Goal: Task Accomplishment & Management: Use online tool/utility

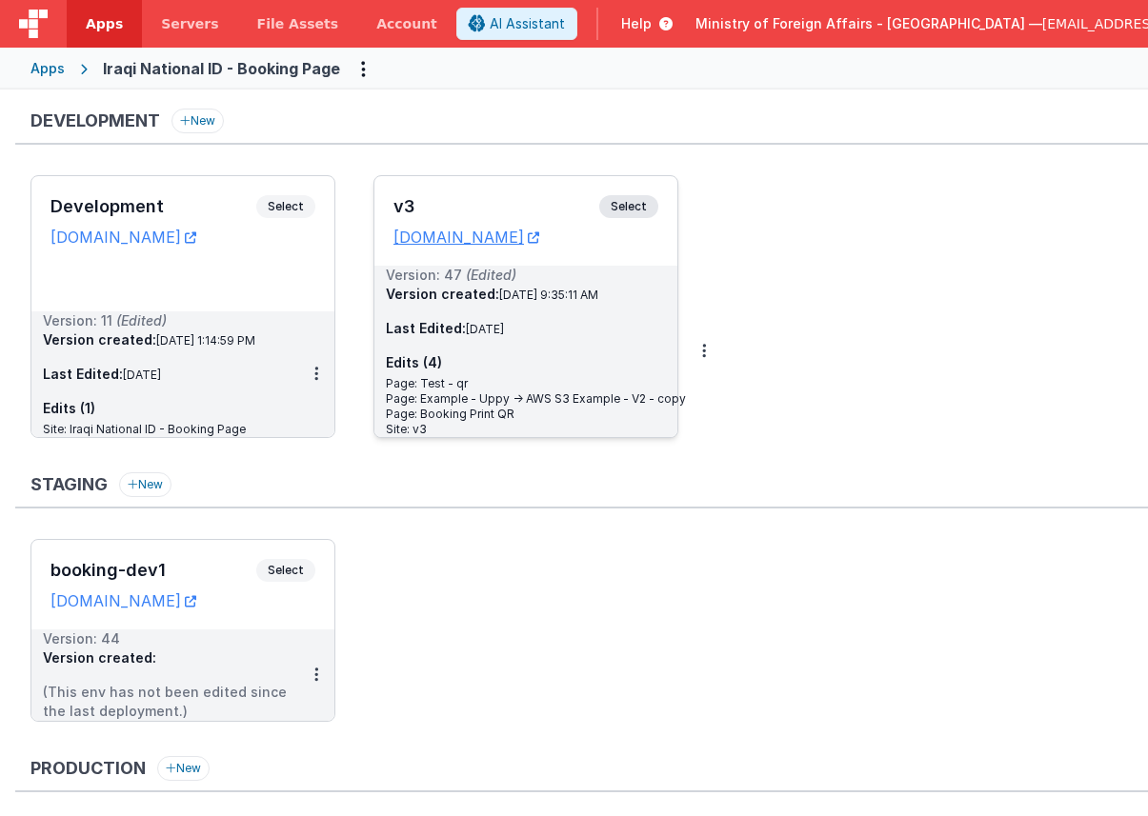
click at [625, 211] on span "Select" at bounding box center [628, 206] width 59 height 23
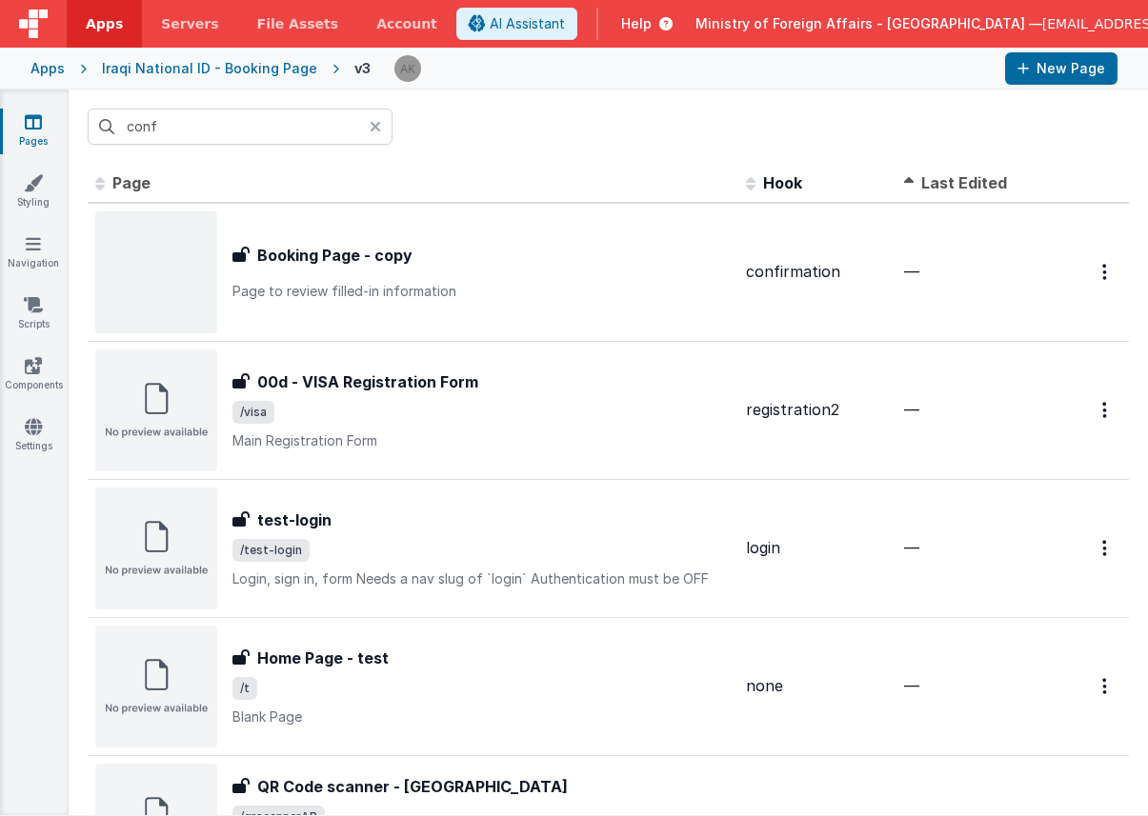
click at [384, 132] on div at bounding box center [381, 127] width 23 height 36
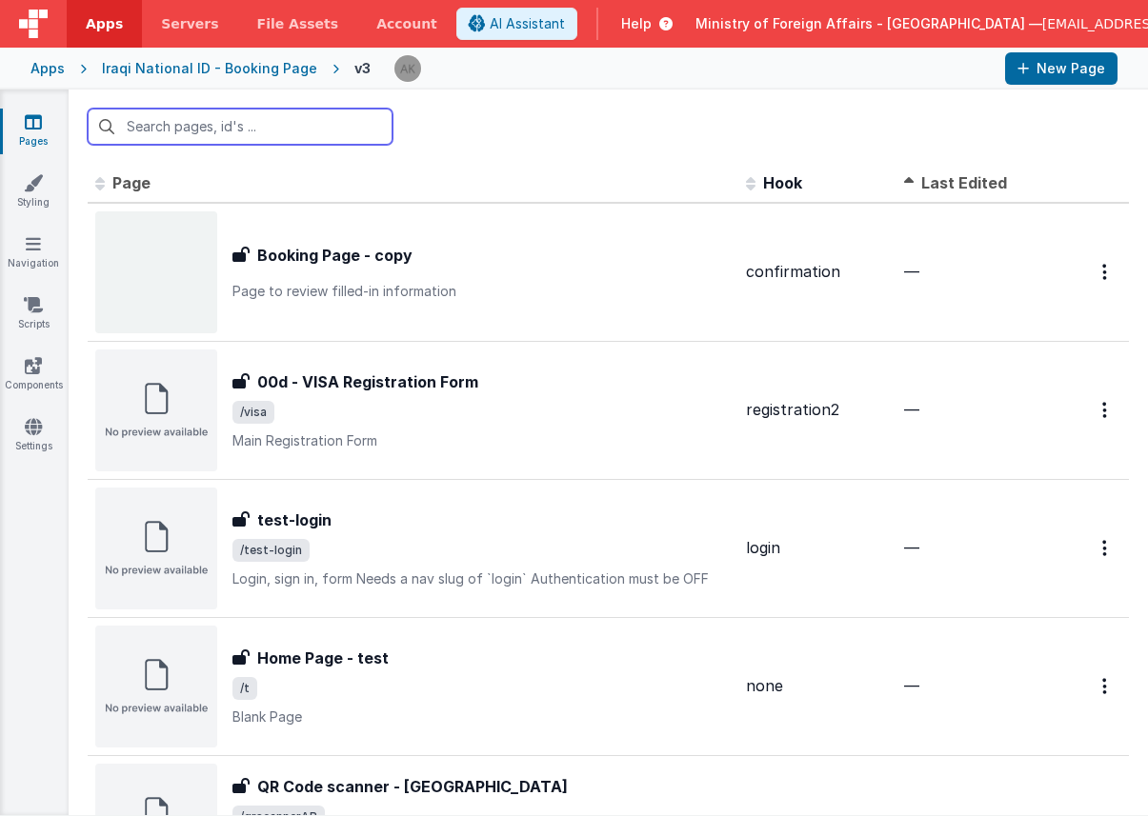
click at [274, 116] on input "text" at bounding box center [240, 127] width 305 height 36
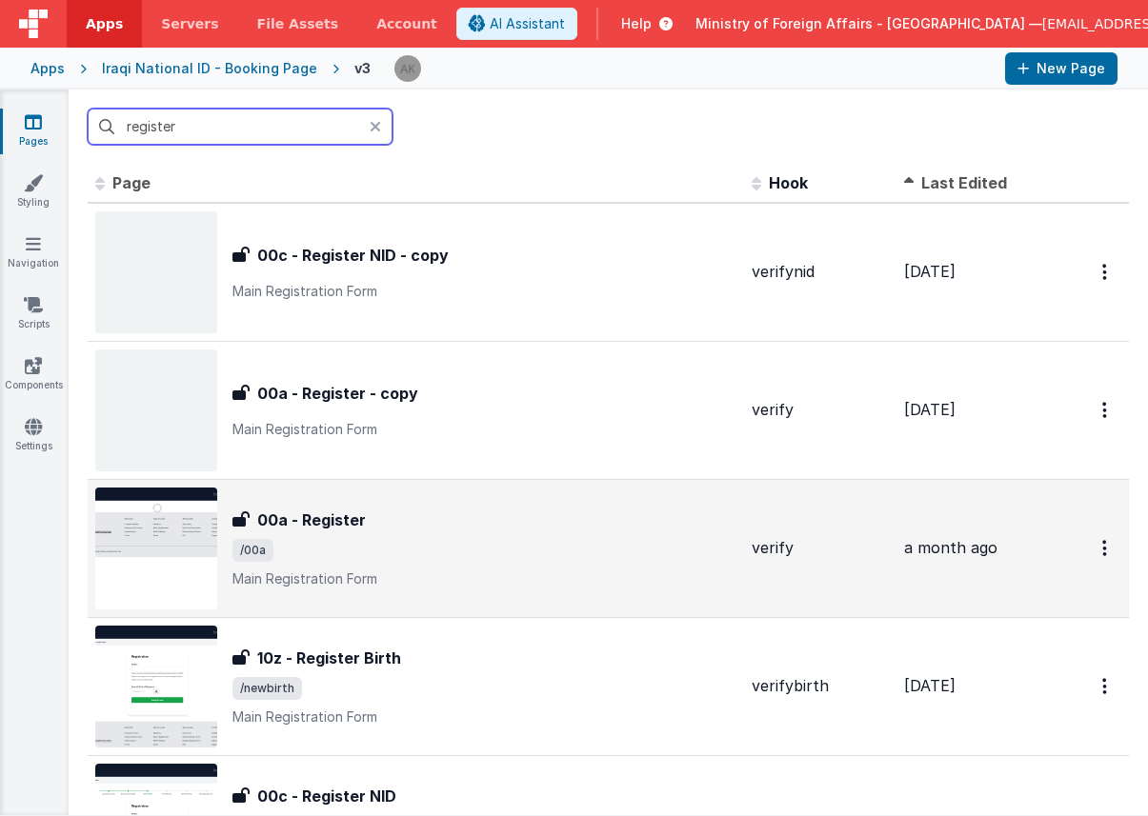
type input "register"
click at [167, 539] on img at bounding box center [156, 549] width 122 height 122
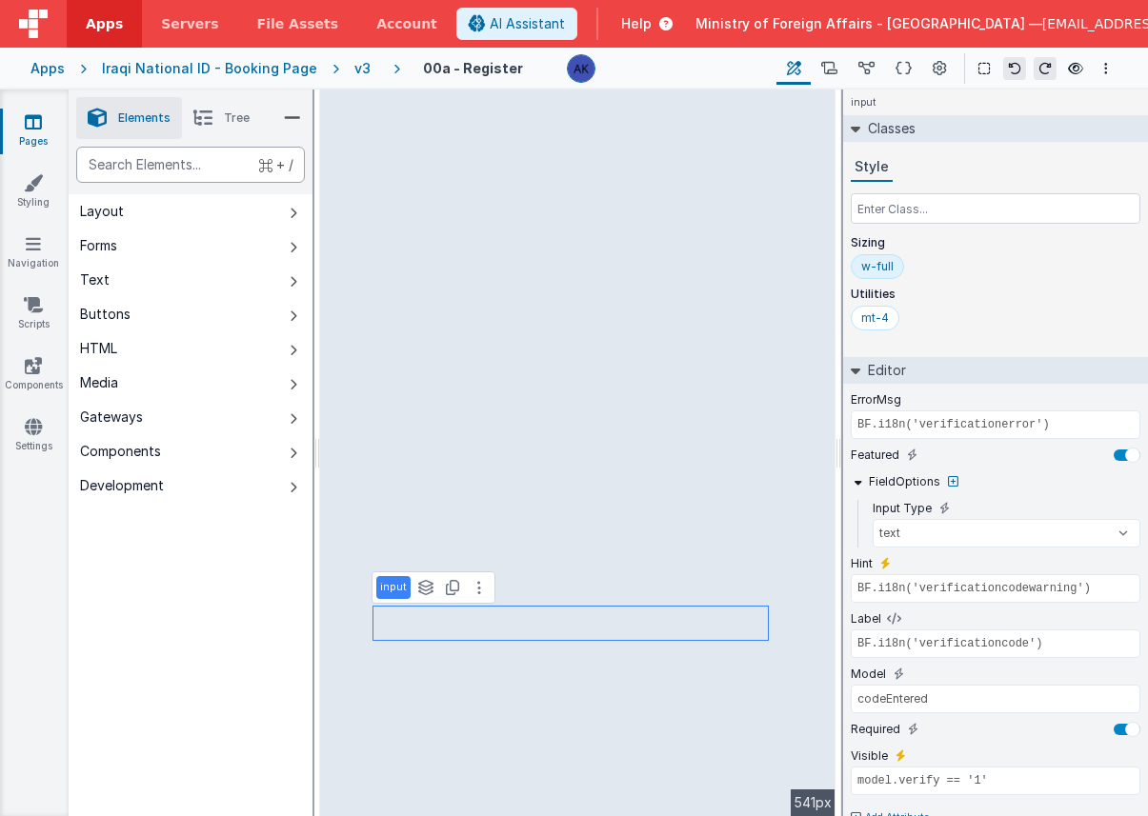
click at [203, 158] on div "text" at bounding box center [190, 165] width 229 height 36
click at [165, 243] on button "Forms" at bounding box center [191, 246] width 244 height 34
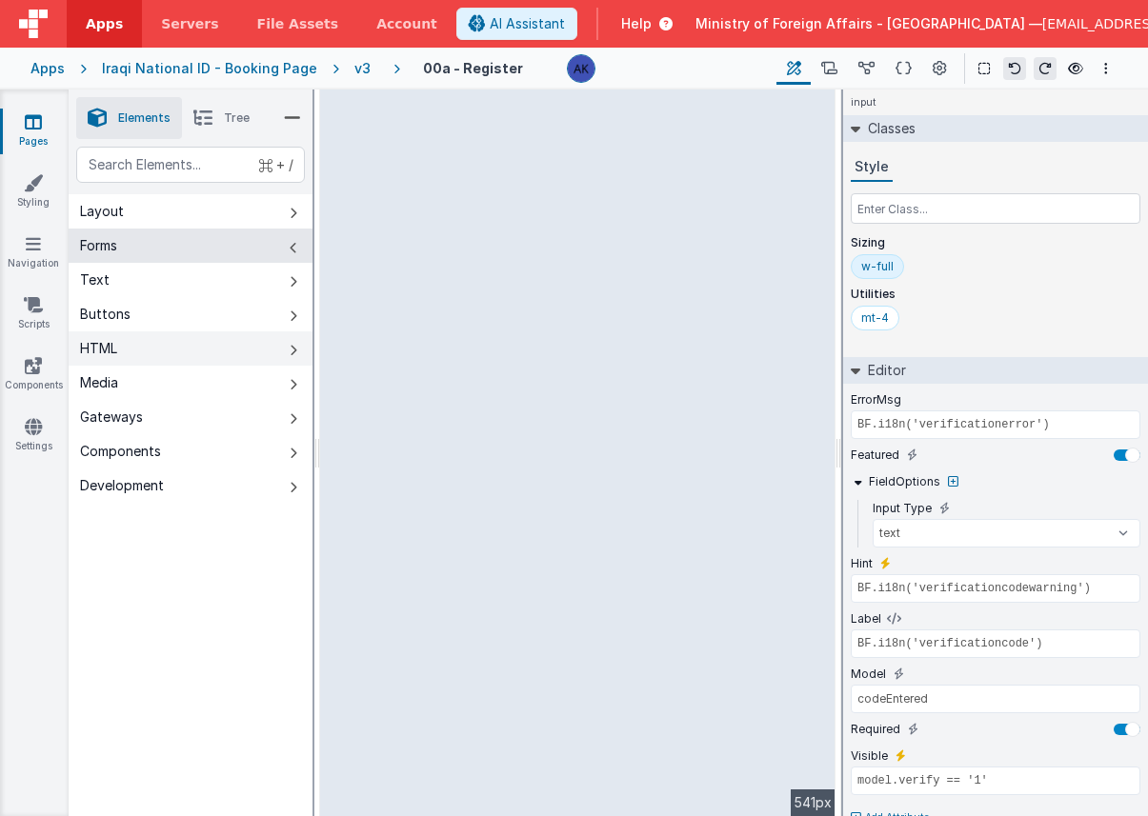
click at [164, 346] on button "HTML" at bounding box center [191, 349] width 244 height 34
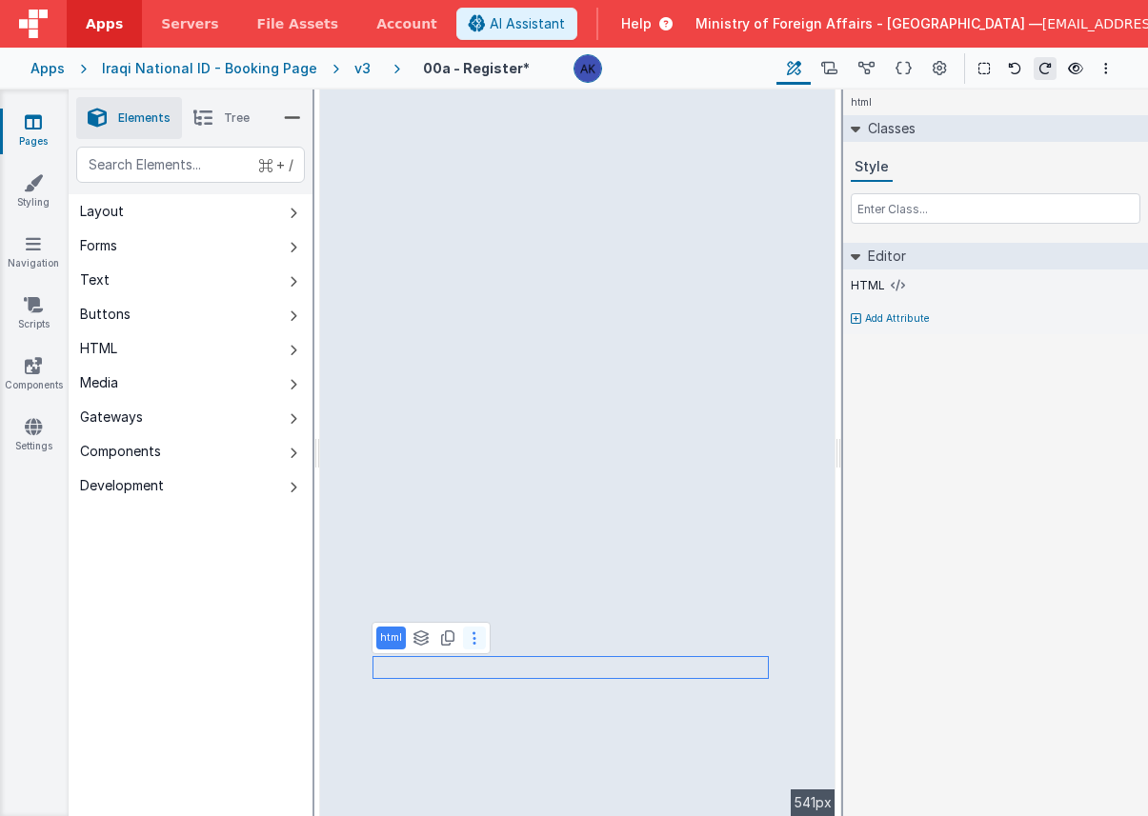
click at [473, 633] on icon at bounding box center [475, 638] width 4 height 15
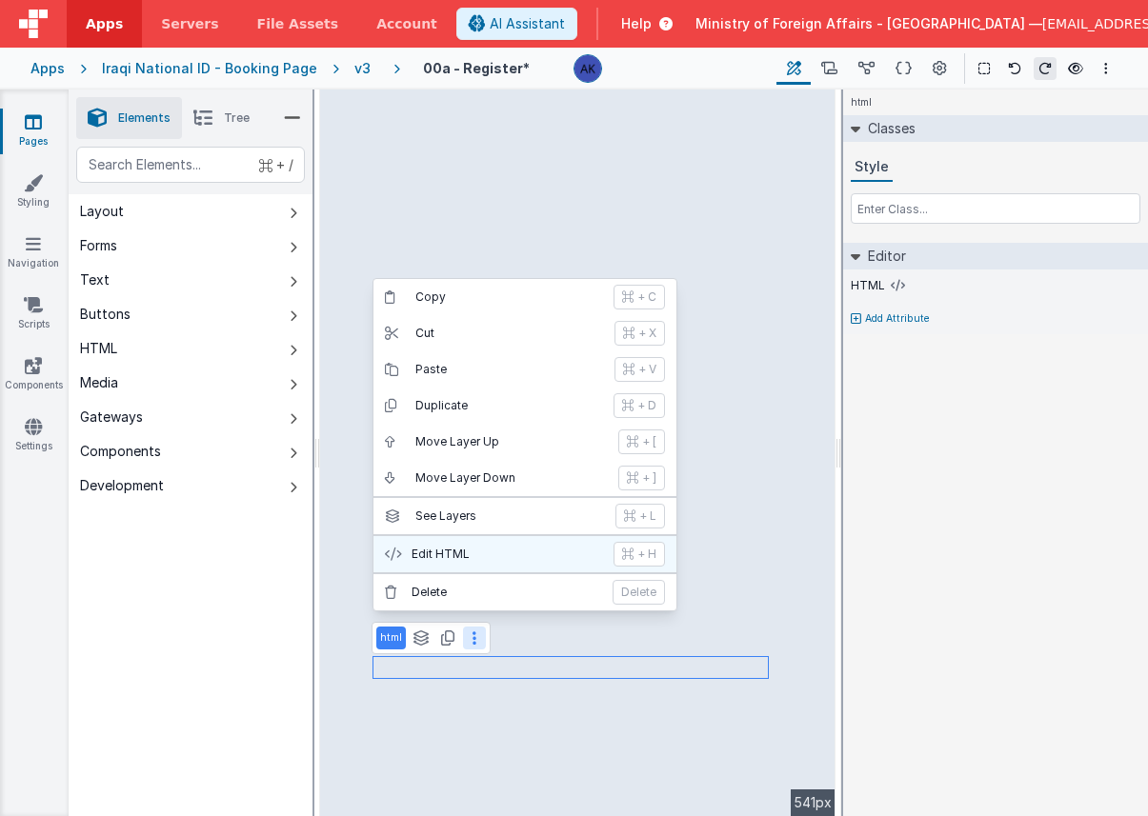
click at [475, 561] on p "Edit HTML" at bounding box center [507, 554] width 191 height 15
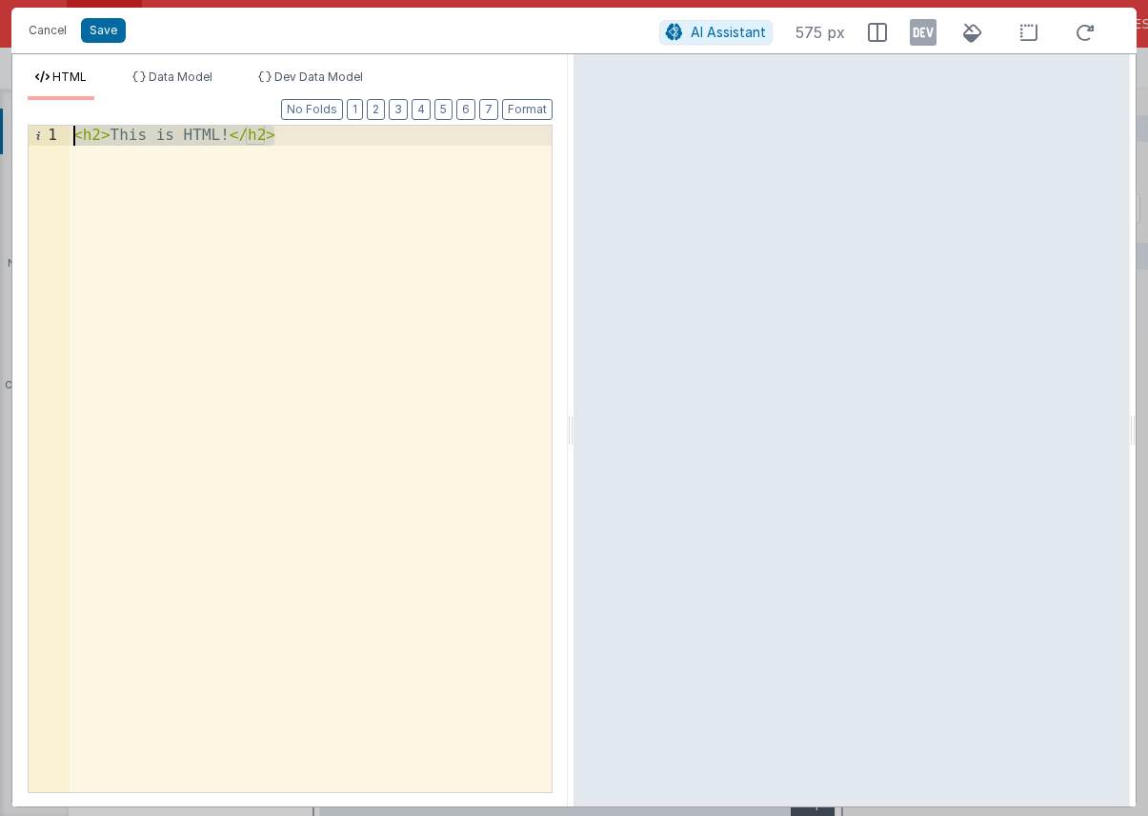
drag, startPoint x: 431, startPoint y: 151, endPoint x: -53, endPoint y: 114, distance: 485.4
click at [0, 114] on html "Cancel Save AI Assistant 575 px HTML Data Model Dev Data Model Format 7 6 5 4 3…" at bounding box center [574, 408] width 1148 height 816
click at [707, 36] on span "AI Assistant" at bounding box center [728, 32] width 75 height 16
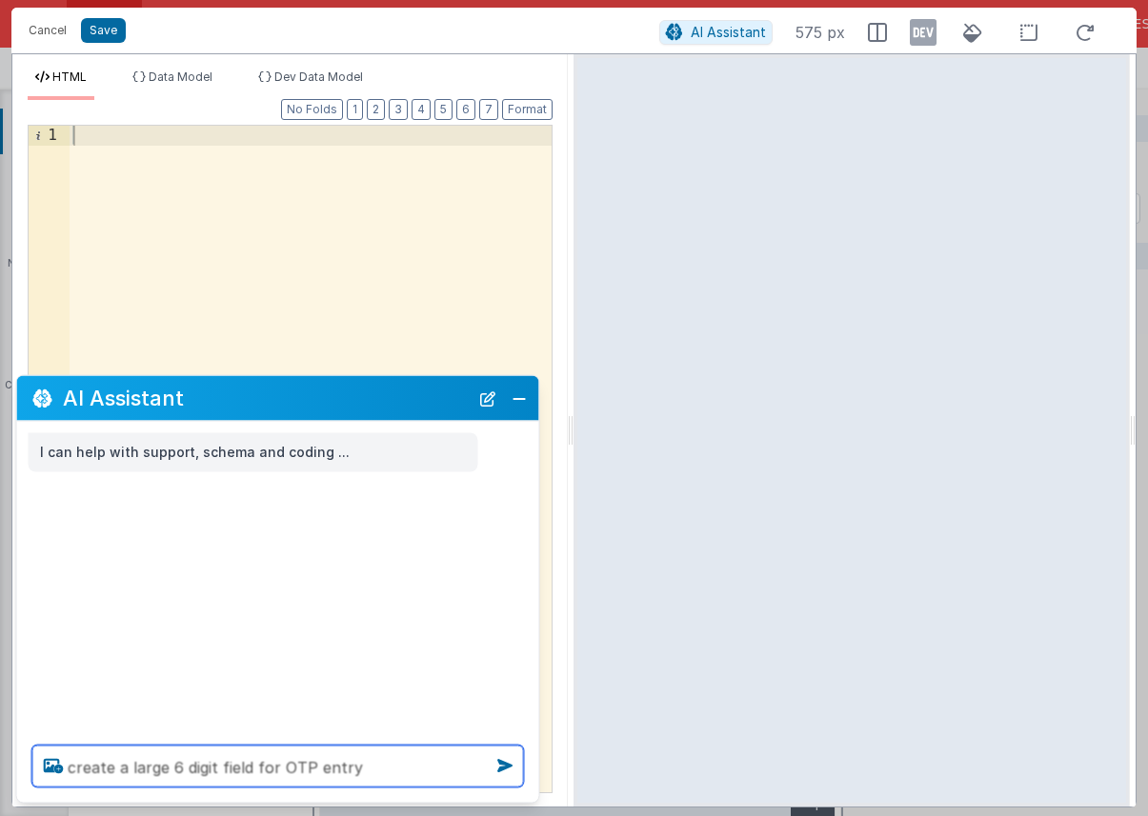
click at [223, 769] on textarea "create a large 6 digit field for OTP entry" at bounding box center [278, 767] width 492 height 42
type textarea "create a large 6 digit text field for OTP entry"
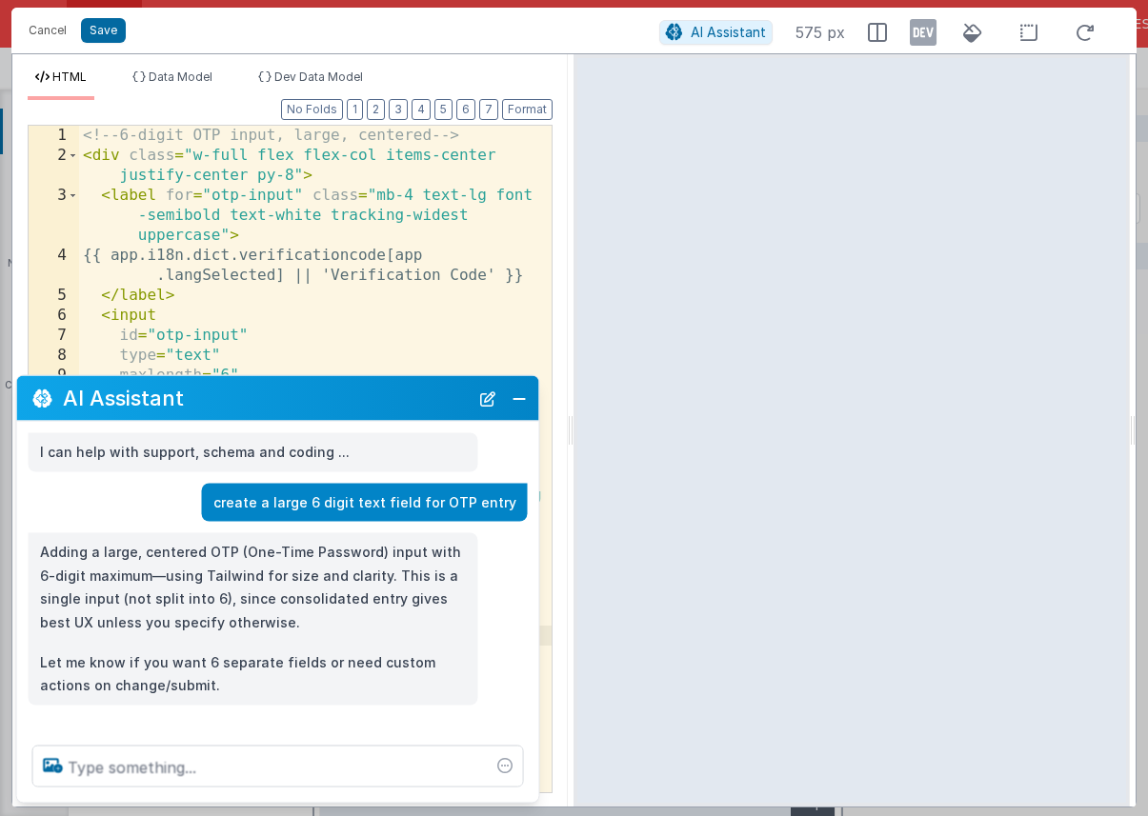
scroll to position [6, 0]
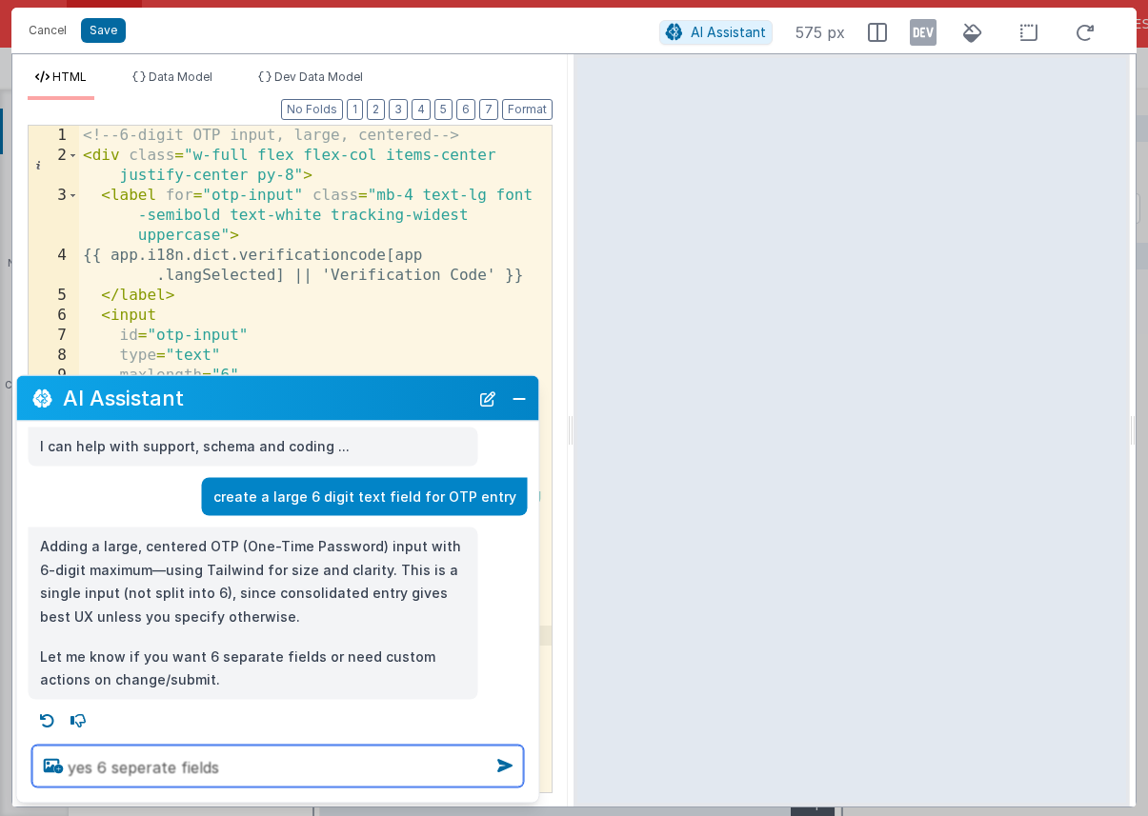
type textarea "yes 6 seperate fields"
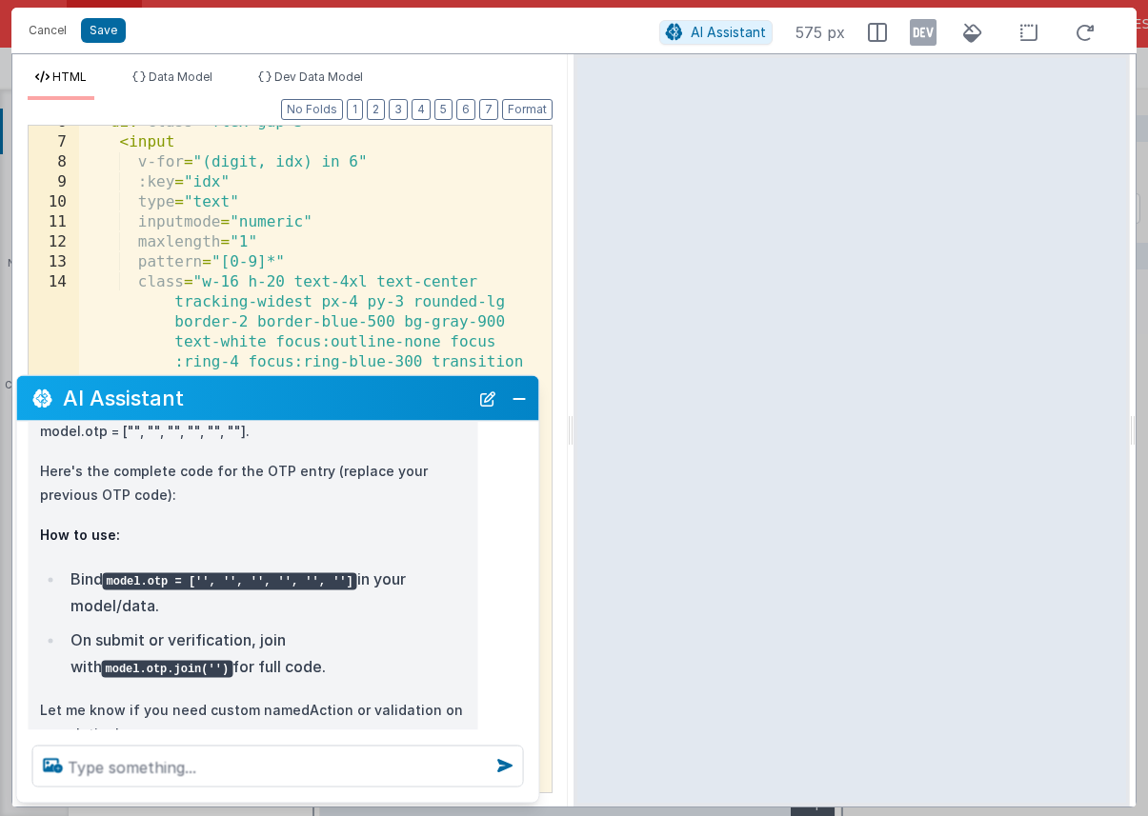
scroll to position [547, 0]
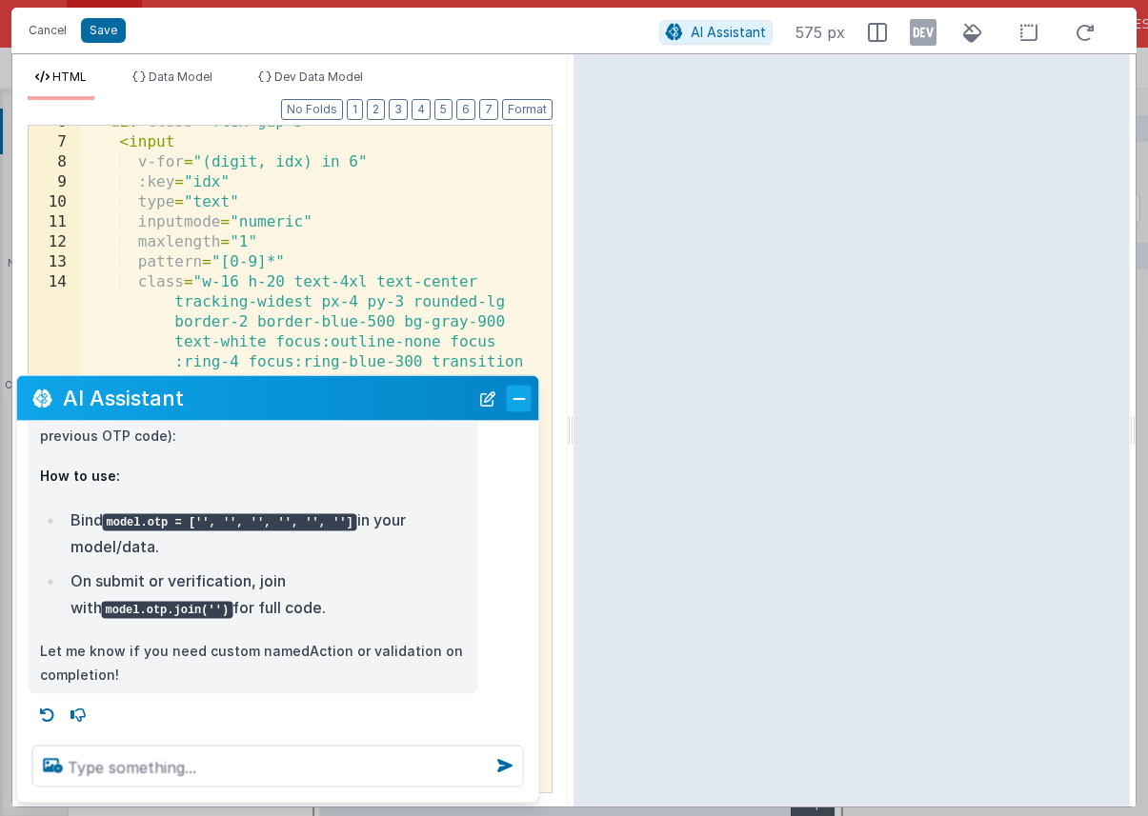
click at [525, 402] on button "Close" at bounding box center [519, 398] width 25 height 27
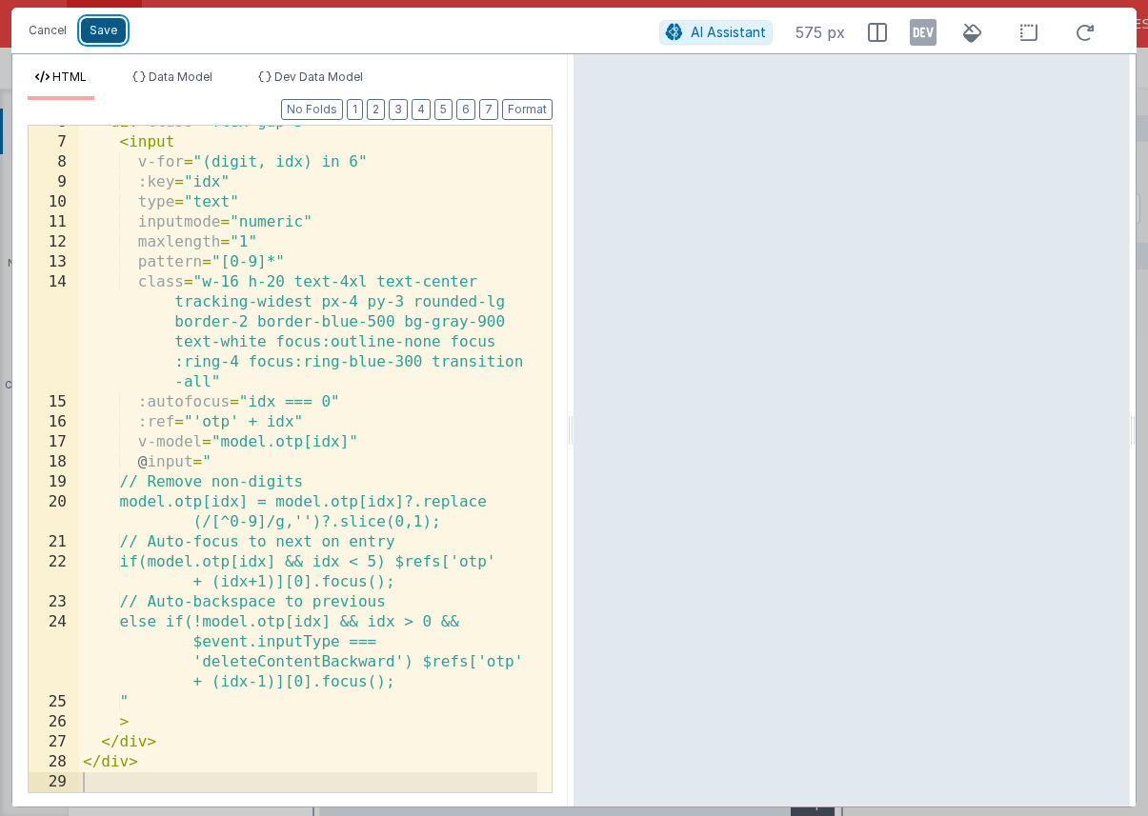
click at [111, 32] on button "Save" at bounding box center [103, 30] width 45 height 25
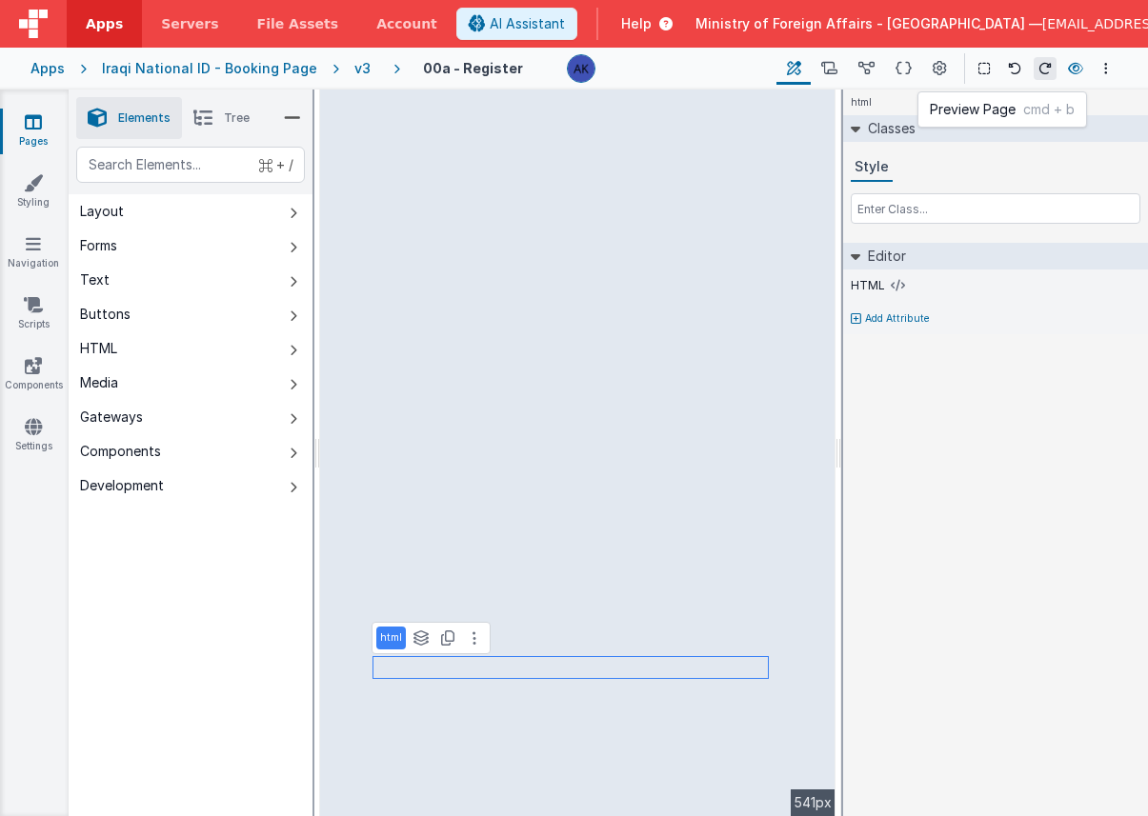
click at [1072, 74] on icon at bounding box center [1075, 68] width 15 height 13
click at [473, 642] on icon at bounding box center [475, 638] width 4 height 15
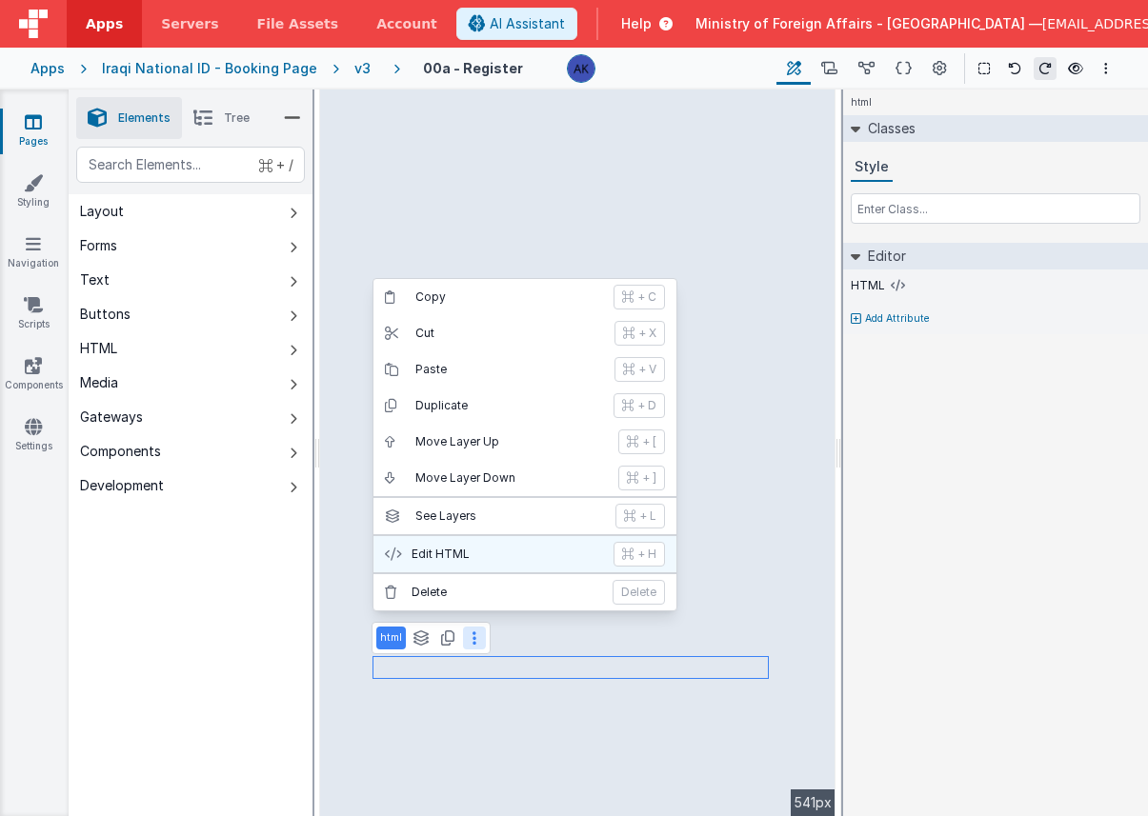
click at [467, 564] on button "Edit HTML + H" at bounding box center [524, 554] width 303 height 36
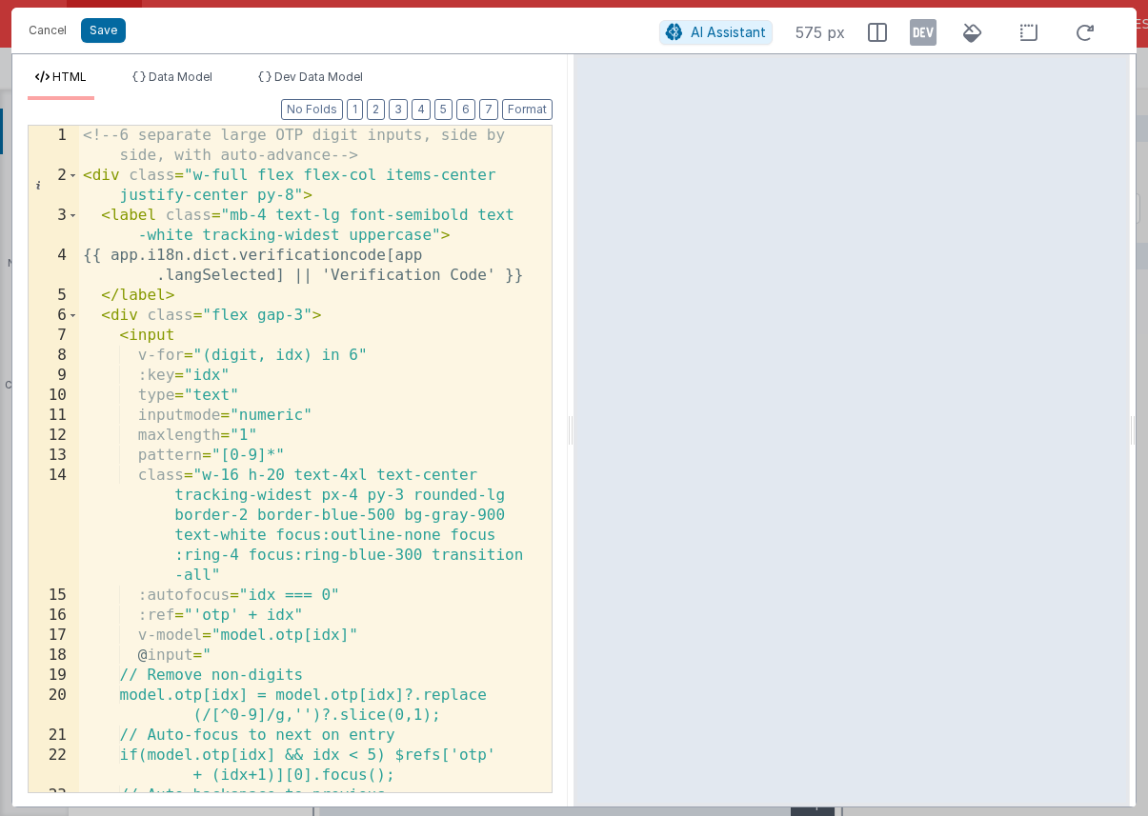
click at [427, 208] on div "<!-- 6 separate large OTP digit inputs, side by side, with auto-advance --> < d…" at bounding box center [308, 519] width 458 height 787
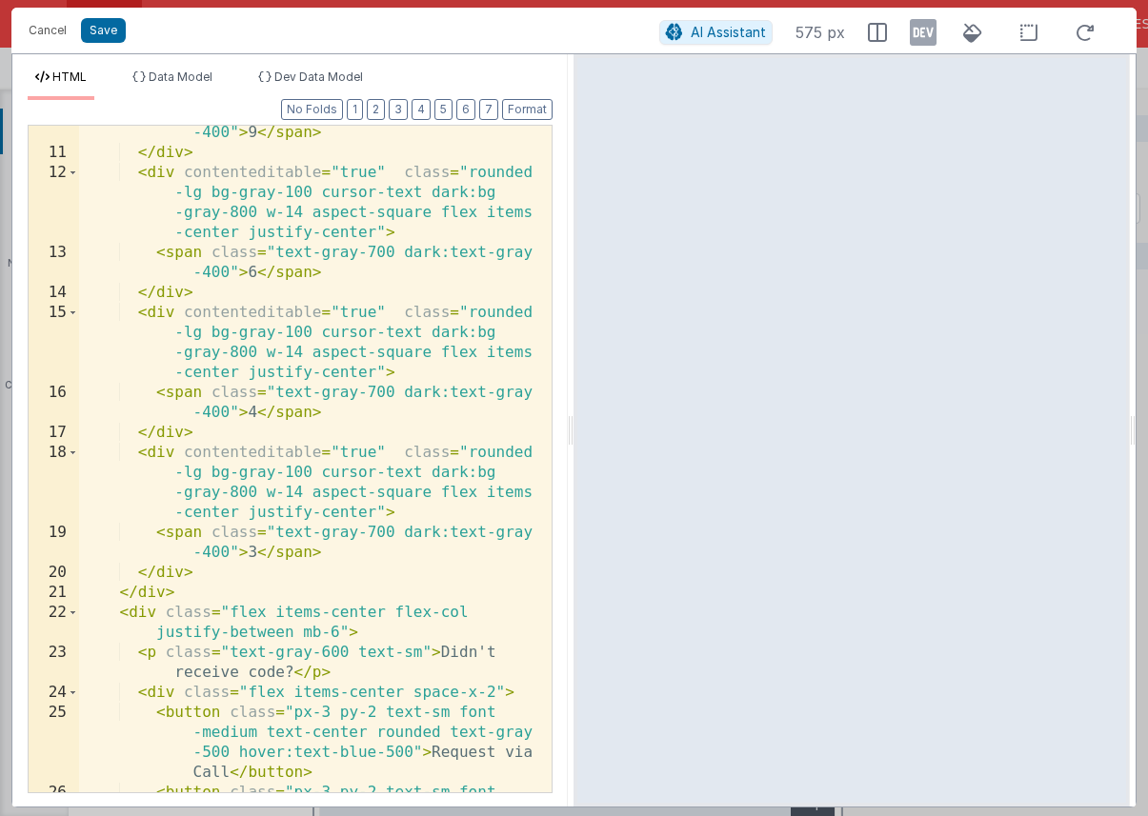
scroll to position [333, 0]
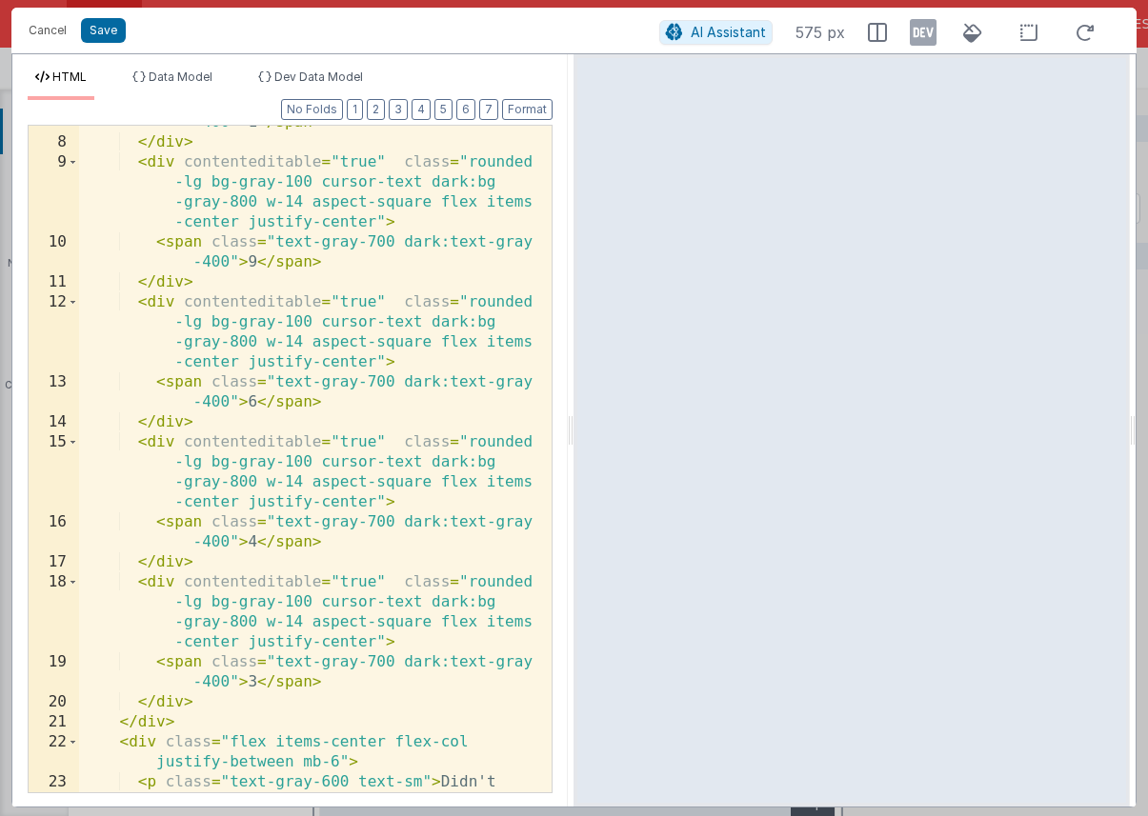
click at [259, 405] on div "< span class = "text-gray-700 dark:text-gray -400" > 1 </ span > </ div > < div…" at bounding box center [308, 465] width 458 height 747
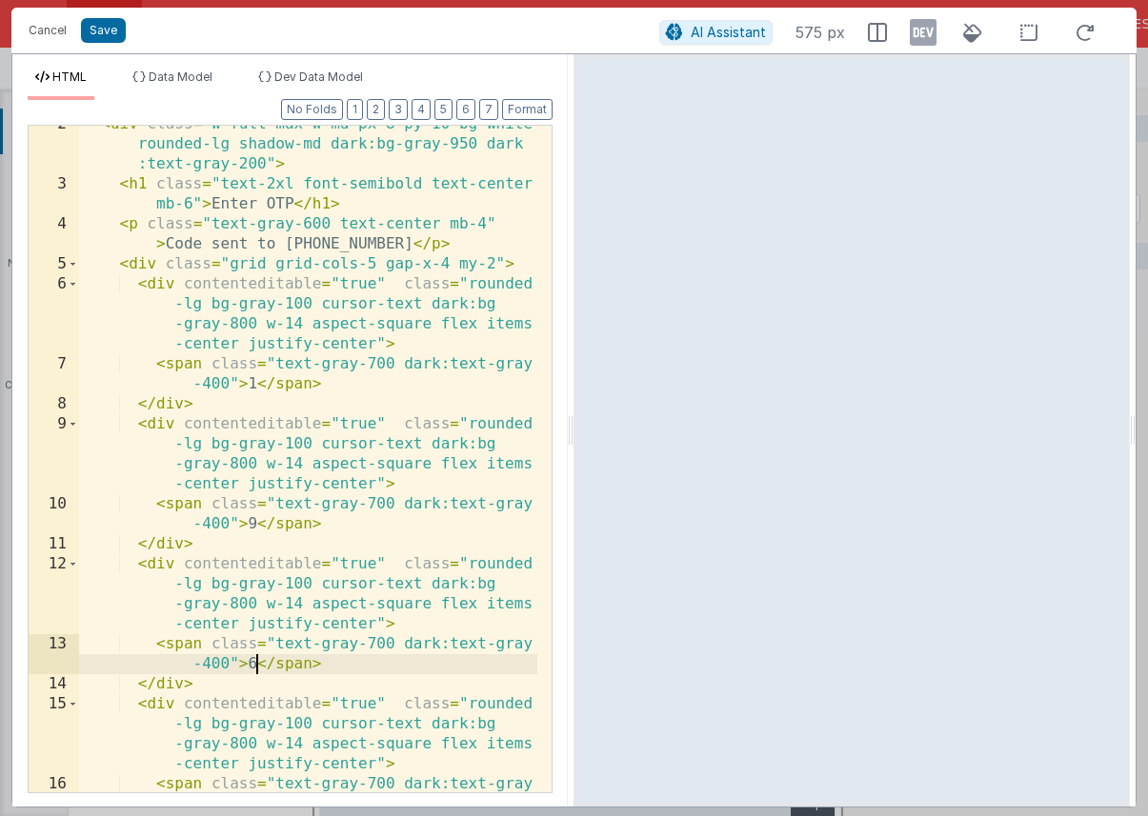
scroll to position [0, 0]
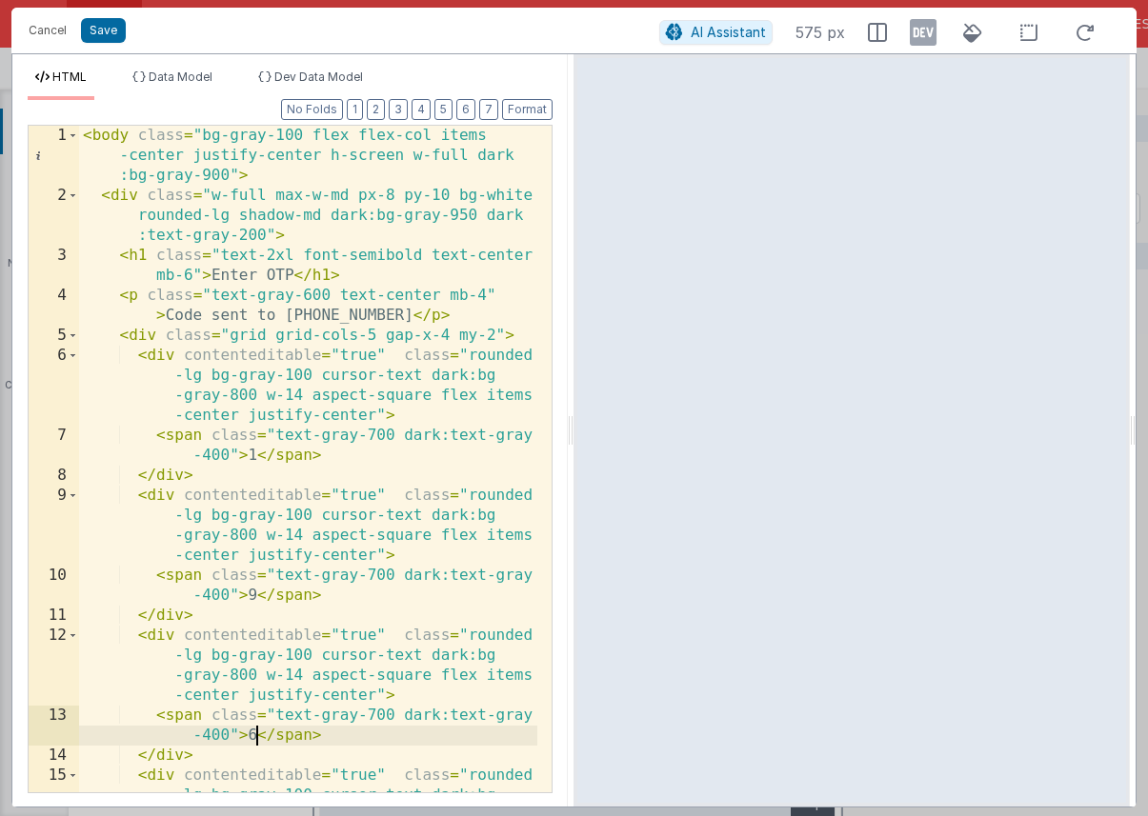
click at [200, 250] on div "< body class = "bg-gray-100 flex flex-col items -center justify-center h-screen…" at bounding box center [308, 529] width 458 height 807
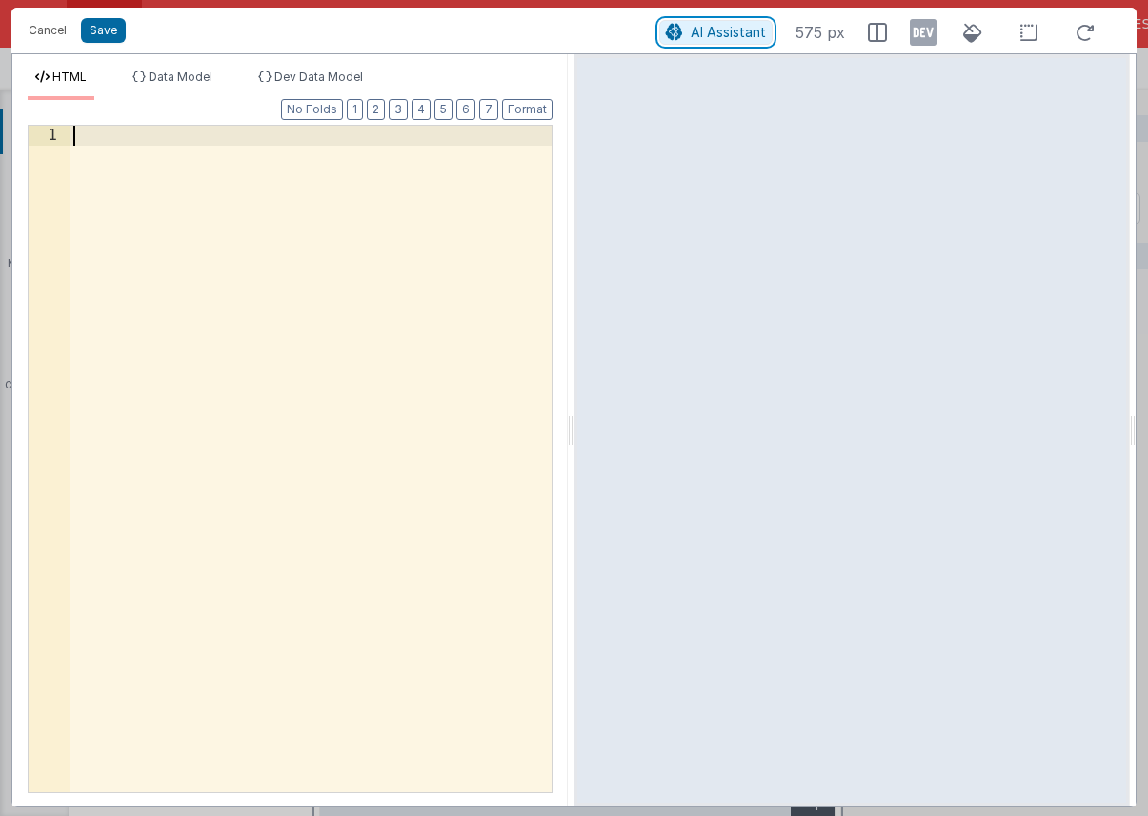
click at [695, 33] on span "AI Assistant" at bounding box center [728, 32] width 75 height 16
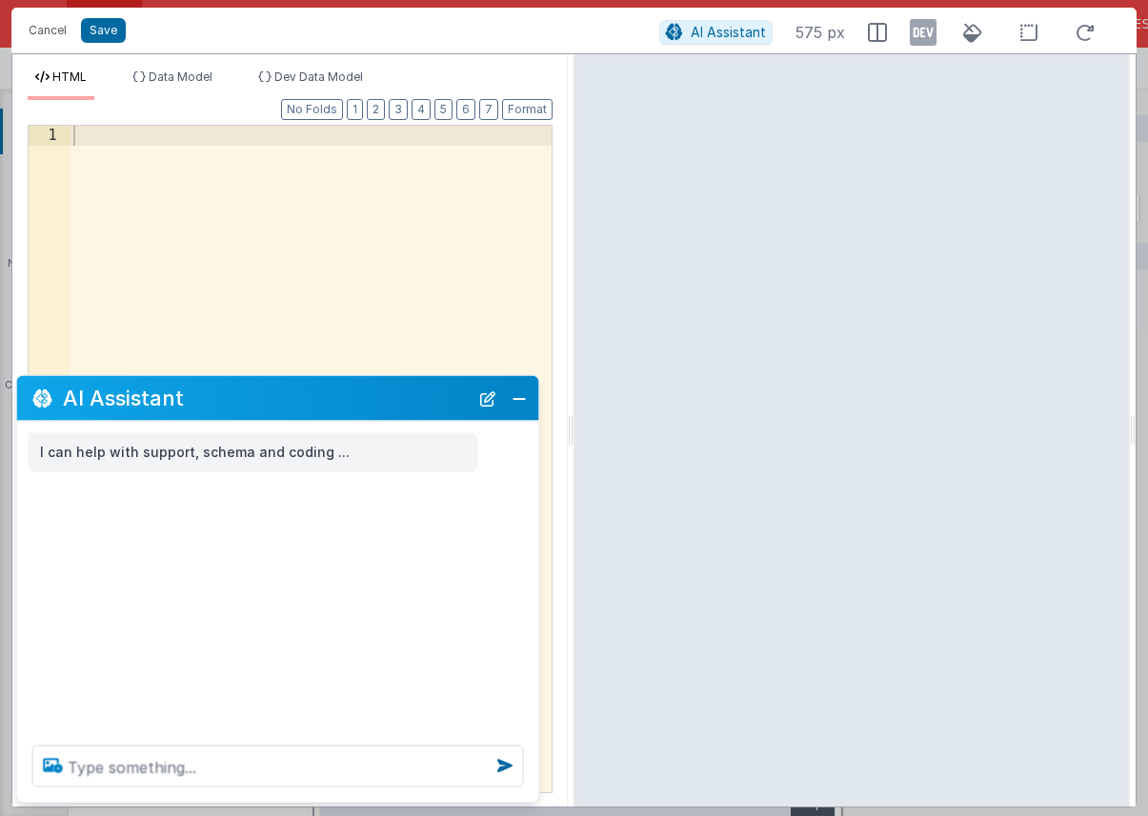
click at [60, 765] on icon at bounding box center [53, 766] width 34 height 30
click at [0, 0] on input "file" at bounding box center [0, 0] width 0 height 0
click at [51, 770] on icon at bounding box center [53, 766] width 34 height 30
click at [0, 0] on input "file" at bounding box center [0, 0] width 0 height 0
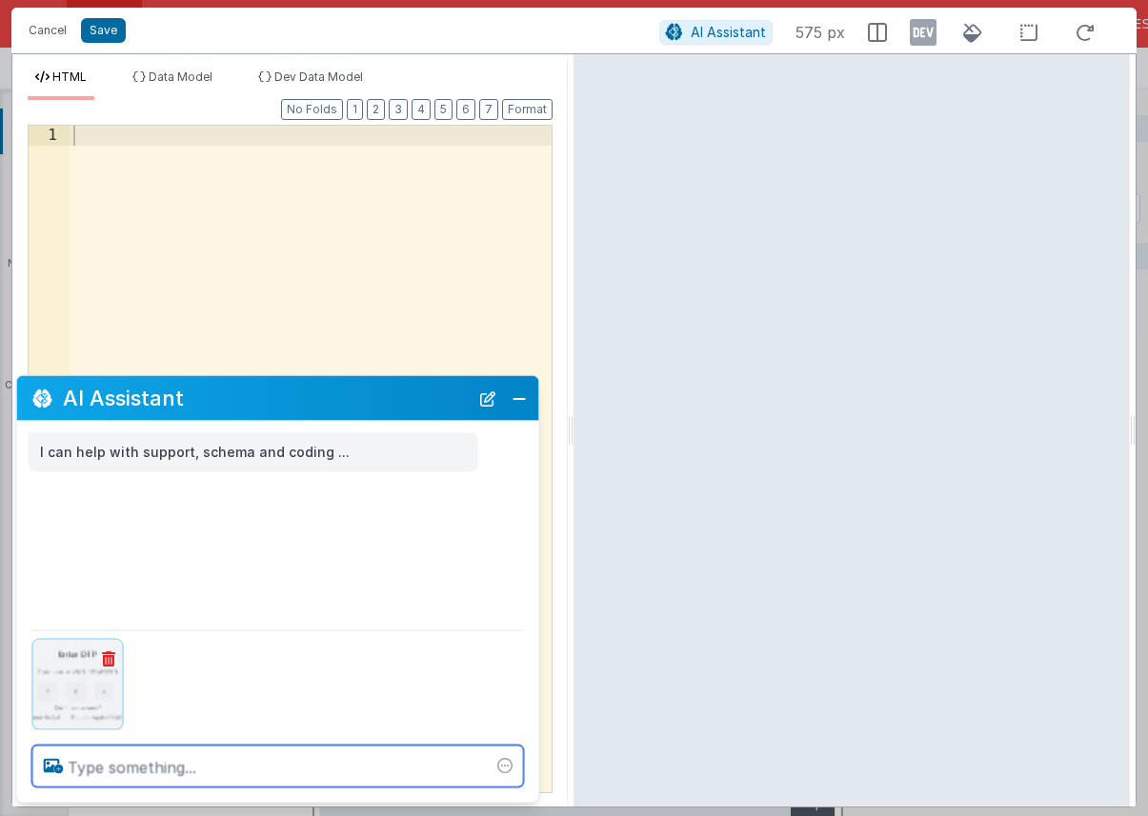
click at [208, 772] on textarea at bounding box center [278, 767] width 492 height 42
type textarea "make an otp input text field similar to the image"
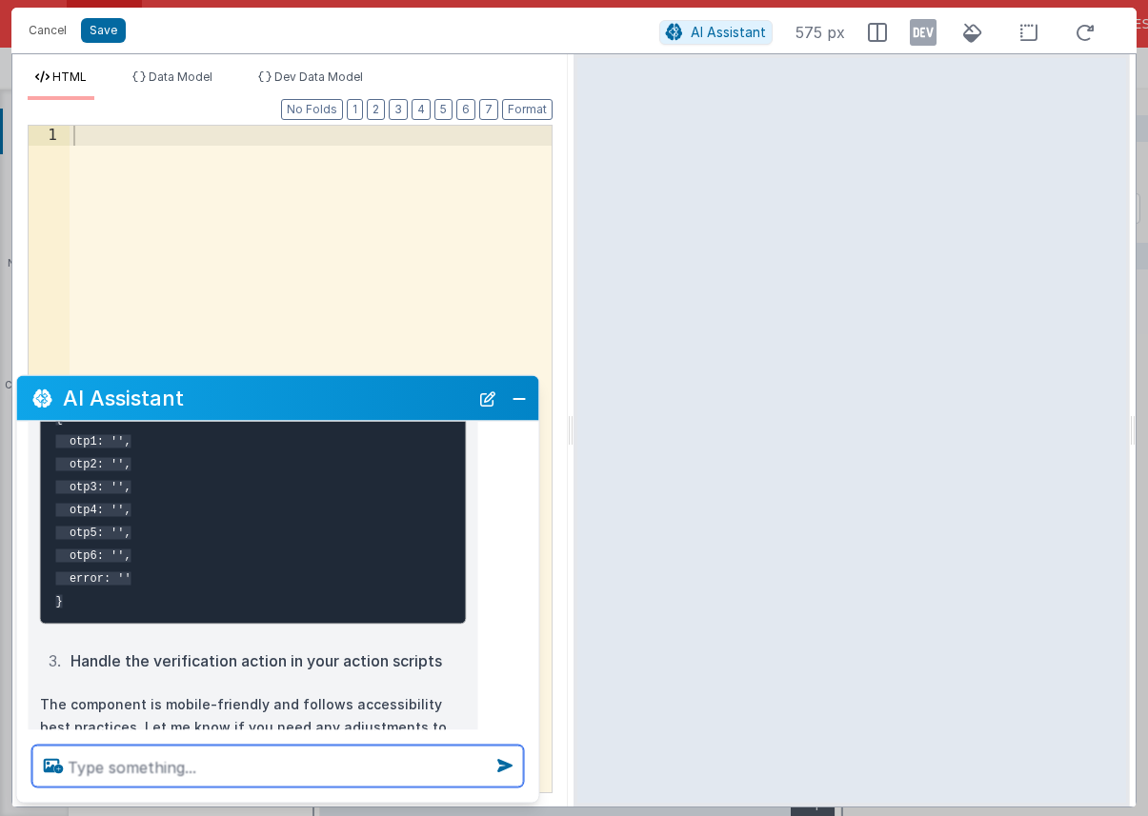
scroll to position [1289, 0]
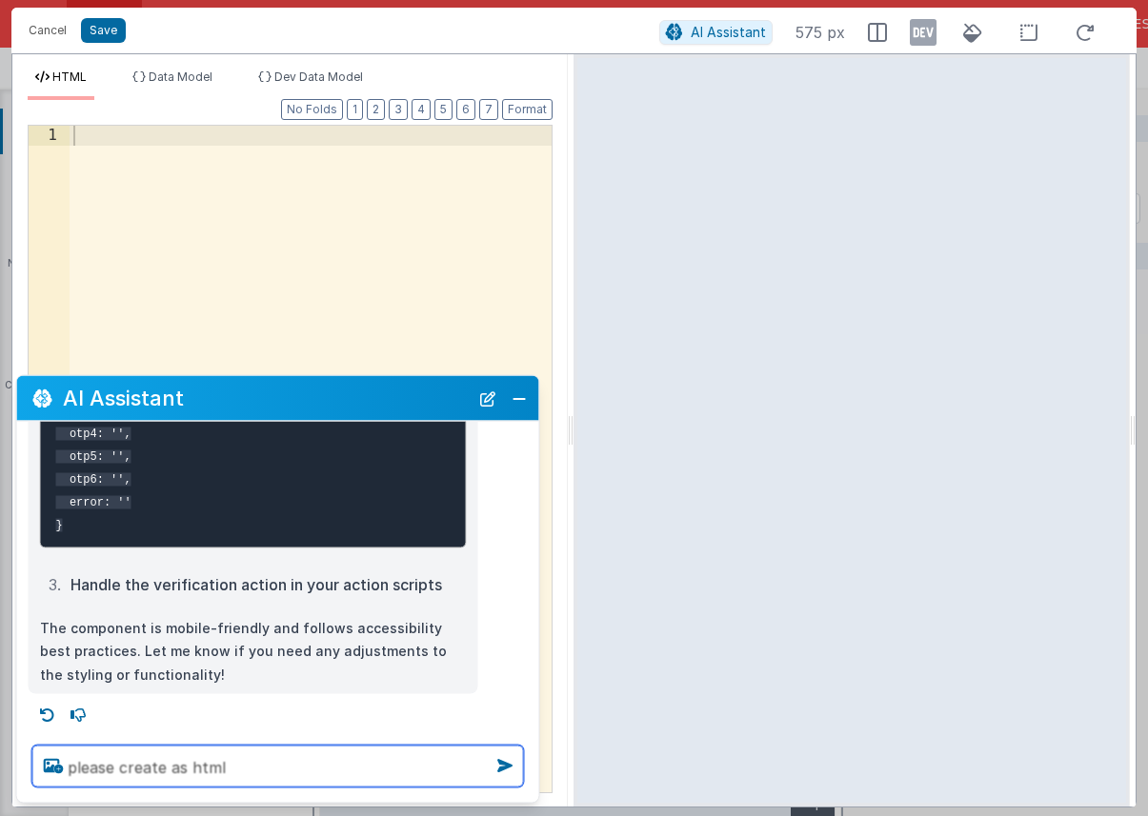
type textarea "please create as html"
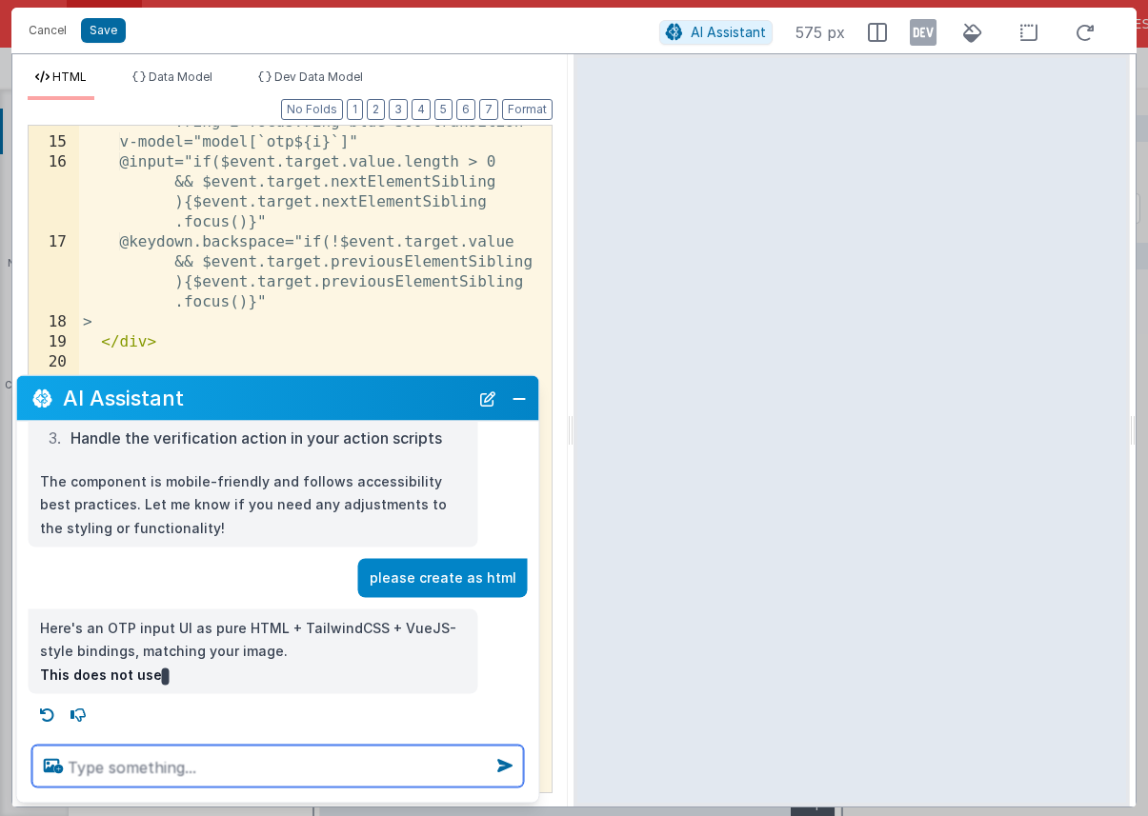
scroll to position [1436, 0]
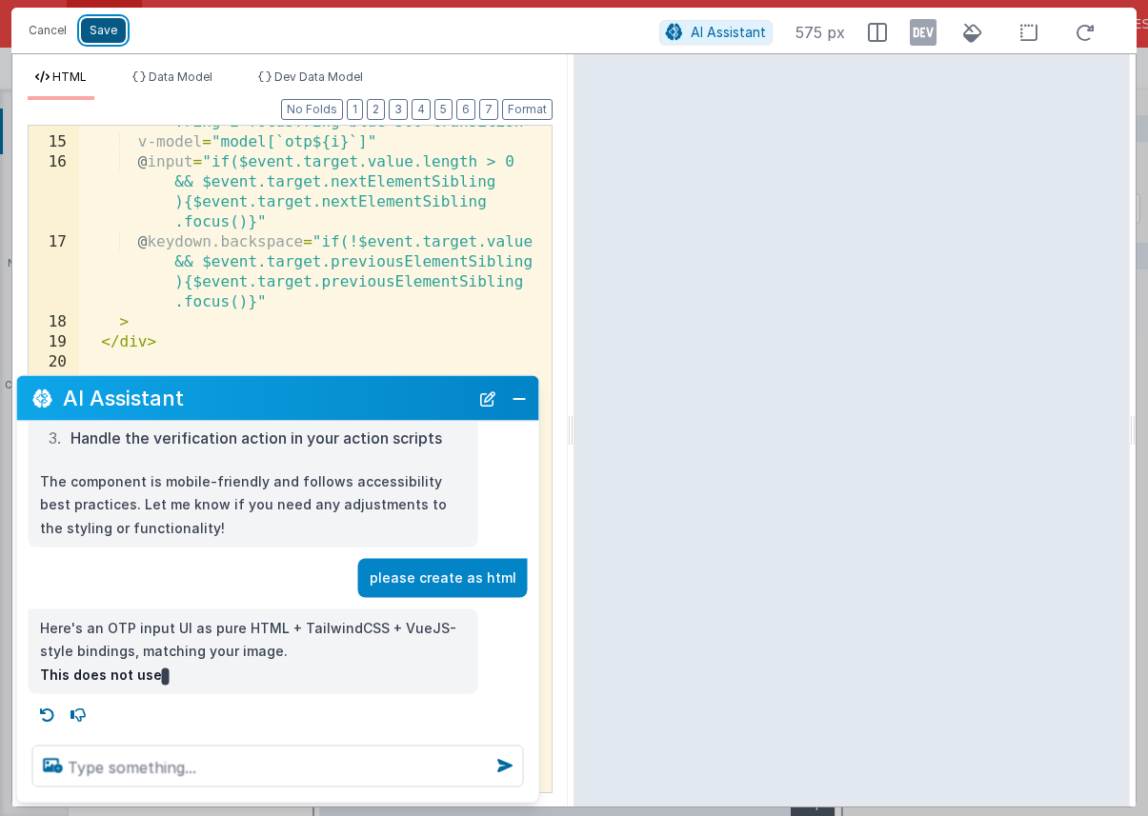
click at [115, 26] on button "Save" at bounding box center [103, 30] width 45 height 25
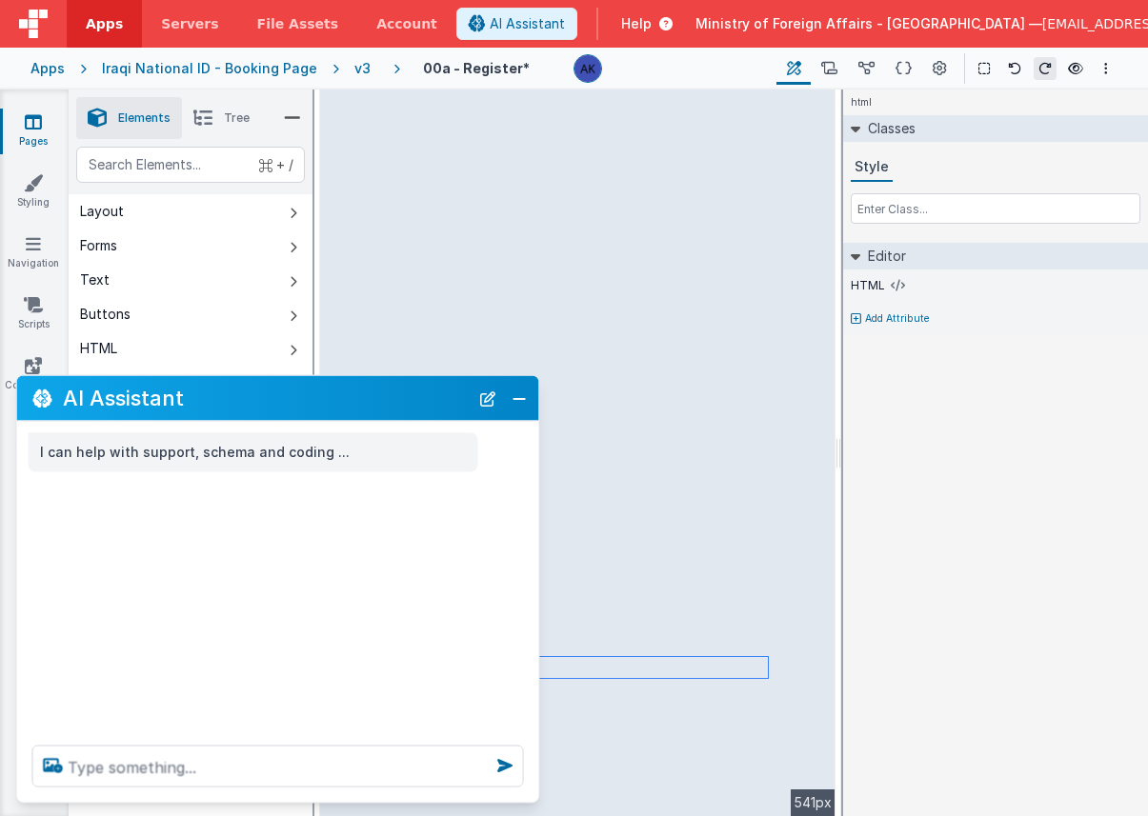
scroll to position [0, 0]
click at [512, 400] on button "Close" at bounding box center [519, 398] width 25 height 27
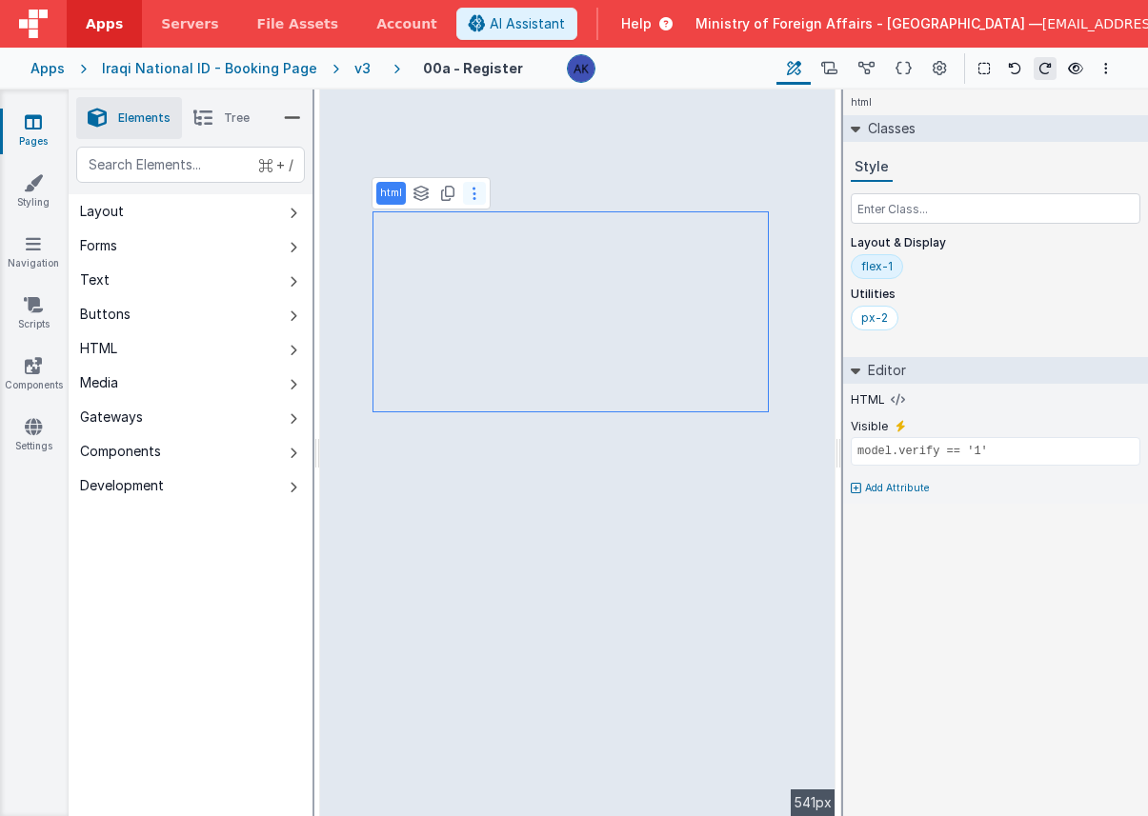
click at [474, 197] on button at bounding box center [474, 193] width 23 height 23
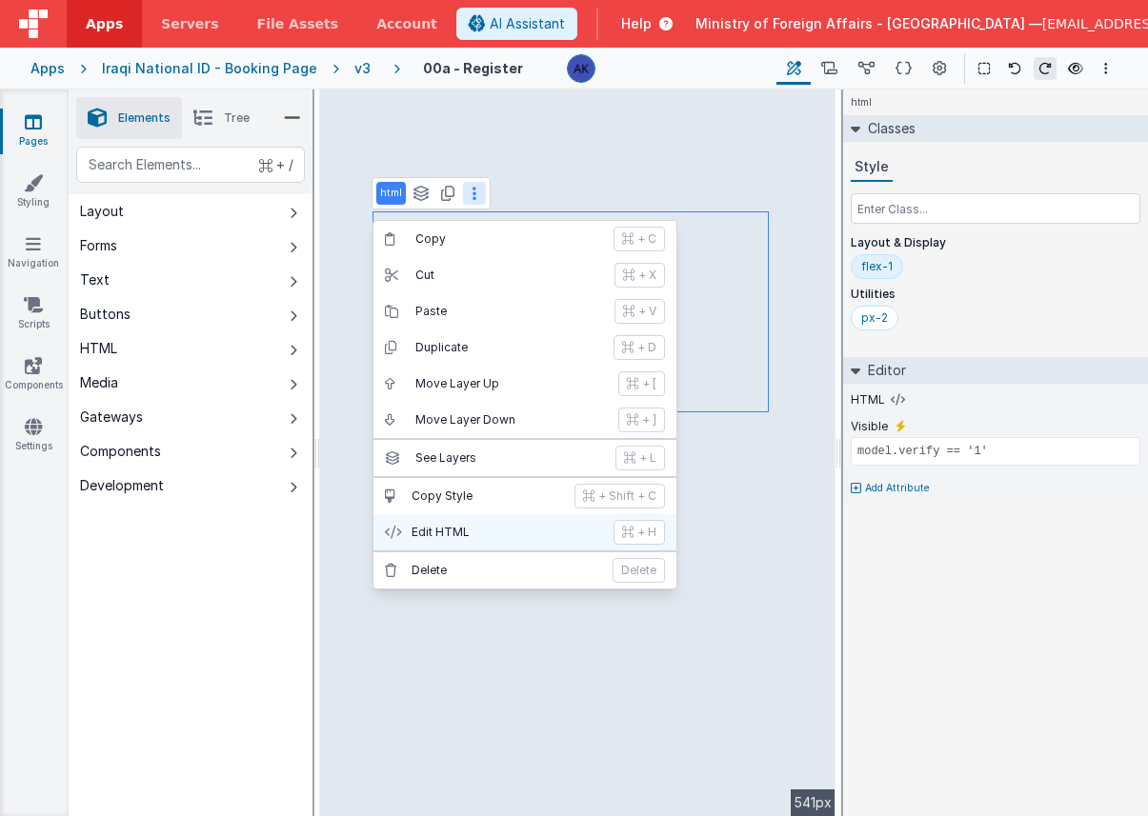
click at [518, 520] on button "Edit HTML + H" at bounding box center [524, 532] width 303 height 36
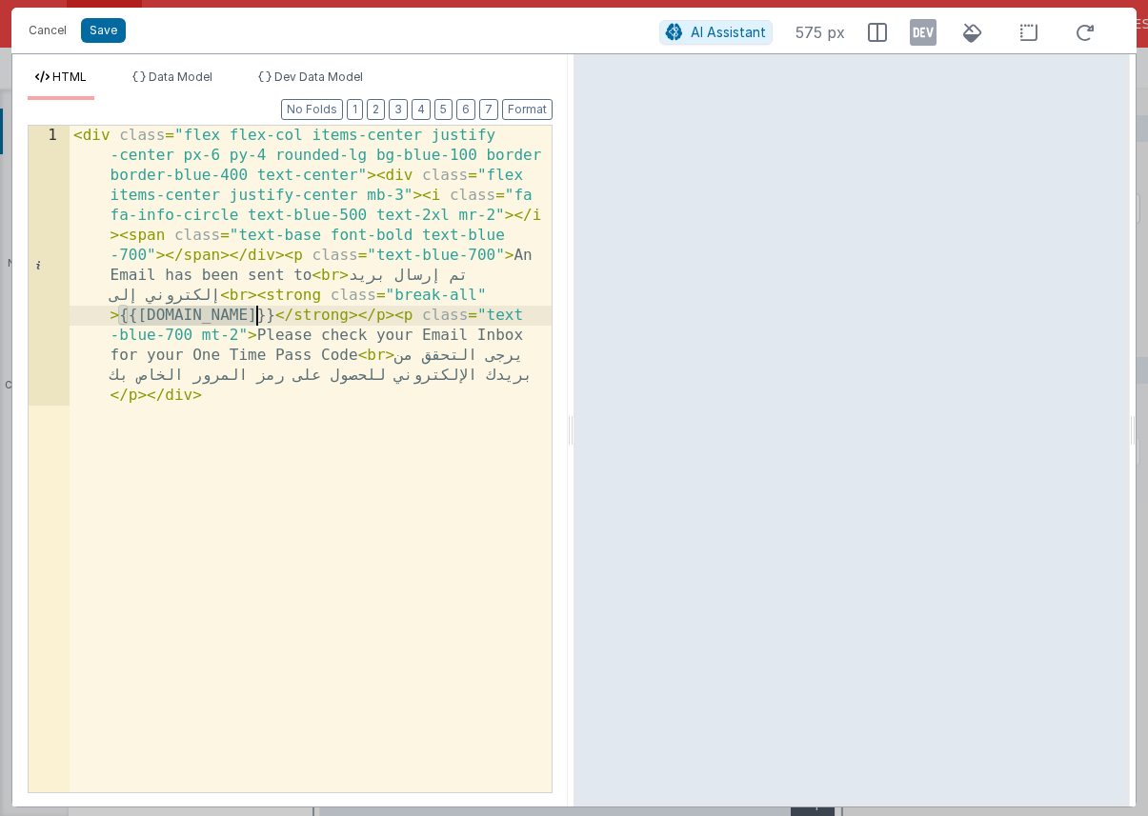
drag, startPoint x: 119, startPoint y: 317, endPoint x: 254, endPoint y: 322, distance: 135.4
click at [254, 322] on div "< div class = "flex flex-col items-center justify -center px-6 py-4 rounded-lg …" at bounding box center [311, 739] width 482 height 1227
click at [53, 30] on button "Cancel" at bounding box center [47, 30] width 57 height 27
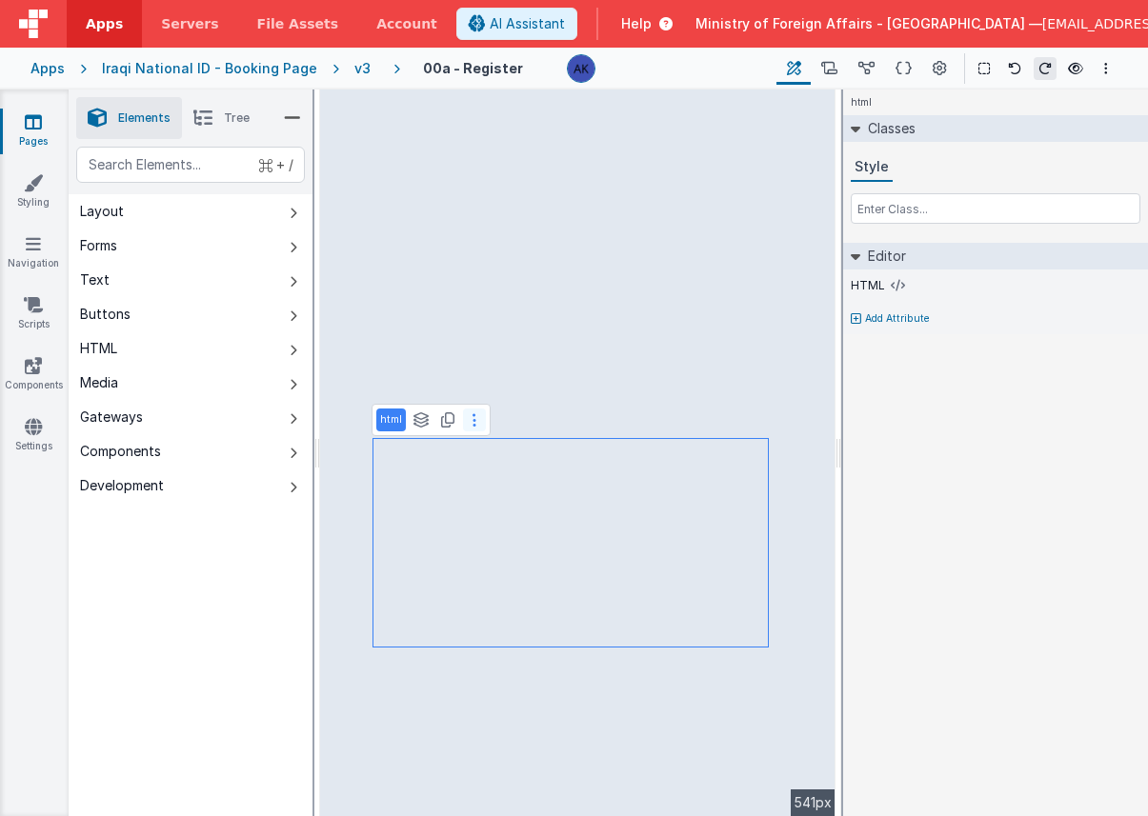
click at [474, 425] on button at bounding box center [474, 420] width 23 height 23
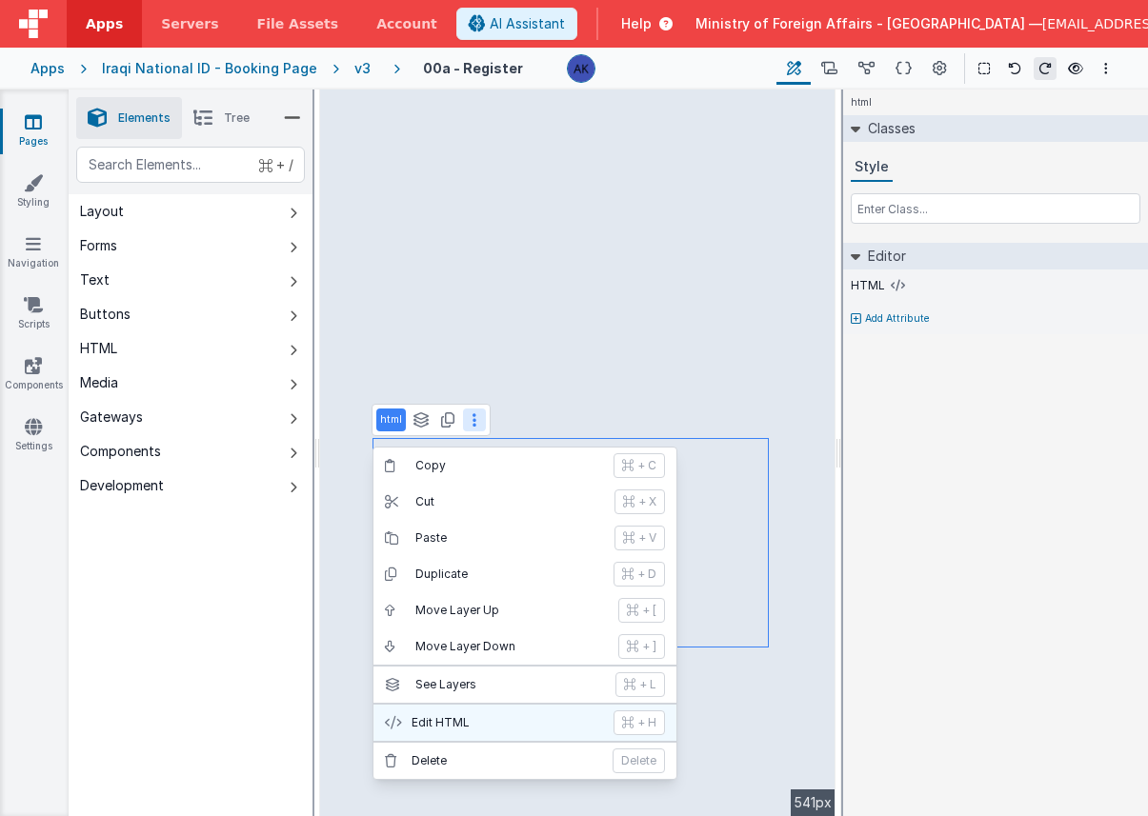
click at [477, 713] on button "Edit HTML + H" at bounding box center [524, 723] width 303 height 36
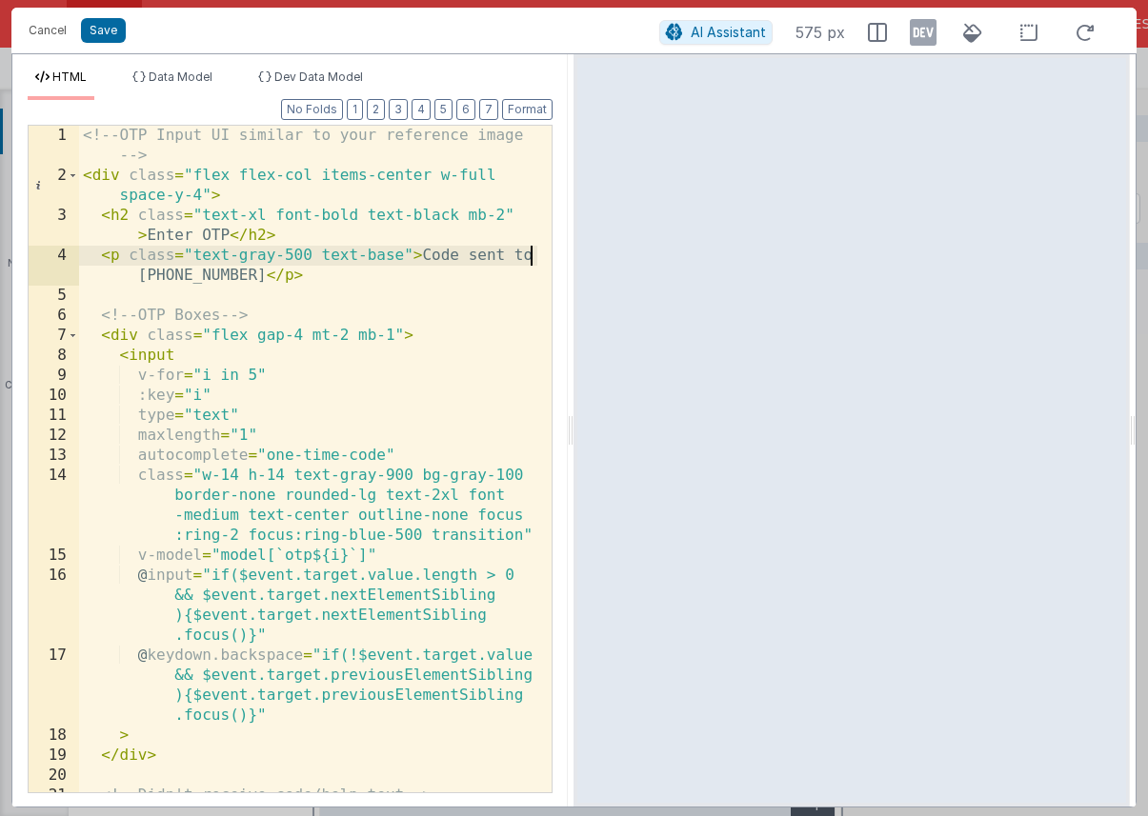
click at [529, 259] on div "<!-- OTP Input UI similar to your reference image --> < div class = "flex flex-…" at bounding box center [308, 499] width 458 height 747
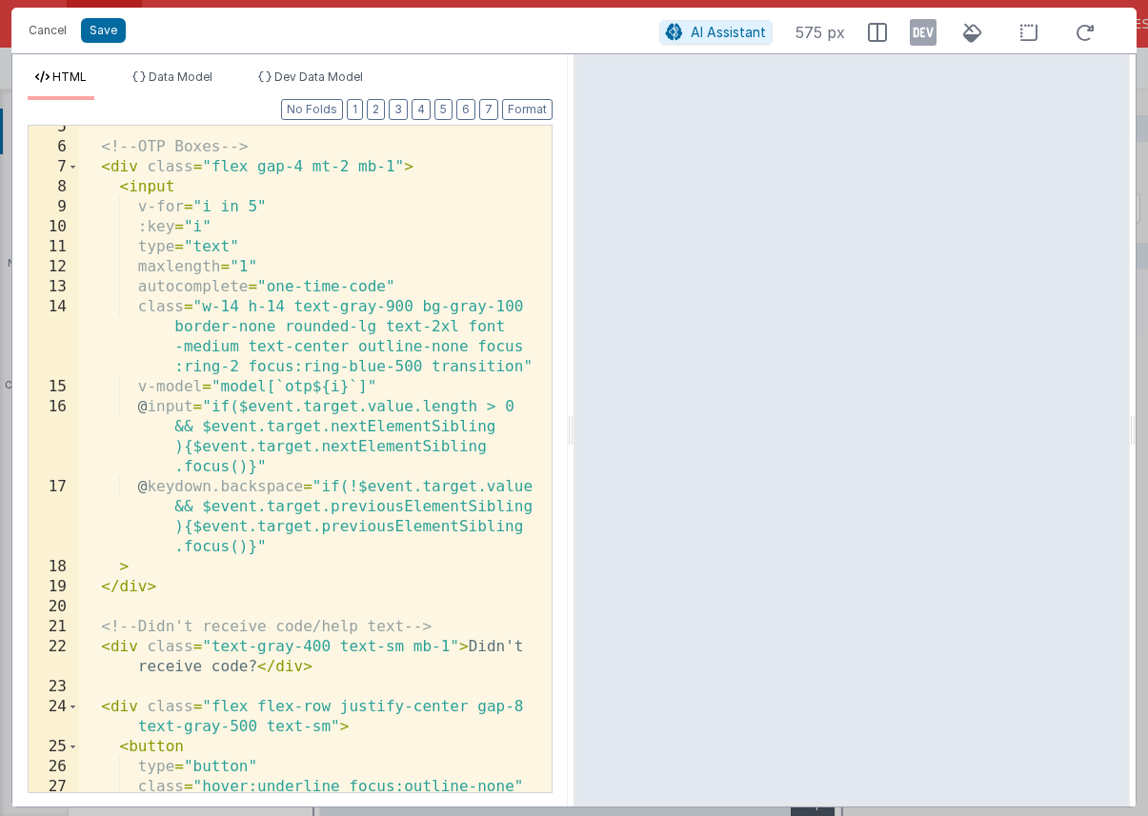
scroll to position [413, 0]
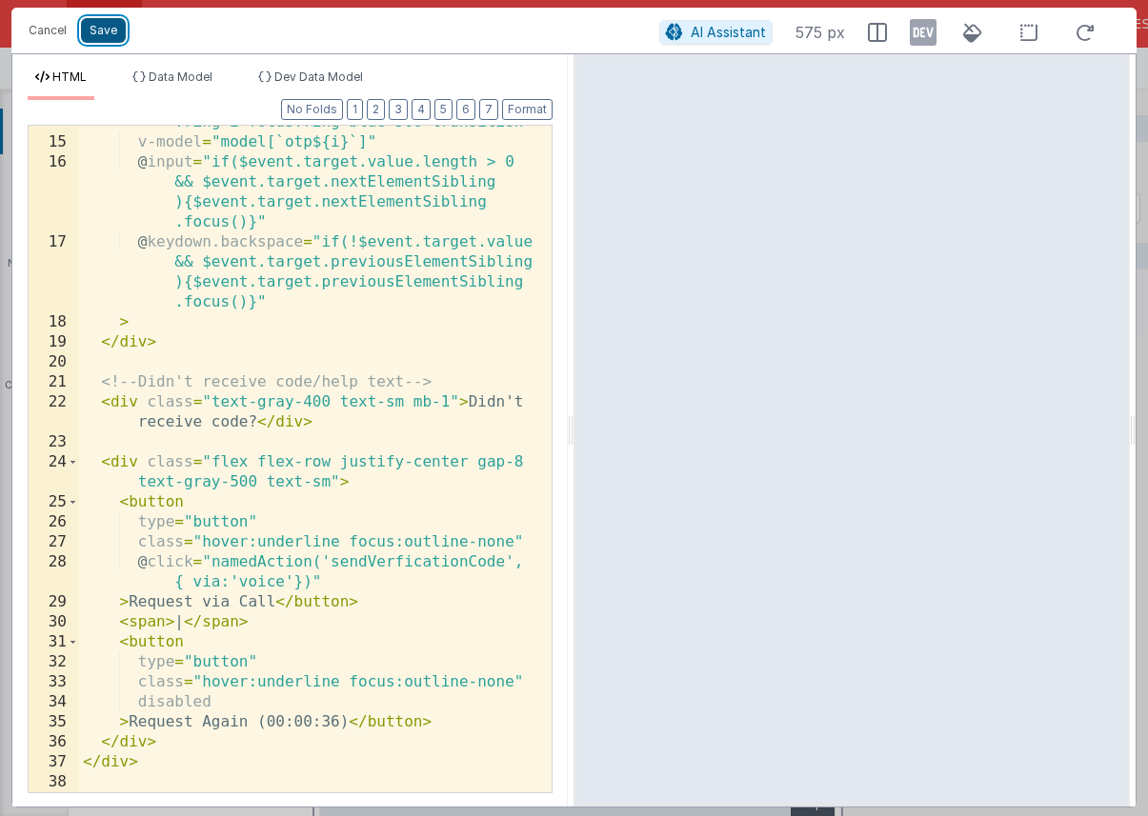
click at [112, 24] on button "Save" at bounding box center [103, 30] width 45 height 25
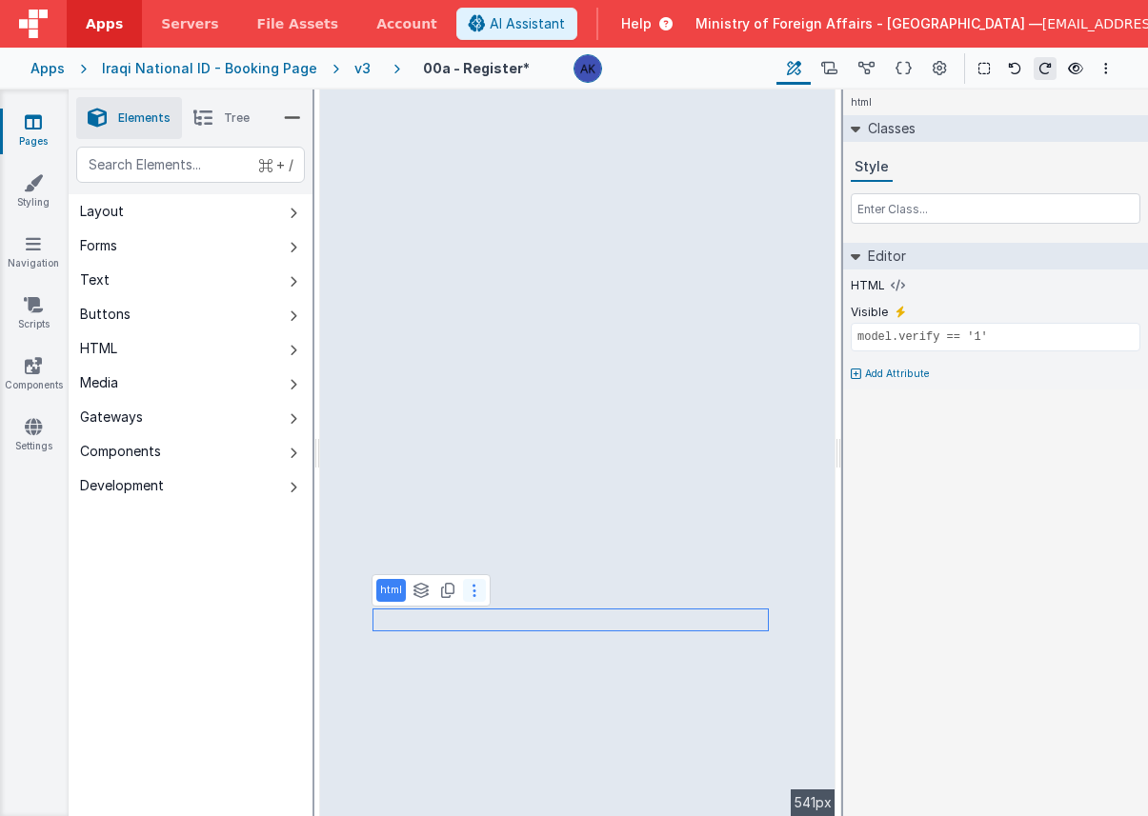
click at [473, 590] on icon at bounding box center [475, 590] width 4 height 15
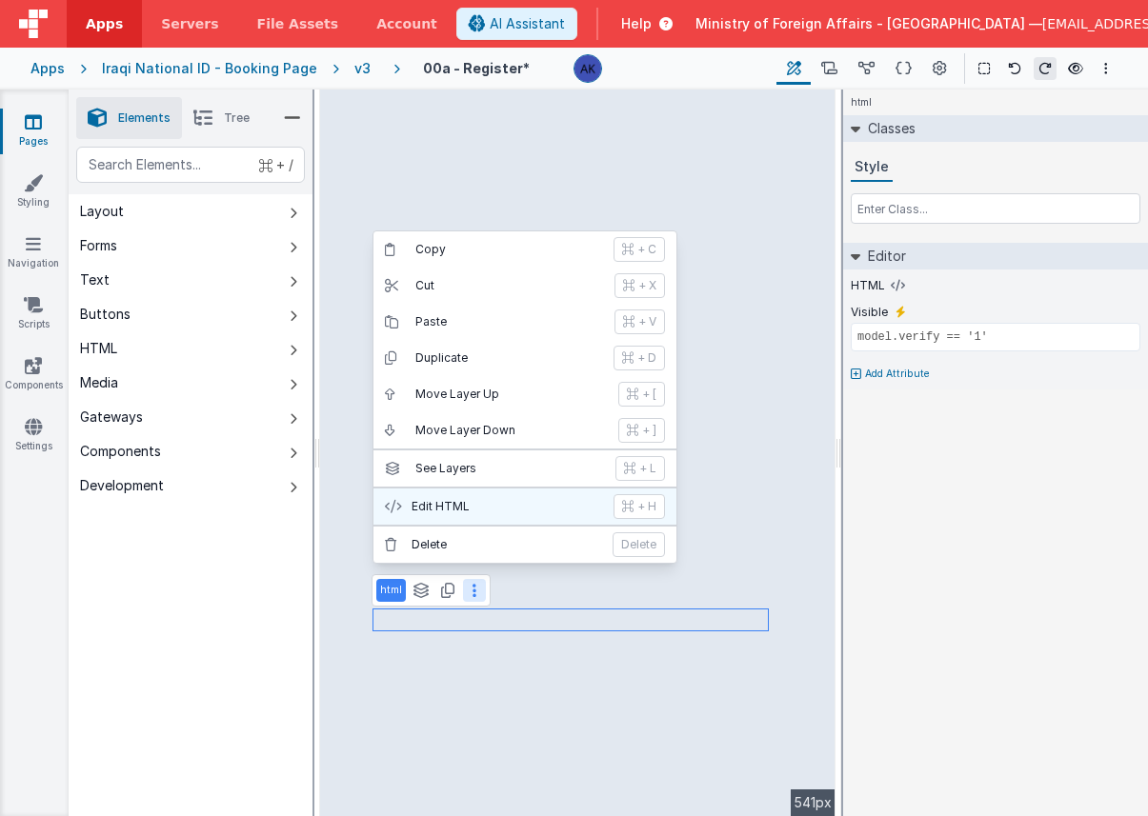
click at [453, 500] on p "Edit HTML" at bounding box center [507, 506] width 191 height 15
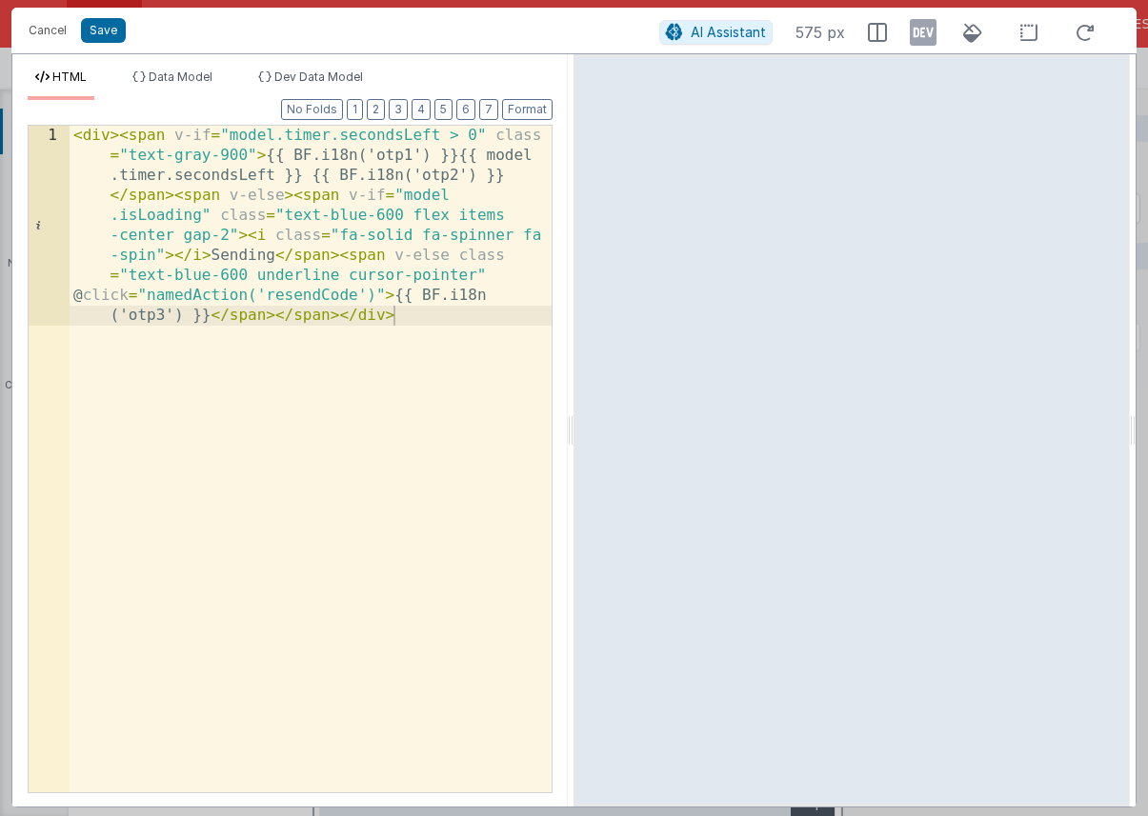
click at [382, 279] on div "< div > < span v-if = "model.timer.secondsLeft > 0" class = "text-gray-900" > {…" at bounding box center [311, 659] width 482 height 1067
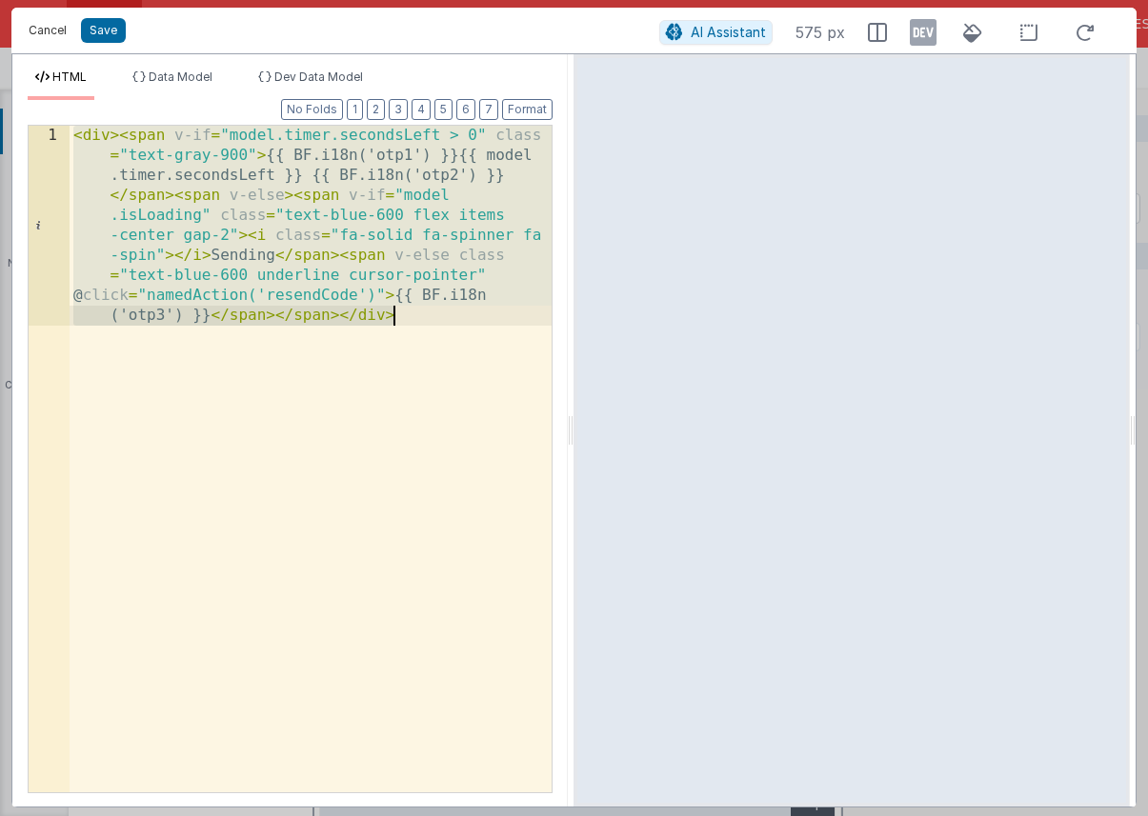
click at [54, 27] on button "Cancel" at bounding box center [47, 30] width 57 height 27
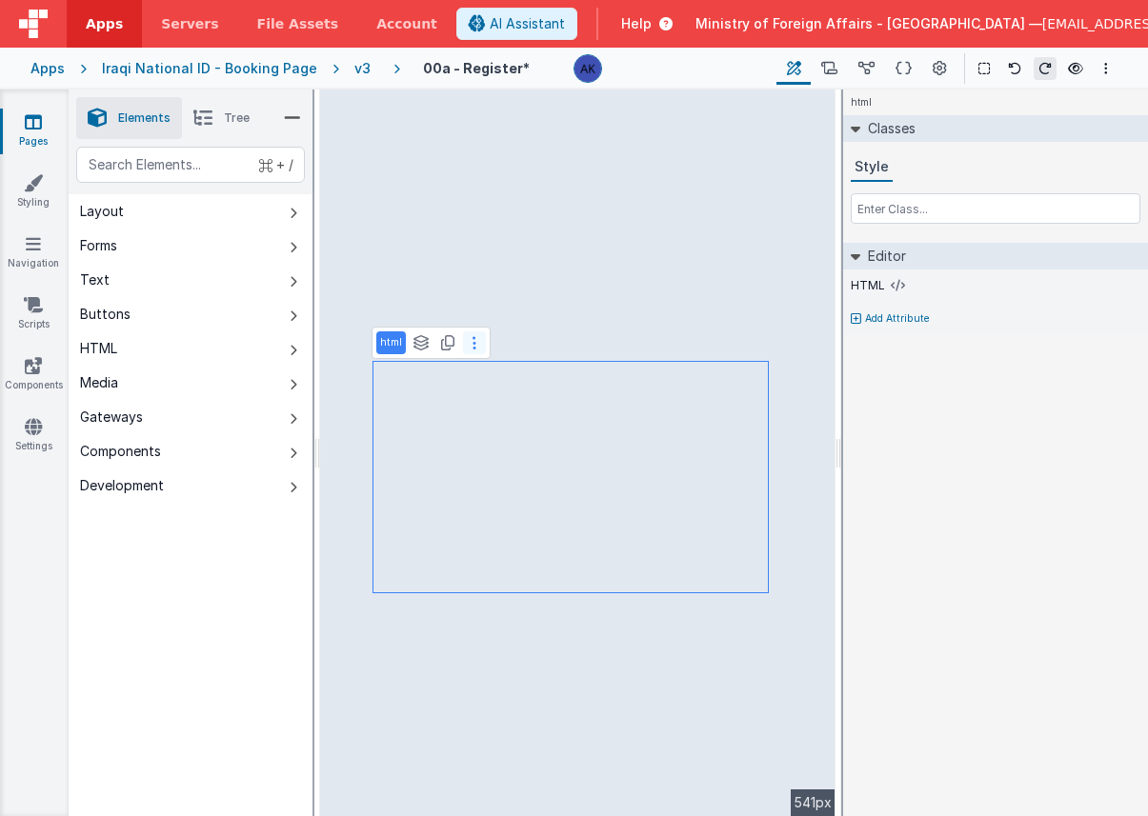
click at [478, 341] on button at bounding box center [474, 343] width 23 height 23
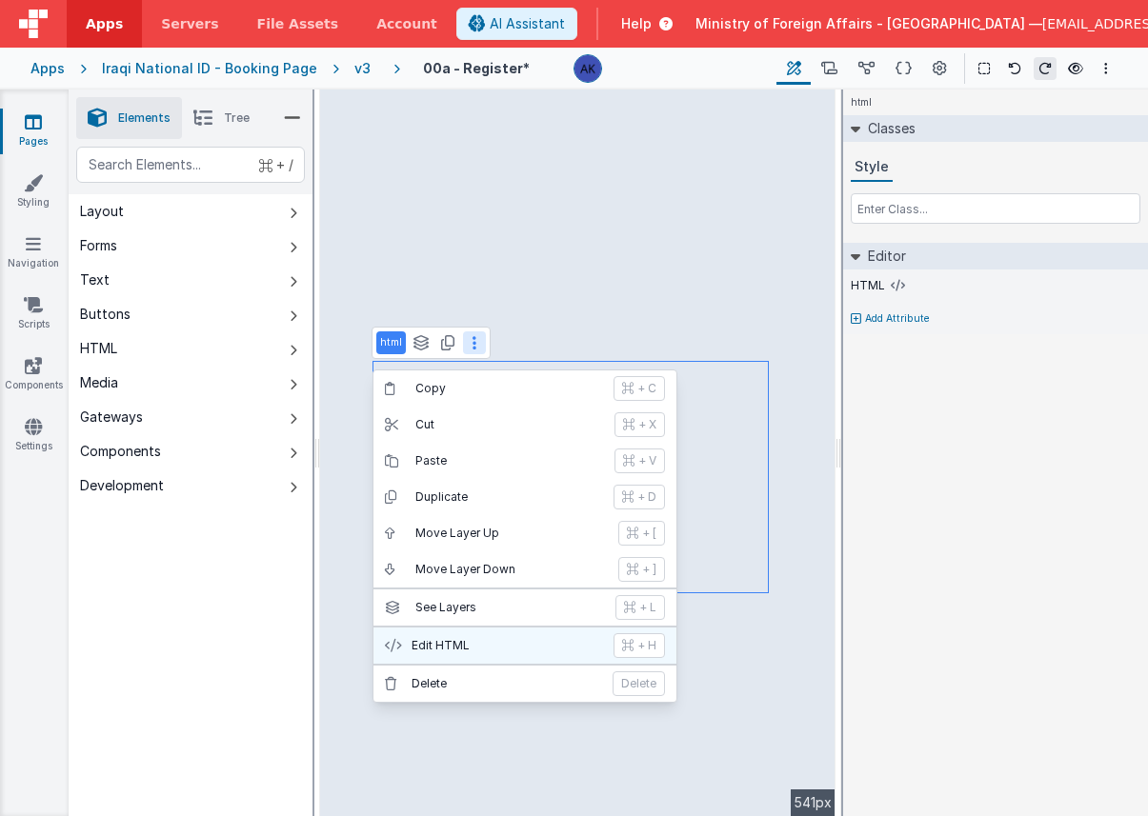
click at [499, 642] on p "Edit HTML" at bounding box center [507, 645] width 191 height 15
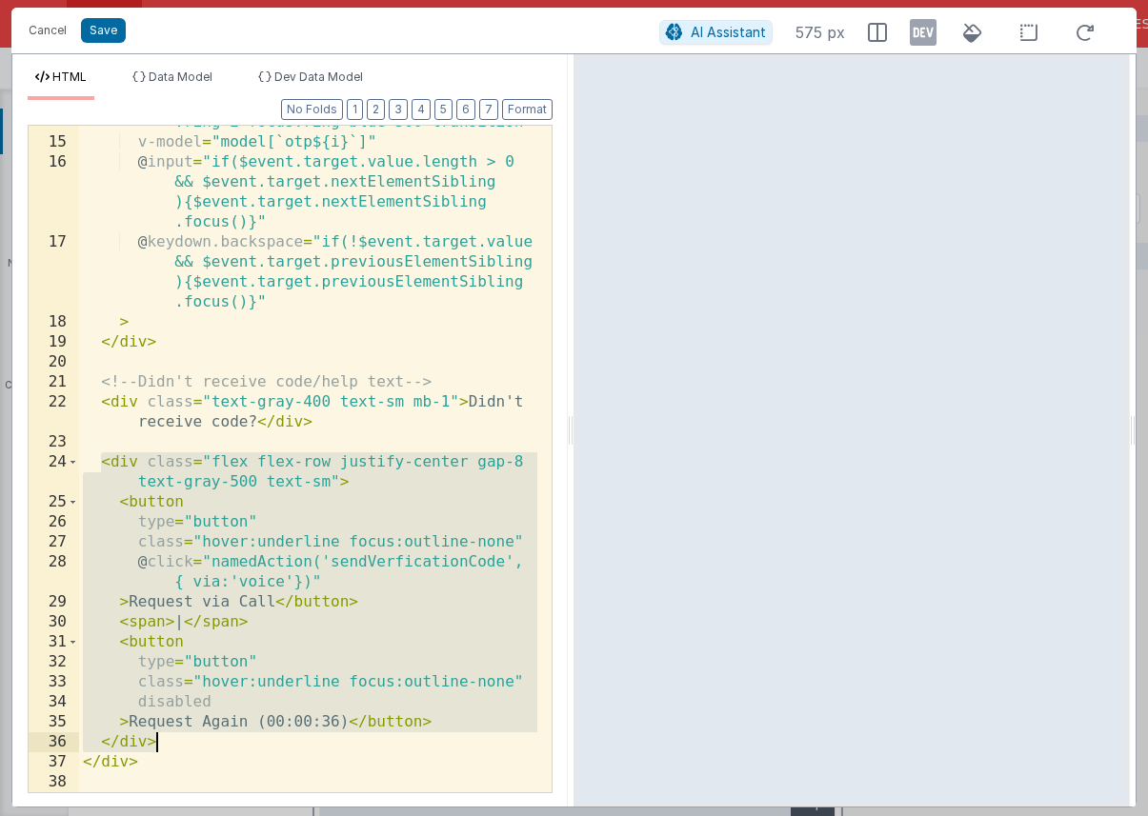
drag, startPoint x: 102, startPoint y: 461, endPoint x: 238, endPoint y: 738, distance: 308.9
click at [238, 738] on div "class = "w-14 h-14 text-gray-900 bg-gray-100 border-none rounded-lg text-2xl fo…" at bounding box center [308, 435] width 458 height 767
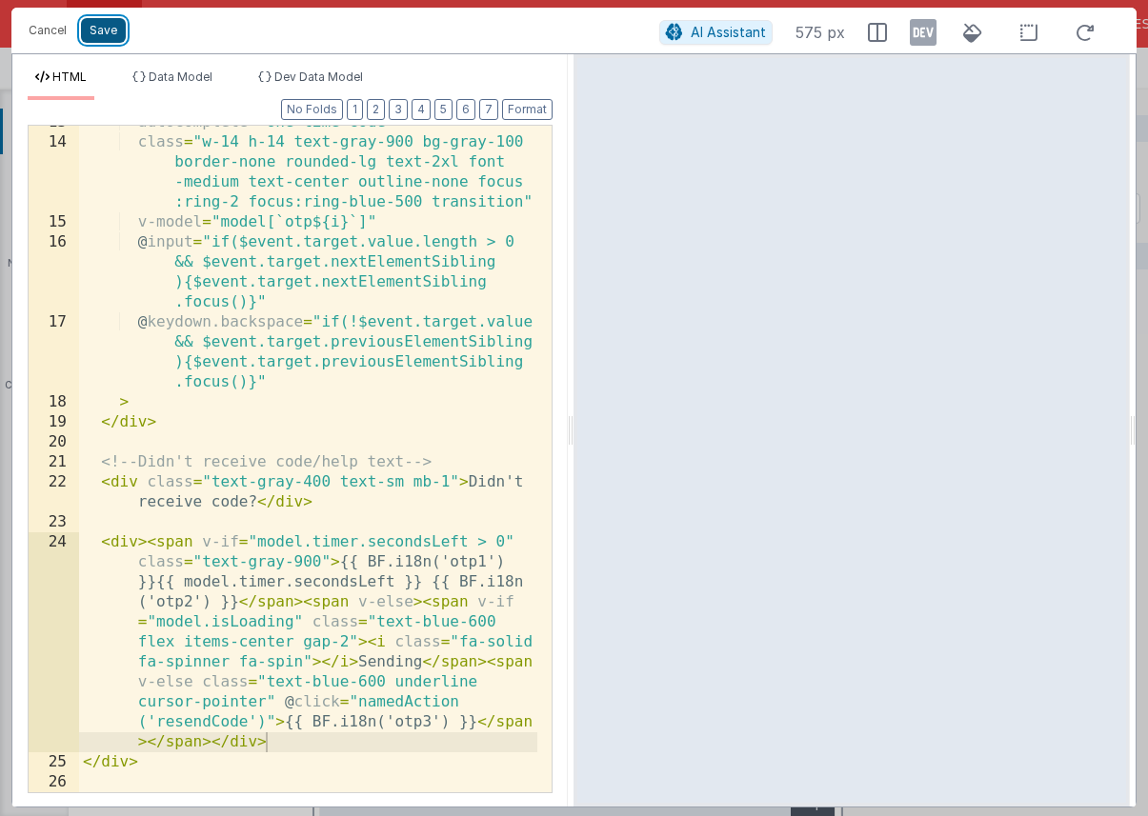
click at [114, 37] on button "Save" at bounding box center [103, 30] width 45 height 25
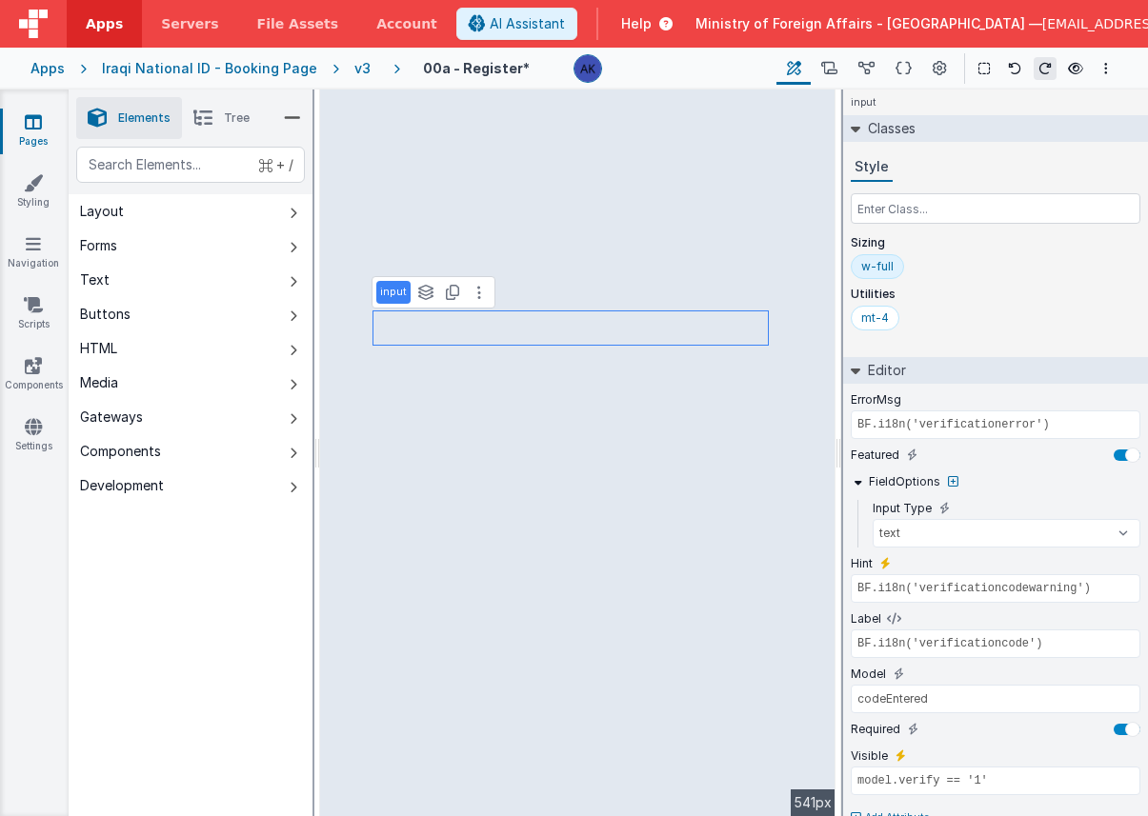
type input "model.isLoading ? 'fa fa-circle-o-notch fa-spin fa-fw': ''"
type input "model.isLoading ? BF.i18n('pleasewait') : BF.i18n('gsverify')"
select select "verifyCode"
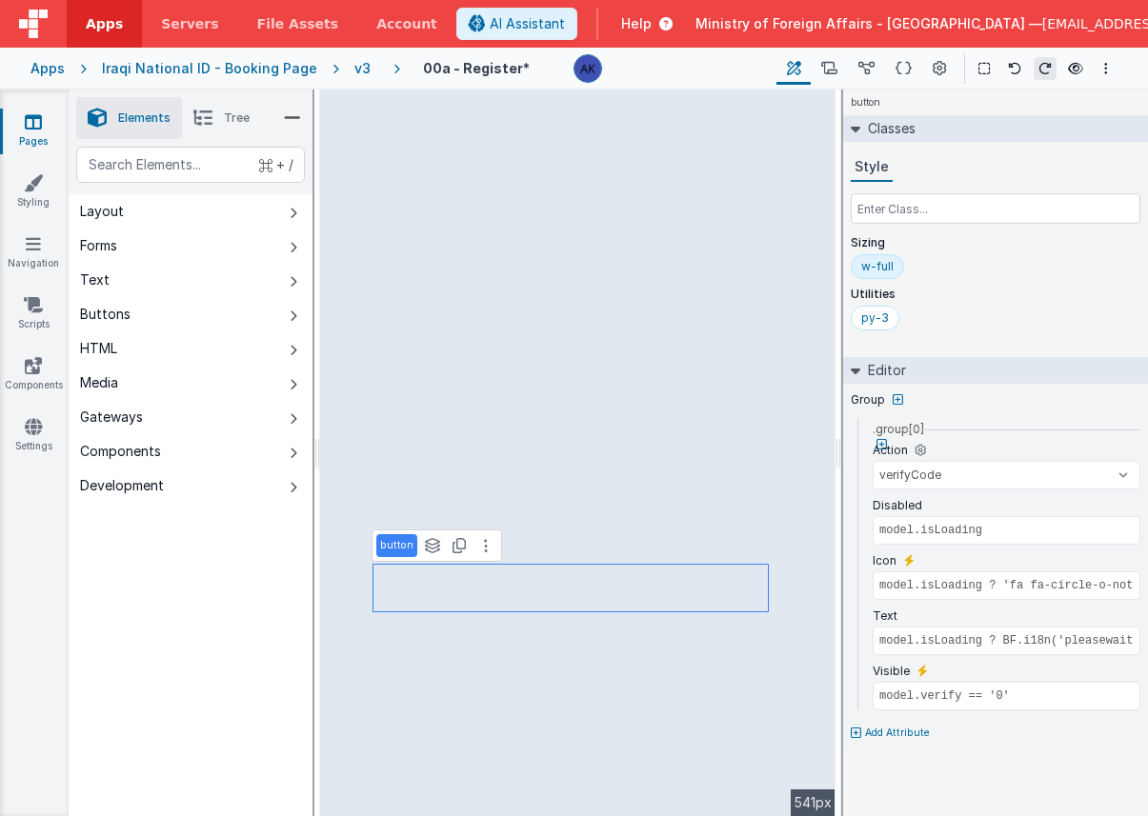
type input "model.isLoading ? BF.i18n('pleasewait'): BF.i18n('verifycode')"
type input "model.verify == '1'"
select select "checkVerCode"
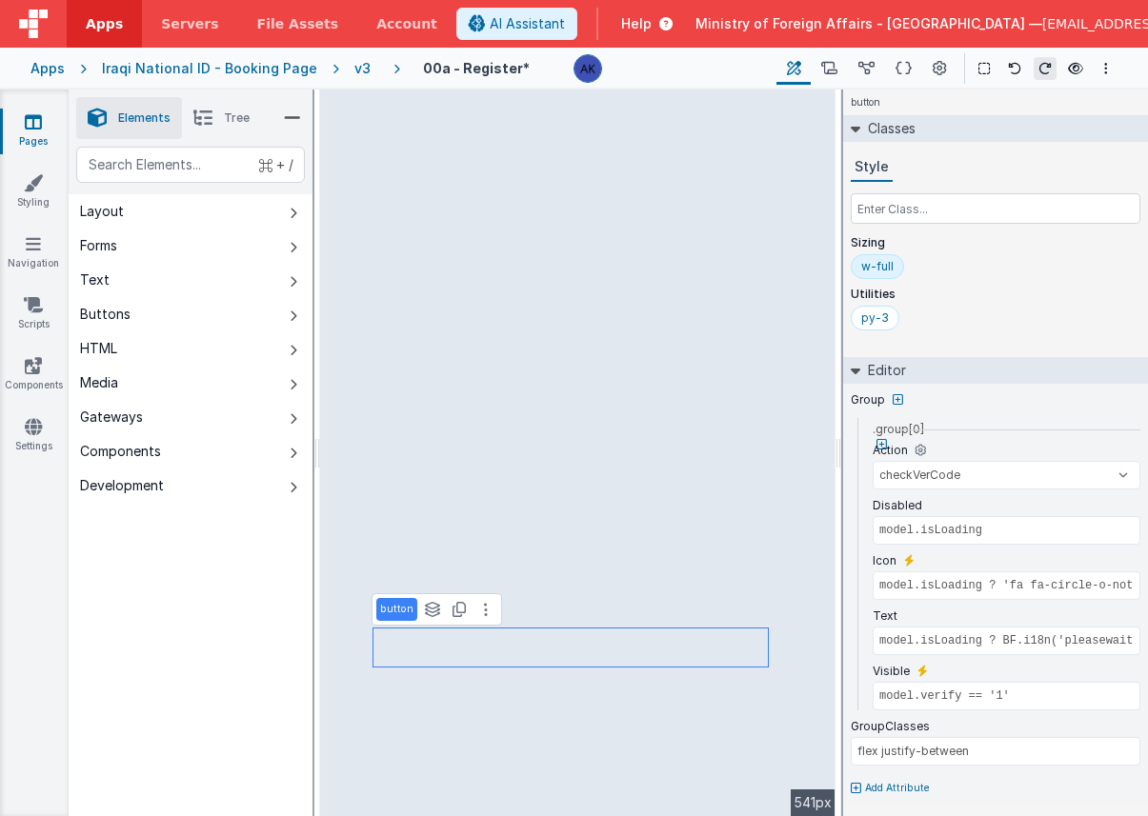
type input "model.isLoading ? BF.i18n('pleasewait') : BF.i18n('gsverify')"
type input "model.verify == '0'"
select select "verifyCode"
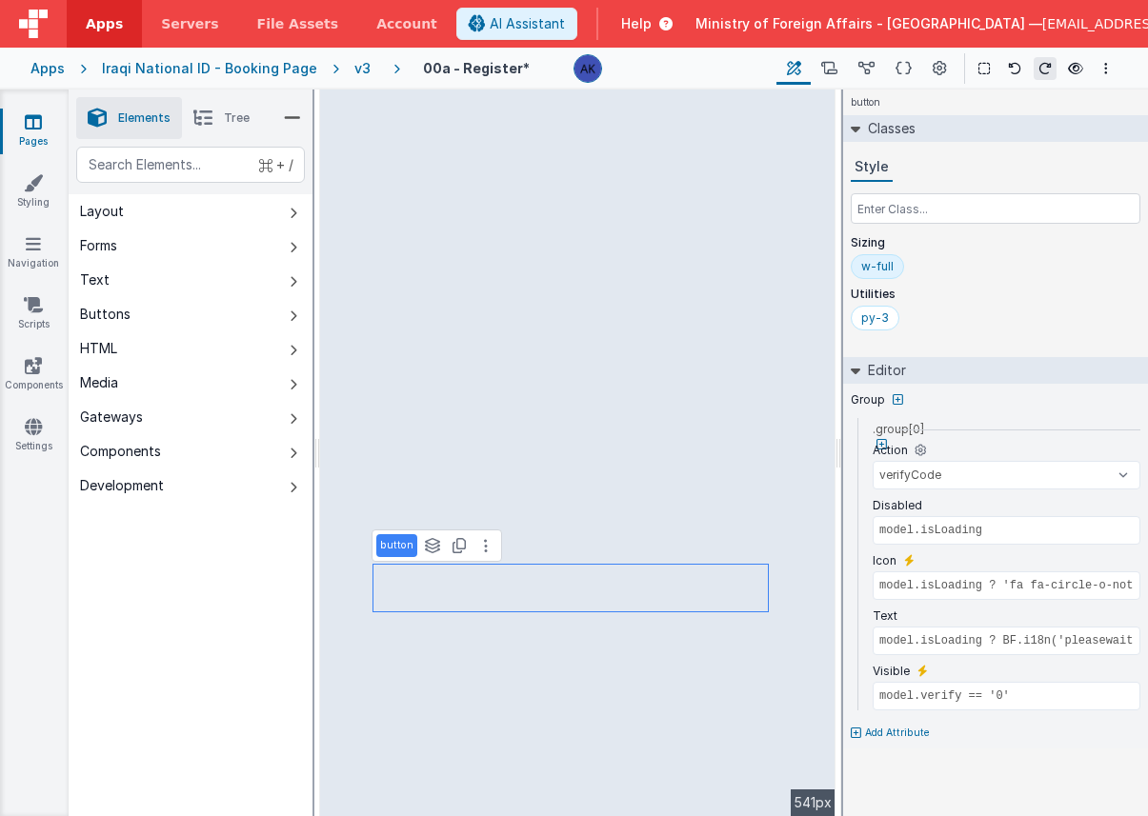
type input "model.isLoading ? BF.i18n('pleasewait'): BF.i18n('verifycode')"
type input "model.verify == '1'"
select select "checkVerCode"
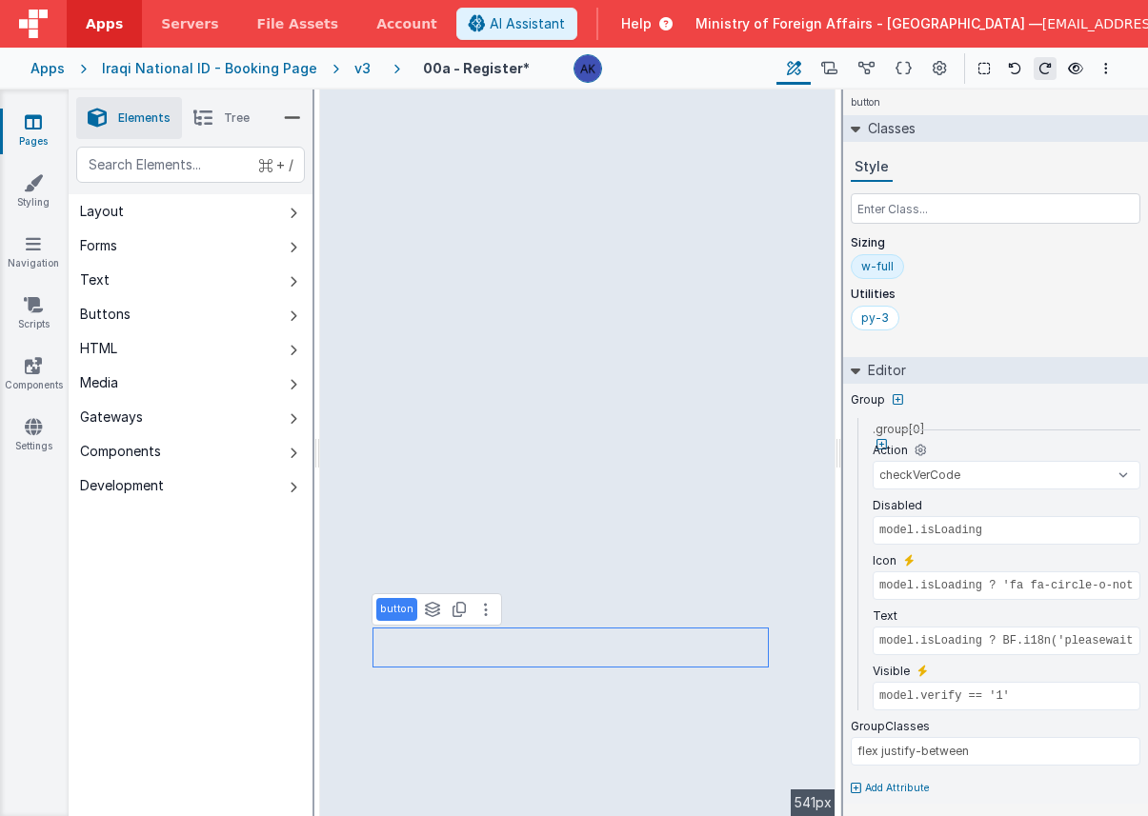
type input "model.isLoading ? BF.i18n('pleasewait') : BF.i18n('gsverify')"
type input "model.verify == '0'"
select select "verifyCode"
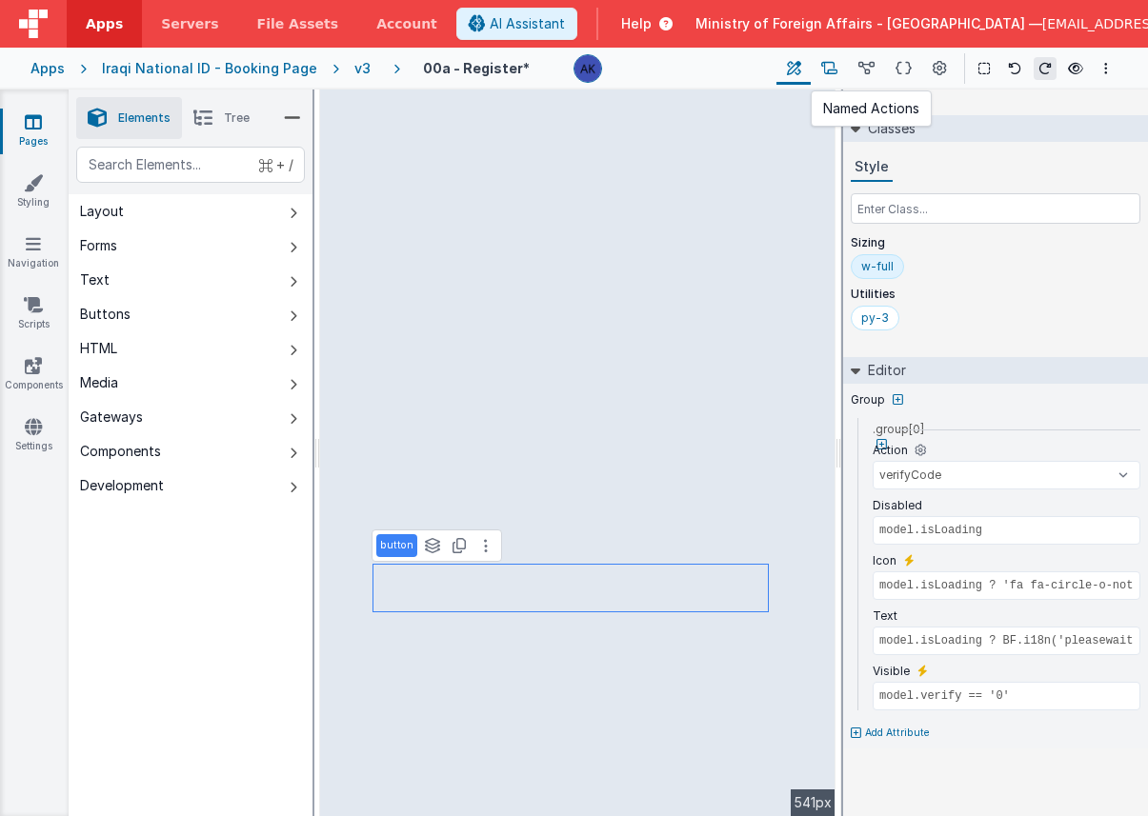
click at [837, 71] on icon at bounding box center [829, 69] width 16 height 20
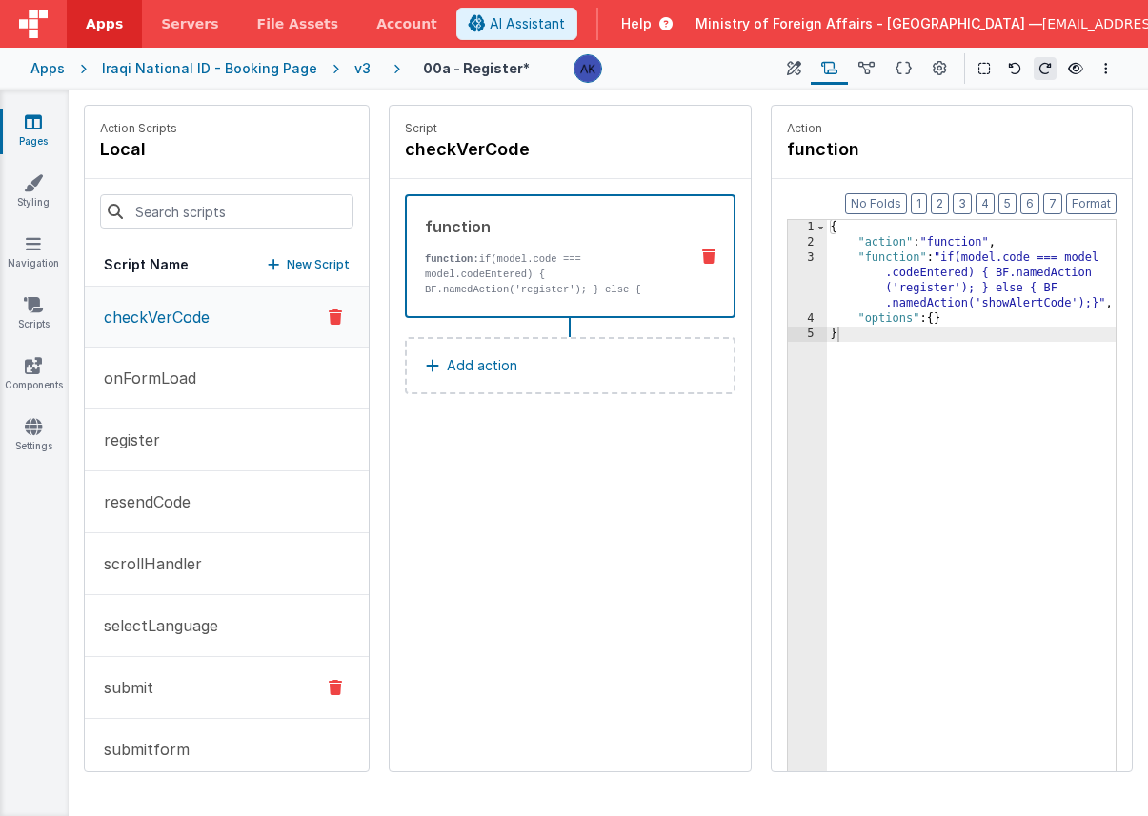
scroll to position [87, 0]
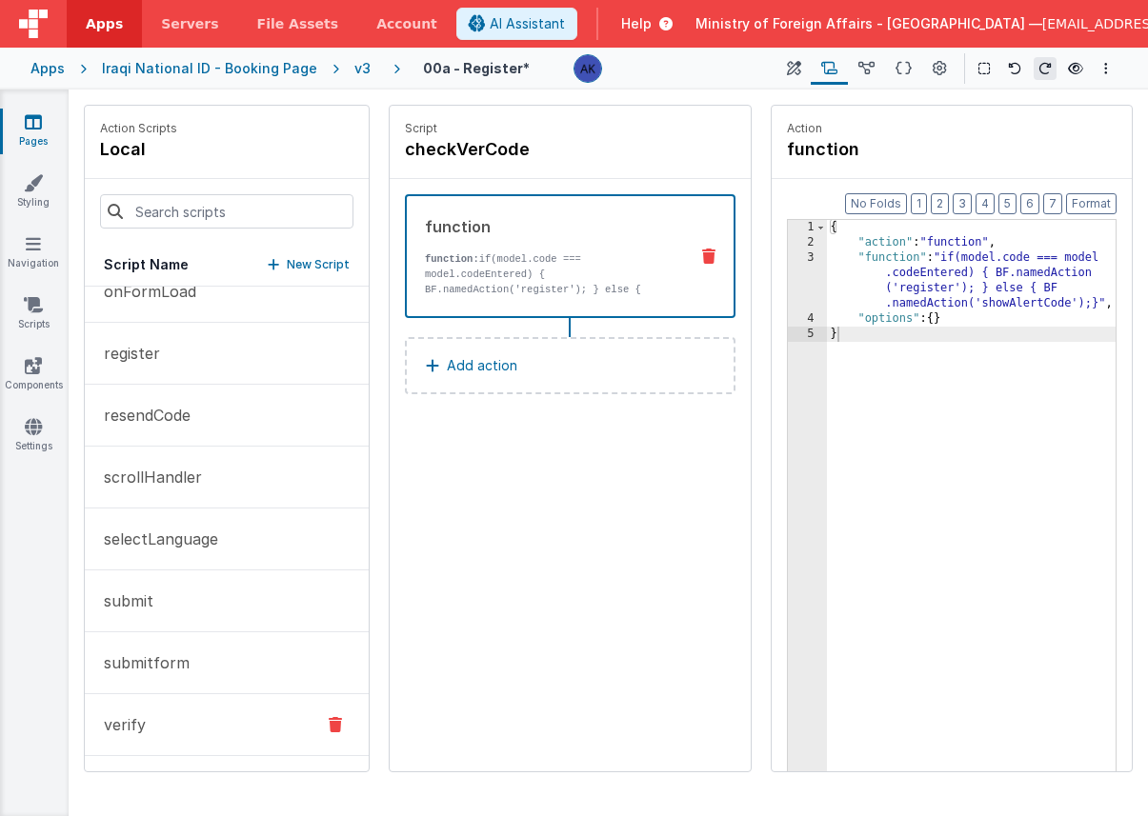
click at [196, 721] on button "verify" at bounding box center [227, 726] width 284 height 62
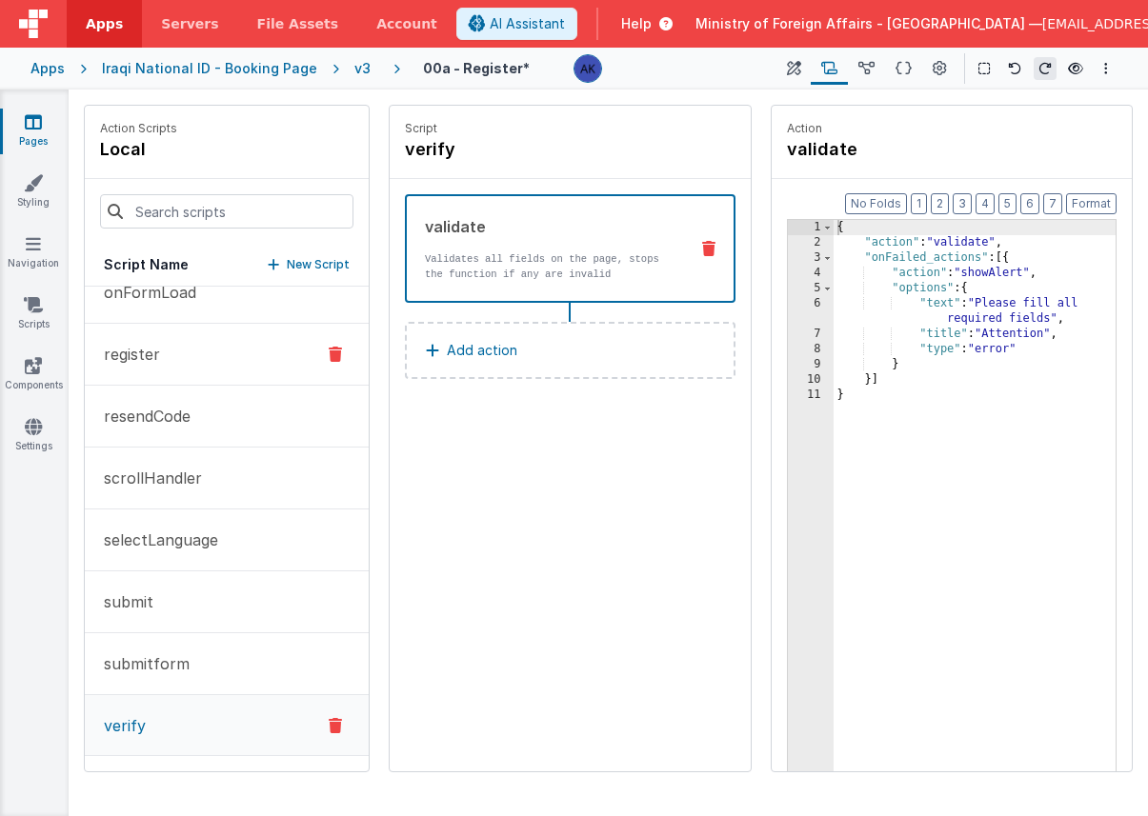
scroll to position [0, 0]
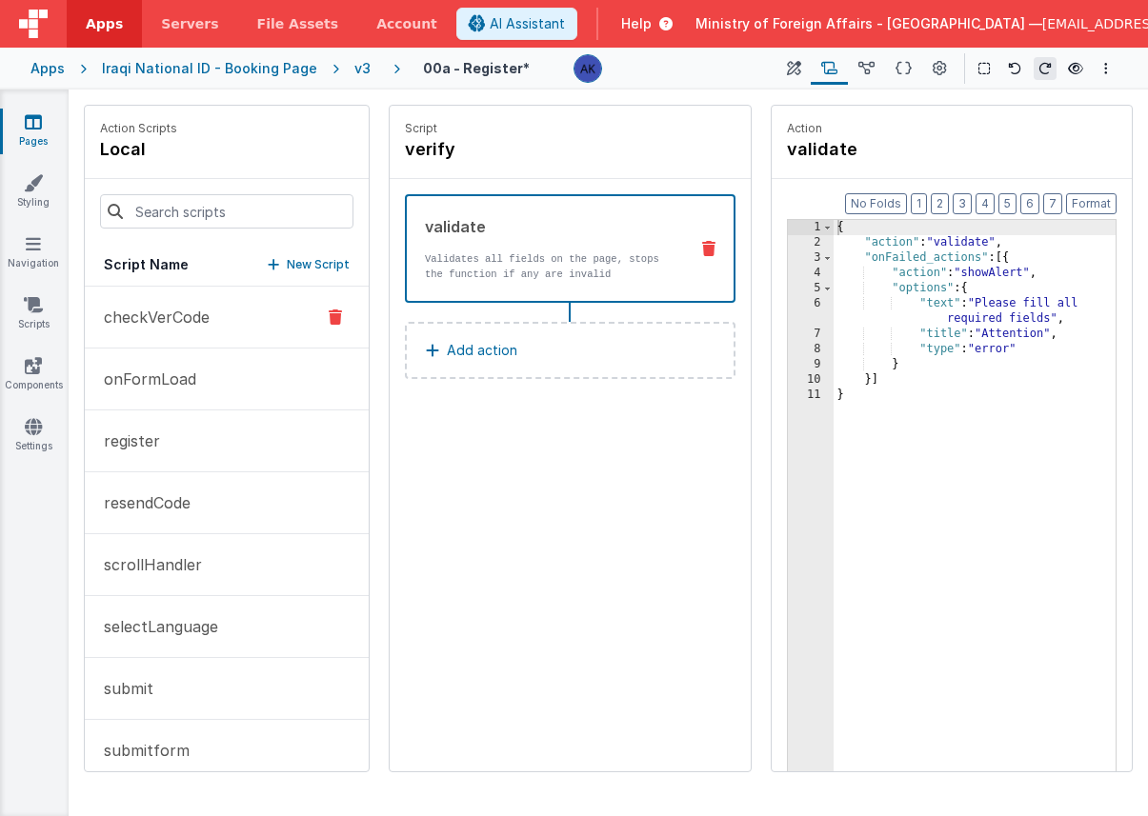
click at [254, 329] on button "checkVerCode" at bounding box center [227, 318] width 284 height 62
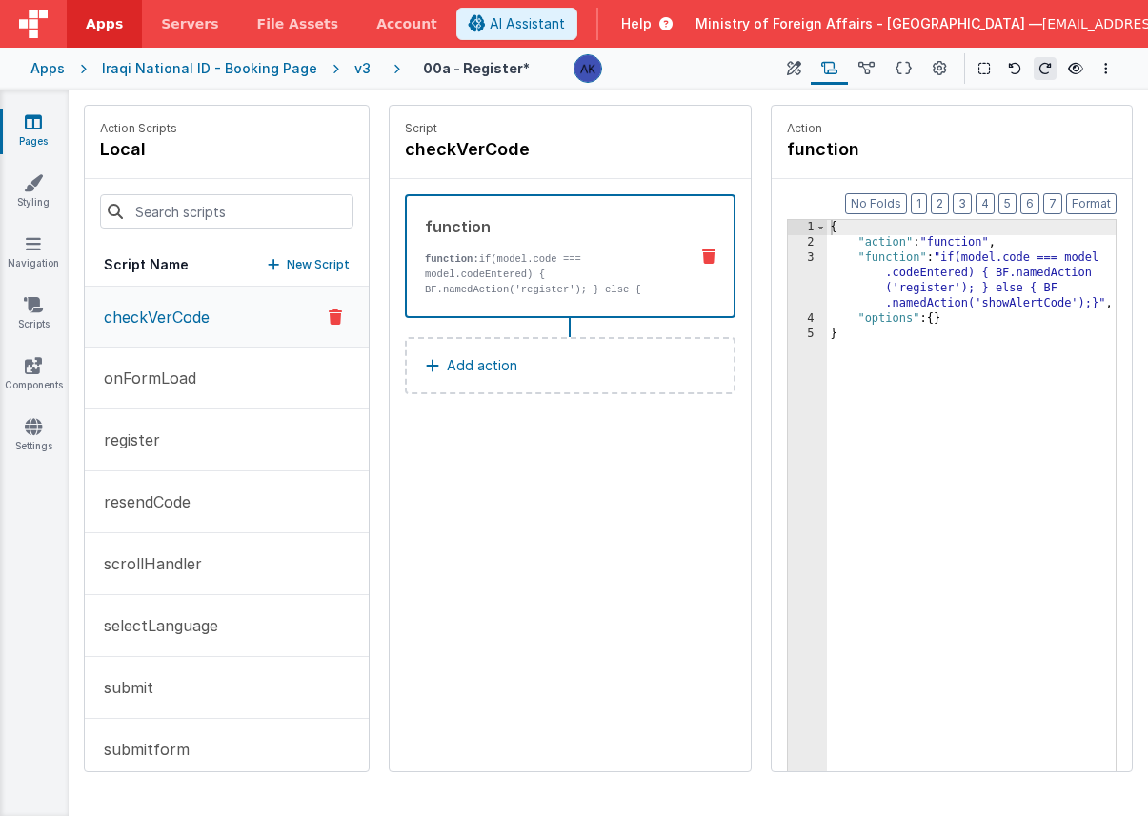
drag, startPoint x: 528, startPoint y: 151, endPoint x: 388, endPoint y: 151, distance: 140.1
click at [389, 151] on div "Script checkVerCode function function: if(model.code === model.codeEntered) { B…" at bounding box center [570, 439] width 363 height 668
copy h4 "checkVerCode"
click at [789, 65] on icon at bounding box center [794, 69] width 14 height 20
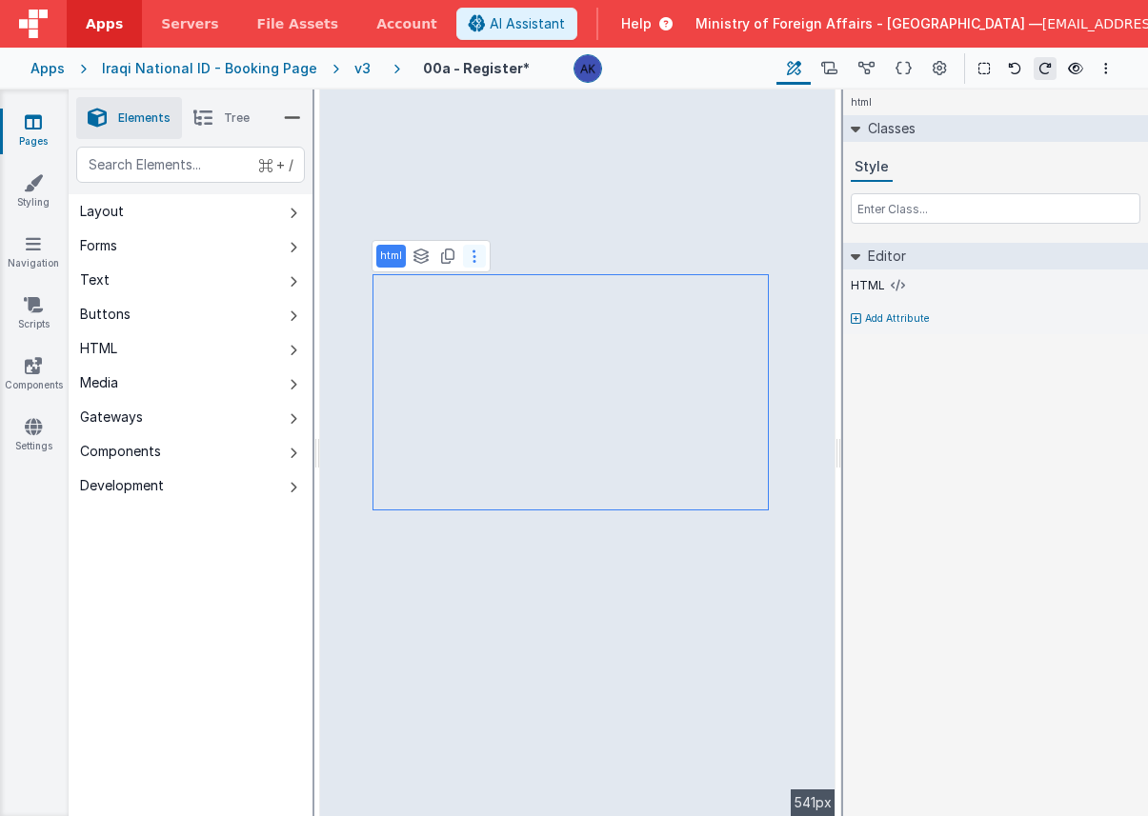
click at [474, 260] on button at bounding box center [474, 256] width 23 height 23
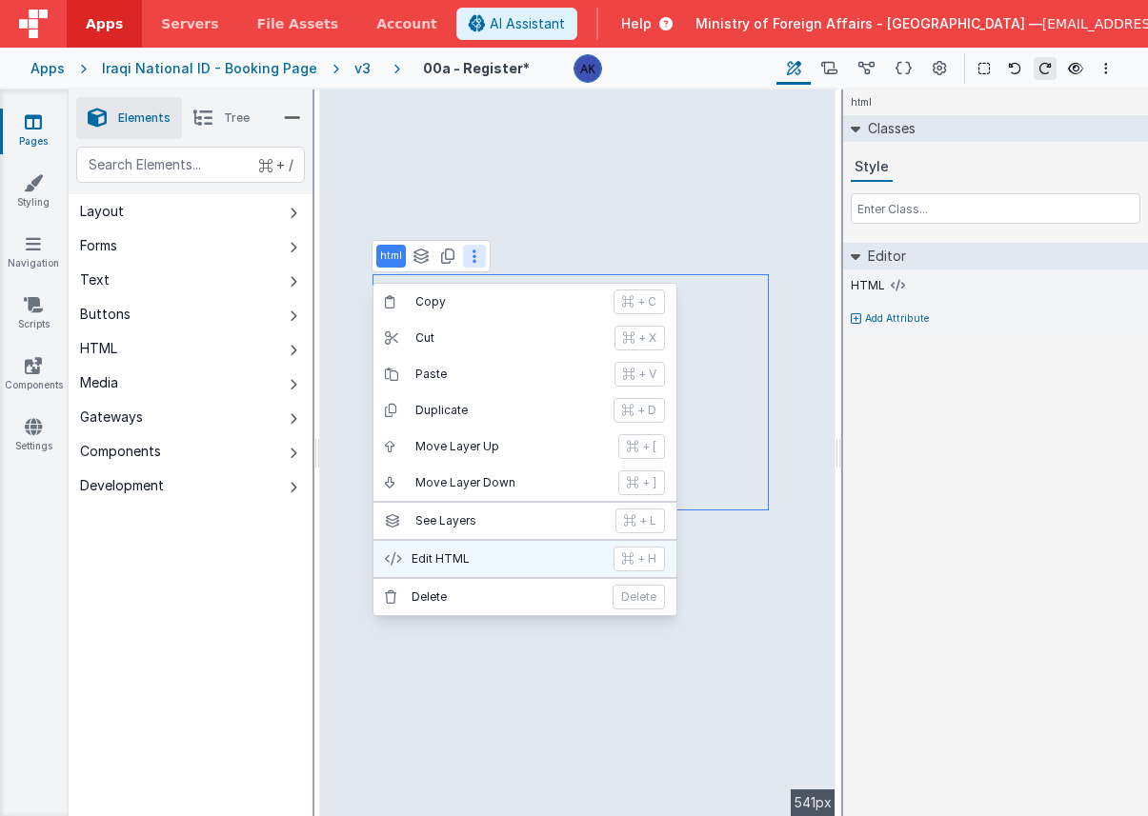
click at [514, 552] on p "Edit HTML" at bounding box center [507, 559] width 191 height 15
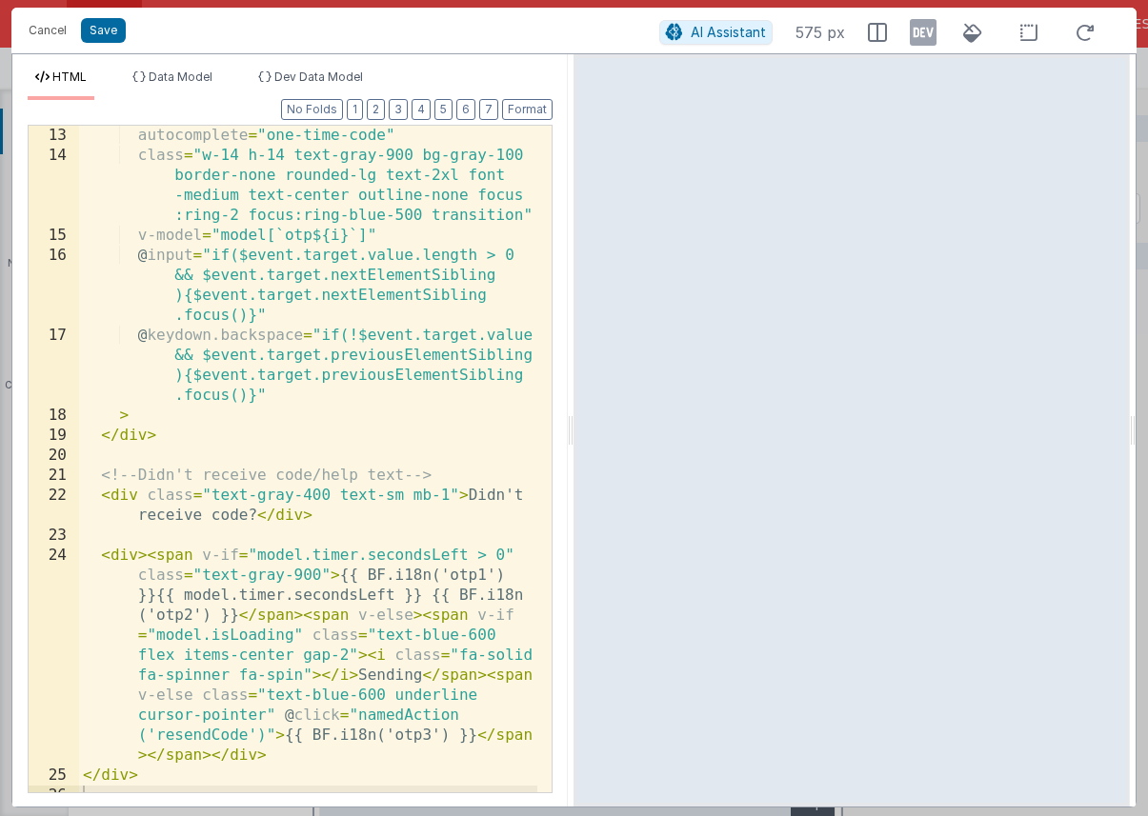
scroll to position [61, 0]
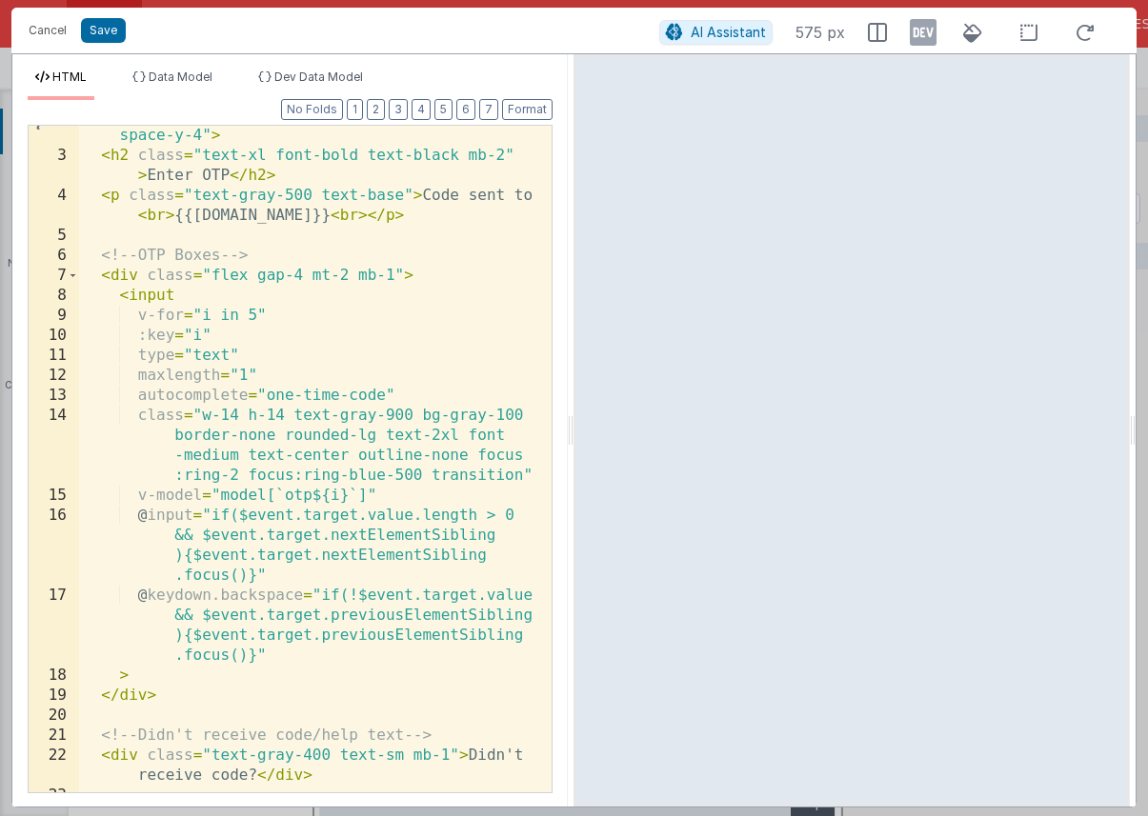
click at [313, 495] on div "< div class = "flex flex-col items-center w-full space-y-4" > < h2 class = "tex…" at bounding box center [308, 569] width 458 height 927
click at [231, 347] on div "< div class = "flex flex-col items-center w-full space-y-4" > < h2 class = "tex…" at bounding box center [308, 569] width 458 height 927
click at [701, 35] on span "AI Assistant" at bounding box center [728, 32] width 75 height 16
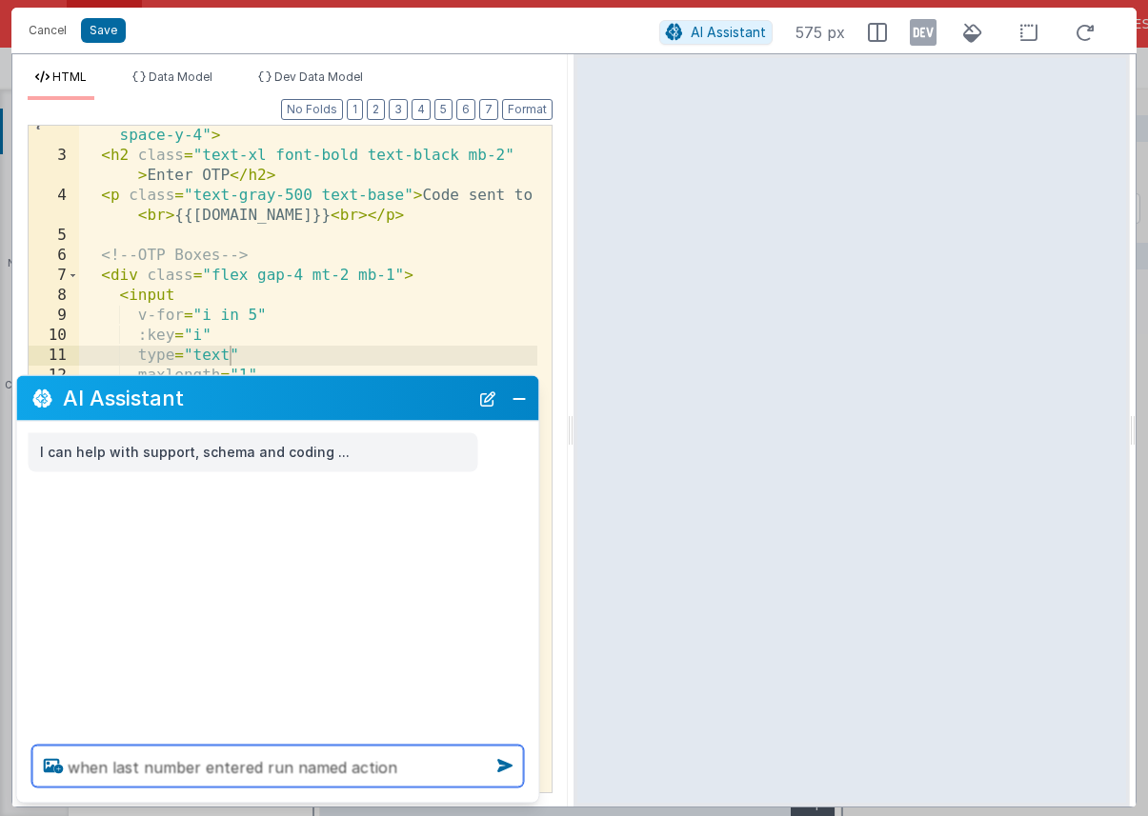
paste textarea "checkVerCode"
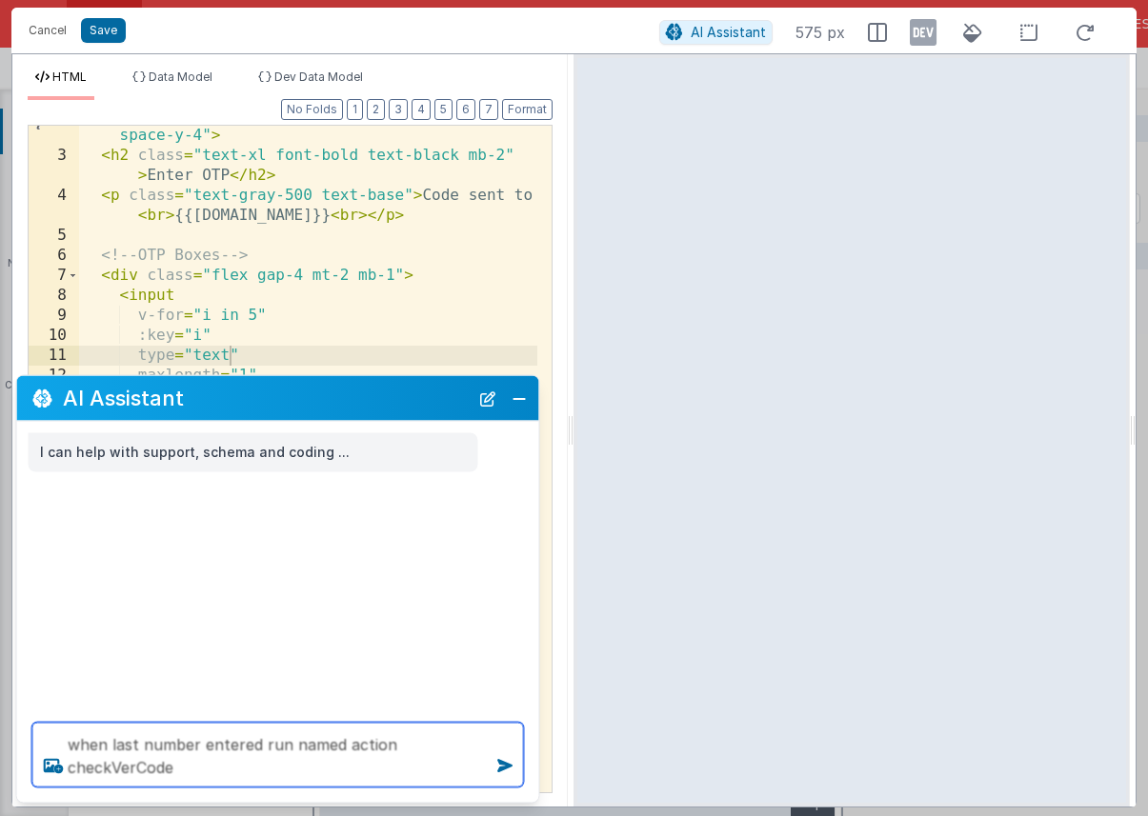
type textarea "when last number entered run named action checkVerCode"
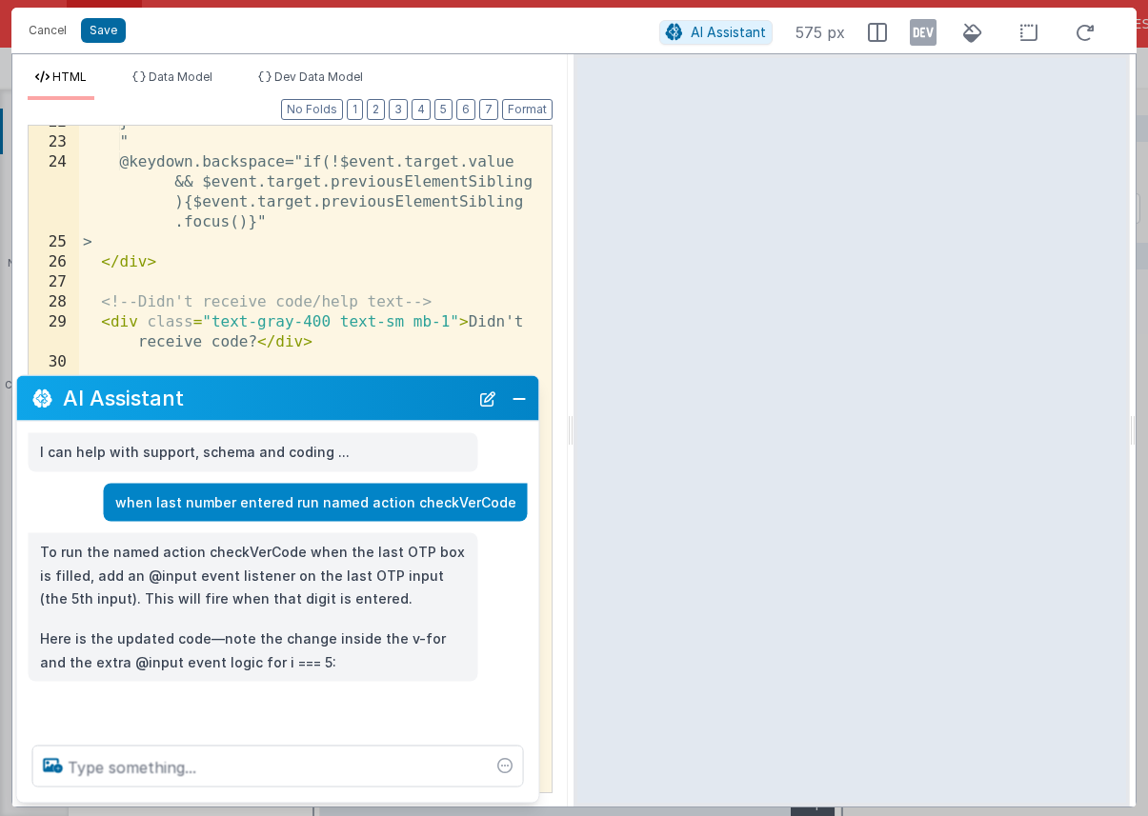
scroll to position [634, 0]
click at [527, 402] on button "Close" at bounding box center [519, 398] width 25 height 27
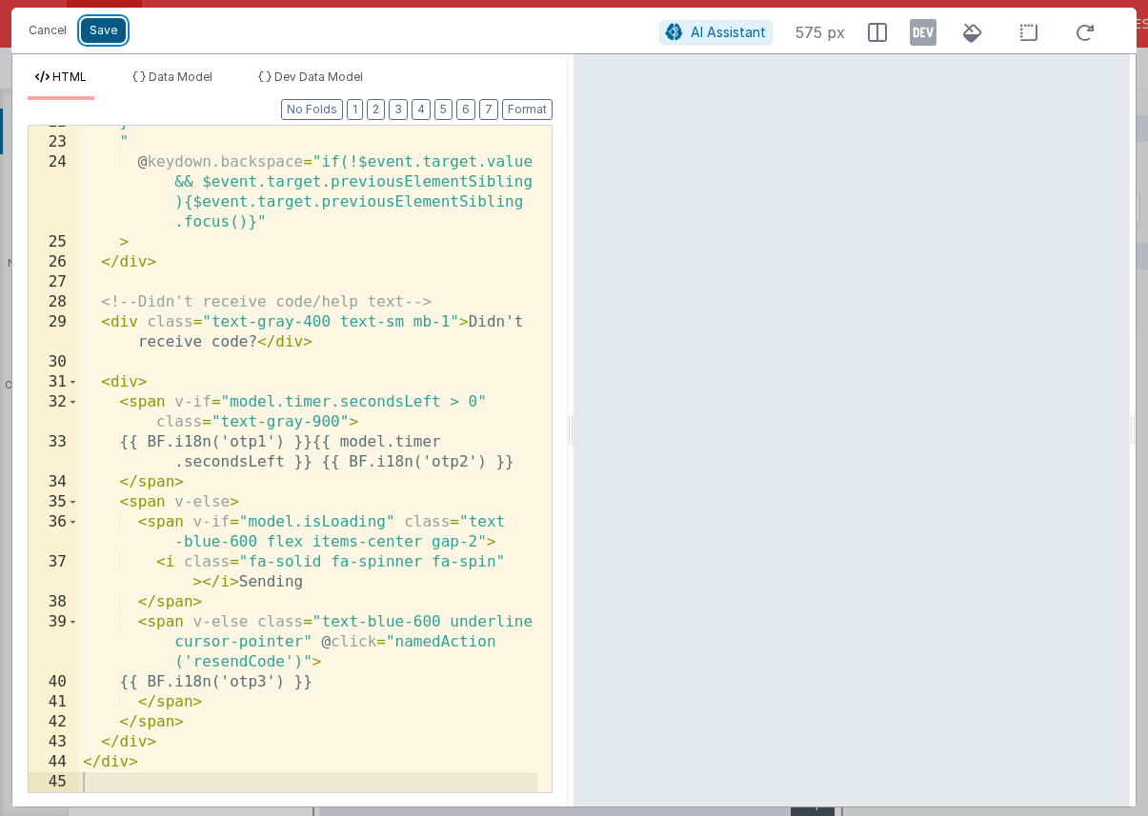
click at [116, 24] on button "Save" at bounding box center [103, 30] width 45 height 25
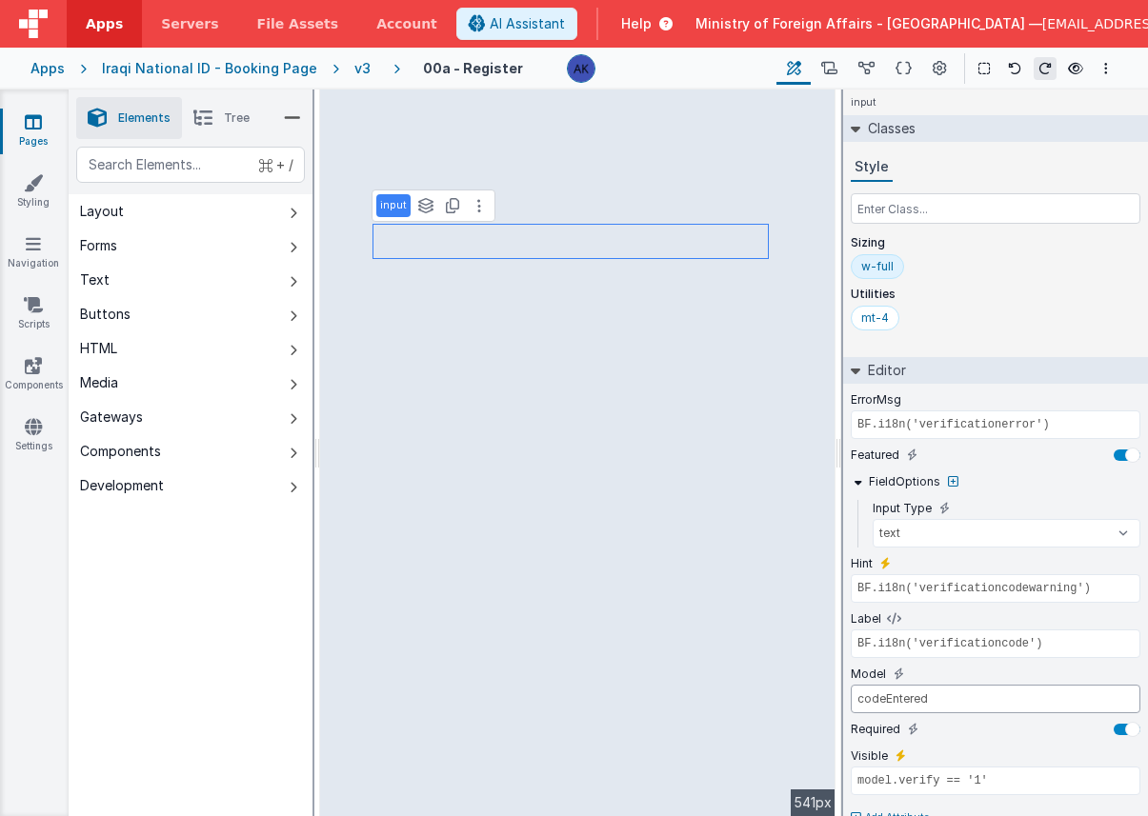
click at [951, 702] on input "codeEntered" at bounding box center [996, 699] width 290 height 29
click at [949, 699] on input "codeEntered" at bounding box center [996, 699] width 290 height 29
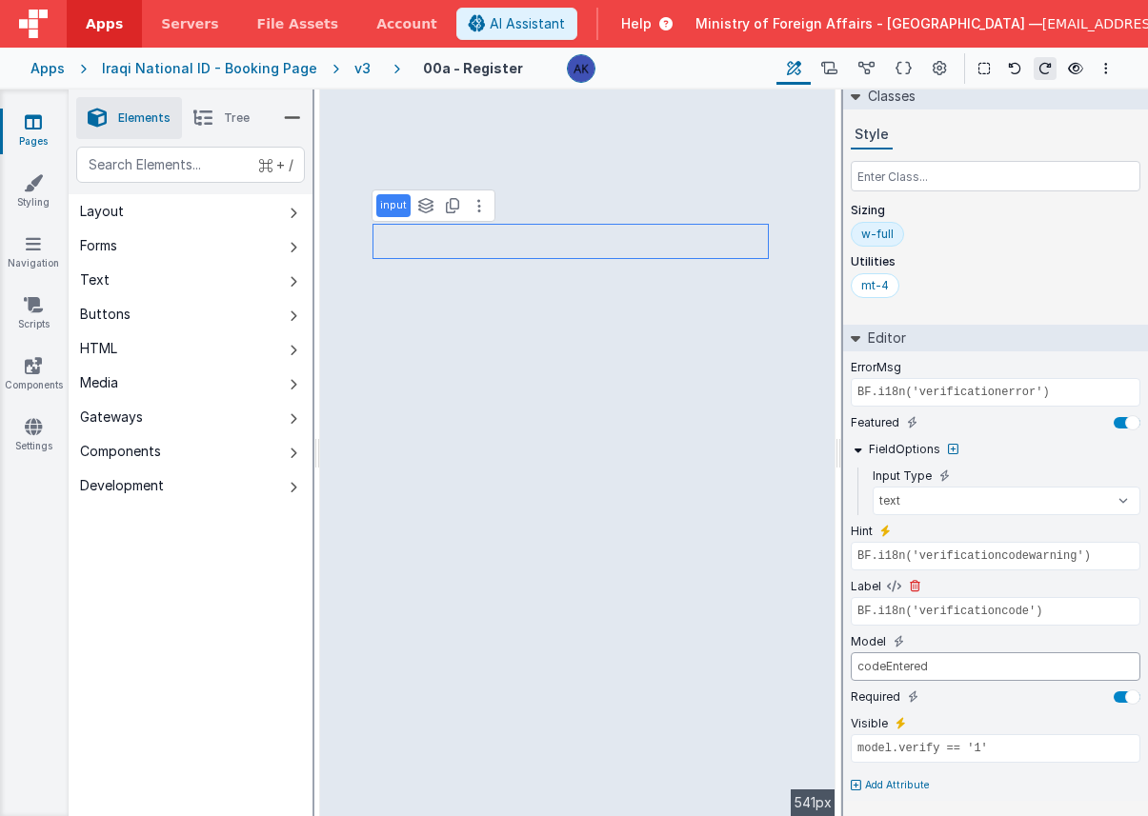
scroll to position [0, 0]
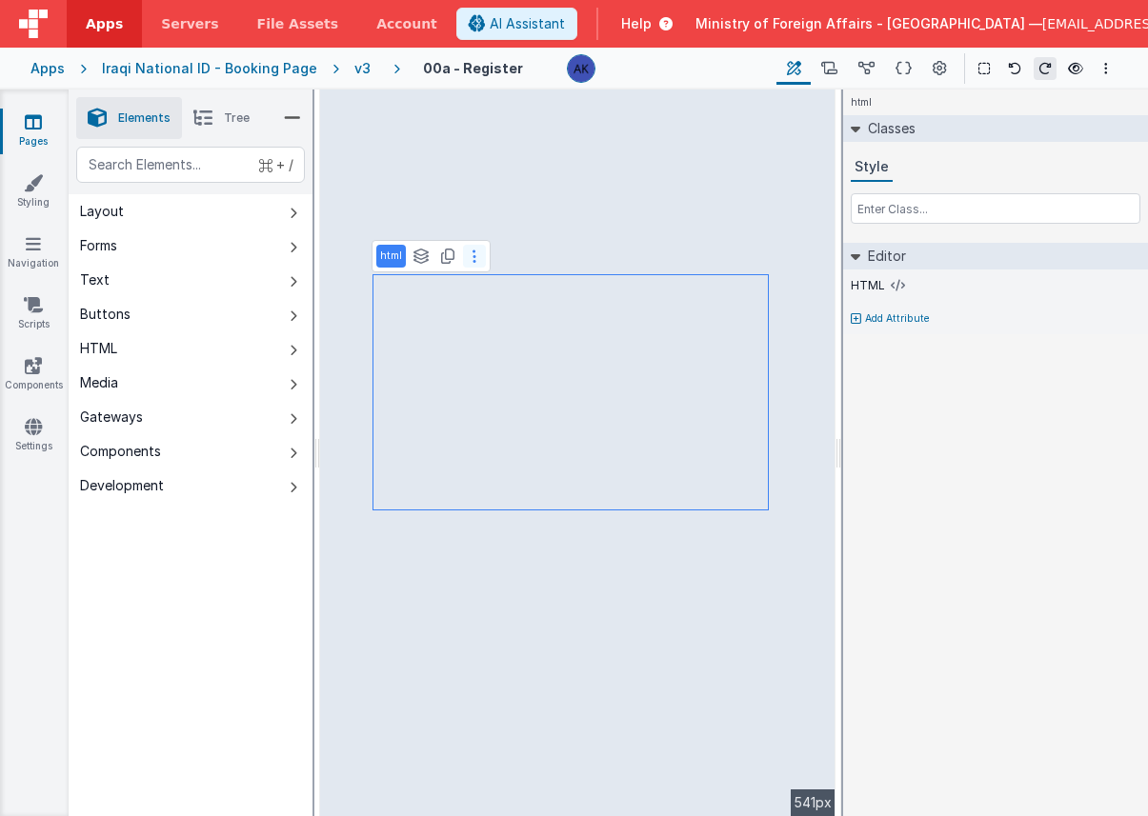
click at [469, 256] on button at bounding box center [474, 256] width 23 height 23
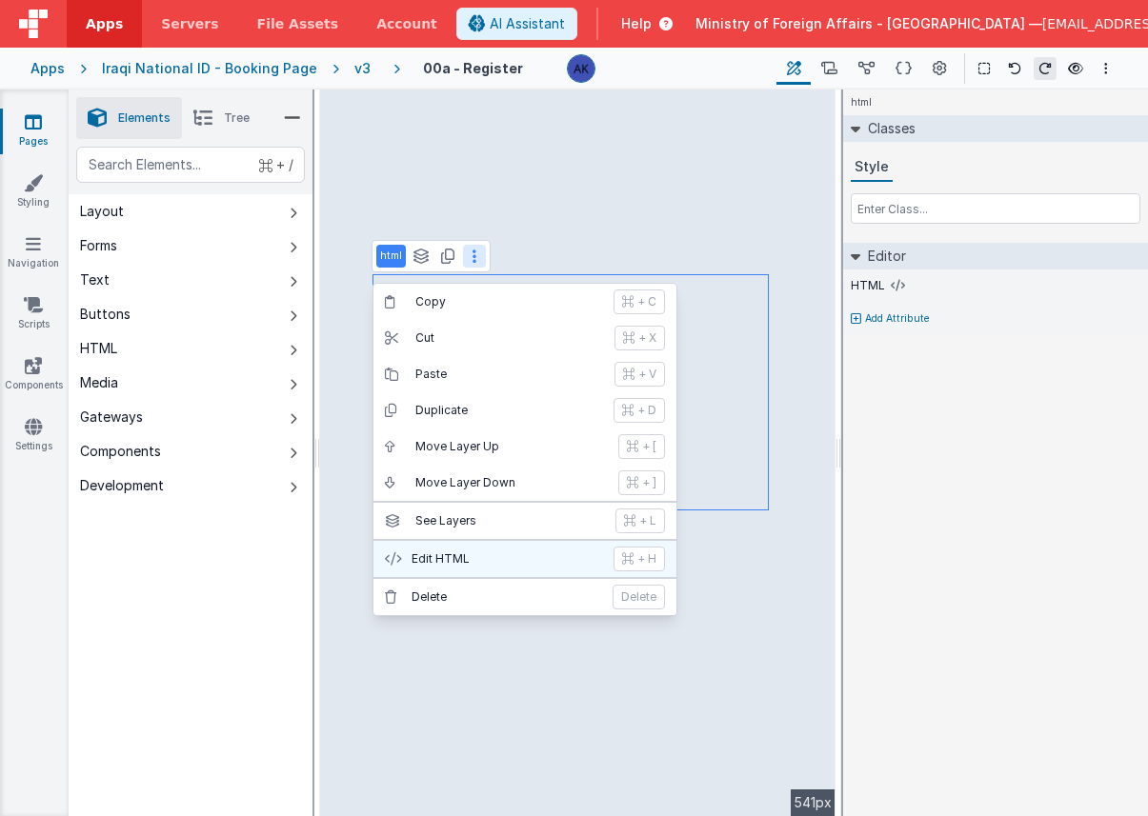
click at [484, 563] on p "Edit HTML" at bounding box center [507, 559] width 191 height 15
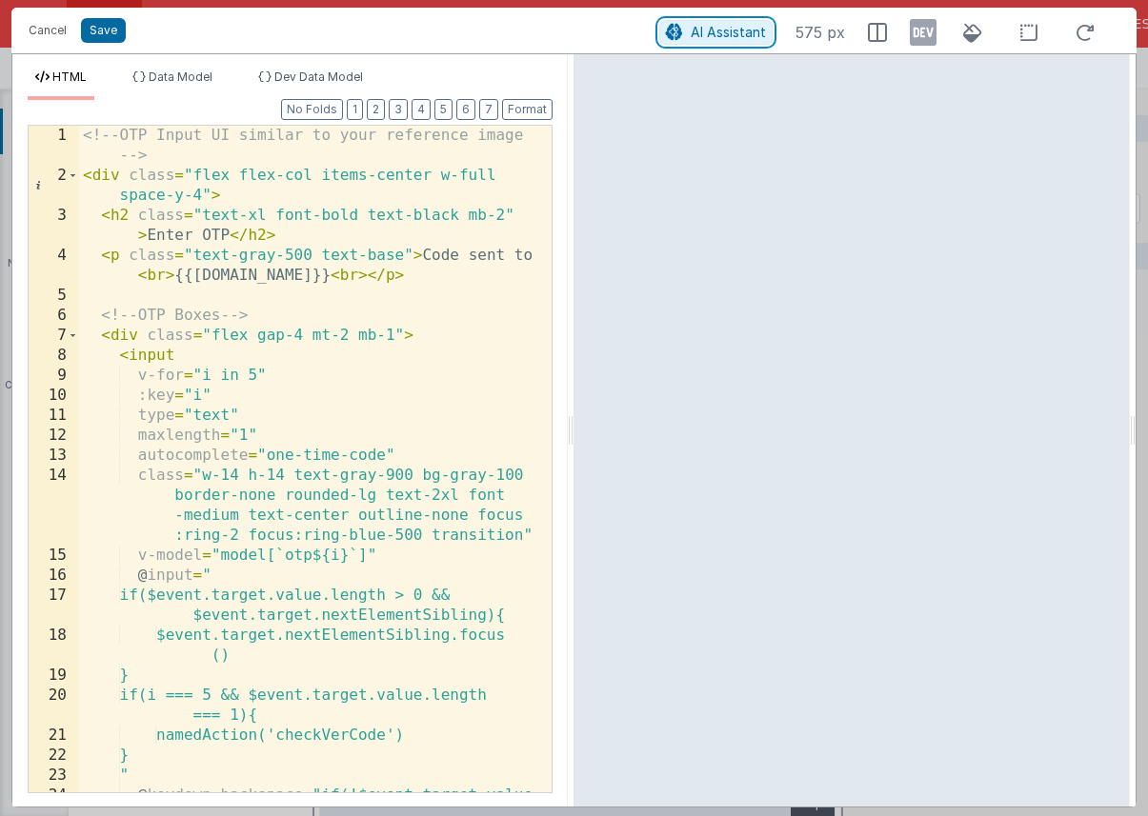
click at [704, 31] on span "AI Assistant" at bounding box center [728, 32] width 75 height 16
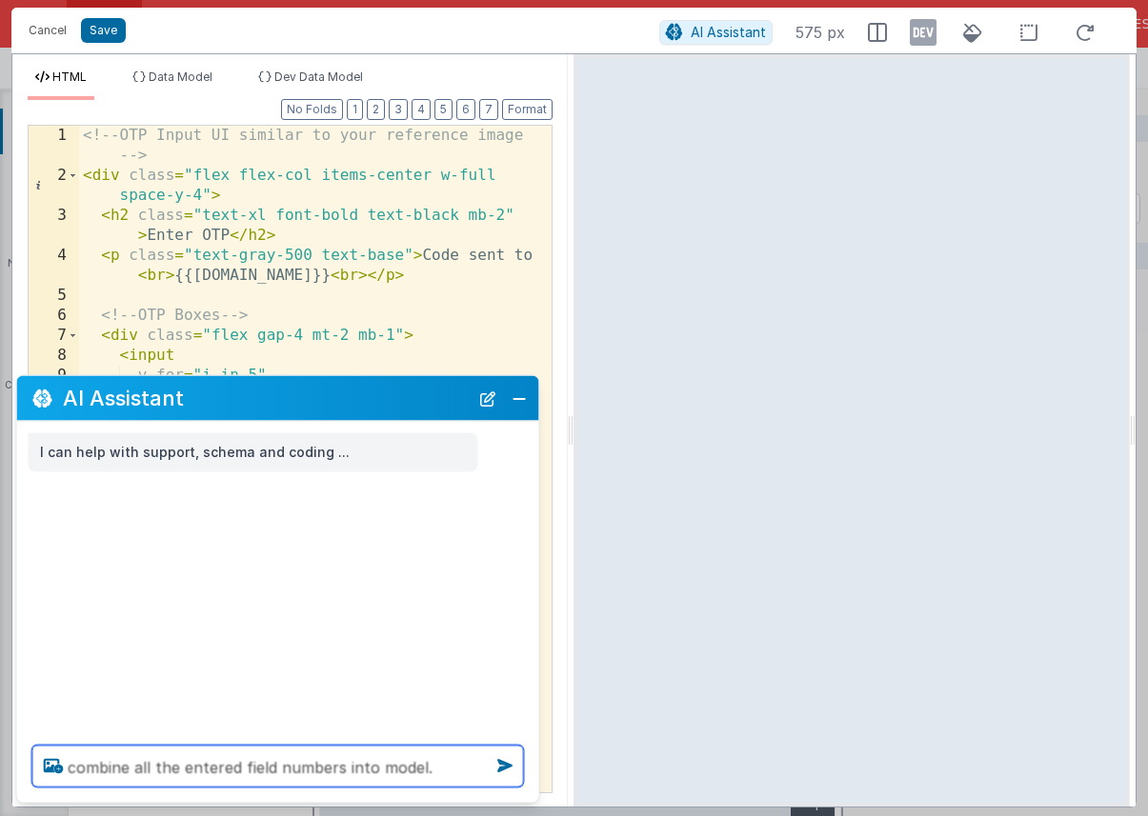
paste textarea "codeEntered"
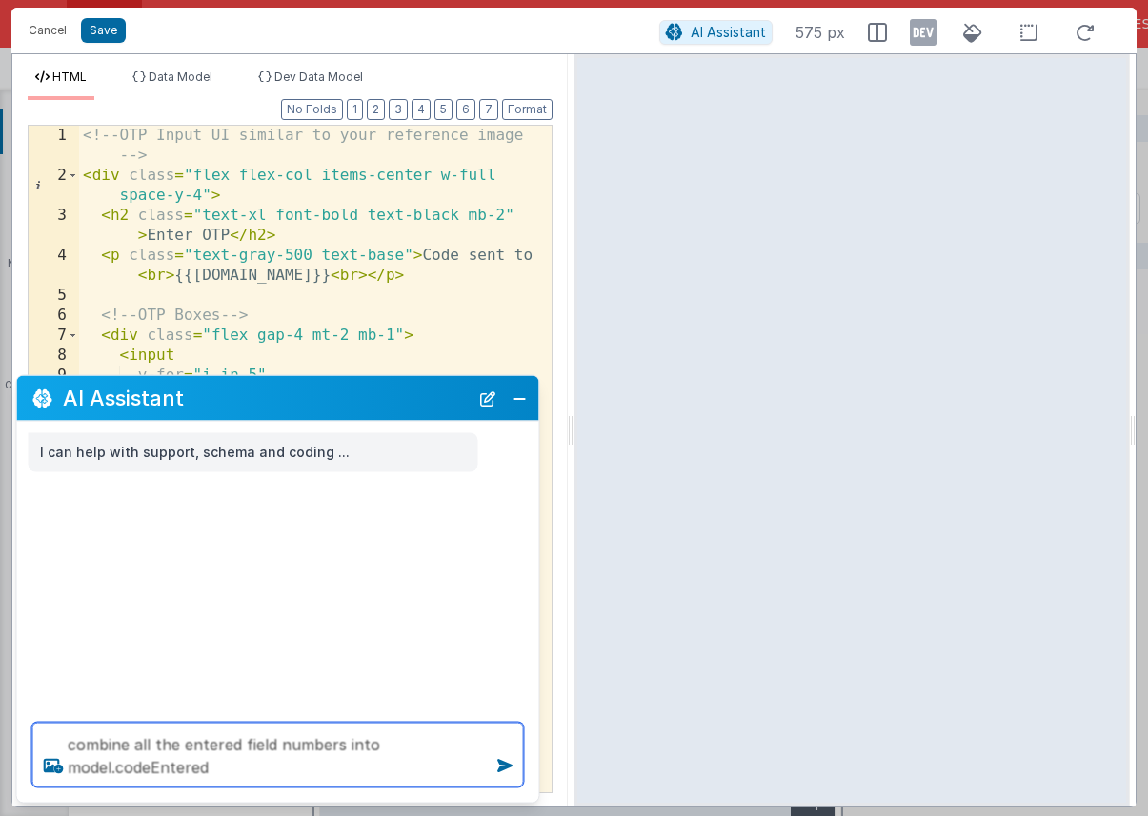
type textarea "combine all the entered field numbers into model.codeEntered"
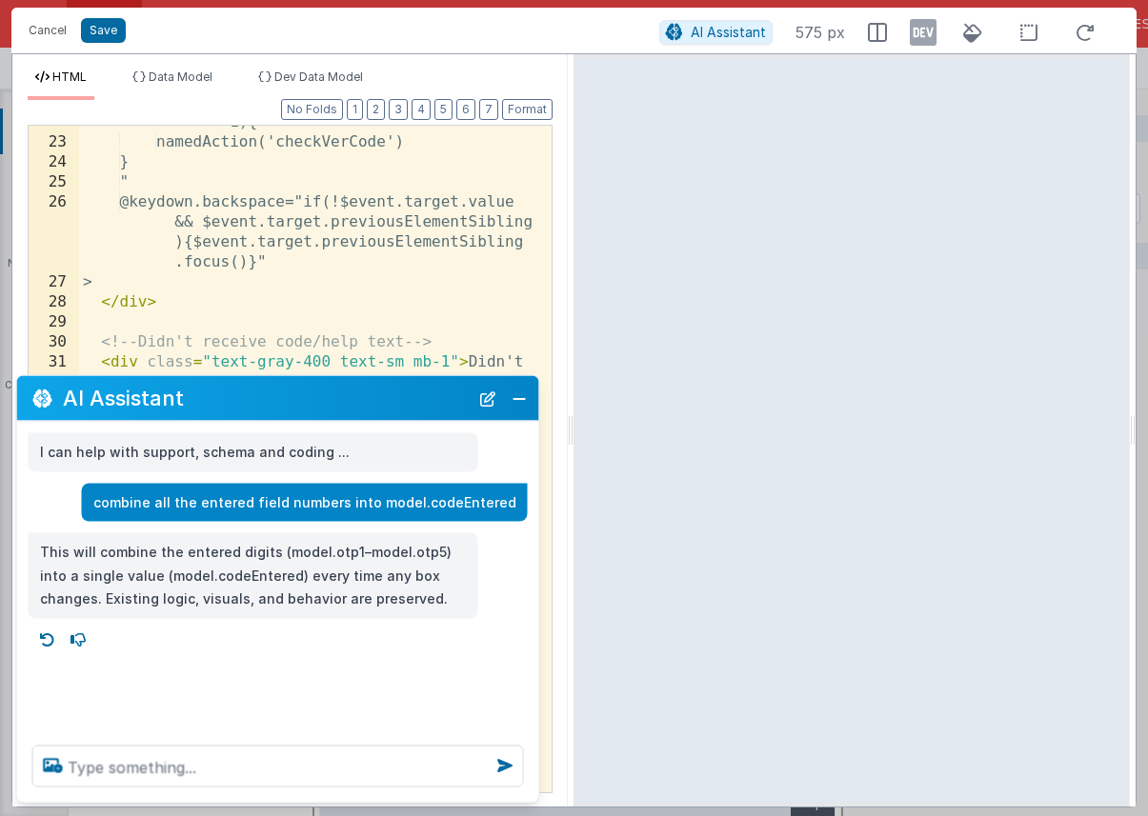
scroll to position [694, 0]
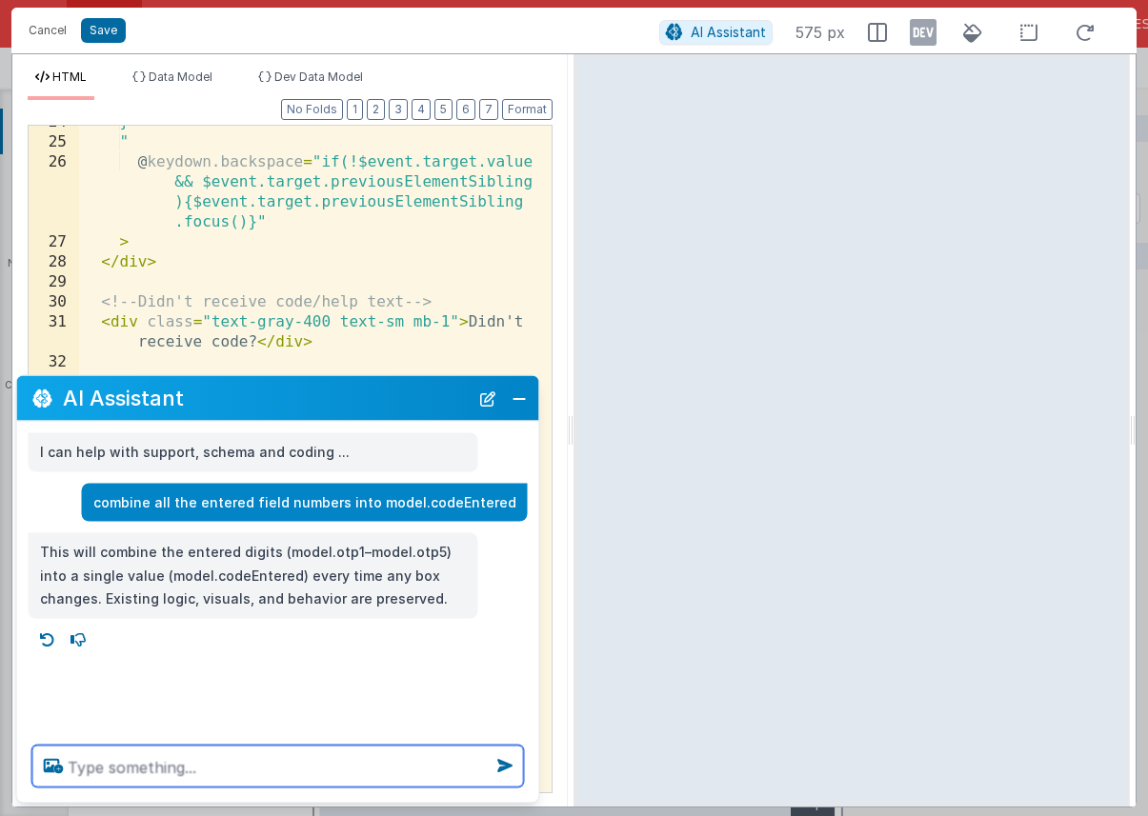
click at [408, 761] on textarea at bounding box center [278, 767] width 492 height 42
type textarea "the otp is 6 digits and not 5"
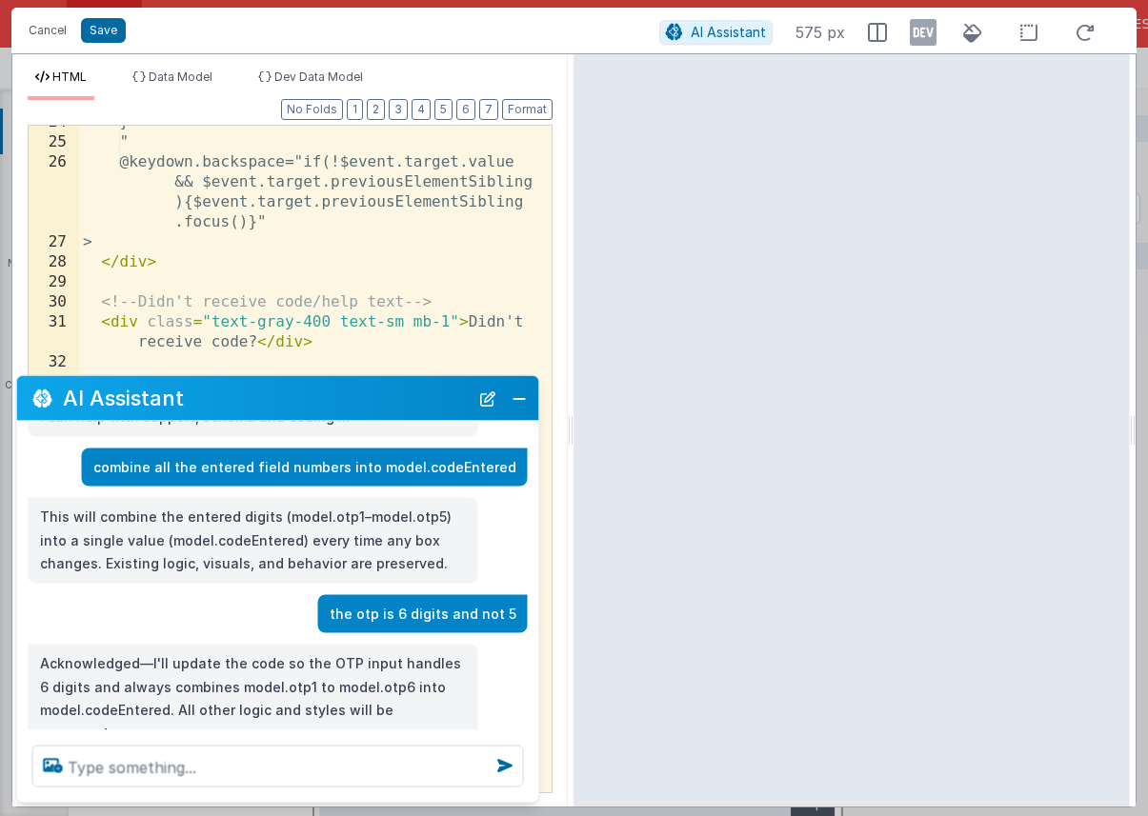
scroll to position [71, 0]
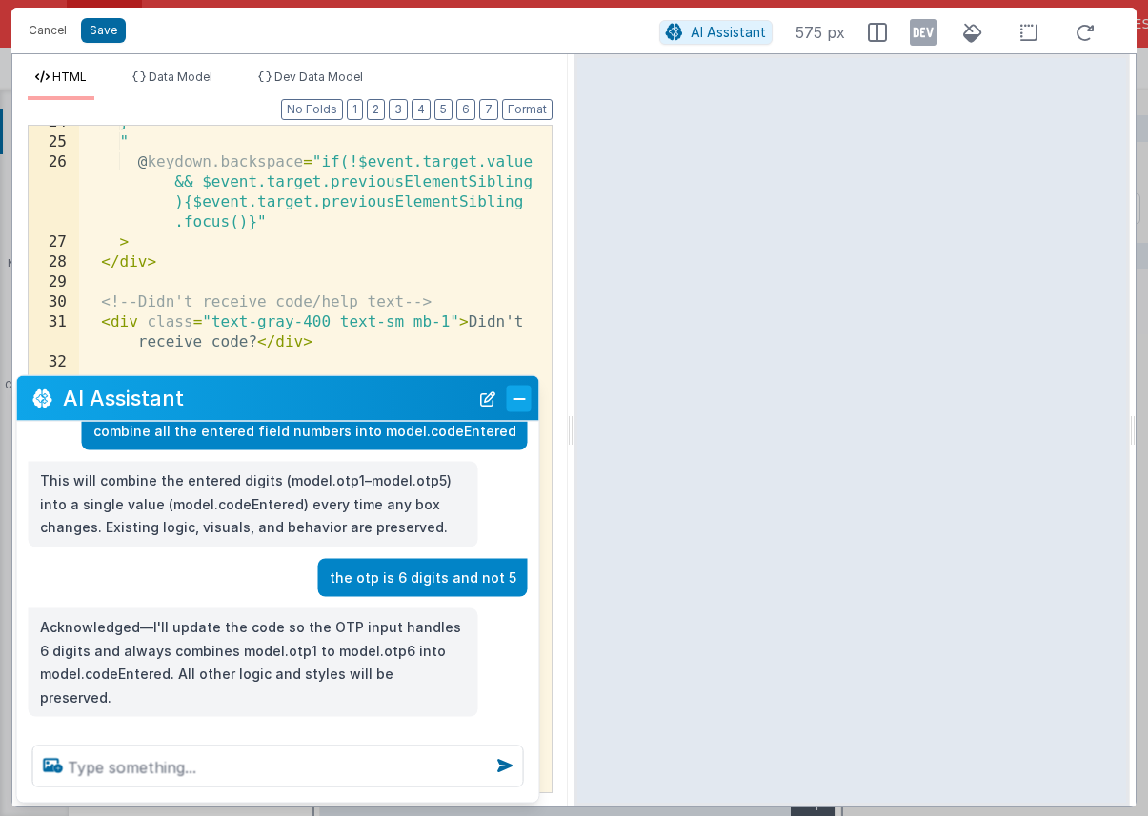
click at [514, 398] on button "Close" at bounding box center [519, 398] width 25 height 27
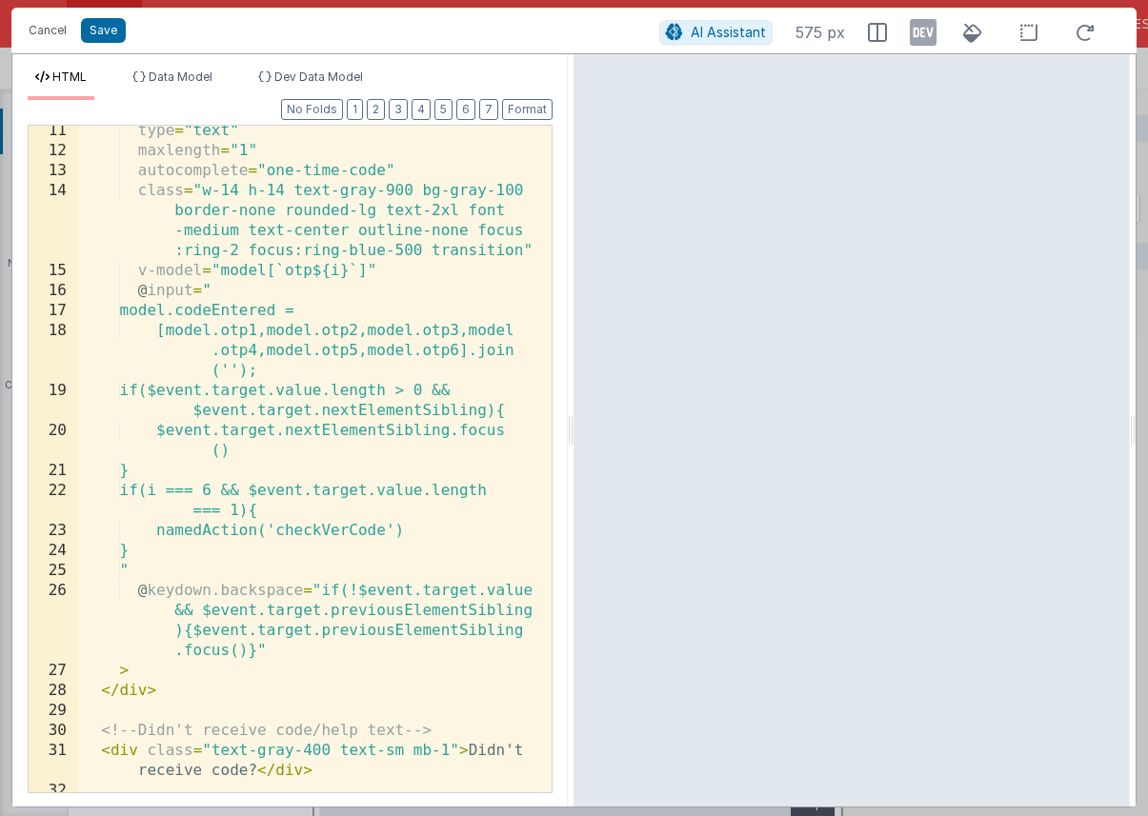
scroll to position [235, 0]
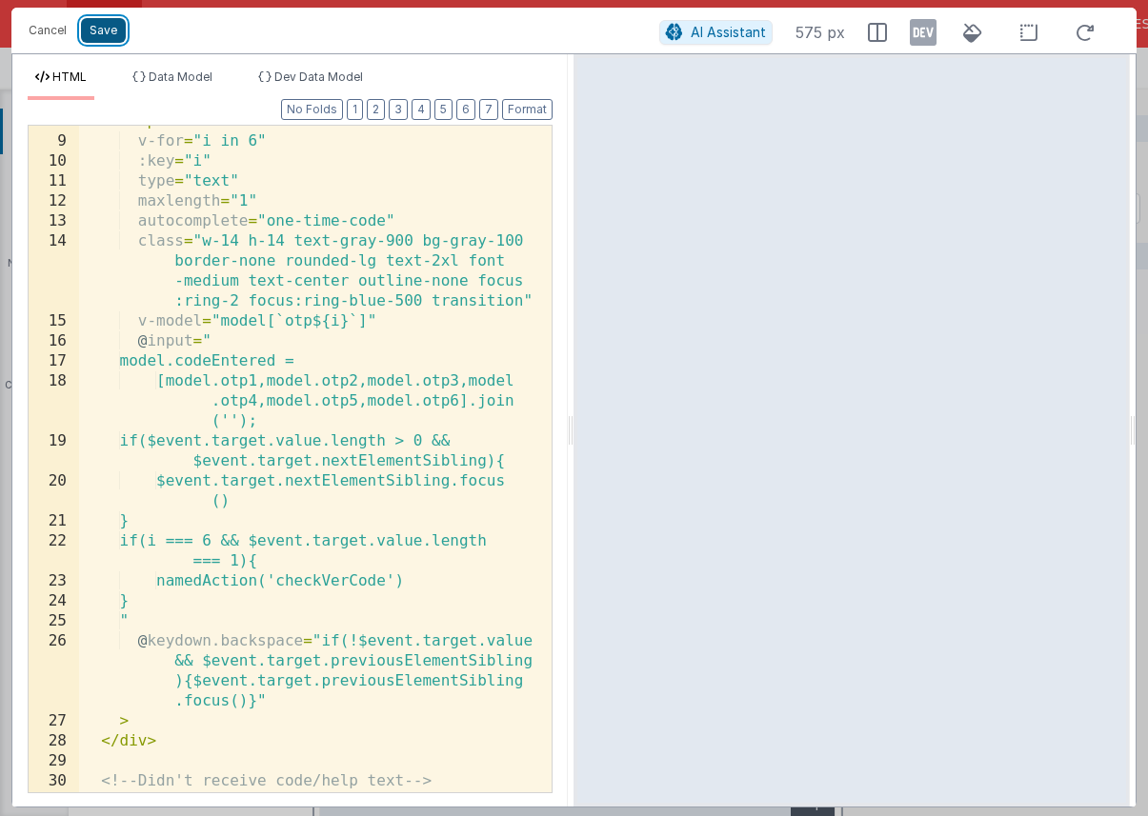
click at [92, 24] on button "Save" at bounding box center [103, 30] width 45 height 25
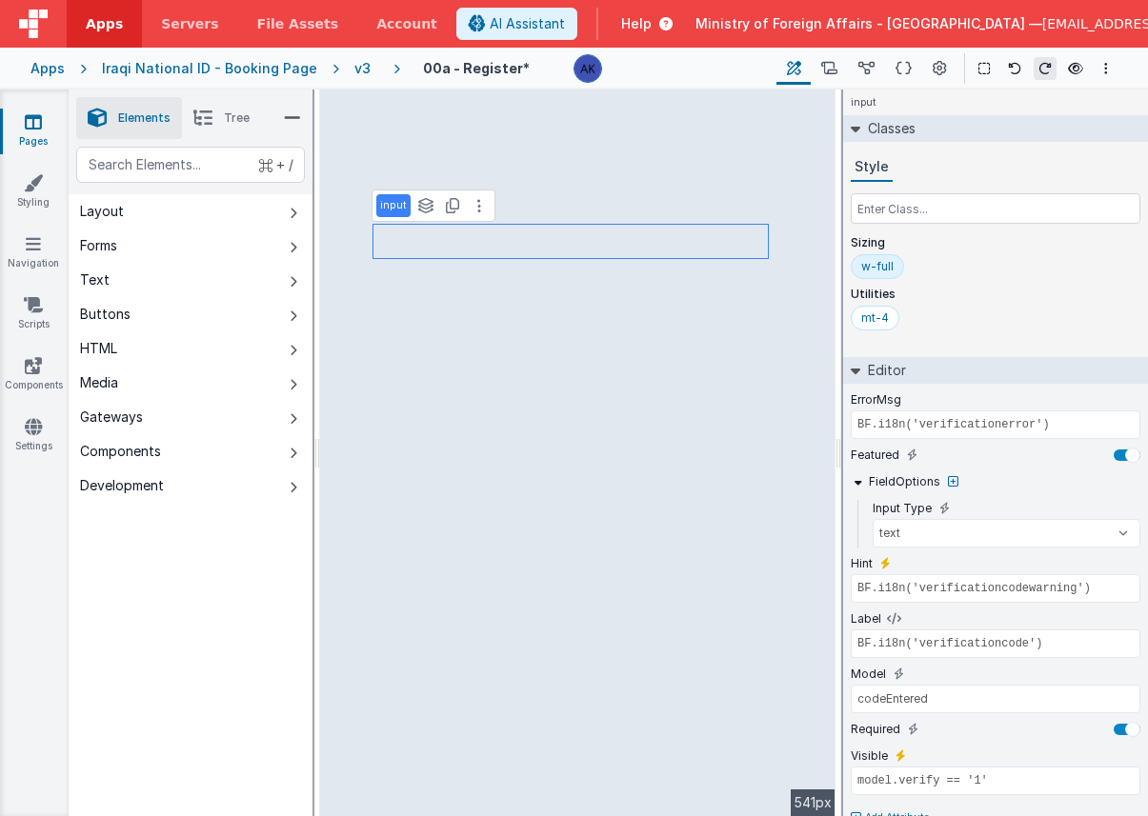
scroll to position [32, 0]
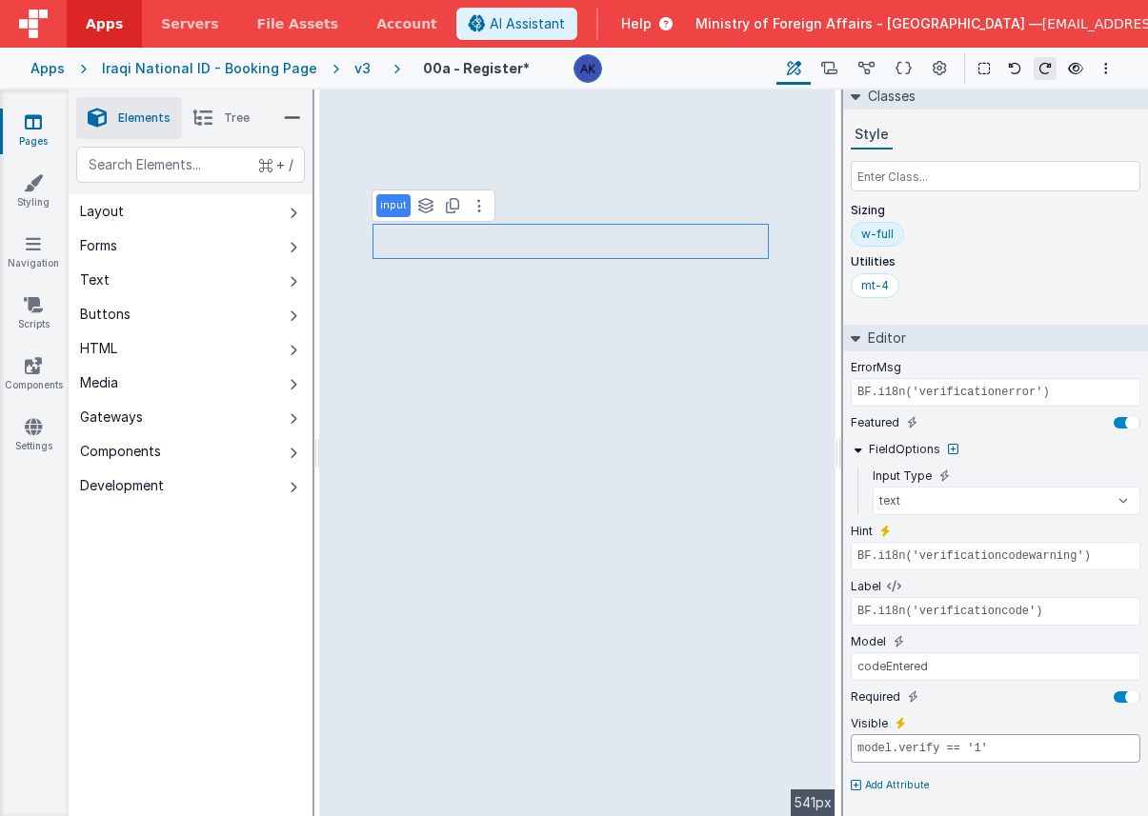
click at [1017, 750] on input "model.verify == '1'" at bounding box center [996, 749] width 290 height 29
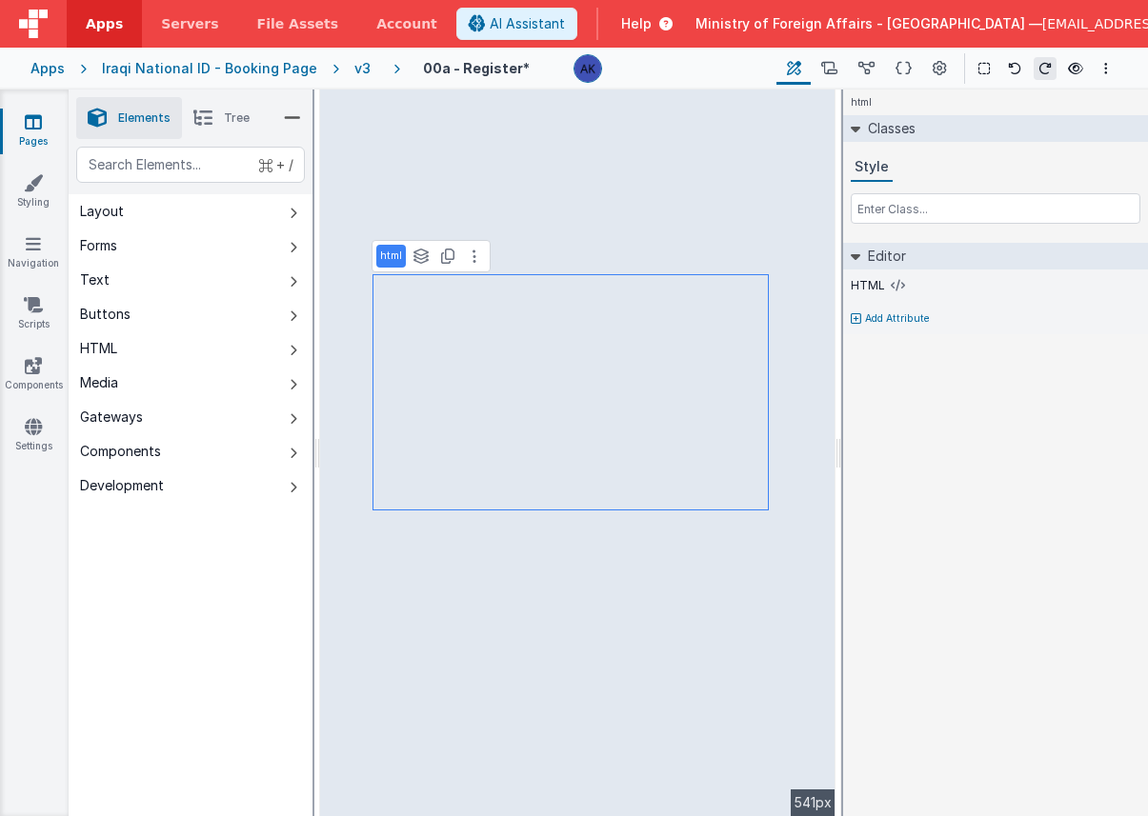
scroll to position [0, 0]
click at [871, 321] on p "Add Attribute" at bounding box center [897, 319] width 65 height 15
click at [898, 312] on icon at bounding box center [901, 312] width 10 height 15
click at [894, 330] on input "false" at bounding box center [996, 337] width 290 height 29
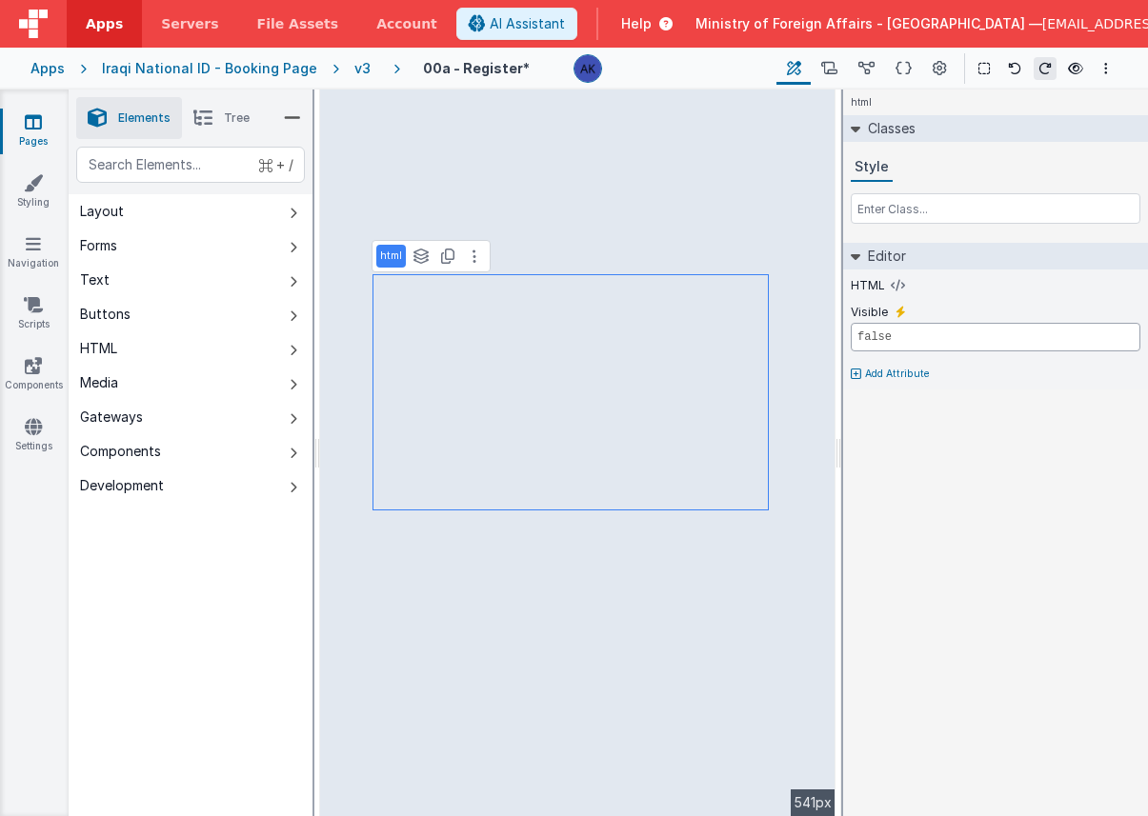
paste input "model.verify == '1'"
type input "model.verify == '1'"
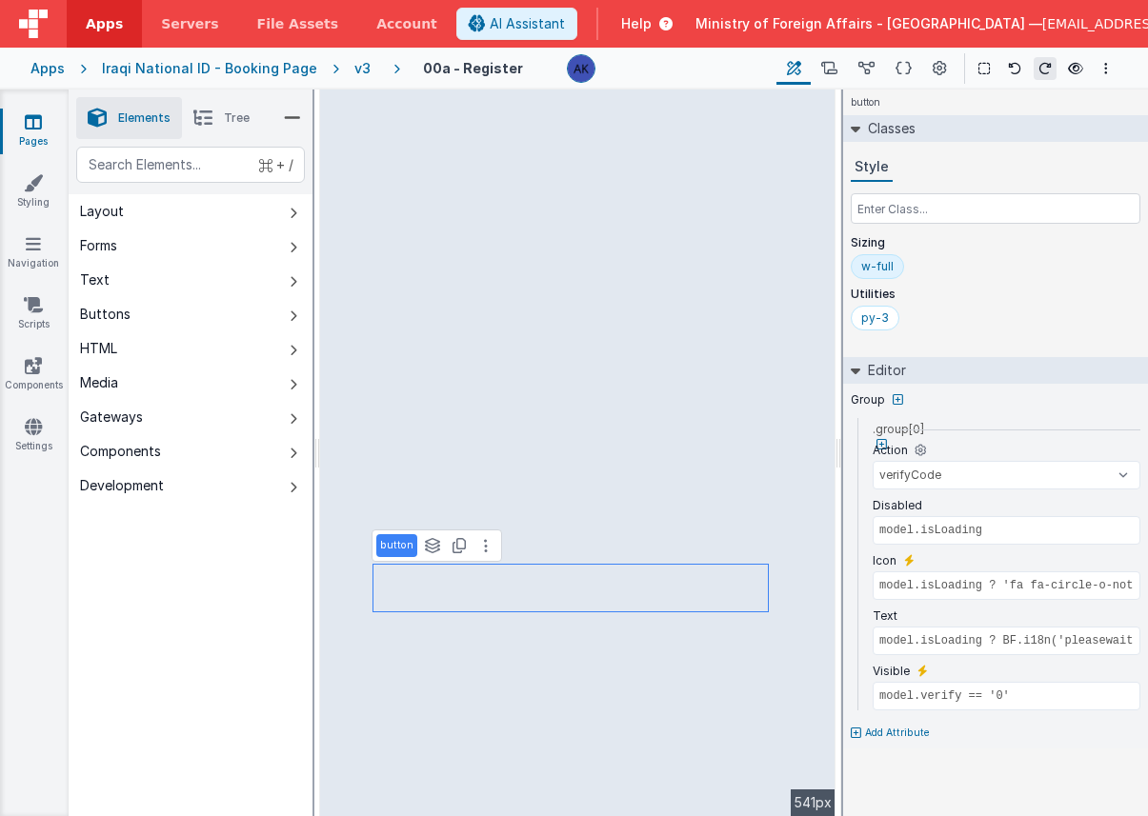
select select "checkVerCode"
type input "model.isLoading ? BF.i18n('pleasewait'): BF.i18n('verifycode')"
type input "model.verify == '1'"
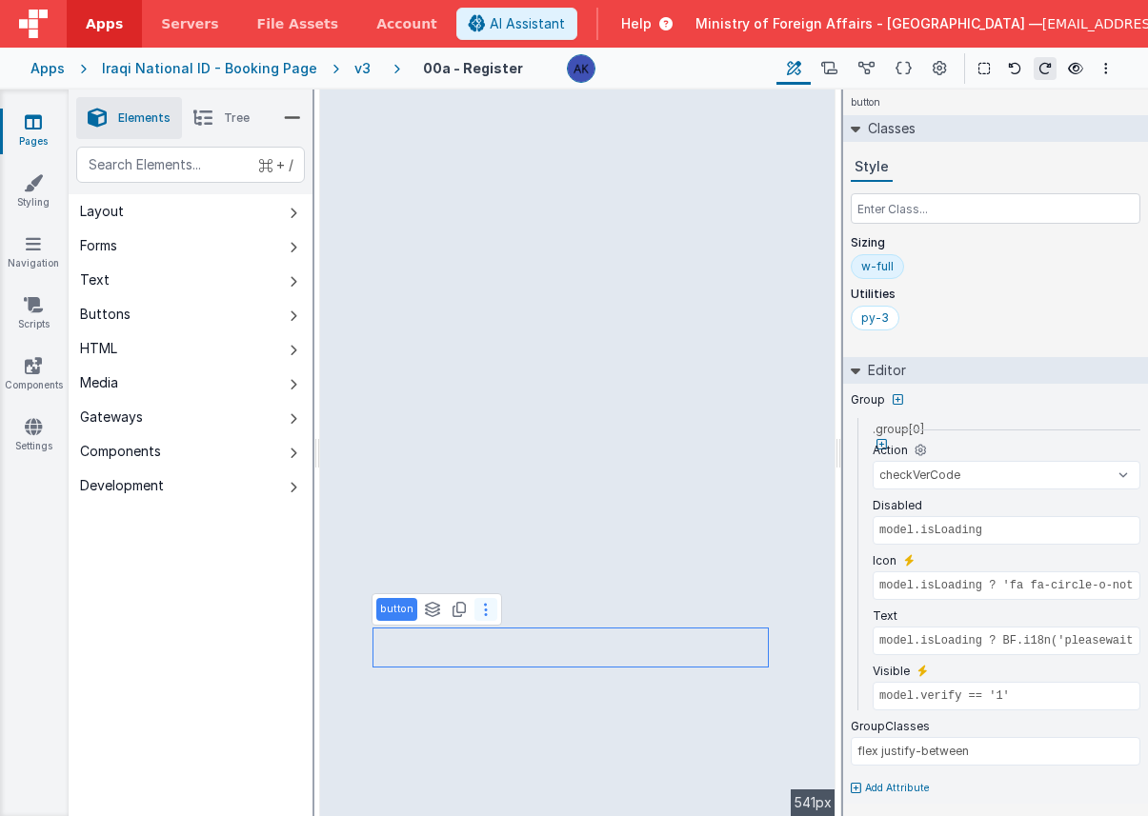
click at [484, 613] on icon at bounding box center [486, 609] width 4 height 15
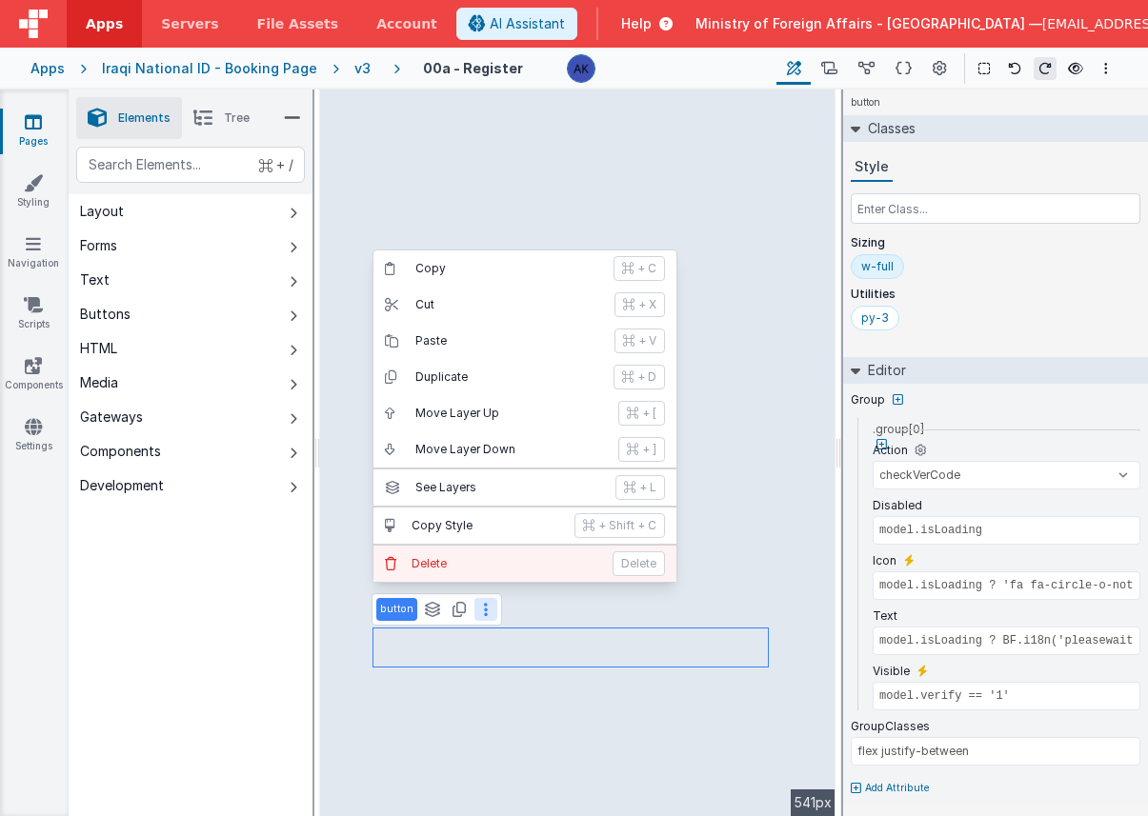
click at [487, 572] on button "Delete Delete" at bounding box center [524, 564] width 303 height 36
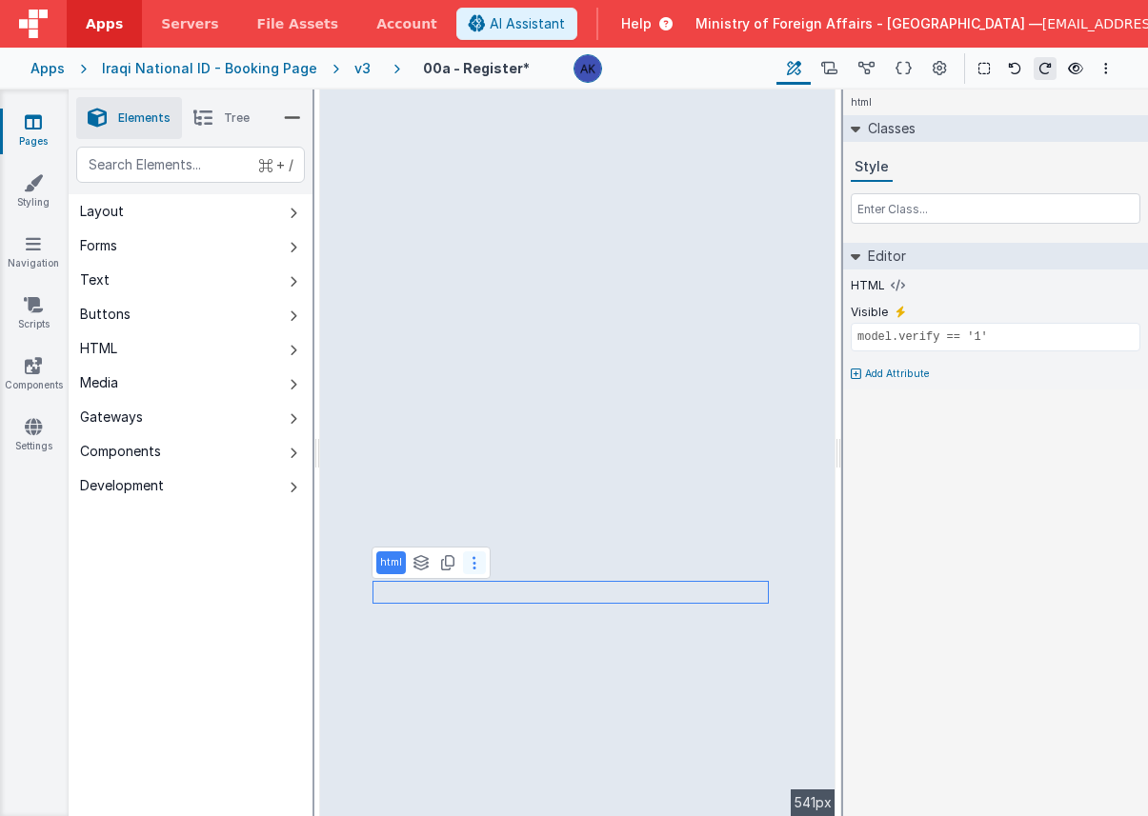
click at [478, 565] on button at bounding box center [474, 563] width 23 height 23
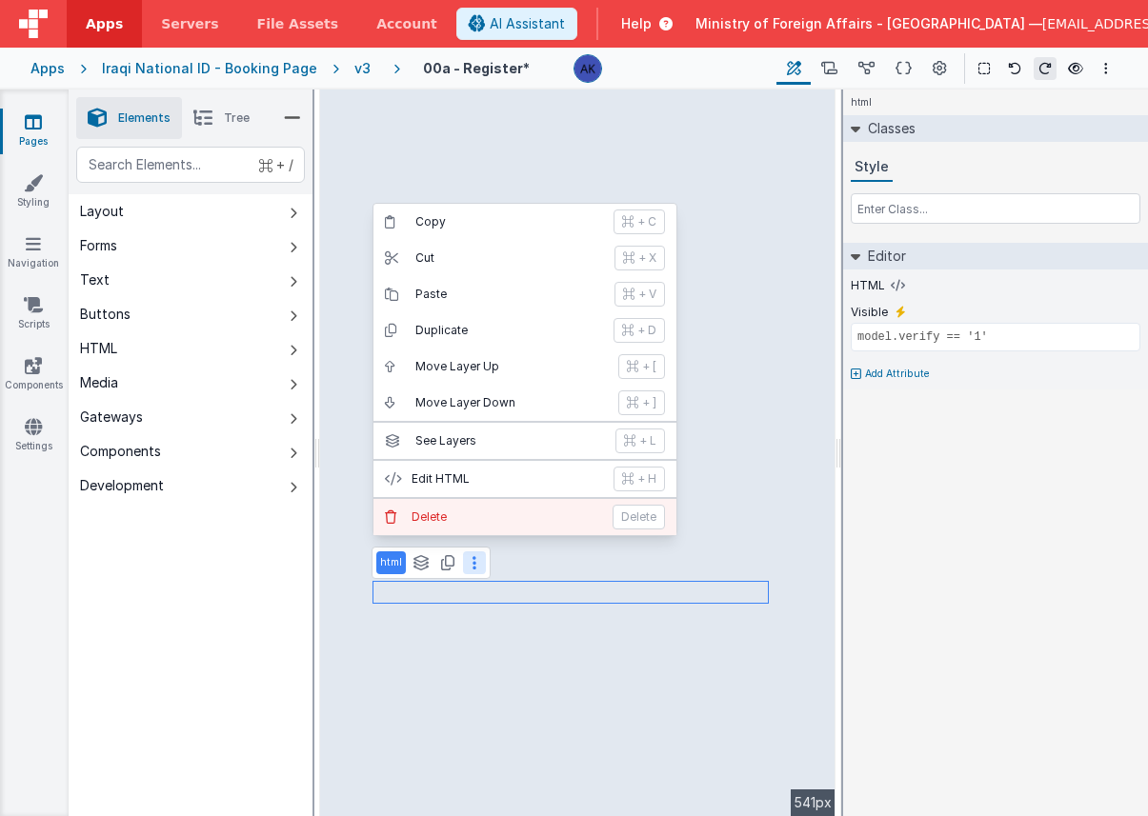
click at [490, 515] on p "Delete" at bounding box center [507, 517] width 190 height 15
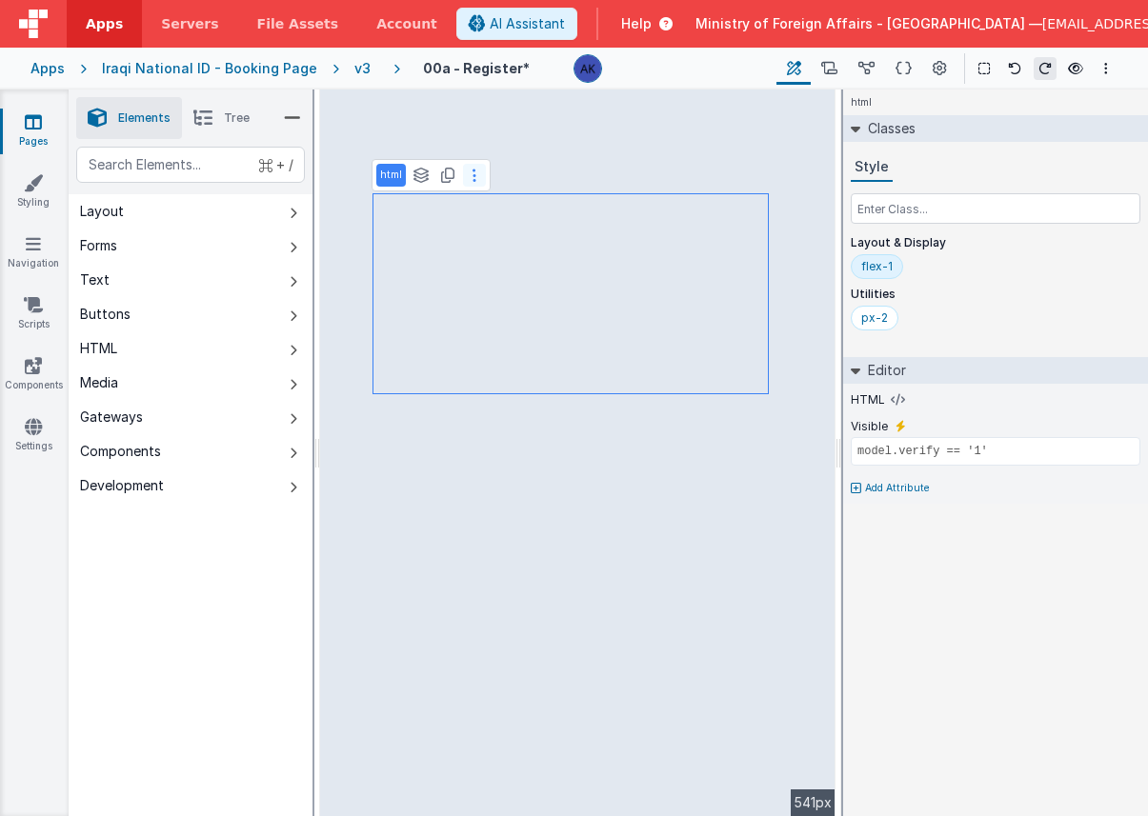
click at [479, 173] on button at bounding box center [474, 175] width 23 height 23
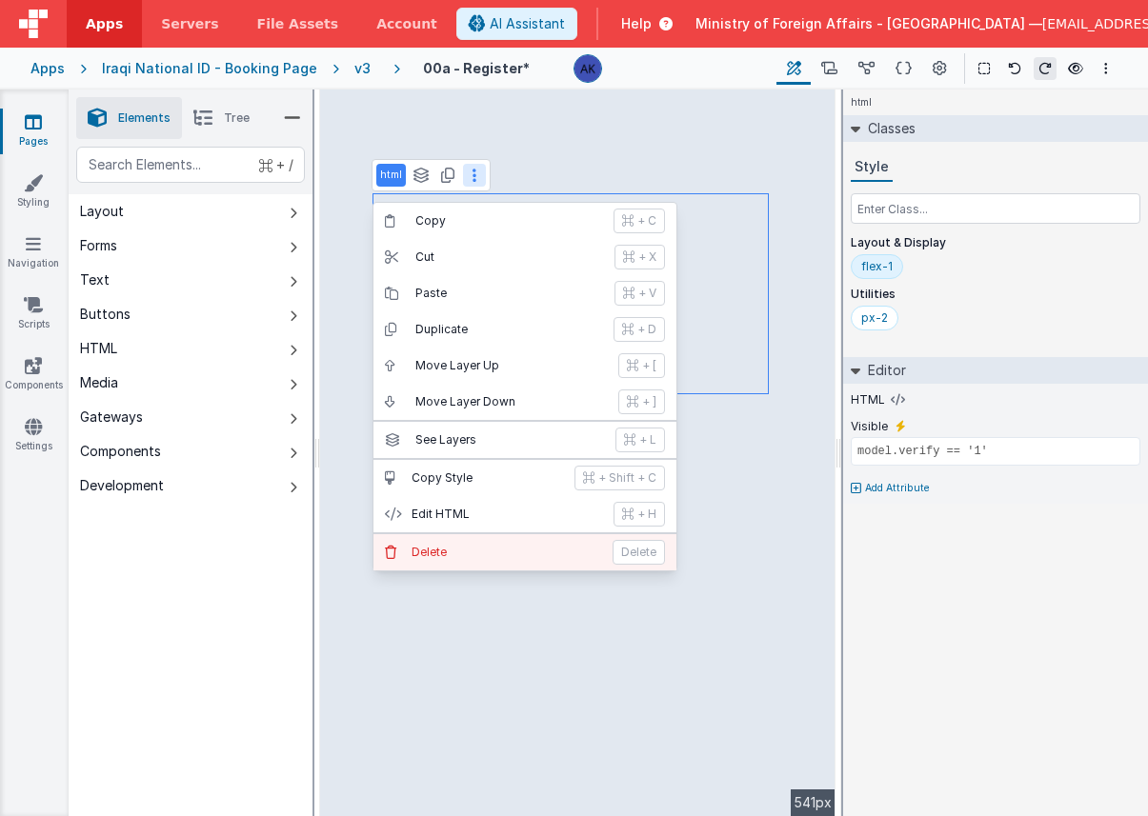
click at [514, 549] on p "Delete" at bounding box center [507, 552] width 190 height 15
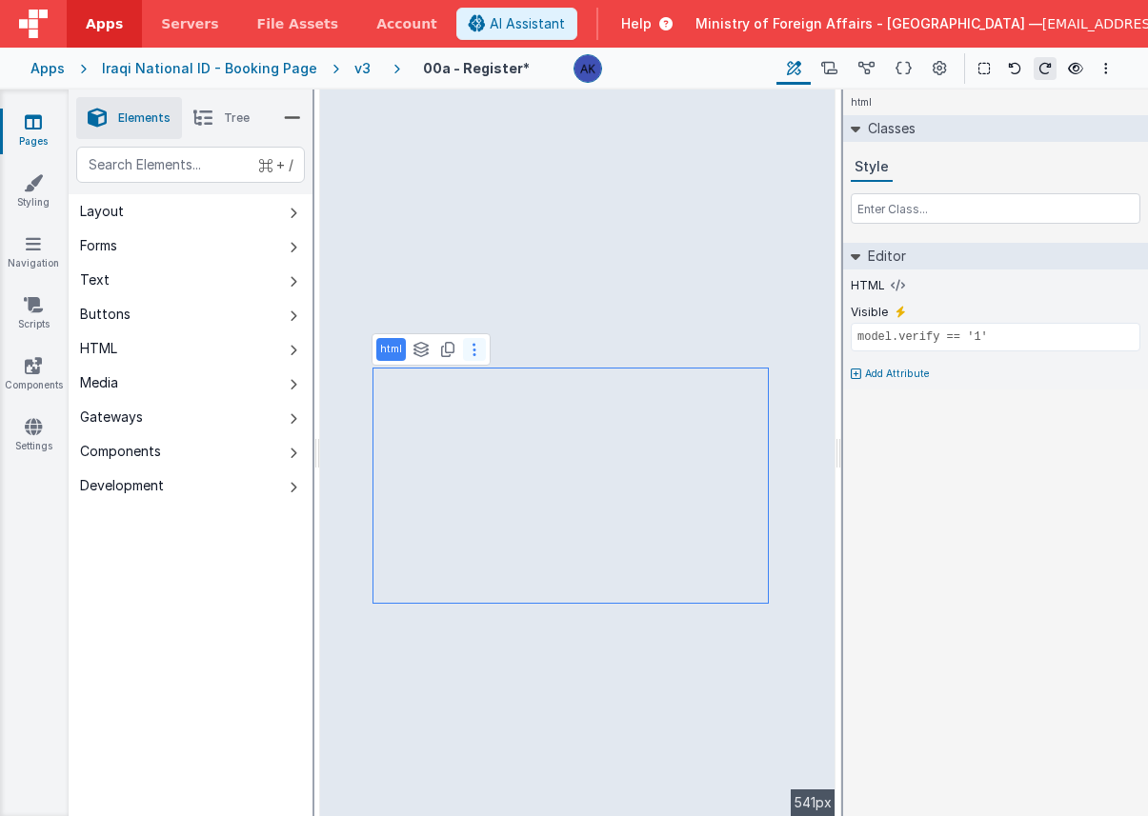
click at [464, 351] on button at bounding box center [474, 349] width 23 height 23
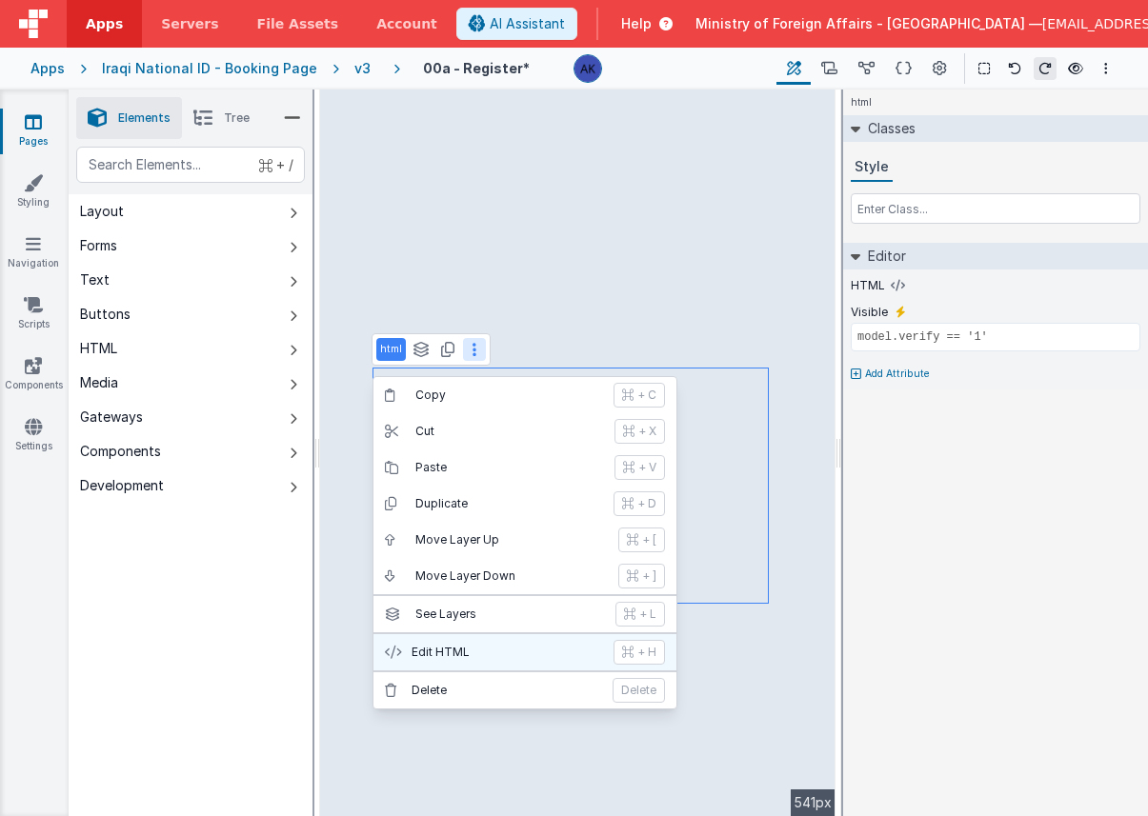
click at [458, 658] on p "Edit HTML" at bounding box center [507, 652] width 191 height 15
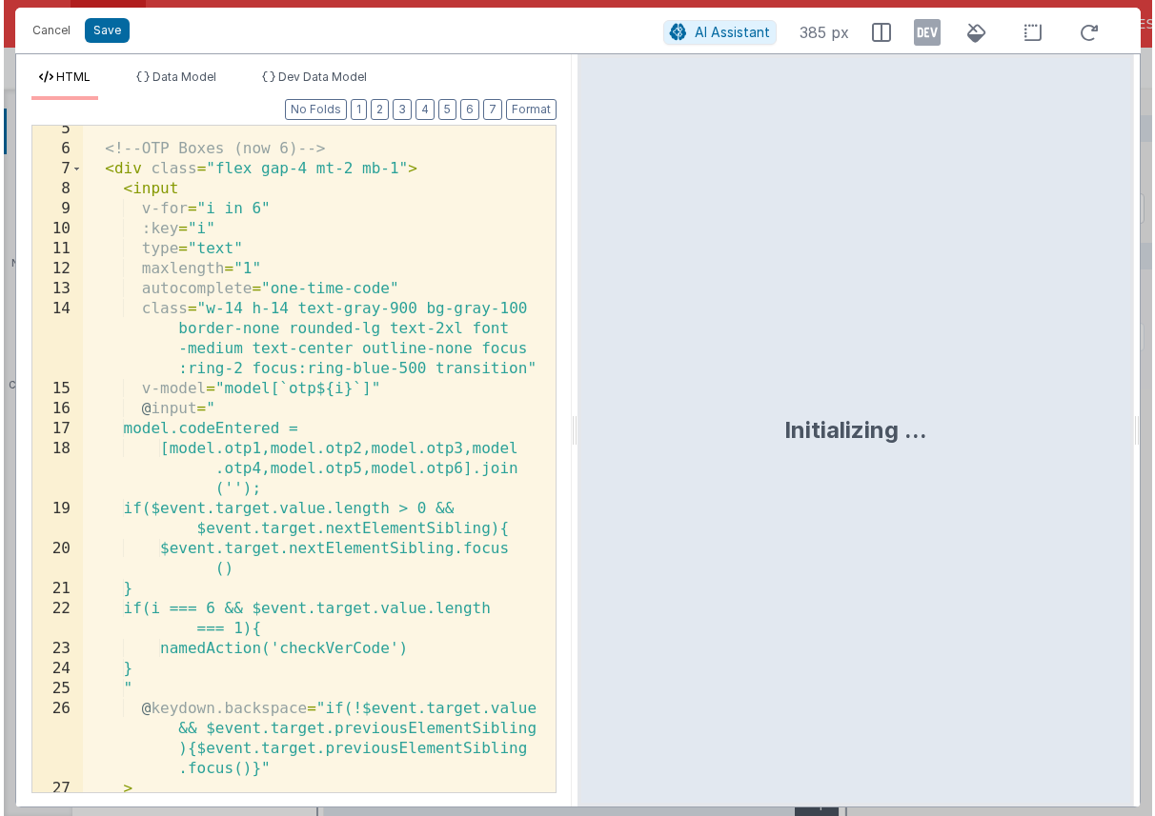
scroll to position [714, 0]
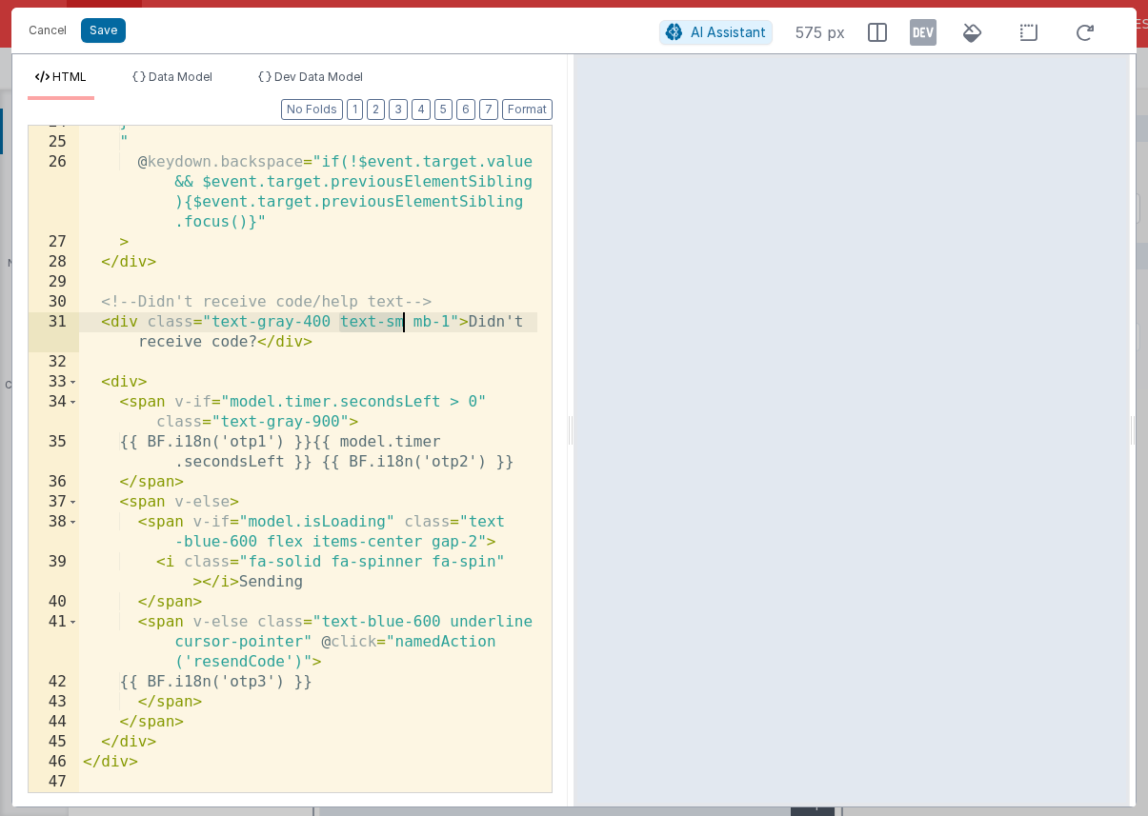
drag, startPoint x: 341, startPoint y: 323, endPoint x: 401, endPoint y: 328, distance: 60.2
click at [401, 328] on div "} " @ keydown.backspace = "if(!$event.target.value && $event.target.previousEle…" at bounding box center [308, 465] width 458 height 707
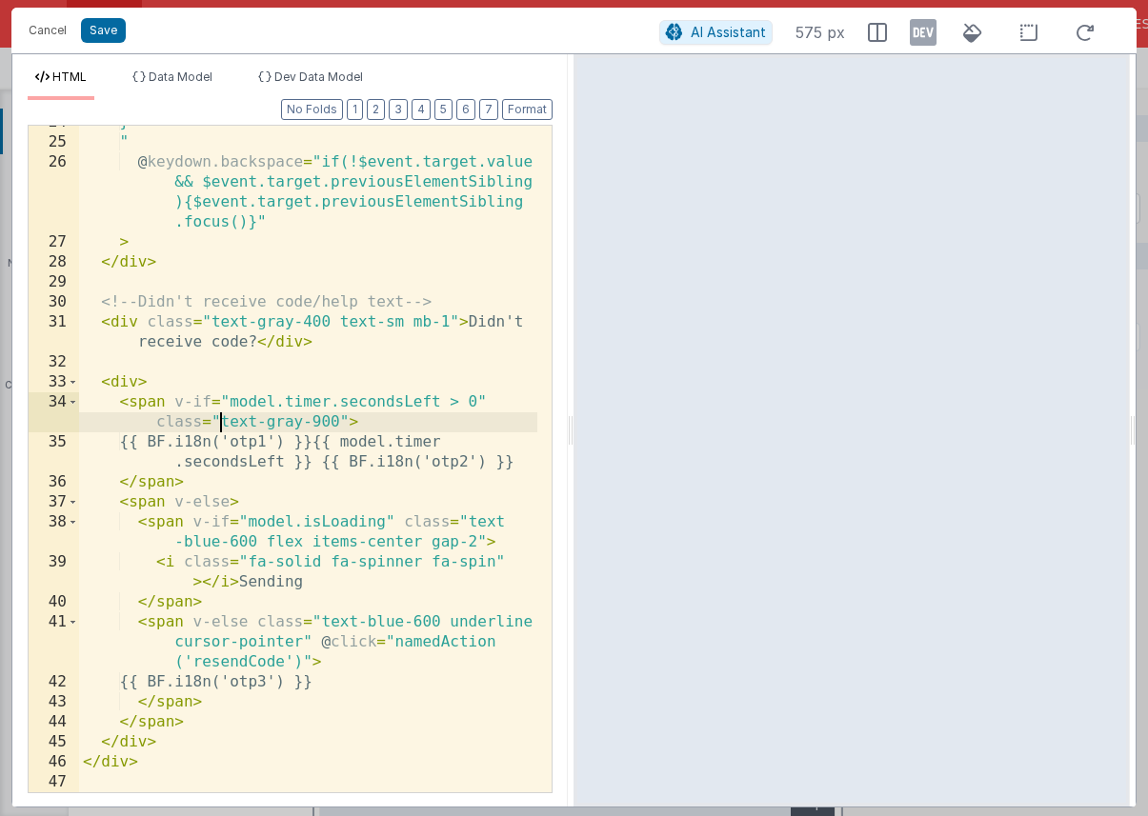
click at [222, 423] on div "} " @ keydown.backspace = "if(!$event.target.value && $event.target.previousEle…" at bounding box center [308, 465] width 458 height 707
paste textarea
click at [323, 622] on div "} " @ keydown.backspace = "if(!$event.target.value && $event.target.previousEle…" at bounding box center [308, 465] width 458 height 707
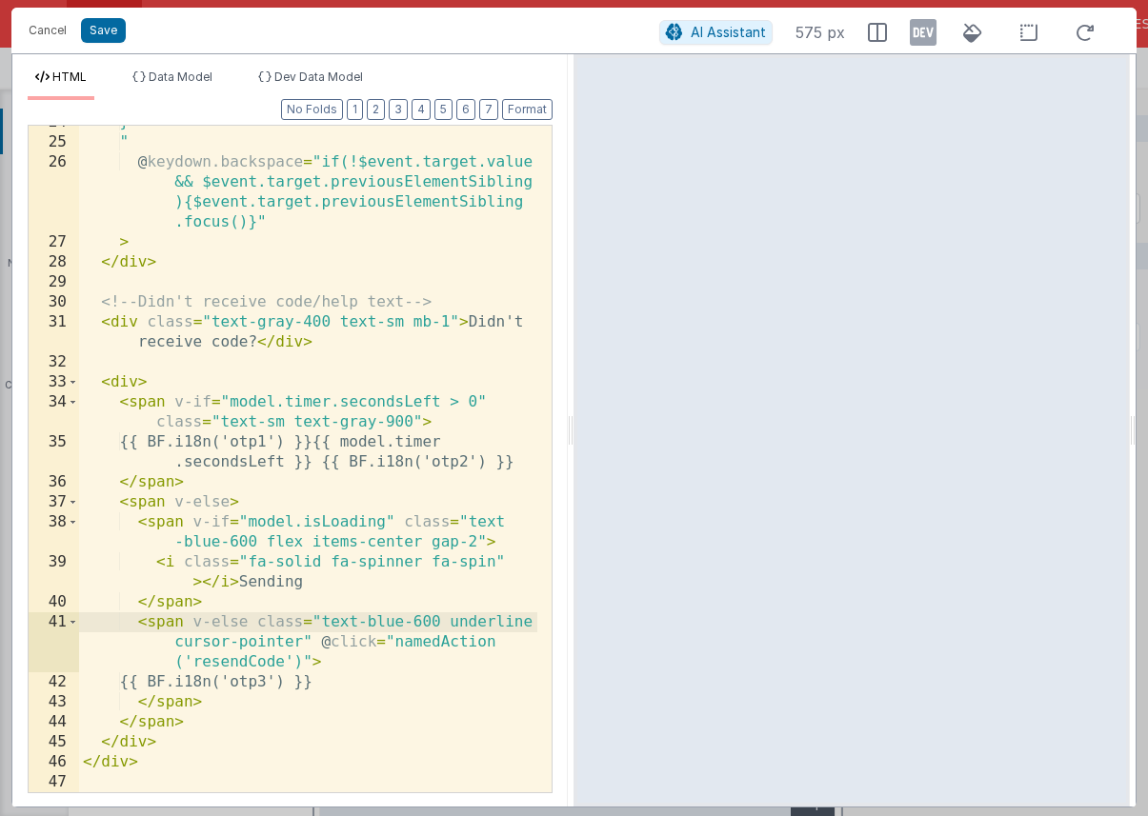
paste textarea
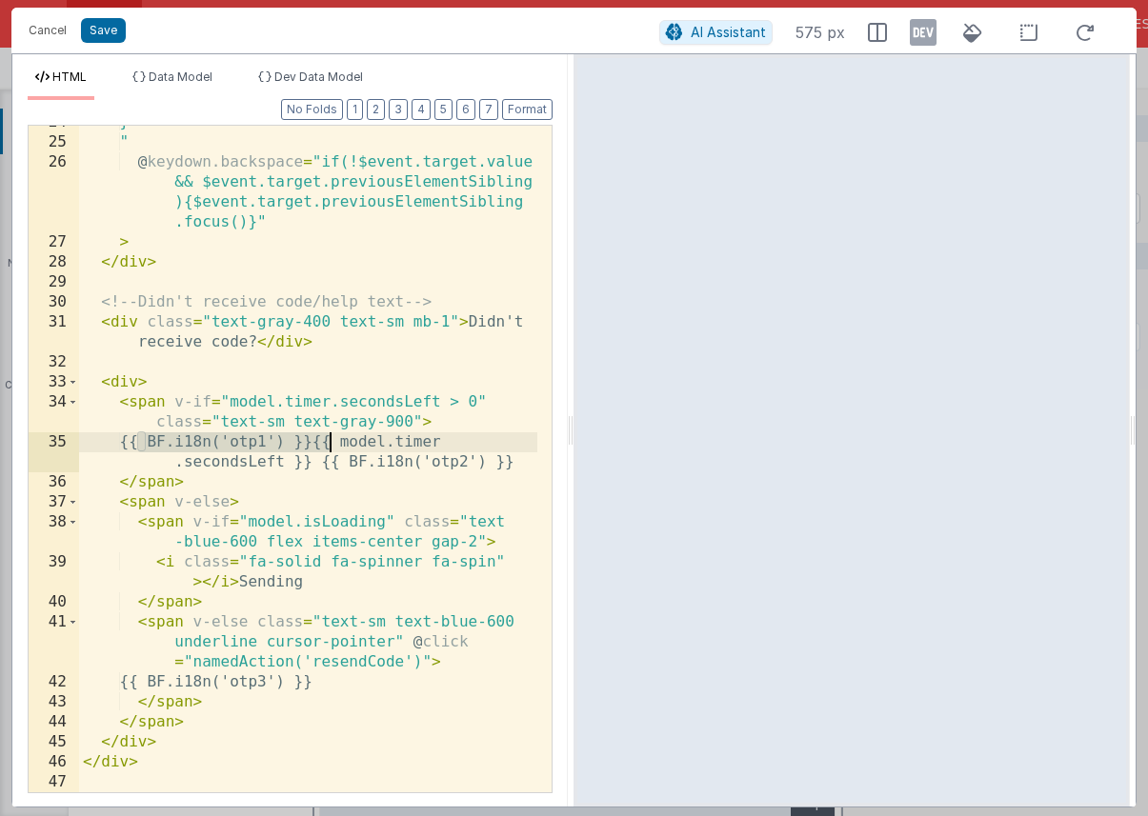
drag, startPoint x: 133, startPoint y: 441, endPoint x: 327, endPoint y: 442, distance: 193.4
click at [327, 442] on div "} " @ keydown.backspace = "if(!$event.target.value && $event.target.previousEle…" at bounding box center [308, 465] width 458 height 707
click at [111, 32] on button "Save" at bounding box center [103, 30] width 45 height 25
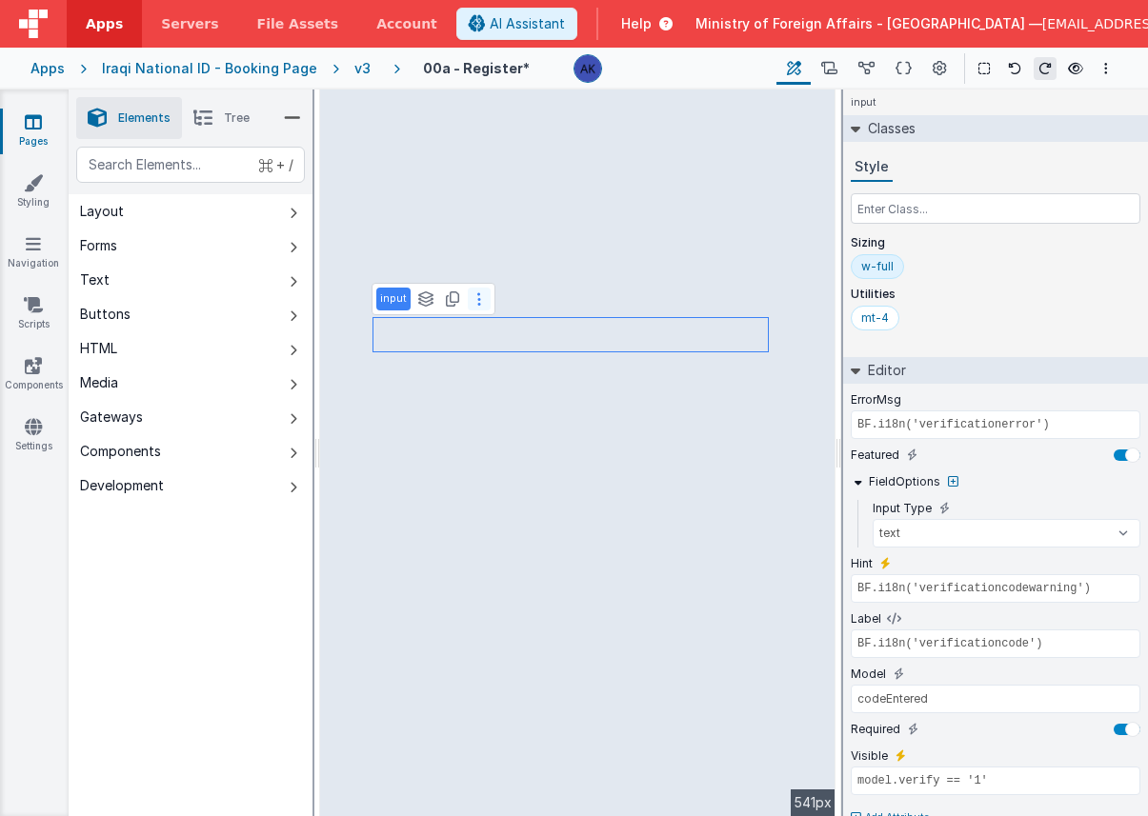
click at [473, 299] on button at bounding box center [479, 299] width 23 height 23
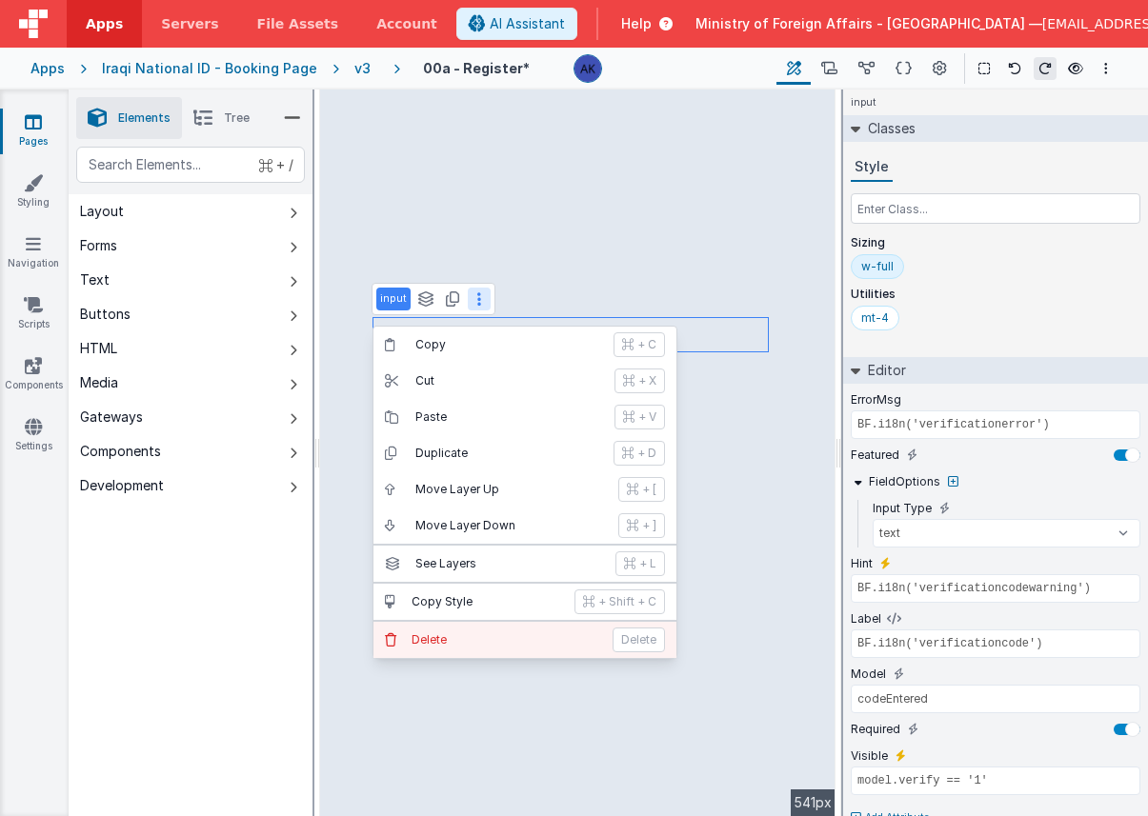
click at [491, 627] on button "Delete Delete" at bounding box center [524, 640] width 303 height 36
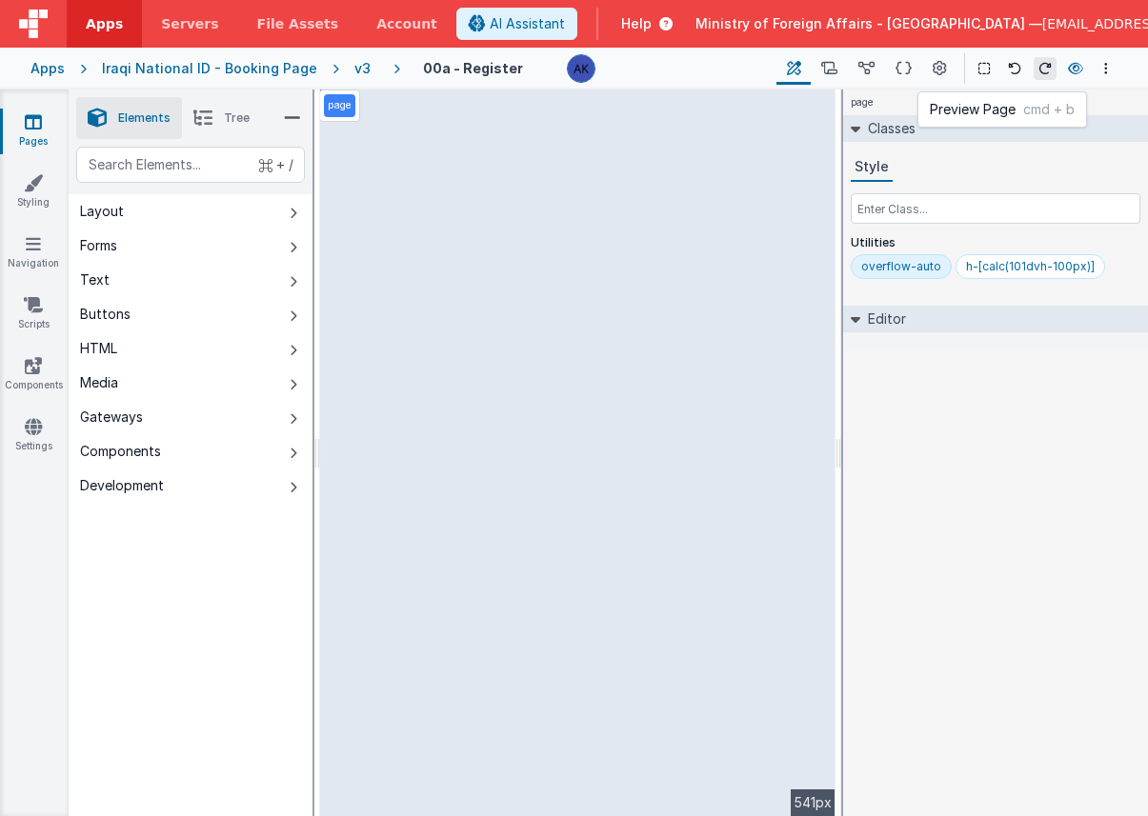
click at [1073, 71] on icon at bounding box center [1075, 68] width 15 height 13
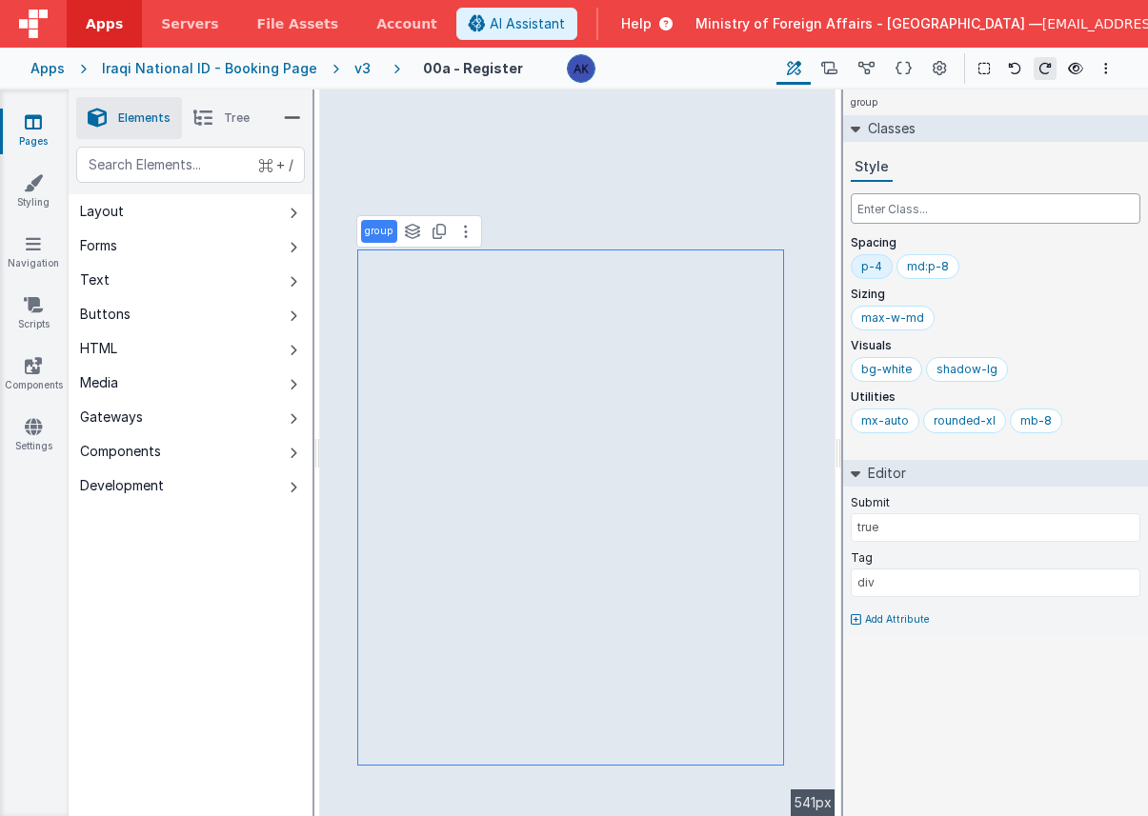
click at [917, 204] on input "text" at bounding box center [996, 208] width 290 height 30
type input "ة"
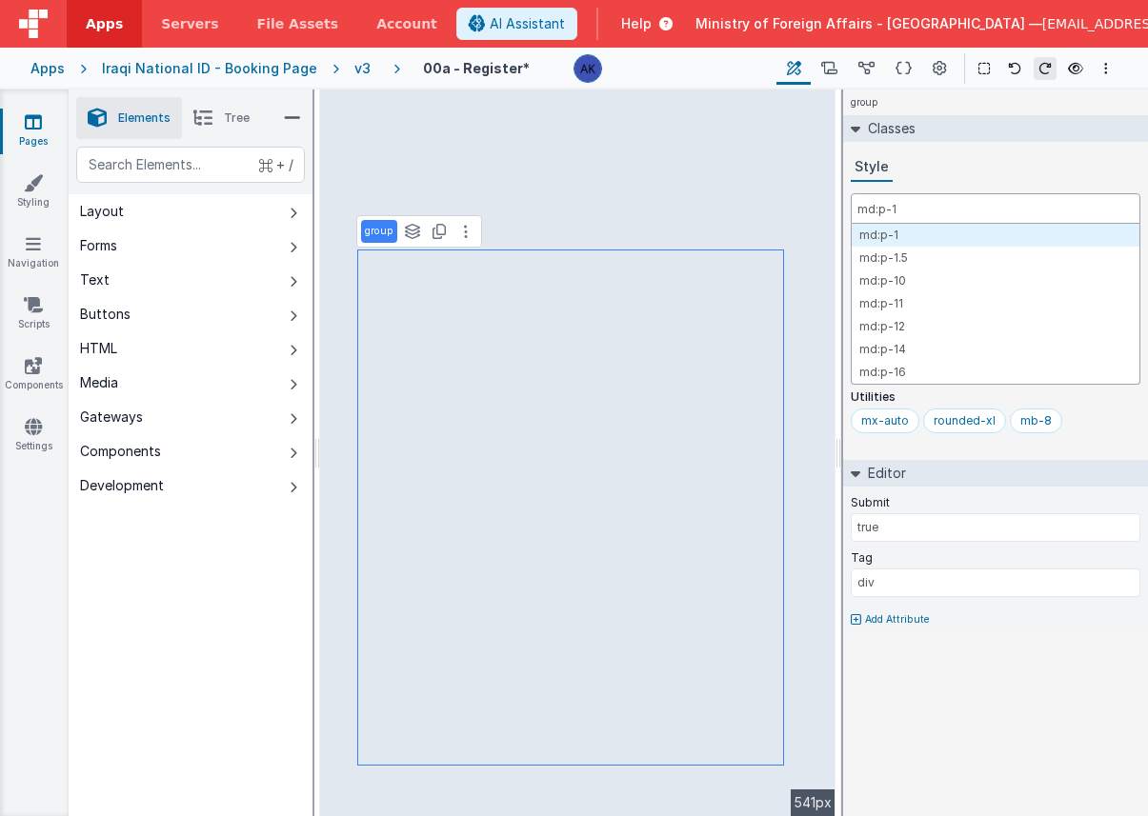
type input "md:p-10"
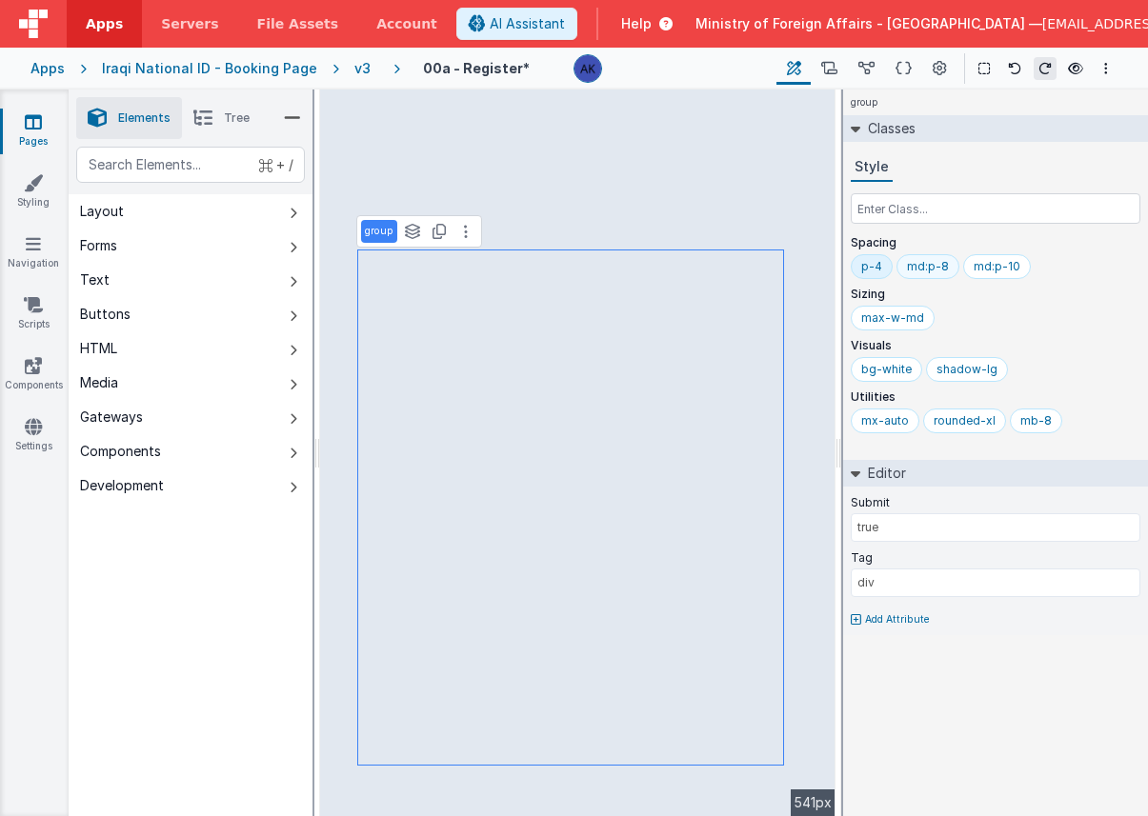
click at [930, 269] on div "md:p-8" at bounding box center [928, 266] width 42 height 15
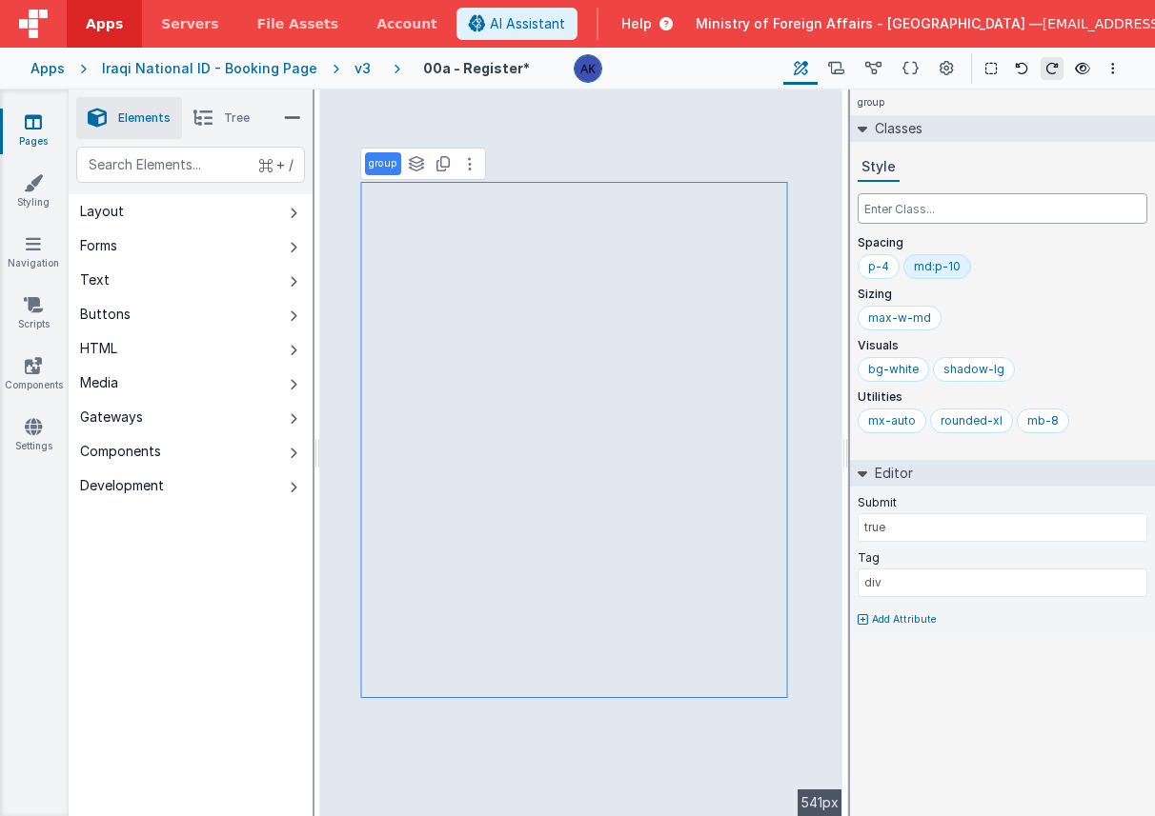
click at [992, 208] on input "text" at bounding box center [1002, 208] width 290 height 30
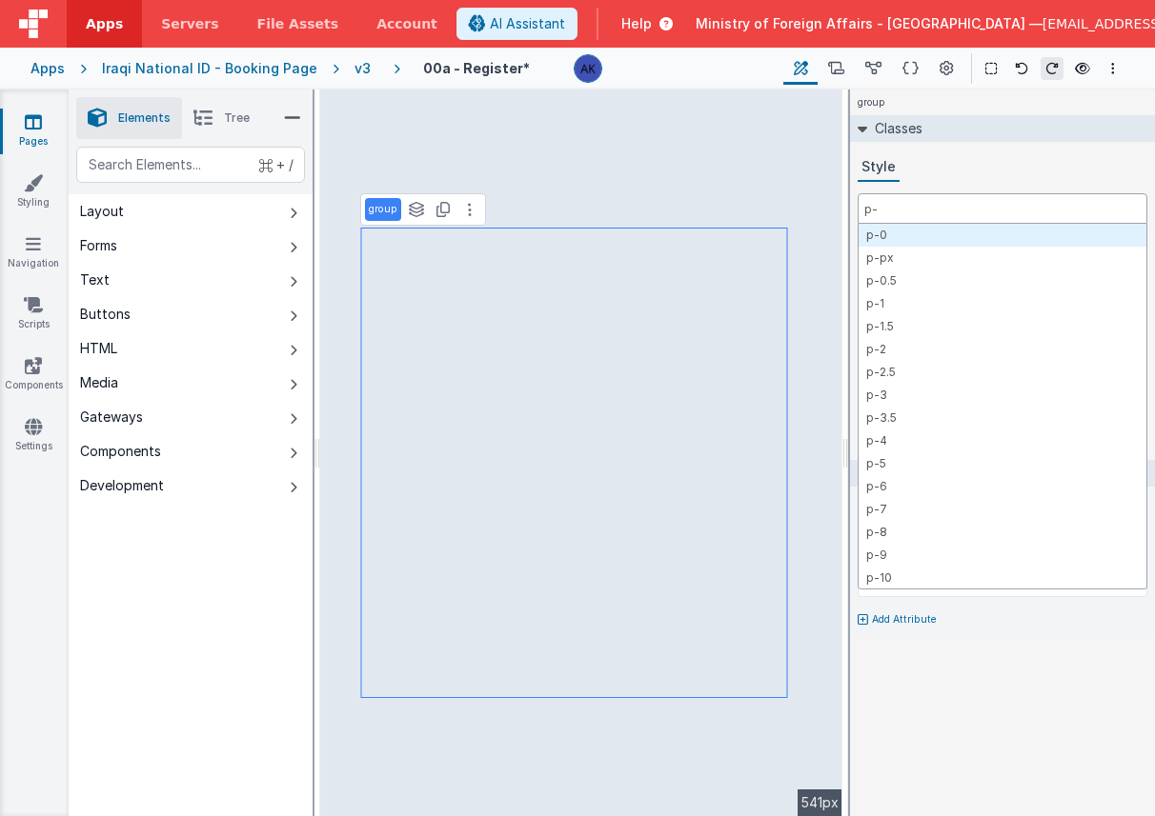
type input "p"
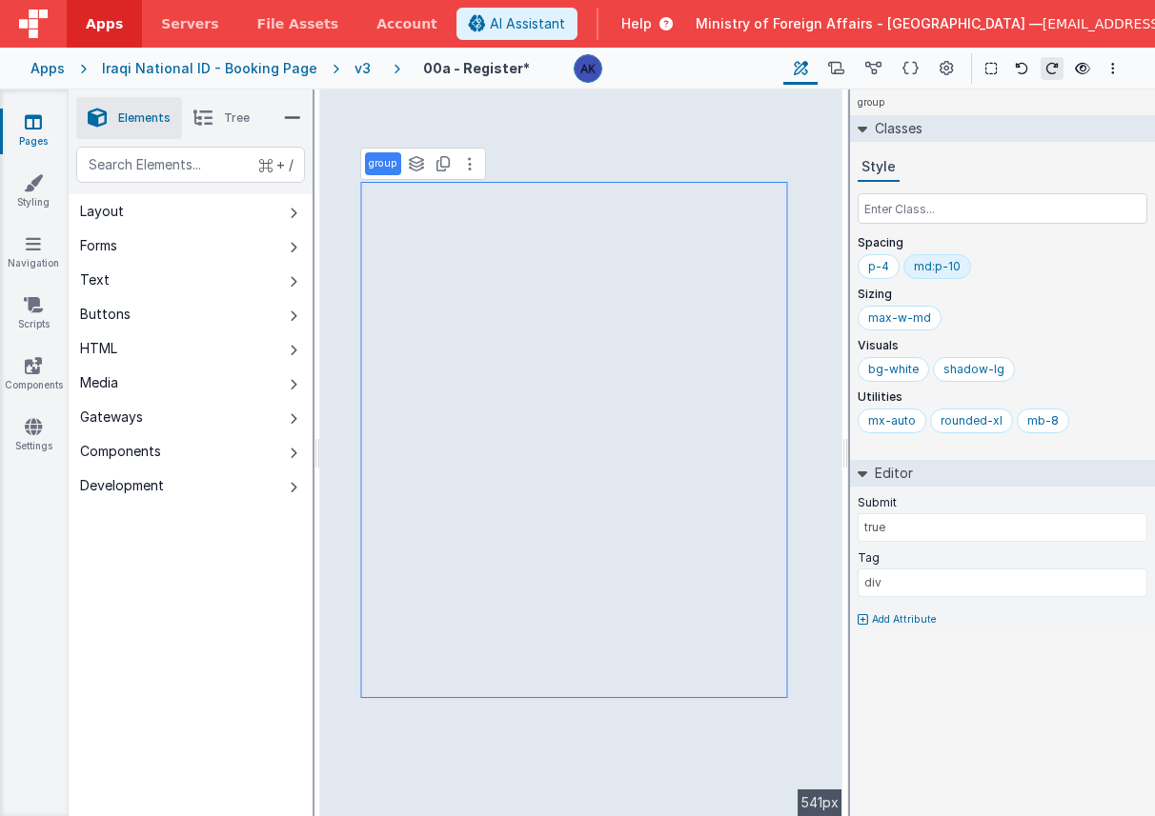
type input "model.verify == '1'"
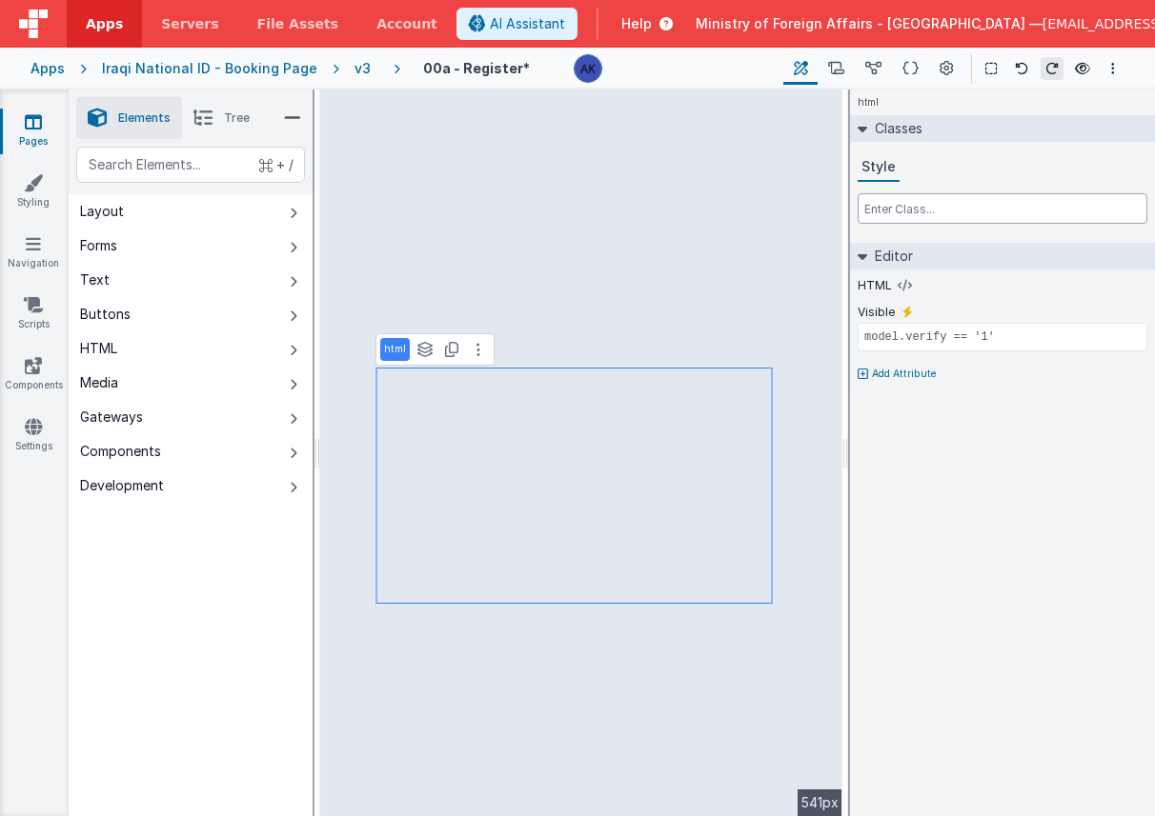
click at [903, 203] on input "text" at bounding box center [1002, 208] width 290 height 30
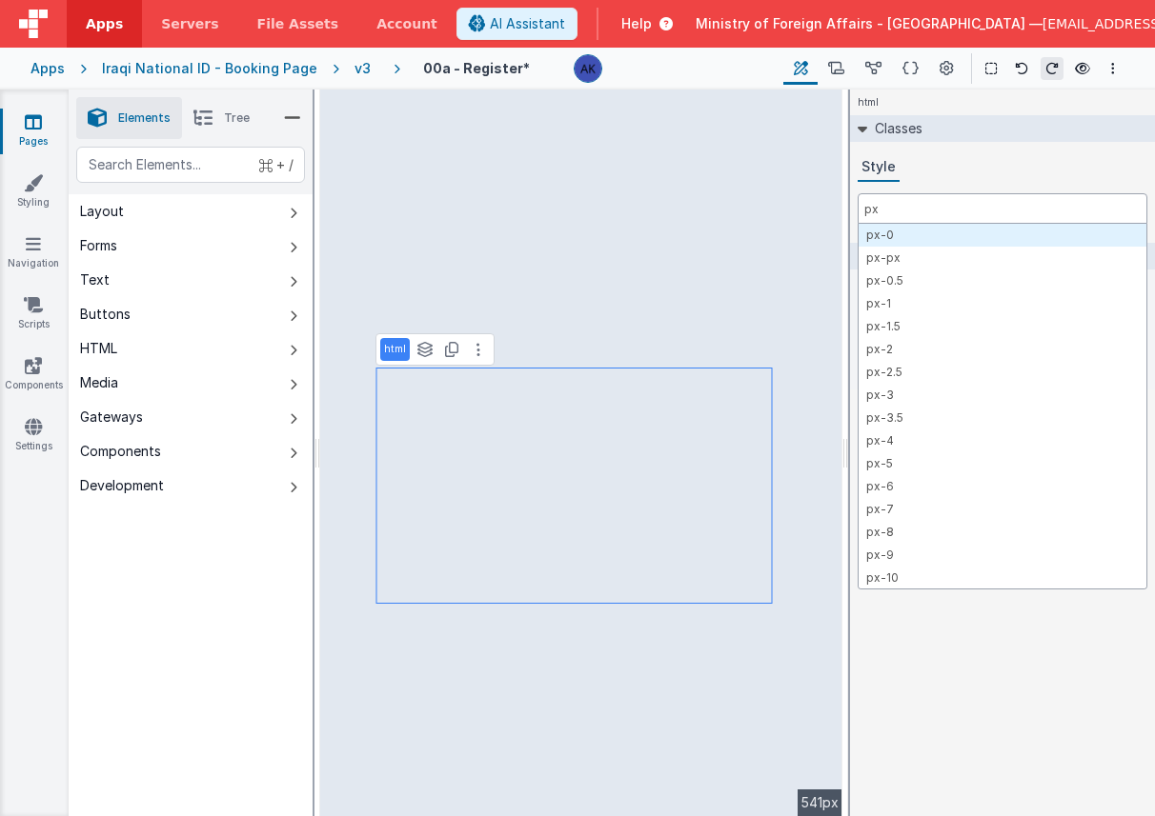
type input "p"
type input "mx-4"
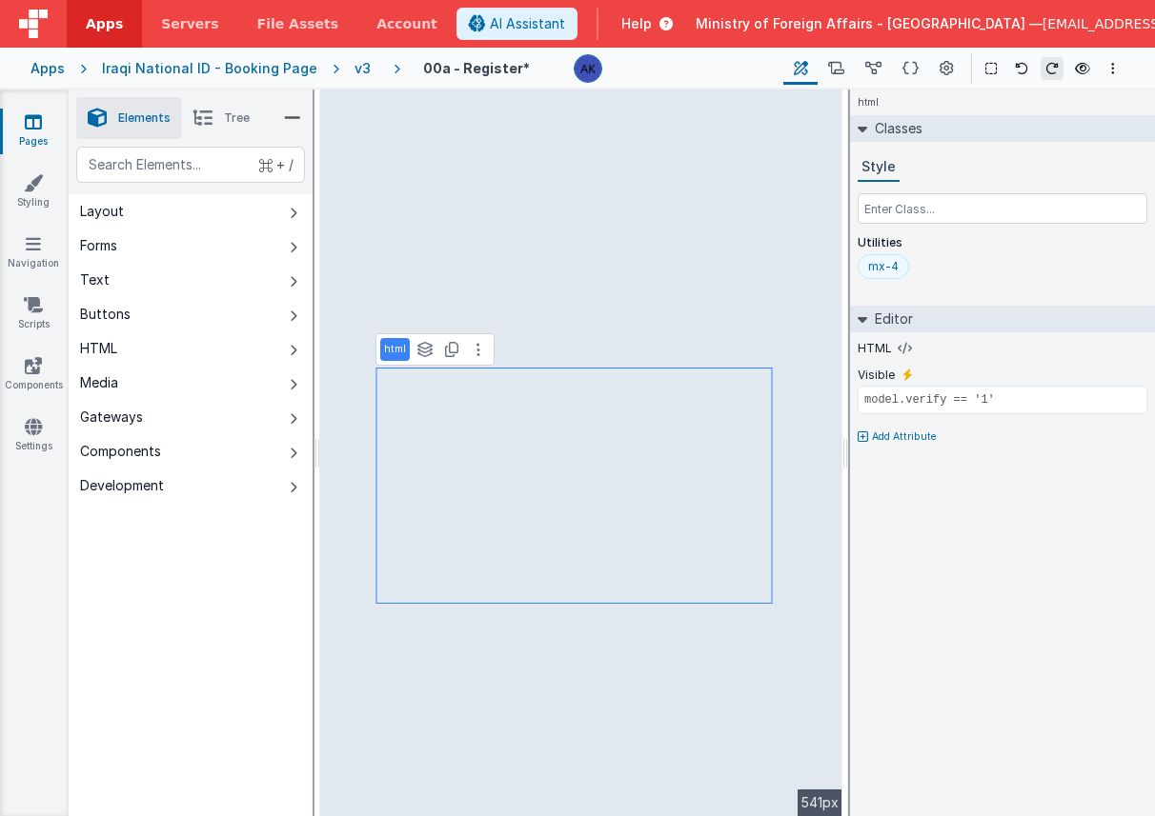
click at [865, 260] on div "mx-4" at bounding box center [882, 266] width 51 height 25
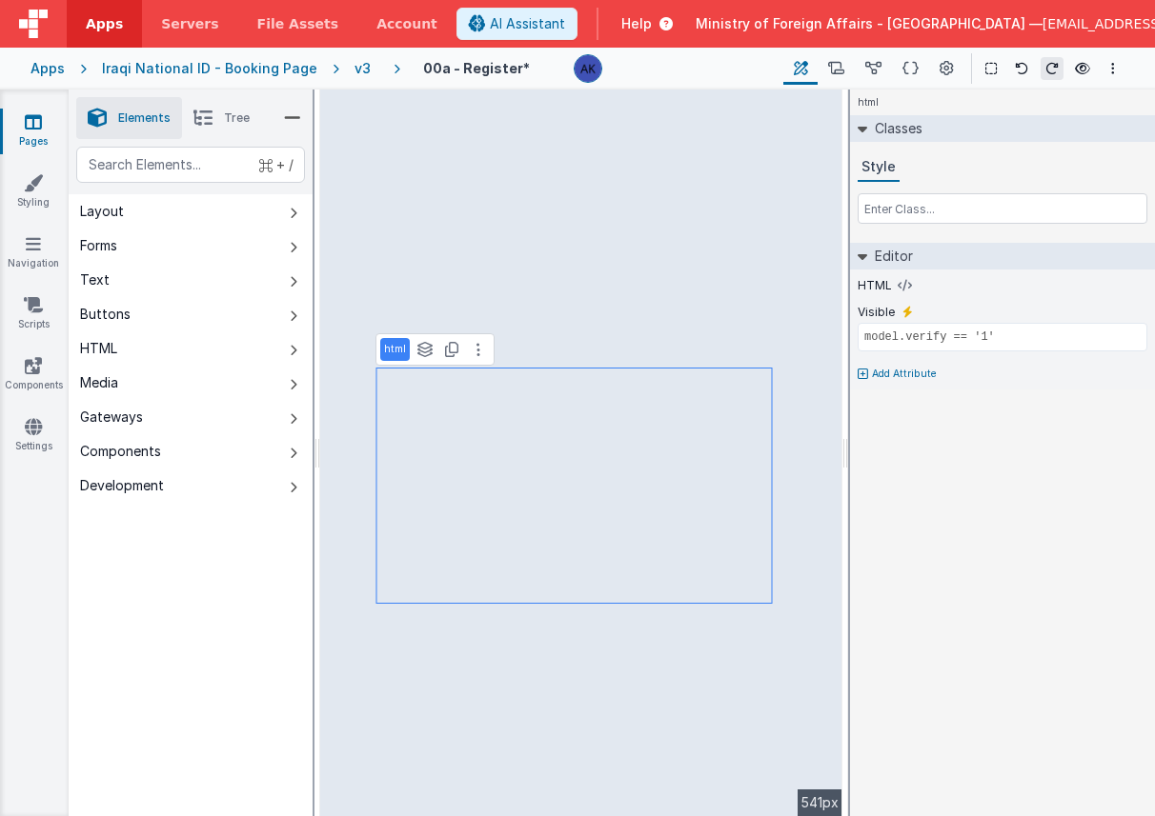
type input "div"
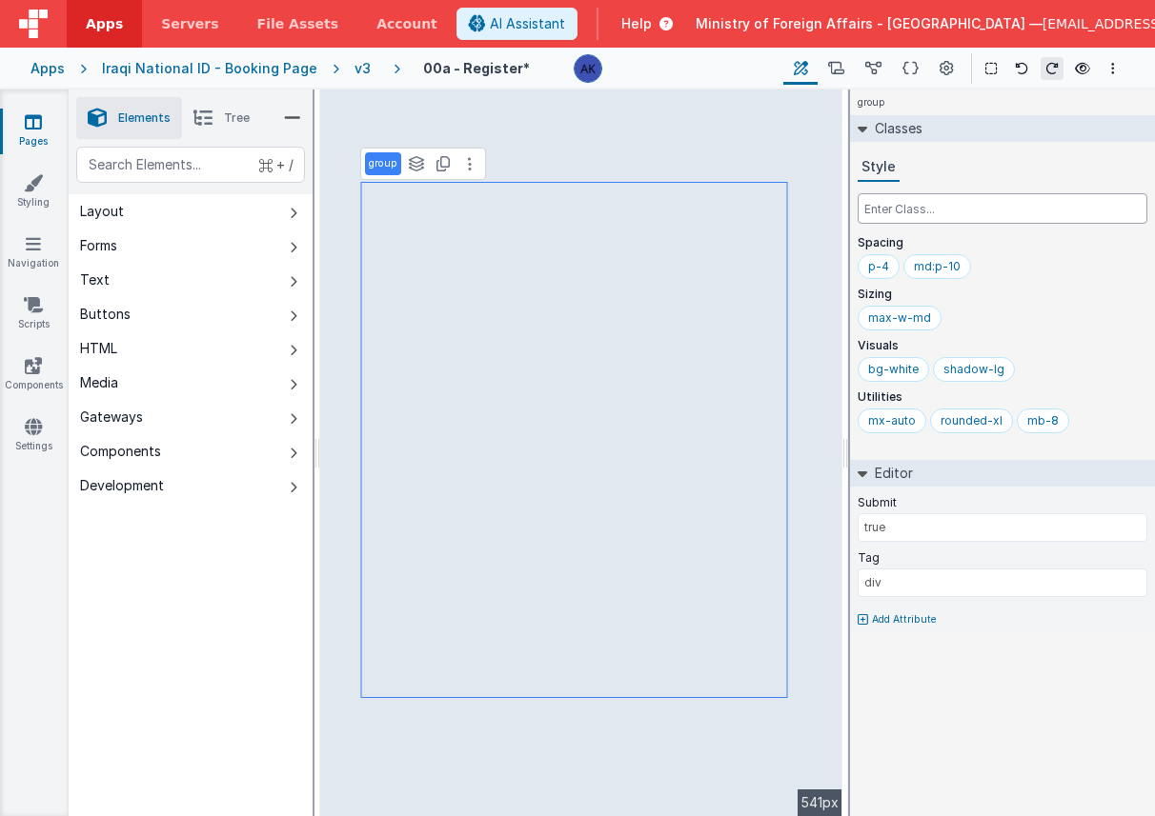
click at [915, 209] on input "text" at bounding box center [1002, 208] width 290 height 30
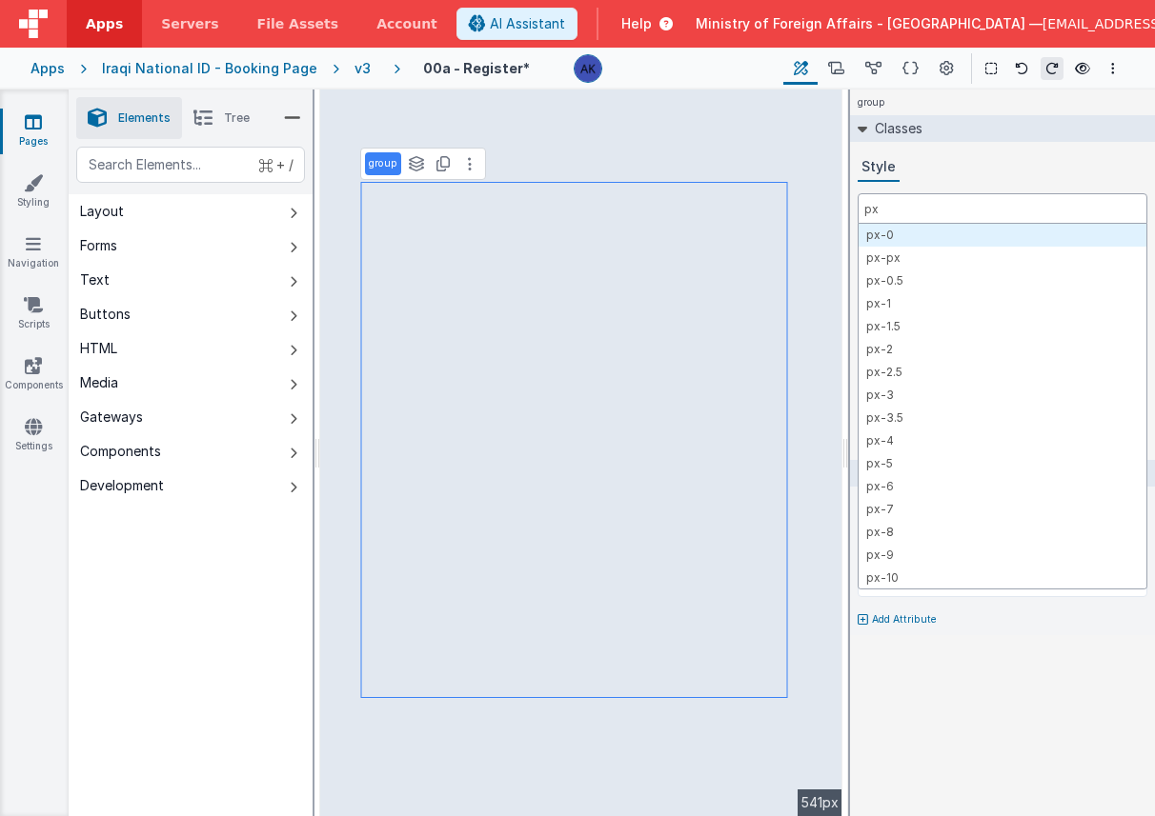
type input "p"
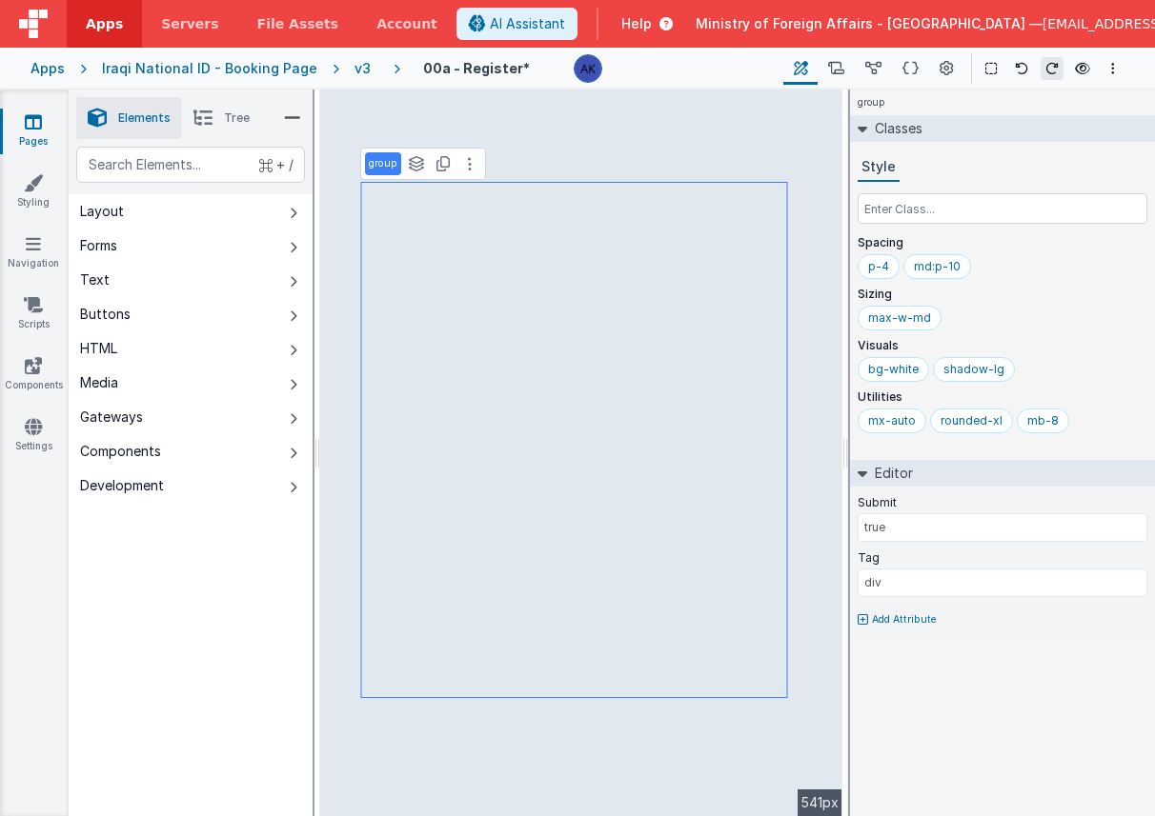
click at [232, 122] on span "Tree" at bounding box center [237, 118] width 26 height 15
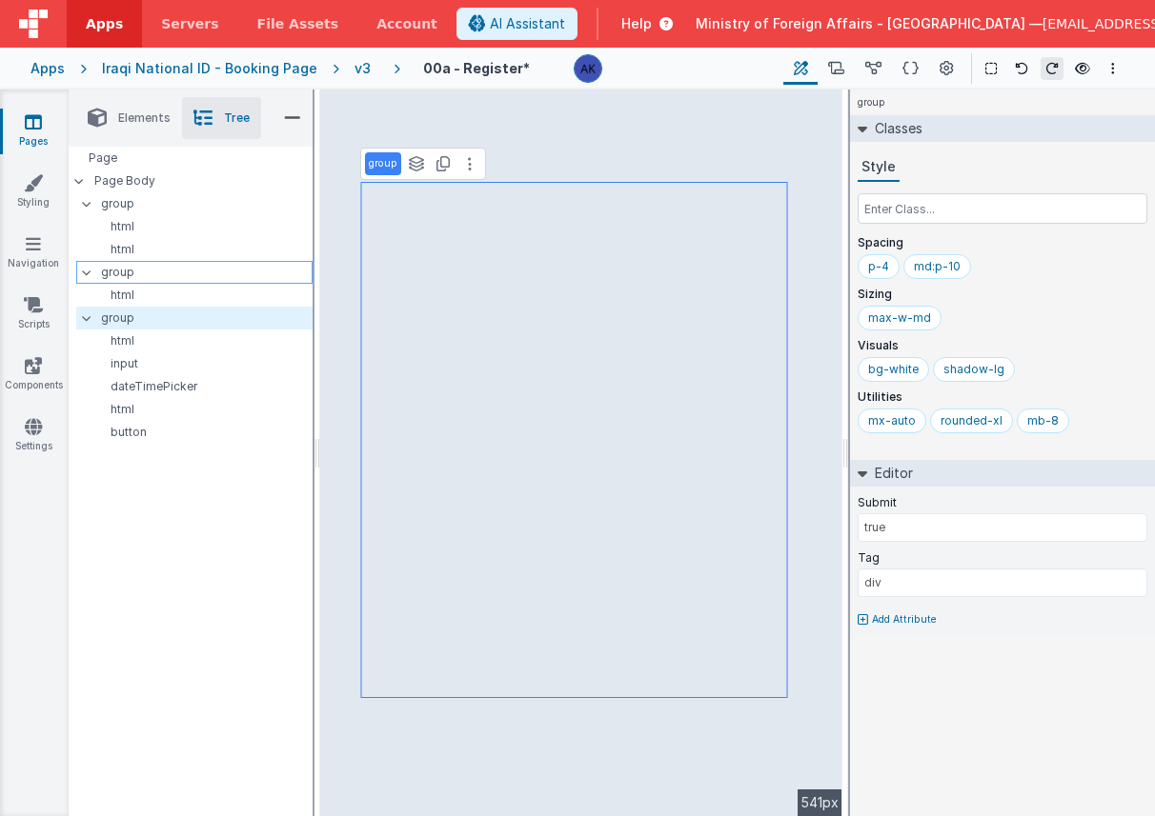
click at [151, 273] on p "group" at bounding box center [206, 272] width 211 height 21
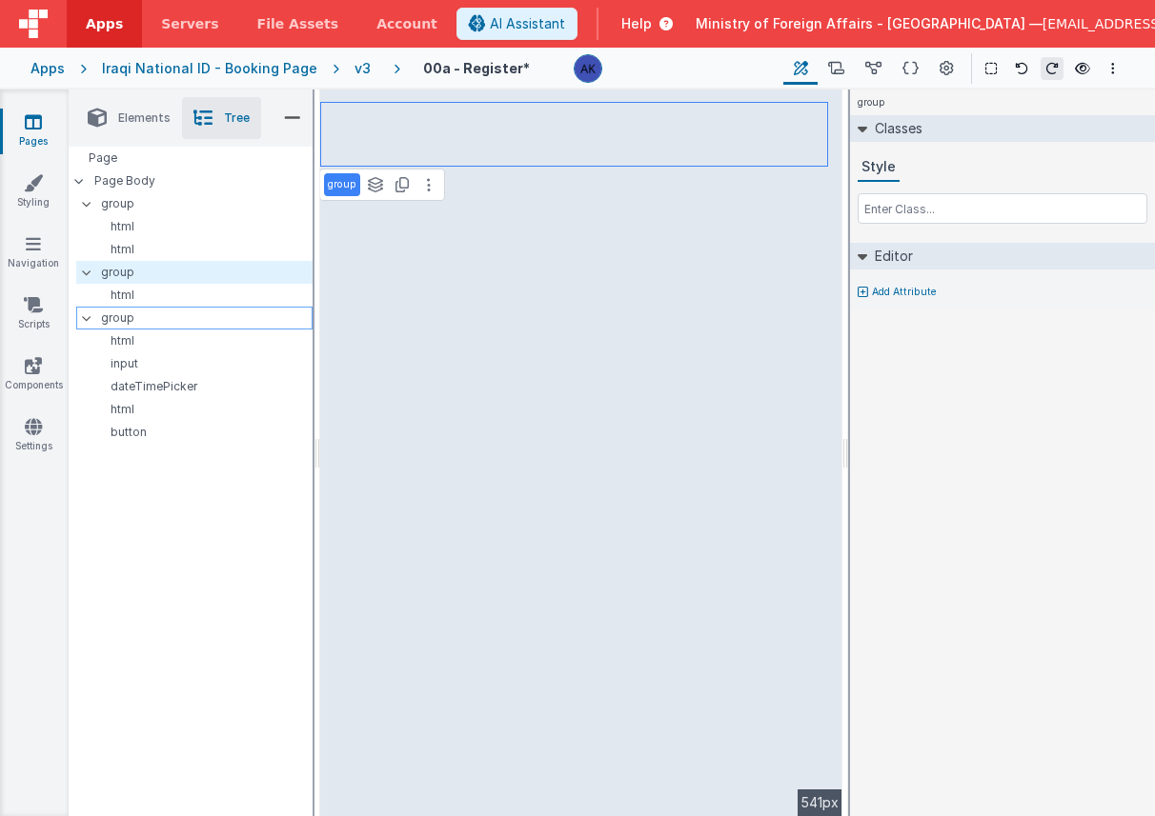
click at [151, 318] on p "group" at bounding box center [206, 318] width 211 height 21
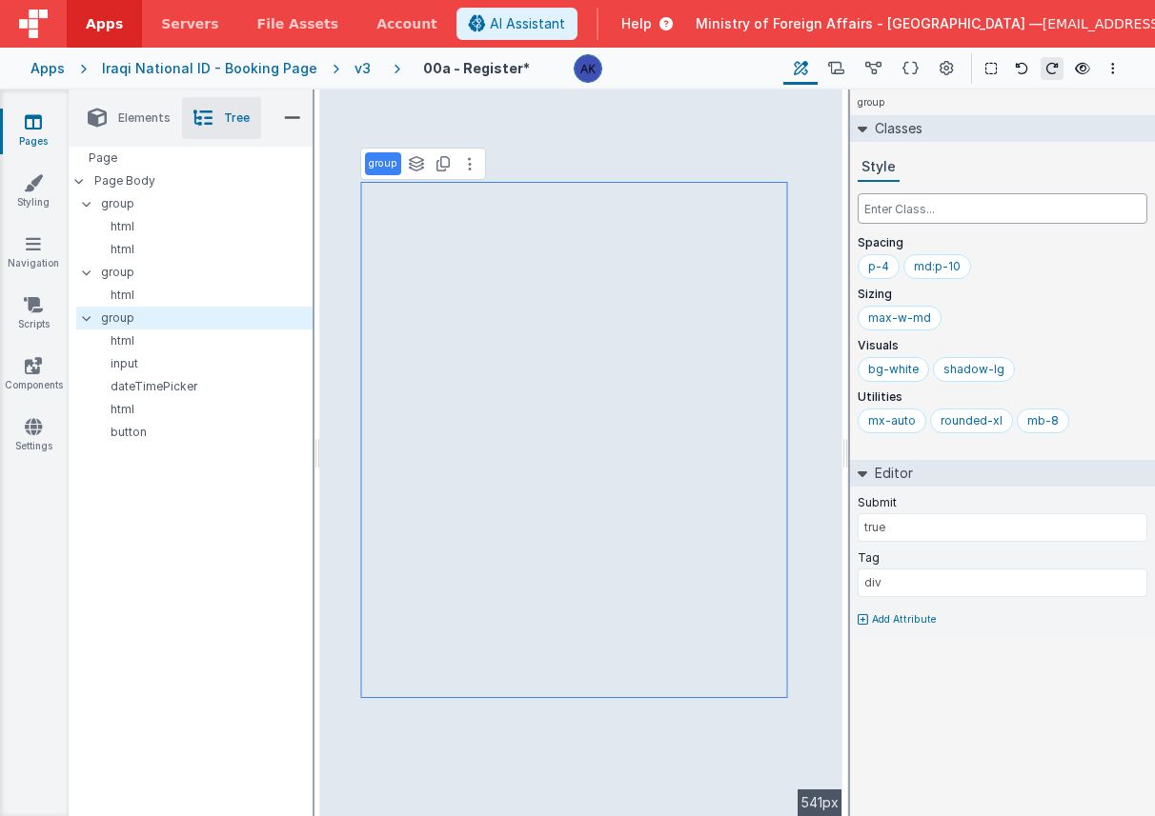
click at [912, 211] on input "text" at bounding box center [1002, 208] width 290 height 30
click at [887, 327] on div "max-w-md" at bounding box center [899, 318] width 84 height 25
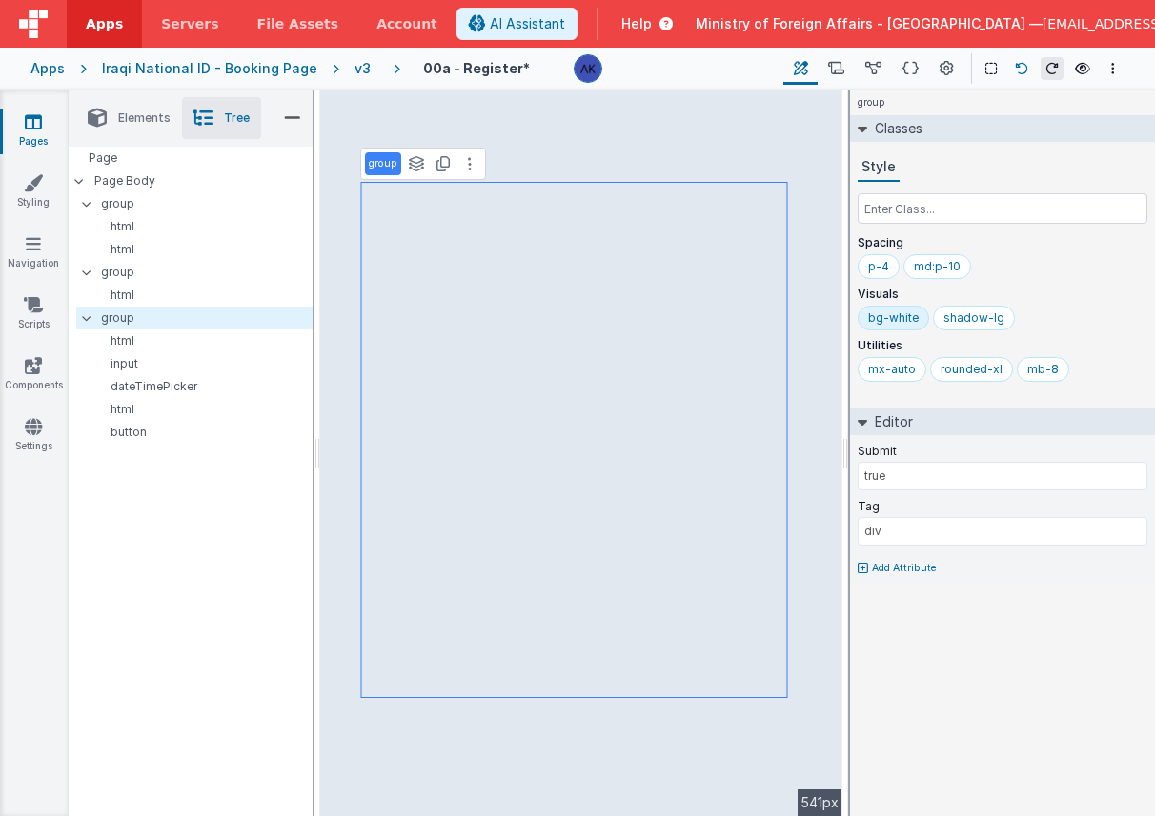
click at [1027, 68] on icon at bounding box center [1021, 68] width 13 height 13
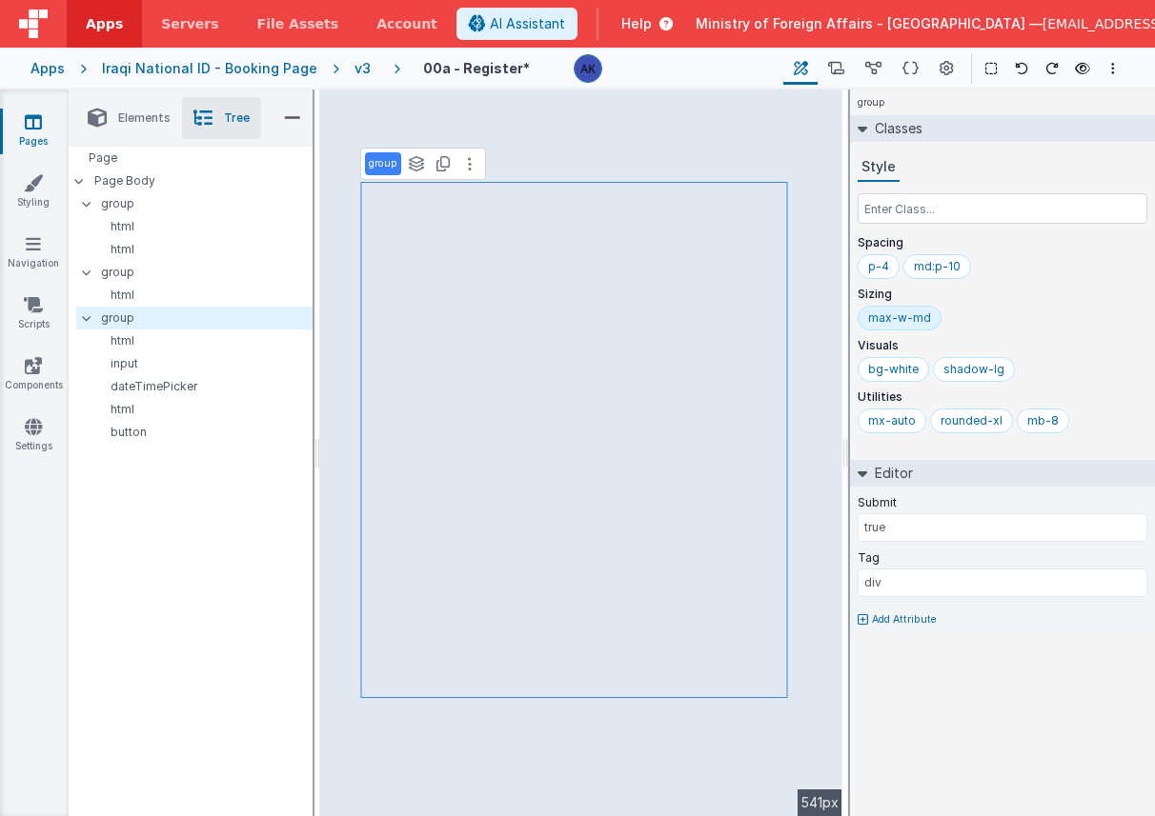
type input "model.verify == '1'"
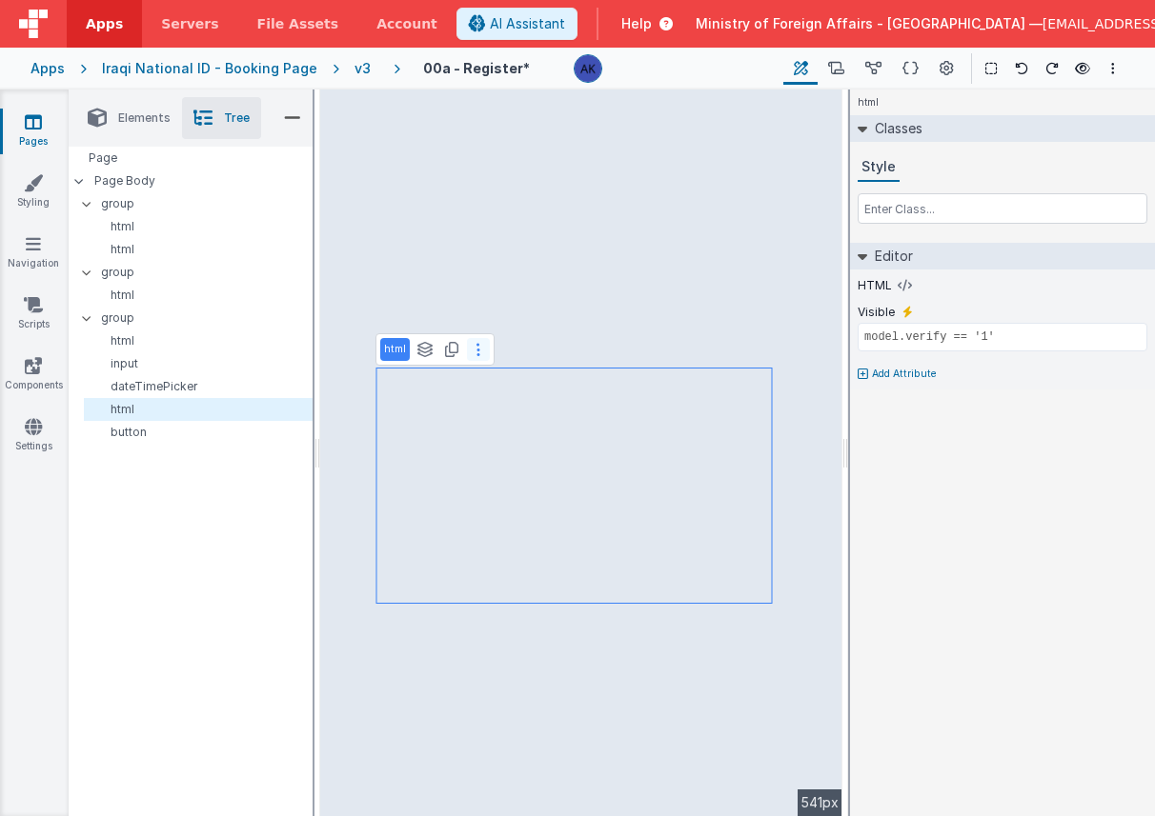
click at [471, 352] on button at bounding box center [478, 349] width 23 height 23
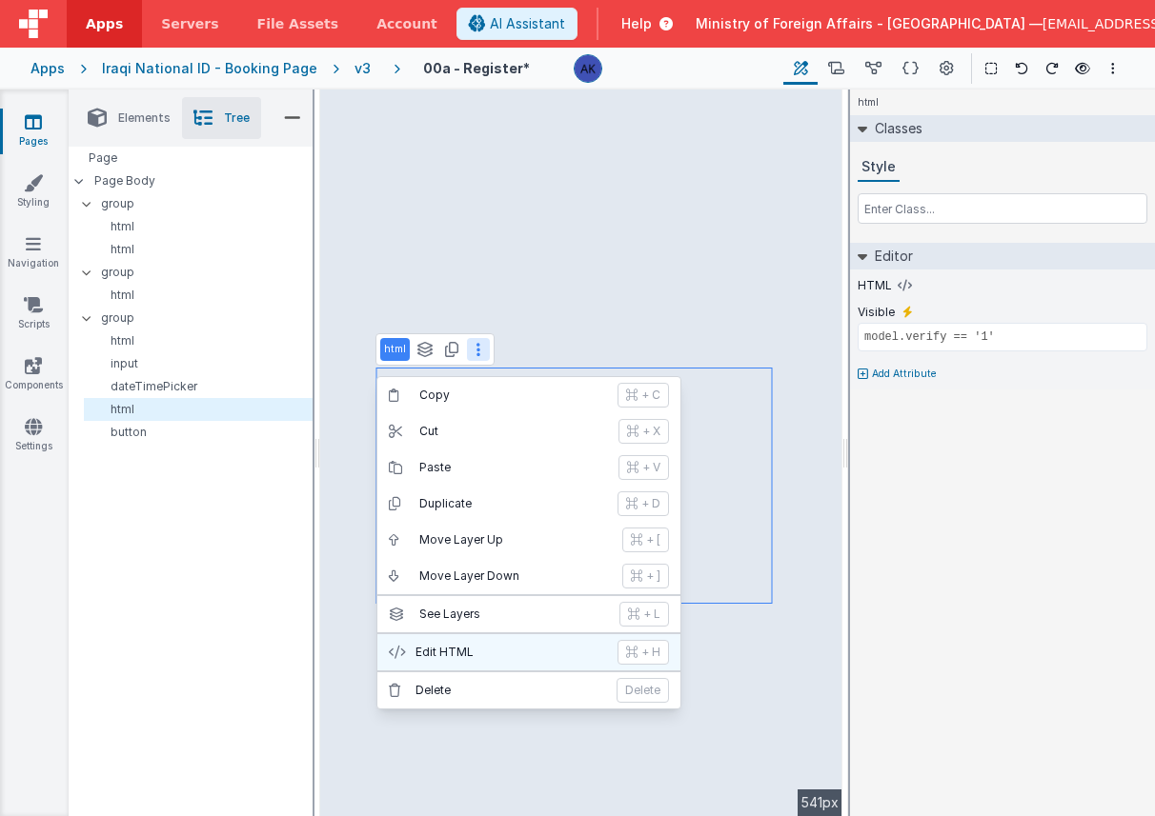
click at [498, 642] on button "Edit HTML + H" at bounding box center [528, 653] width 303 height 36
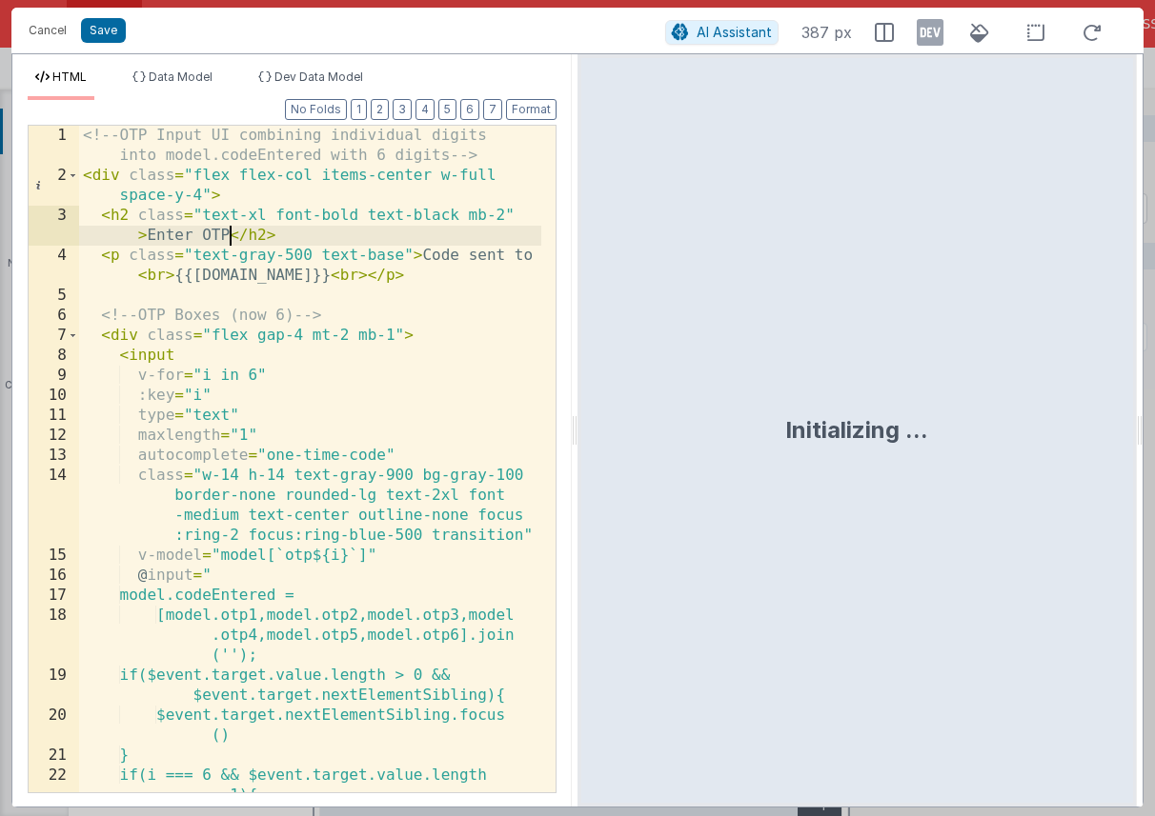
click at [230, 237] on div "<!-- OTP Input UI combining individual digits into model.codeEntered with 6 dig…" at bounding box center [310, 489] width 462 height 727
drag, startPoint x: 230, startPoint y: 237, endPoint x: 200, endPoint y: 239, distance: 29.6
click at [200, 239] on div "<!-- OTP Input UI combining individual digits into model.codeEntered with 6 dig…" at bounding box center [310, 489] width 462 height 727
click at [113, 30] on button "Save" at bounding box center [103, 30] width 45 height 25
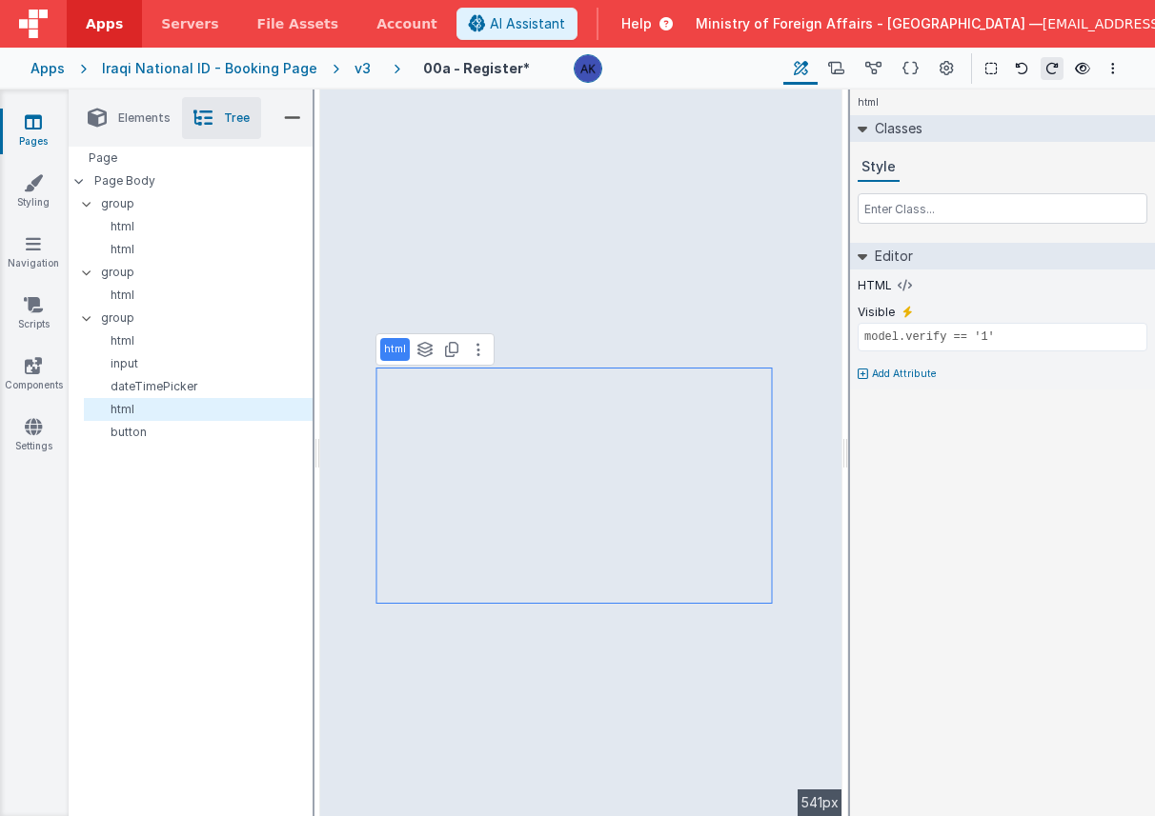
type input "div"
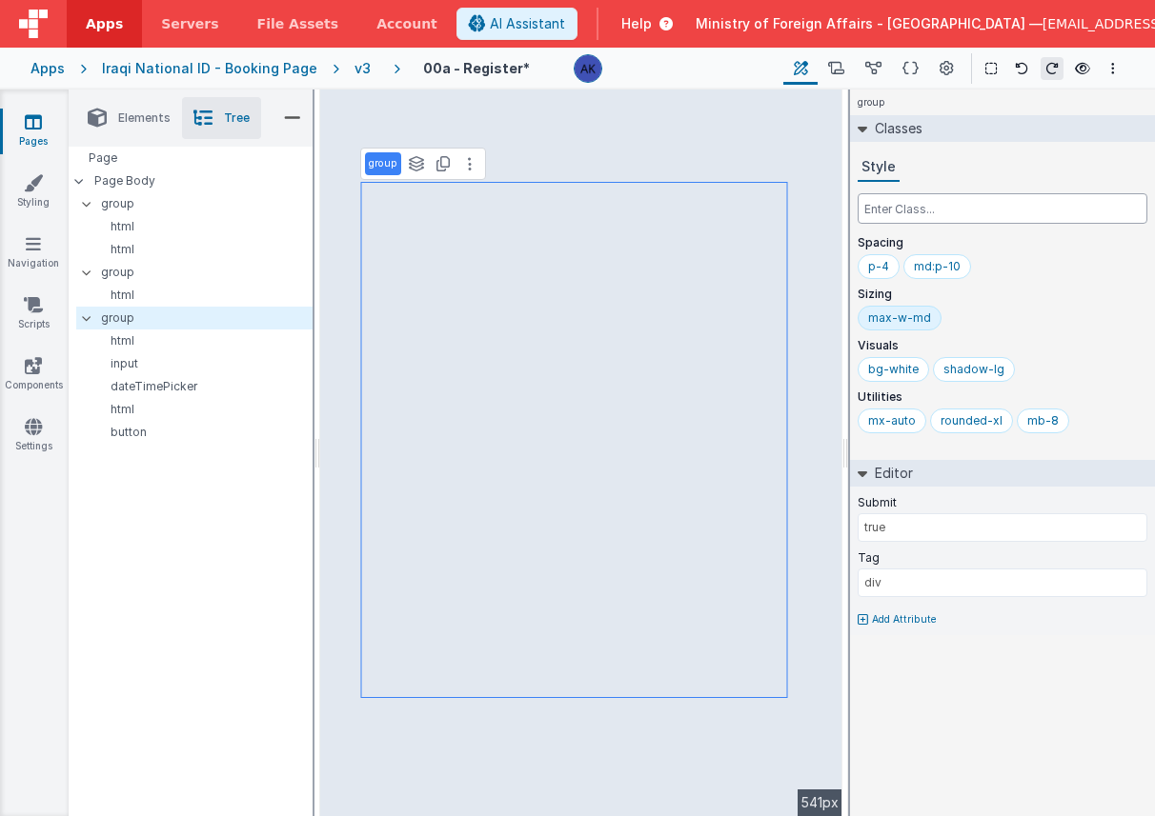
click at [916, 212] on input "text" at bounding box center [1002, 208] width 290 height 30
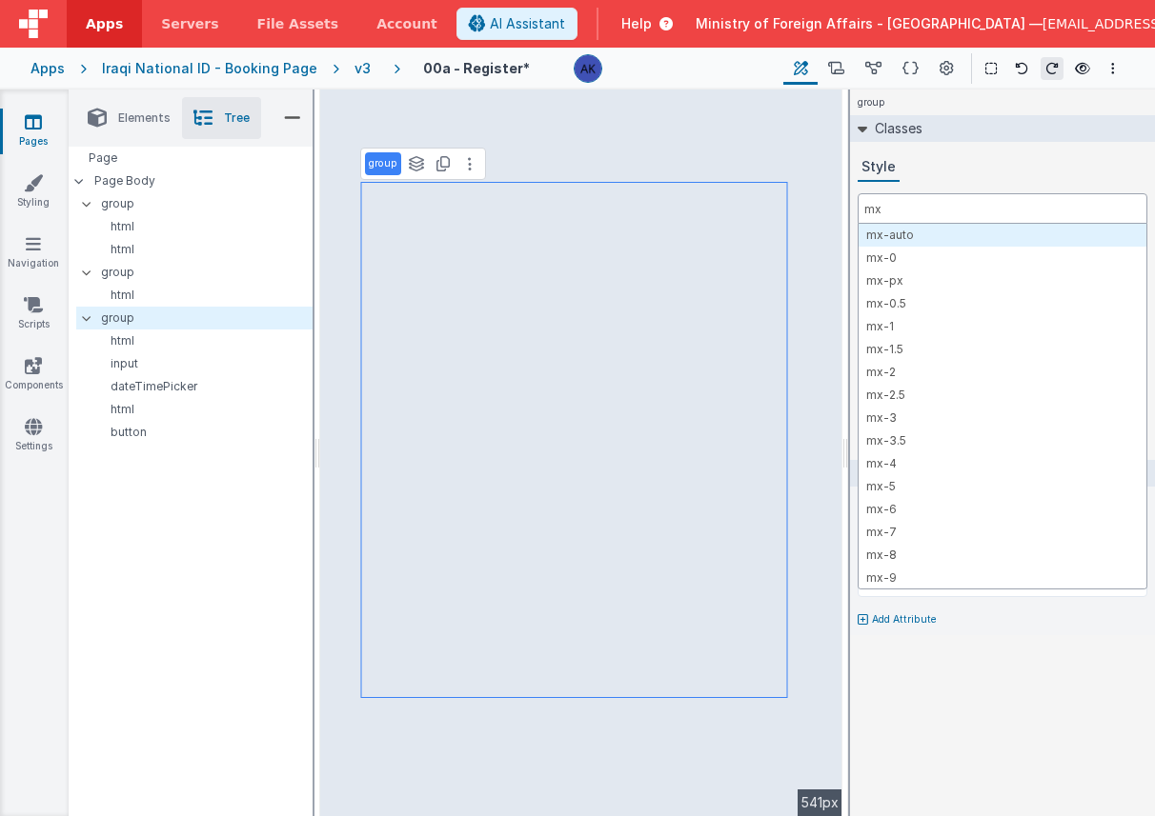
type input "m"
type input "p"
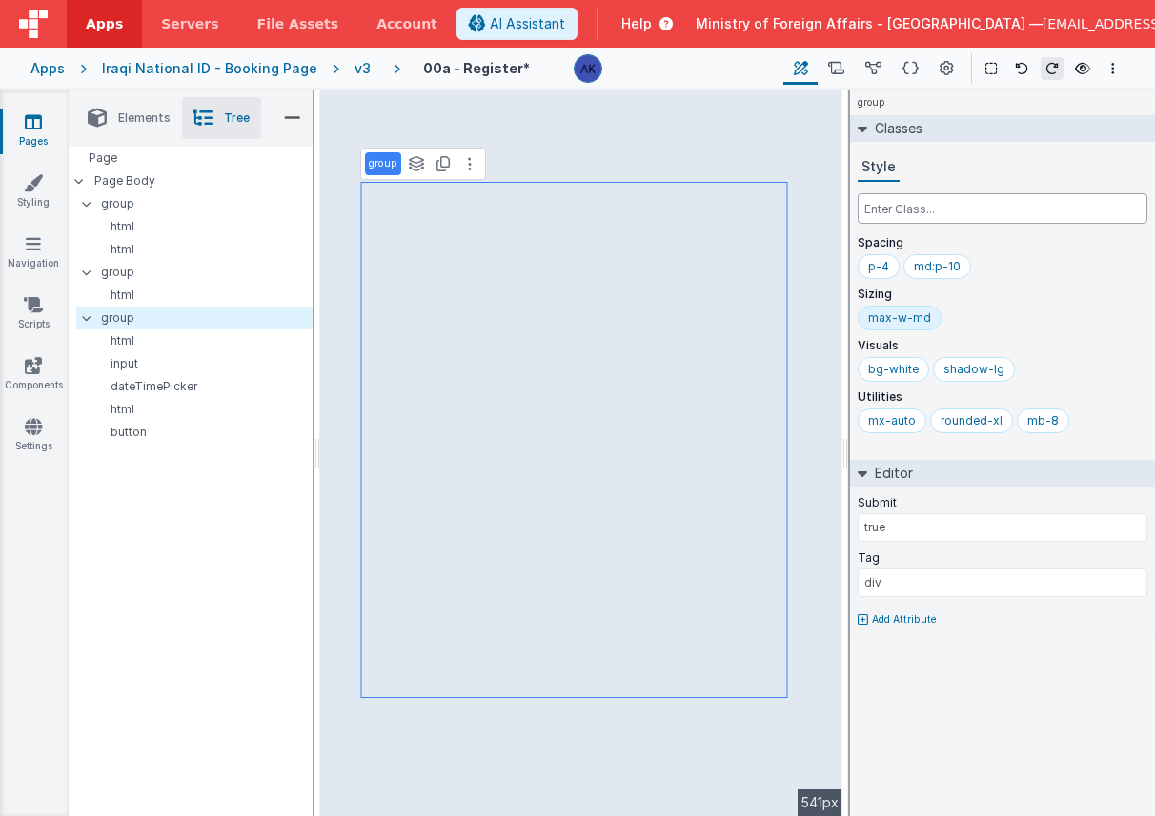
click at [940, 215] on input "text" at bounding box center [1002, 208] width 290 height 30
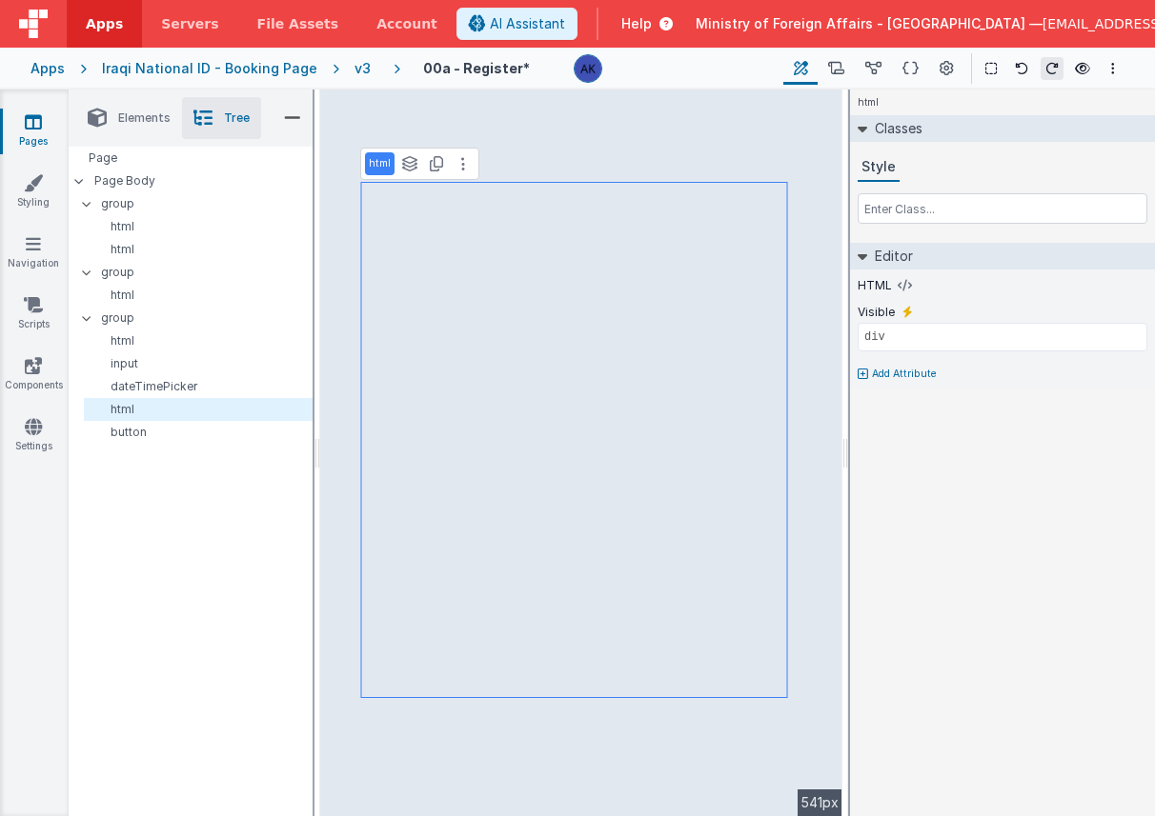
type input "model.verify == '1'"
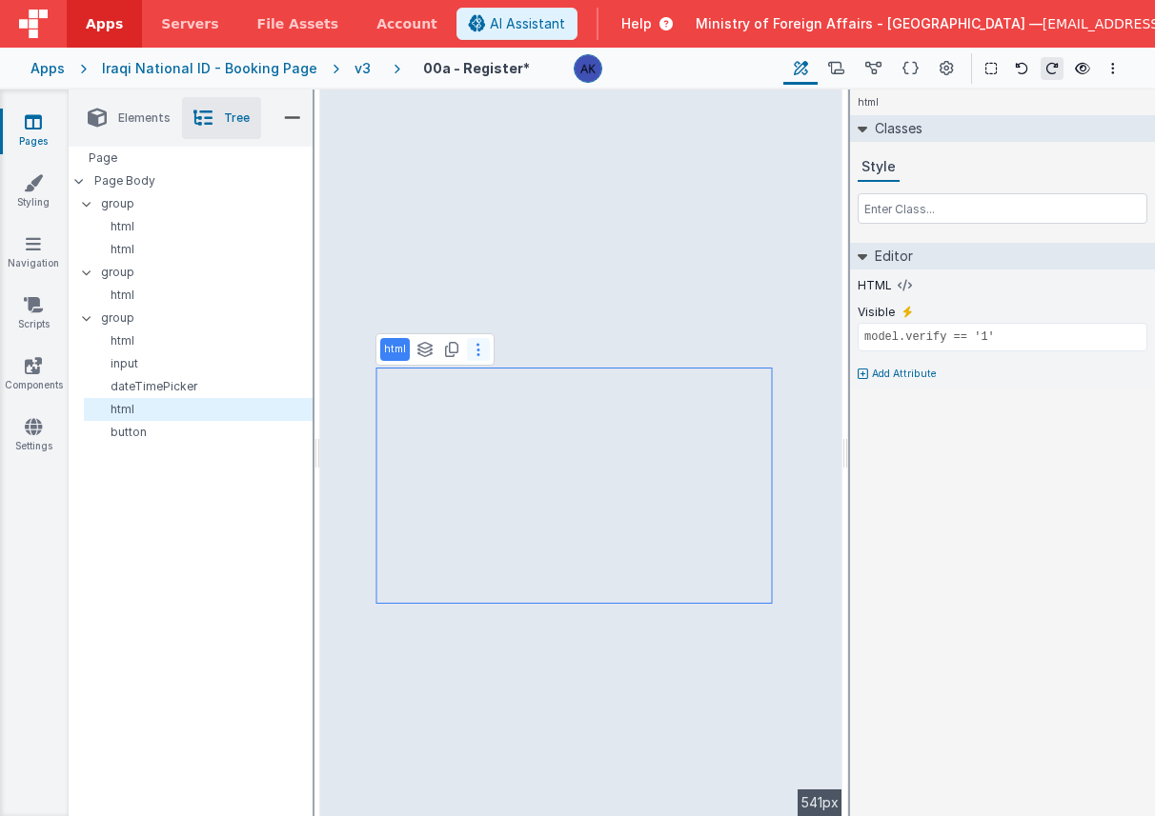
click at [479, 355] on button at bounding box center [478, 349] width 23 height 23
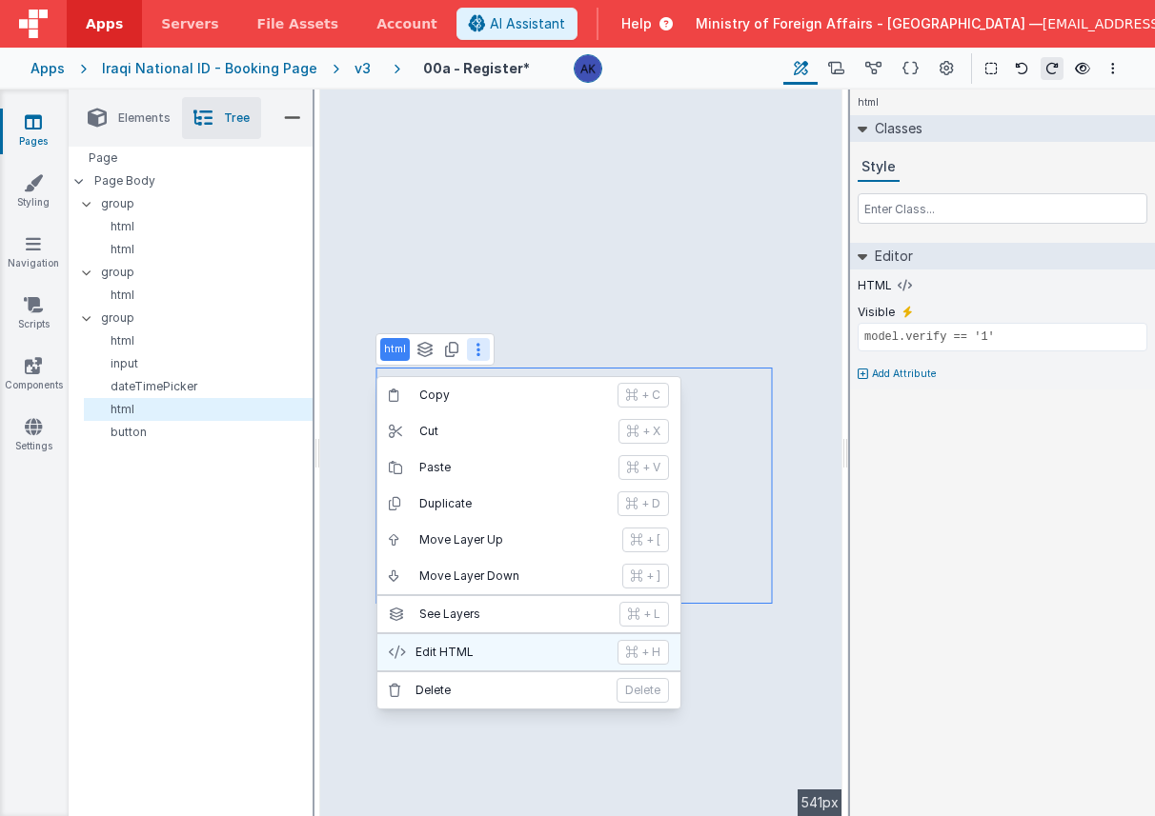
click at [483, 642] on button "Edit HTML + H" at bounding box center [528, 653] width 303 height 36
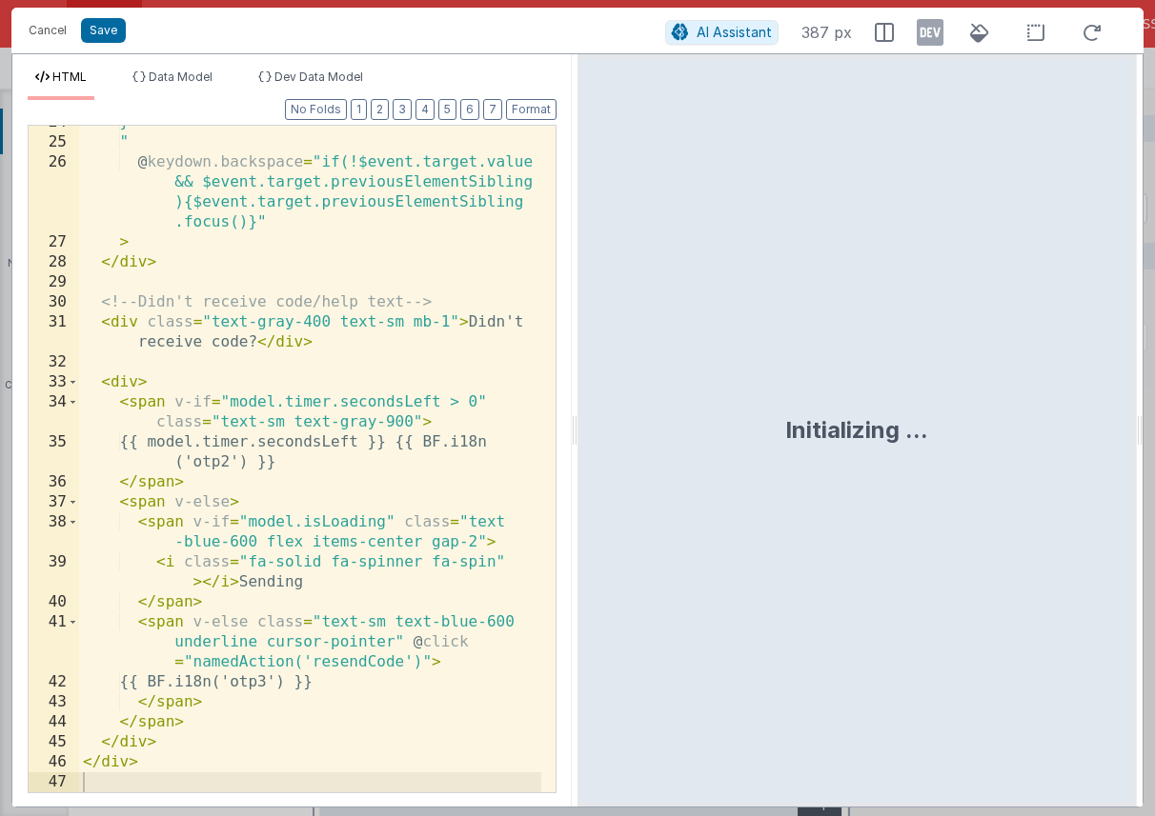
click at [133, 441] on div "} " @ keydown.backspace = "if(!$event.target.value && $event.target.previousEle…" at bounding box center [310, 465] width 462 height 707
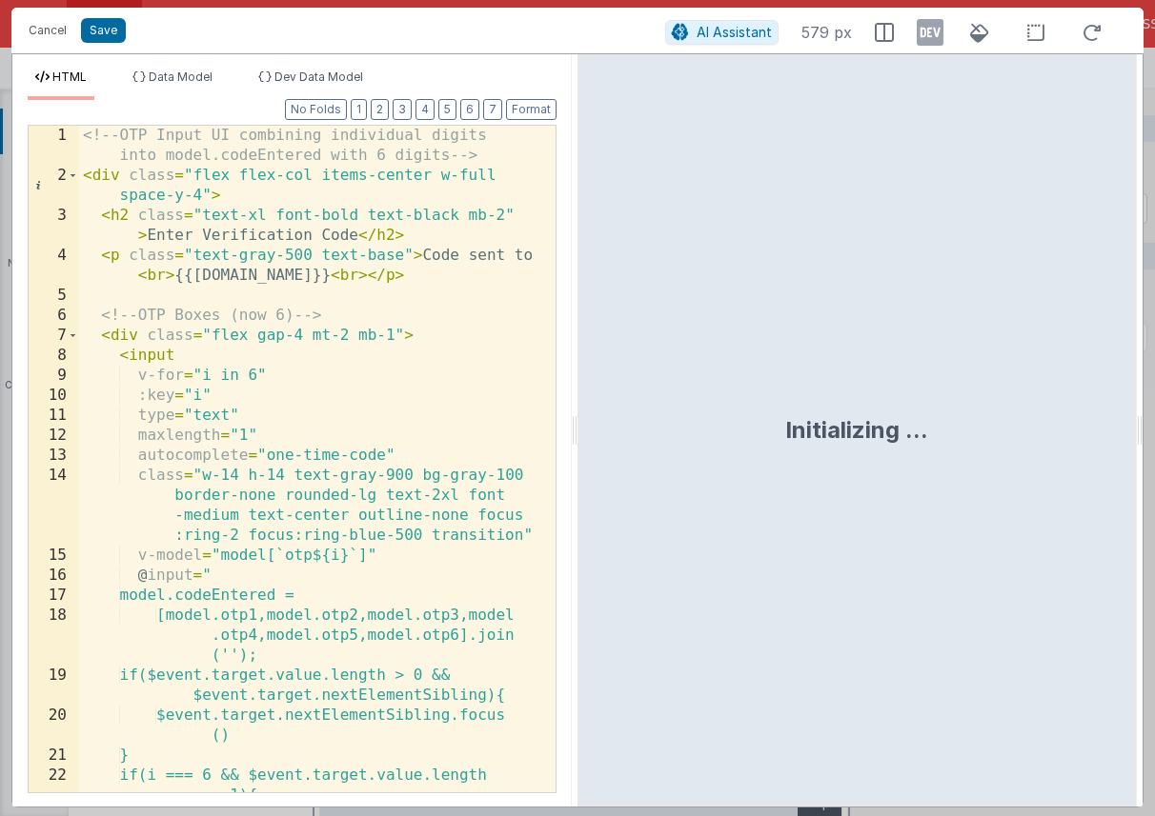
scroll to position [0, 0]
click at [733, 31] on span "AI Assistant" at bounding box center [733, 32] width 75 height 16
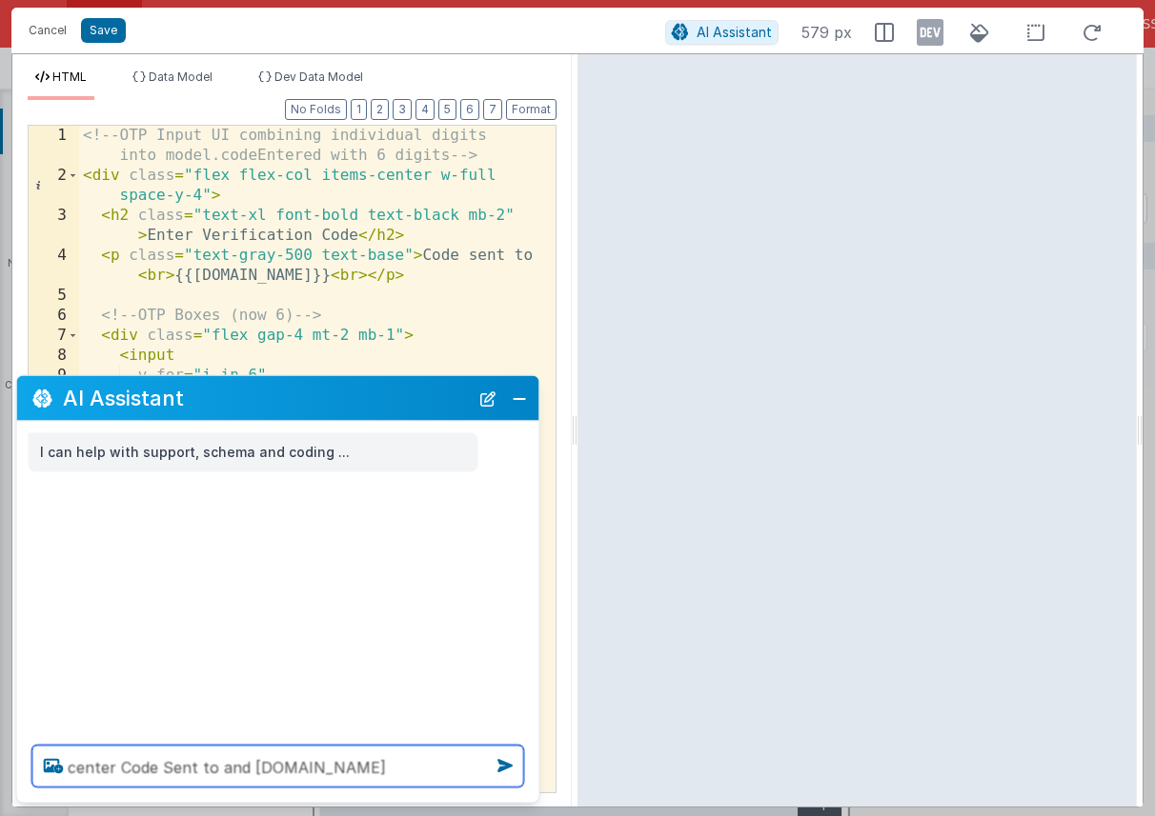
type textarea "center Code Sent to and model.email"
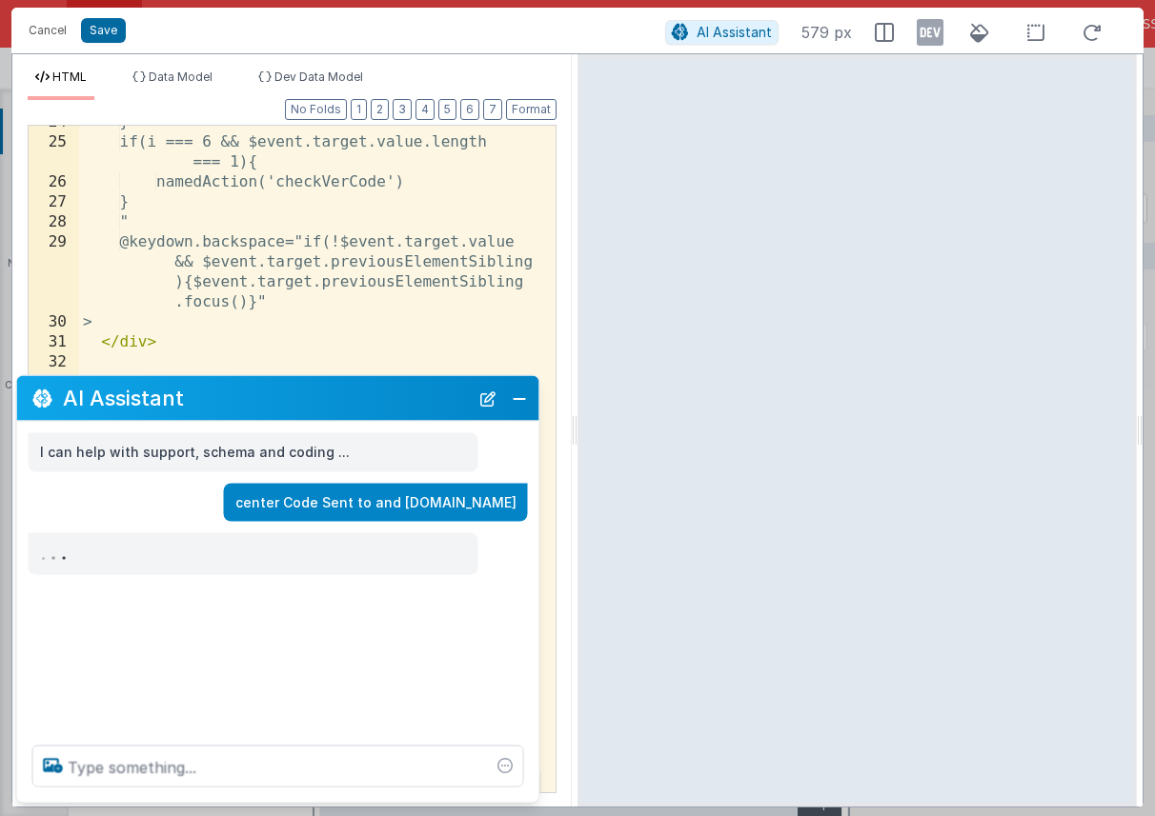
scroll to position [794, 0]
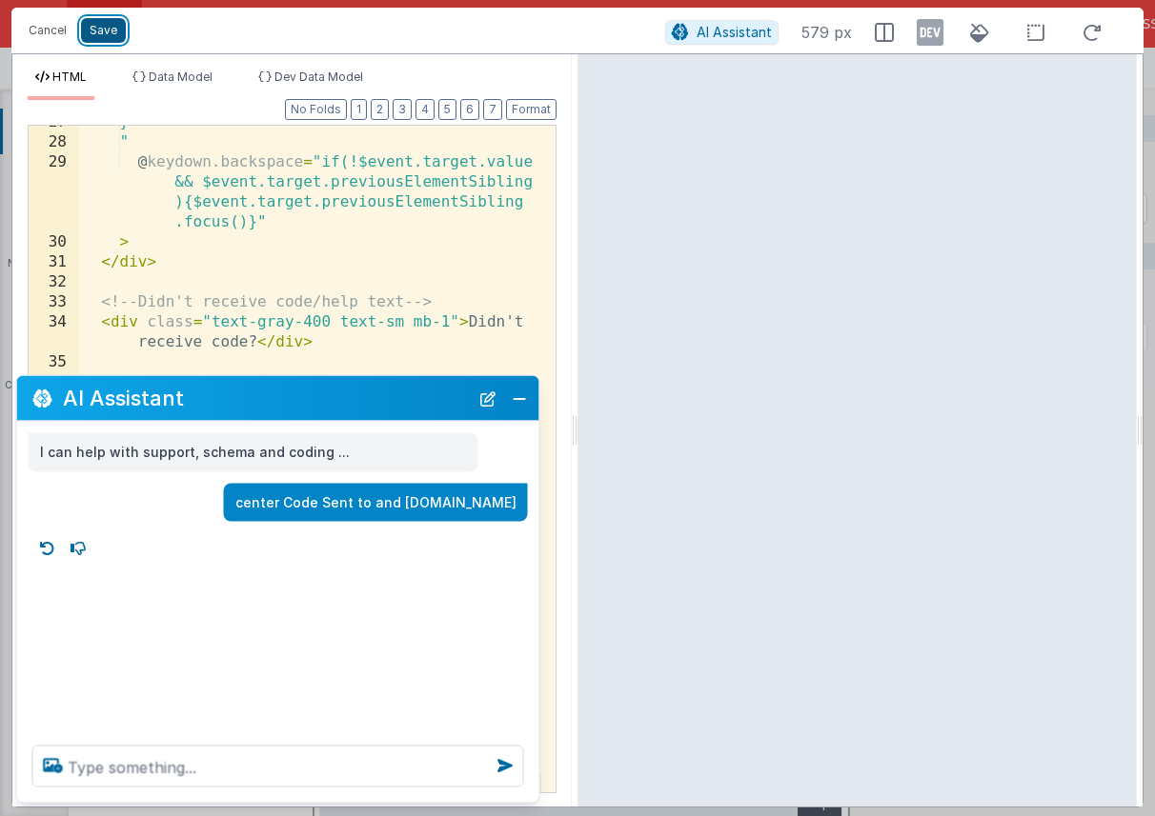
click at [103, 34] on button "Save" at bounding box center [103, 30] width 45 height 25
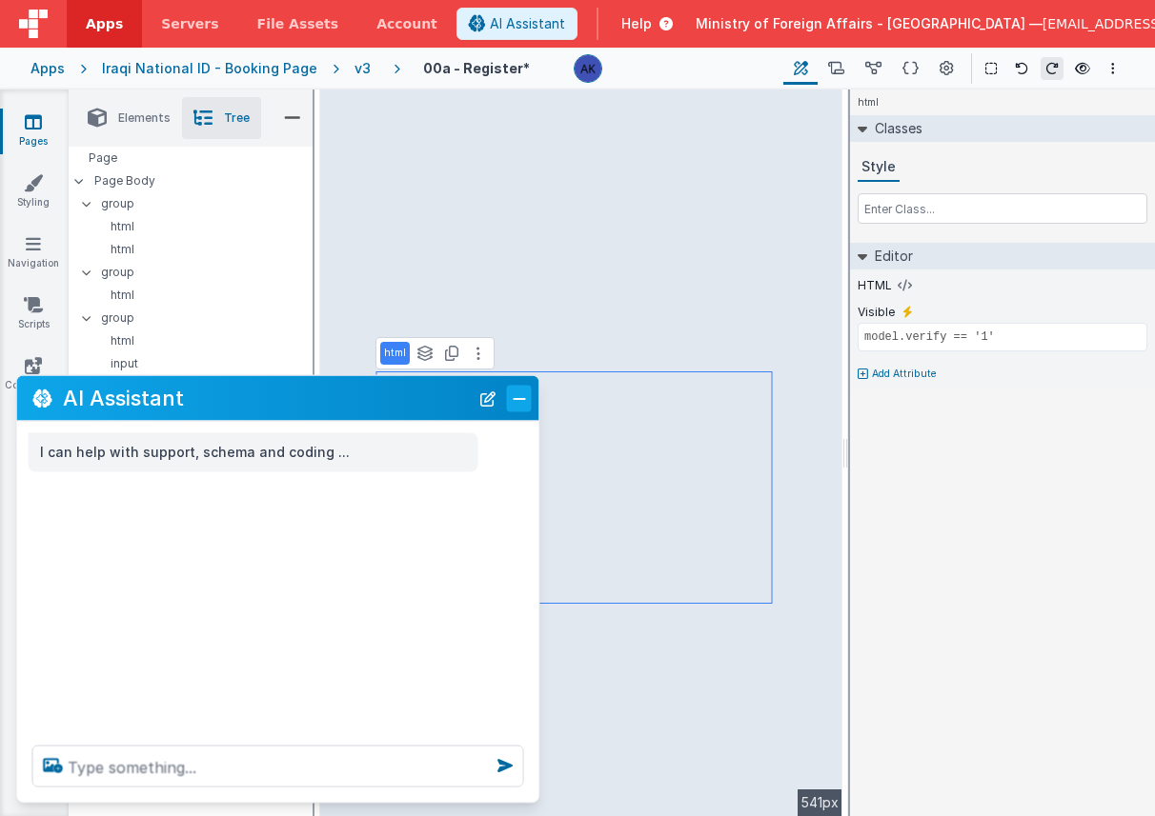
click at [526, 404] on button "Close" at bounding box center [519, 398] width 25 height 27
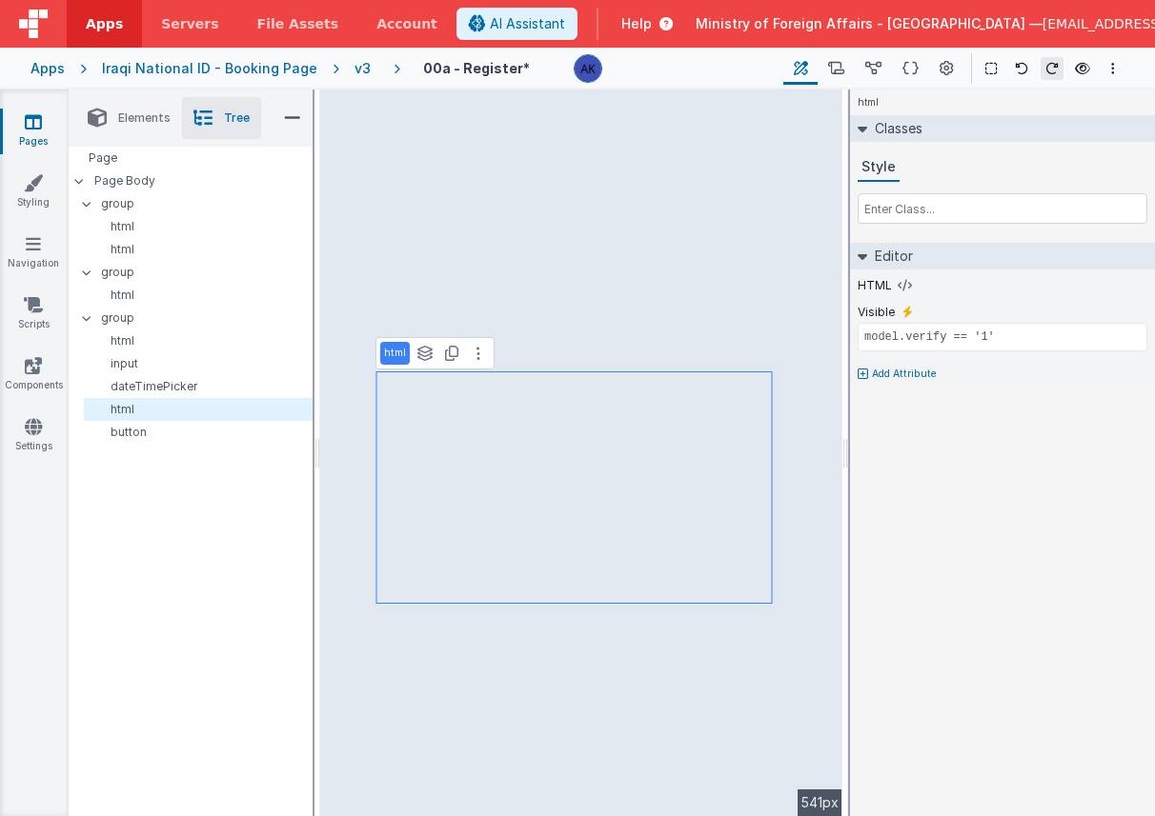
select select "email"
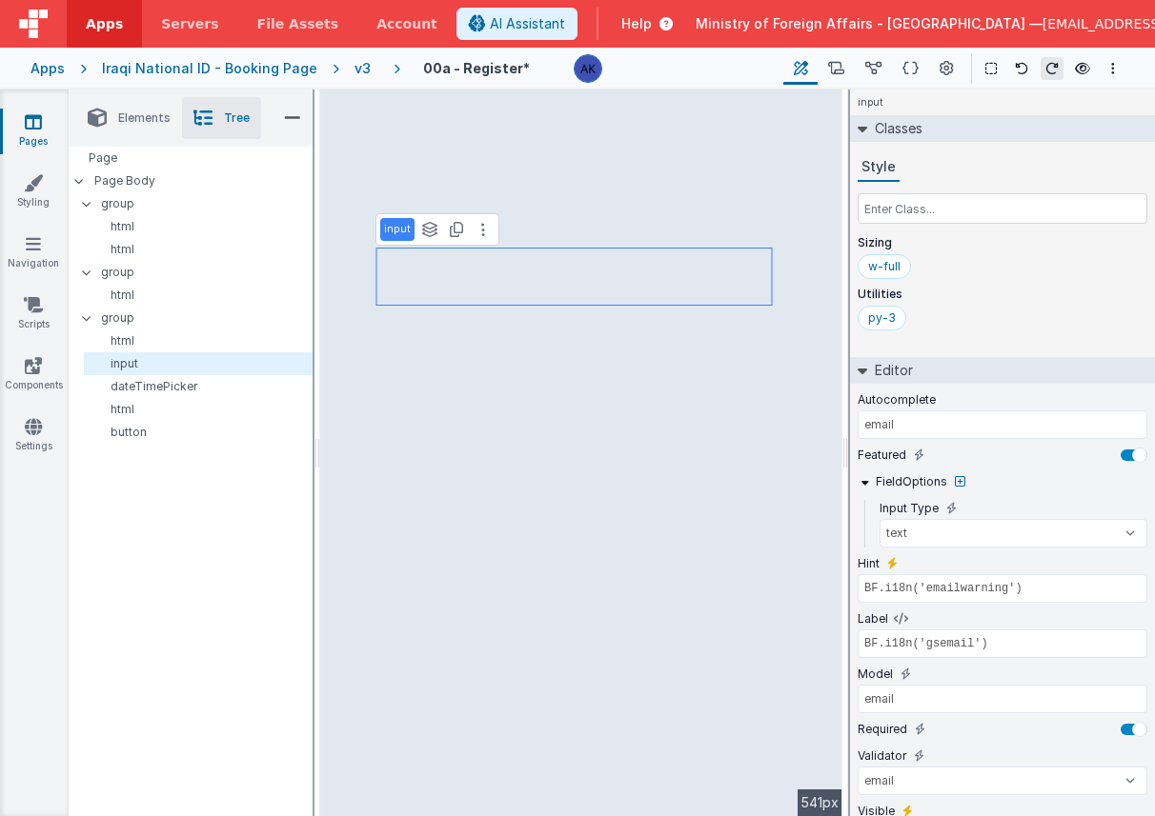
scroll to position [88, 0]
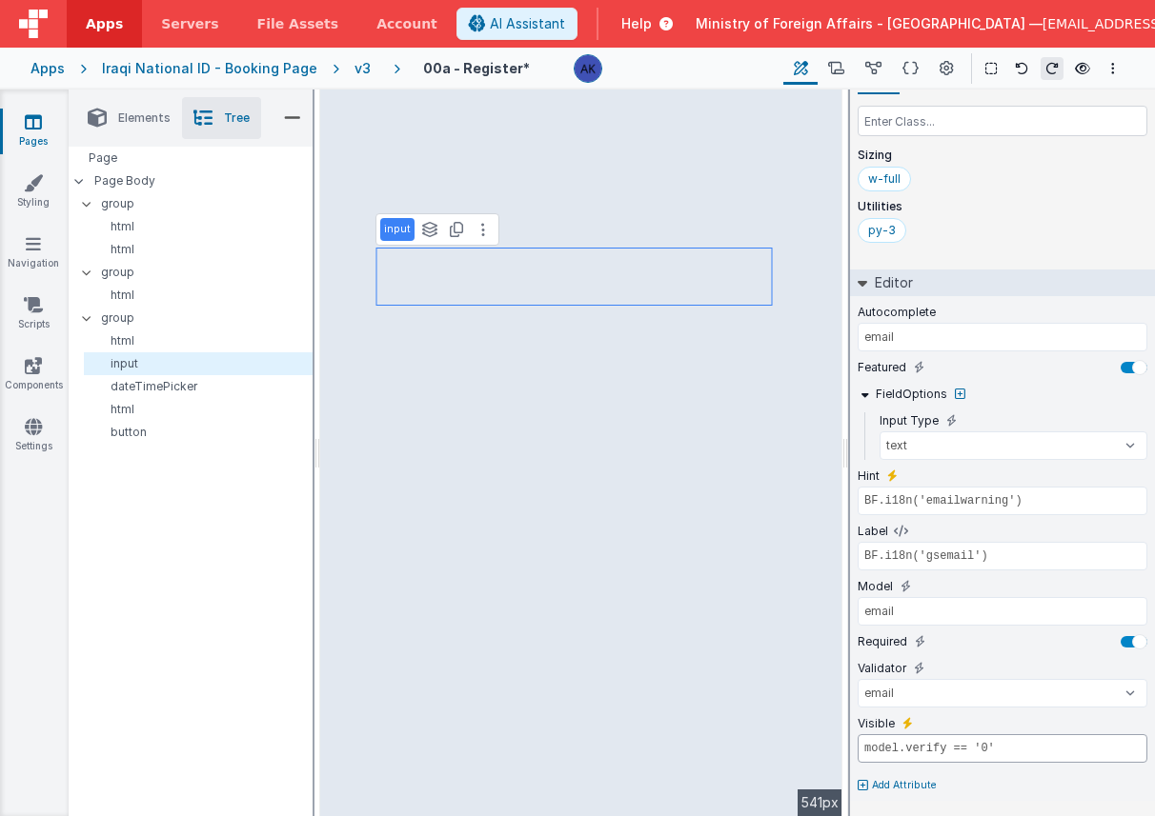
click at [970, 749] on input "model.verify == '0'" at bounding box center [1002, 749] width 290 height 29
click at [969, 749] on input "model.verify == '0'" at bounding box center [1002, 749] width 290 height 29
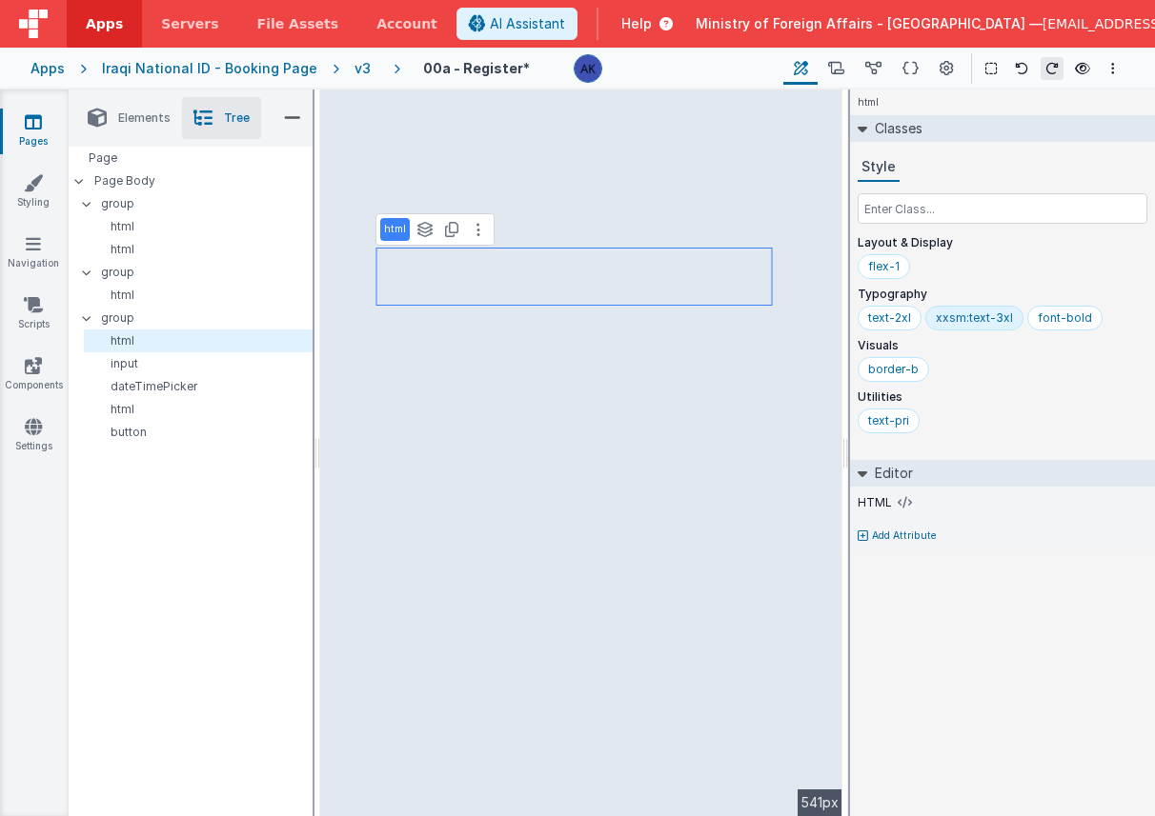
scroll to position [0, 0]
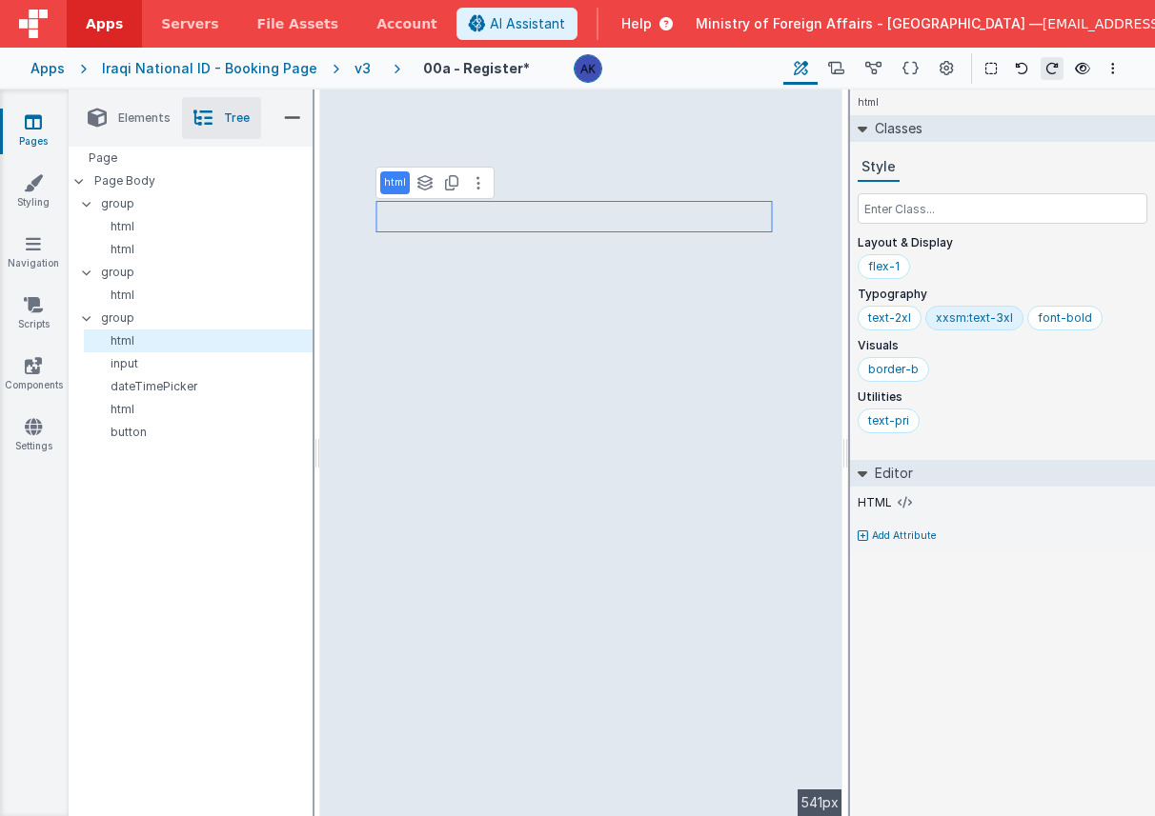
click at [885, 534] on p "Add Attribute" at bounding box center [904, 536] width 65 height 15
click at [902, 527] on icon at bounding box center [907, 529] width 10 height 15
click at [894, 554] on input "false" at bounding box center [1002, 554] width 290 height 29
paste input "model.verify == '0'"
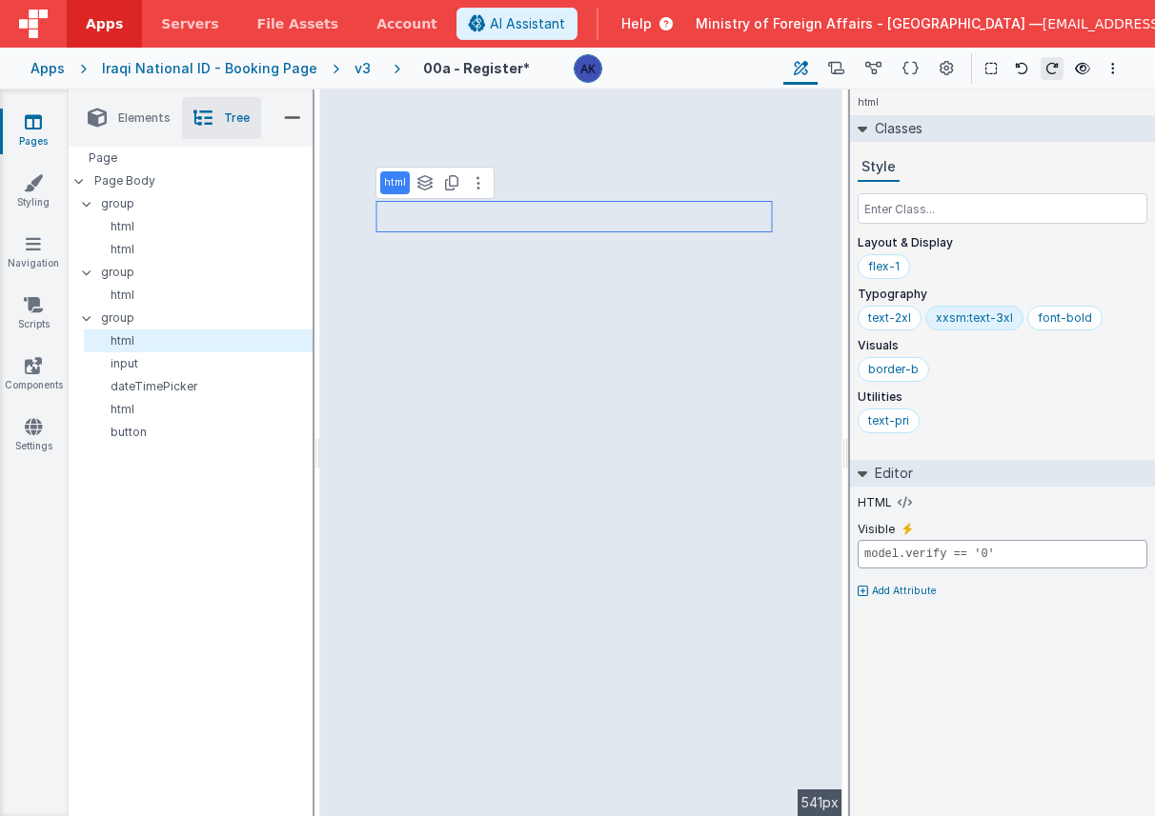
type input "model.verify == '0'"
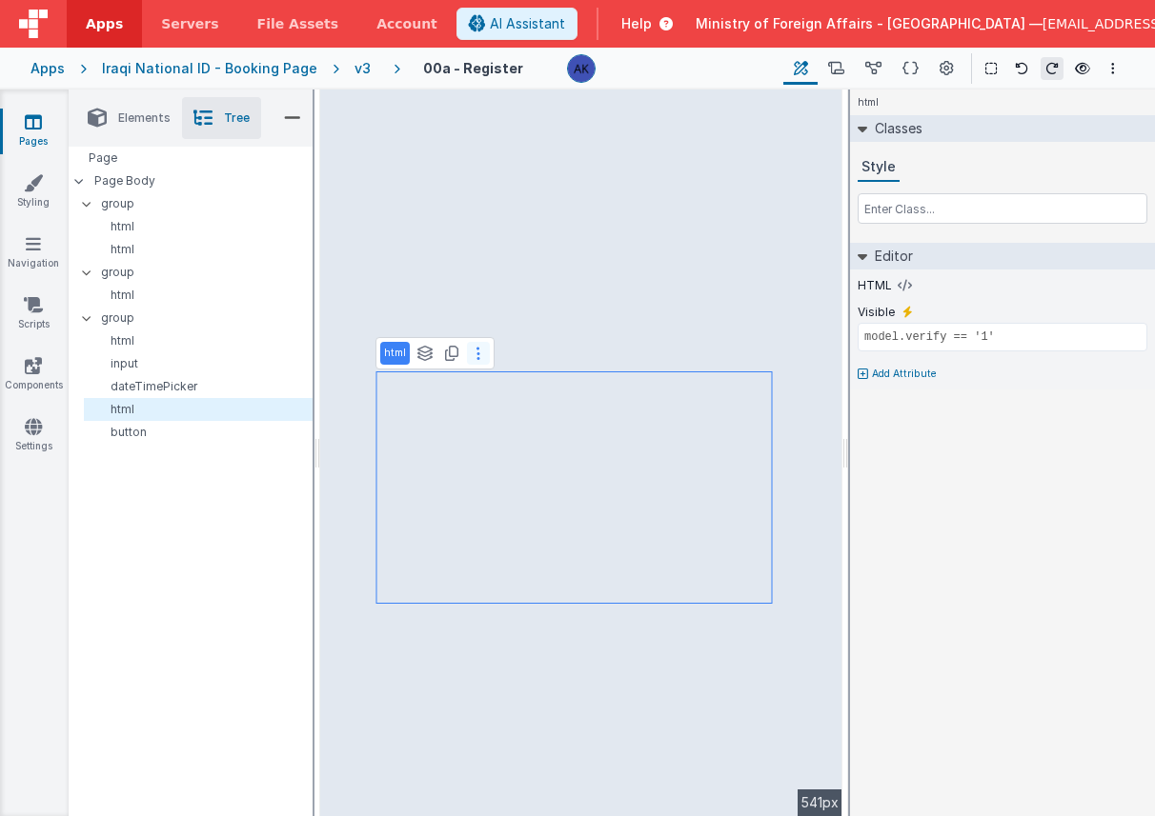
click at [482, 361] on button at bounding box center [478, 353] width 23 height 23
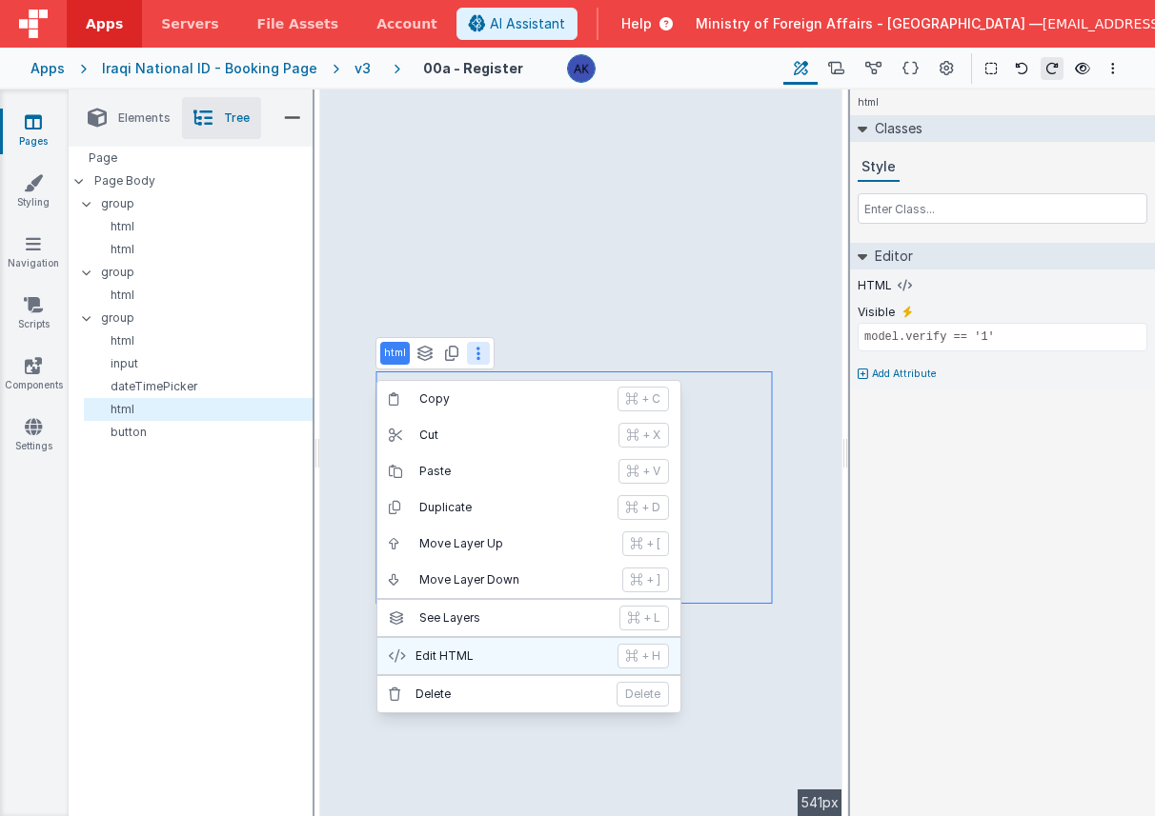
click at [509, 653] on p "Edit HTML" at bounding box center [510, 656] width 191 height 15
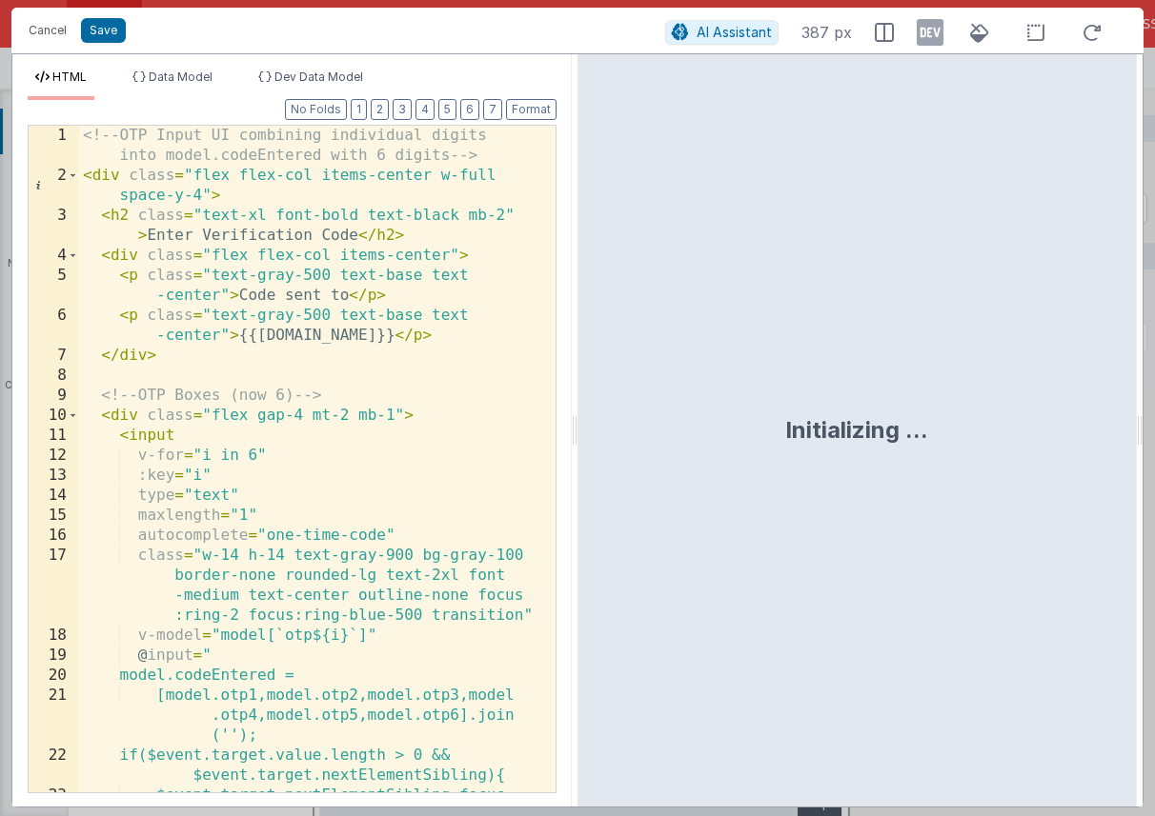
click at [500, 570] on div "<!-- OTP Input UI combining individual digits into model.codeEntered with 6 dig…" at bounding box center [310, 499] width 462 height 747
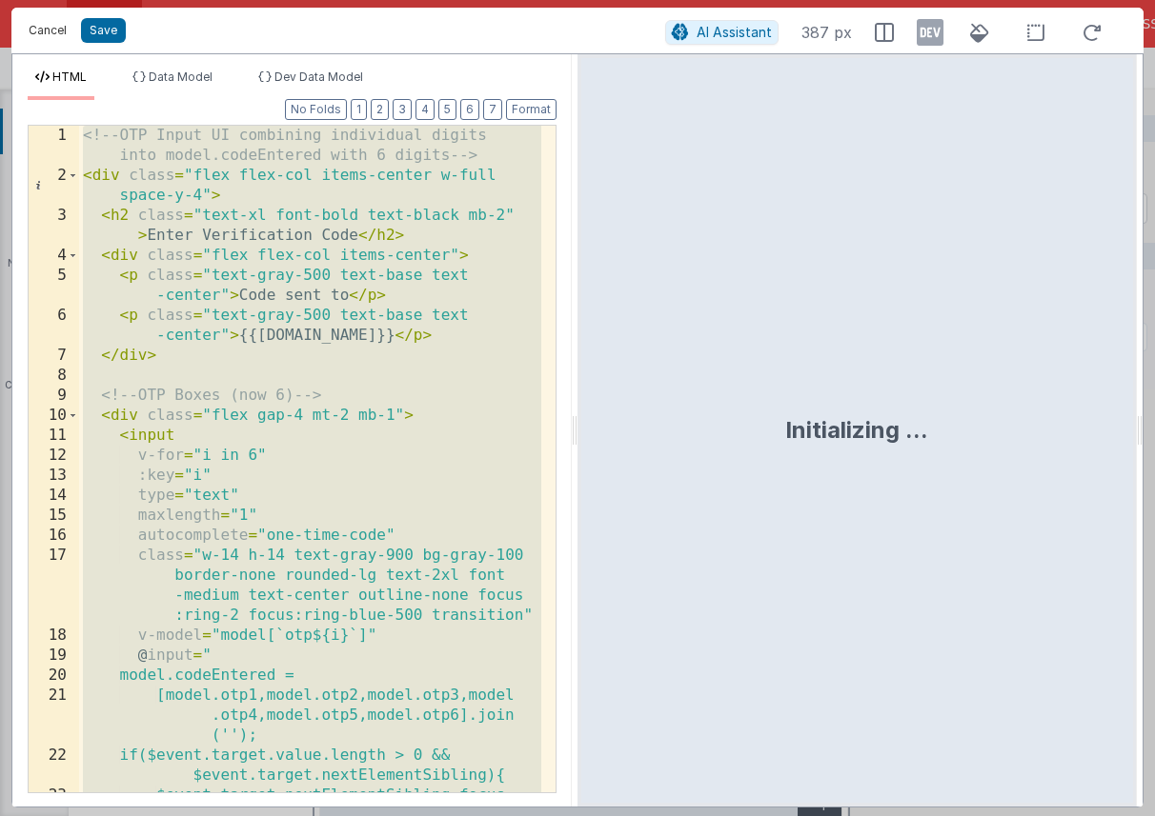
click at [29, 29] on button "Cancel" at bounding box center [47, 30] width 57 height 27
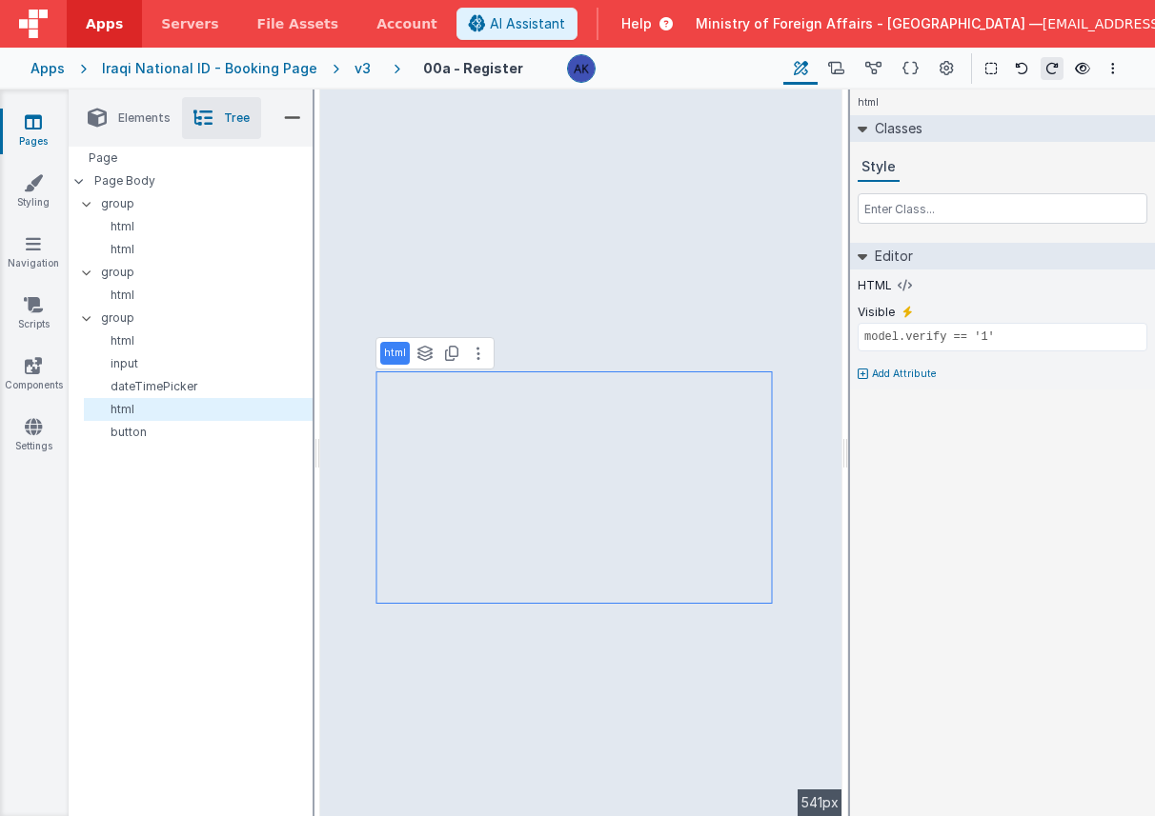
click at [354, 69] on div "v3" at bounding box center [366, 68] width 24 height 19
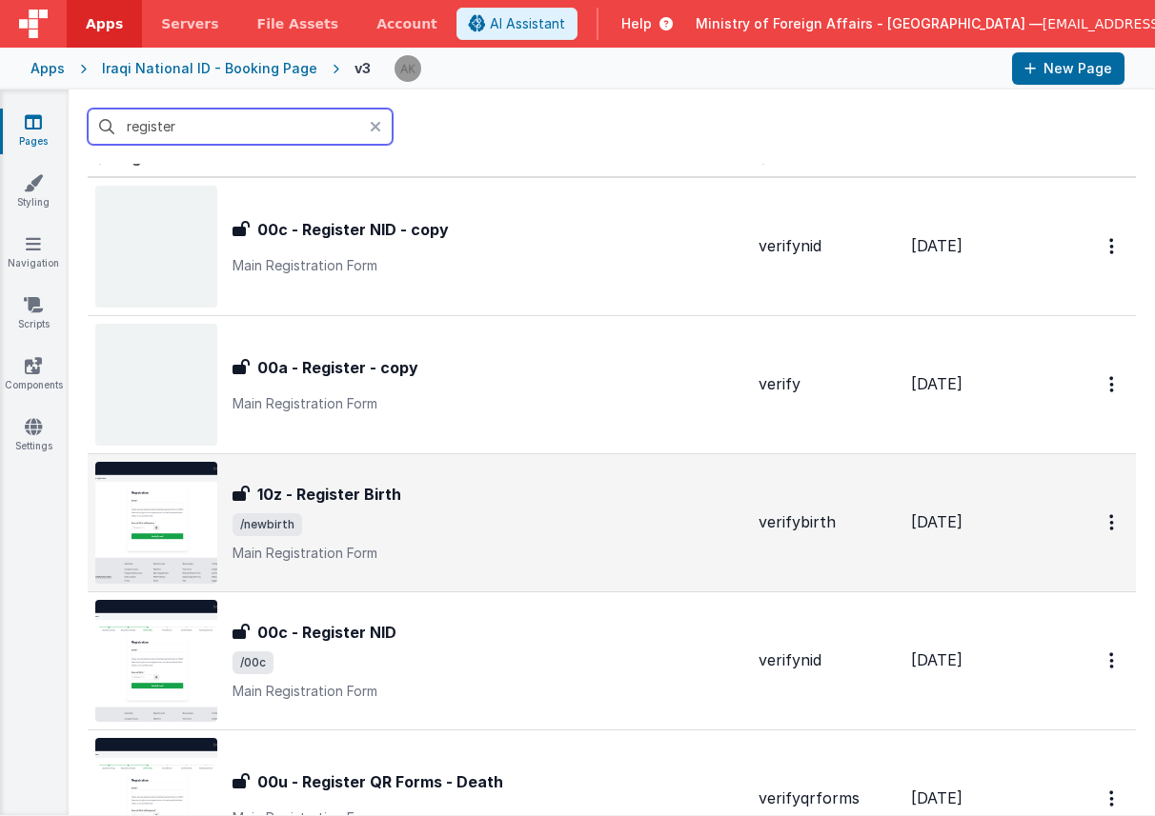
scroll to position [30, 0]
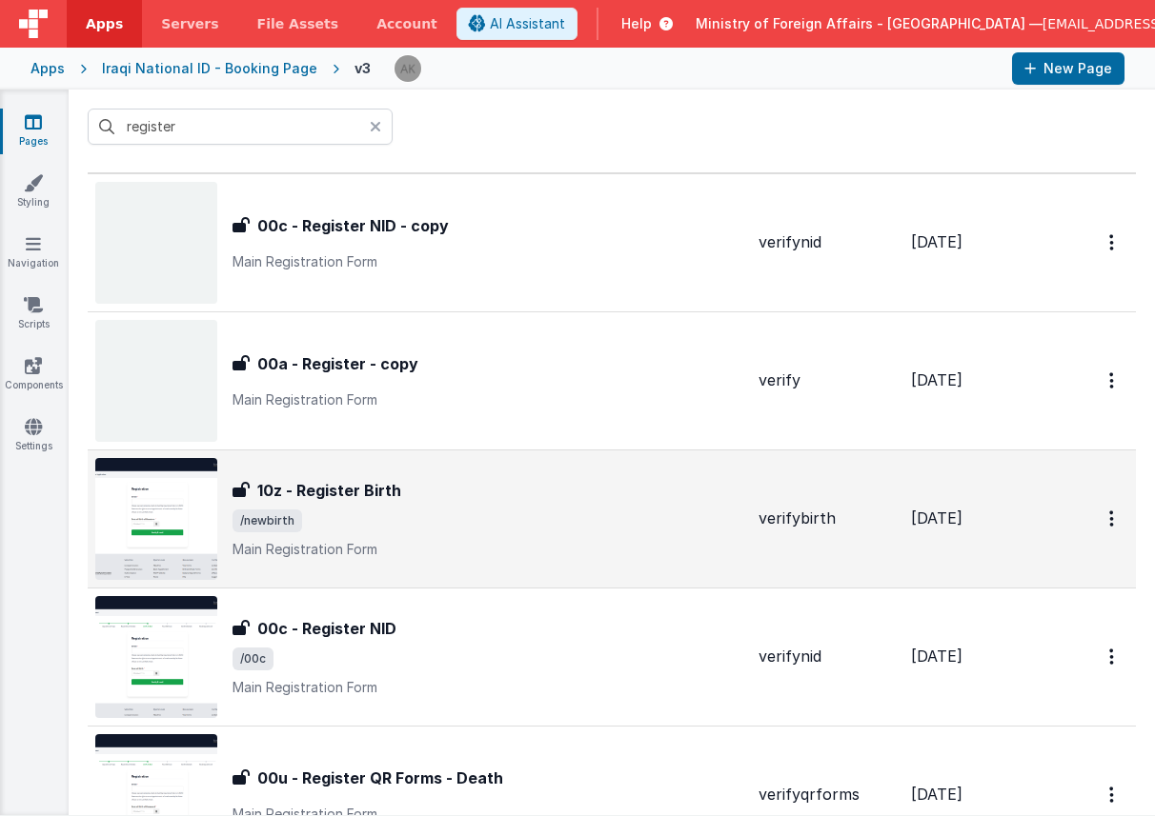
click at [184, 515] on img at bounding box center [156, 519] width 122 height 122
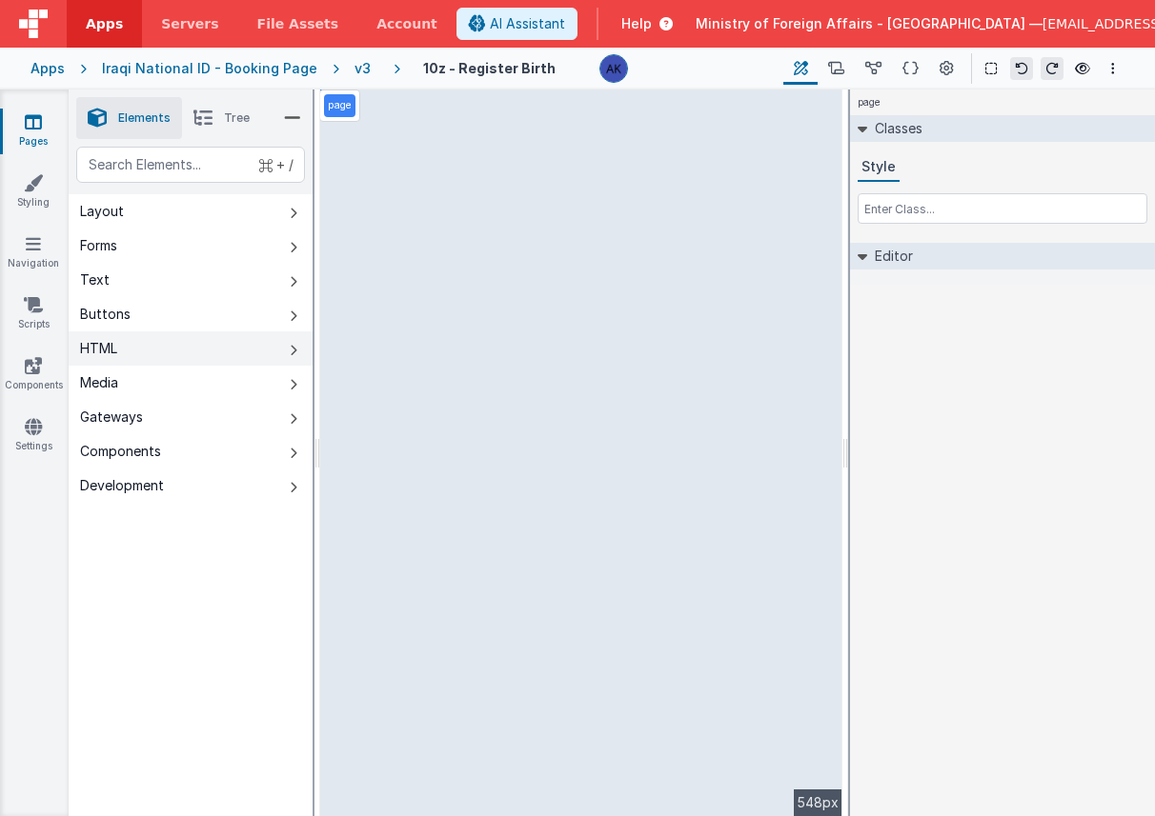
click at [167, 346] on button "HTML" at bounding box center [191, 349] width 244 height 34
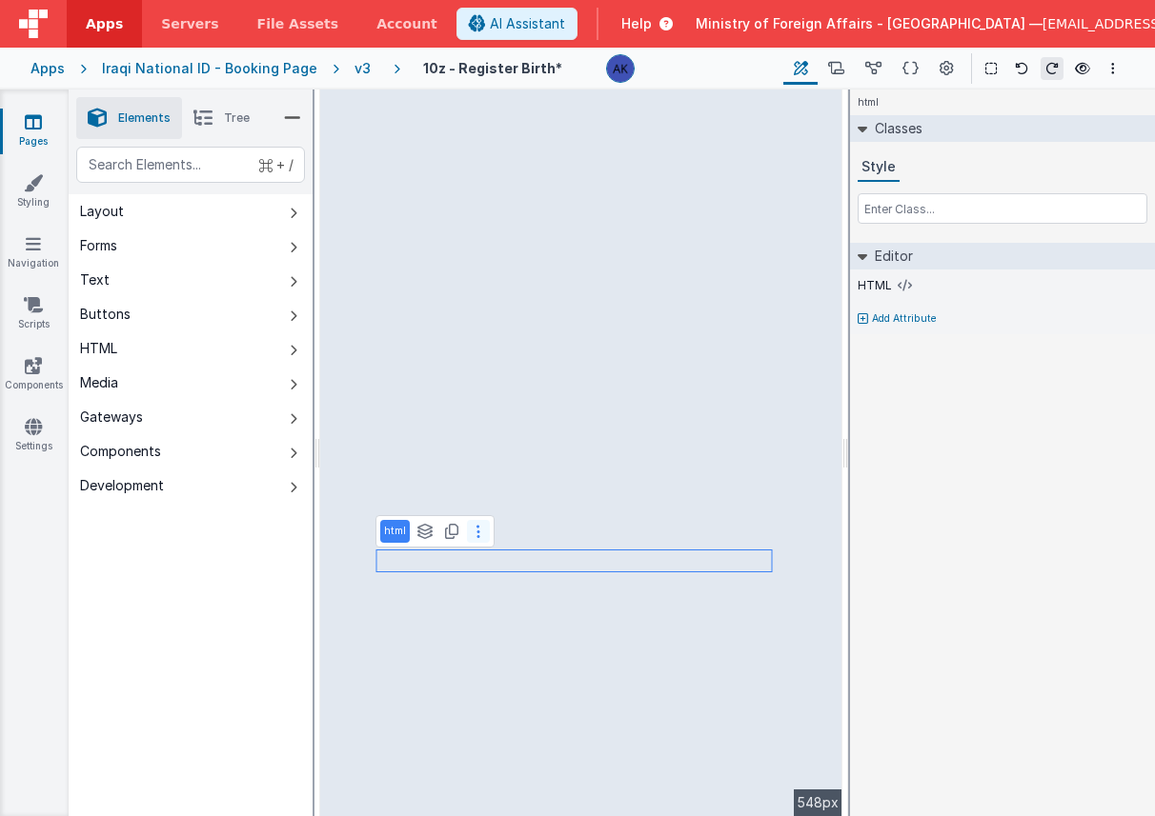
click at [476, 532] on icon at bounding box center [478, 531] width 4 height 15
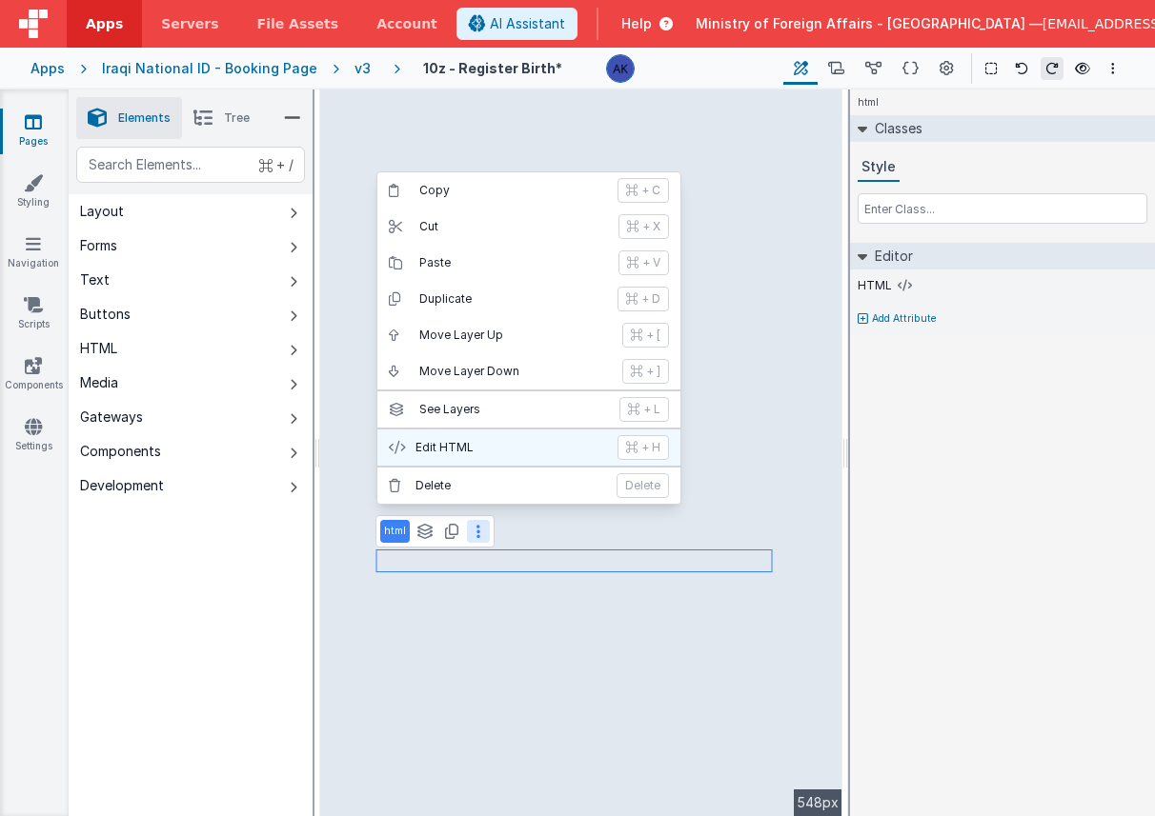
click at [453, 446] on p "Edit HTML" at bounding box center [510, 447] width 191 height 15
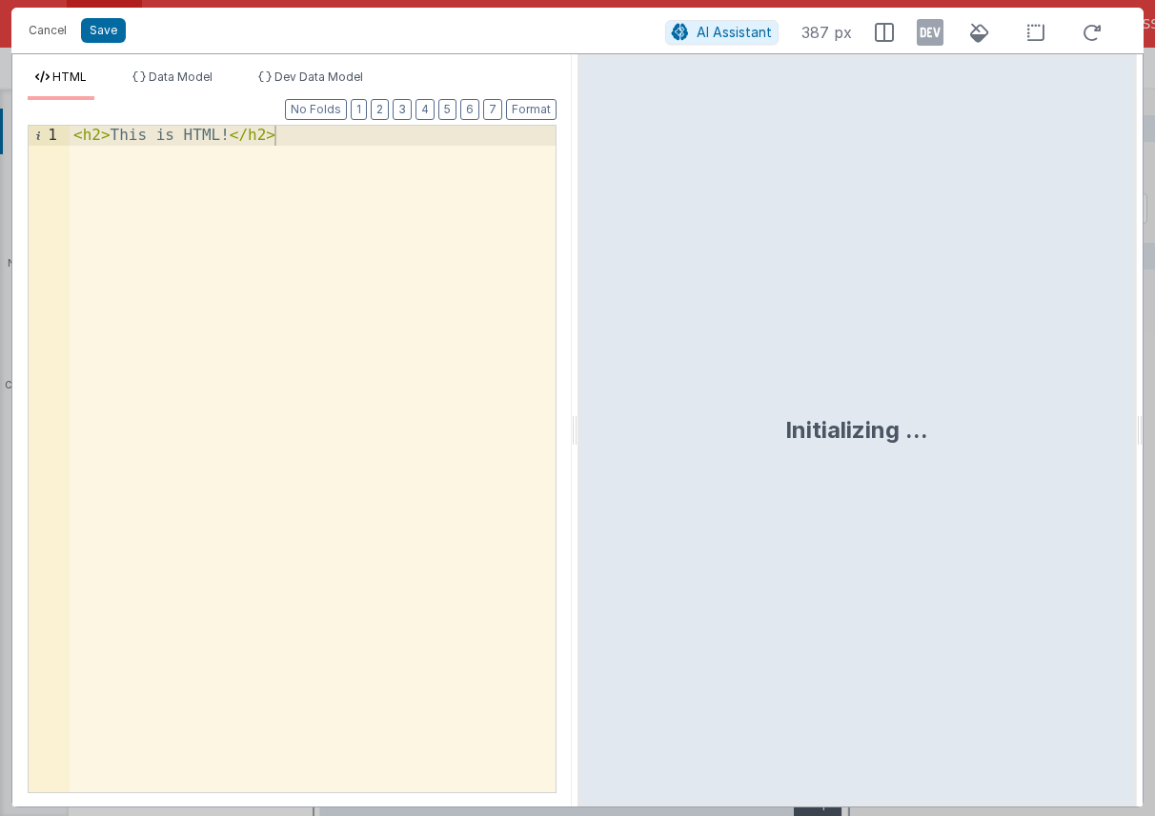
click at [429, 313] on div "< h2 > This is HTML! </ h2 >" at bounding box center [313, 479] width 486 height 707
click at [429, 312] on div "< h2 > This is HTML! </ h2 >" at bounding box center [313, 479] width 486 height 707
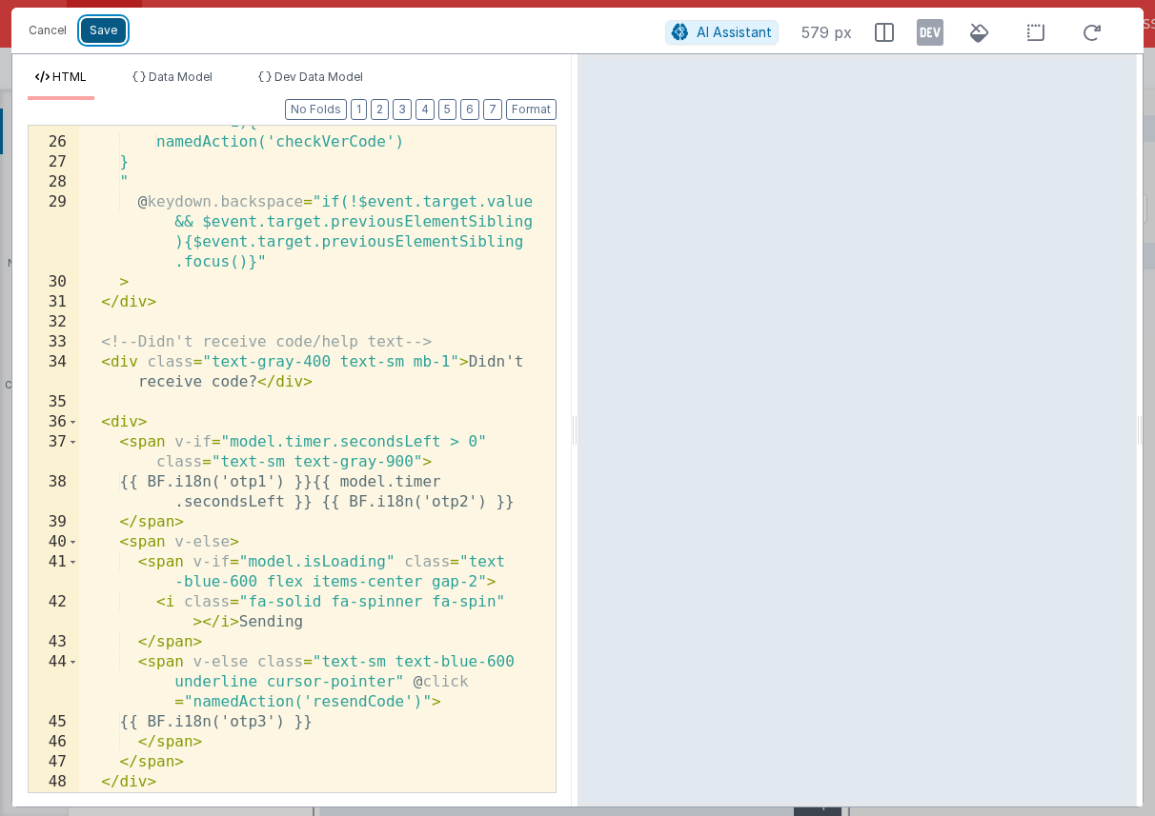
click at [105, 29] on button "Save" at bounding box center [103, 30] width 45 height 25
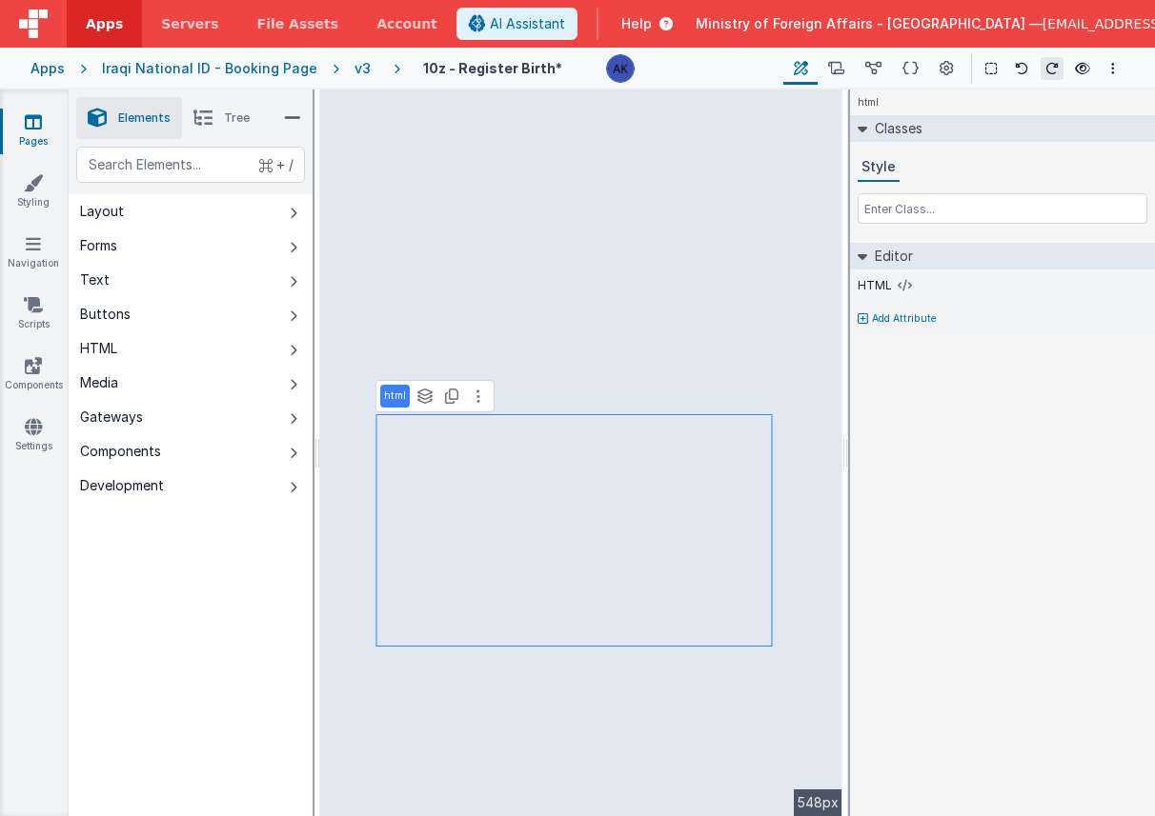
select select "calc"
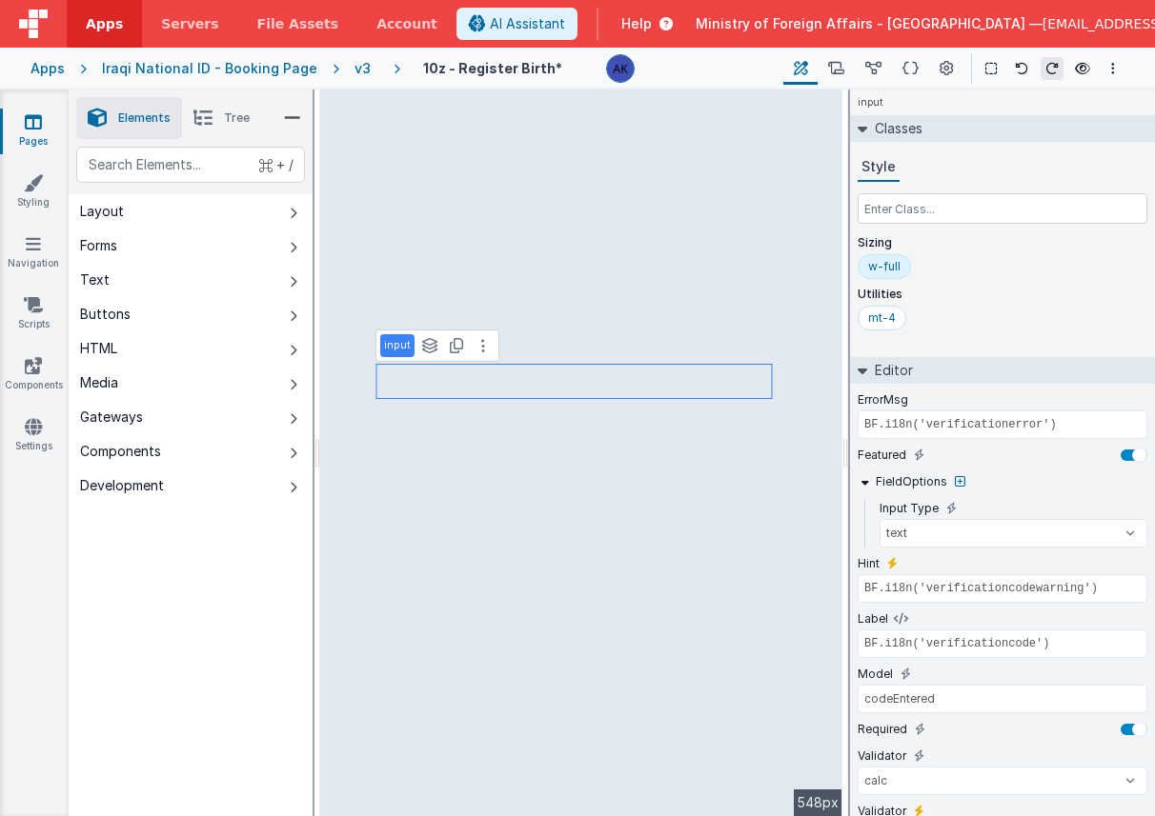
scroll to position [143, 0]
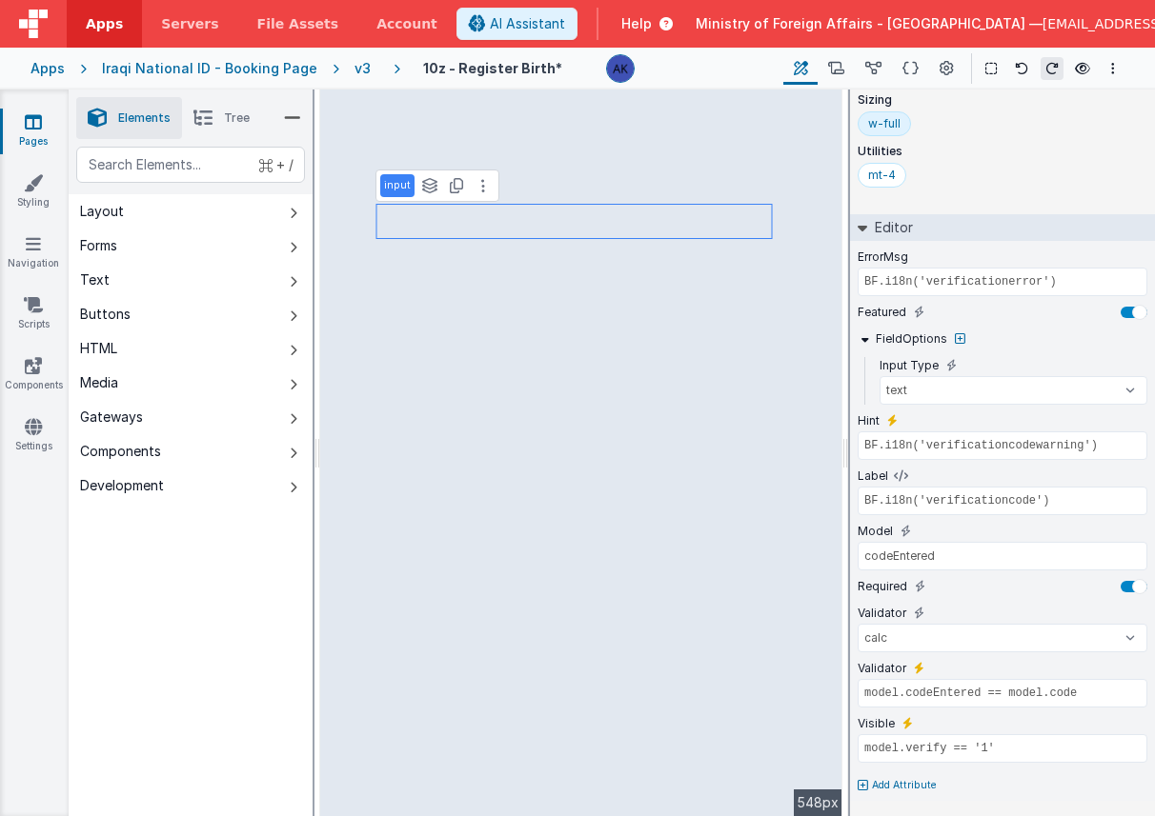
type input "model.isLoading ? 'fa fa-circle-o-notch fa-spin fa-fw': ''"
type input "model.isLoading ? BF.i18n('pleasewait') : BF.i18n('gsverify')"
select select "verifyCodeNid"
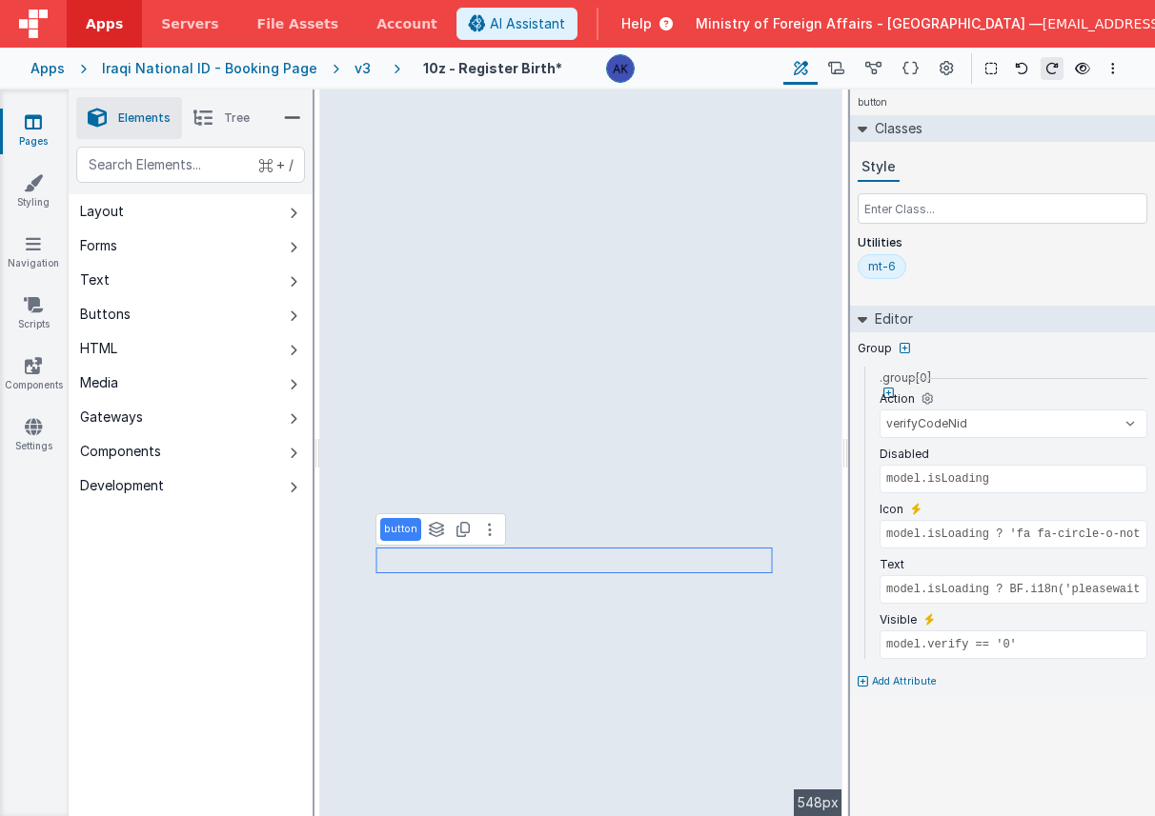
scroll to position [0, 0]
type input "model.isLoading ? BF.i18n('pleasewait'): BF.i18n('verifycode')"
type input "model.verify == '1'"
select select "checkVerCode"
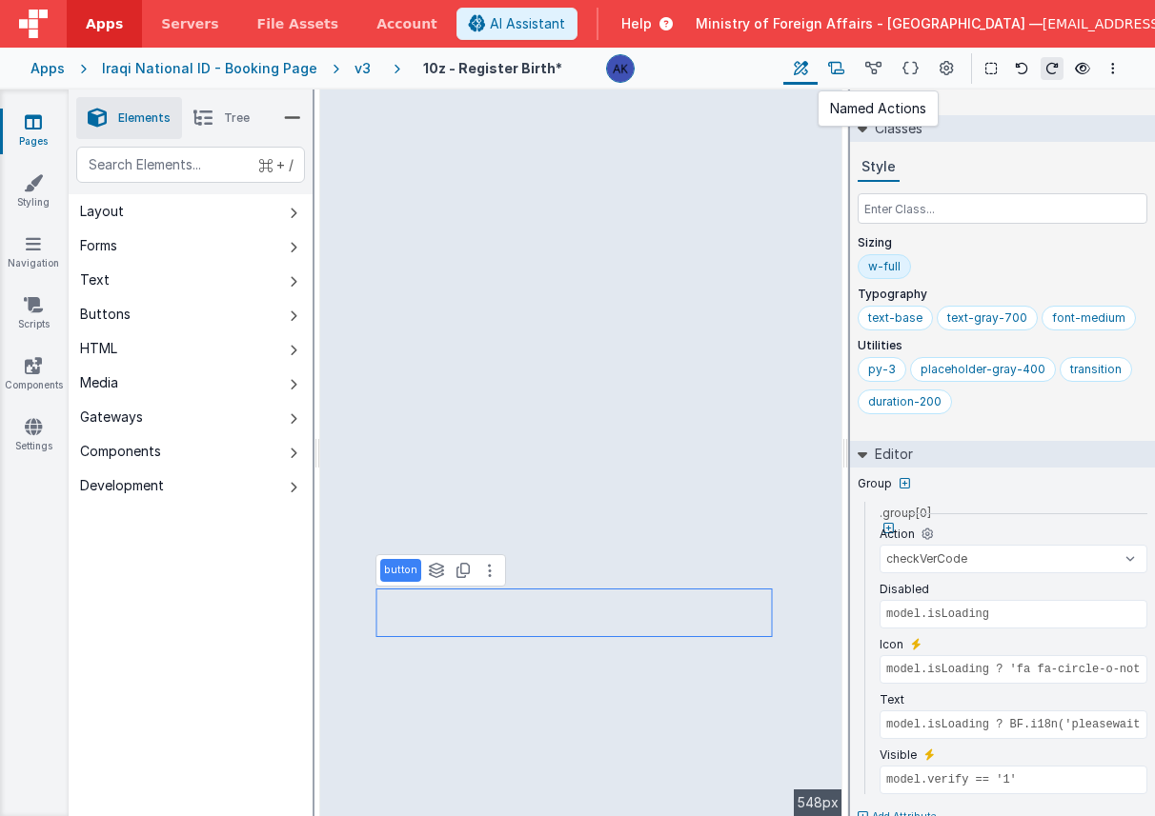
click at [846, 71] on button at bounding box center [835, 68] width 37 height 32
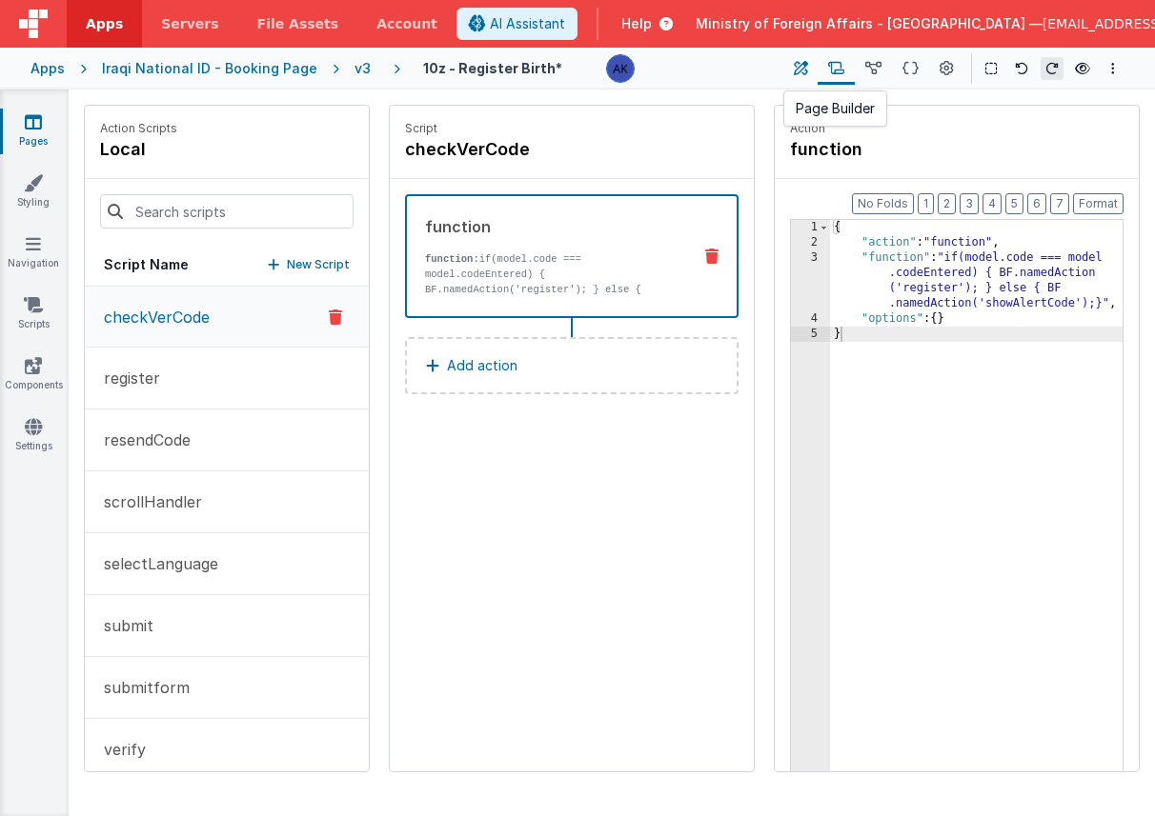
click at [807, 73] on icon at bounding box center [801, 69] width 14 height 20
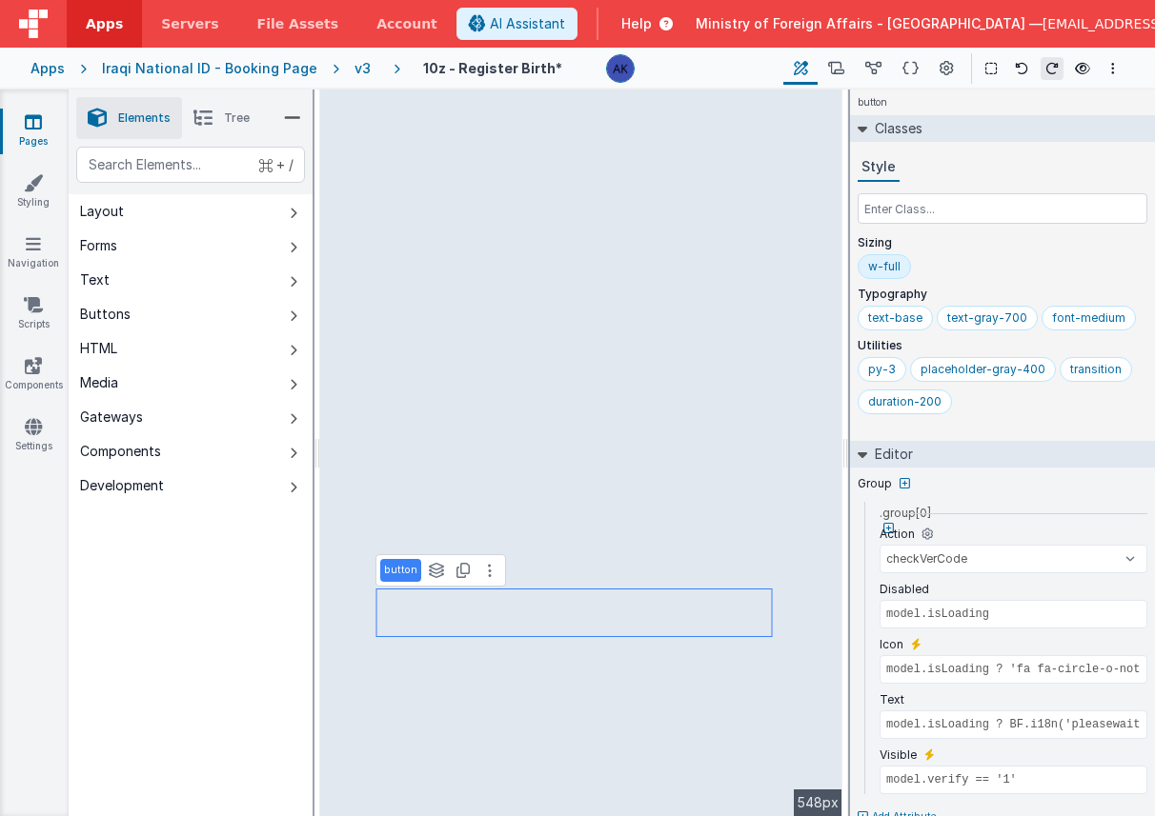
type input "BF.i18n('verificationcodewarning')"
type input "BF.i18n('verificationcode')"
select select "calc"
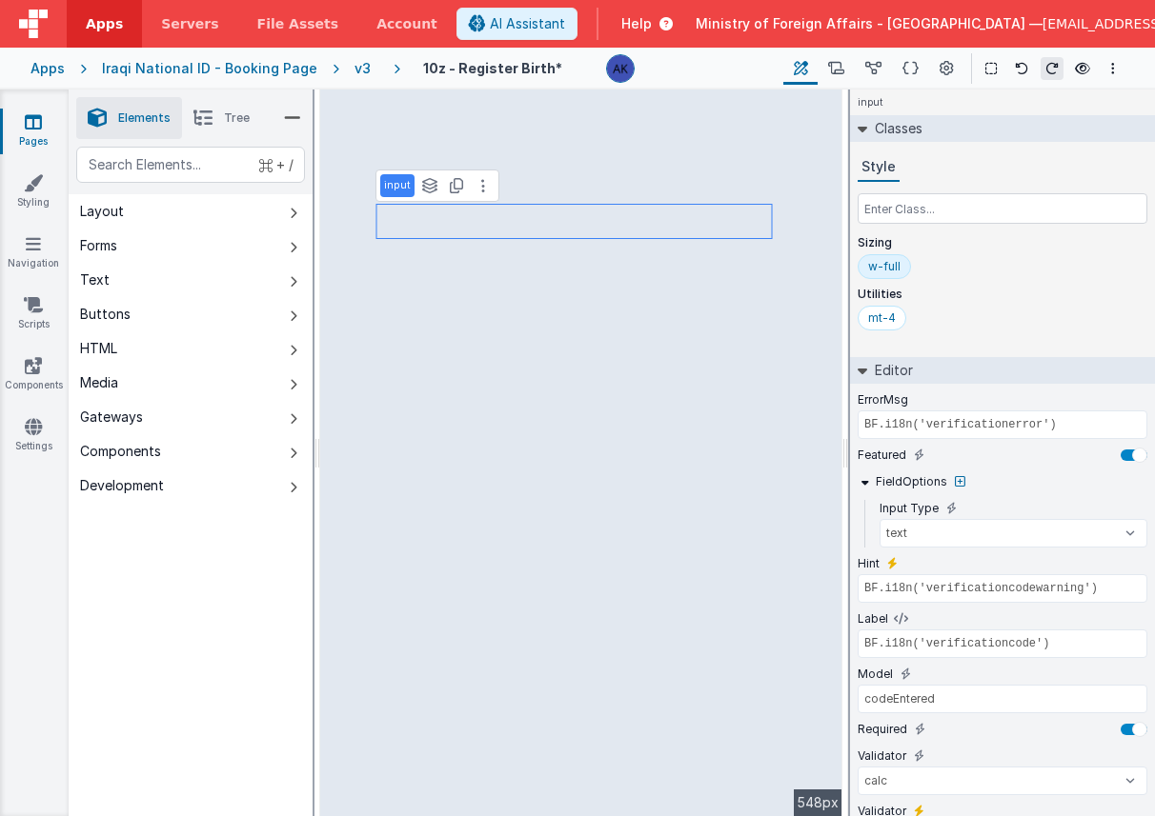
scroll to position [143, 0]
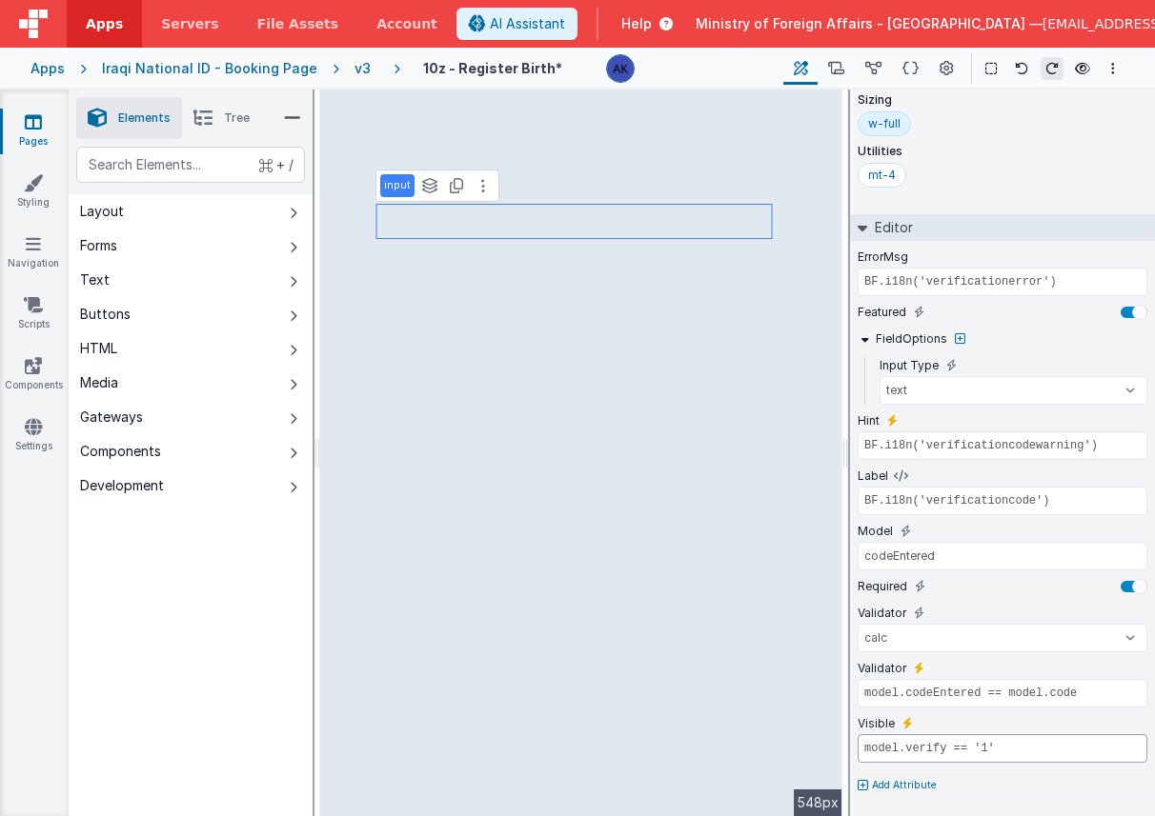
click at [994, 749] on input "model.verify == '1'" at bounding box center [1002, 749] width 290 height 29
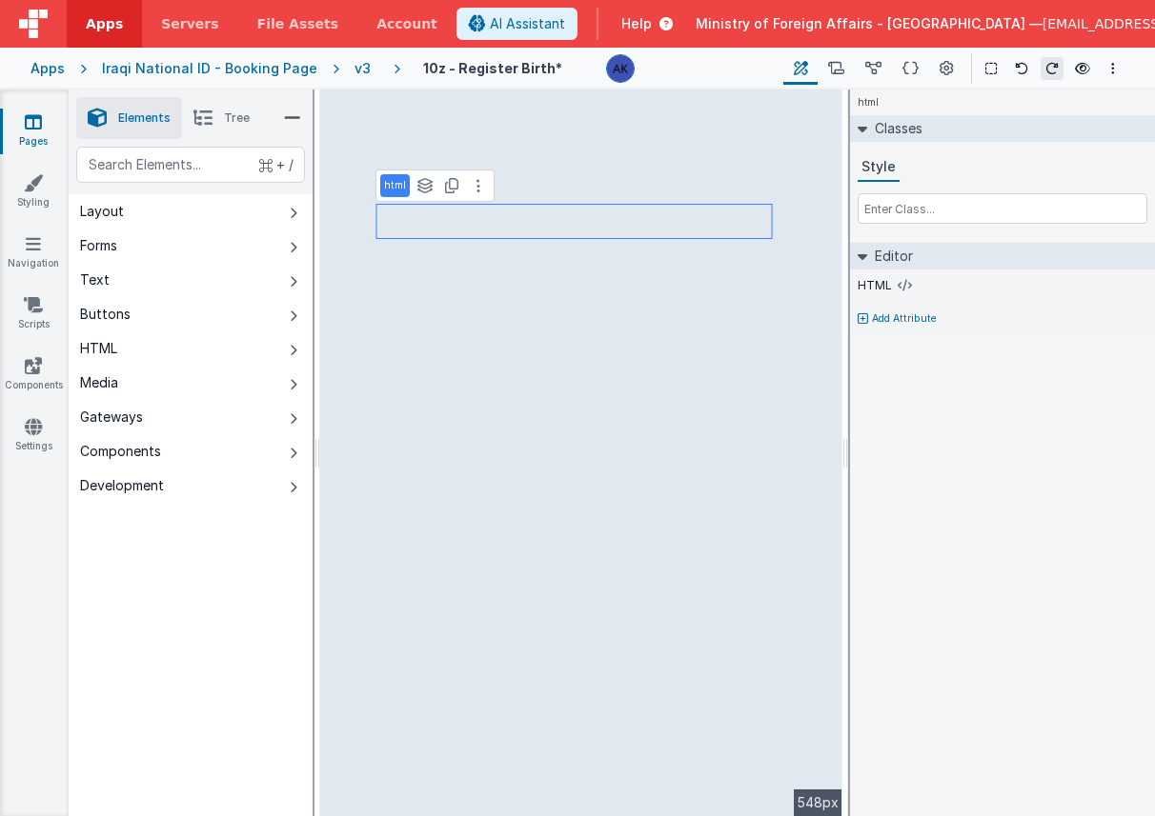
scroll to position [0, 0]
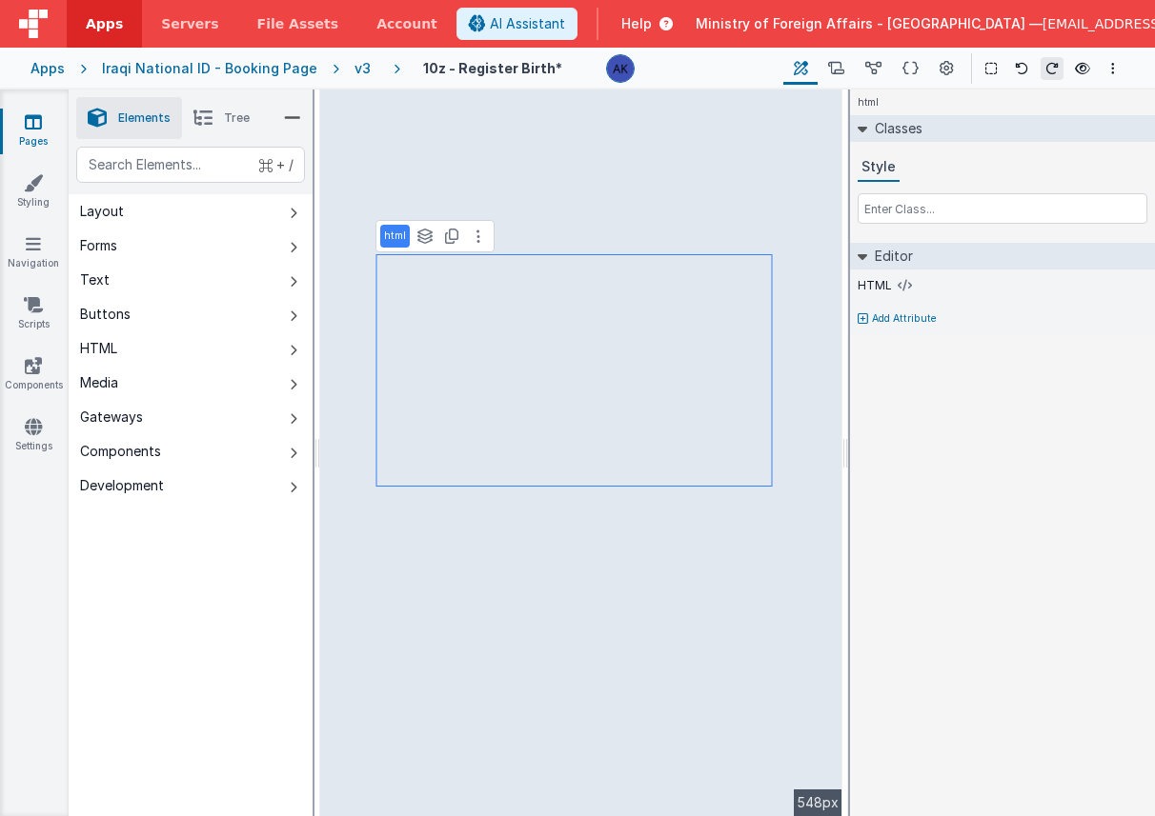
click at [876, 313] on p "Add Attribute" at bounding box center [904, 319] width 65 height 15
click at [902, 315] on icon at bounding box center [907, 312] width 10 height 15
click at [903, 336] on input "false" at bounding box center [1002, 337] width 290 height 29
paste input "model.verify == '1'"
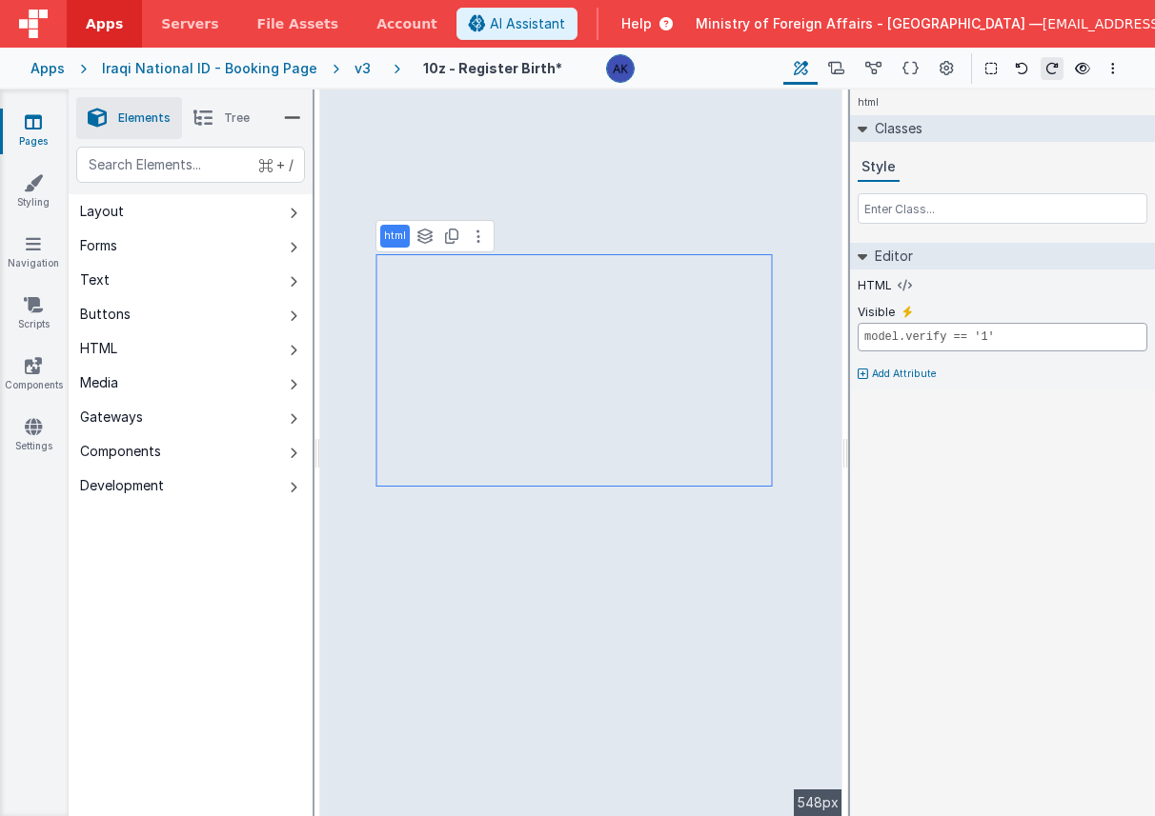
type input "model.verify == '1'"
click at [923, 443] on div "html Classes Style Editor HTML Visible model.verify == '1' Add Attribute DEV: F…" at bounding box center [1002, 453] width 305 height 727
select select "calc"
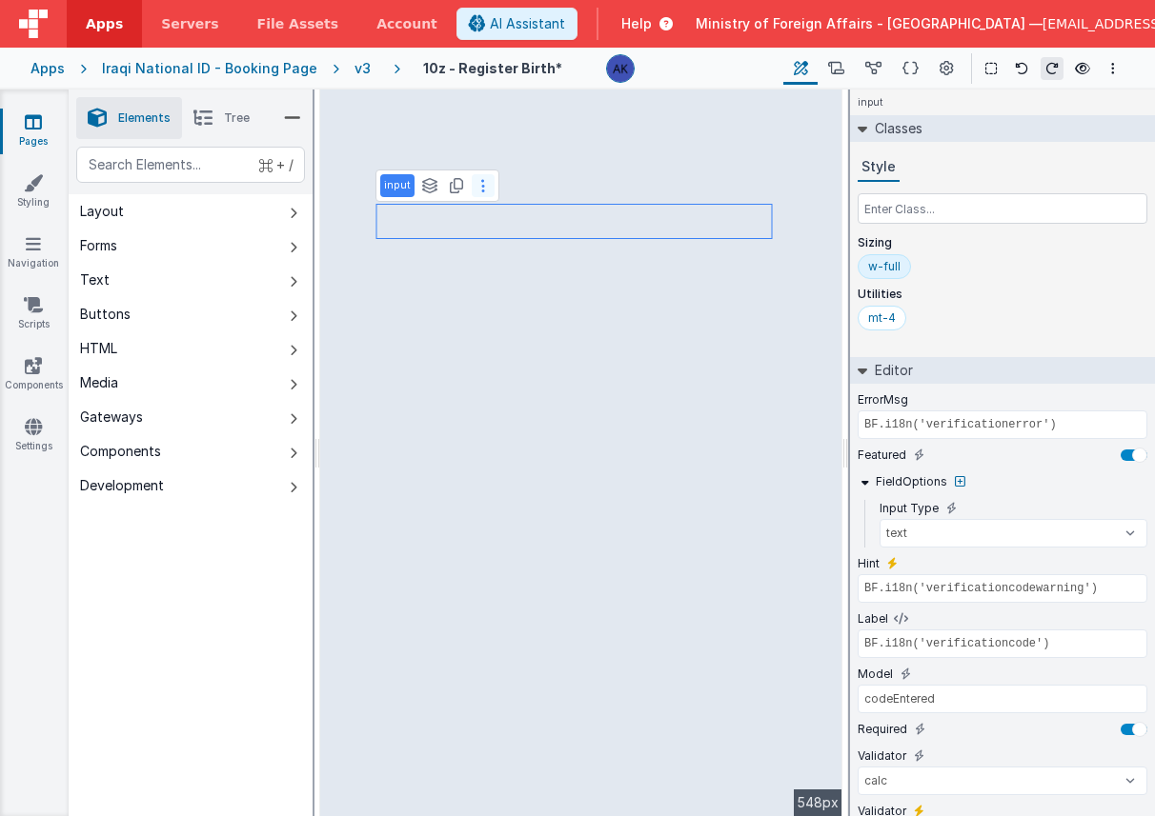
click at [481, 189] on icon at bounding box center [483, 185] width 4 height 15
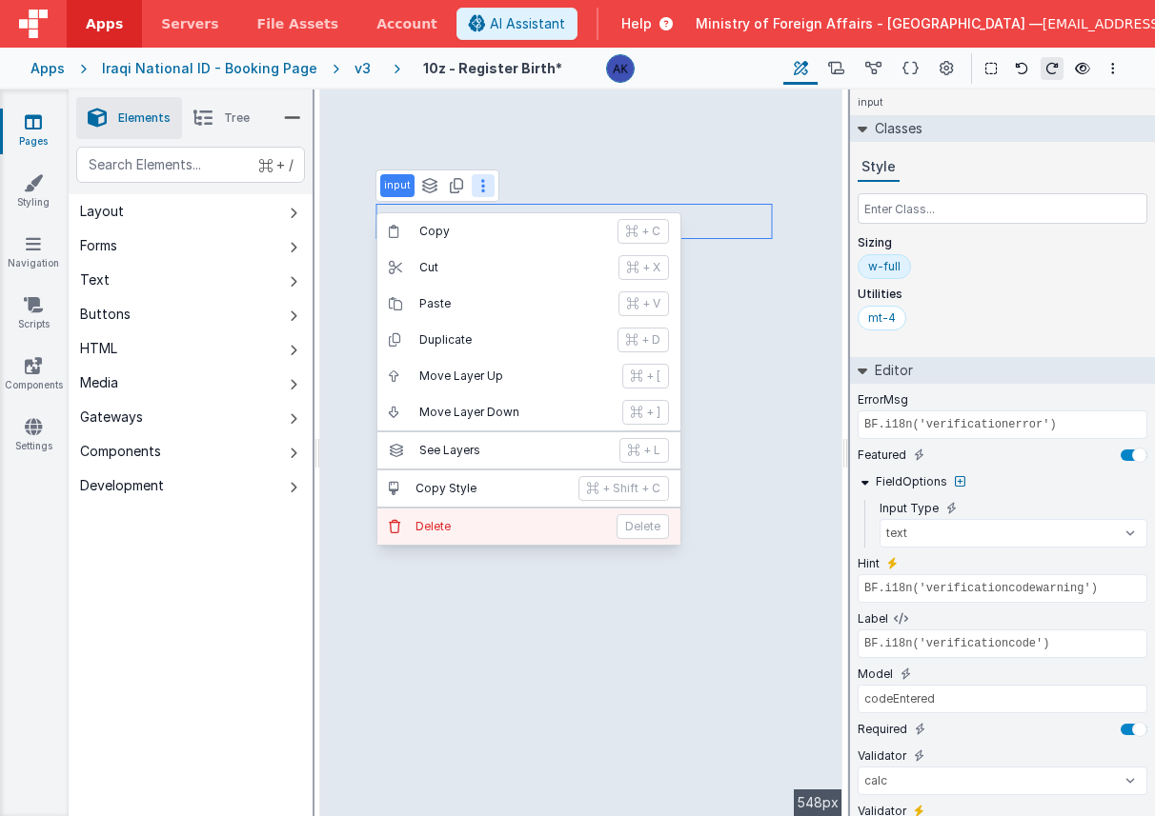
click at [533, 521] on p "Delete" at bounding box center [510, 526] width 190 height 15
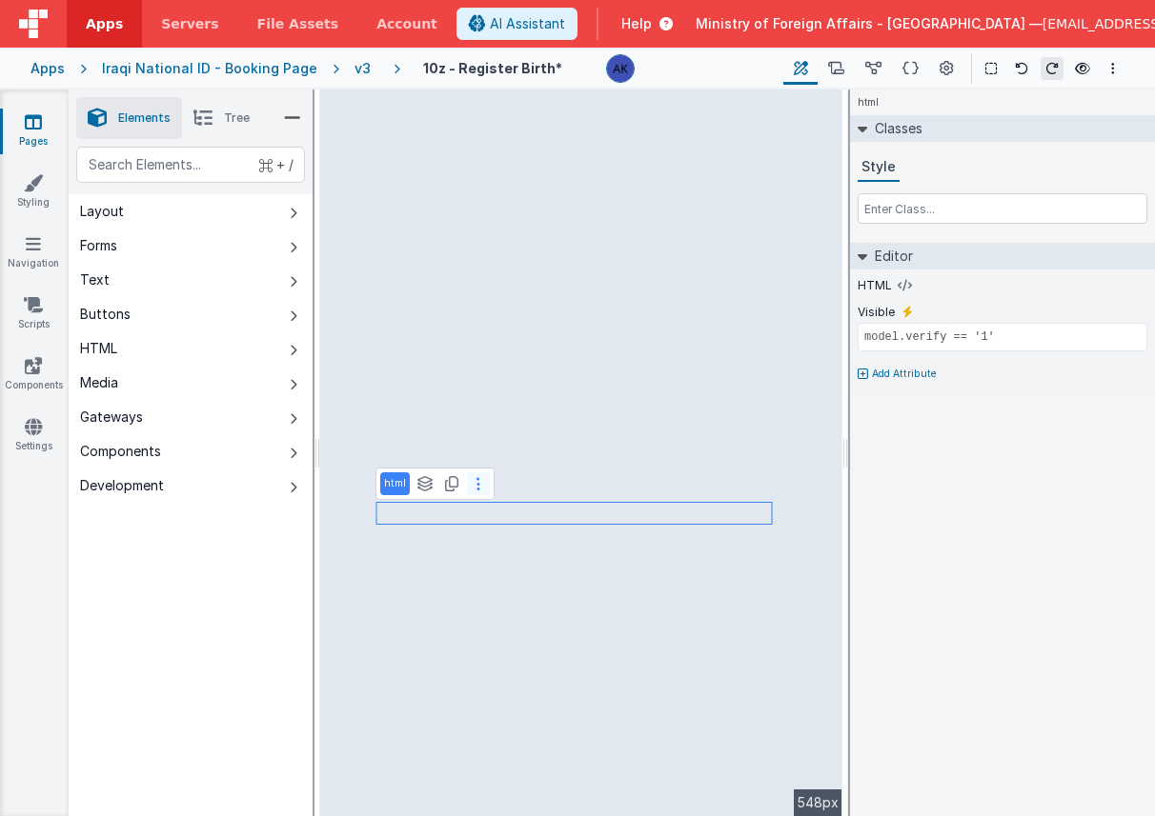
click at [476, 488] on icon at bounding box center [478, 483] width 4 height 15
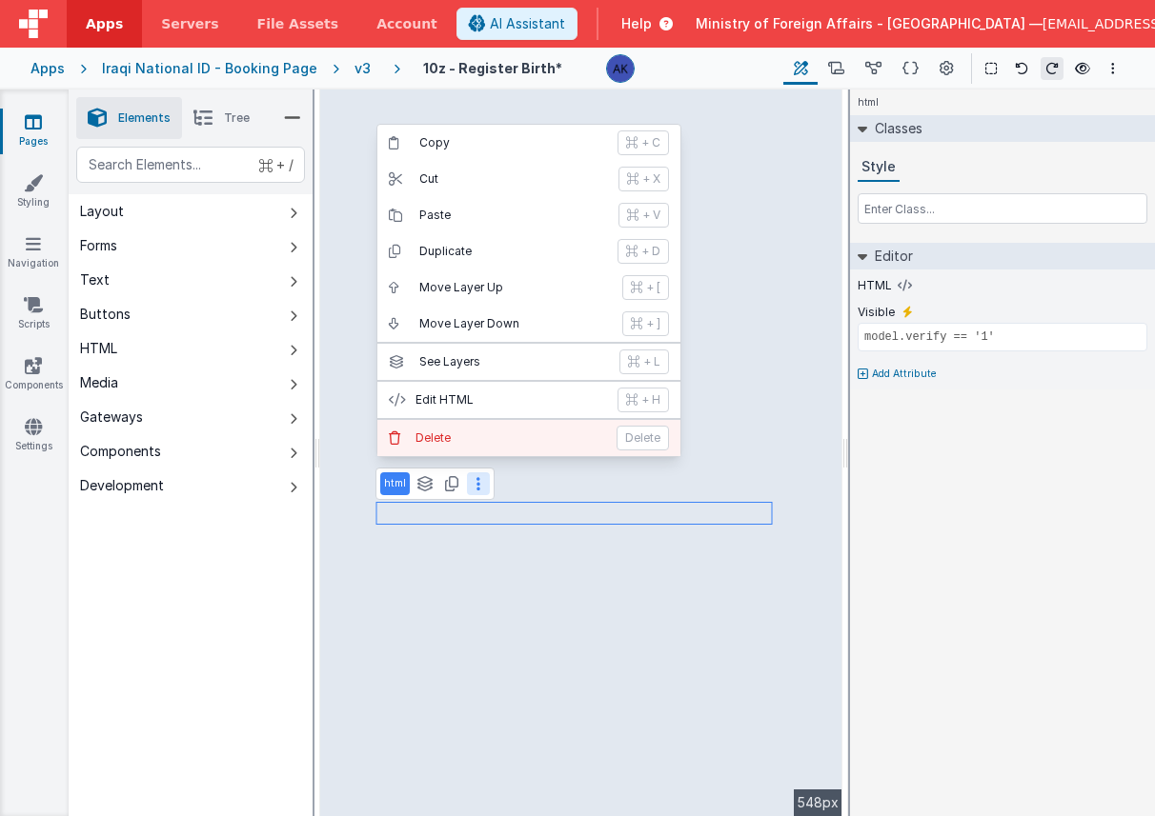
click at [482, 435] on p "Delete" at bounding box center [510, 438] width 190 height 15
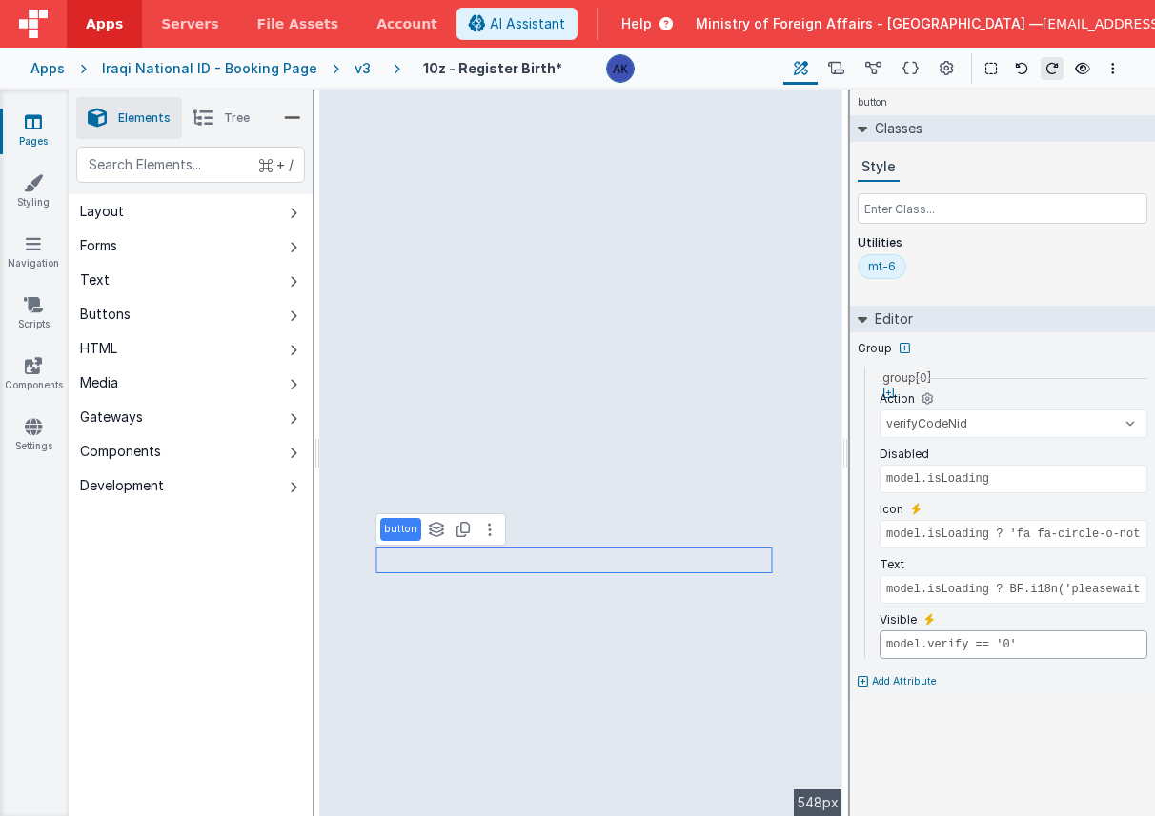
click at [994, 649] on input "model.verify == '0'" at bounding box center [1013, 645] width 268 height 29
select select "checkVerCode"
type input "model.isLoading ? BF.i18n('pleasewait'): BF.i18n('verifycode')"
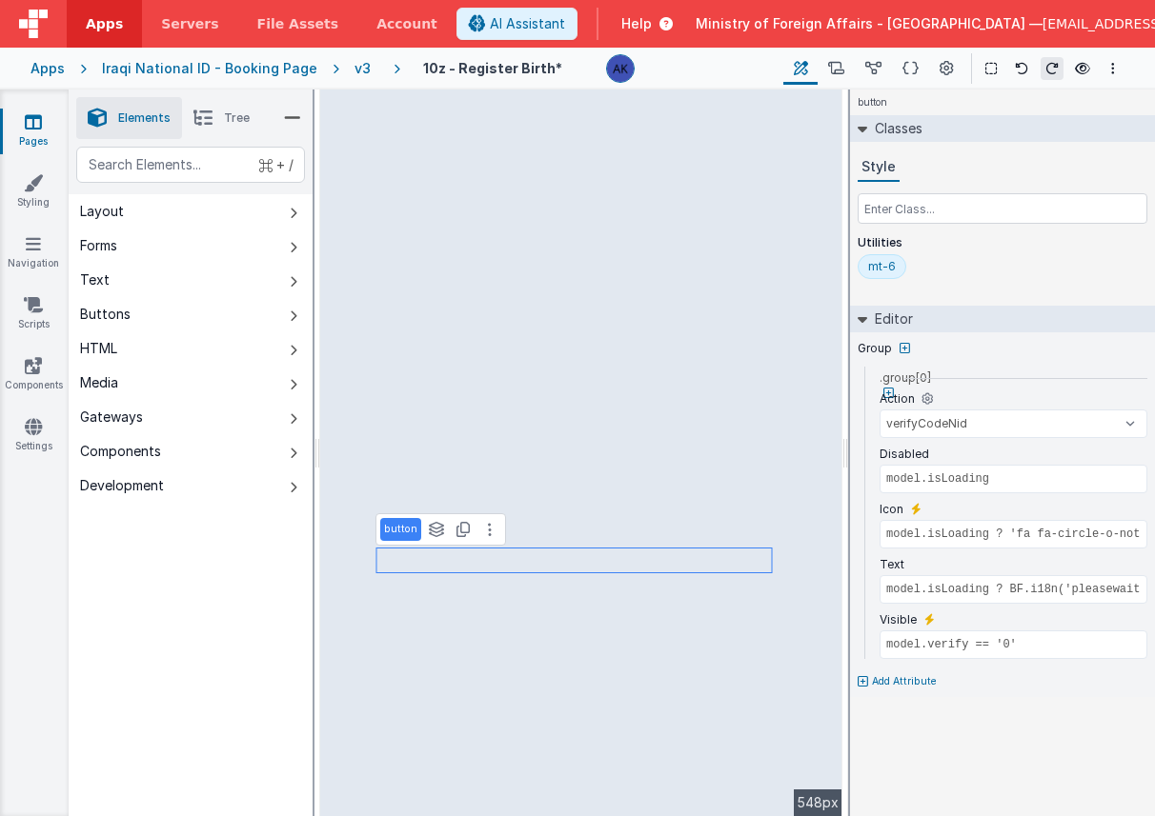
type input "model.verify == '1'"
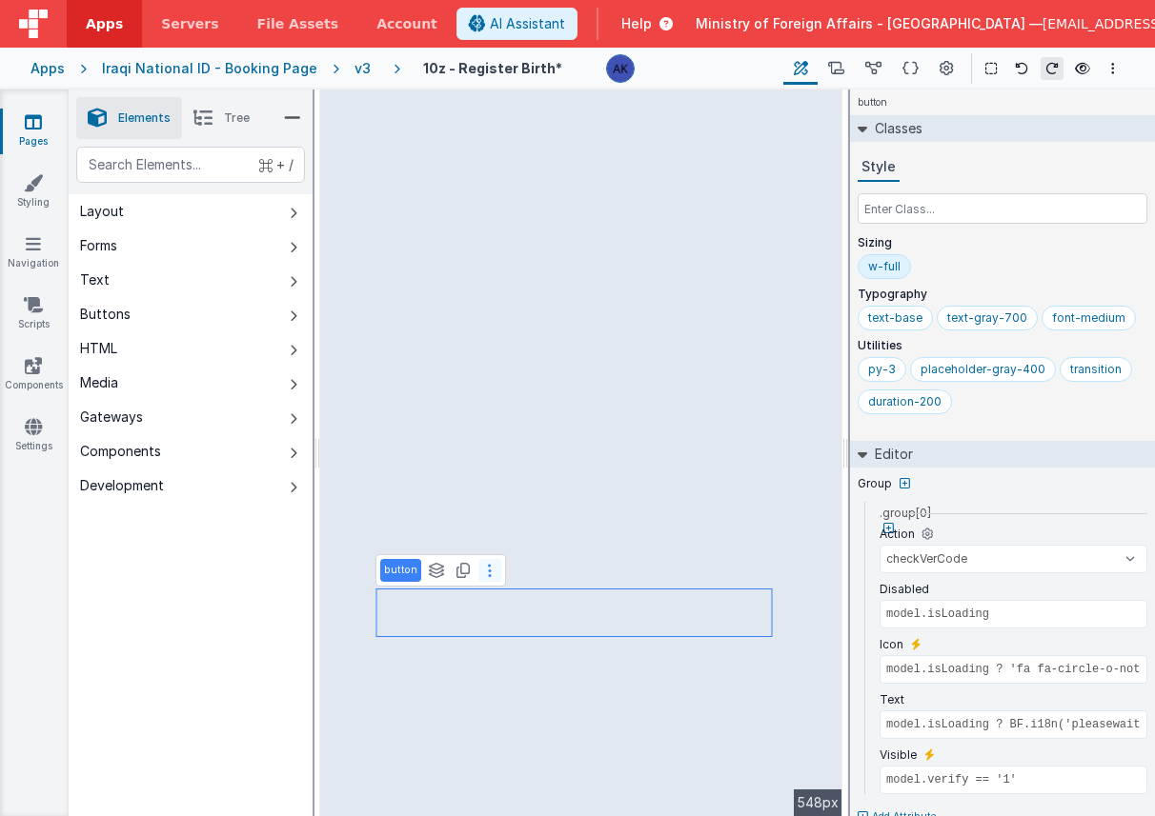
click at [495, 573] on button at bounding box center [489, 570] width 23 height 23
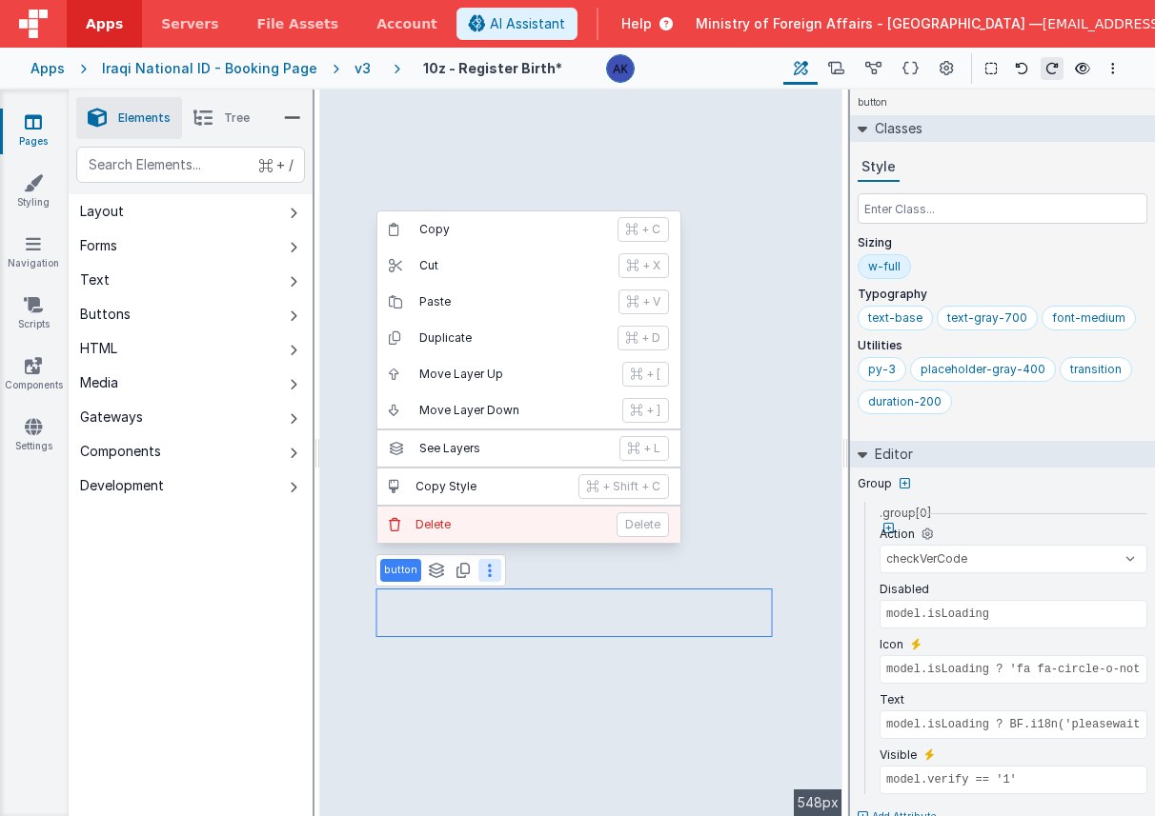
click at [484, 533] on button "Delete Delete" at bounding box center [528, 525] width 303 height 36
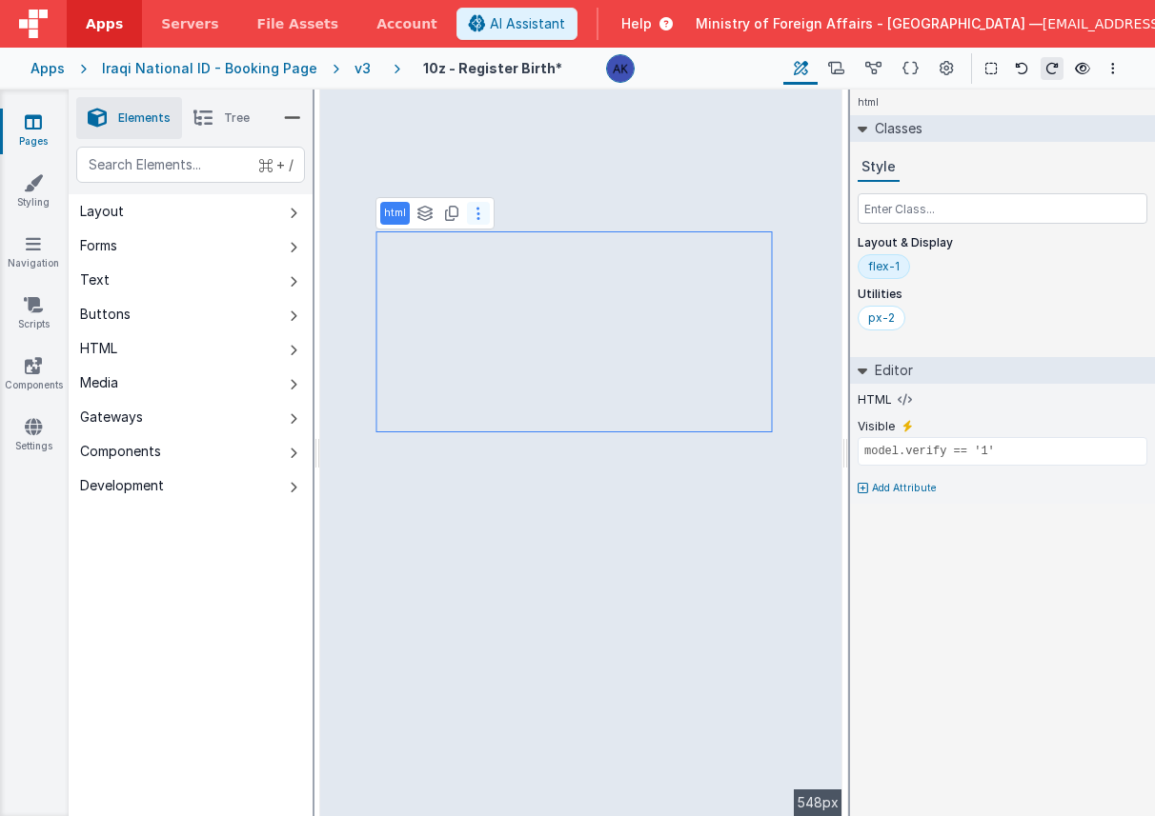
click at [480, 215] on button at bounding box center [478, 213] width 23 height 23
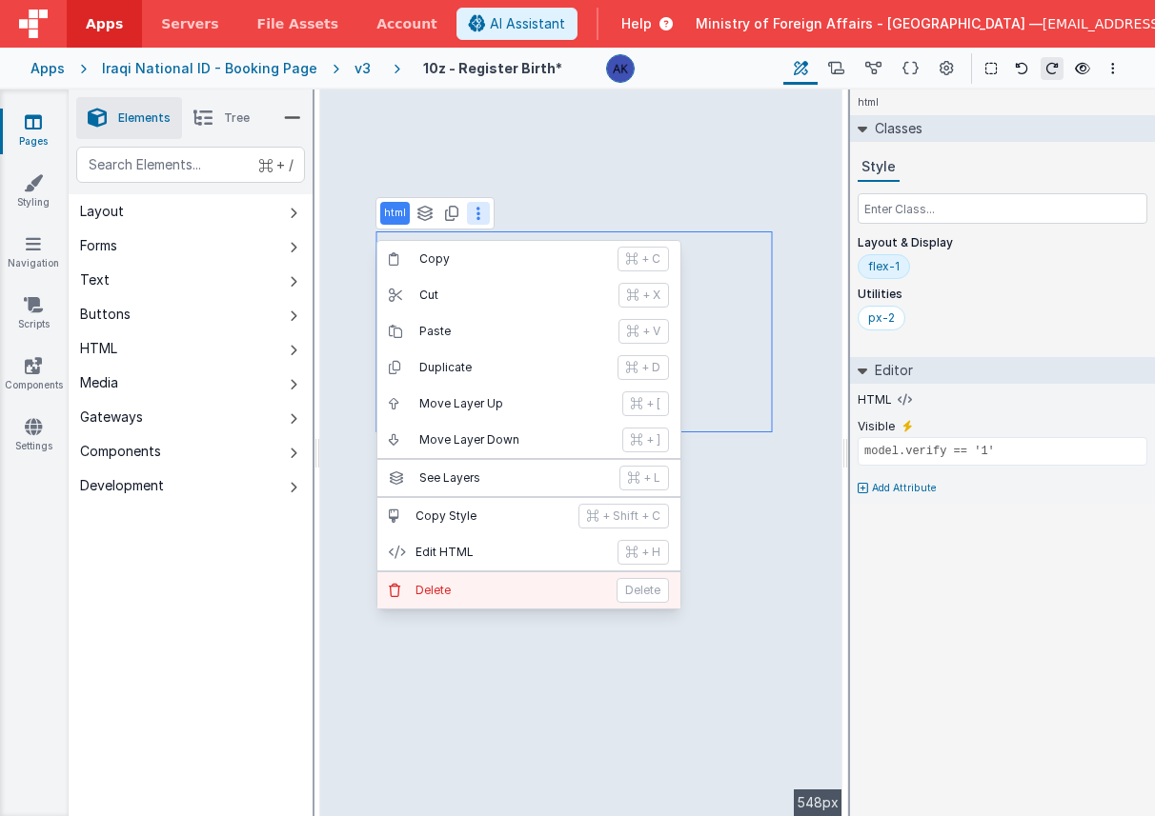
click at [488, 583] on p "Delete" at bounding box center [510, 590] width 190 height 15
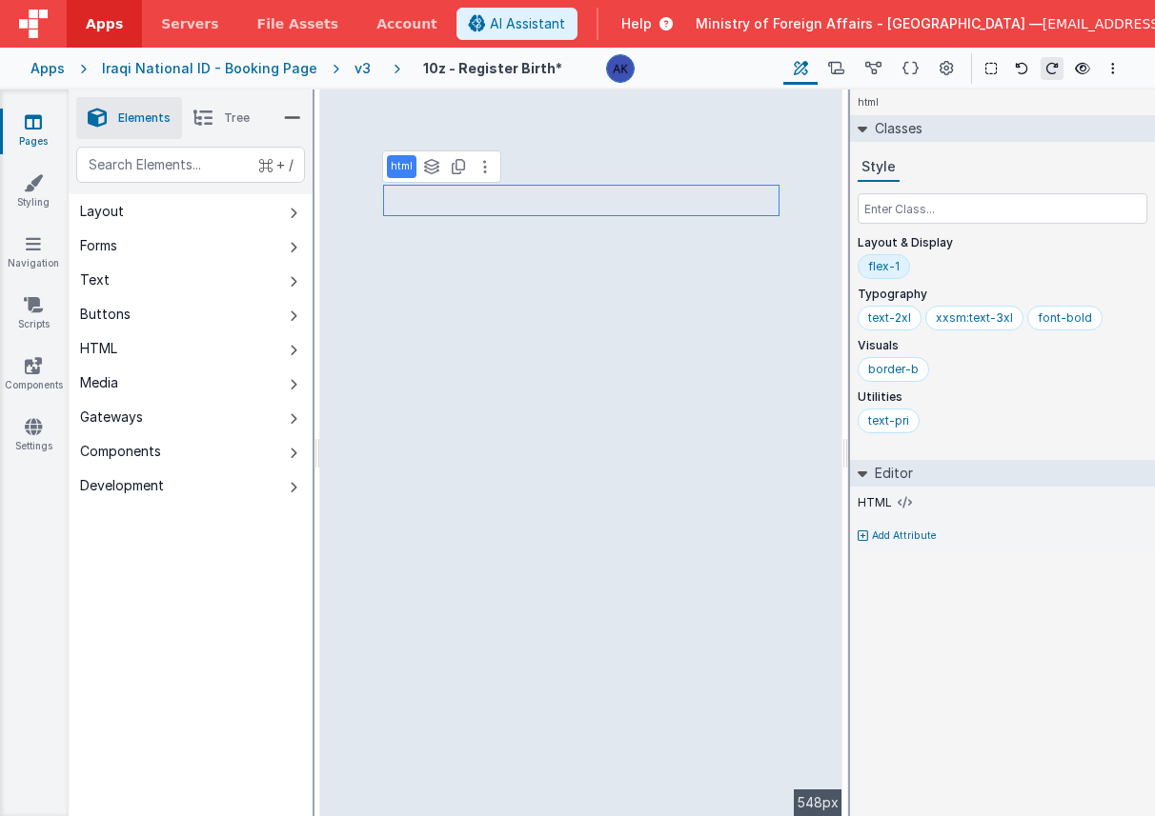
click at [882, 533] on p "Add Attribute" at bounding box center [904, 536] width 65 height 15
click at [910, 528] on icon at bounding box center [907, 529] width 10 height 15
click at [905, 555] on input "false" at bounding box center [1002, 554] width 290 height 29
paste input "model.verify == '0'"
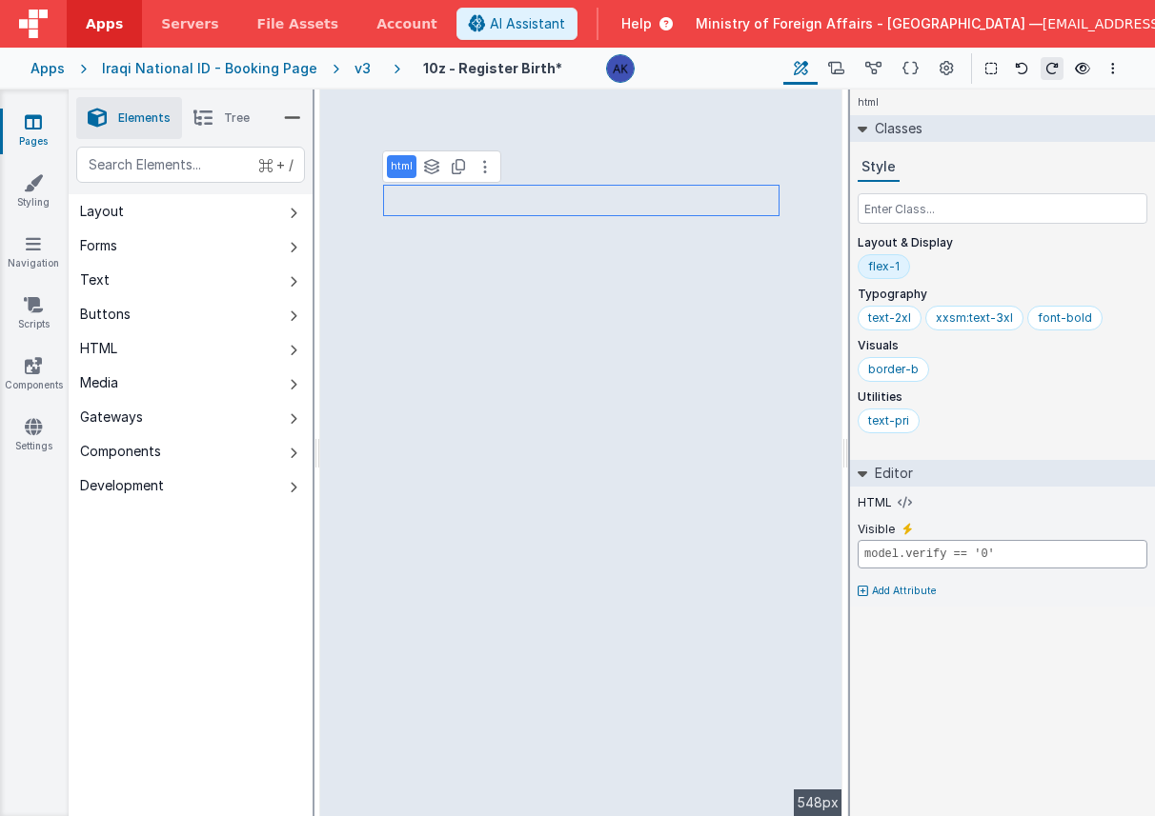
type input "model.verify == '0'"
click at [982, 653] on div "html Classes Style Layout & Display flex-1 Typography text-2xl xxsm:text-3xl fo…" at bounding box center [1002, 453] width 305 height 727
click at [1088, 70] on icon at bounding box center [1082, 68] width 15 height 13
click at [354, 65] on div "v3" at bounding box center [366, 68] width 24 height 19
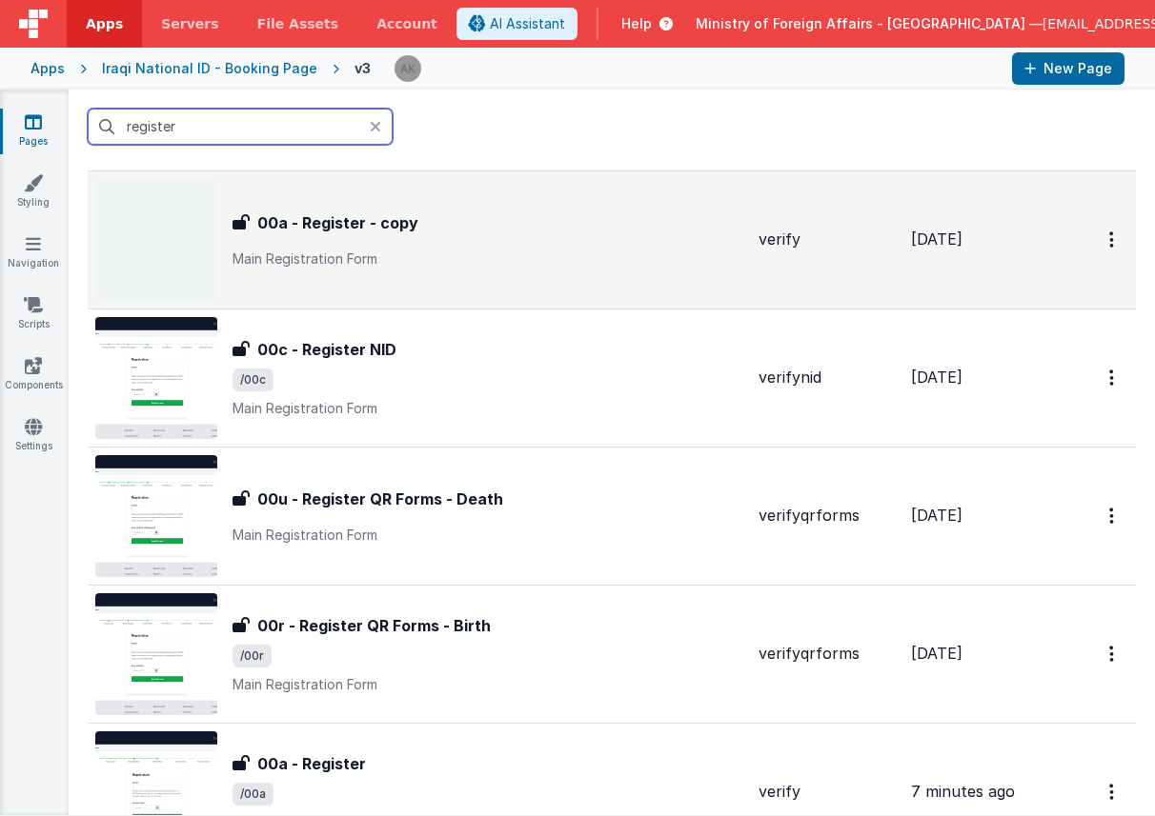
scroll to position [199, 0]
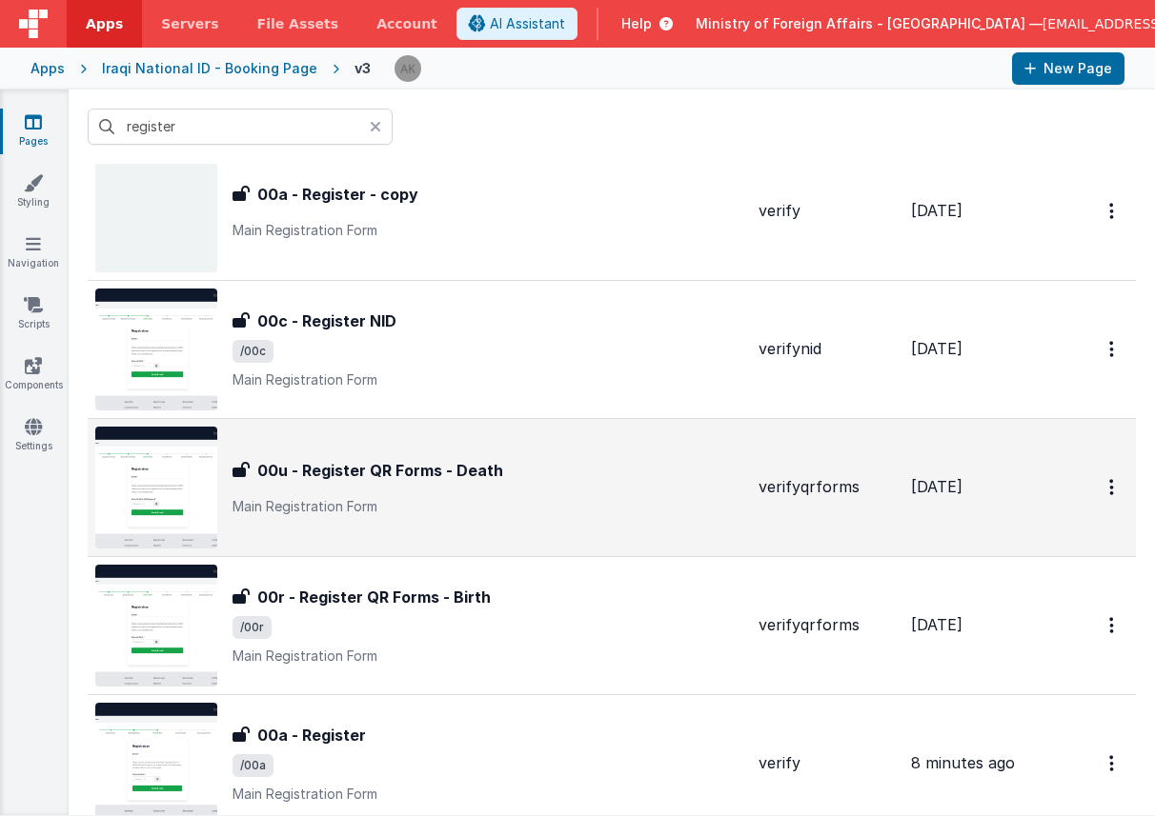
click at [169, 472] on img at bounding box center [156, 488] width 122 height 122
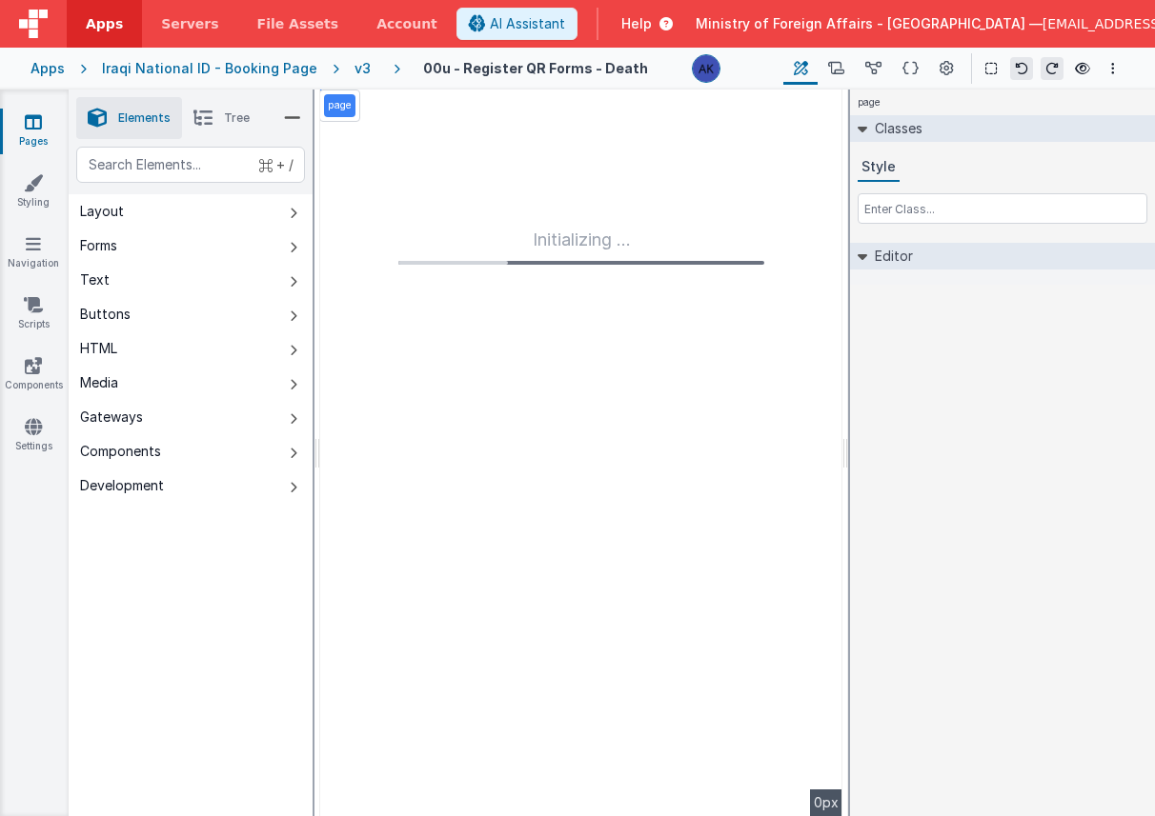
click at [354, 67] on div "v3" at bounding box center [366, 68] width 24 height 19
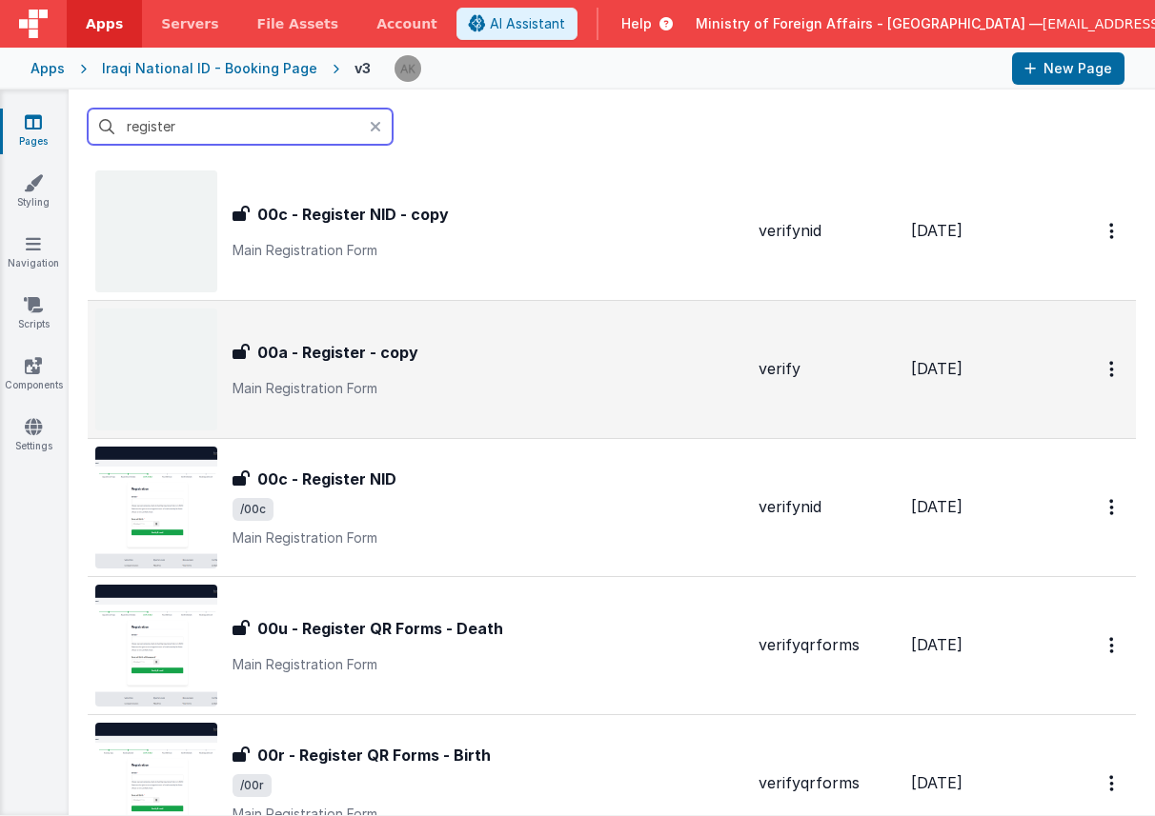
scroll to position [83, 0]
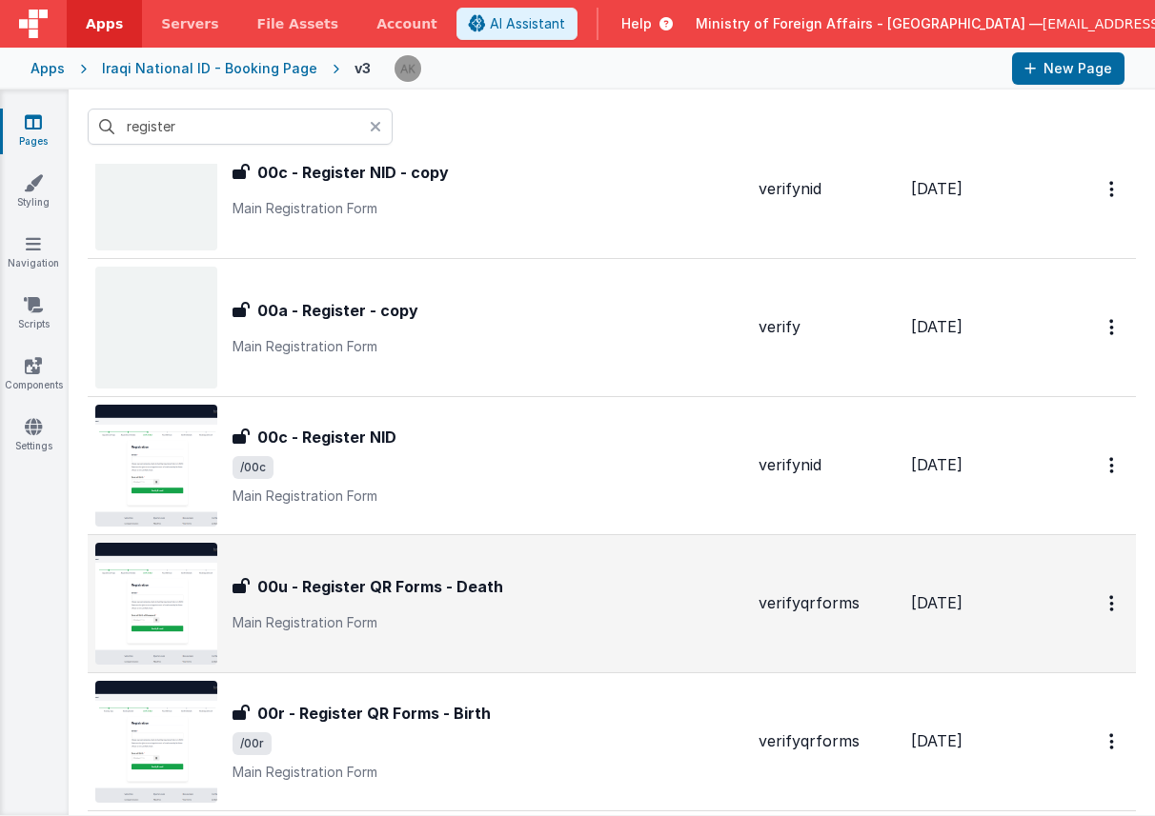
click at [189, 580] on img at bounding box center [156, 604] width 122 height 122
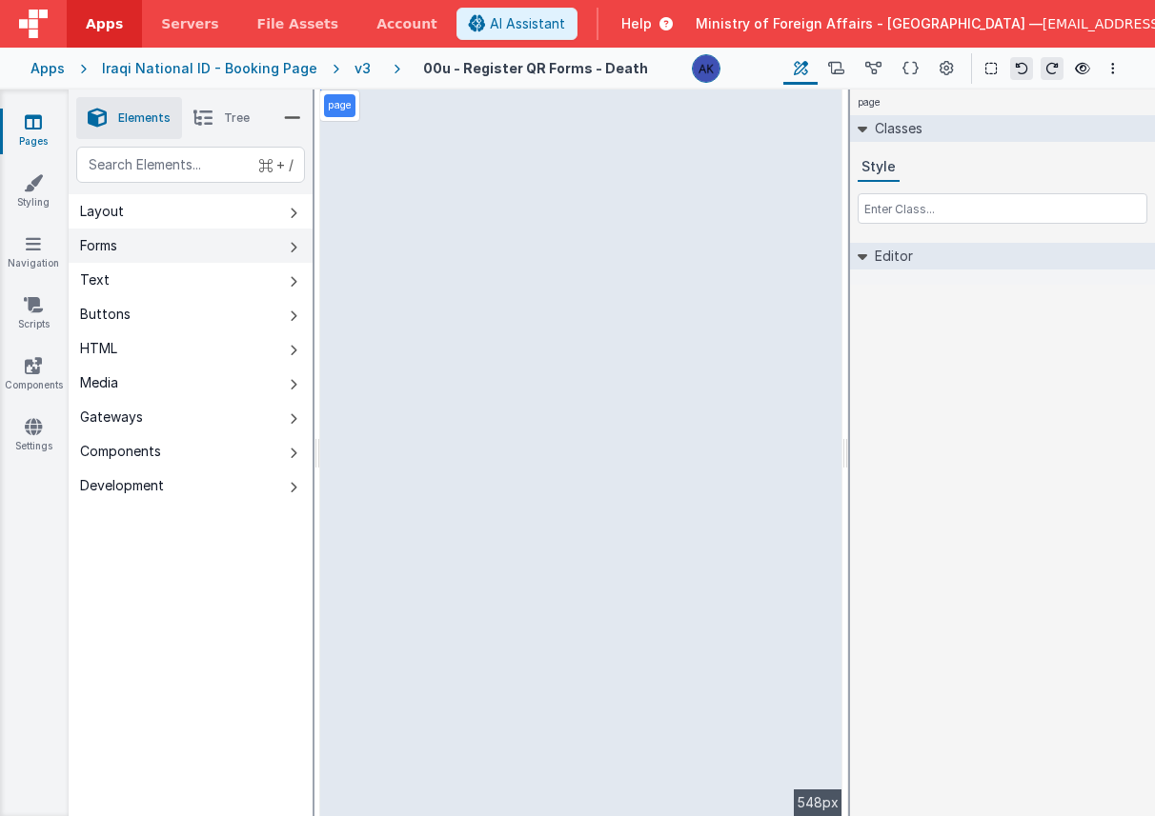
click at [149, 251] on button "Forms" at bounding box center [191, 246] width 244 height 34
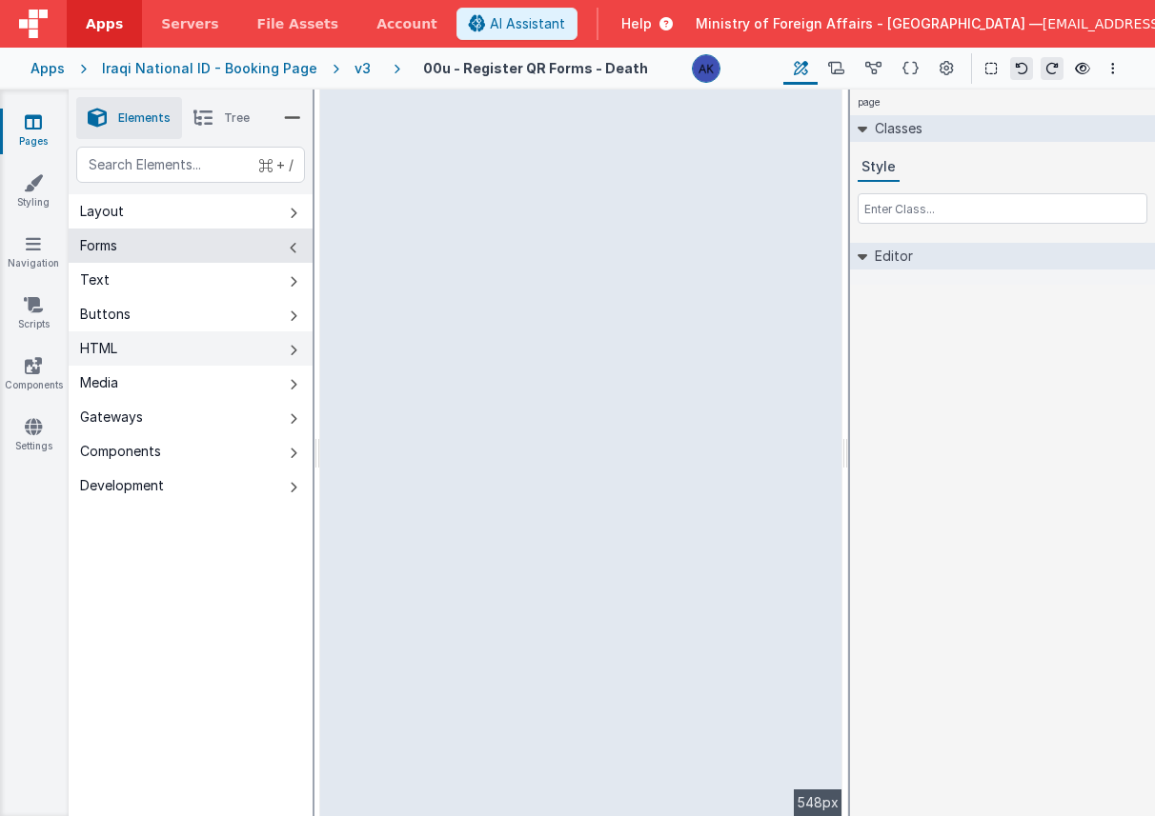
click at [191, 345] on button "HTML" at bounding box center [191, 349] width 244 height 34
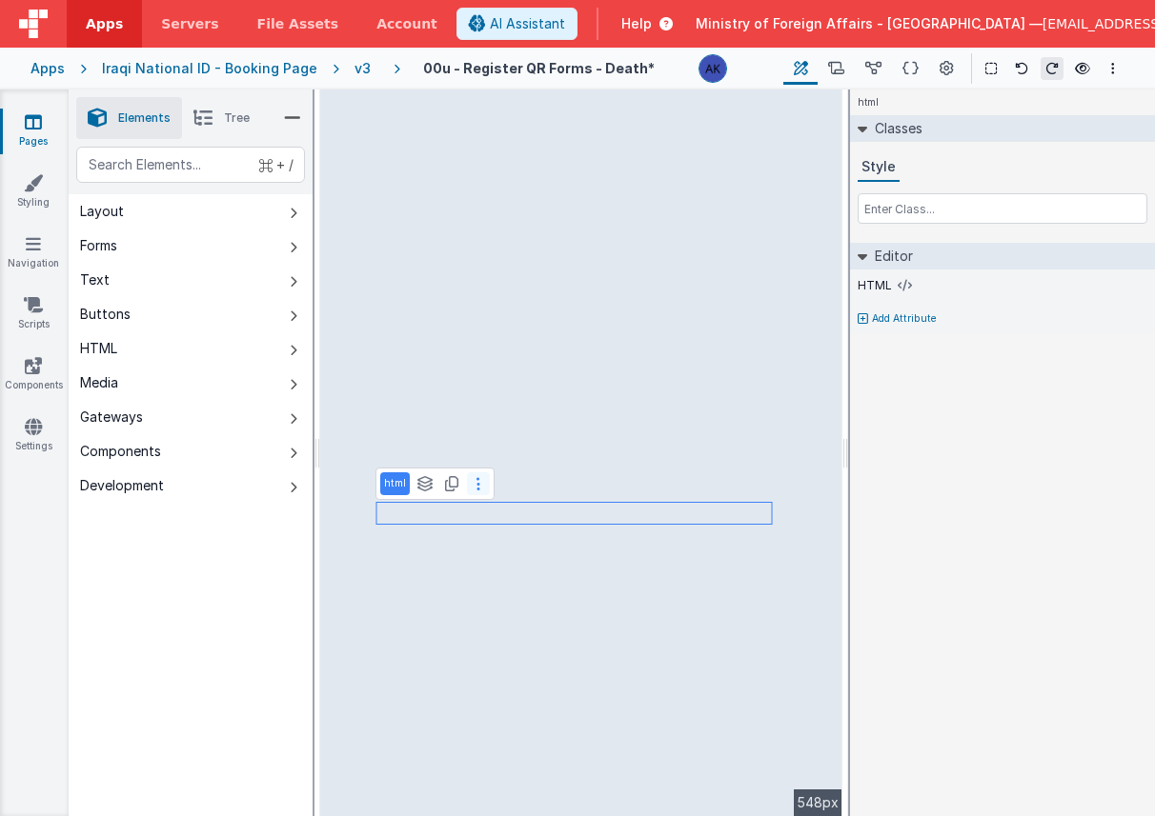
click at [480, 485] on button at bounding box center [478, 484] width 23 height 23
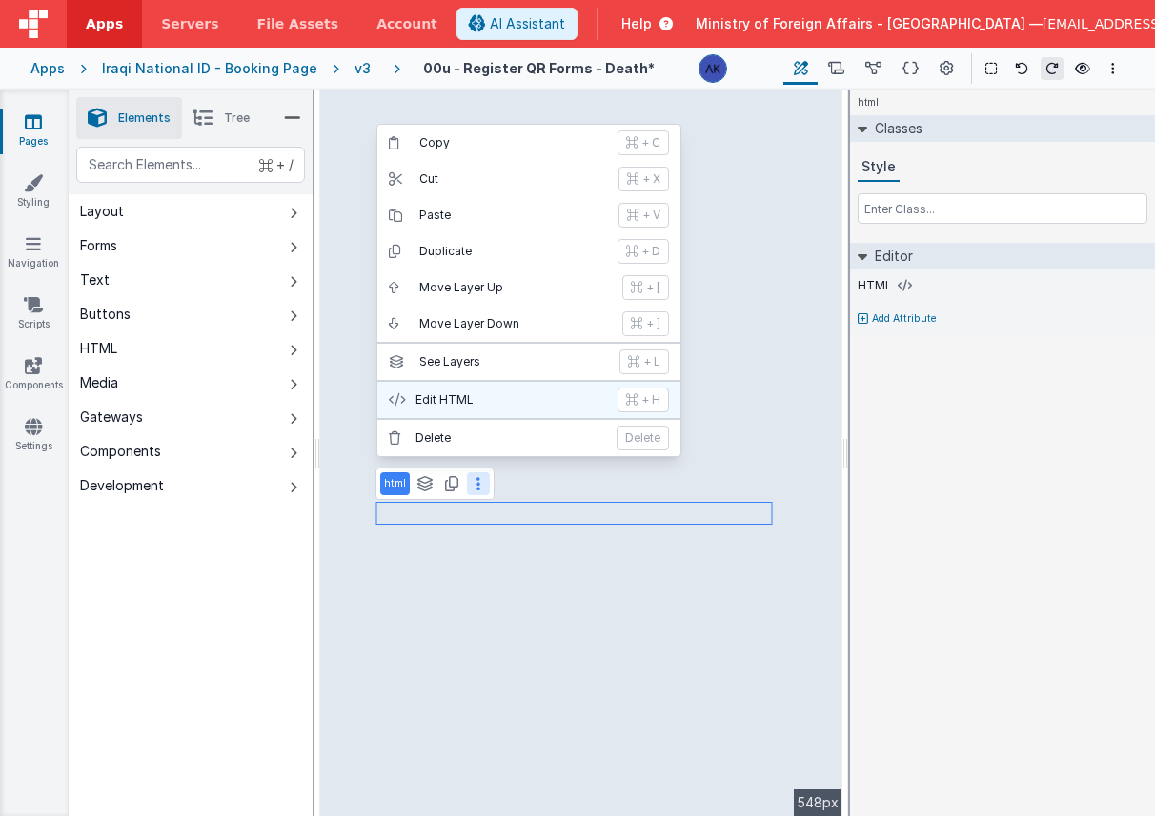
click at [477, 405] on p "Edit HTML" at bounding box center [510, 400] width 191 height 15
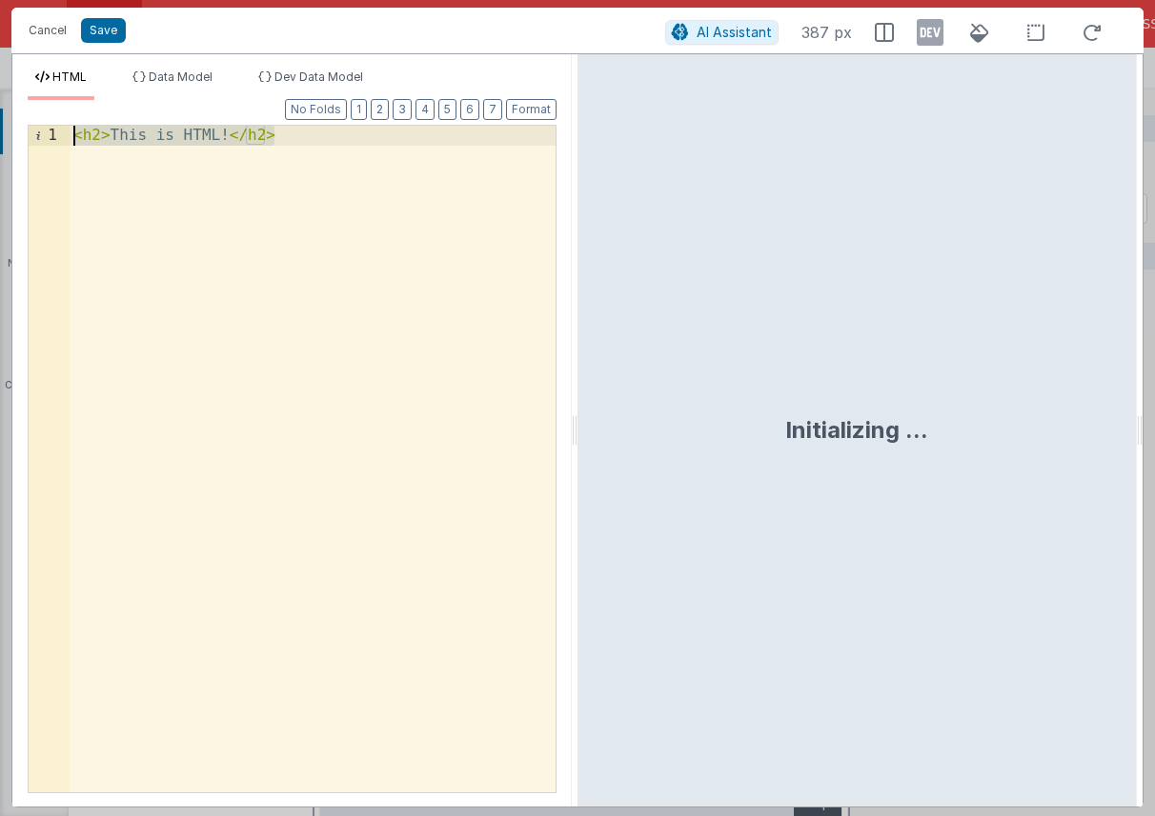
drag, startPoint x: 367, startPoint y: 152, endPoint x: 8, endPoint y: 97, distance: 363.4
click at [12, 101] on div "Format 7 6 5 4 3 2 1 No Folds 1 < h2 > This is HTML! </ h2 > XXXXXXXXXXXXXXXXXX…" at bounding box center [291, 453] width 559 height 707
click at [53, 34] on button "Cancel" at bounding box center [47, 30] width 57 height 27
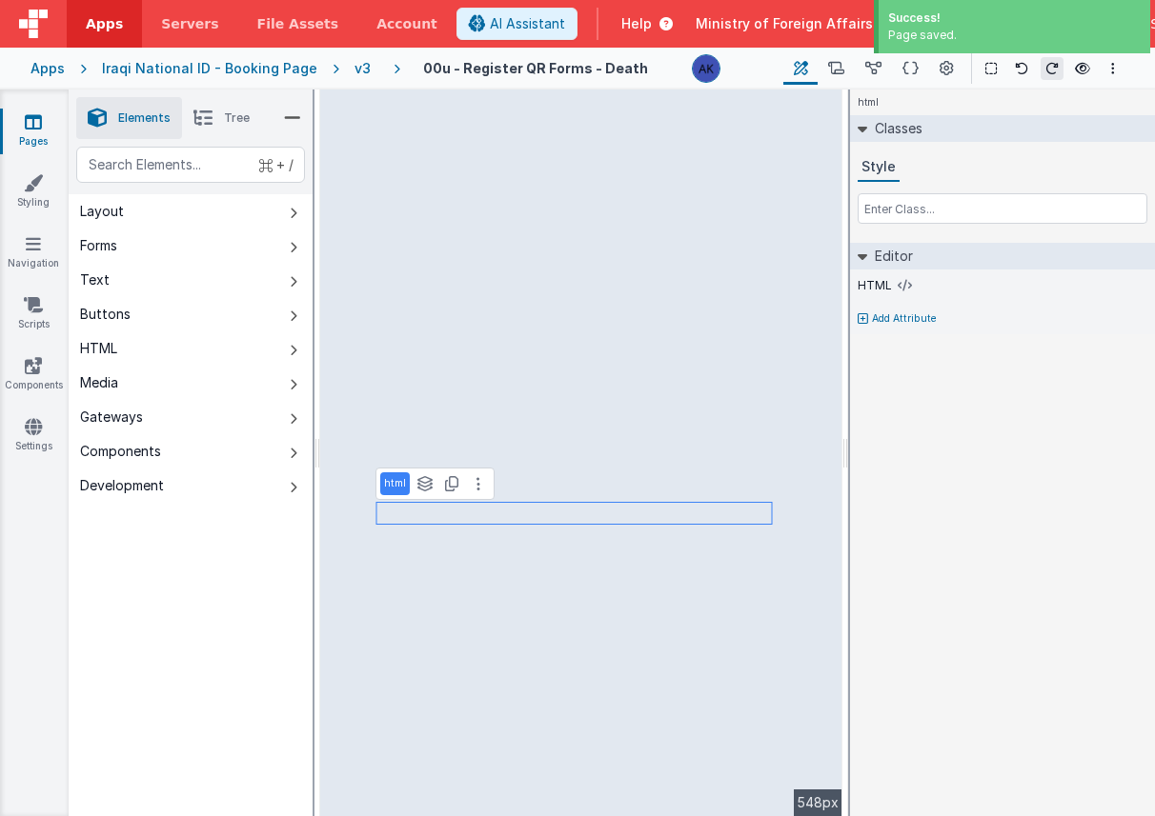
click at [354, 67] on div "v3" at bounding box center [366, 68] width 24 height 19
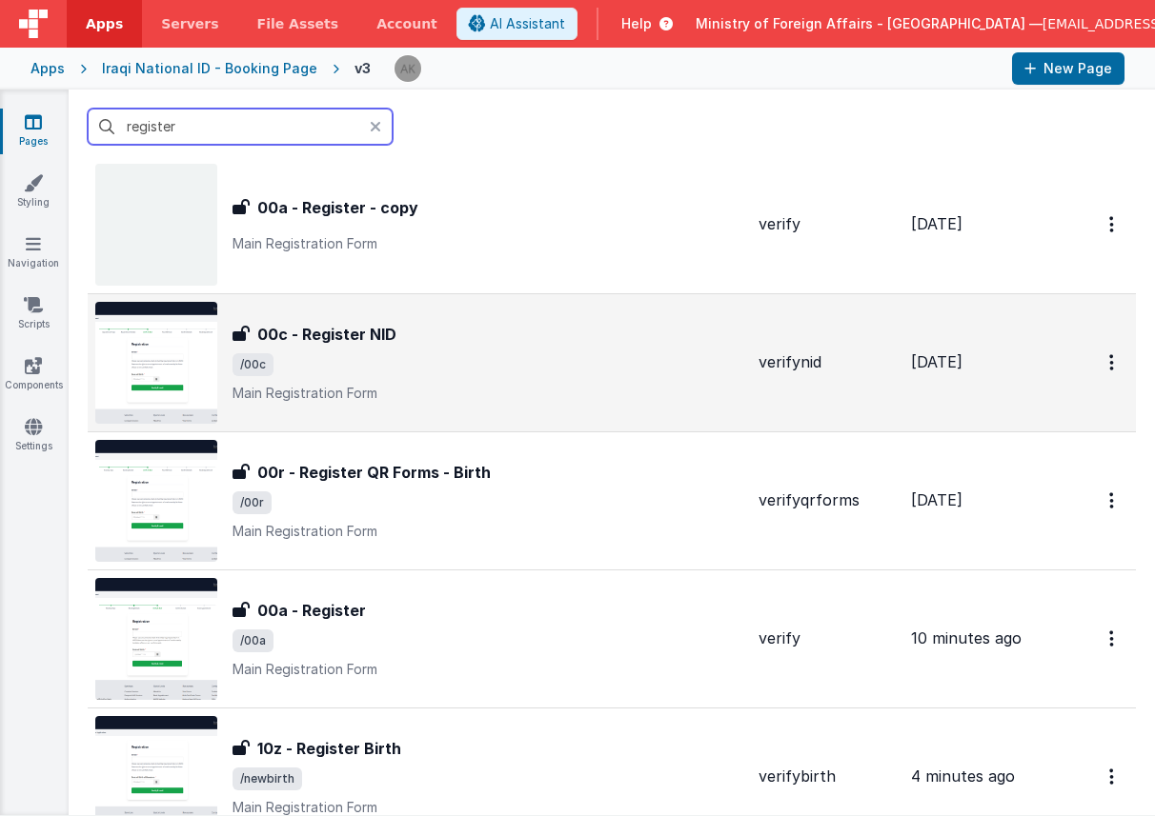
scroll to position [196, 0]
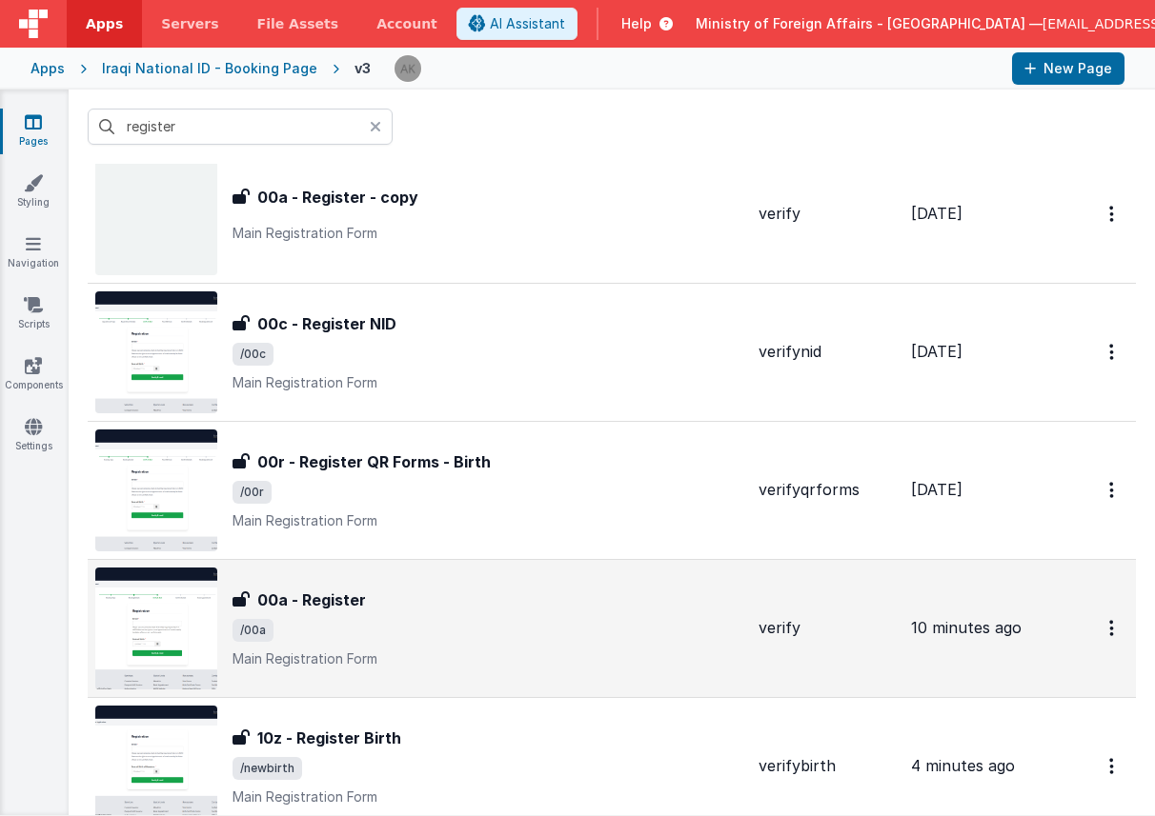
click at [170, 602] on img at bounding box center [156, 629] width 122 height 122
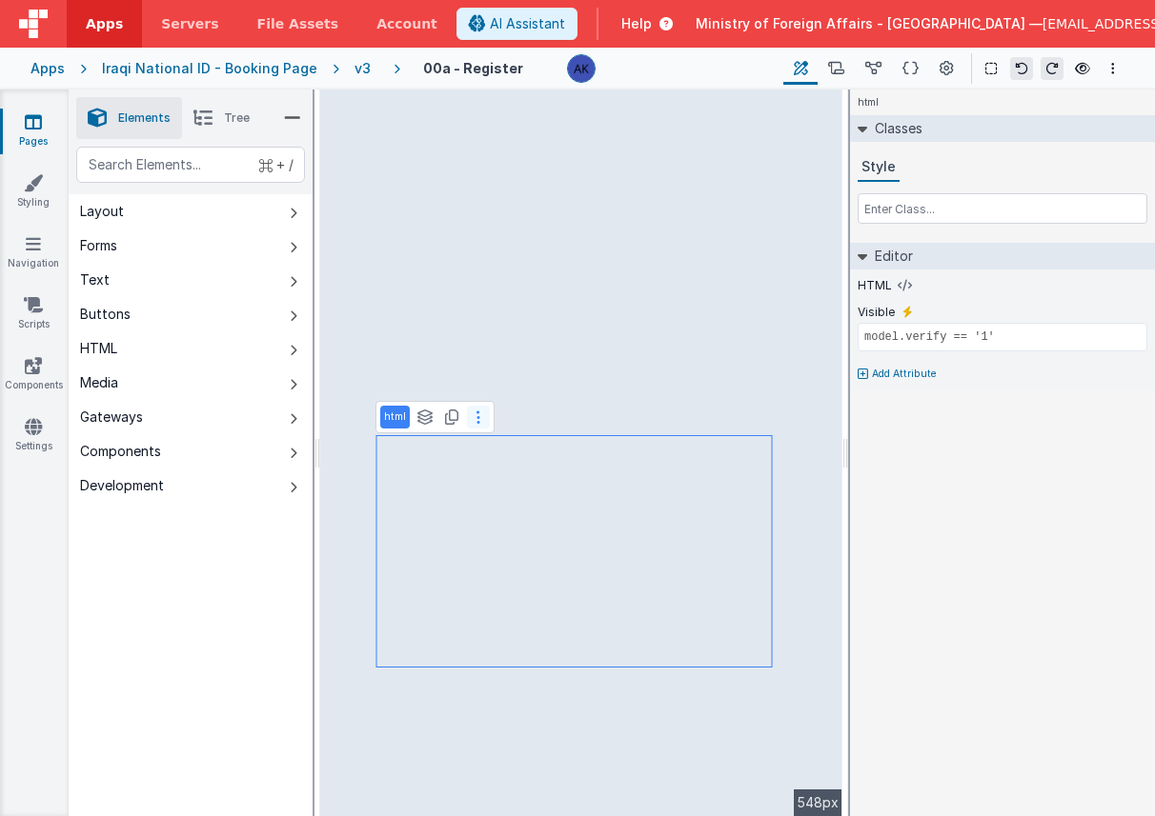
click at [476, 413] on icon at bounding box center [478, 417] width 4 height 15
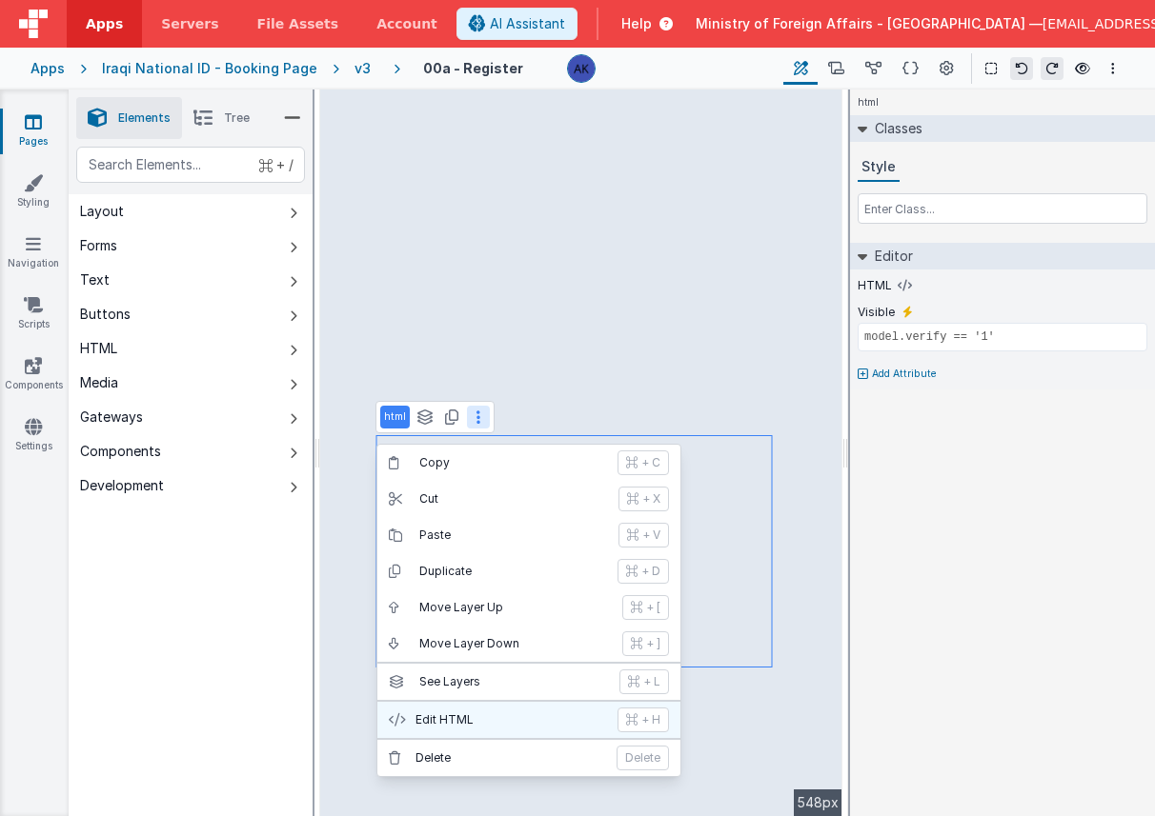
click at [489, 721] on p "Edit HTML" at bounding box center [510, 720] width 191 height 15
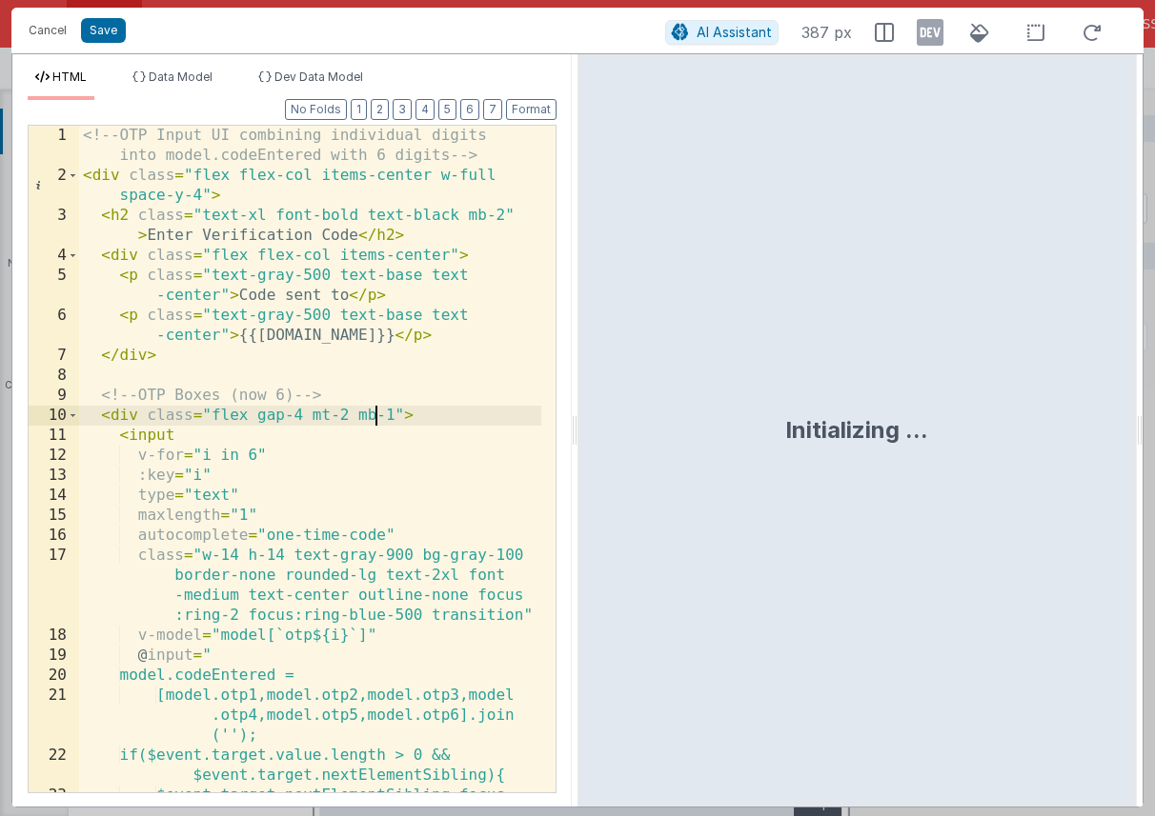
click at [380, 422] on div "<!-- OTP Input UI combining individual digits into model.codeEntered with 6 dig…" at bounding box center [310, 499] width 462 height 747
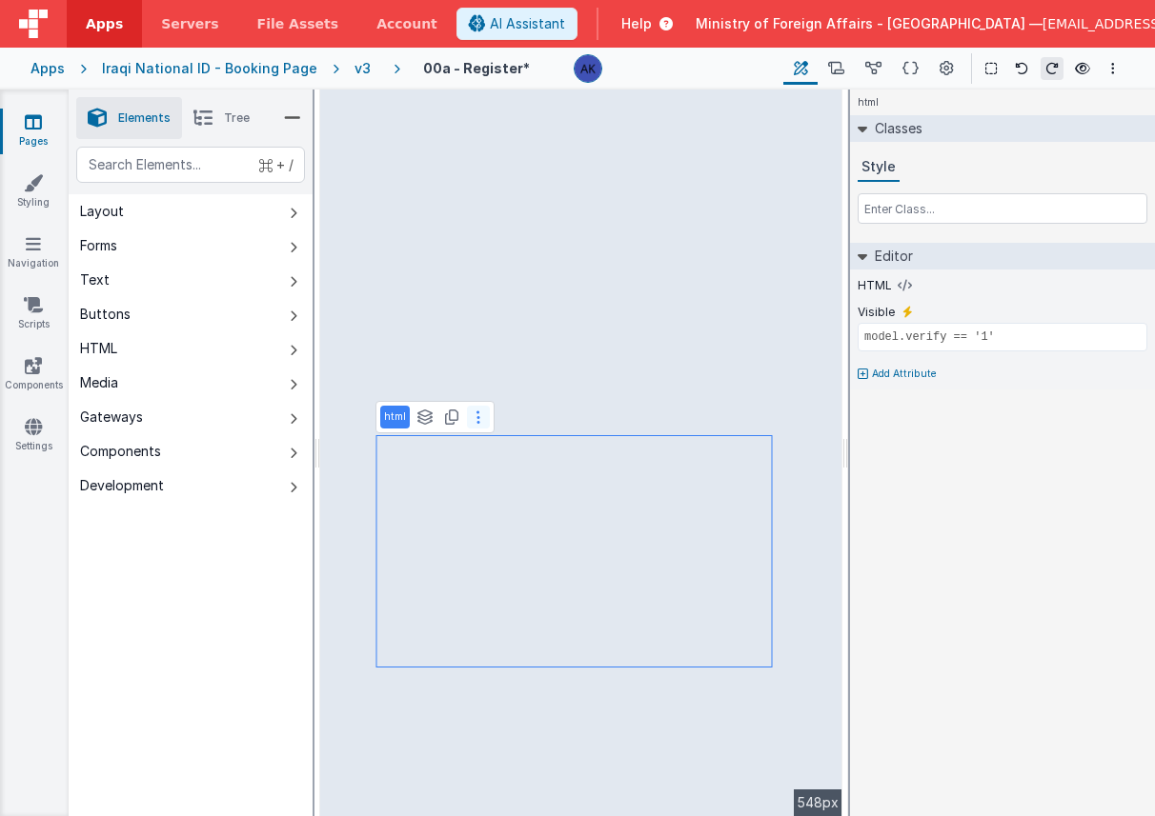
click at [481, 419] on button at bounding box center [478, 417] width 23 height 23
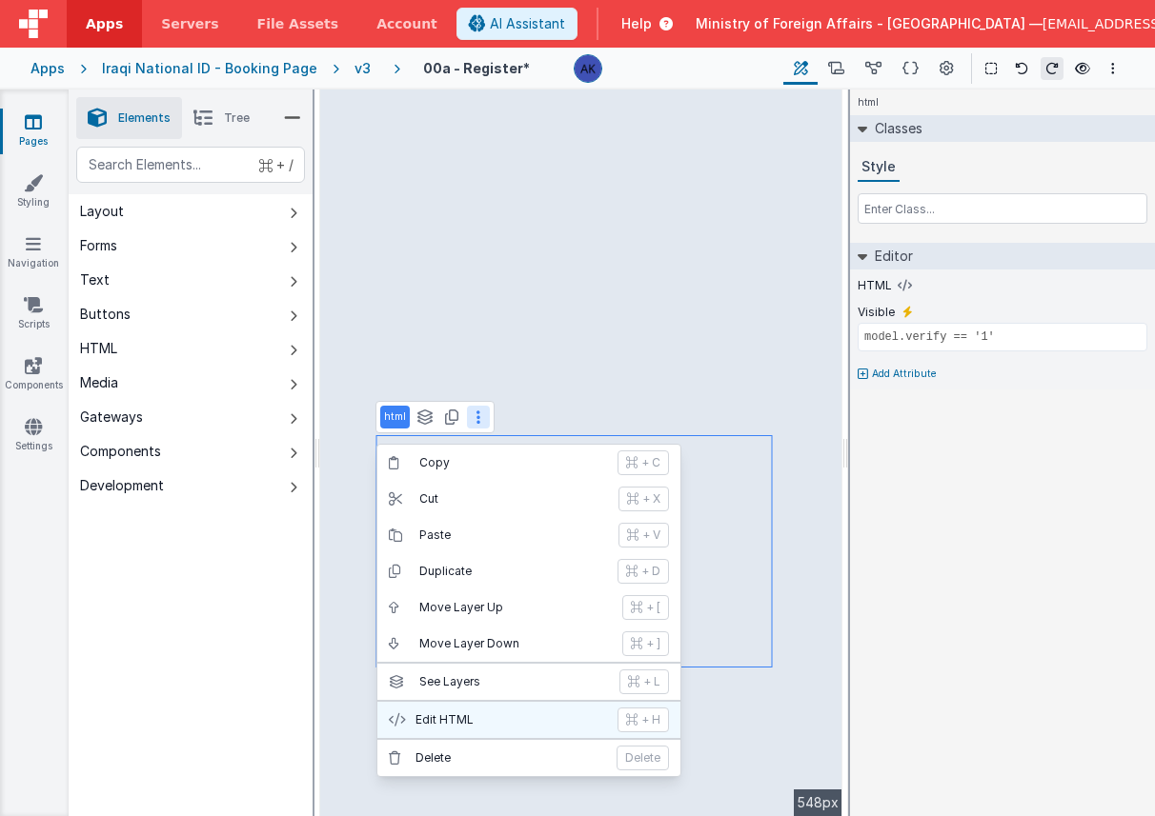
click at [488, 727] on p "Edit HTML" at bounding box center [510, 720] width 191 height 15
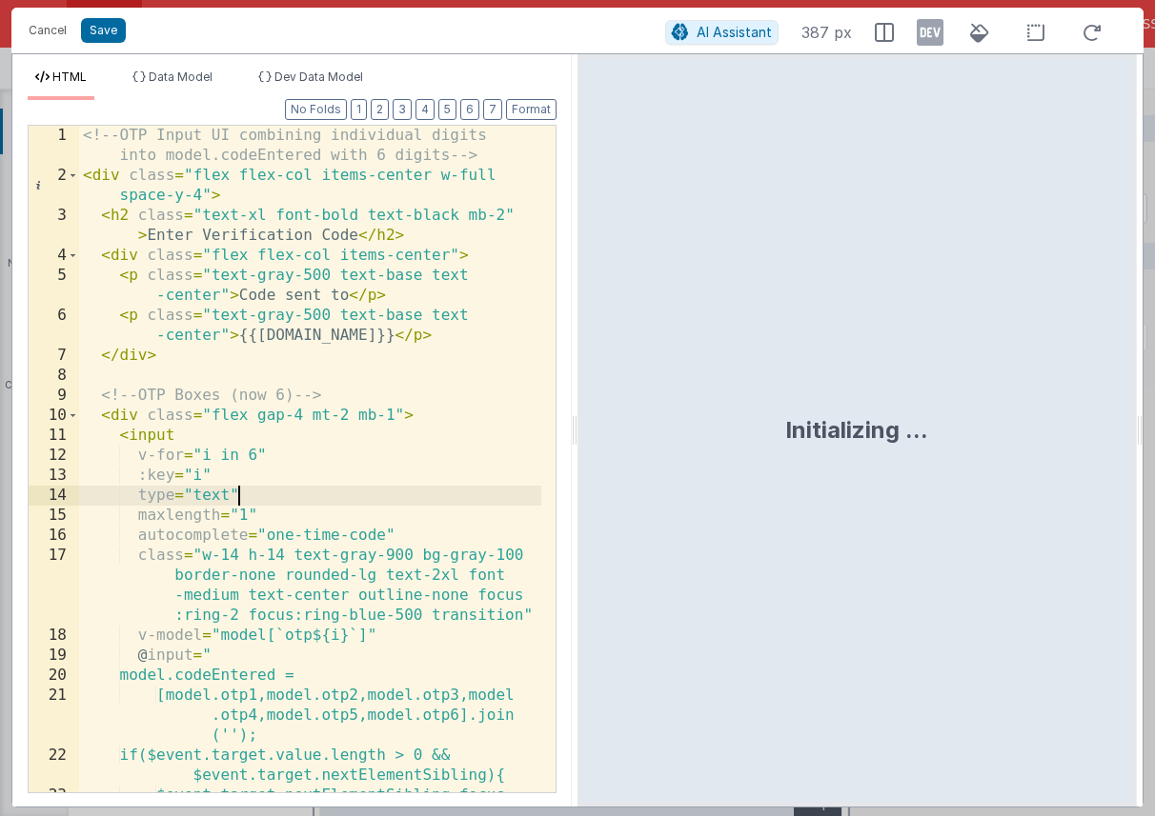
click at [425, 490] on div "<!-- OTP Input UI combining individual digits into model.codeEntered with 6 dig…" at bounding box center [310, 499] width 462 height 747
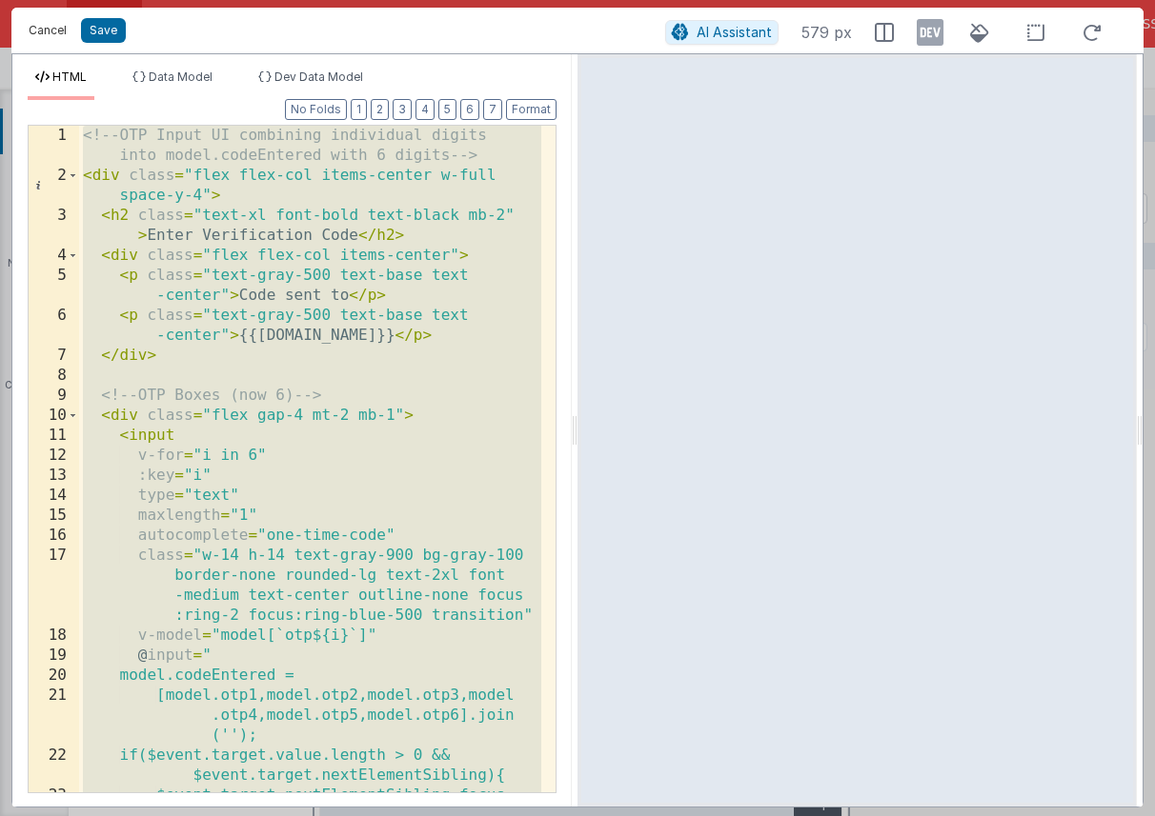
click at [62, 30] on button "Cancel" at bounding box center [47, 30] width 57 height 27
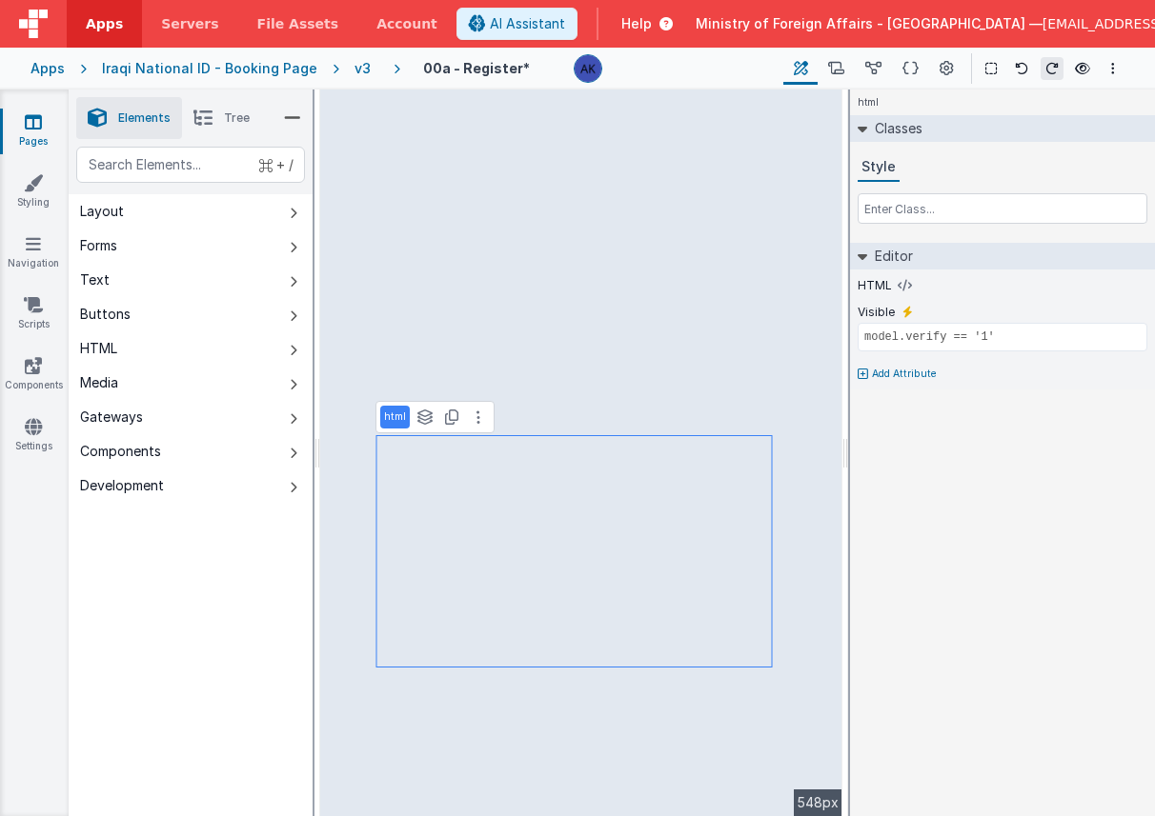
click at [354, 71] on div "v3" at bounding box center [366, 68] width 24 height 19
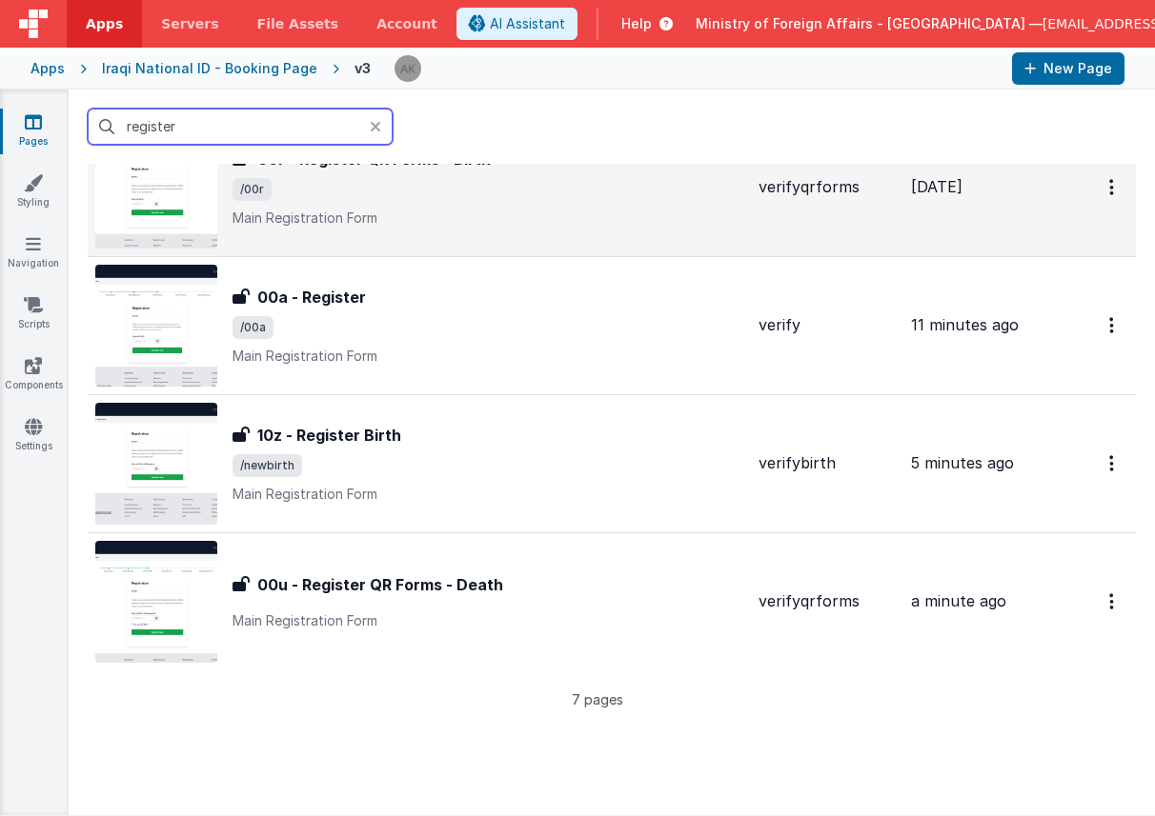
scroll to position [510, 0]
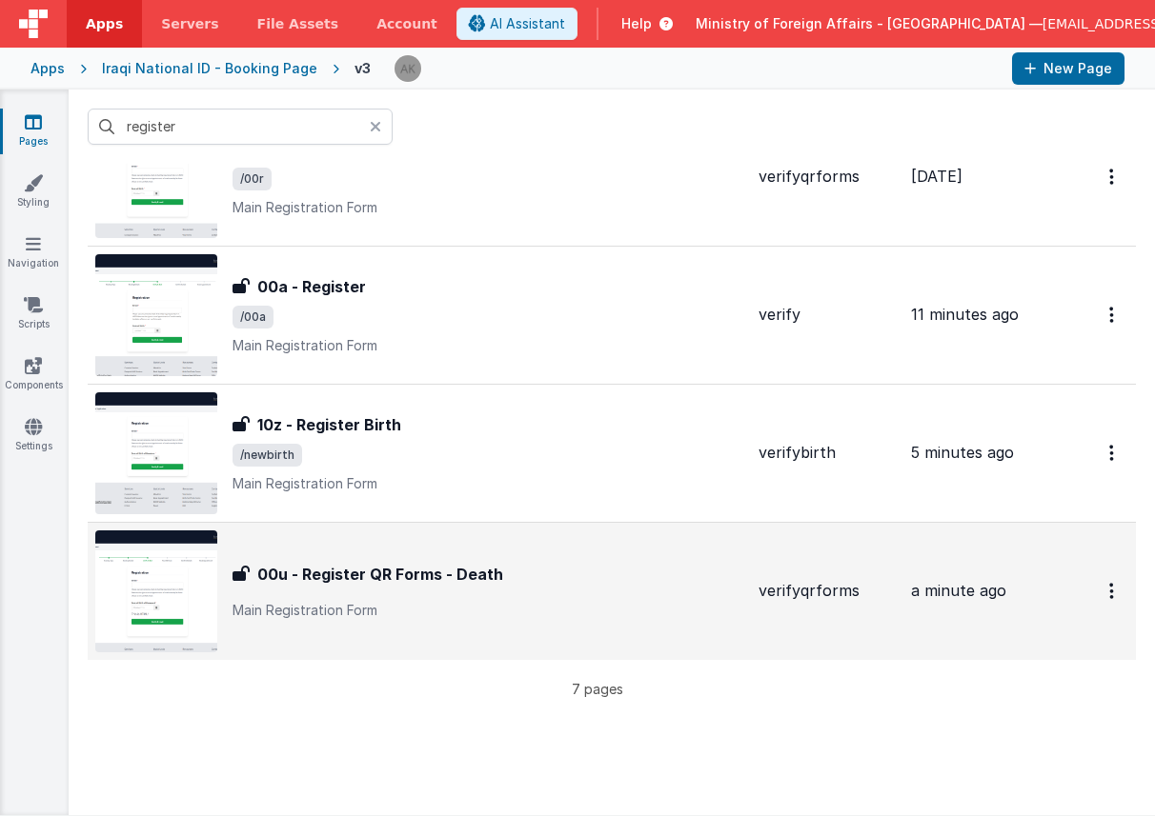
click at [175, 568] on img at bounding box center [156, 592] width 122 height 122
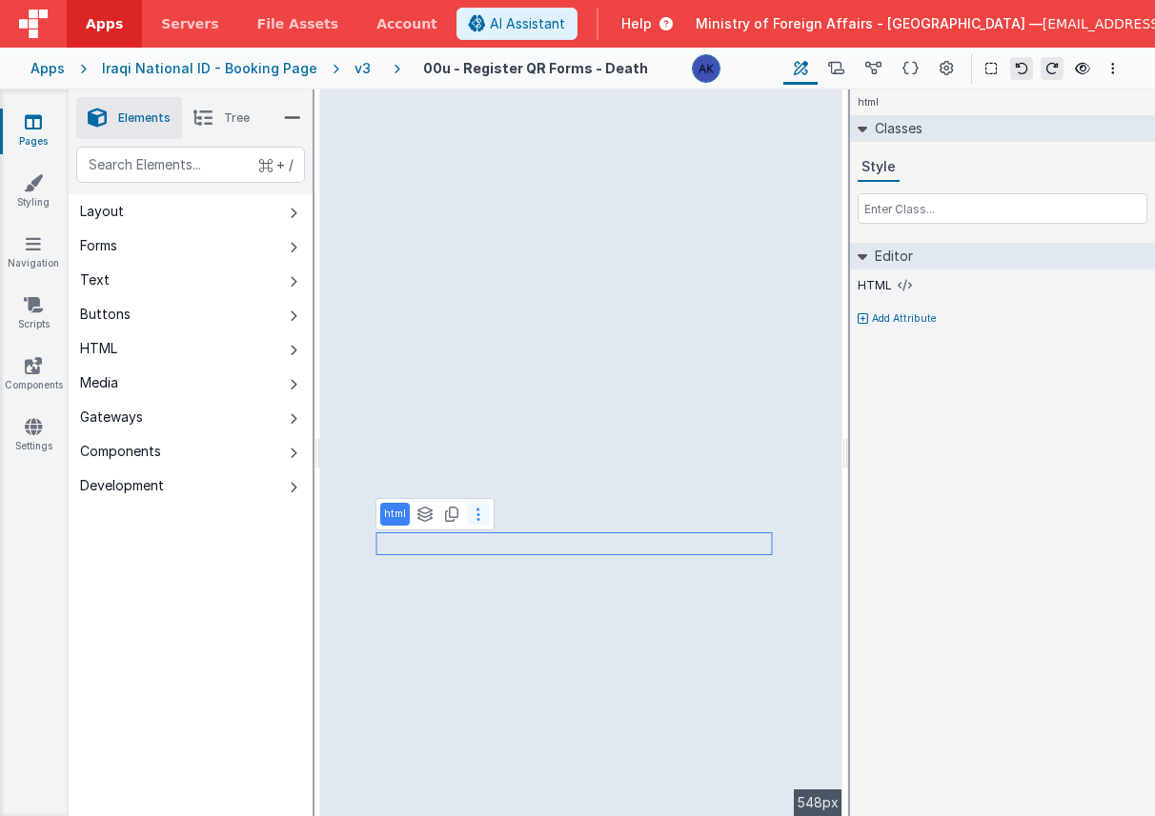
click at [476, 517] on icon at bounding box center [478, 514] width 4 height 15
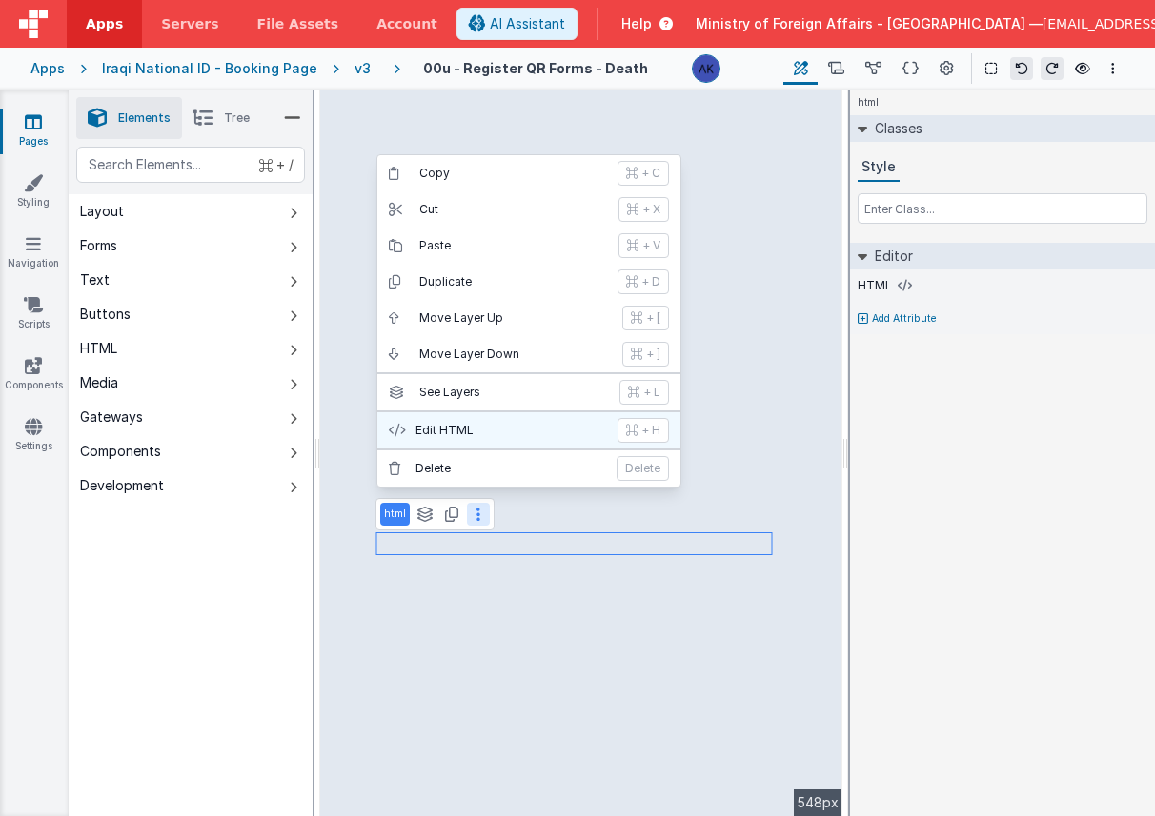
click at [494, 429] on p "Edit HTML" at bounding box center [510, 430] width 191 height 15
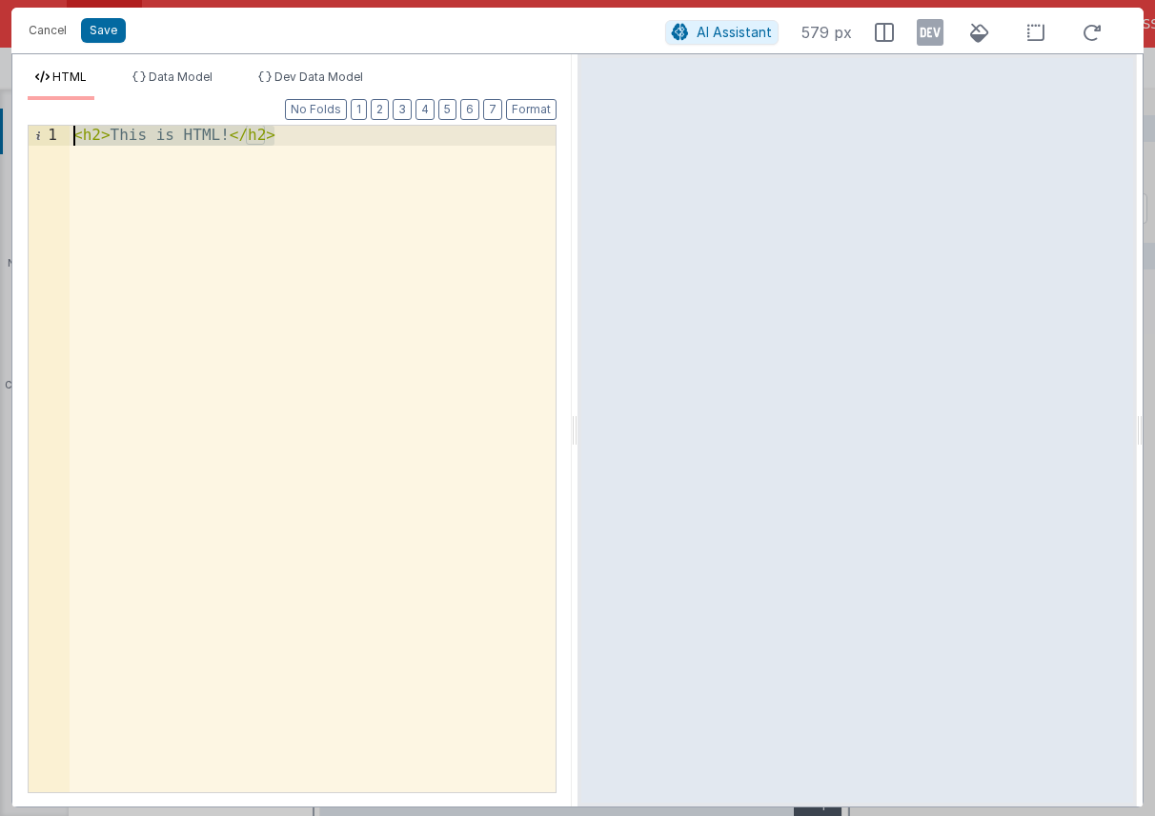
drag, startPoint x: 350, startPoint y: 140, endPoint x: 56, endPoint y: 132, distance: 293.5
click at [56, 132] on div "1 < h2 > This is HTML! </ h2 > XXXXXXXXXXXXXXXXXXXXXXXXXXXXXXXXXXXXXXXXXXXXXXXX…" at bounding box center [292, 459] width 529 height 669
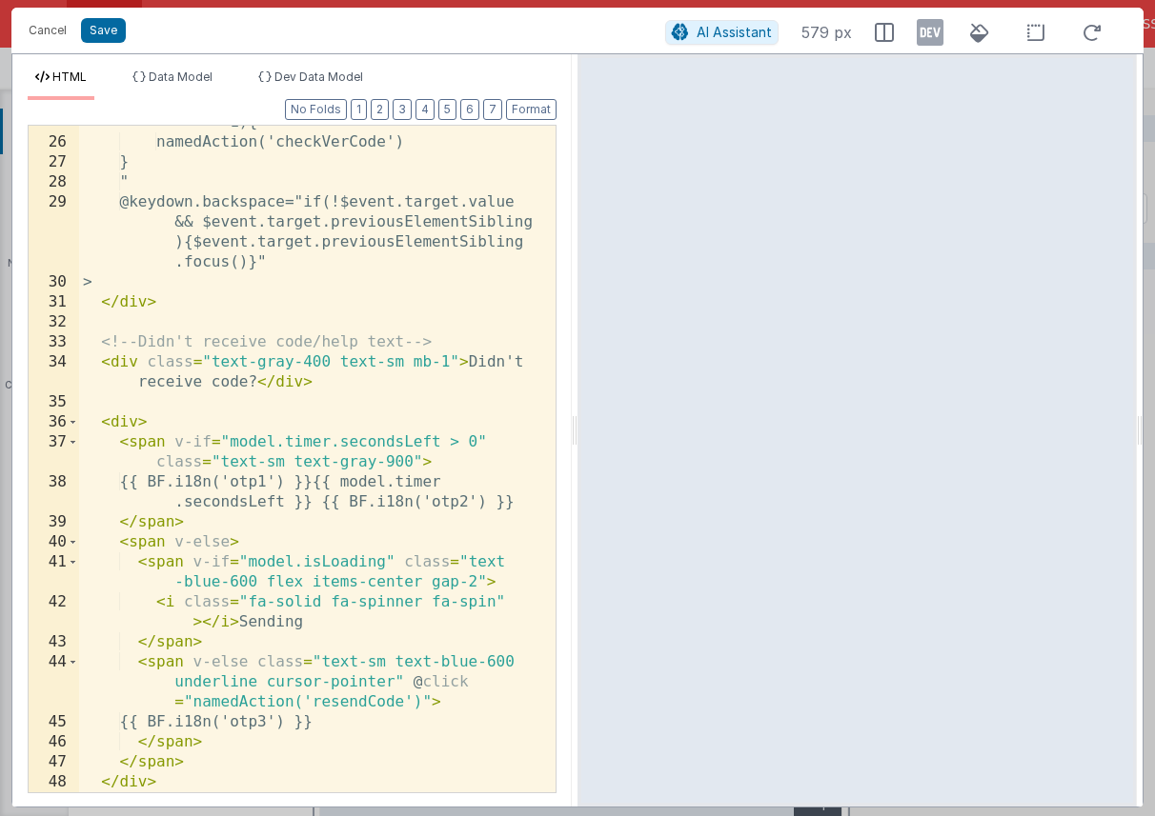
scroll to position [754, 0]
click at [95, 33] on button "Save" at bounding box center [103, 30] width 45 height 25
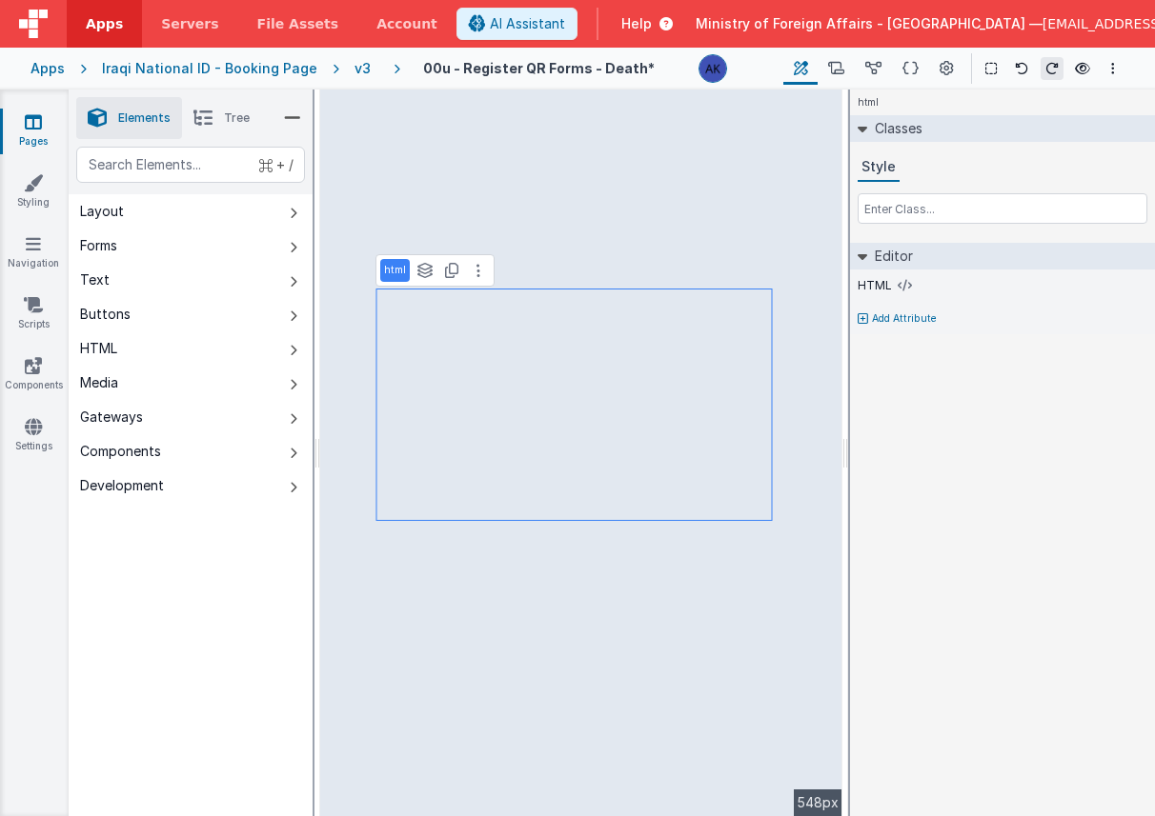
select select "calc"
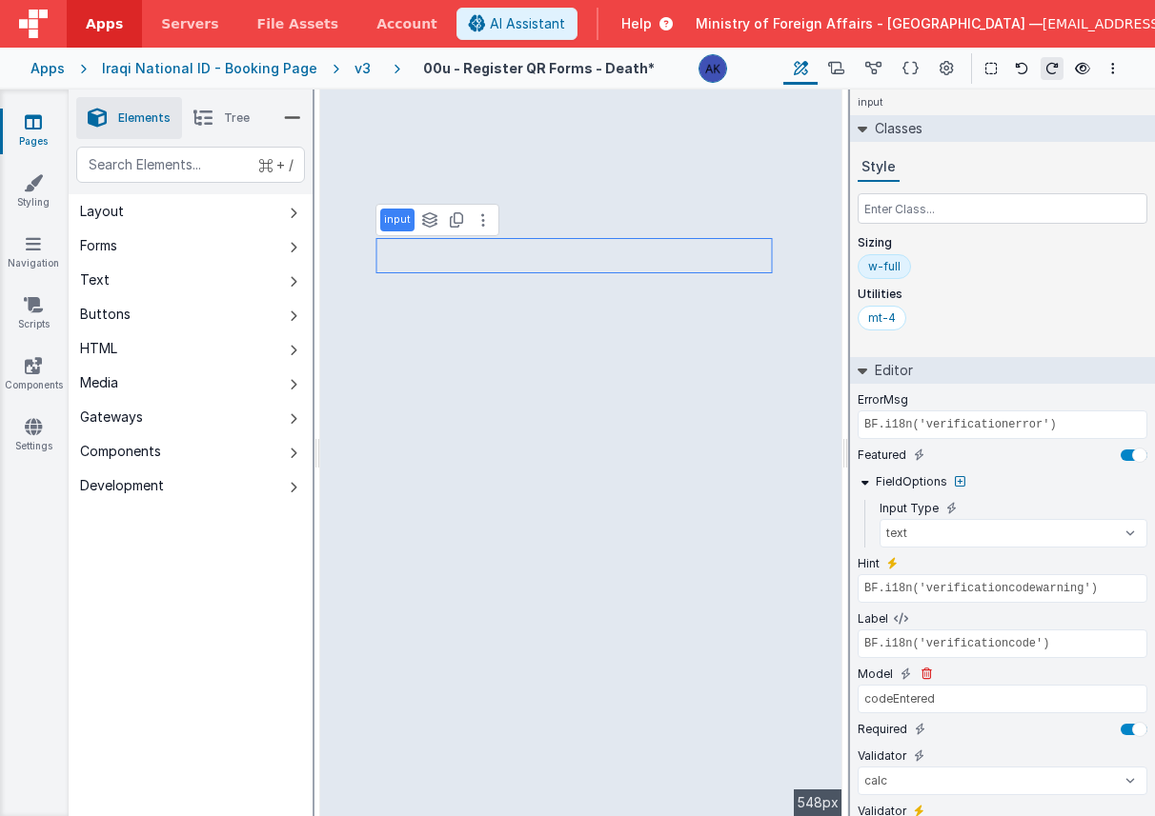
scroll to position [143, 0]
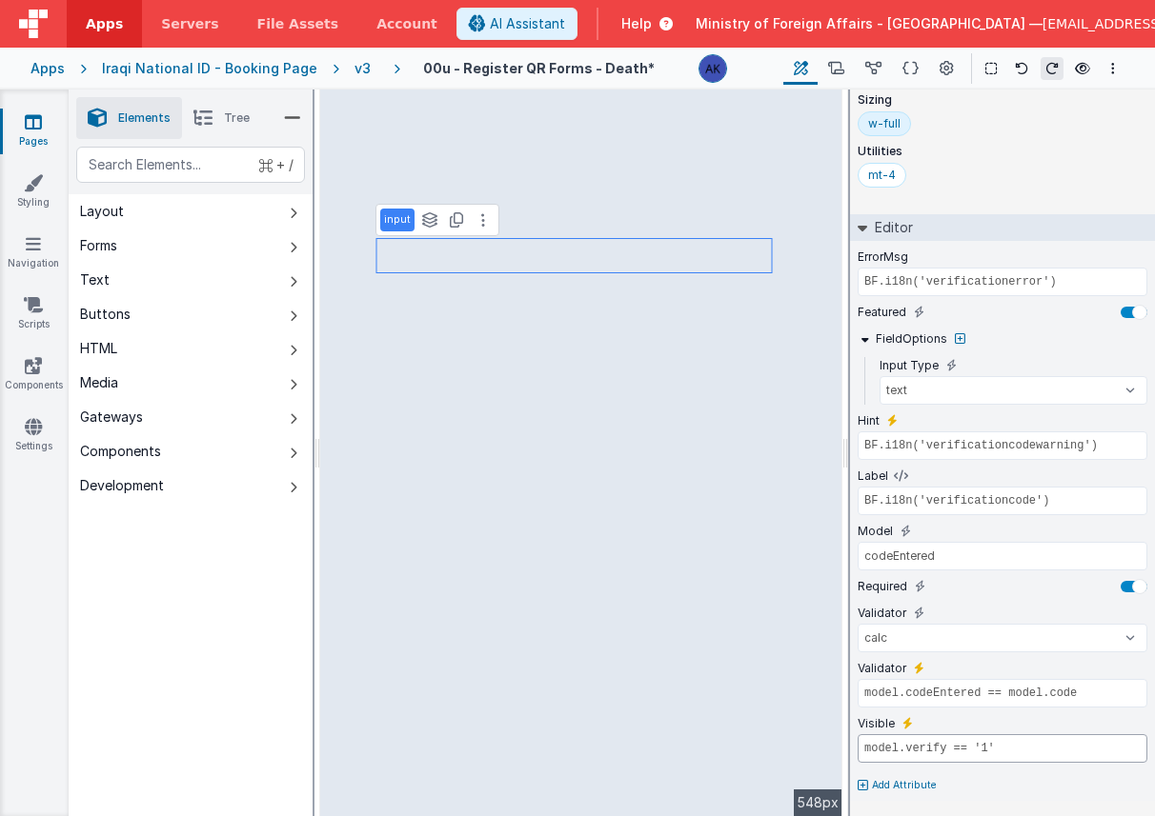
click at [963, 750] on input "model.verify == '1'" at bounding box center [1002, 749] width 290 height 29
click at [962, 750] on input "model.verify == '1'" at bounding box center [1002, 749] width 290 height 29
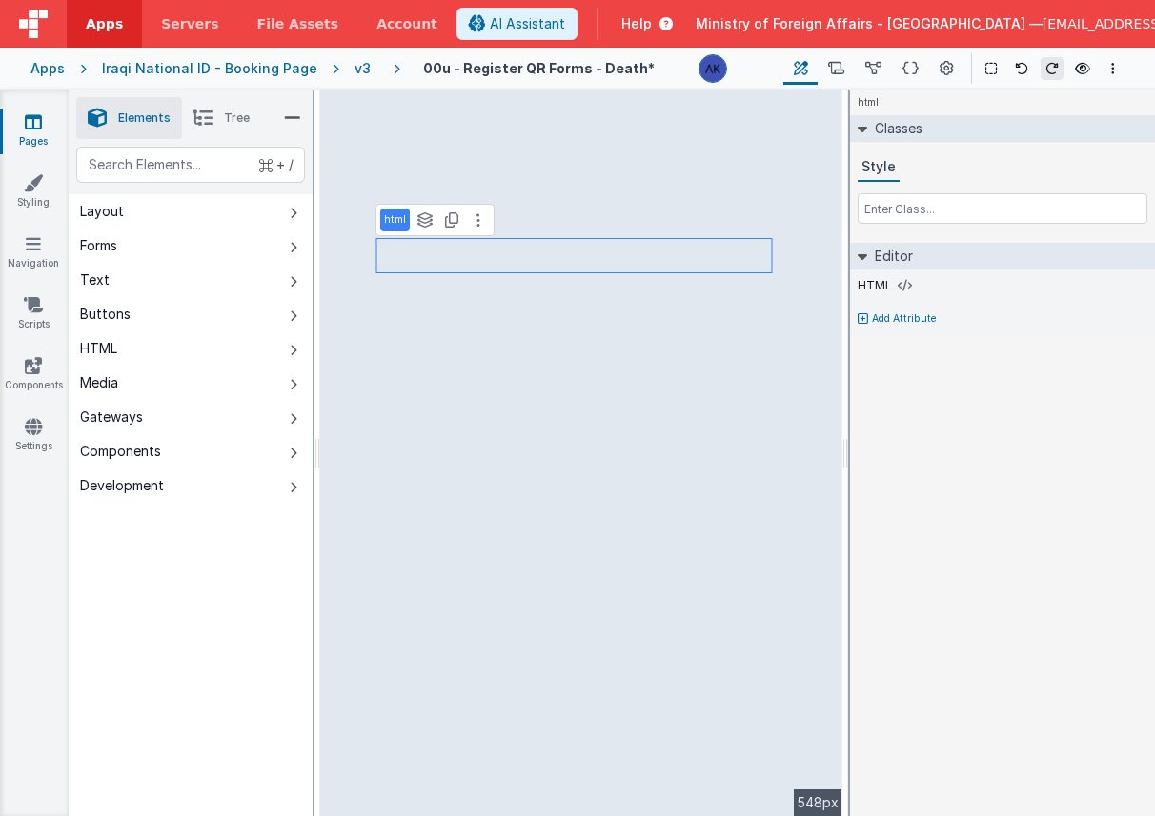
scroll to position [0, 0]
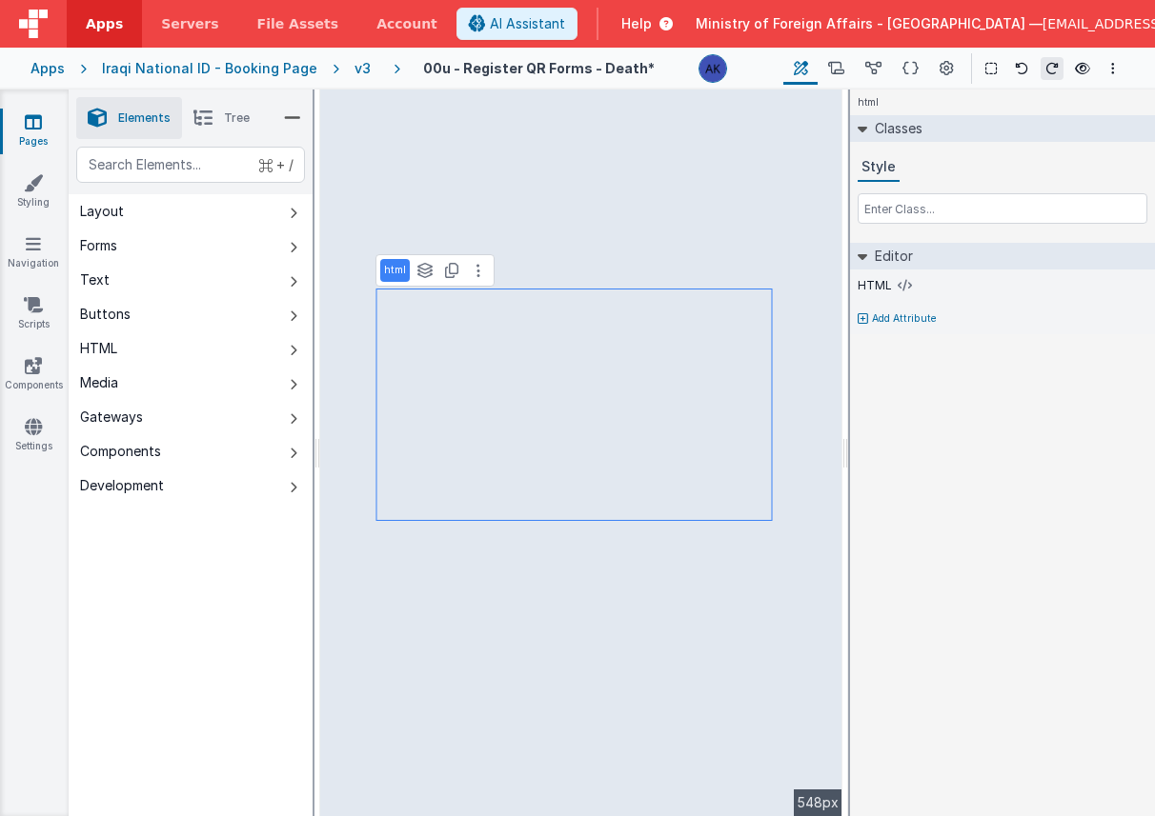
click at [873, 318] on p "Add Attribute" at bounding box center [904, 319] width 65 height 15
click at [904, 313] on icon at bounding box center [907, 312] width 10 height 15
paste input "model.verify == '1'"
type input "model.verify == '1'"
click at [944, 413] on div "html Classes Style Editor HTML Visible model.verify == '1' Add Attribute DEV: F…" at bounding box center [1002, 453] width 305 height 727
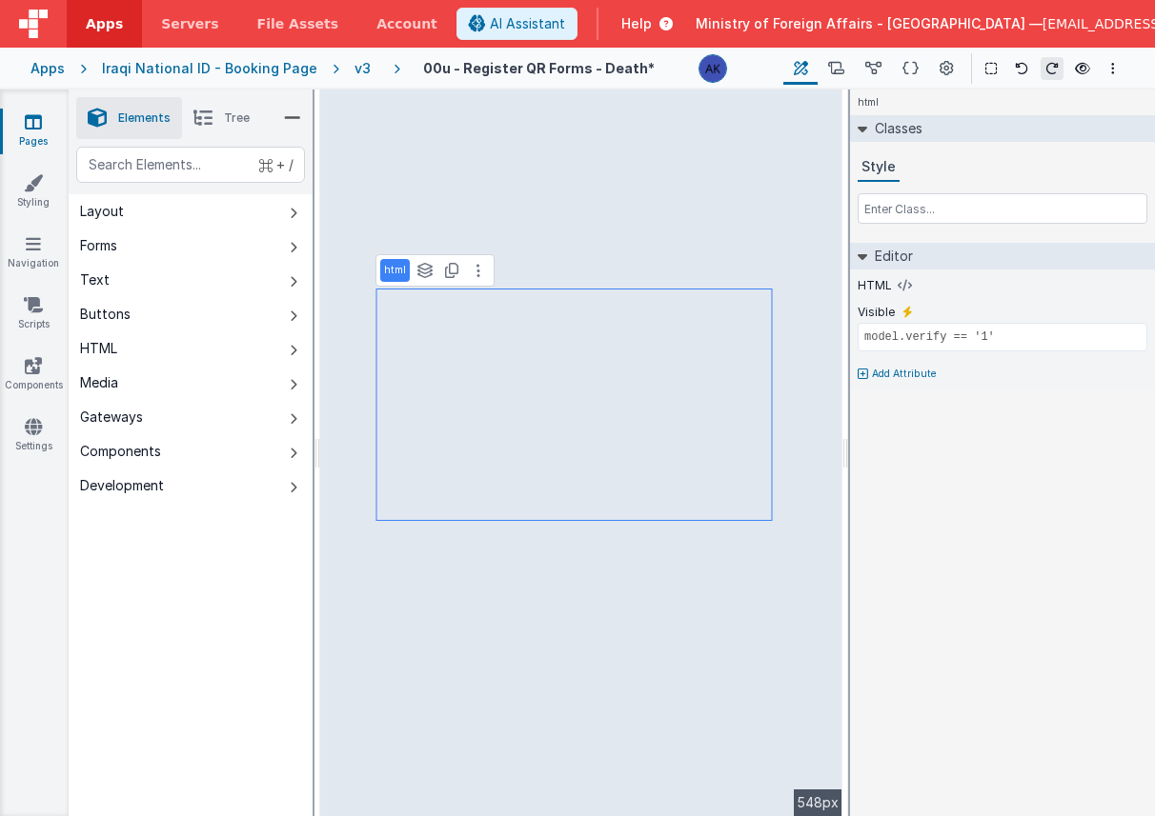
select select "calc"
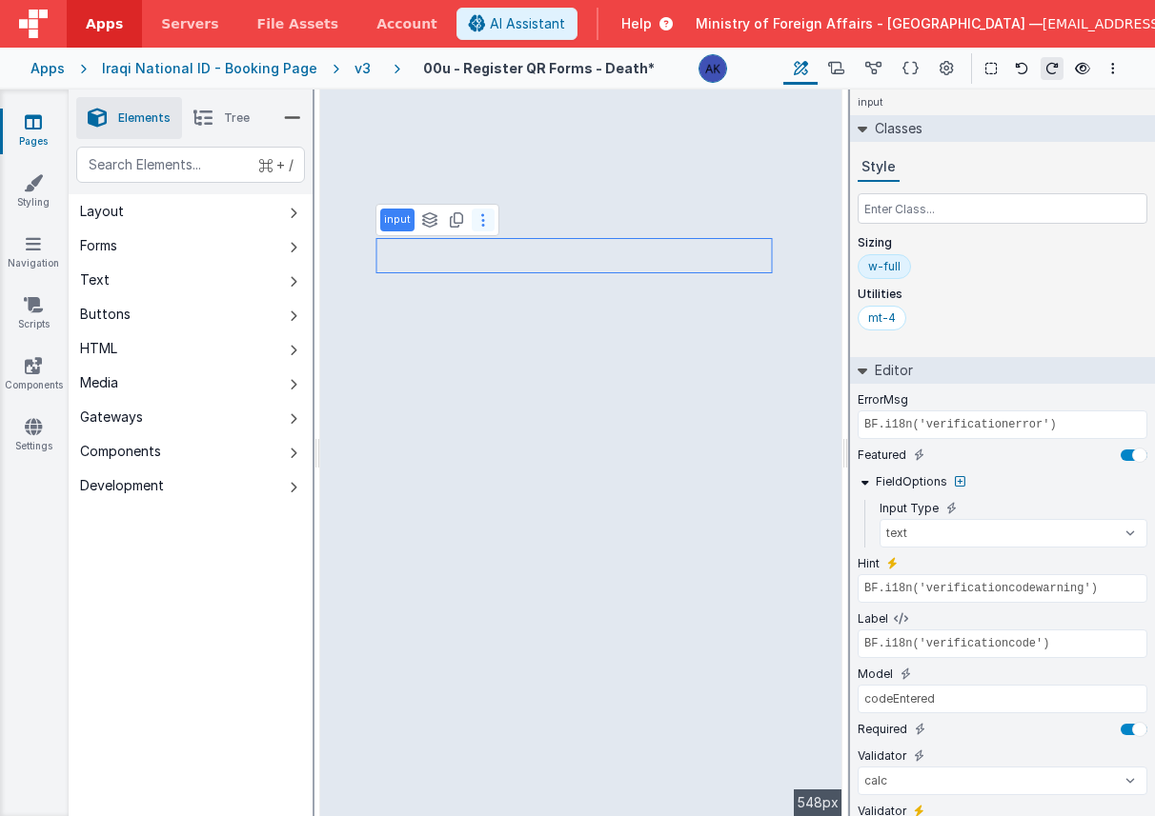
click at [484, 223] on button at bounding box center [483, 220] width 23 height 23
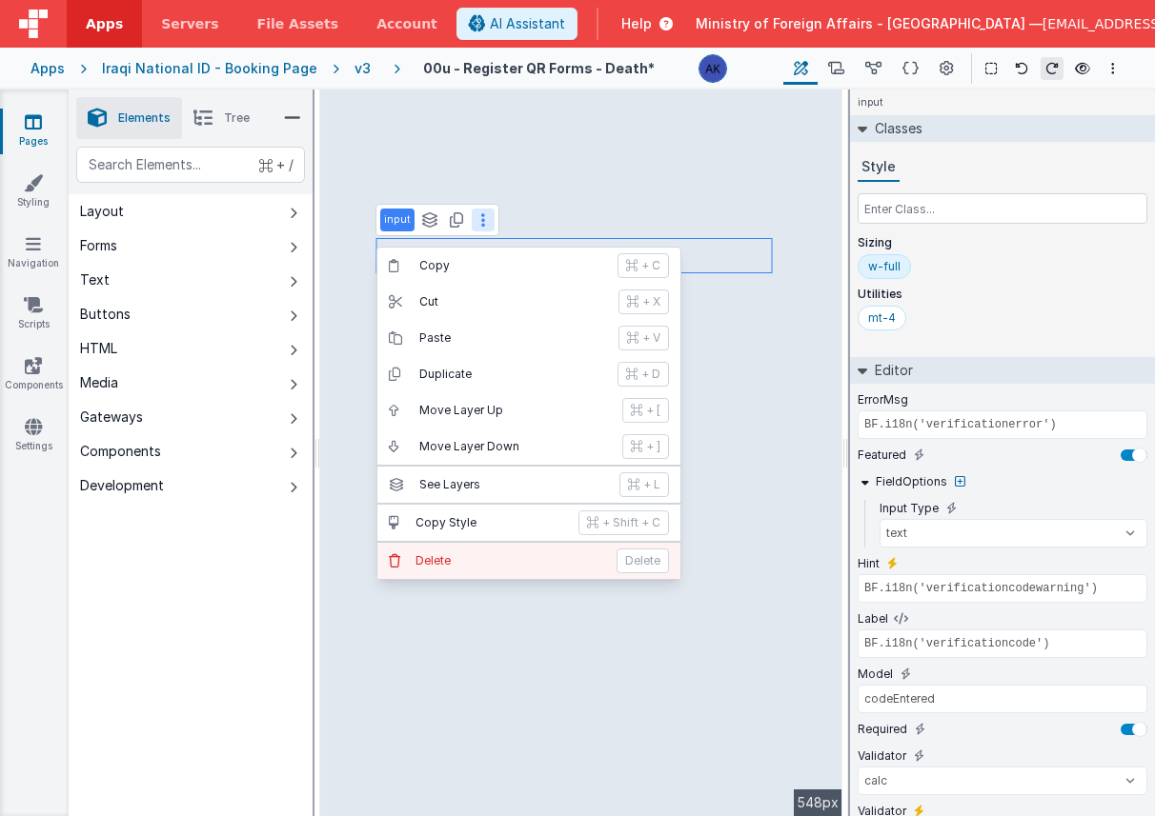
click at [494, 552] on button "Delete Delete" at bounding box center [528, 561] width 303 height 36
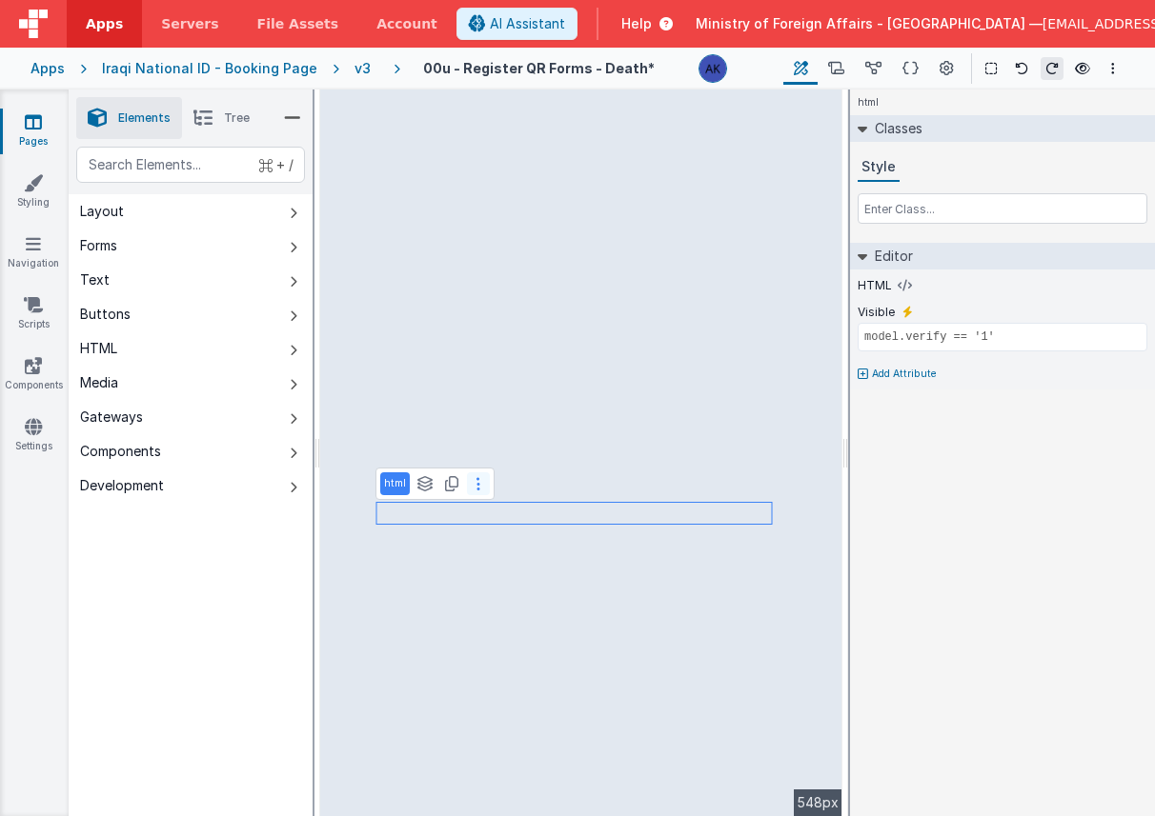
click at [476, 485] on icon at bounding box center [478, 483] width 4 height 15
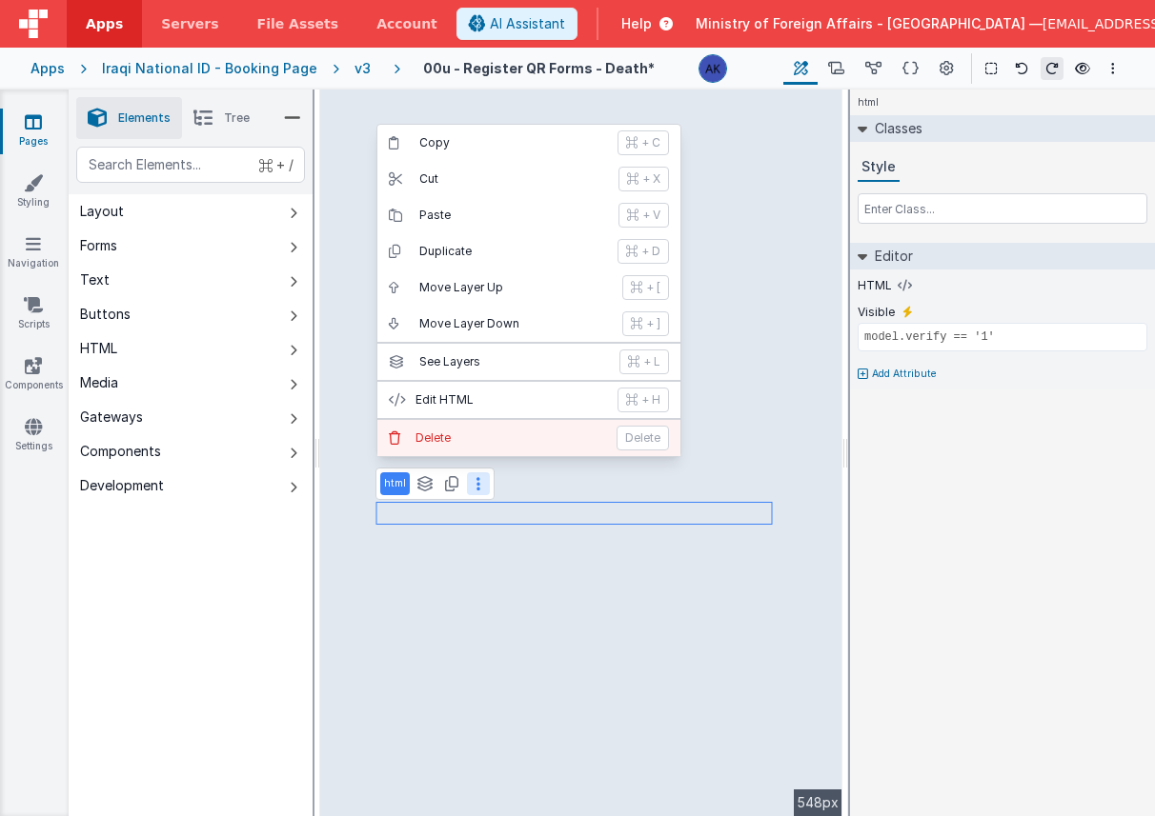
click at [476, 439] on p "Delete" at bounding box center [510, 438] width 190 height 15
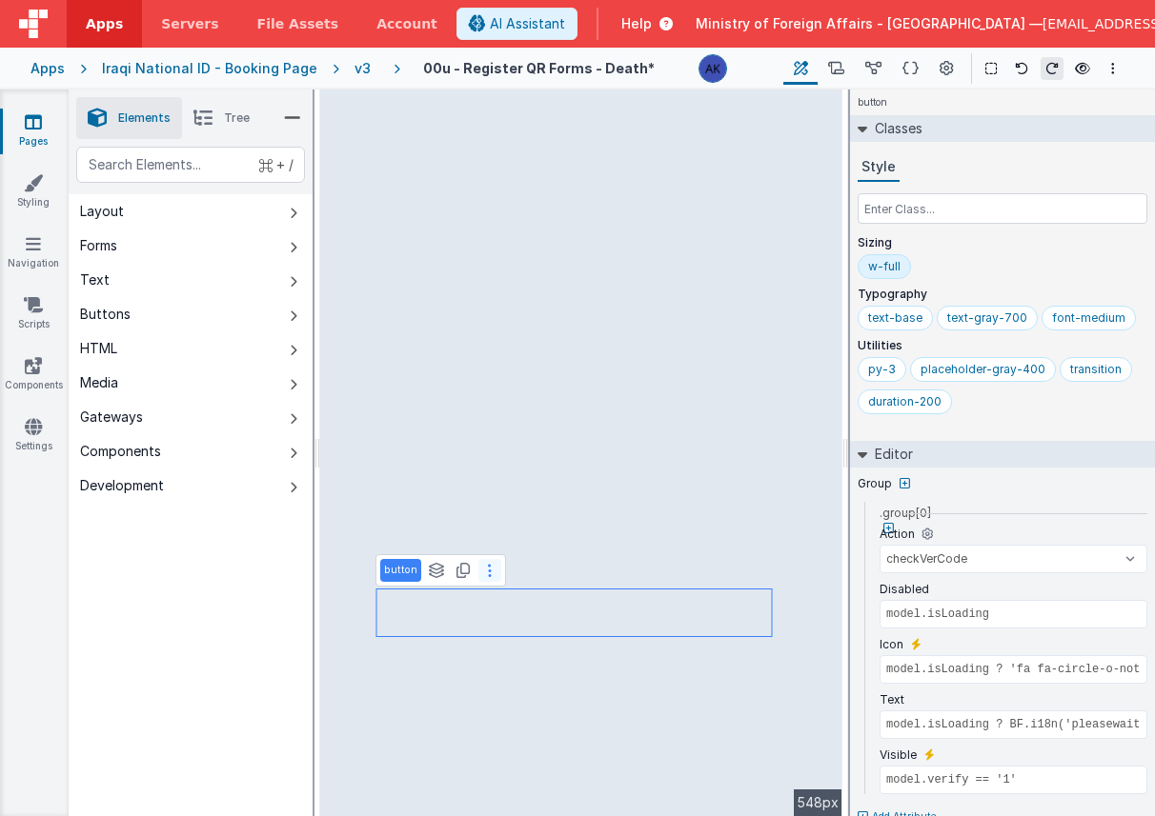
click at [490, 575] on button at bounding box center [489, 570] width 23 height 23
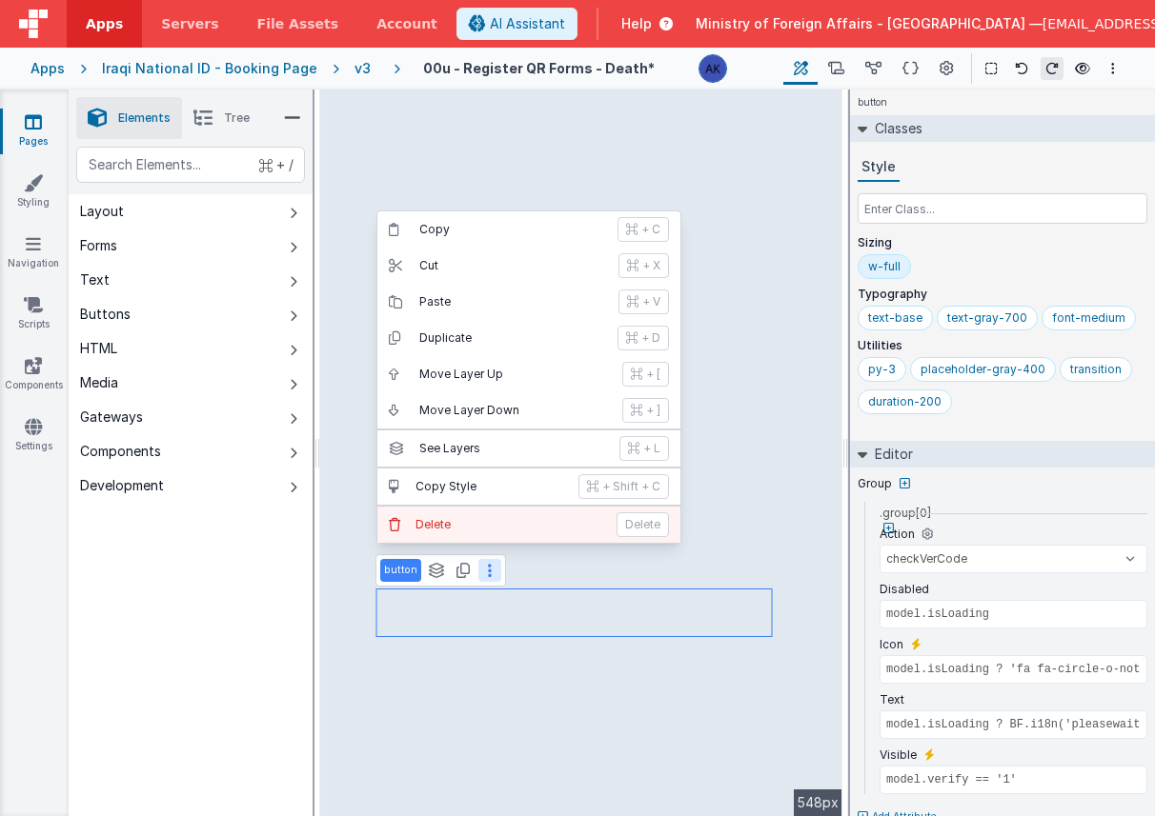
click at [496, 519] on p "Delete" at bounding box center [510, 524] width 190 height 15
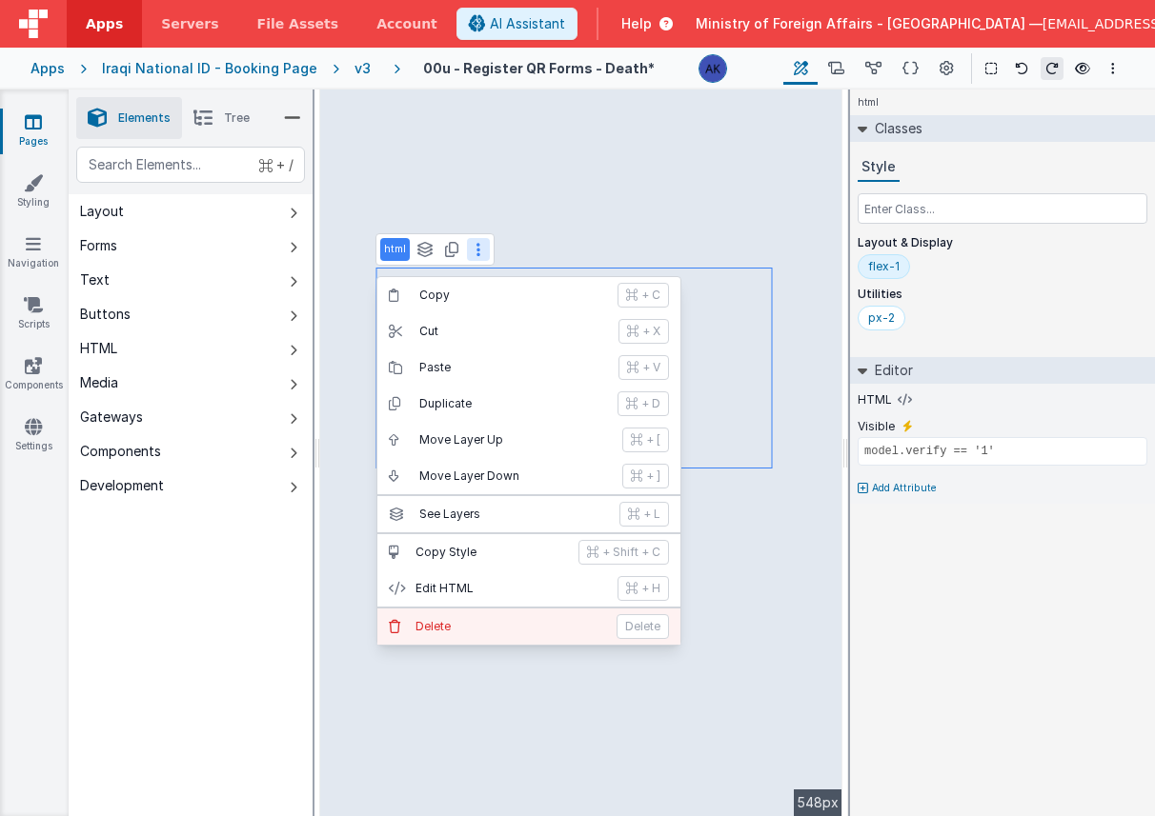
click at [517, 619] on p "Delete" at bounding box center [510, 626] width 190 height 15
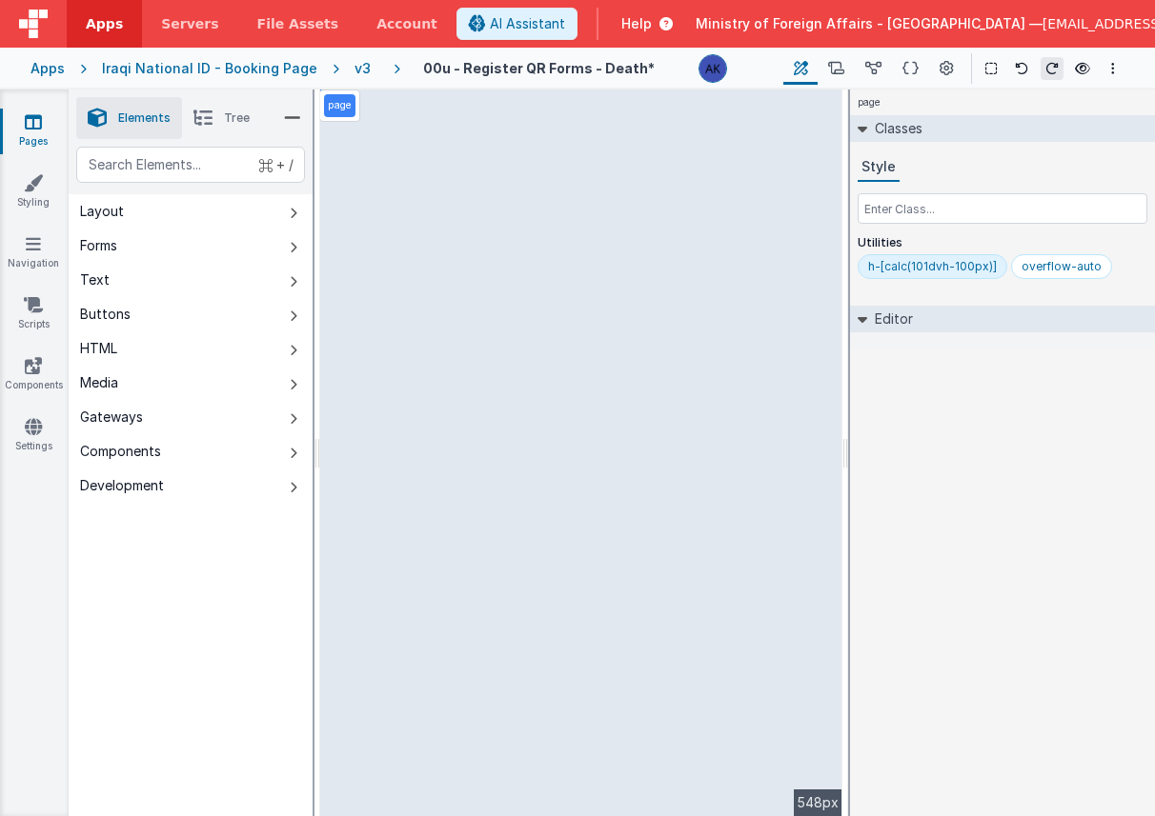
select select "email"
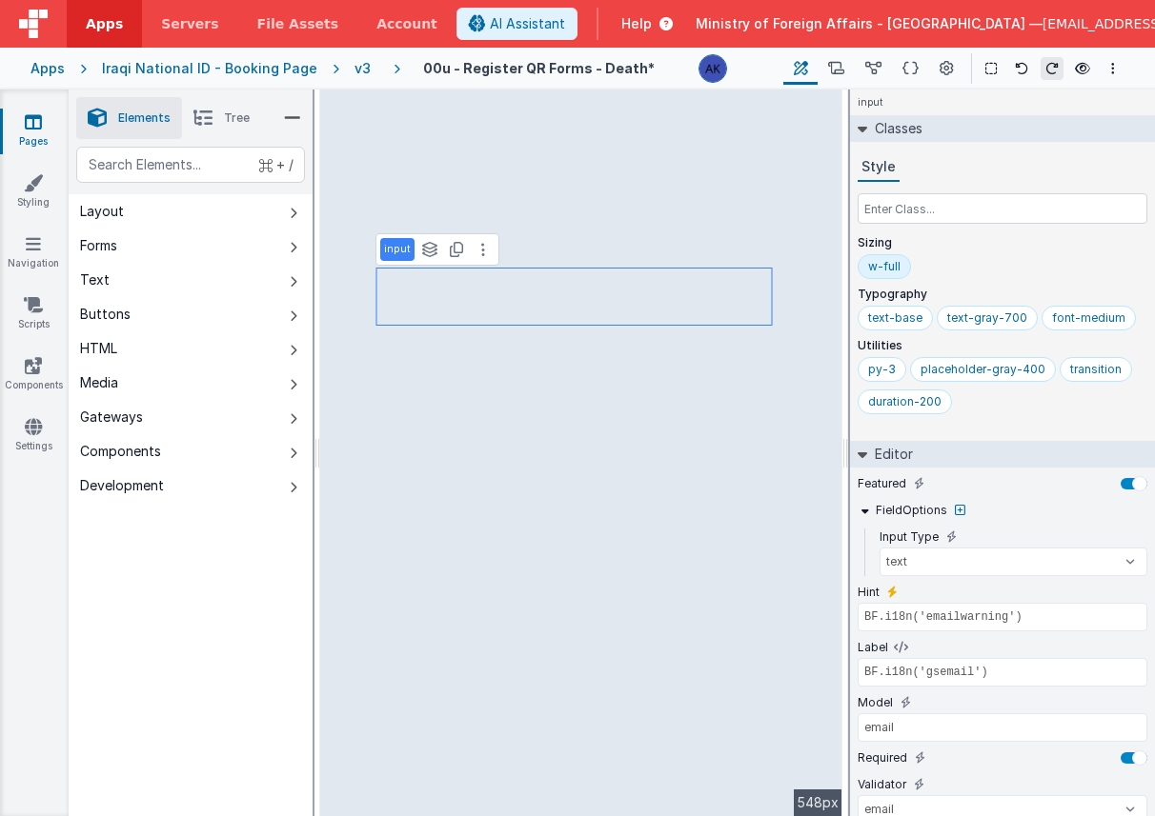
scroll to position [116, 0]
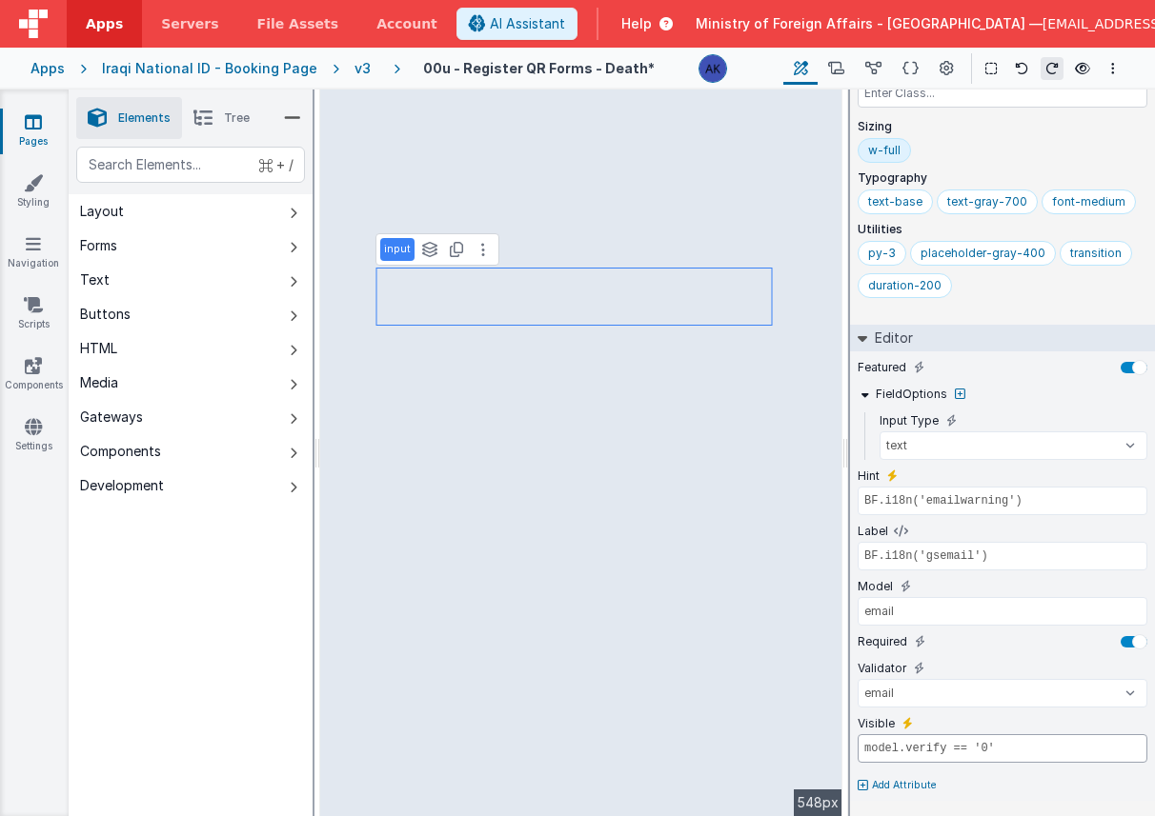
click at [960, 743] on input "model.verify == '0'" at bounding box center [1002, 749] width 290 height 29
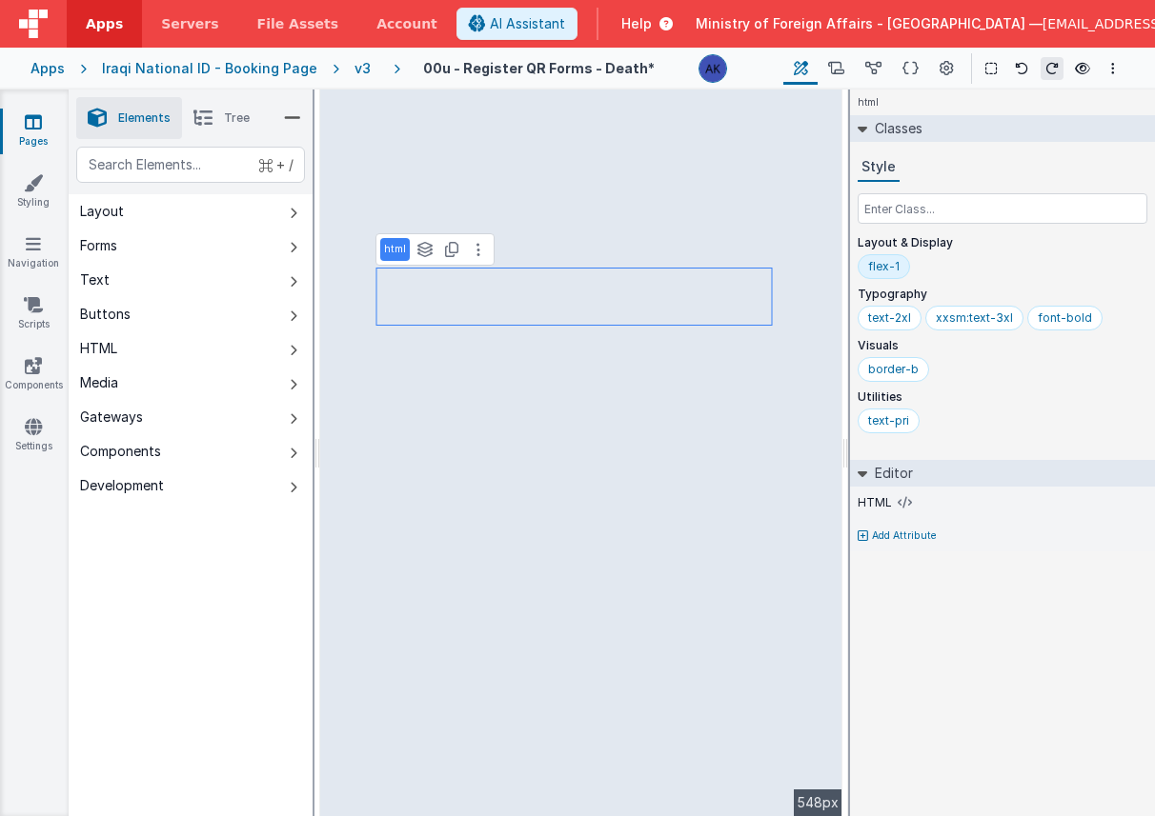
scroll to position [0, 0]
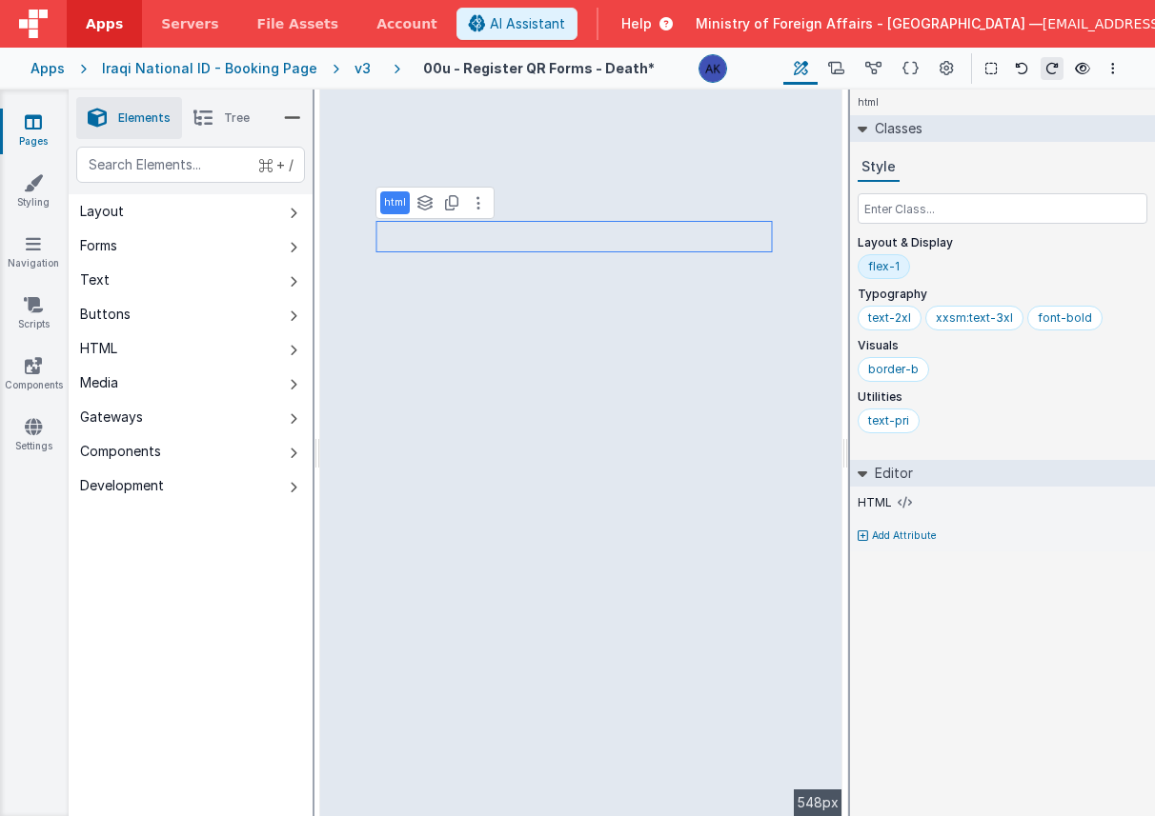
click at [908, 534] on p "Add Attribute" at bounding box center [904, 536] width 65 height 15
click at [904, 525] on icon at bounding box center [907, 529] width 10 height 15
paste input "model.verify == '0'"
type input "model.verify == '0'"
click at [981, 714] on div "html Classes Style Layout & Display flex-1 Typography text-2xl xxsm:text-3xl fo…" at bounding box center [1002, 453] width 305 height 727
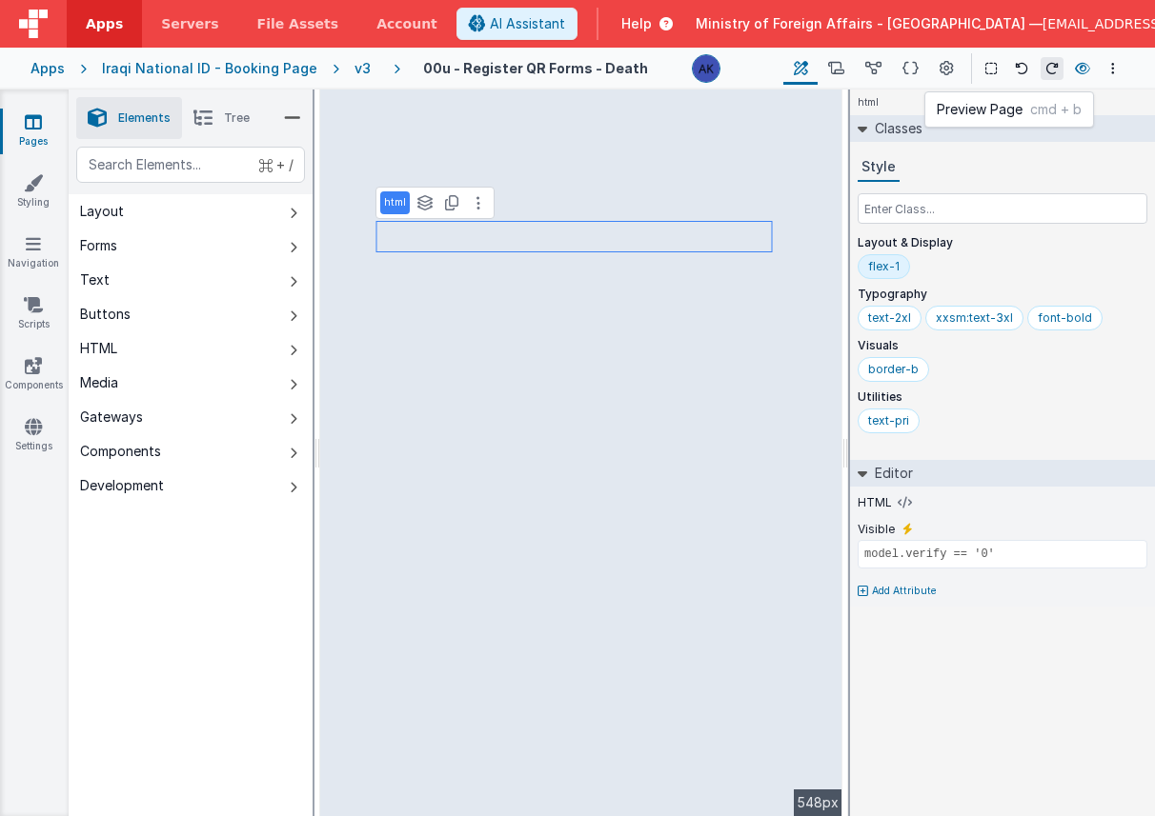
click at [1088, 70] on icon at bounding box center [1082, 68] width 15 height 13
click at [354, 66] on div "v3" at bounding box center [366, 68] width 24 height 19
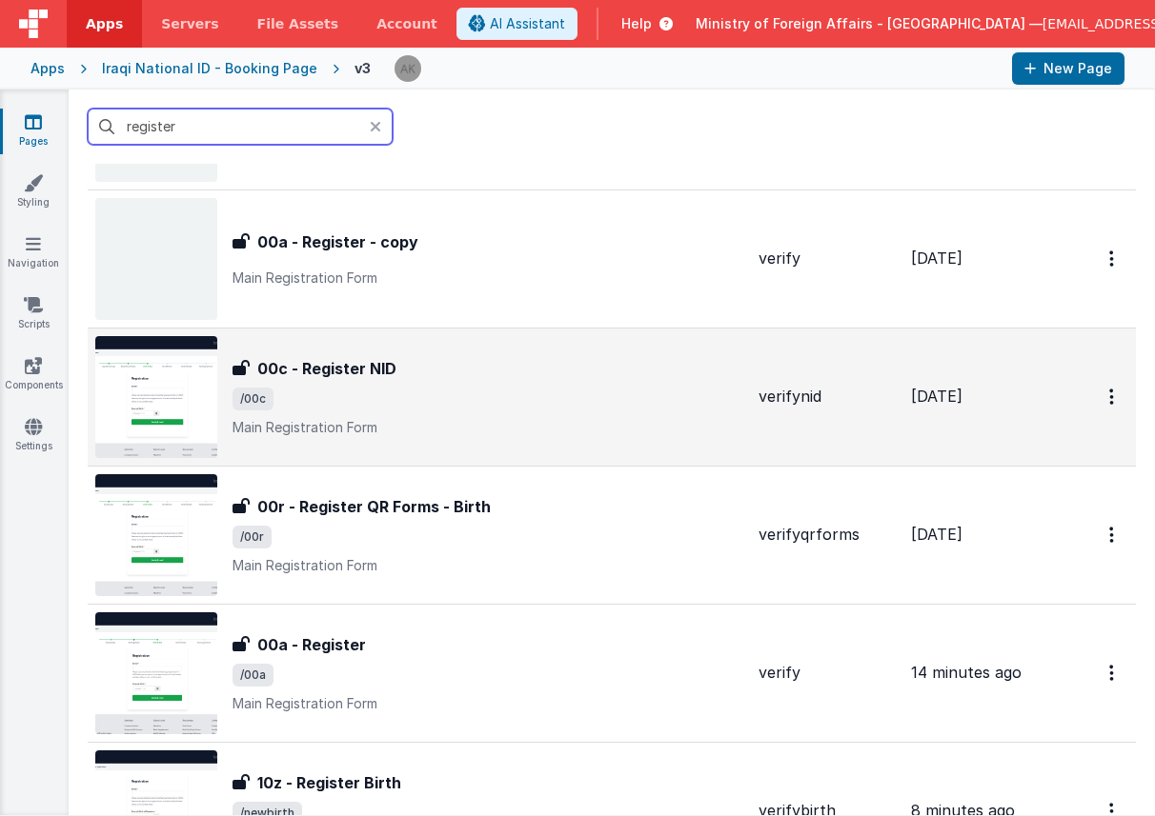
scroll to position [295, 0]
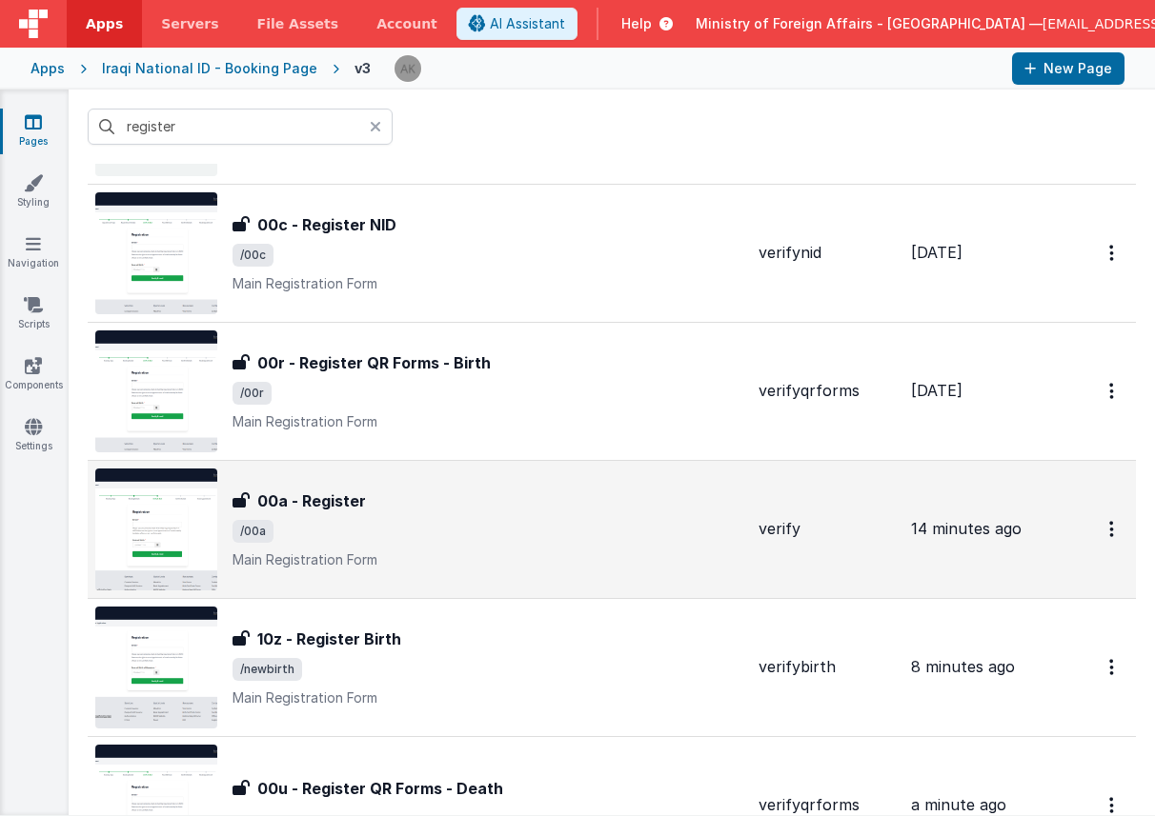
click at [349, 501] on h3 "00a - Register" at bounding box center [311, 501] width 109 height 23
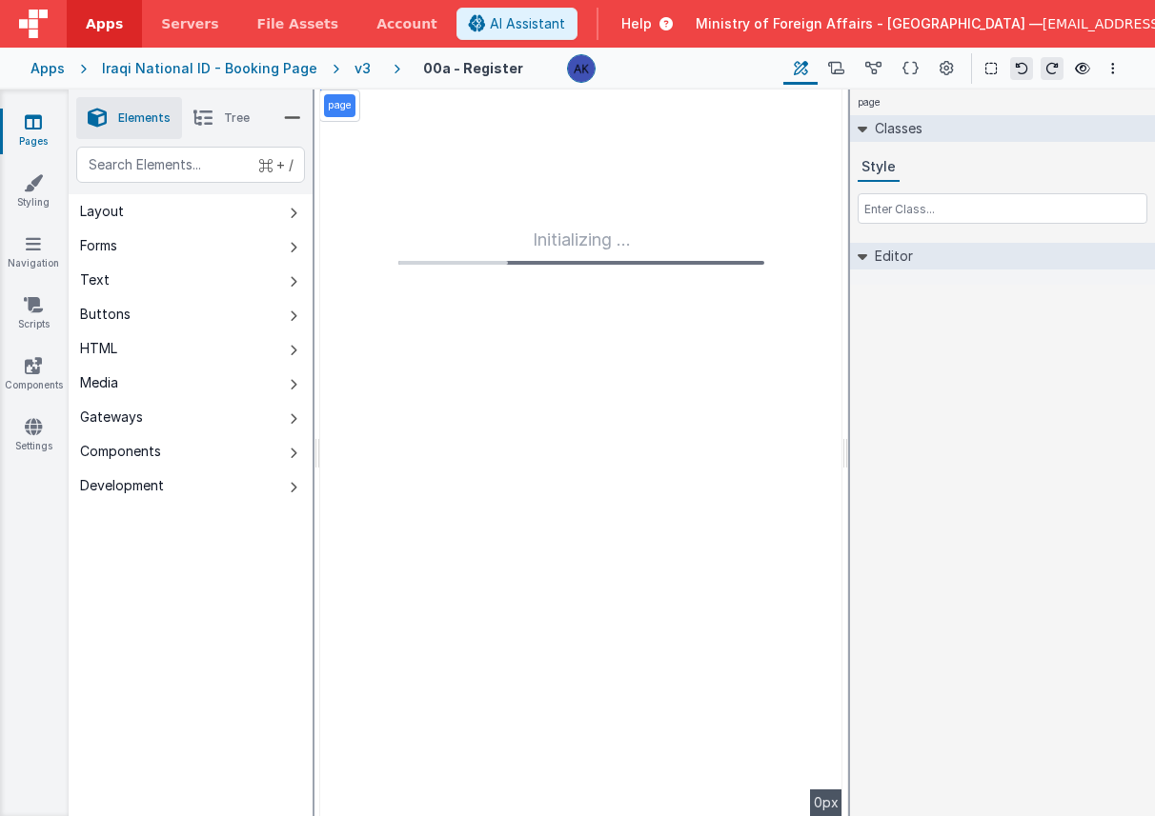
click at [354, 64] on div "v3" at bounding box center [366, 68] width 24 height 19
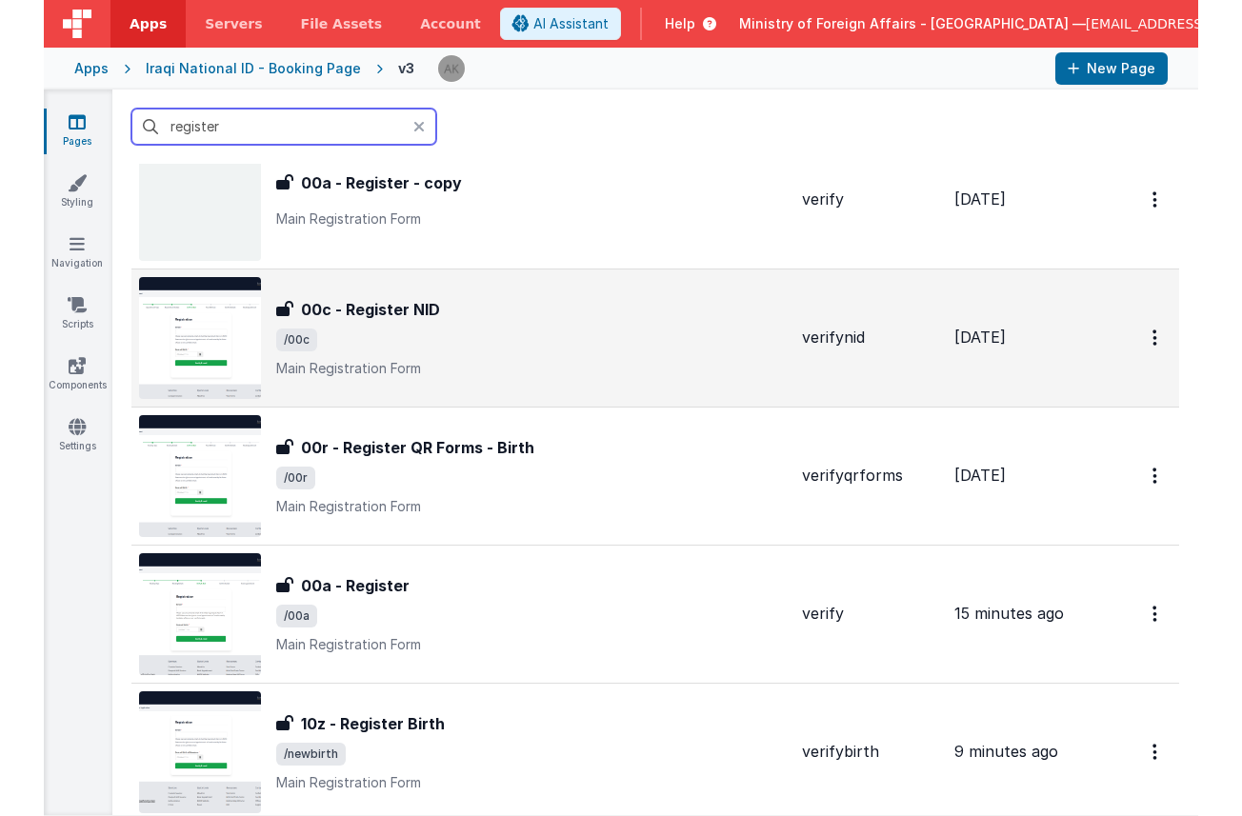
scroll to position [225, 0]
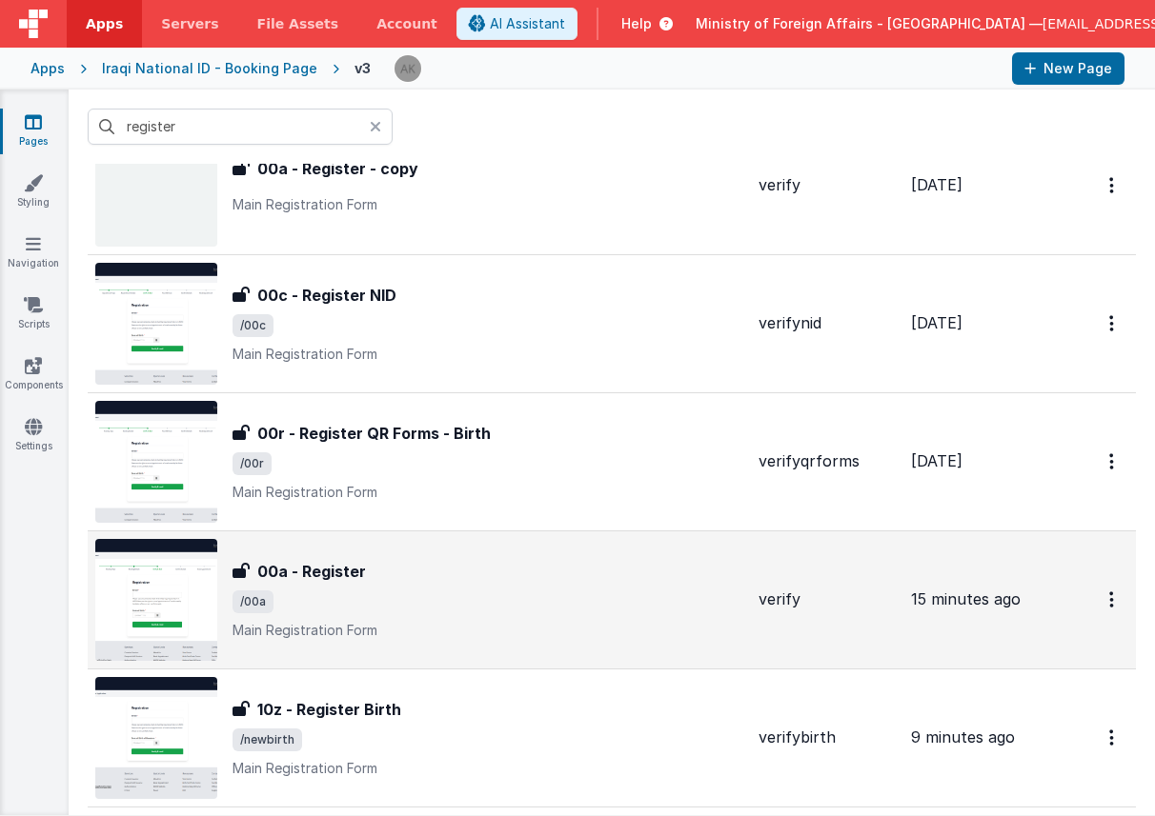
click at [164, 584] on img at bounding box center [156, 600] width 122 height 122
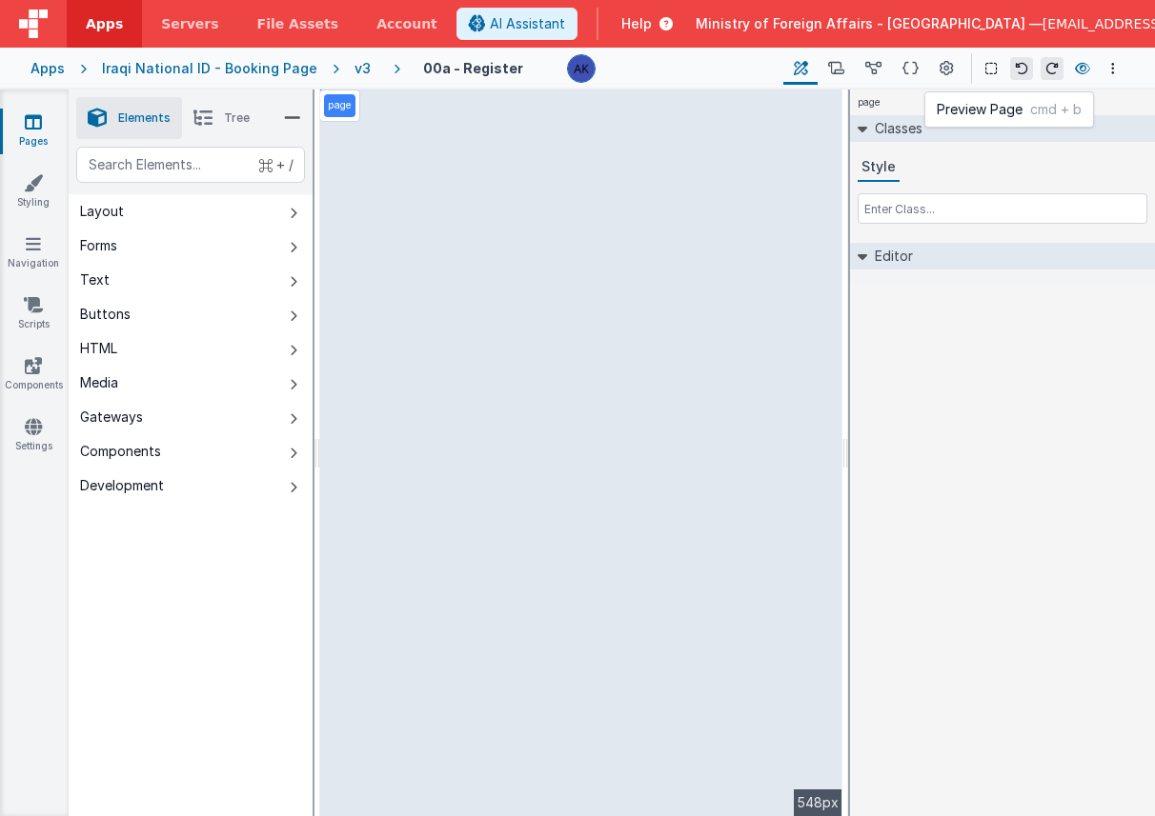
click at [1083, 64] on icon at bounding box center [1082, 68] width 15 height 13
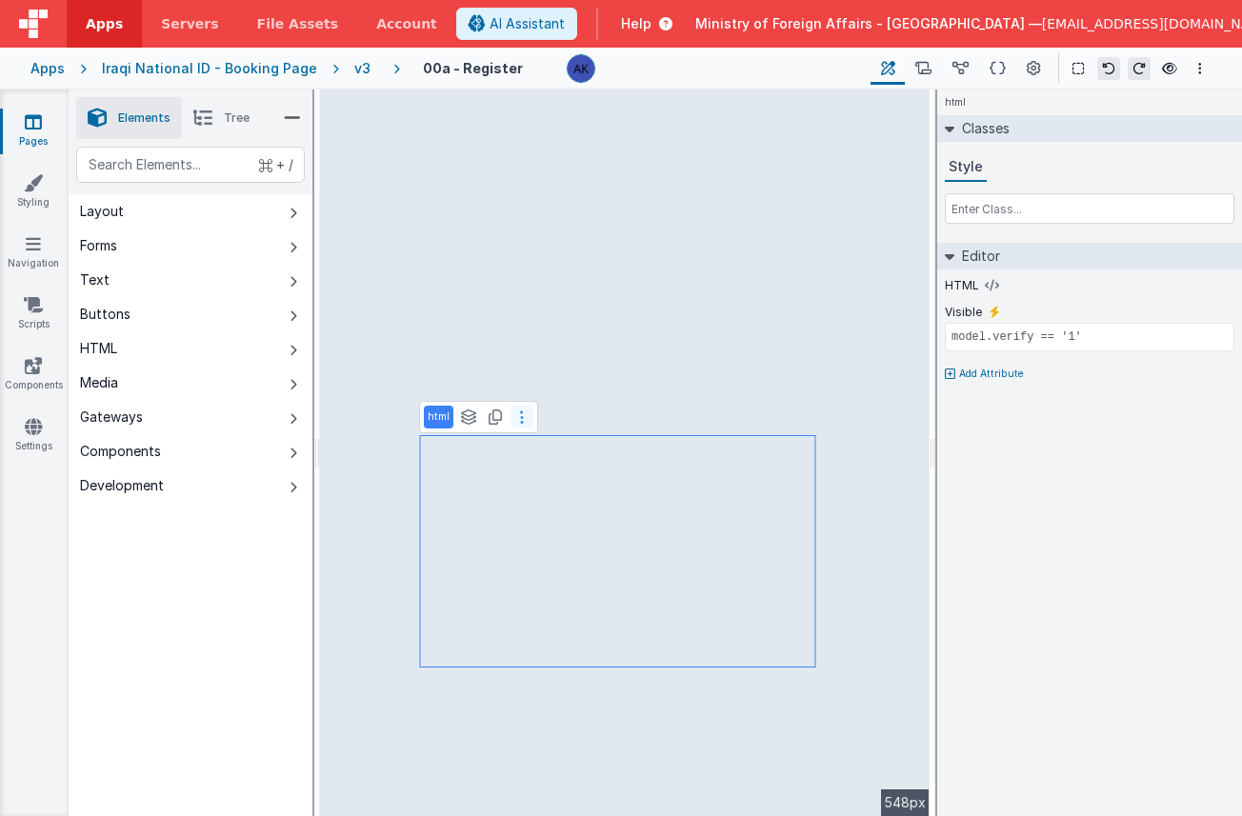
click at [520, 413] on icon at bounding box center [522, 417] width 4 height 15
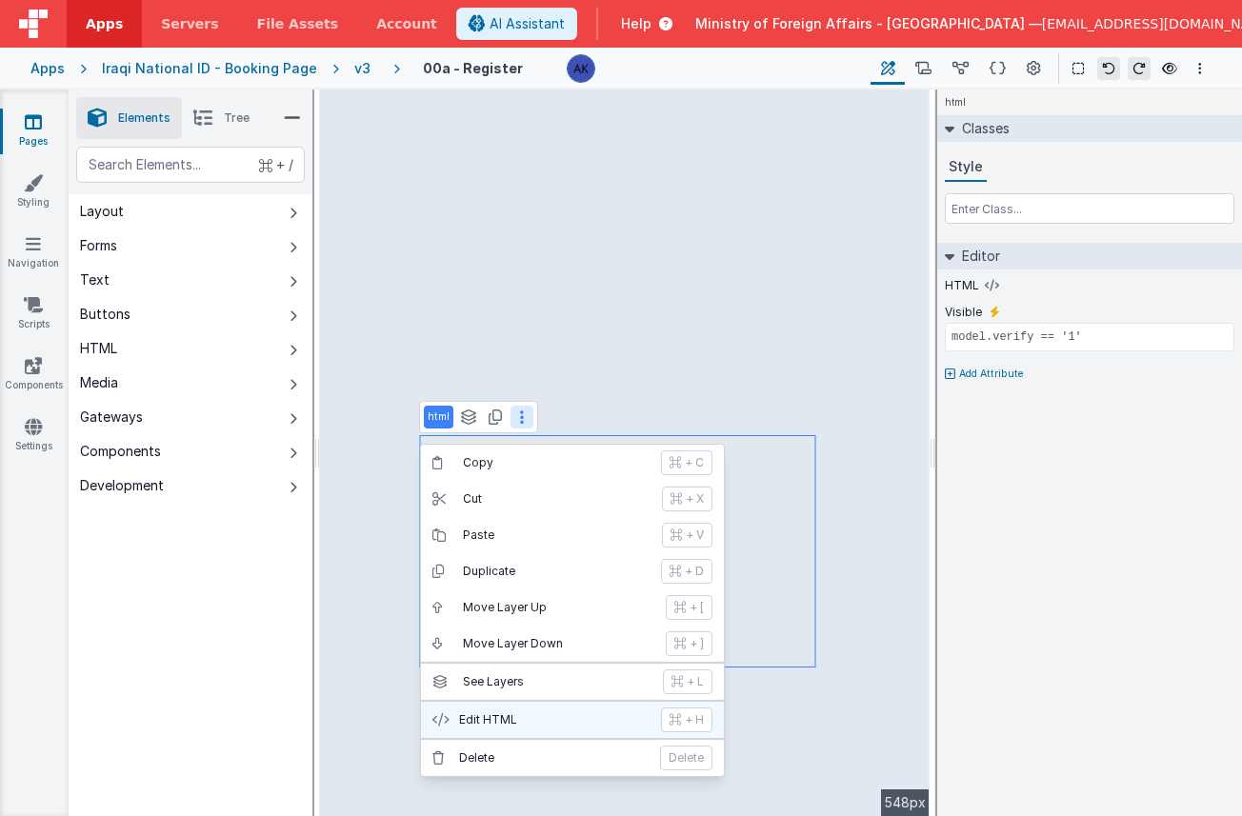
click at [525, 713] on p "Edit HTML" at bounding box center [554, 720] width 191 height 15
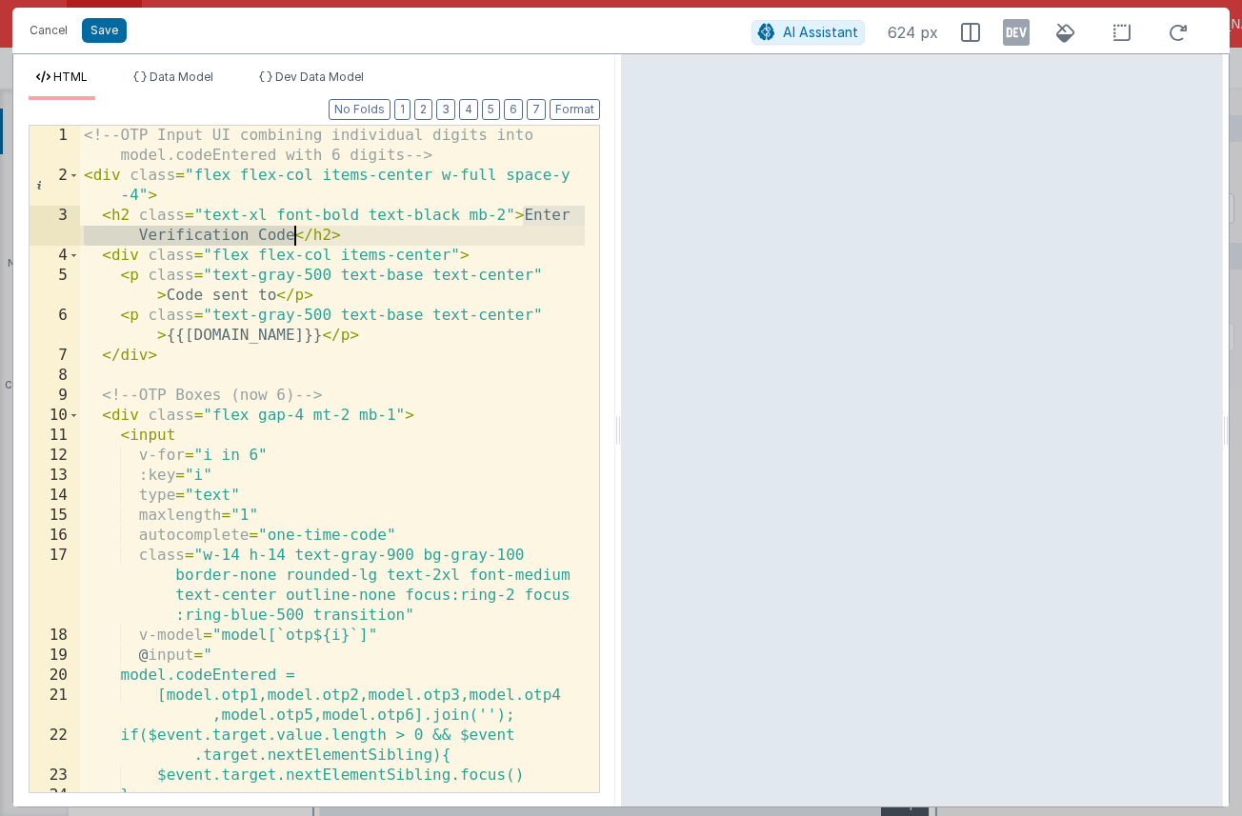
drag, startPoint x: 523, startPoint y: 213, endPoint x: 292, endPoint y: 243, distance: 233.4
click at [292, 243] on div "<!-- OTP Input UI combining individual digits into model.codeEntered with 6 dig…" at bounding box center [332, 499] width 505 height 747
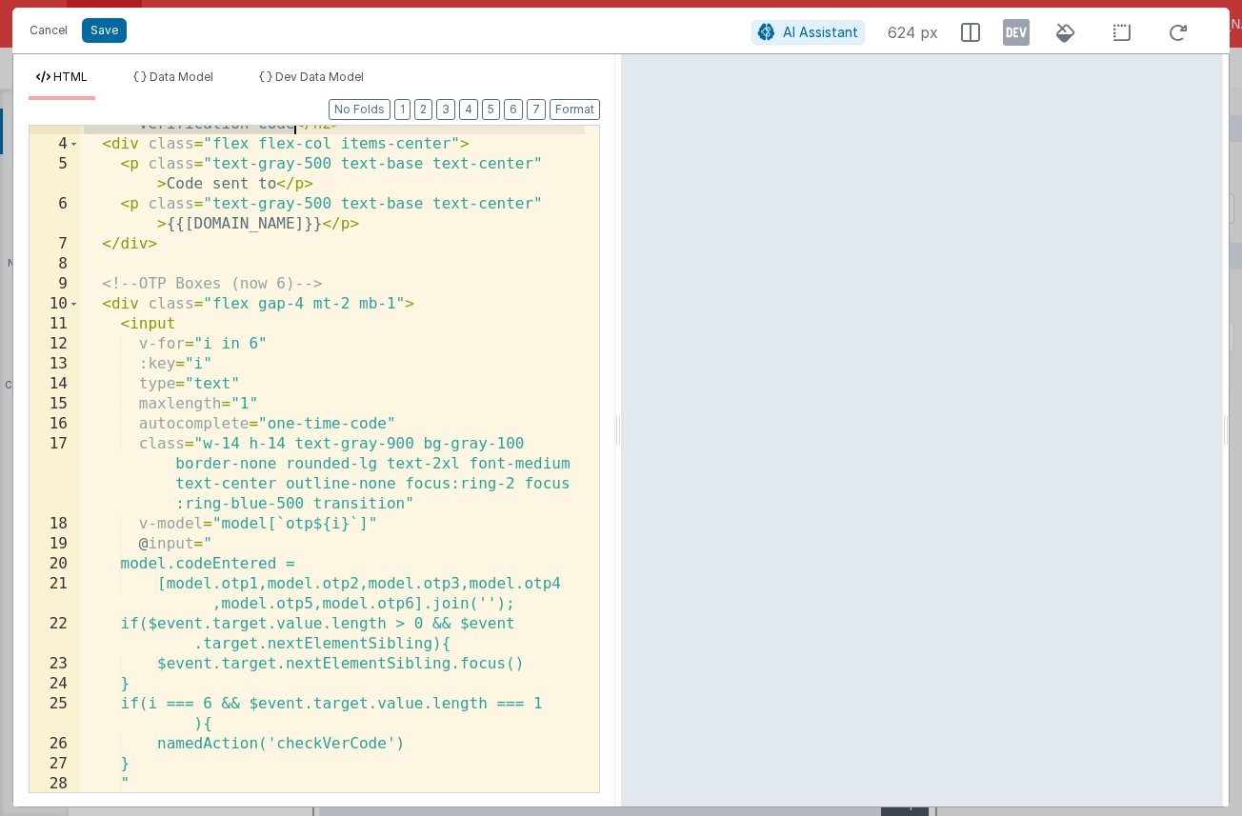
scroll to position [734, 0]
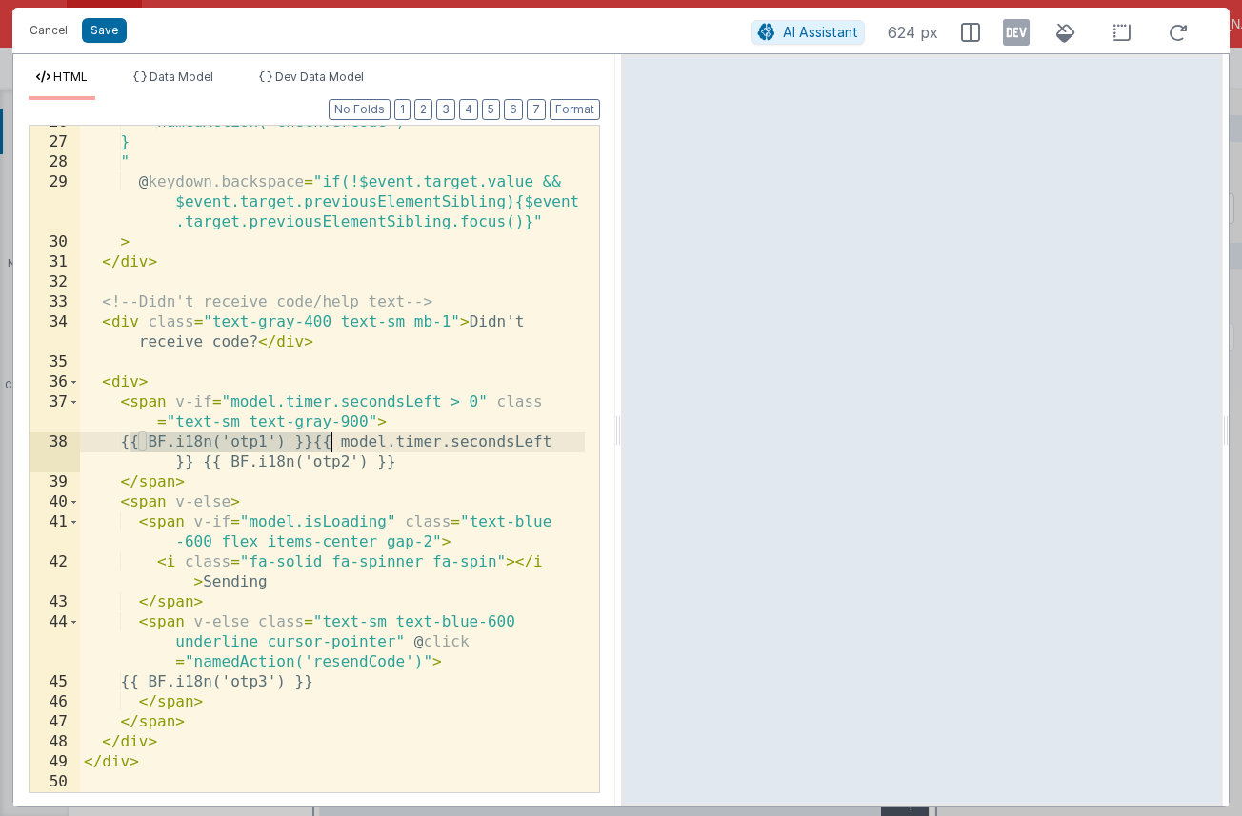
drag, startPoint x: 131, startPoint y: 444, endPoint x: 330, endPoint y: 441, distance: 199.1
click at [330, 441] on div "namedAction('checkVerCode') } " @ keydown.backspace = "if(!$event.target.value …" at bounding box center [332, 465] width 505 height 707
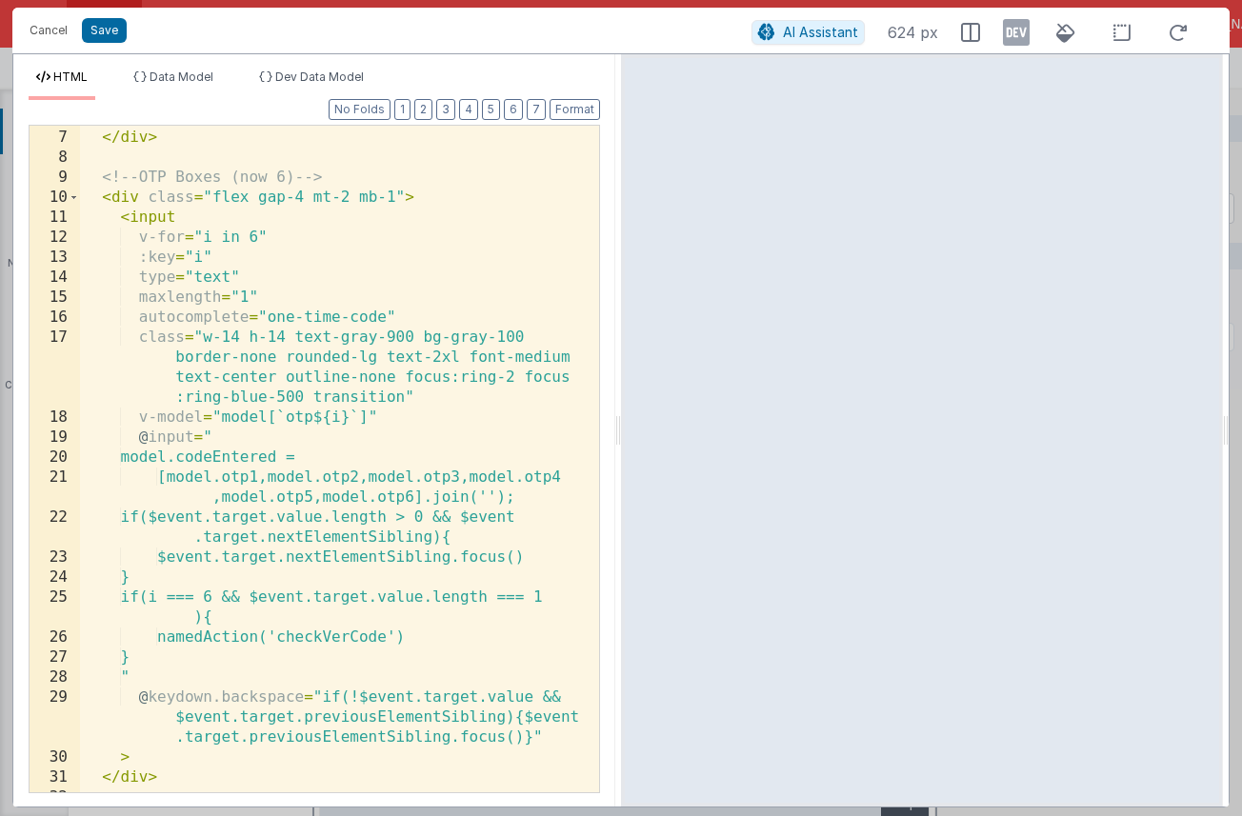
scroll to position [0, 0]
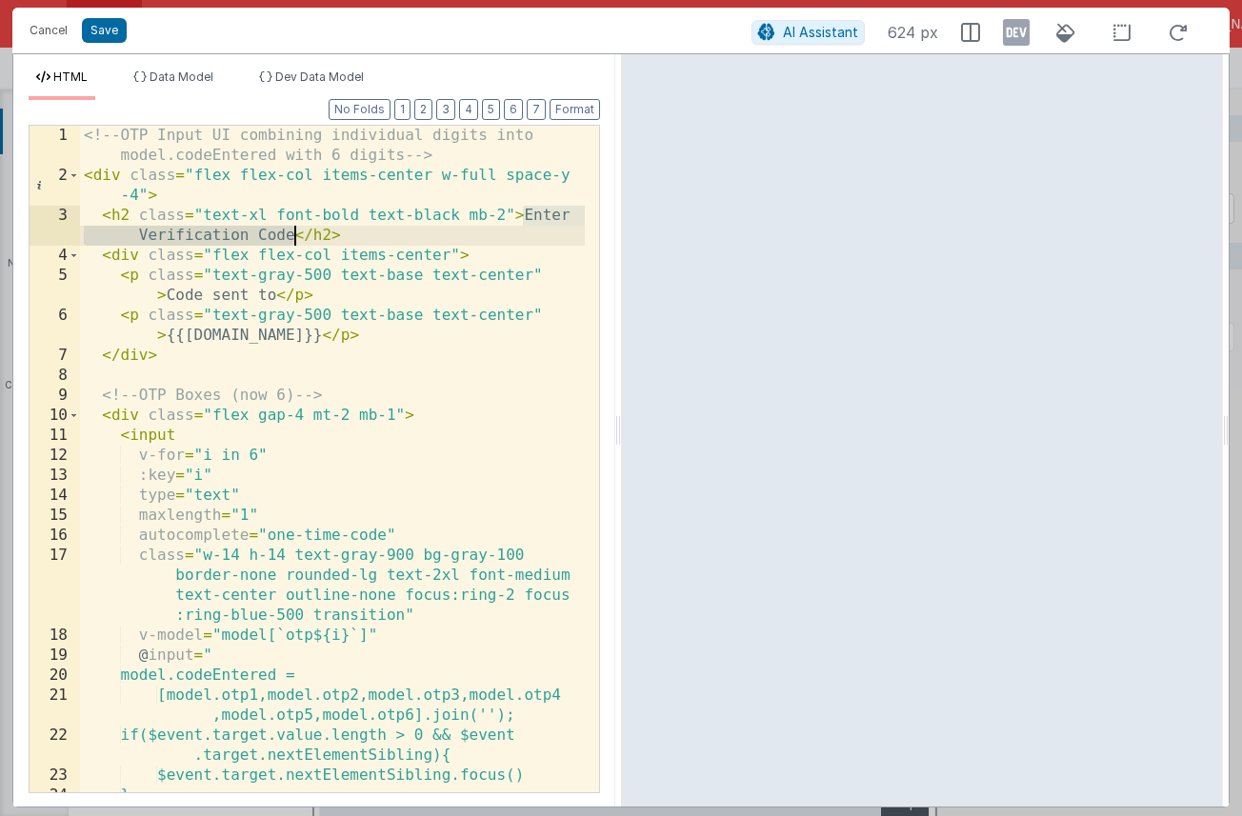
drag, startPoint x: 524, startPoint y: 216, endPoint x: 295, endPoint y: 240, distance: 229.9
click at [295, 240] on div "<!-- OTP Input UI combining individual digits into model.codeEntered with 6 dig…" at bounding box center [332, 499] width 505 height 747
click at [215, 233] on div "<!-- OTP Input UI combining individual digits into model.codeEntered with 6 dig…" at bounding box center [332, 499] width 505 height 747
click at [215, 234] on div "<!-- OTP Input UI combining individual digits into model.codeEntered with 6 dig…" at bounding box center [332, 499] width 505 height 747
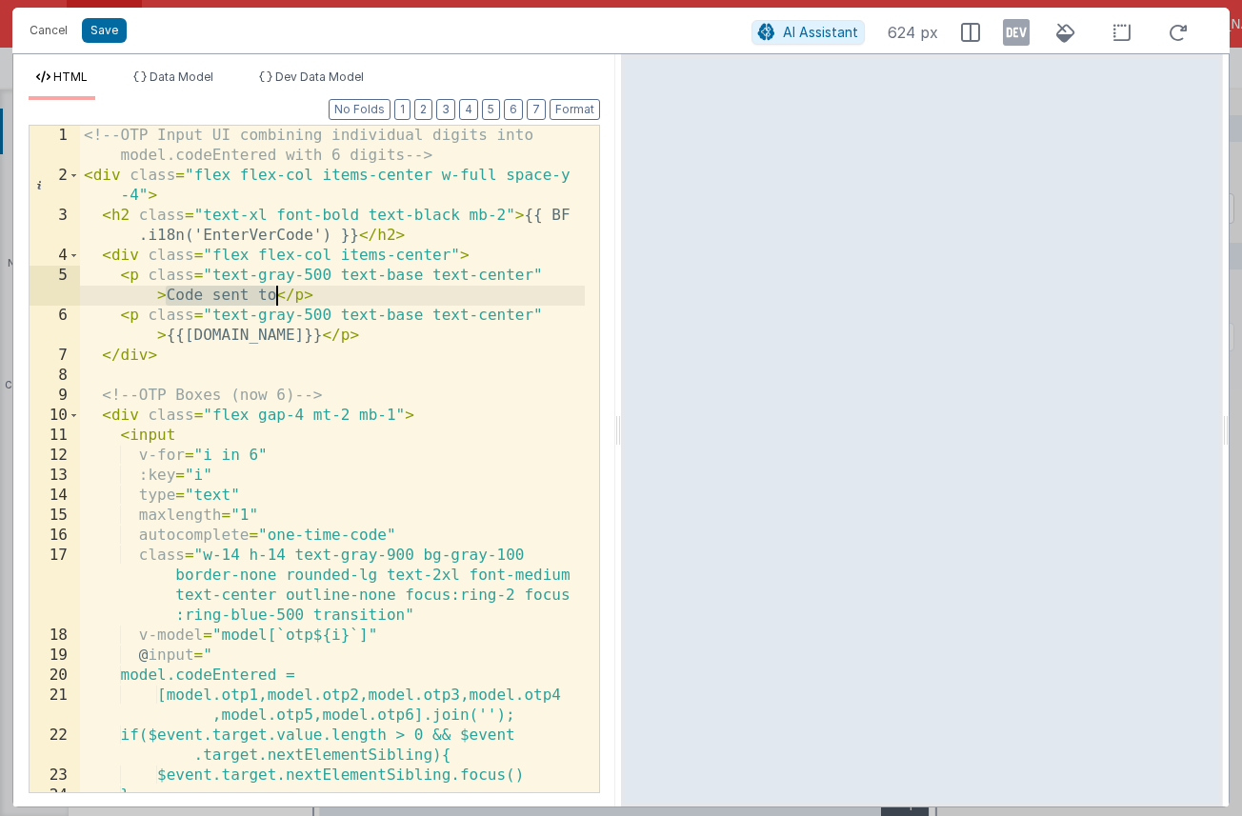
drag, startPoint x: 166, startPoint y: 298, endPoint x: 273, endPoint y: 298, distance: 107.7
click at [273, 298] on div "<!-- OTP Input UI combining individual digits into model.codeEntered with 6 dig…" at bounding box center [332, 499] width 505 height 747
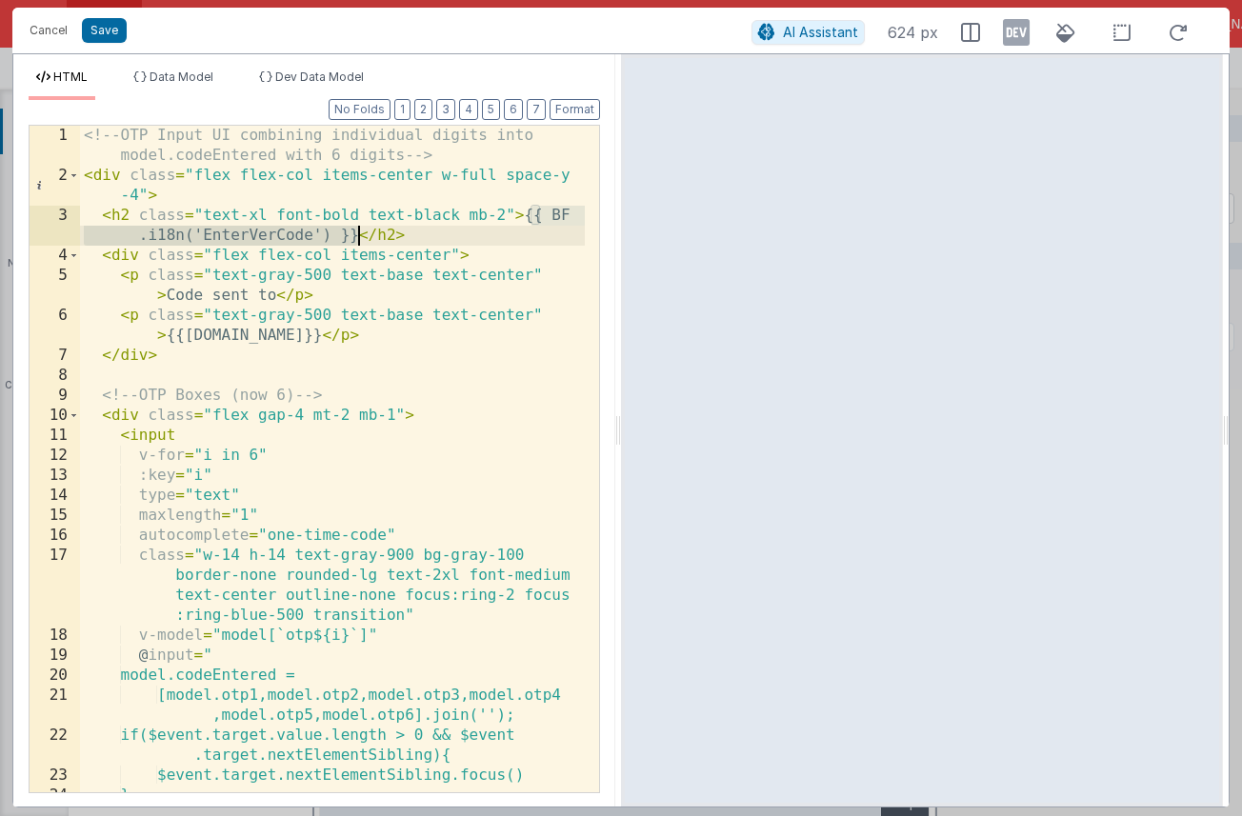
drag, startPoint x: 534, startPoint y: 217, endPoint x: 358, endPoint y: 237, distance: 176.4
click at [358, 237] on div "<!-- OTP Input UI combining individual digits into model.codeEntered with 6 dig…" at bounding box center [332, 499] width 505 height 747
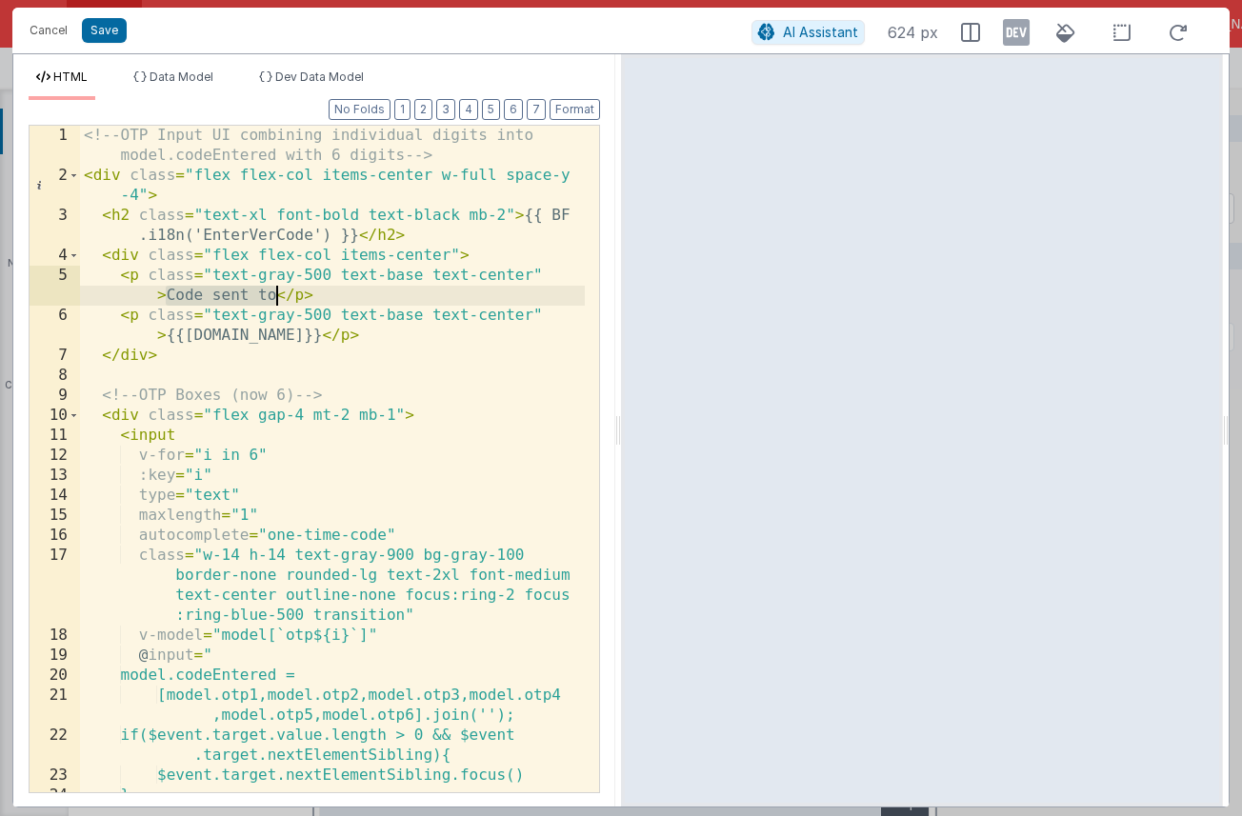
drag, startPoint x: 168, startPoint y: 297, endPoint x: 272, endPoint y: 297, distance: 104.8
click at [272, 297] on div "<!-- OTP Input UI combining individual digits into model.codeEntered with 6 dig…" at bounding box center [332, 499] width 505 height 747
click at [297, 294] on div "<!-- OTP Input UI combining individual digits into model.codeEntered with 6 dig…" at bounding box center [332, 499] width 505 height 747
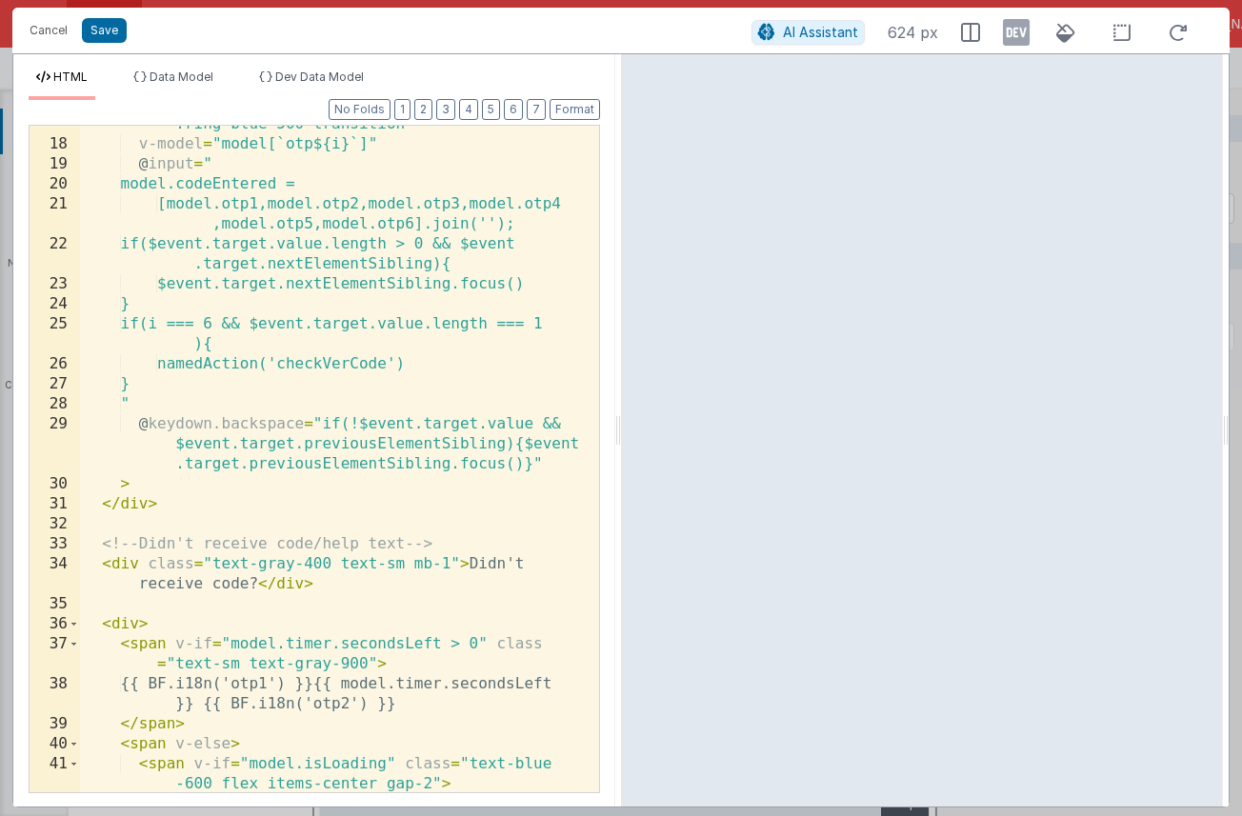
scroll to position [539, 0]
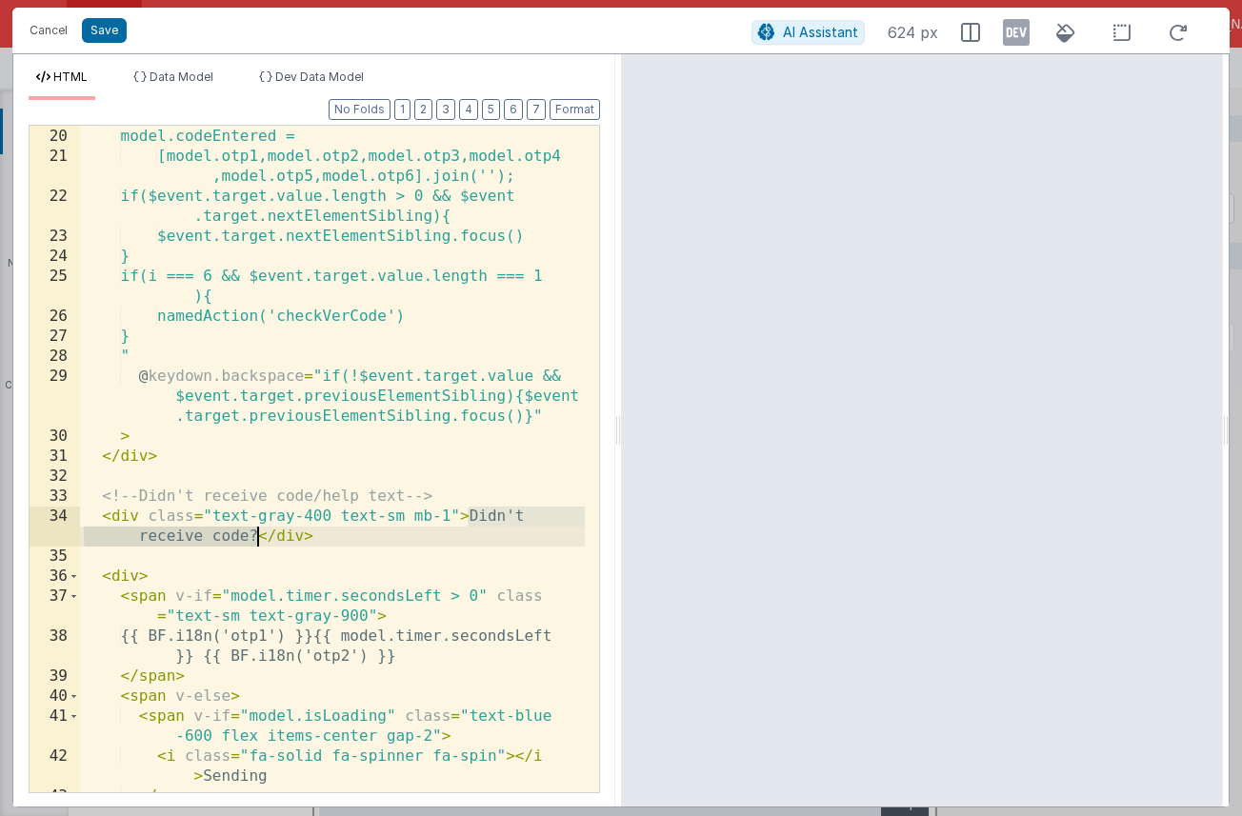
drag, startPoint x: 467, startPoint y: 520, endPoint x: 253, endPoint y: 533, distance: 213.8
click at [253, 533] on div "@ input = " model.codeEntered = [model.otp1,model.otp2,model.otp3,model.otp4 ,m…" at bounding box center [332, 460] width 505 height 707
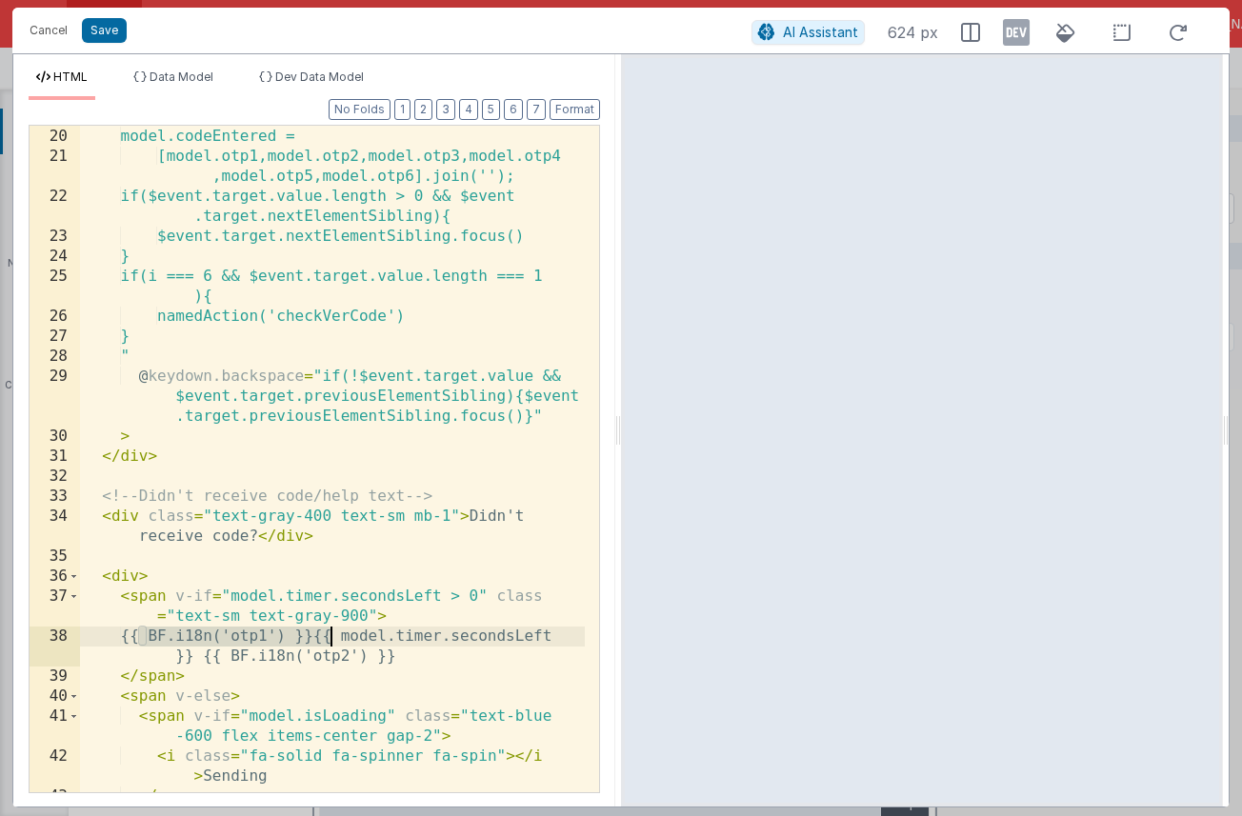
drag, startPoint x: 139, startPoint y: 636, endPoint x: 331, endPoint y: 639, distance: 191.5
click at [331, 639] on div "@ input = " model.codeEntered = [model.otp1,model.otp2,model.otp3,model.otp4 ,m…" at bounding box center [332, 460] width 505 height 707
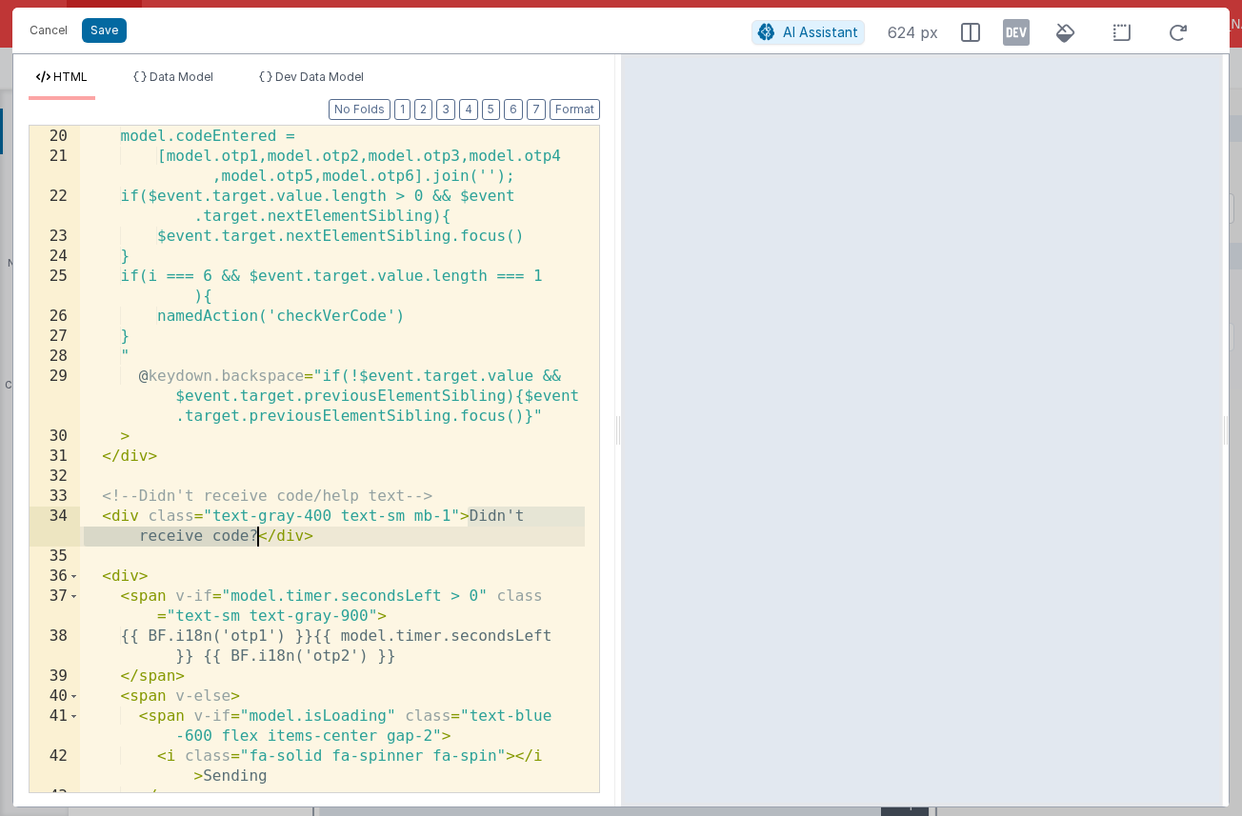
drag, startPoint x: 469, startPoint y: 518, endPoint x: 254, endPoint y: 539, distance: 215.4
click at [254, 539] on div "@ input = " model.codeEntered = [model.otp1,model.otp2,model.otp3,model.otp4 ,m…" at bounding box center [332, 460] width 505 height 707
click at [186, 540] on div "@ input = " model.codeEntered = [model.otp1,model.otp2,model.otp3,model.otp4 ,m…" at bounding box center [332, 460] width 505 height 707
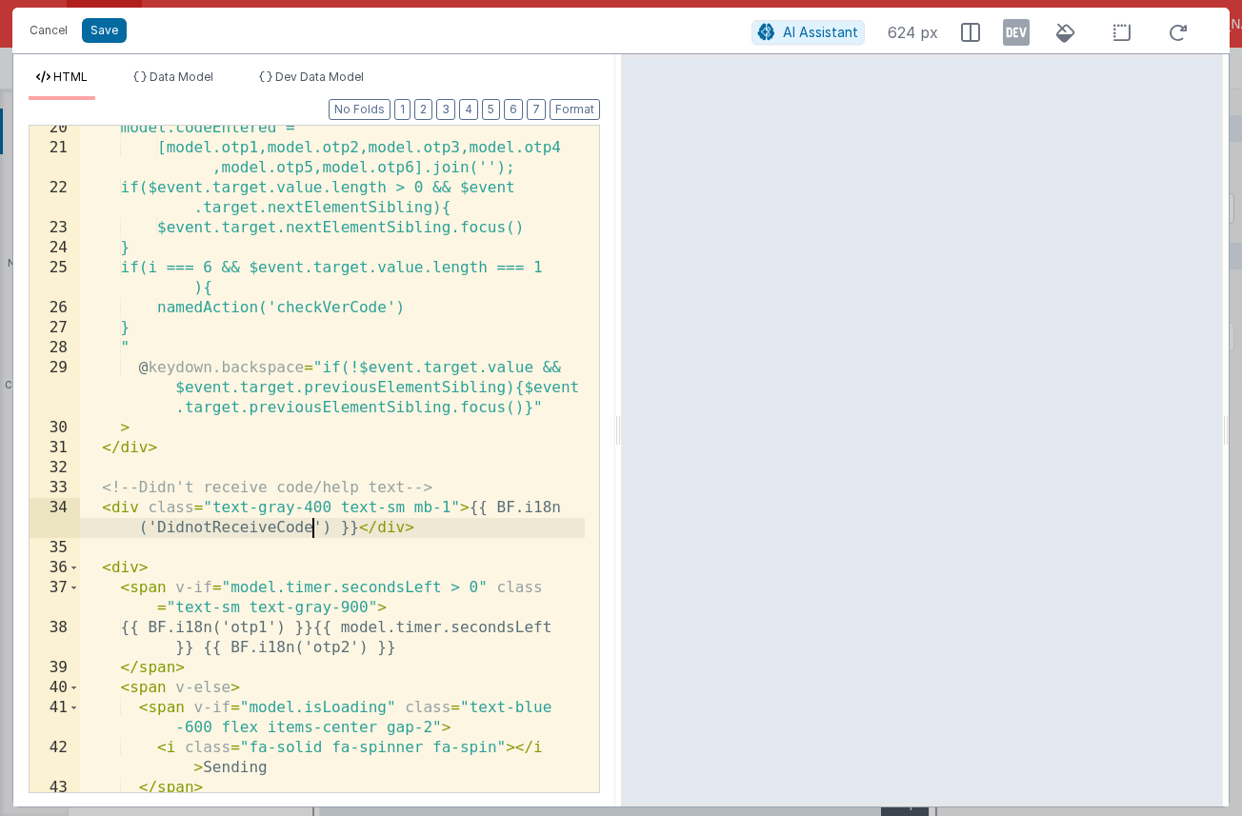
scroll to position [564, 0]
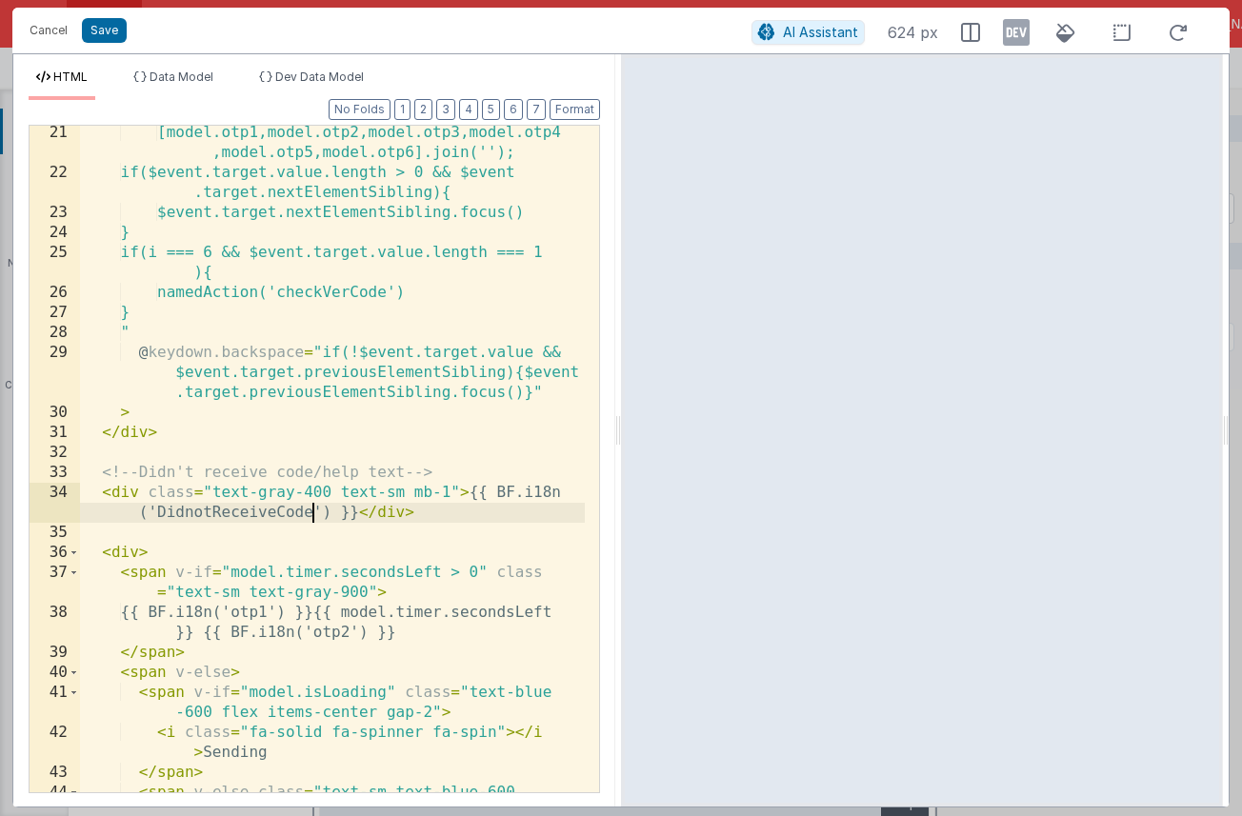
click at [332, 292] on div "[model.otp1,model.otp2,model.otp3,model.otp4 ,model.otp5,model.otp6].join(''); …" at bounding box center [332, 506] width 505 height 767
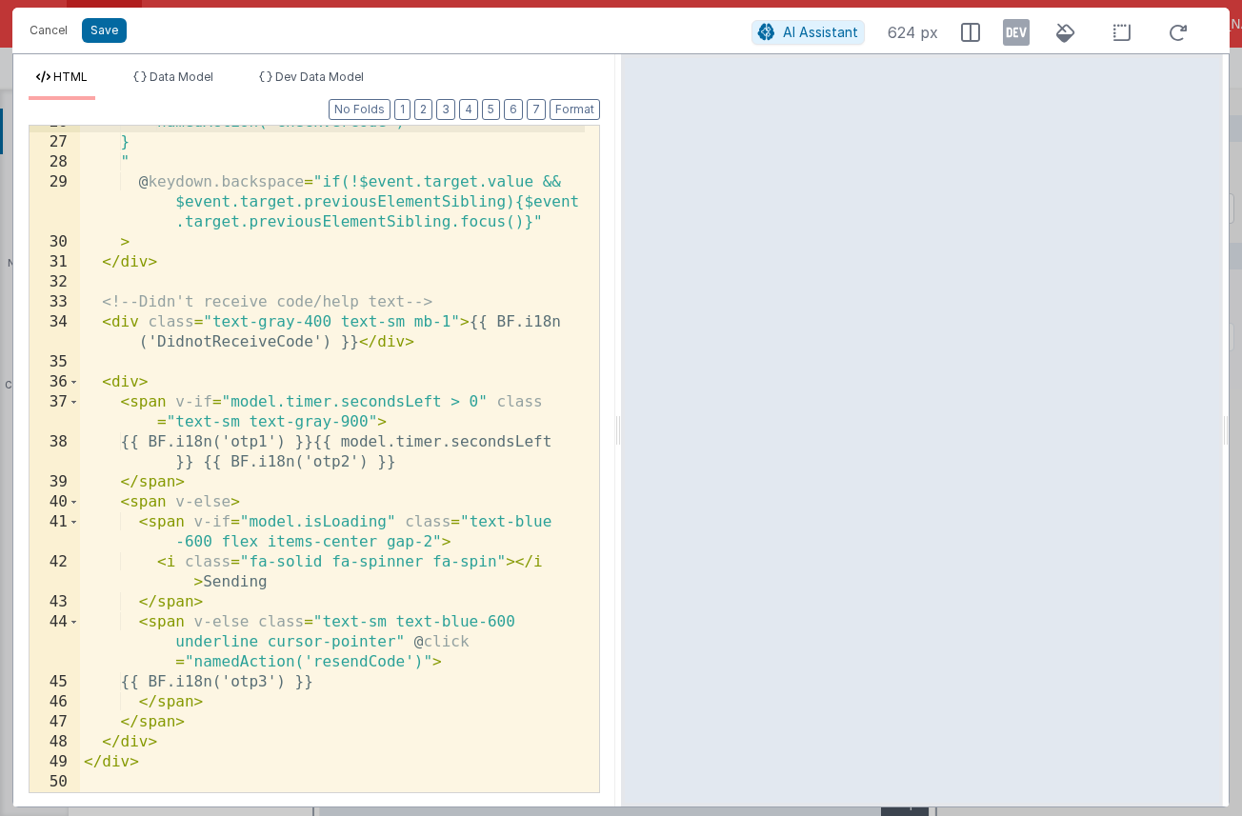
scroll to position [0, 0]
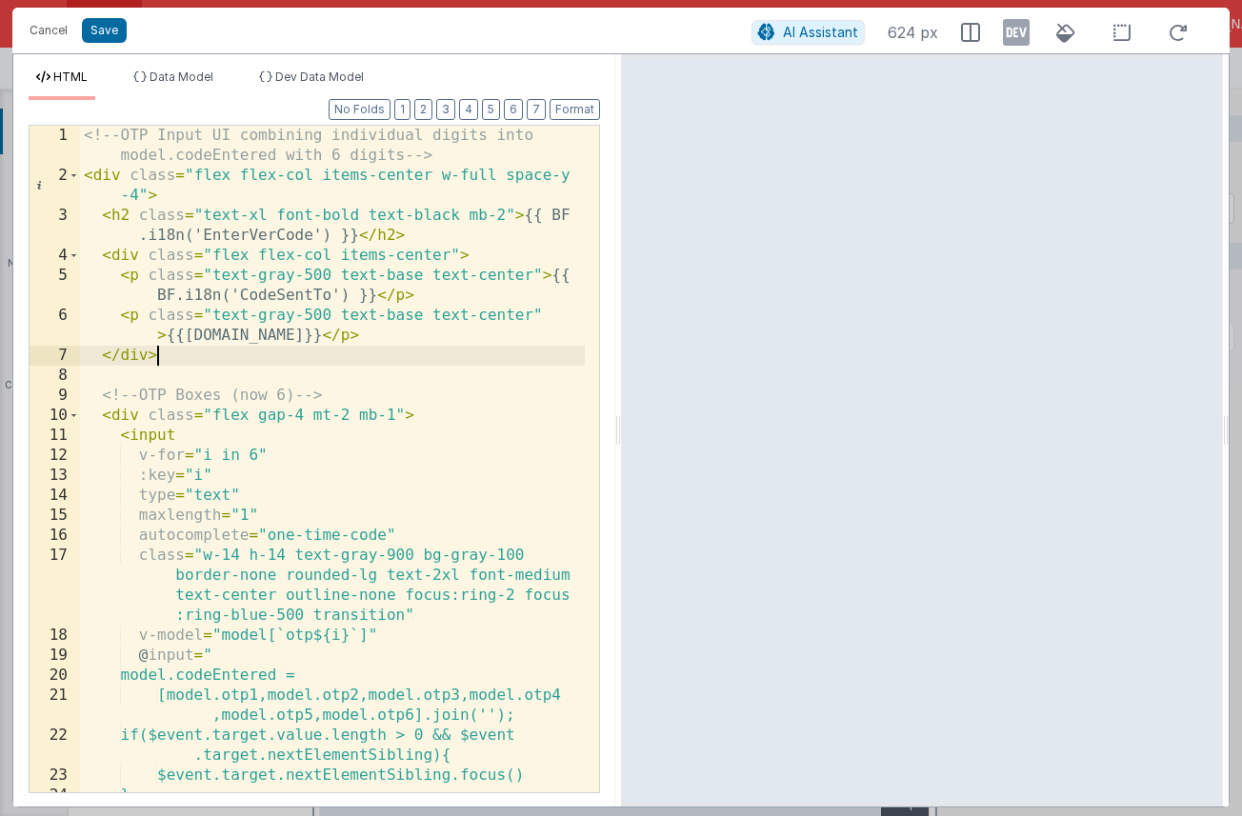
click at [402, 346] on div "<!-- OTP Input UI combining individual digits into model.codeEntered with 6 dig…" at bounding box center [332, 499] width 505 height 747
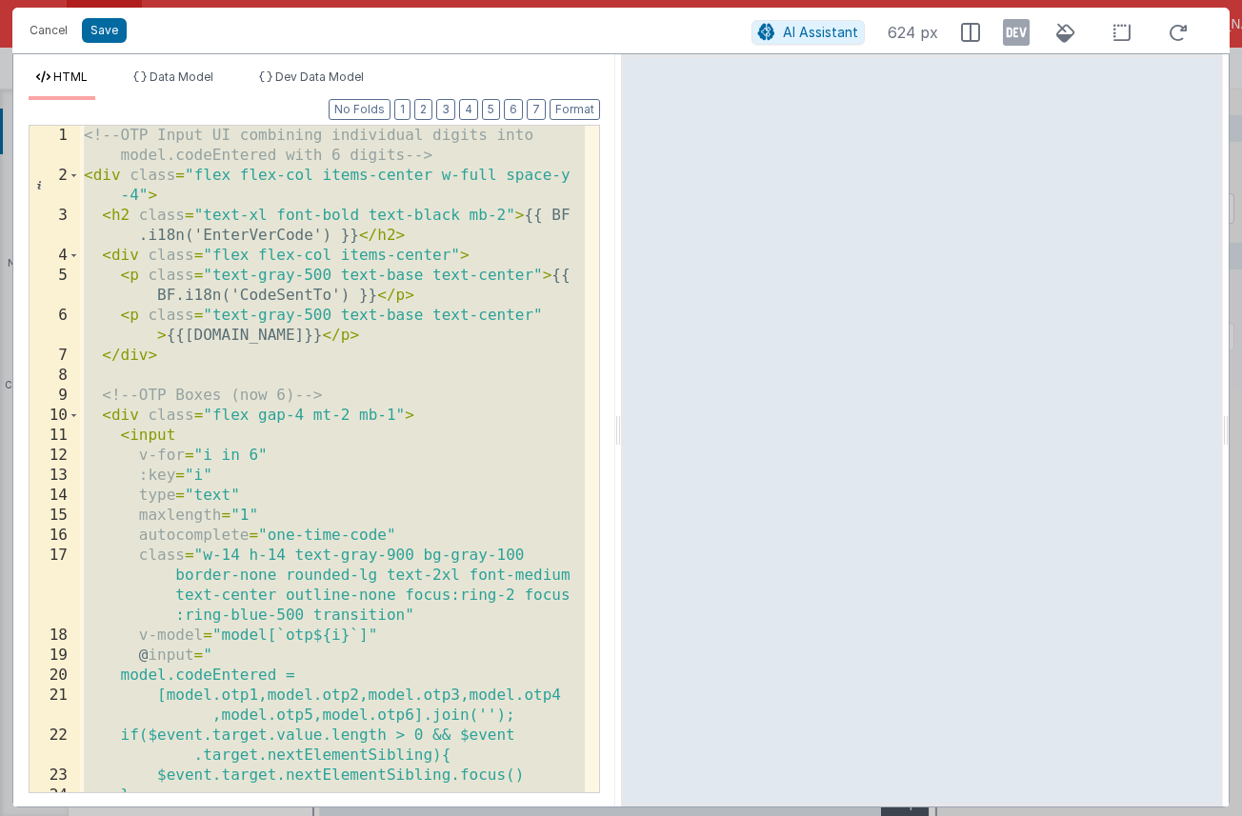
click at [391, 304] on div "<!-- OTP Input UI combining individual digits into model.codeEntered with 6 dig…" at bounding box center [332, 499] width 505 height 747
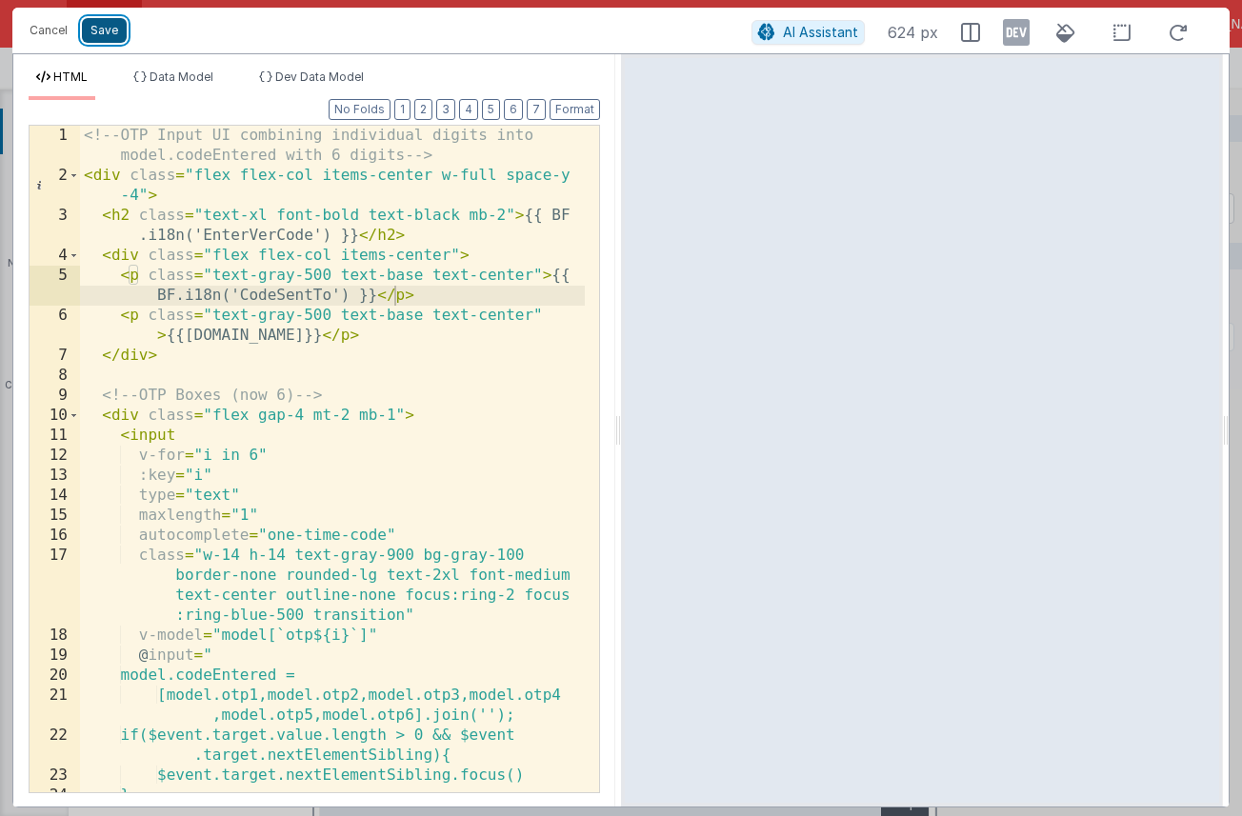
click at [98, 31] on button "Save" at bounding box center [104, 30] width 45 height 25
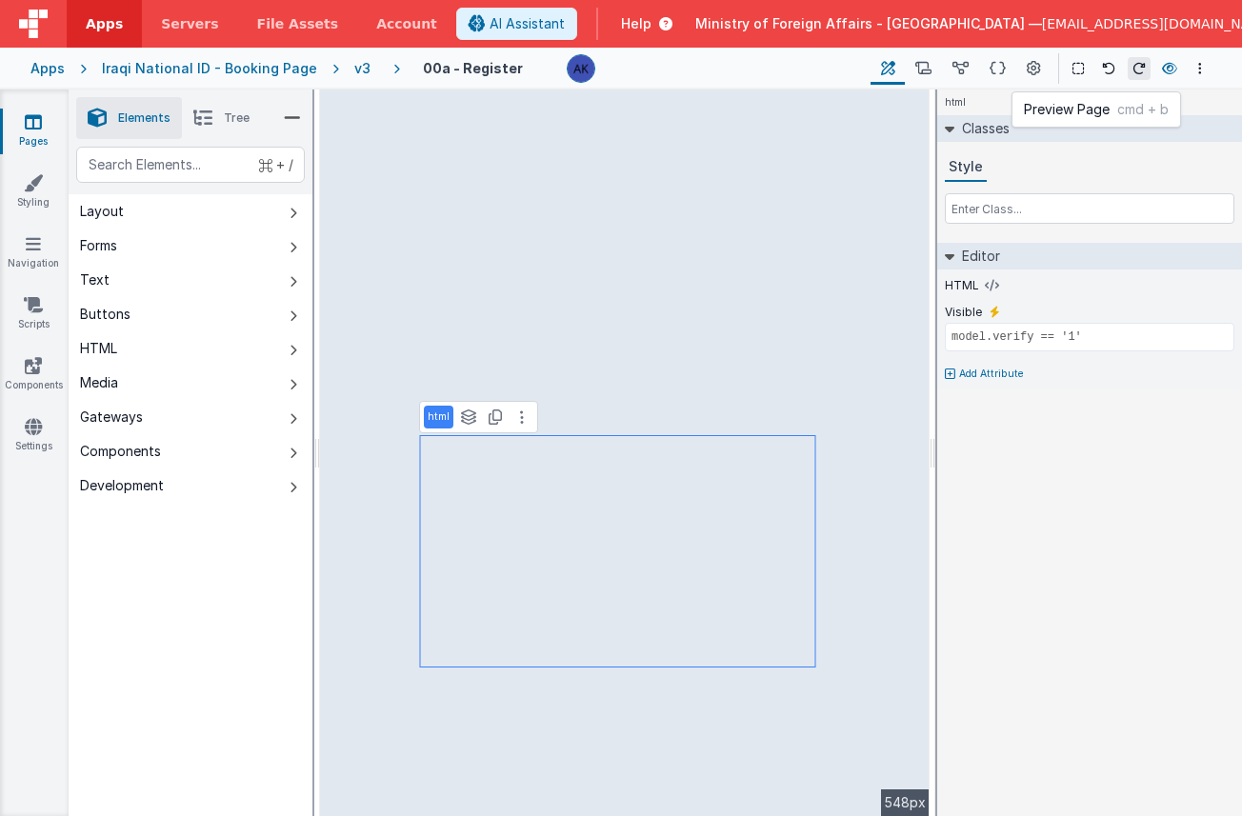
click at [1154, 66] on icon at bounding box center [1169, 68] width 15 height 13
click at [524, 422] on button at bounding box center [522, 417] width 23 height 23
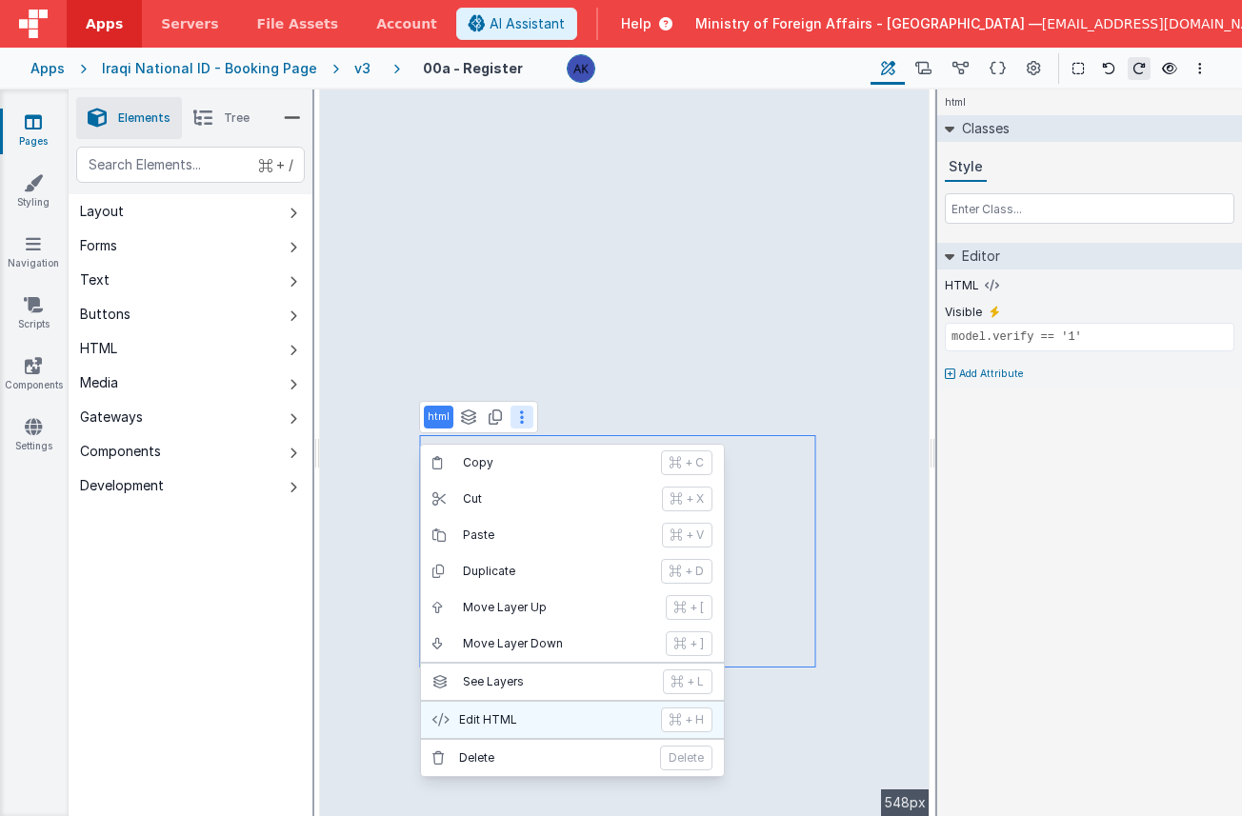
click at [548, 724] on p "Edit HTML" at bounding box center [554, 720] width 191 height 15
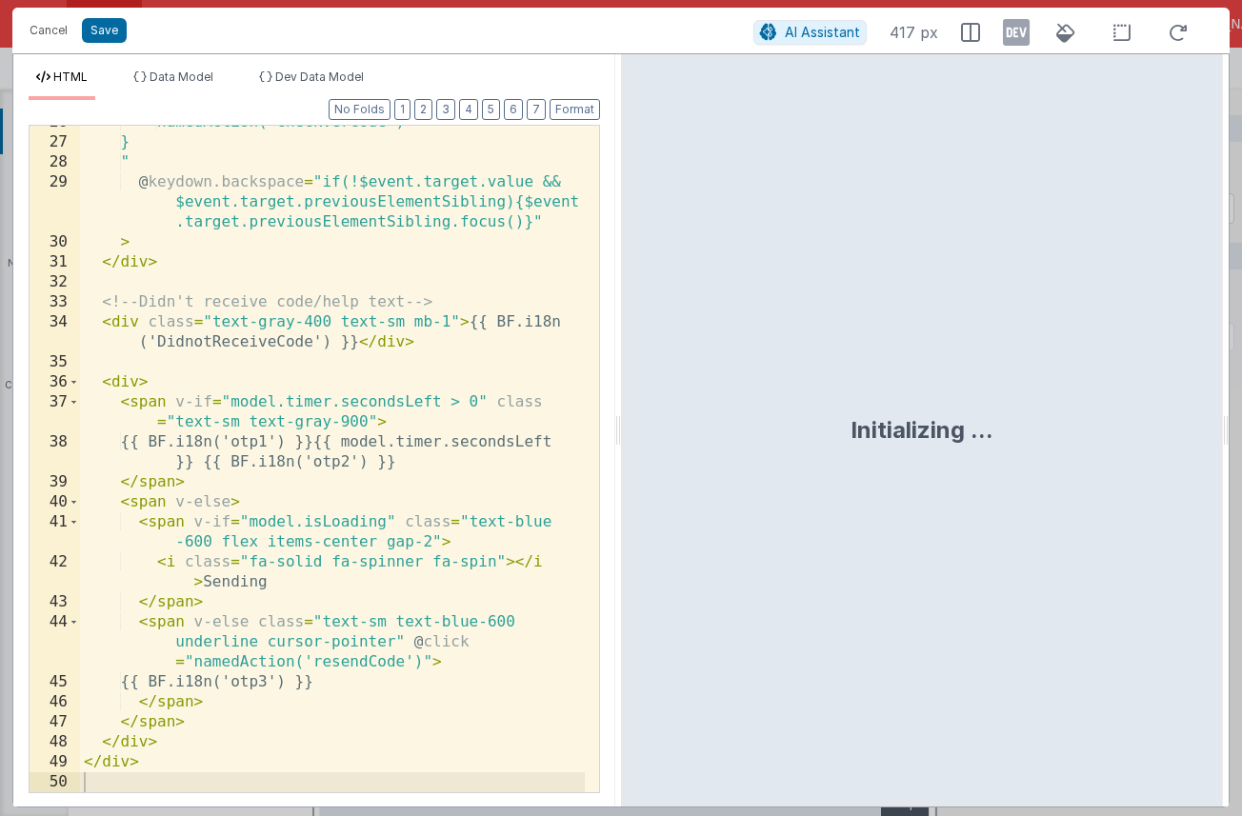
scroll to position [734, 0]
click at [772, 32] on icon at bounding box center [766, 32] width 17 height 1
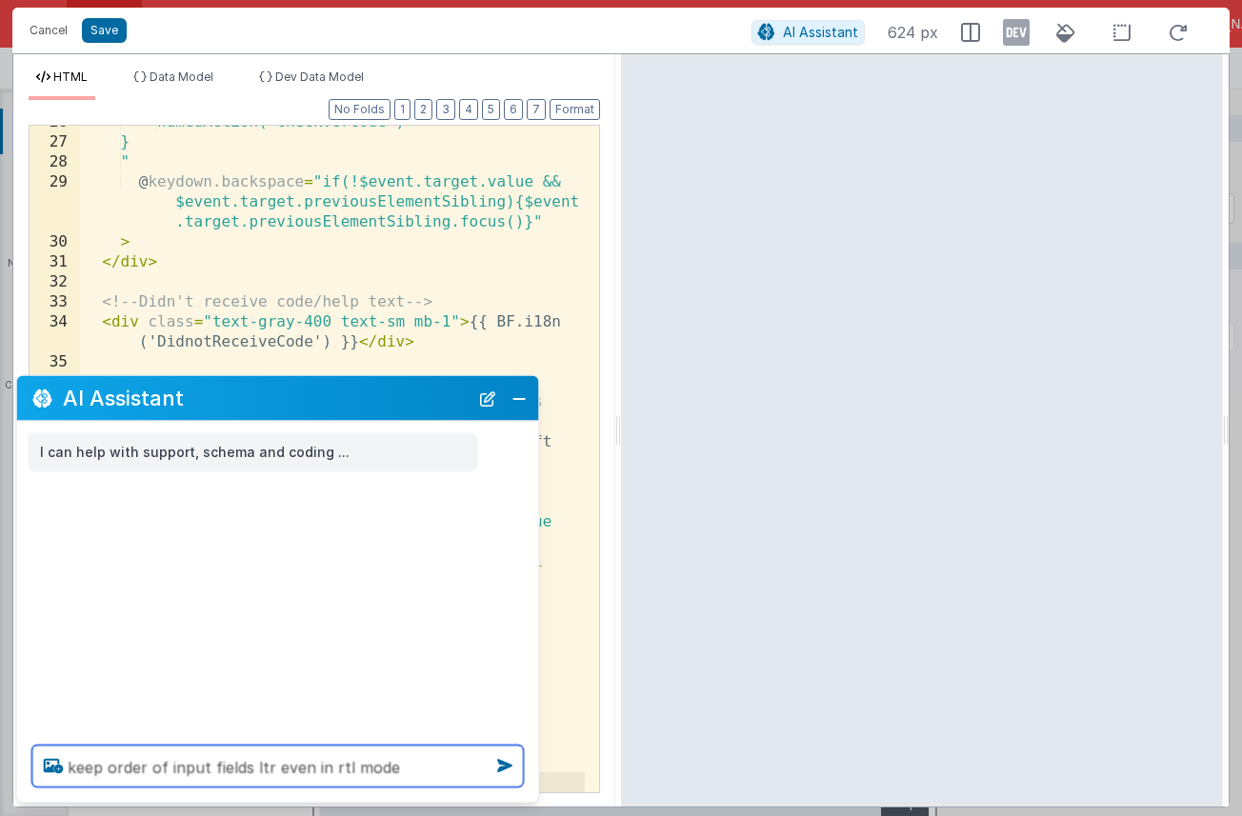
type textarea "keep order of input fields ltr even in rtl mode"
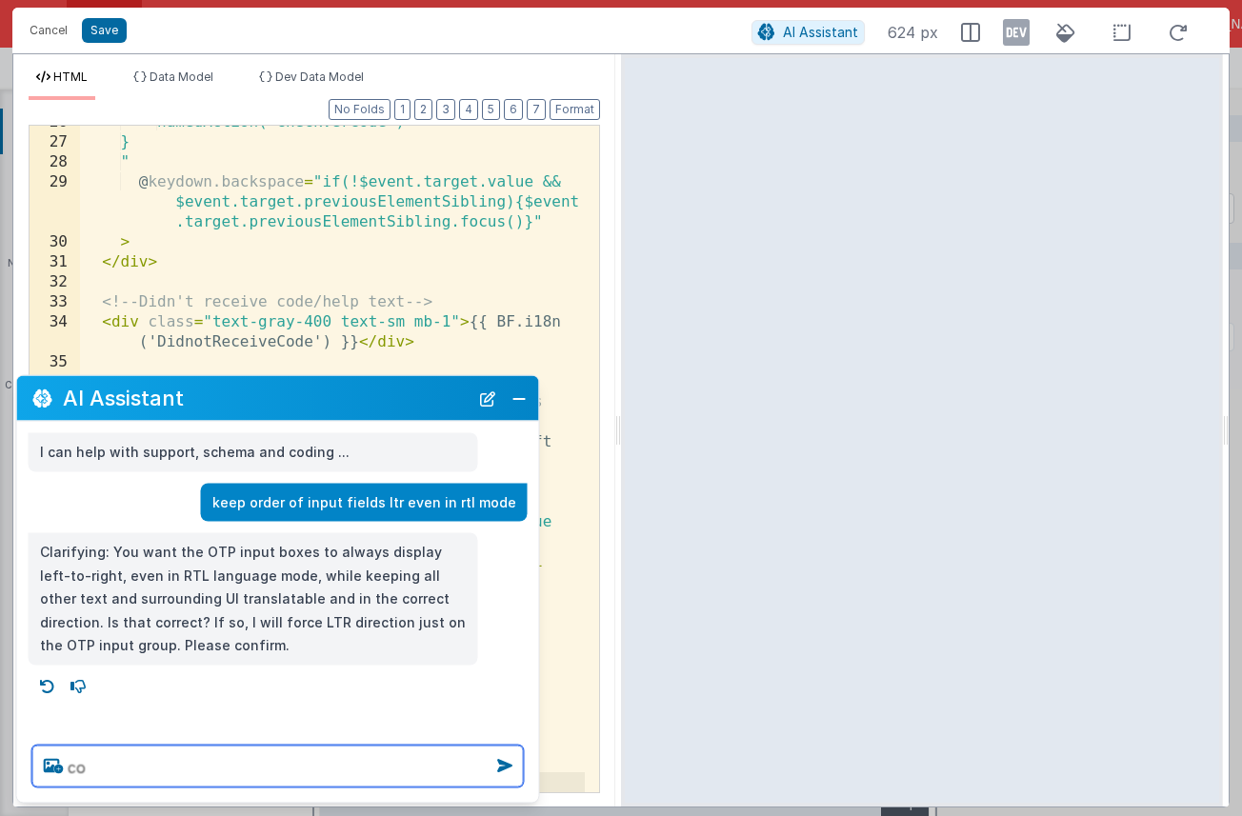
type textarea "c"
type textarea "yes"
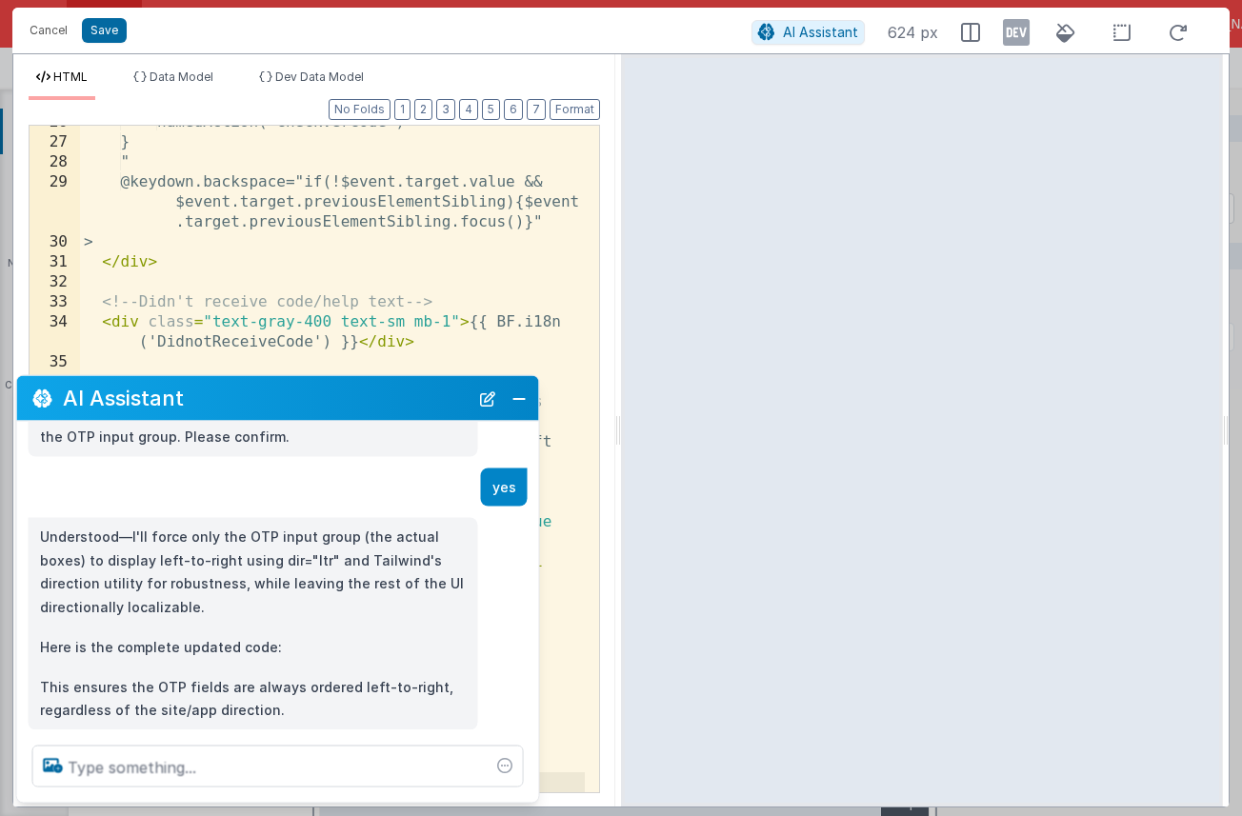
scroll to position [245, 0]
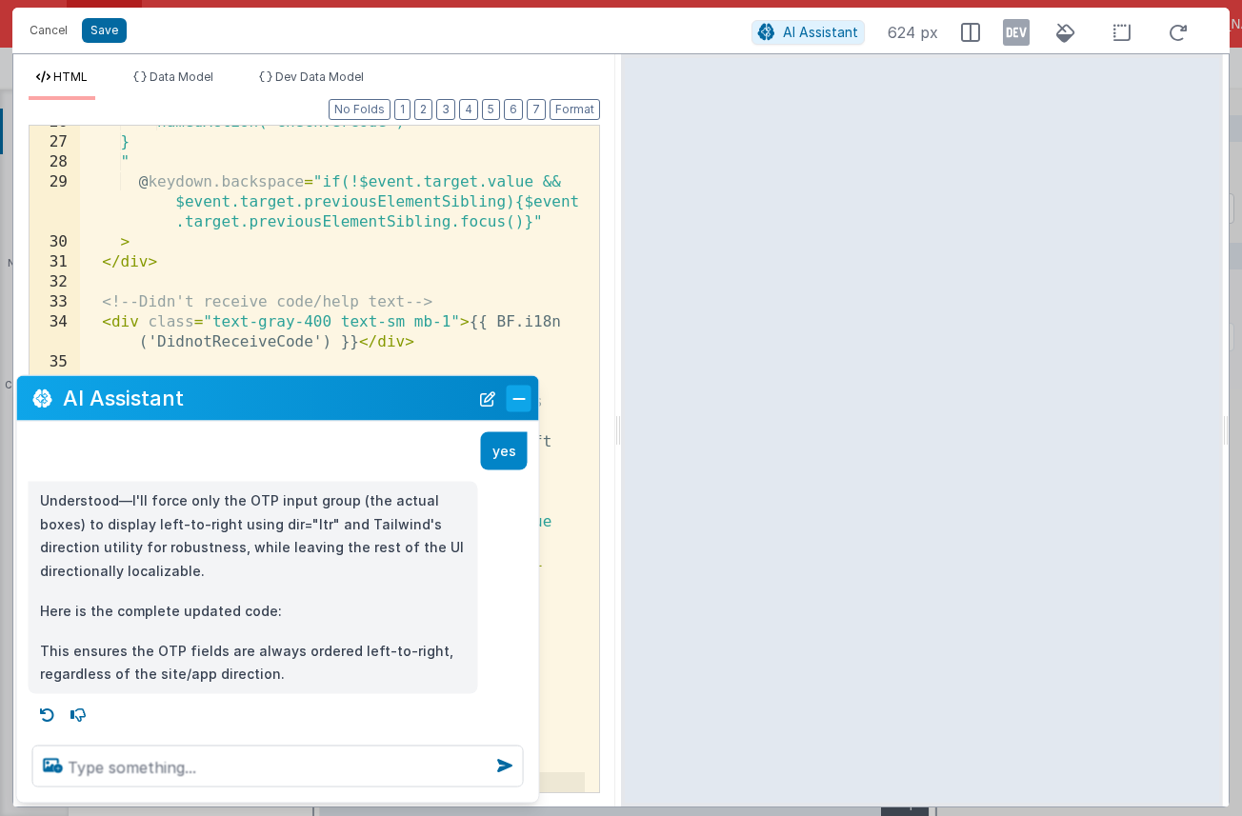
click at [516, 400] on button "Close" at bounding box center [519, 398] width 25 height 27
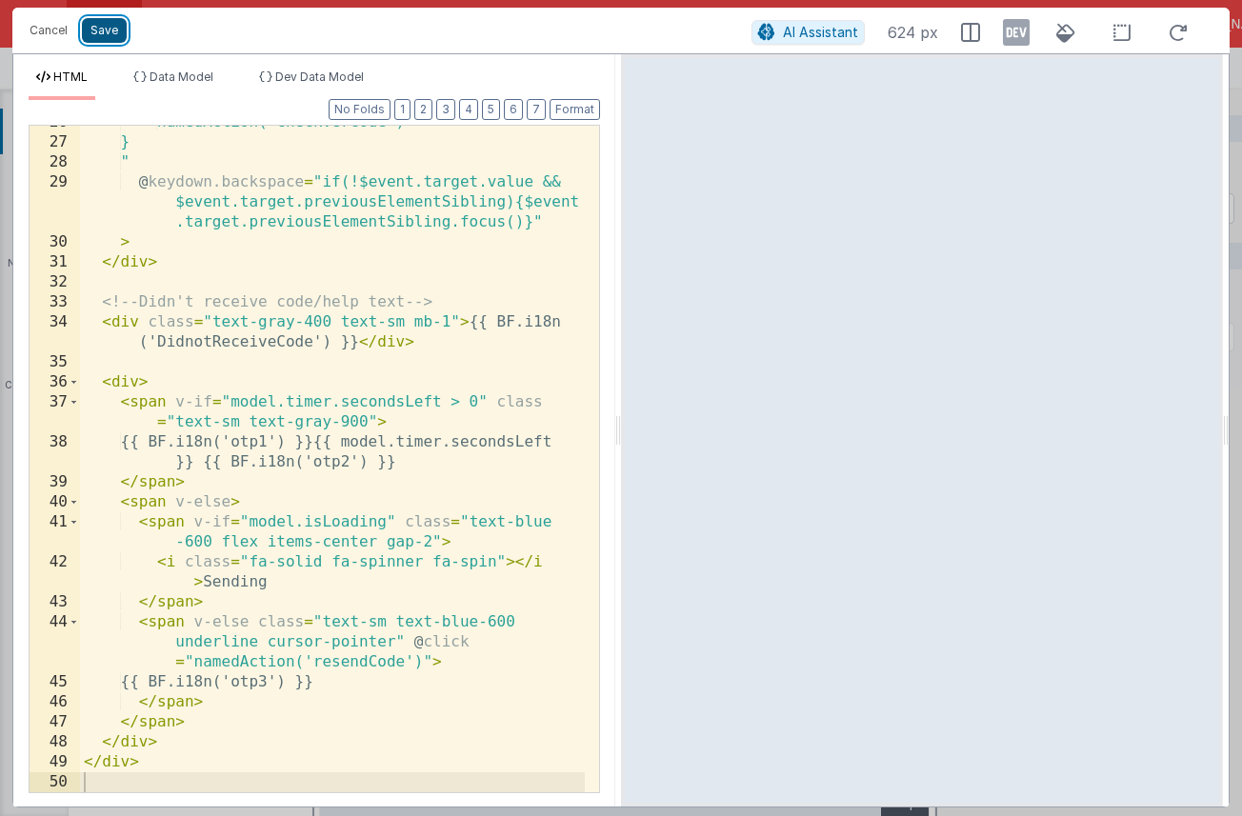
click at [106, 36] on button "Save" at bounding box center [104, 30] width 45 height 25
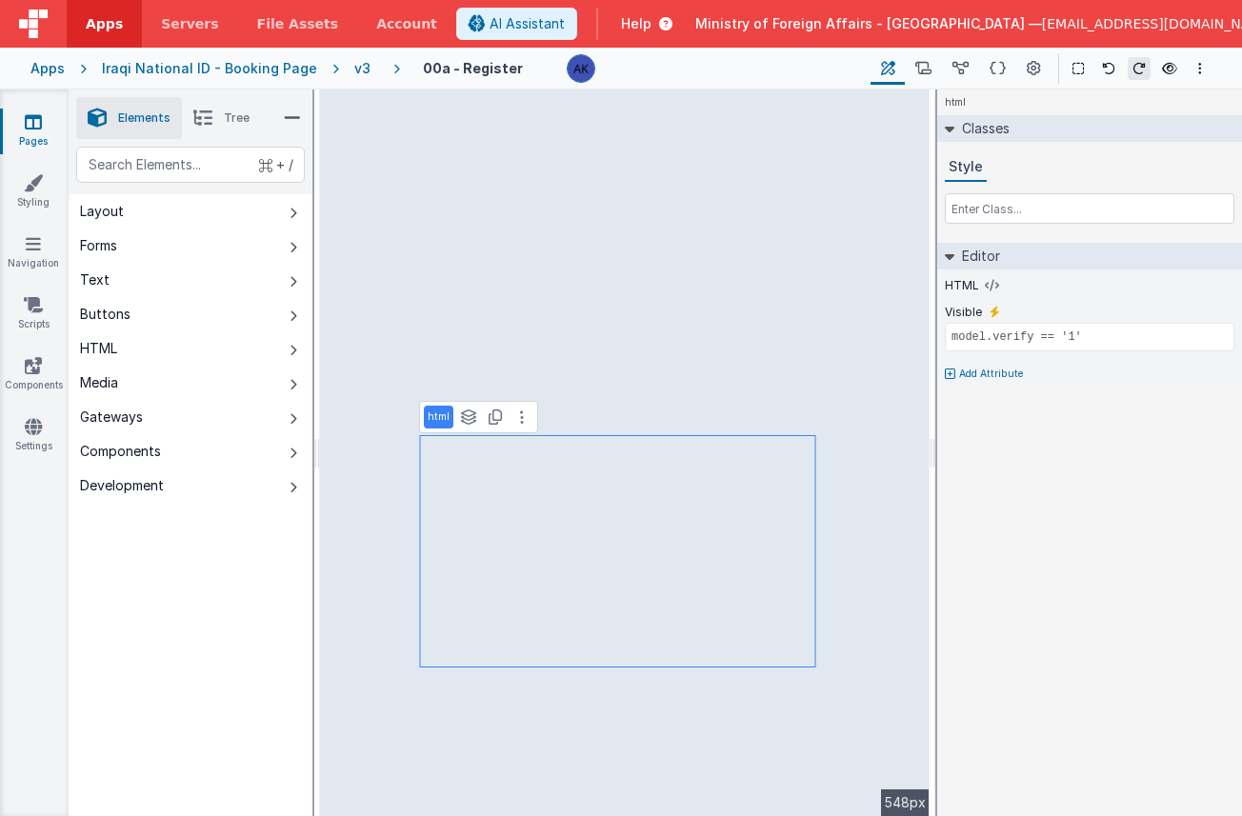
click at [520, 429] on div "html See layers + L Duplicate + D" at bounding box center [478, 417] width 119 height 32
click at [521, 424] on icon at bounding box center [522, 417] width 4 height 15
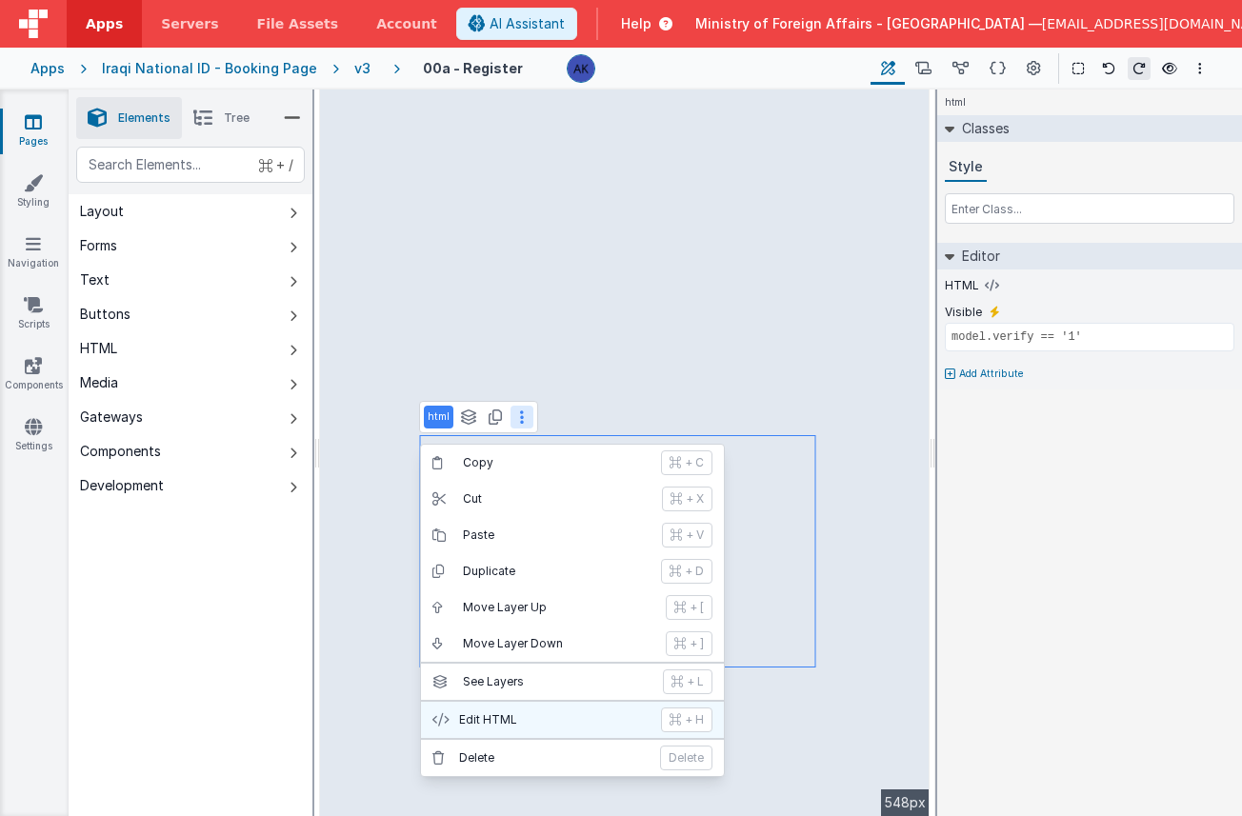
click at [521, 716] on p "Edit HTML" at bounding box center [554, 720] width 191 height 15
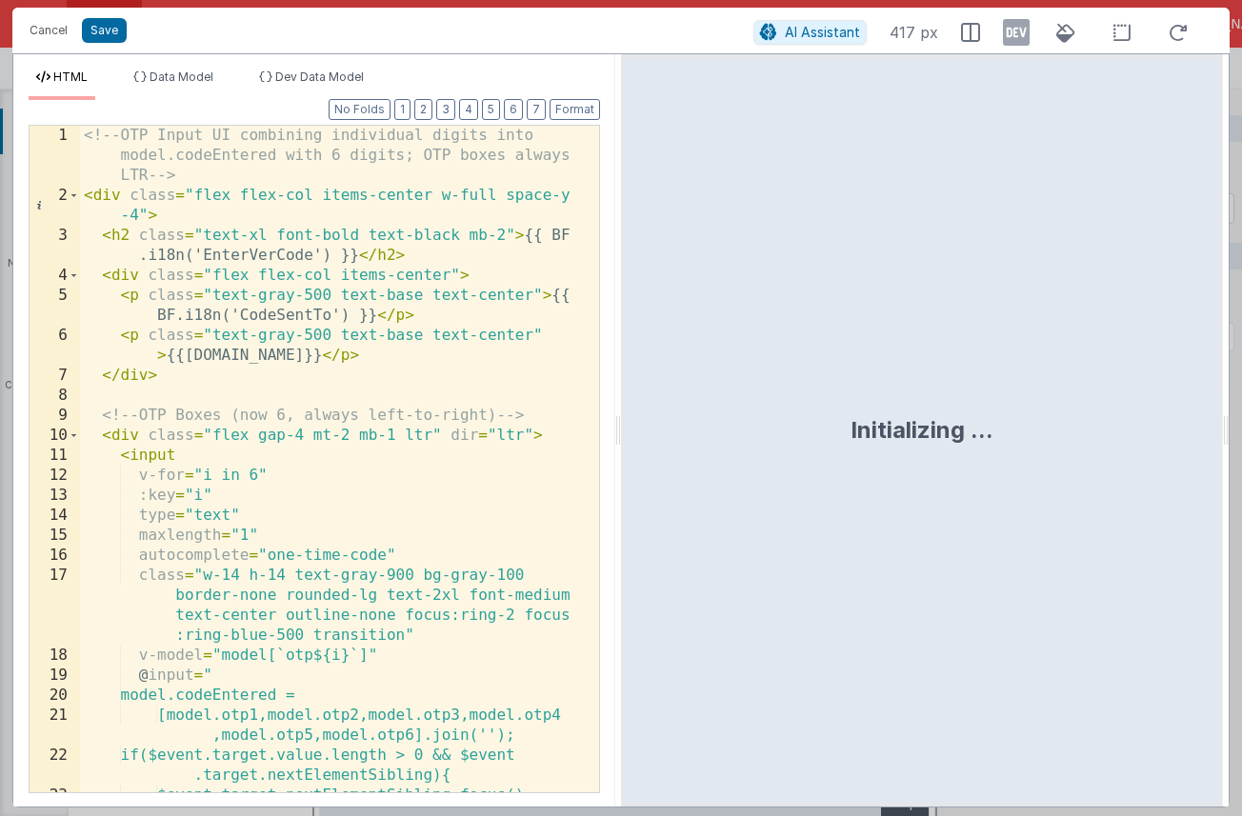
click at [459, 425] on div "<!-- OTP Input UI combining individual digits into model.codeEntered with 6 dig…" at bounding box center [332, 499] width 505 height 747
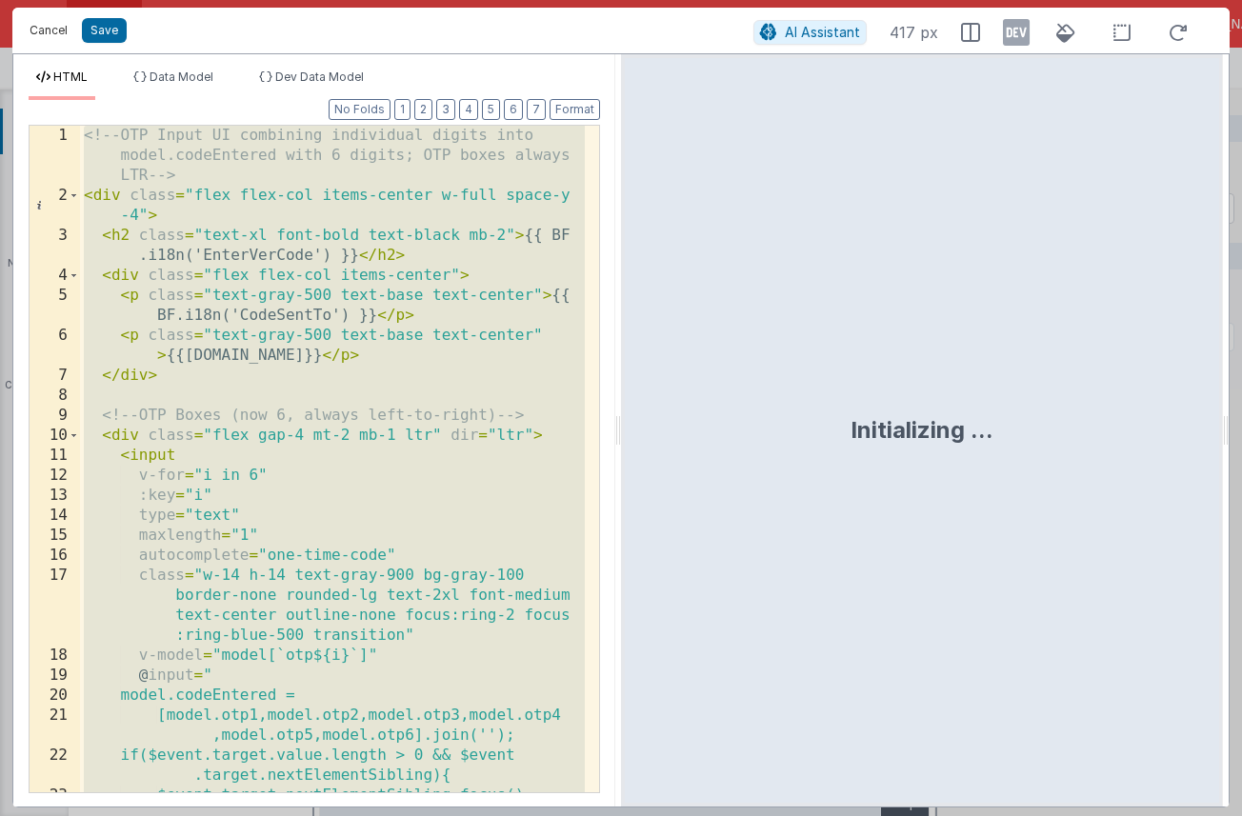
click at [42, 39] on button "Cancel" at bounding box center [48, 30] width 57 height 27
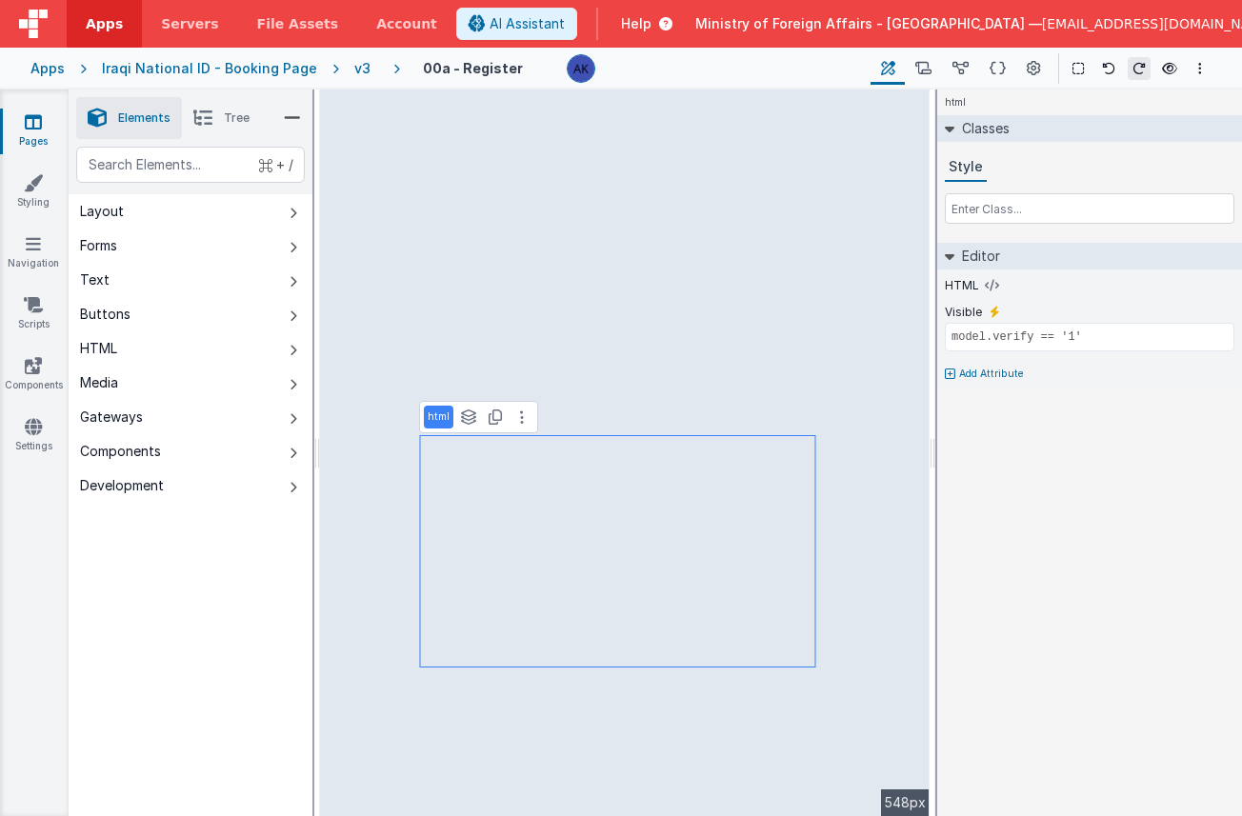
click at [354, 71] on div "v3" at bounding box center [366, 68] width 24 height 19
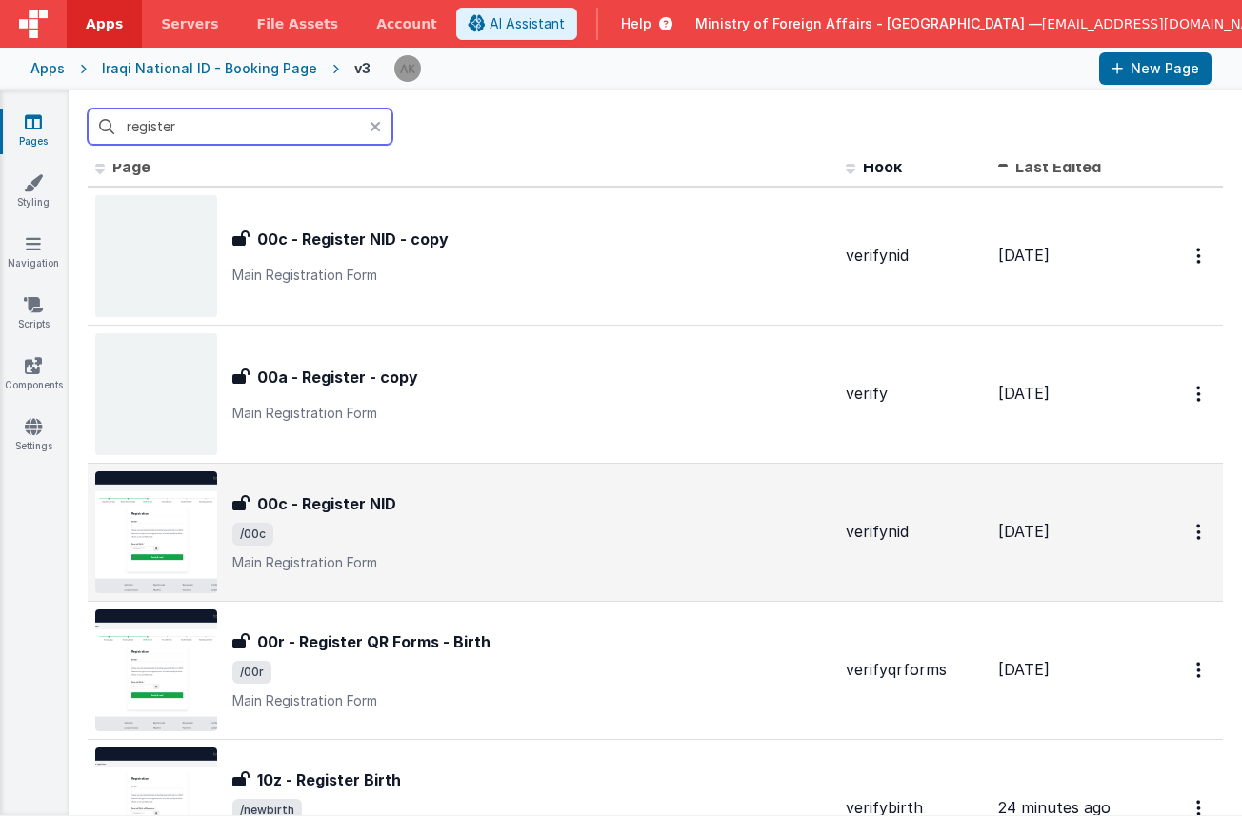
scroll to position [18, 0]
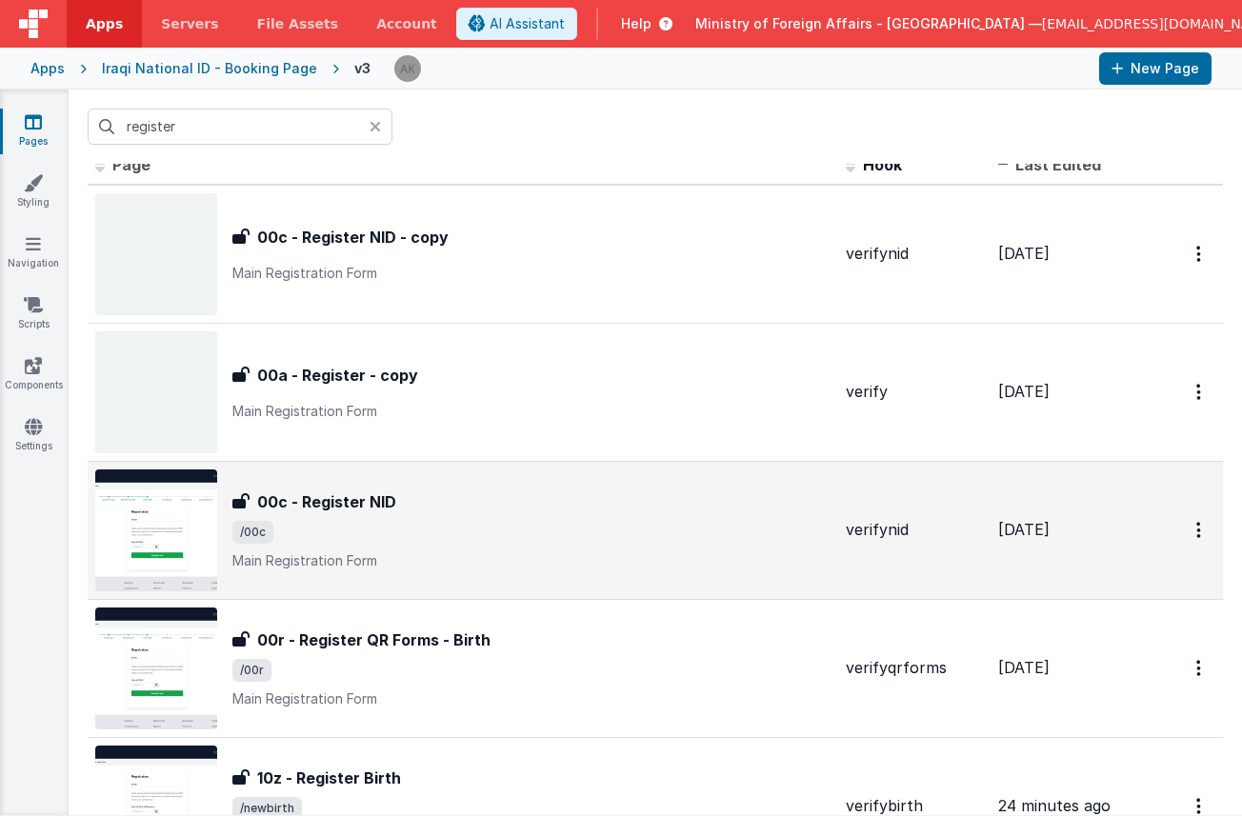
click at [180, 522] on img at bounding box center [156, 531] width 122 height 122
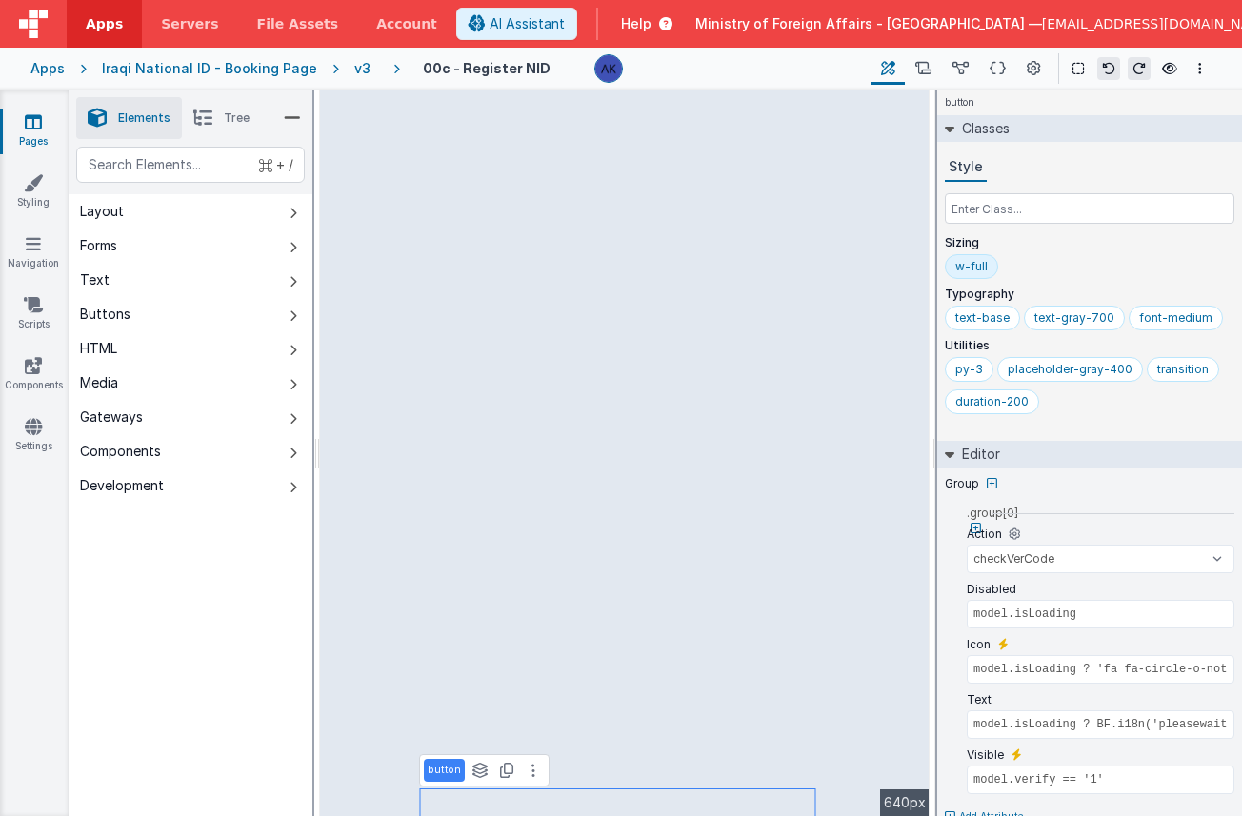
click at [354, 71] on div "v3" at bounding box center [366, 68] width 24 height 19
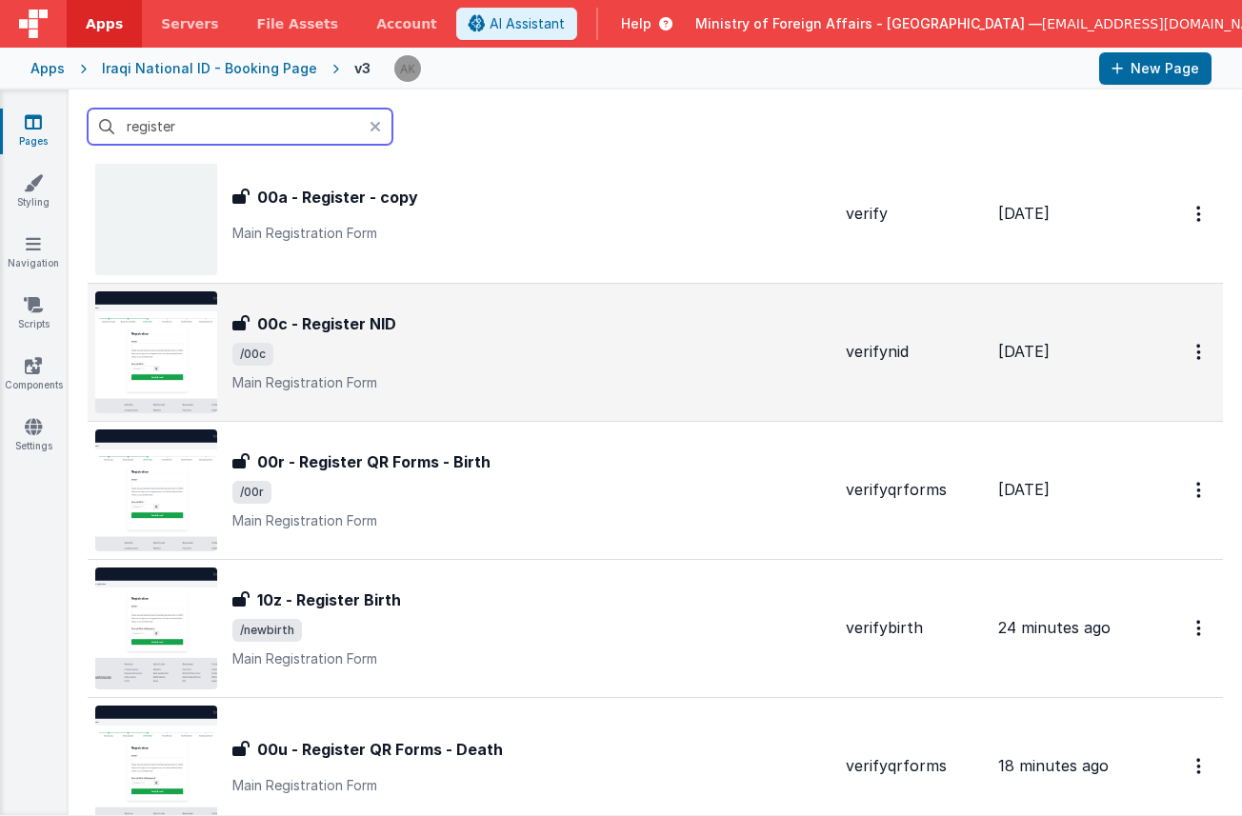
scroll to position [198, 0]
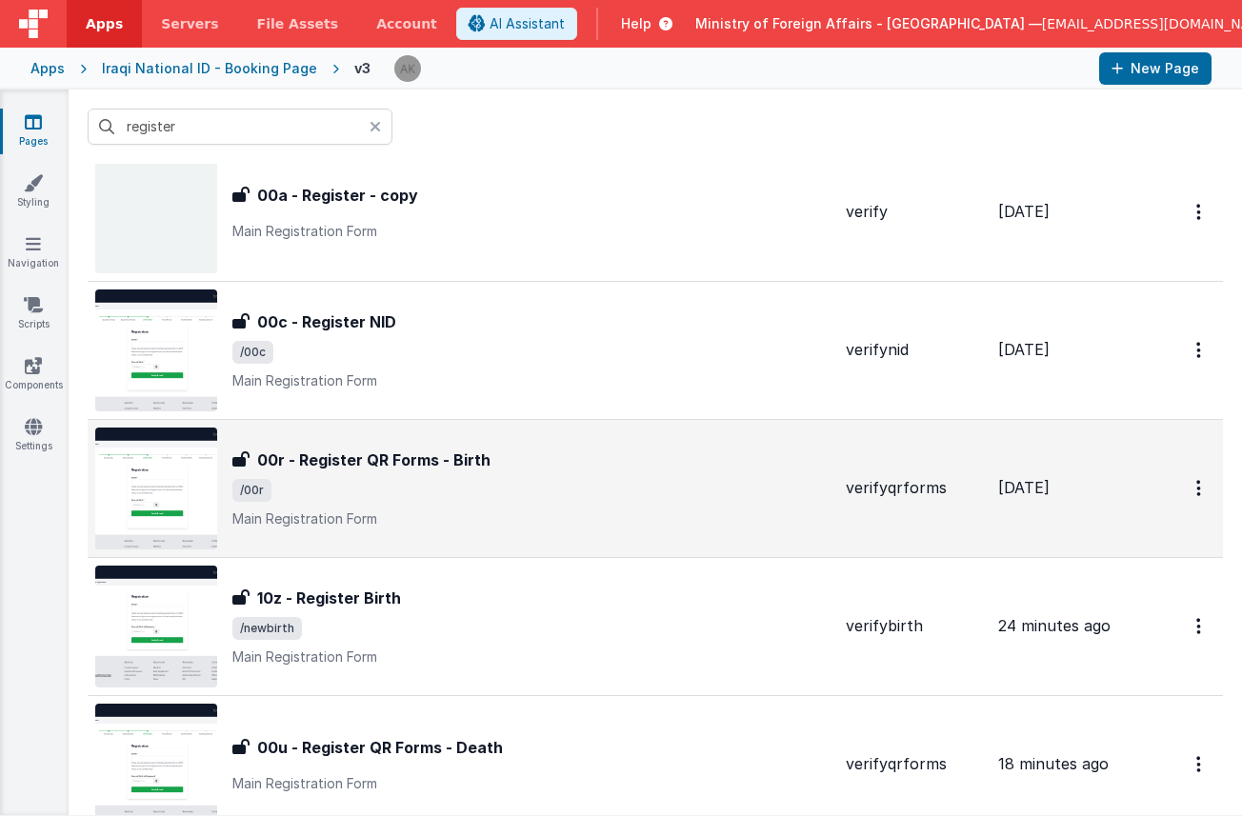
click at [190, 476] on img at bounding box center [156, 489] width 122 height 122
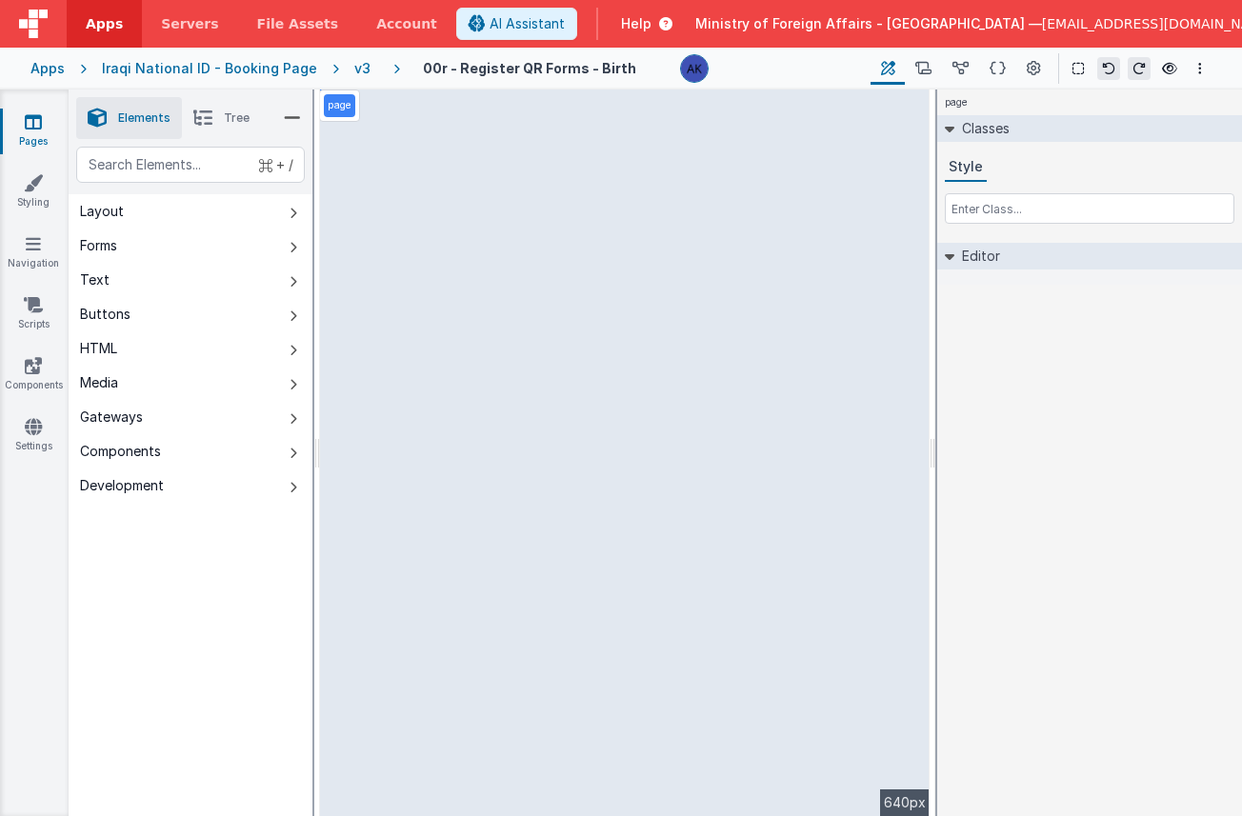
click at [354, 67] on div "v3" at bounding box center [366, 68] width 24 height 19
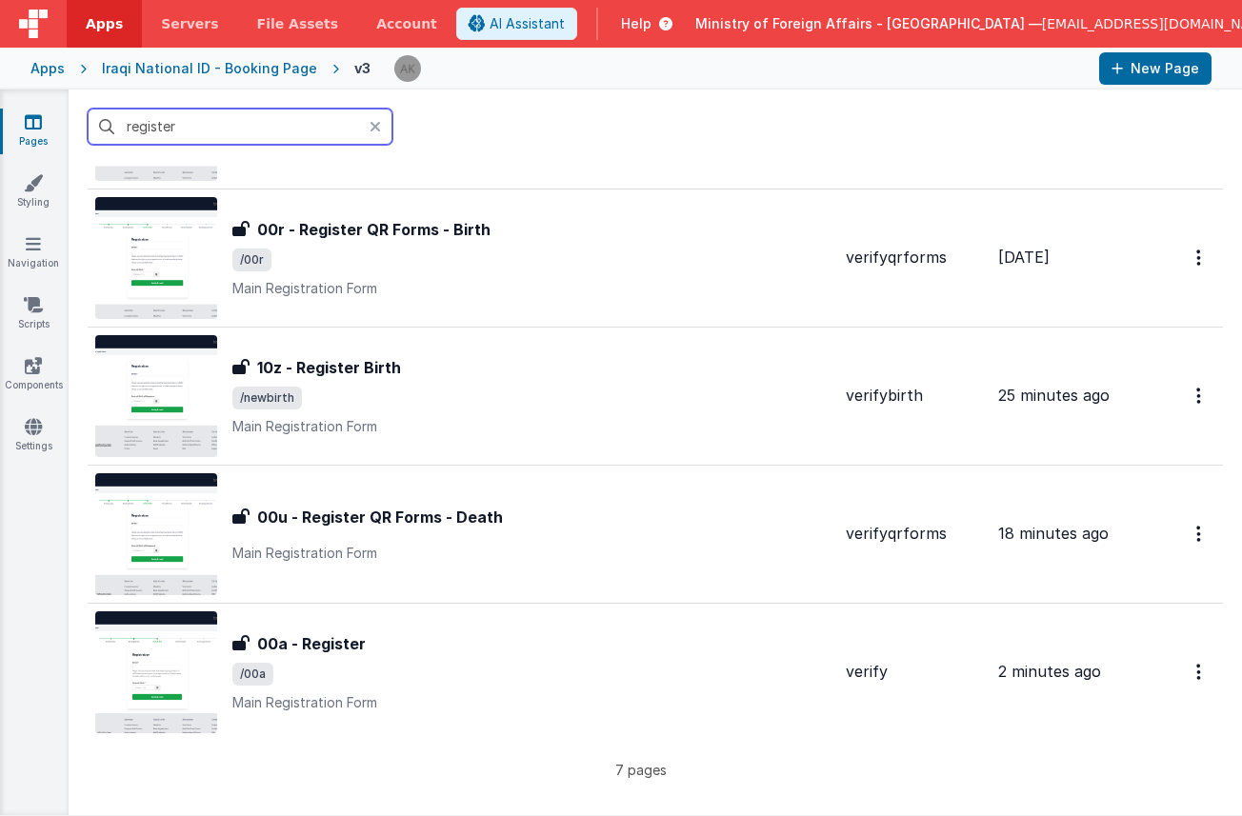
scroll to position [443, 0]
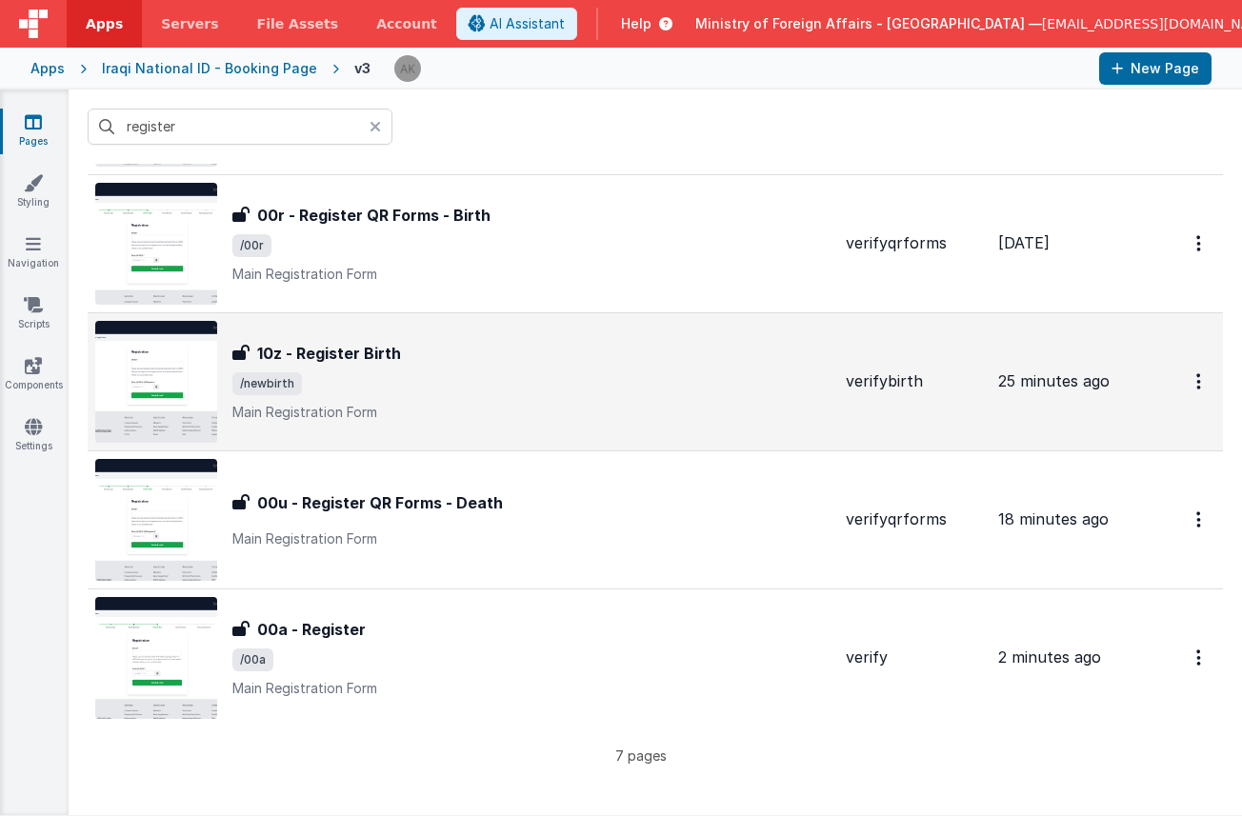
click at [189, 381] on img at bounding box center [156, 382] width 122 height 122
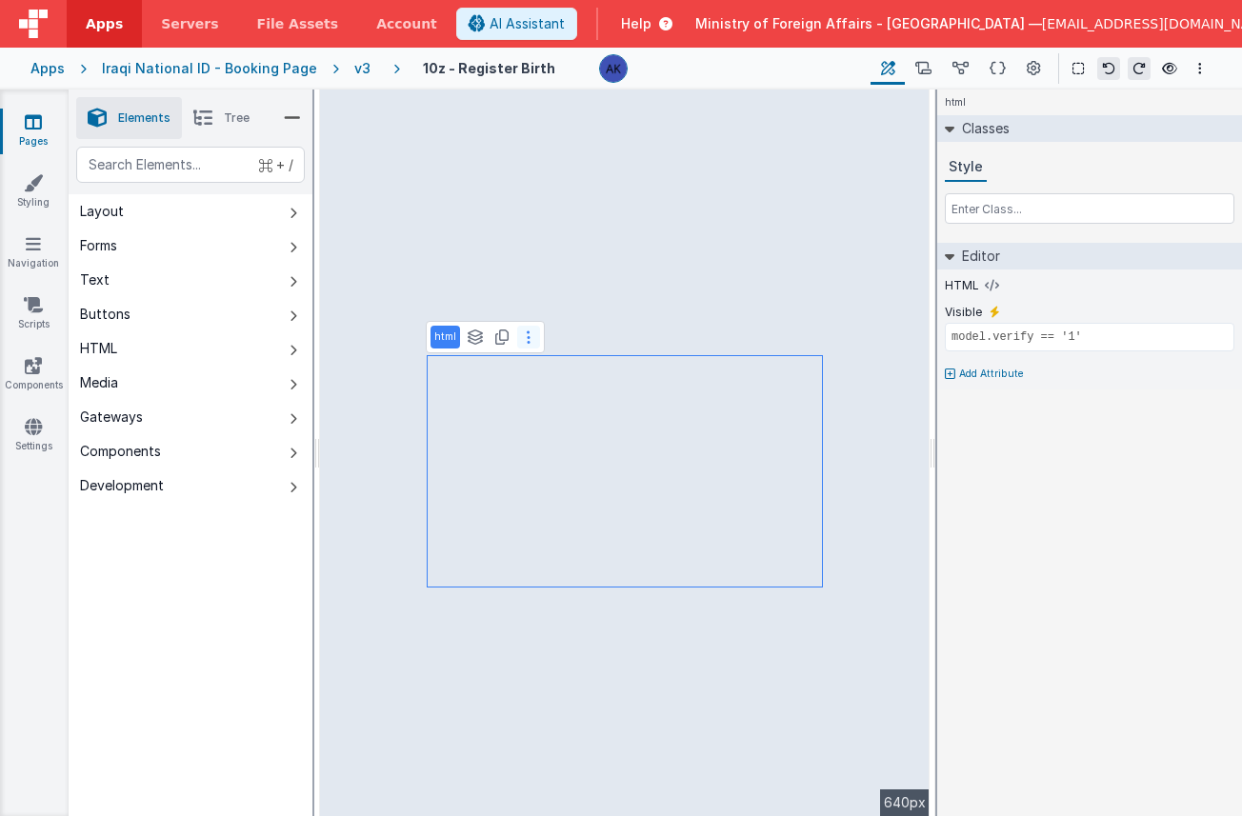
click at [519, 336] on button at bounding box center [528, 337] width 23 height 23
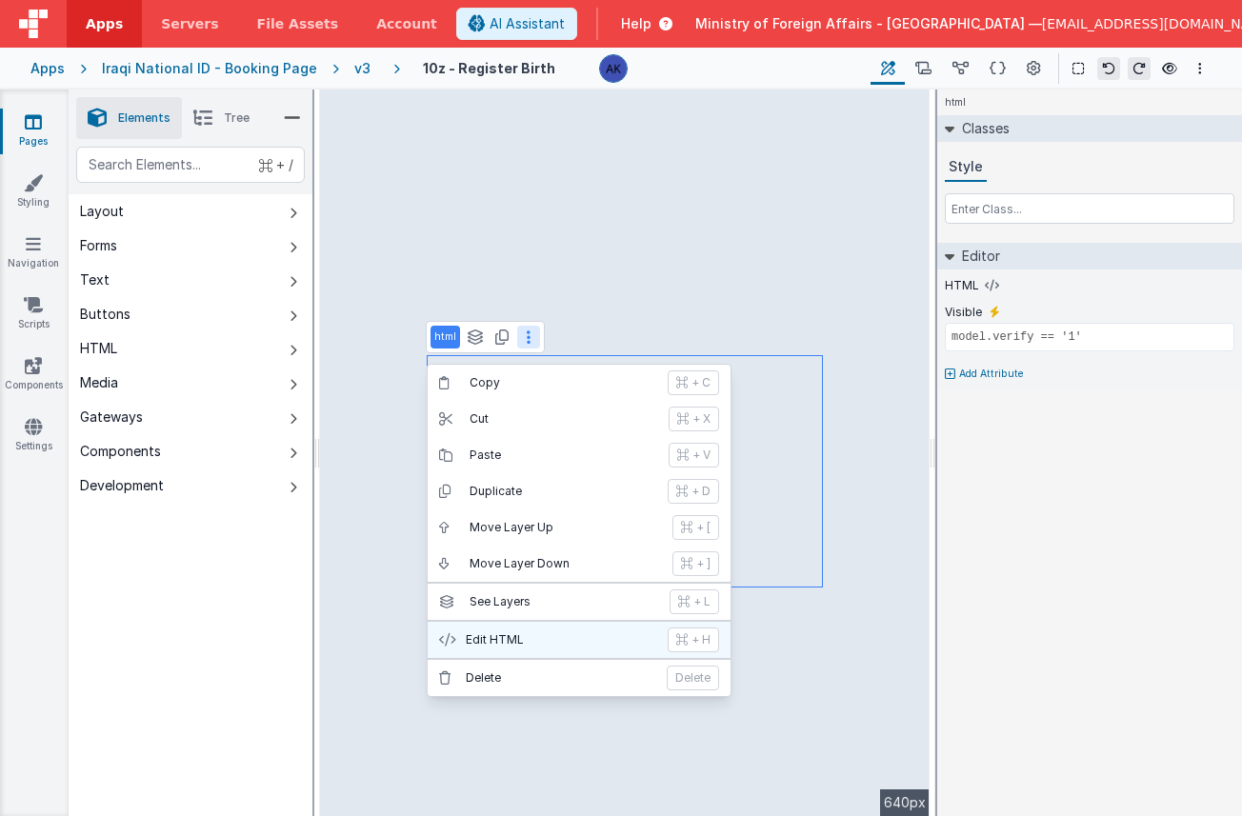
click at [539, 645] on p "Edit HTML" at bounding box center [561, 640] width 191 height 15
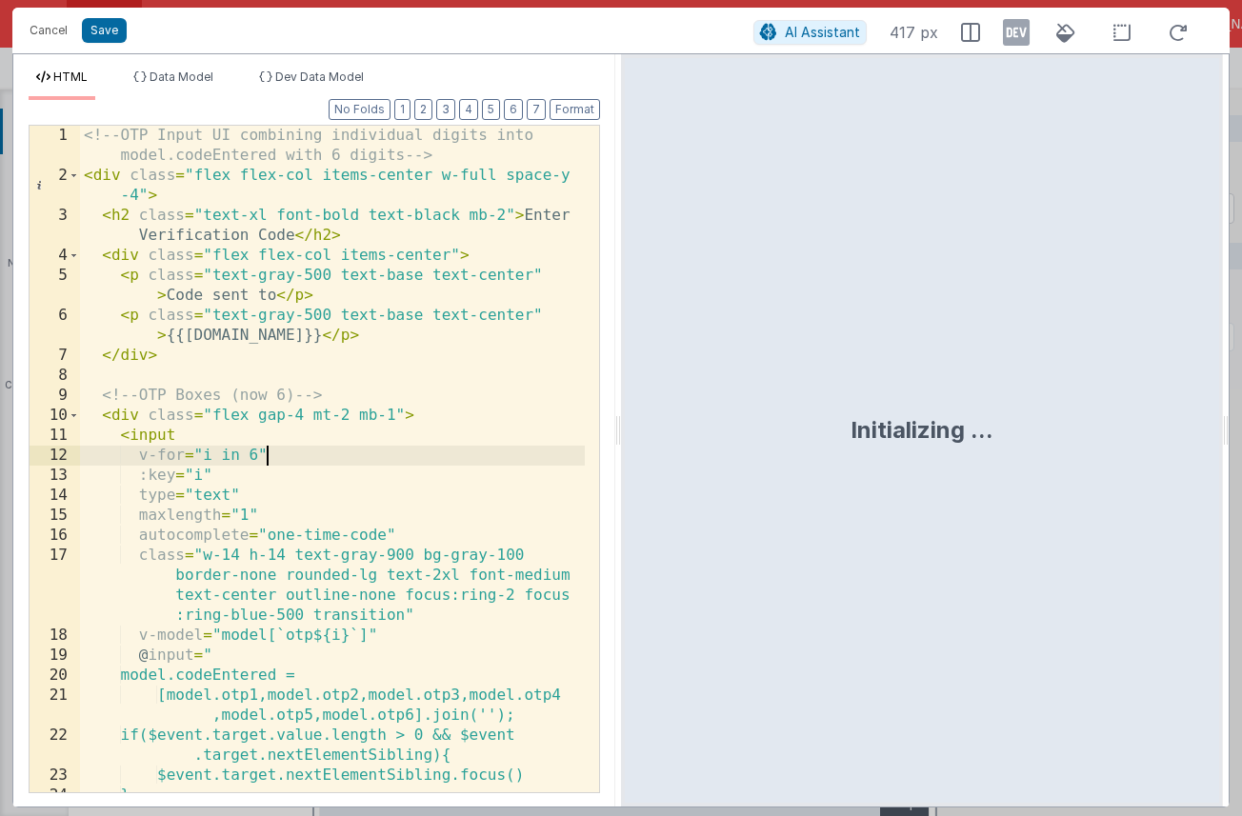
click at [471, 452] on div "<!-- OTP Input UI combining individual digits into model.codeEntered with 6 dig…" at bounding box center [332, 499] width 505 height 747
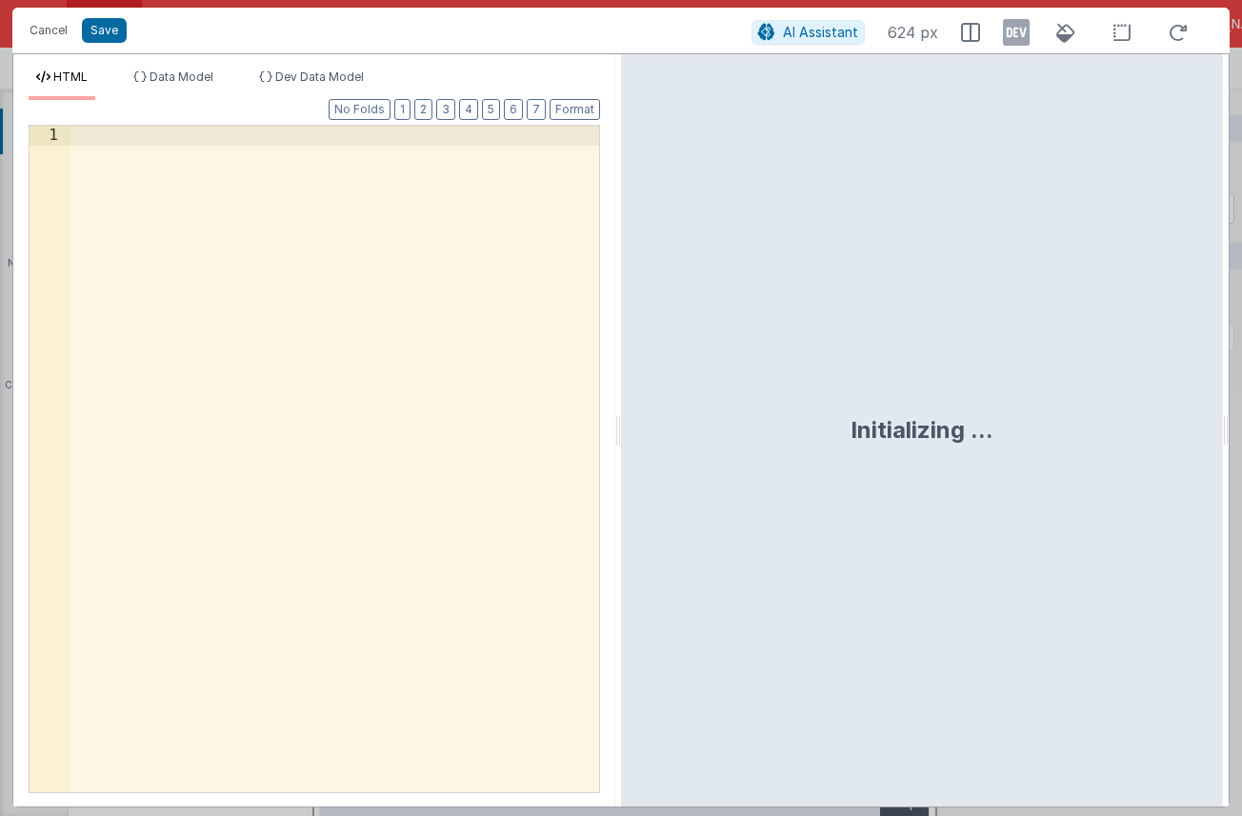
scroll to position [714, 0]
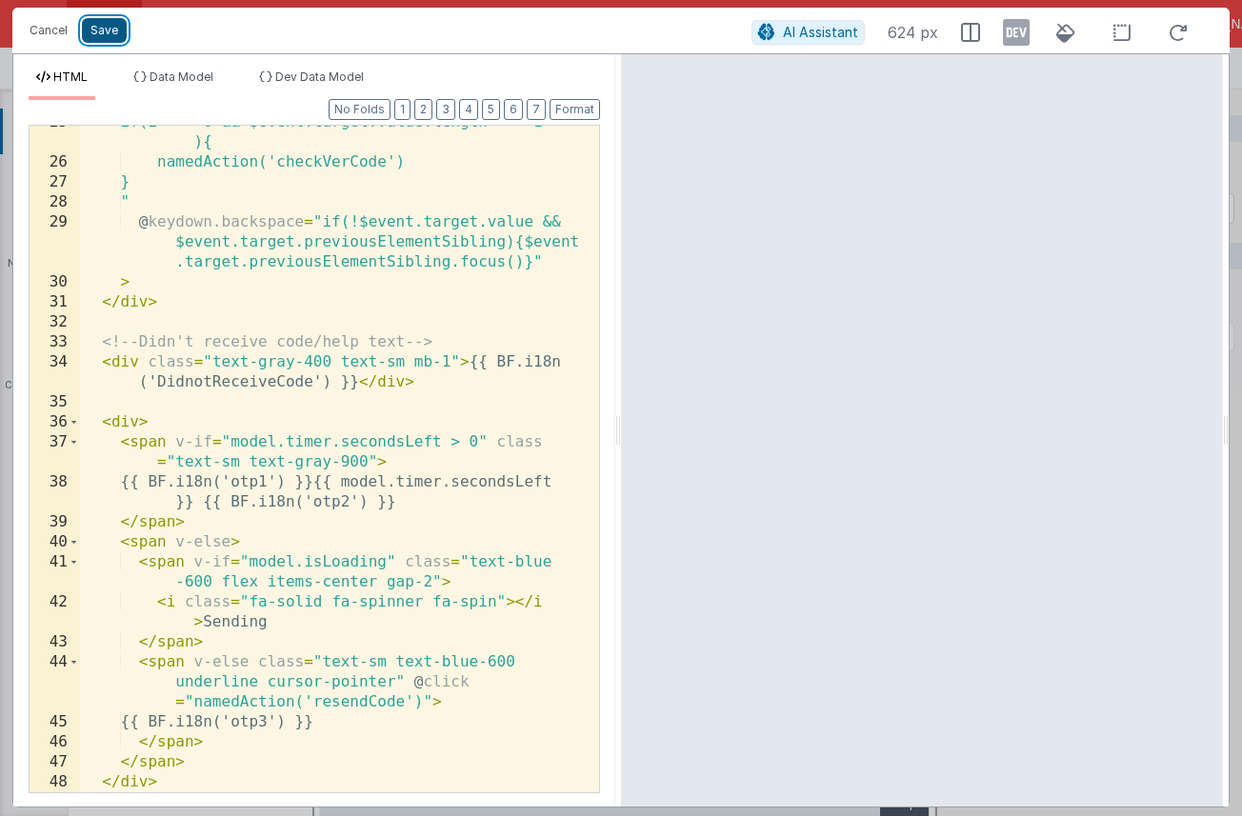
click at [115, 30] on button "Save" at bounding box center [104, 30] width 45 height 25
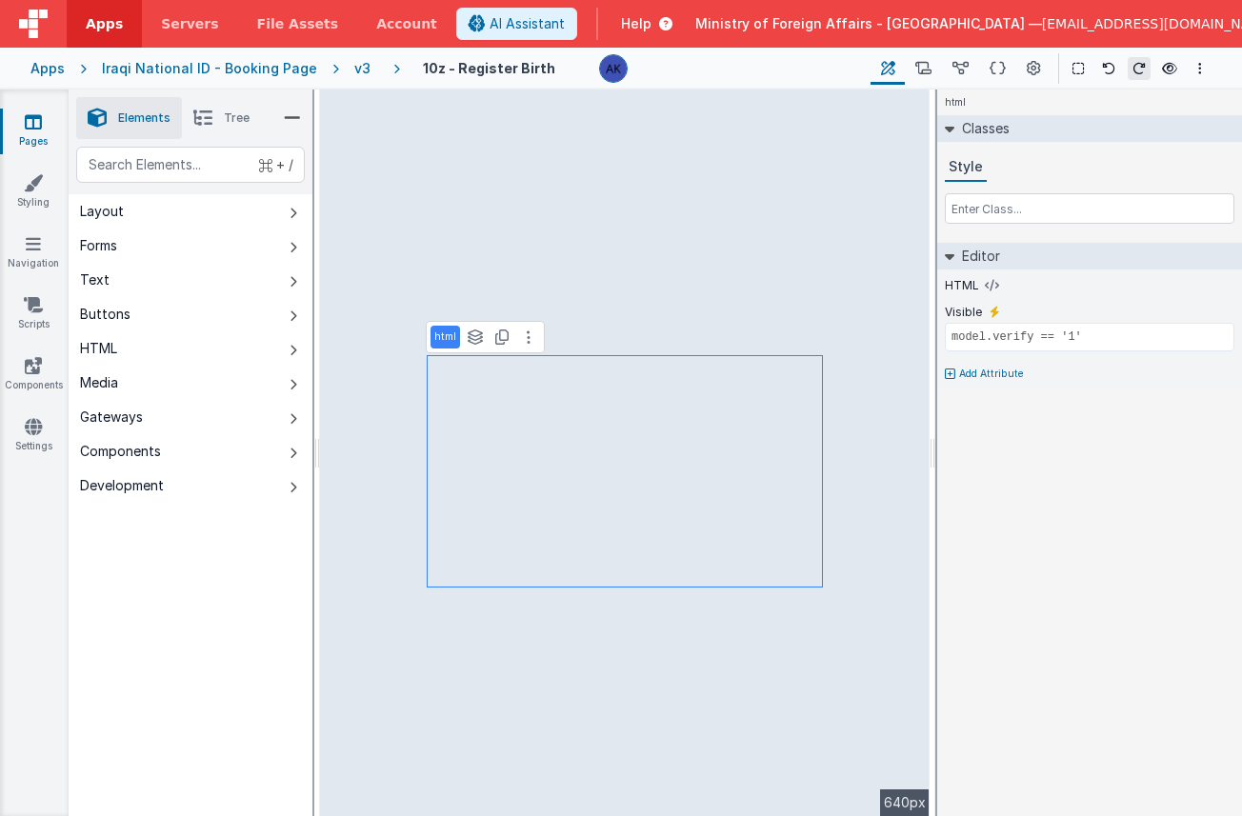
click at [354, 68] on div "v3" at bounding box center [366, 68] width 24 height 19
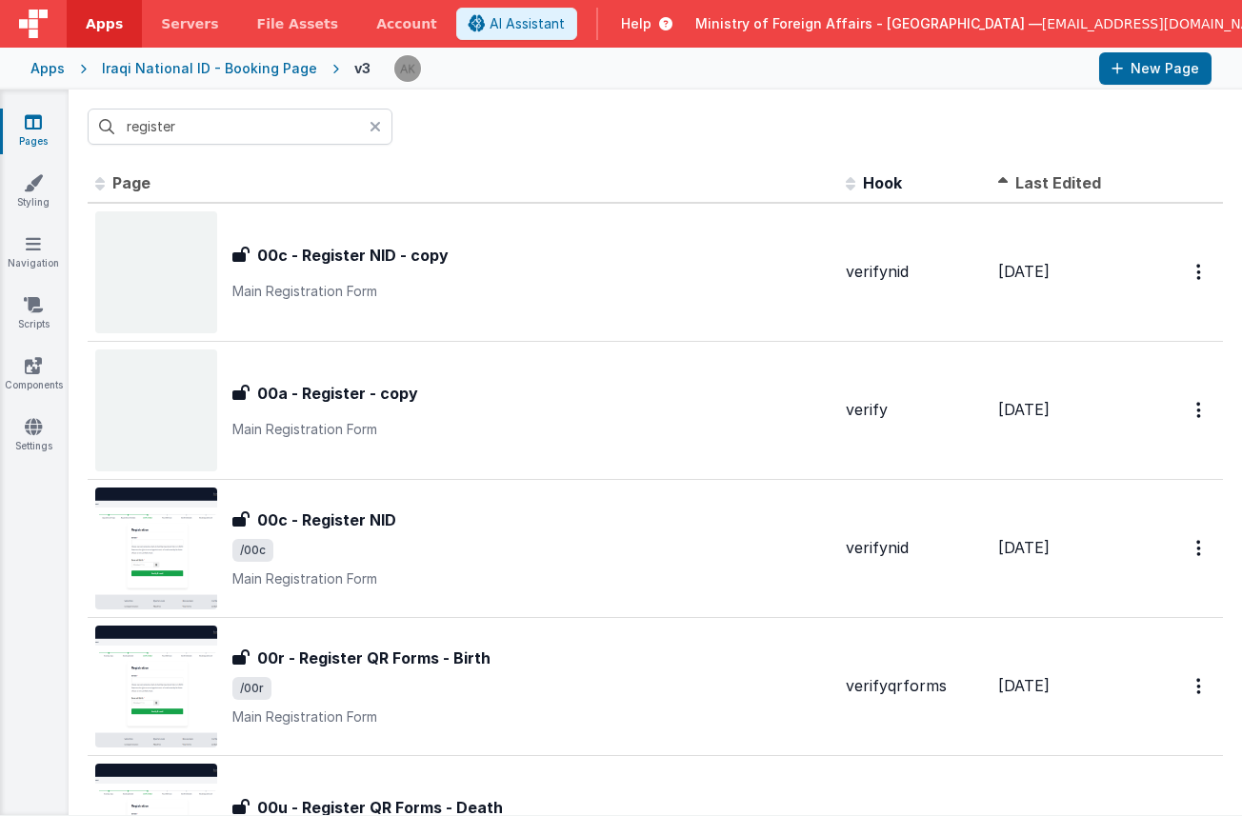
click at [1036, 184] on span "Last Edited" at bounding box center [1059, 182] width 86 height 19
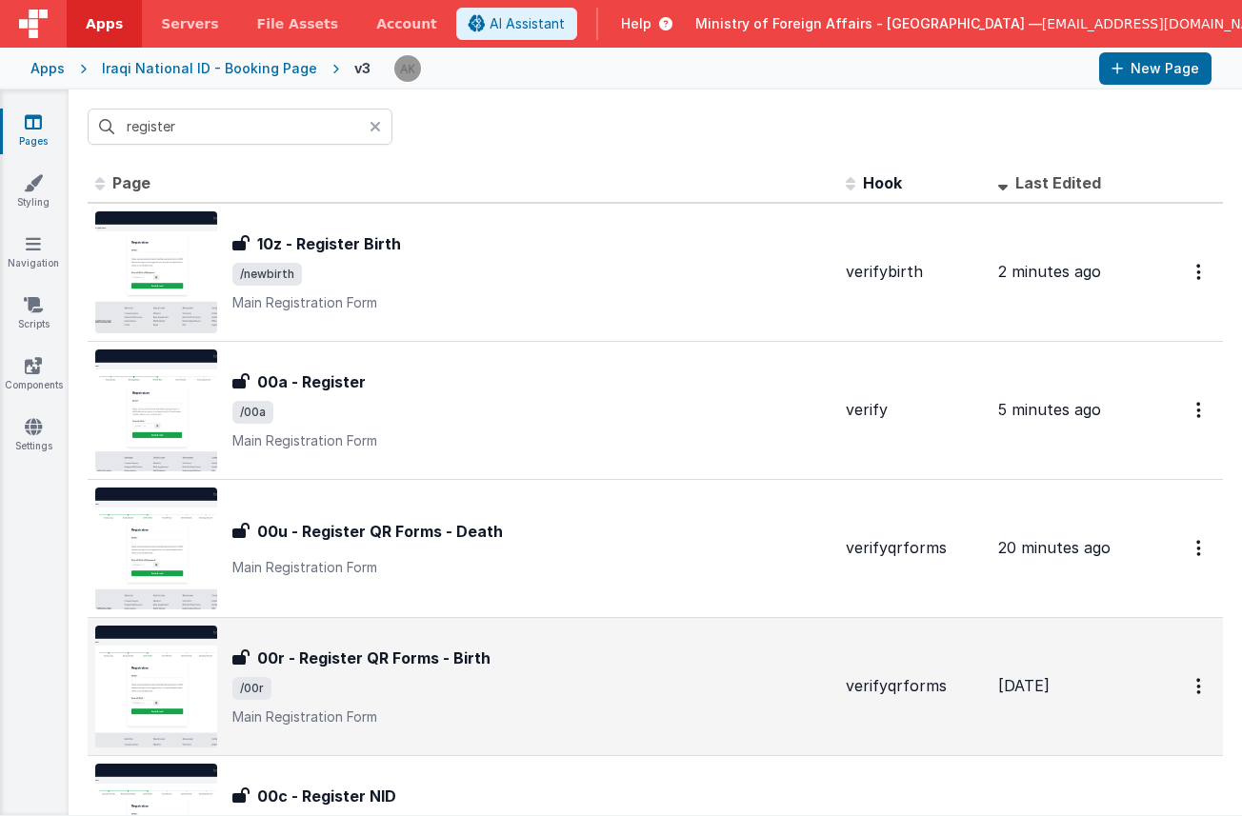
click at [190, 653] on img at bounding box center [156, 687] width 122 height 122
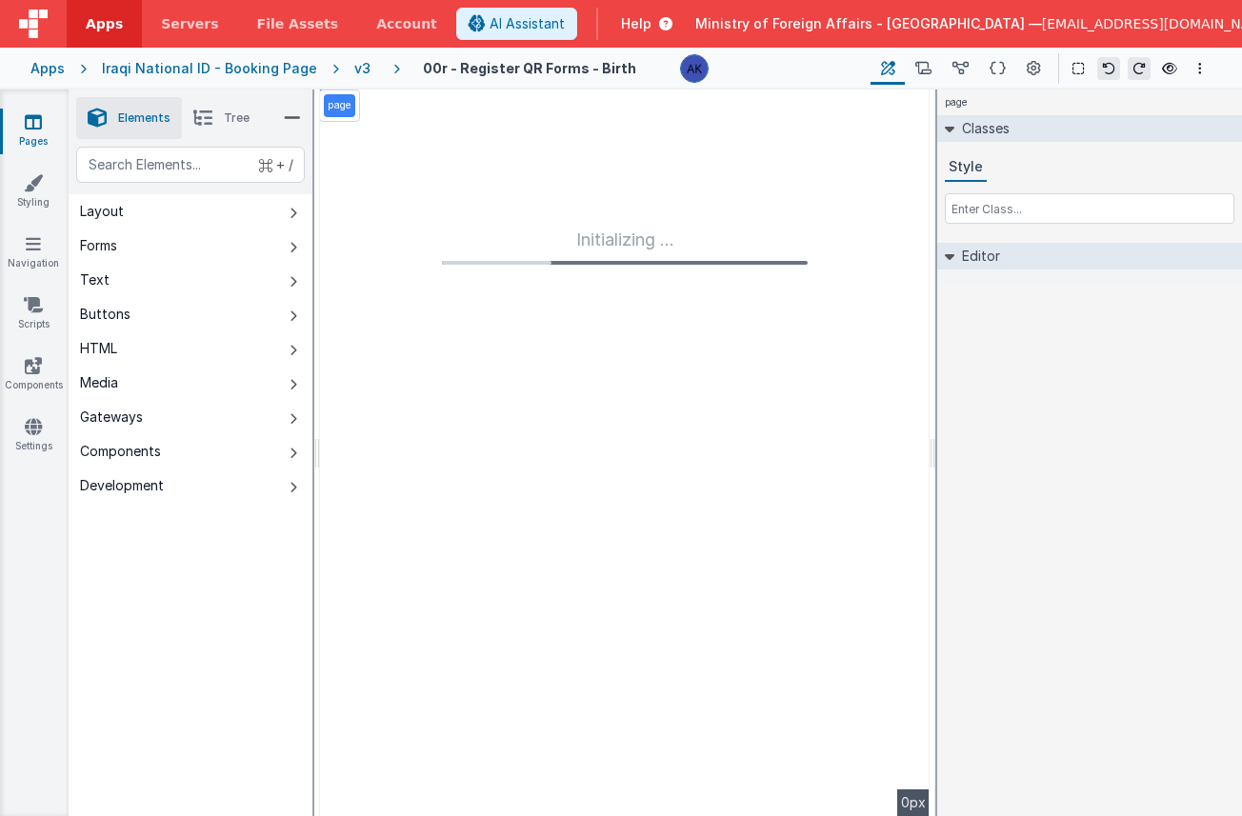
click at [354, 71] on div "v3" at bounding box center [366, 68] width 24 height 19
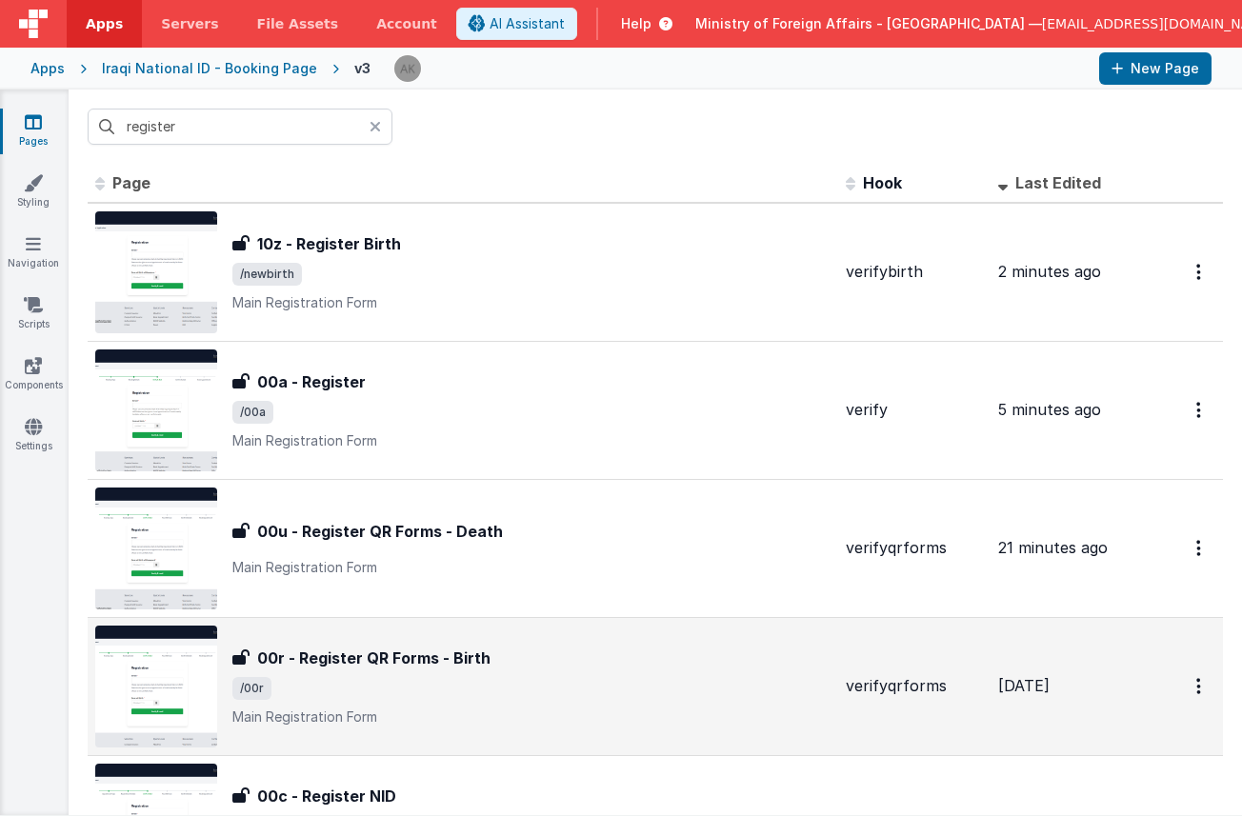
click at [182, 659] on img at bounding box center [156, 687] width 122 height 122
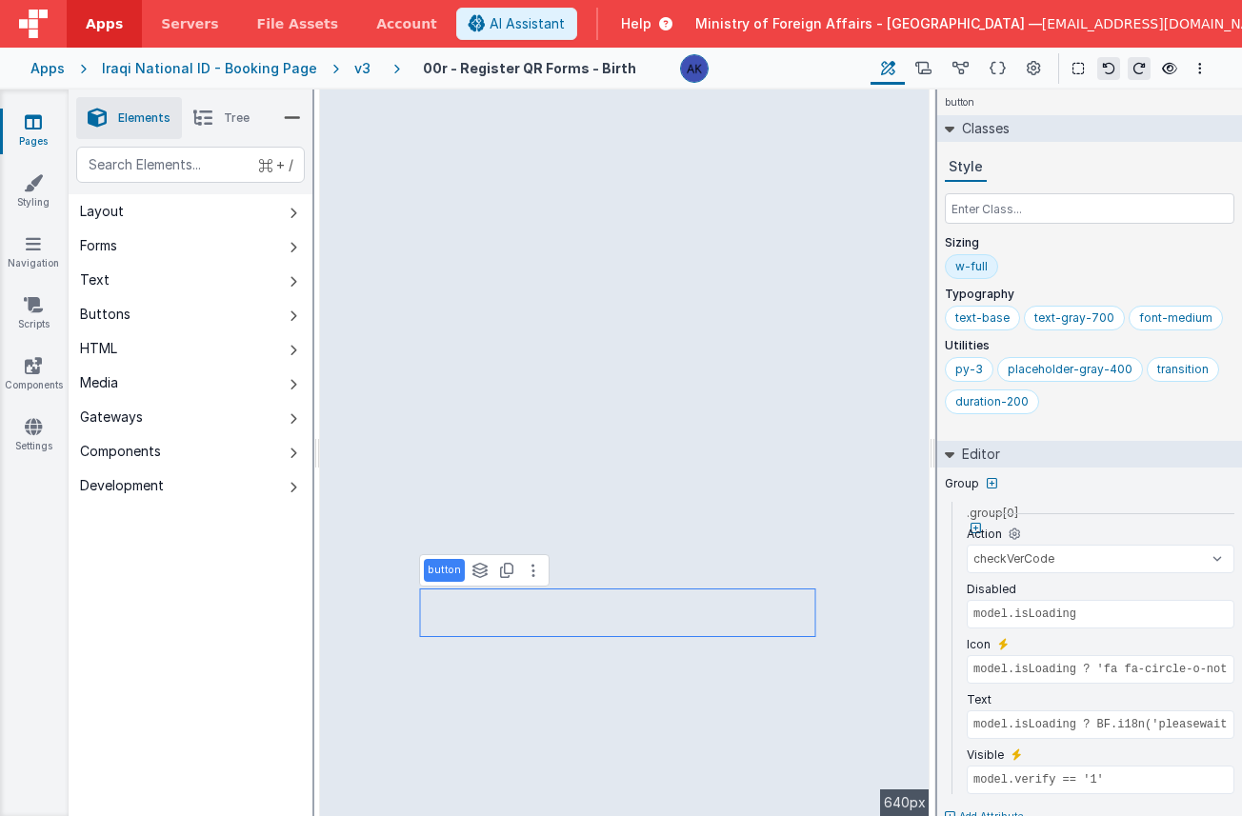
scroll to position [31, 0]
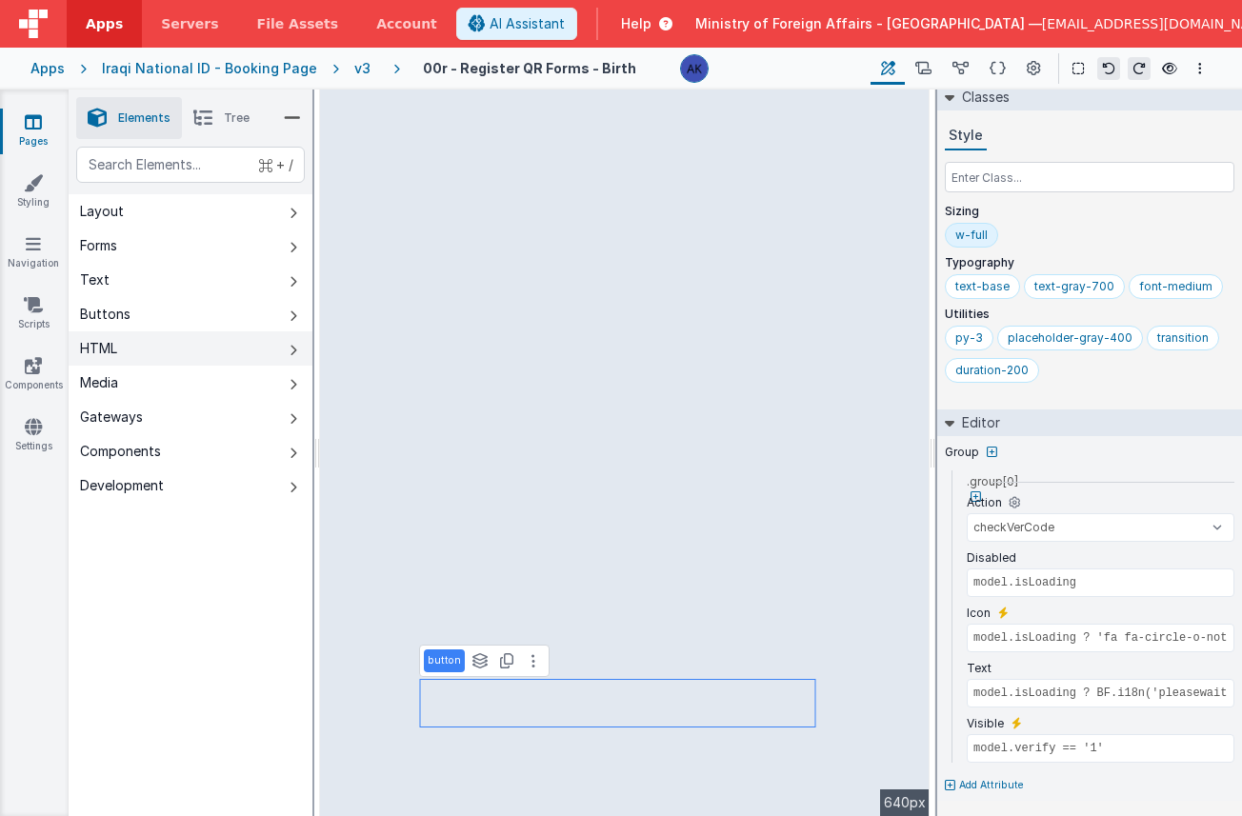
click at [188, 340] on button "HTML" at bounding box center [191, 349] width 244 height 34
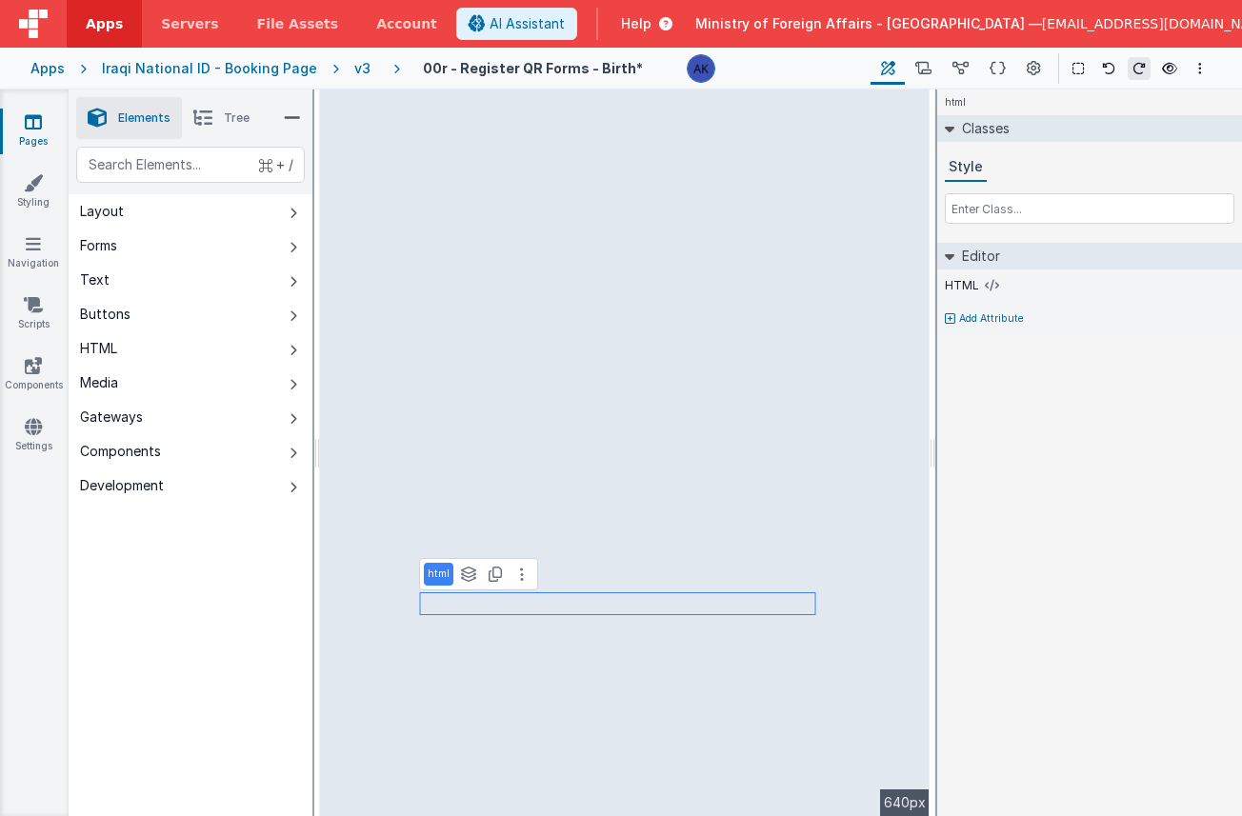
scroll to position [0, 0]
click at [524, 574] on button at bounding box center [522, 574] width 23 height 23
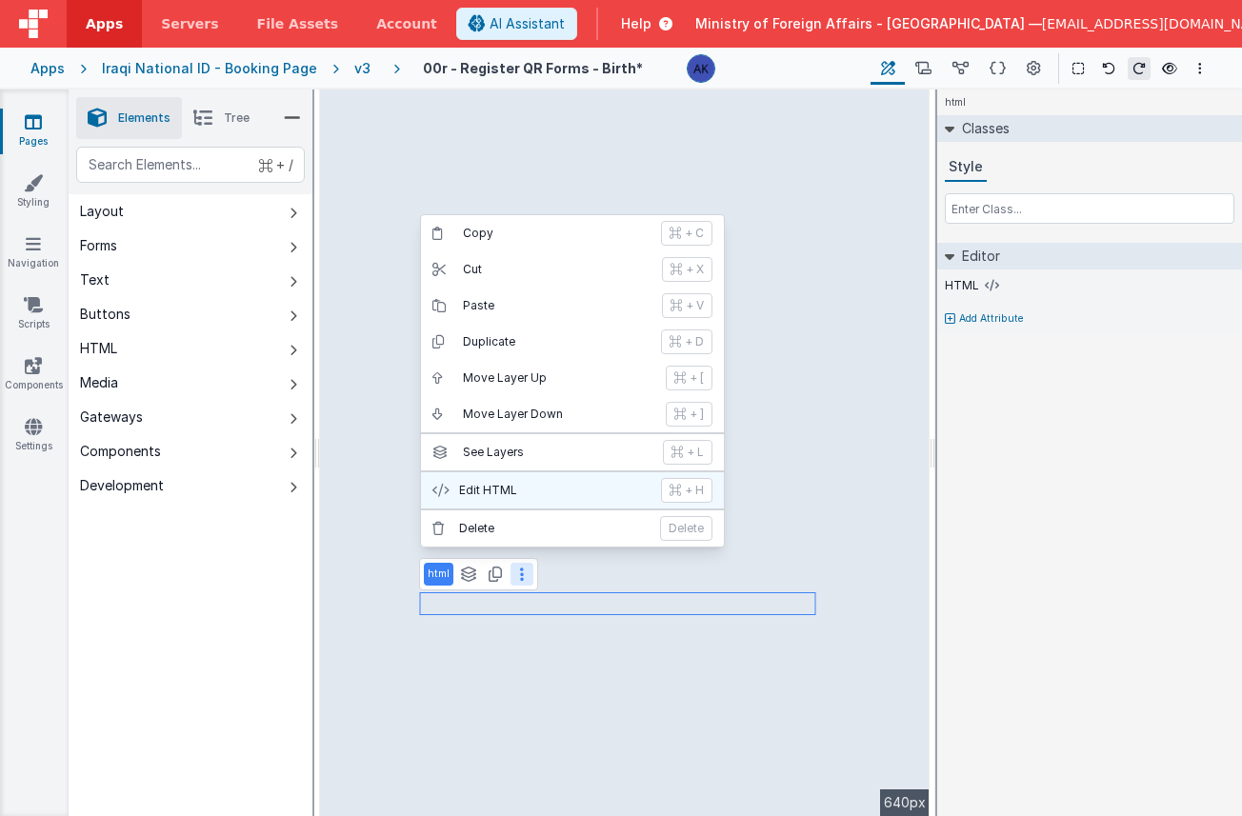
click at [542, 483] on p "Edit HTML" at bounding box center [554, 490] width 191 height 15
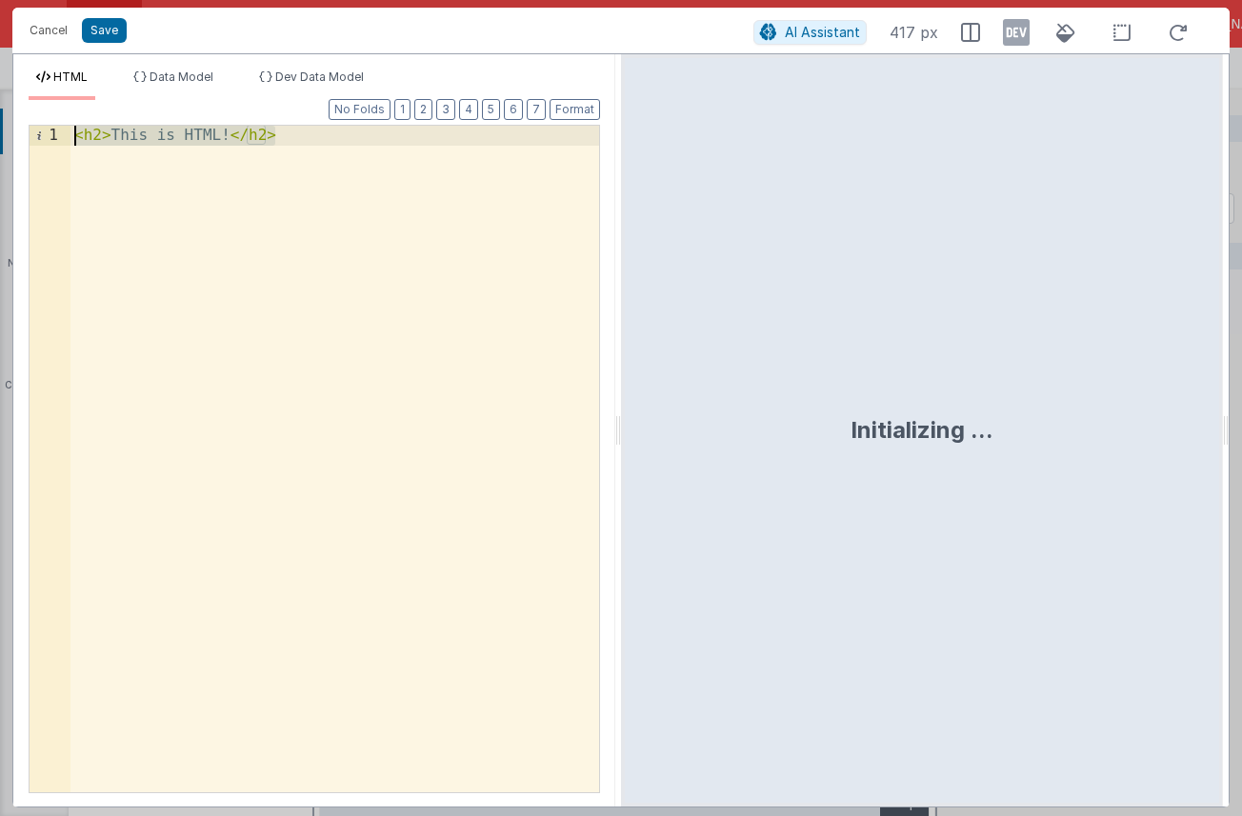
drag, startPoint x: 349, startPoint y: 145, endPoint x: 7, endPoint y: 124, distance: 342.7
click at [7, 124] on div "Cancel Save AI Assistant 417 px HTML Data Model Dev Data Model Format 7 6 5 4 3…" at bounding box center [621, 408] width 1242 height 816
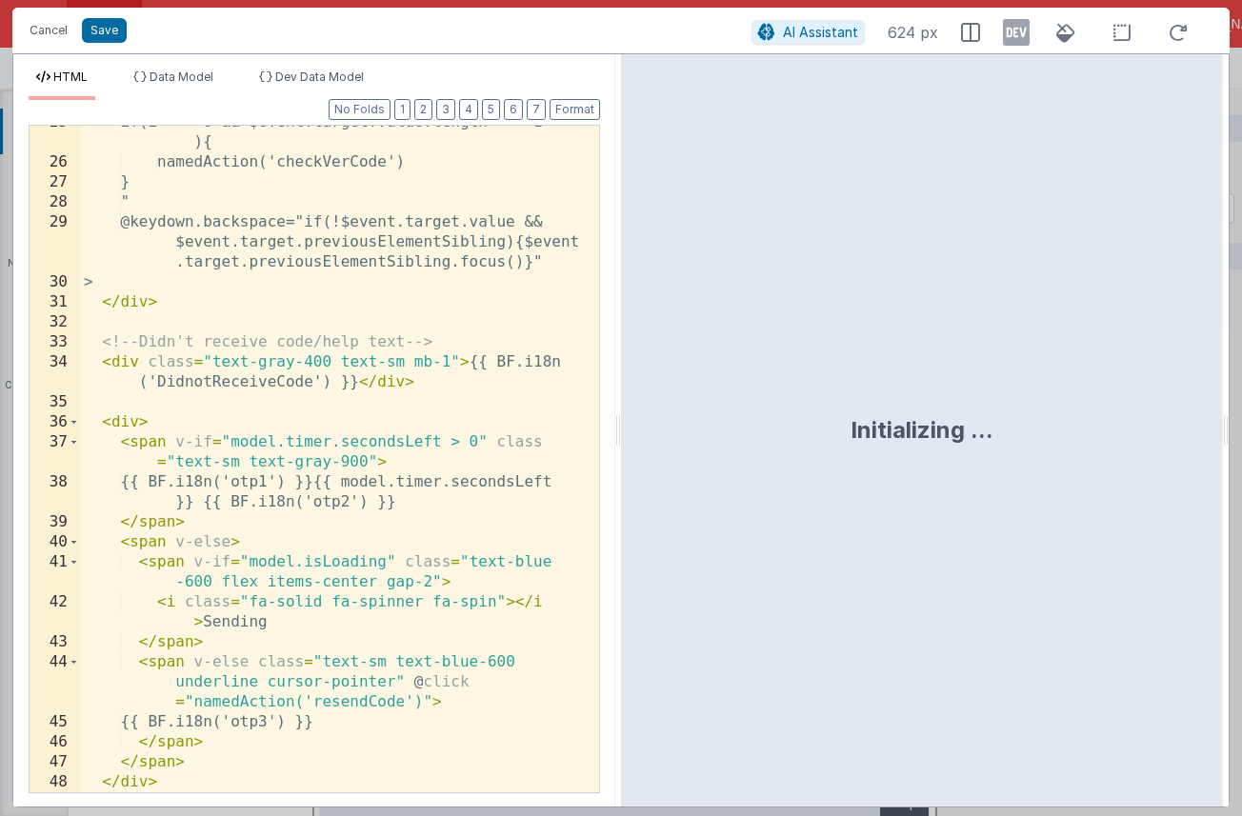
scroll to position [714, 0]
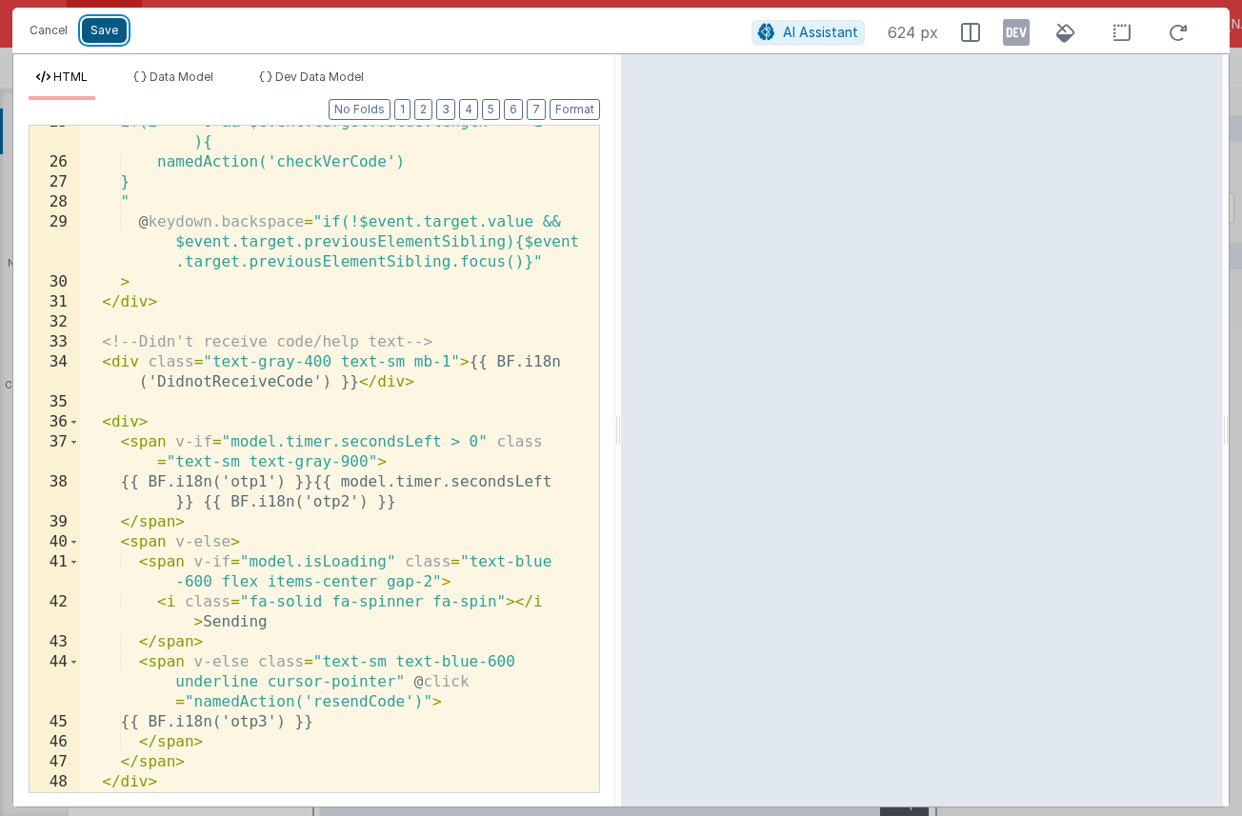
click at [104, 26] on button "Save" at bounding box center [104, 30] width 45 height 25
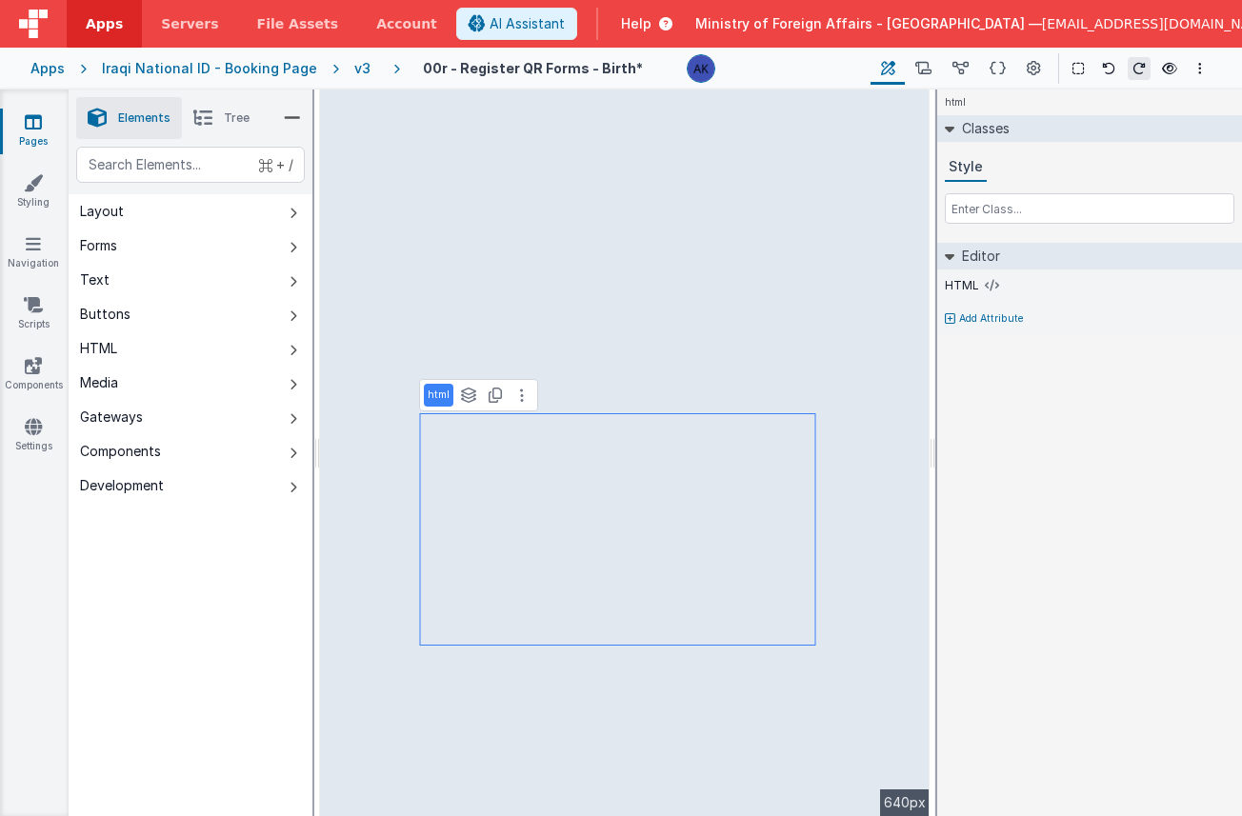
select select "calc"
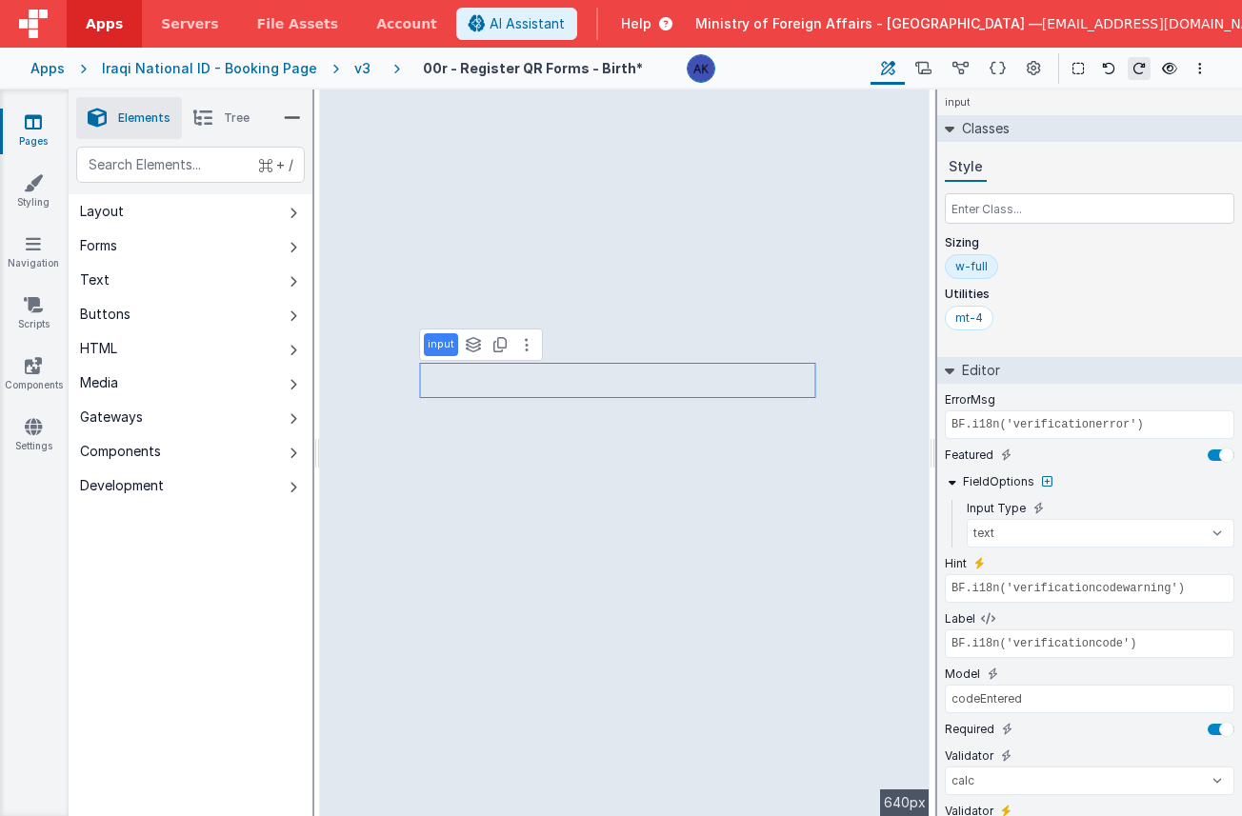
scroll to position [143, 0]
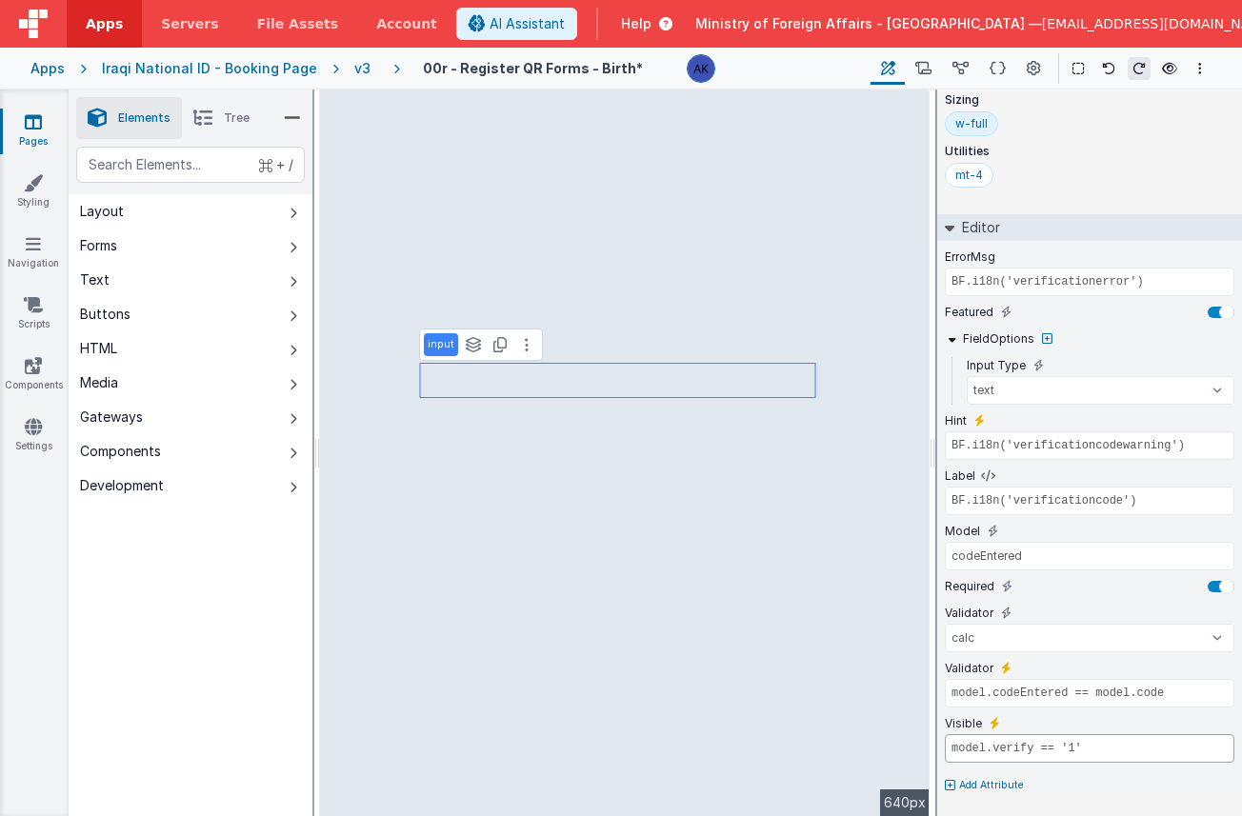
click at [1044, 753] on input "model.verify == '1'" at bounding box center [1090, 749] width 290 height 29
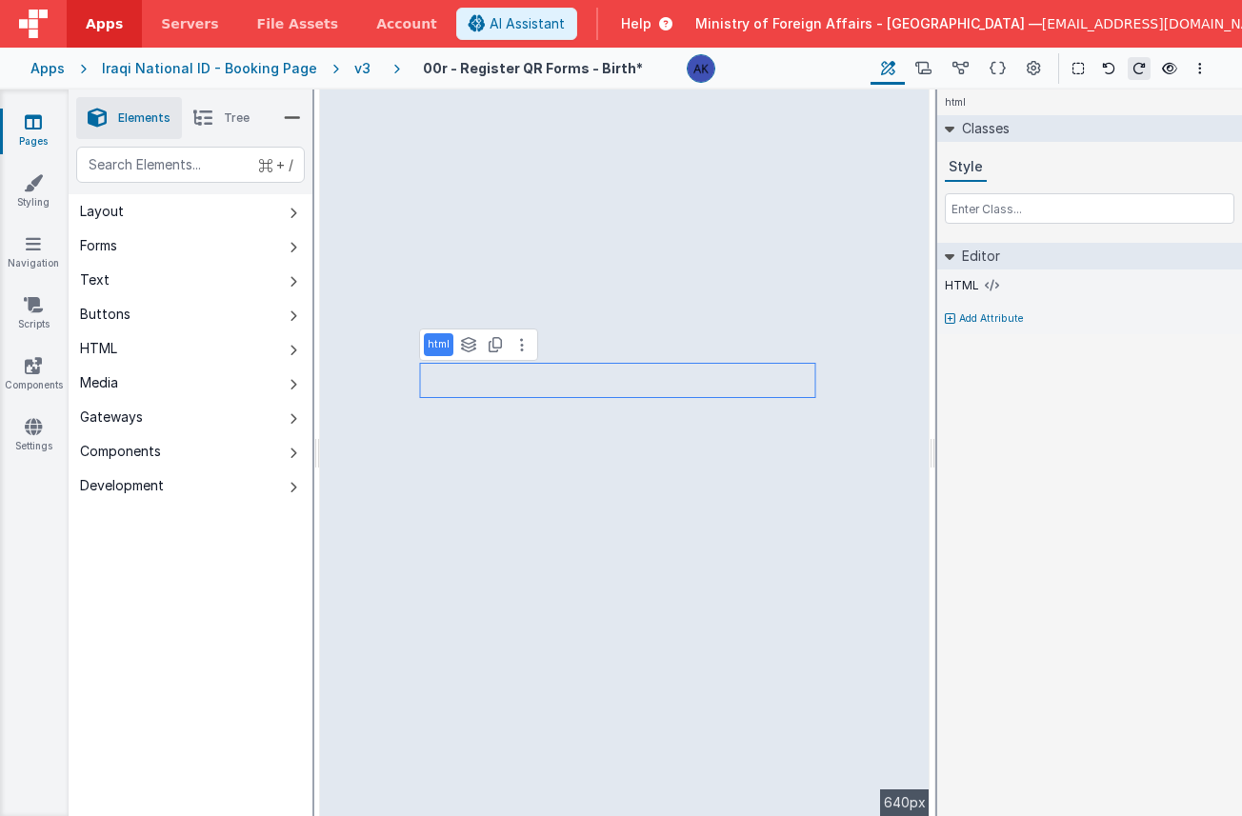
scroll to position [0, 0]
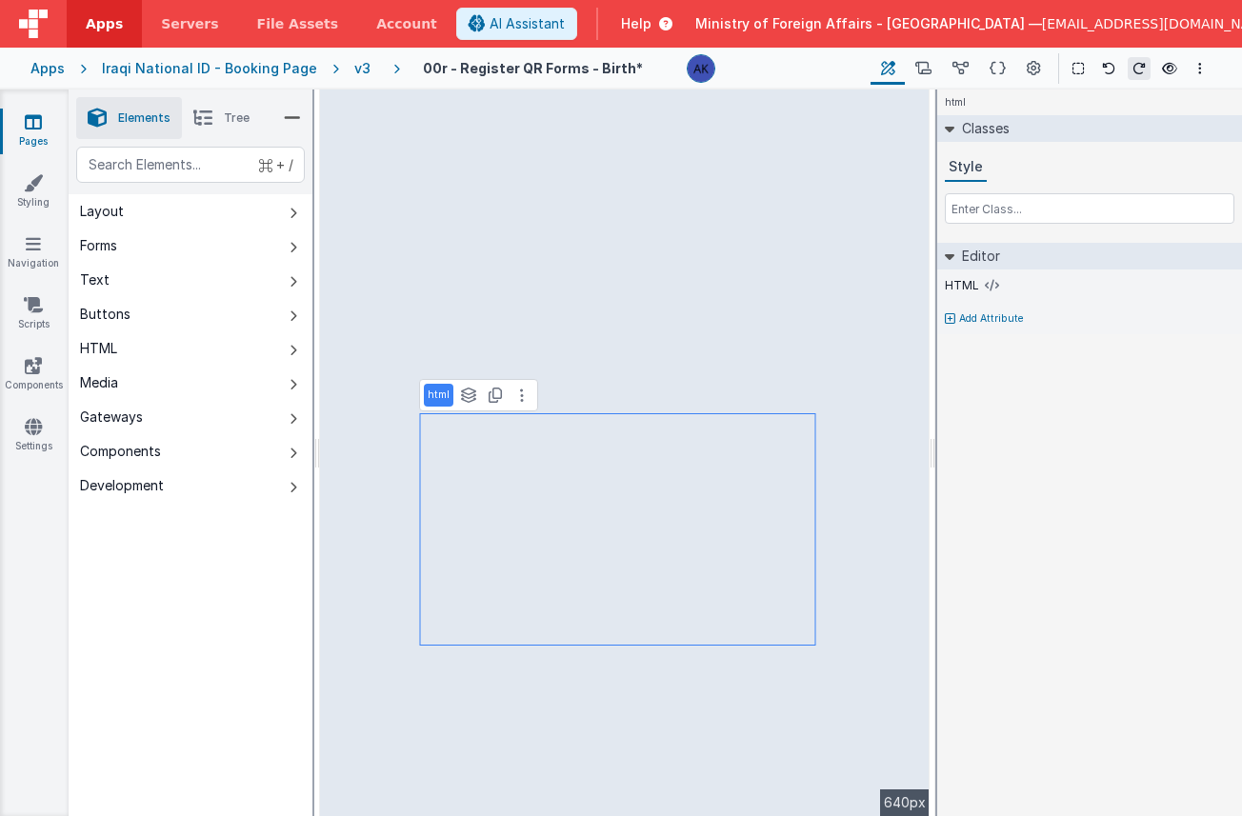
click at [966, 316] on p "Add Attribute" at bounding box center [991, 319] width 65 height 15
click at [991, 309] on icon at bounding box center [995, 312] width 10 height 15
paste input "model.verify == '1'"
type input "model.verify == '1'"
click at [1007, 420] on div "html Classes Style Editor HTML Visible model.verify == '1' Add Attribute DEV: F…" at bounding box center [1089, 453] width 305 height 727
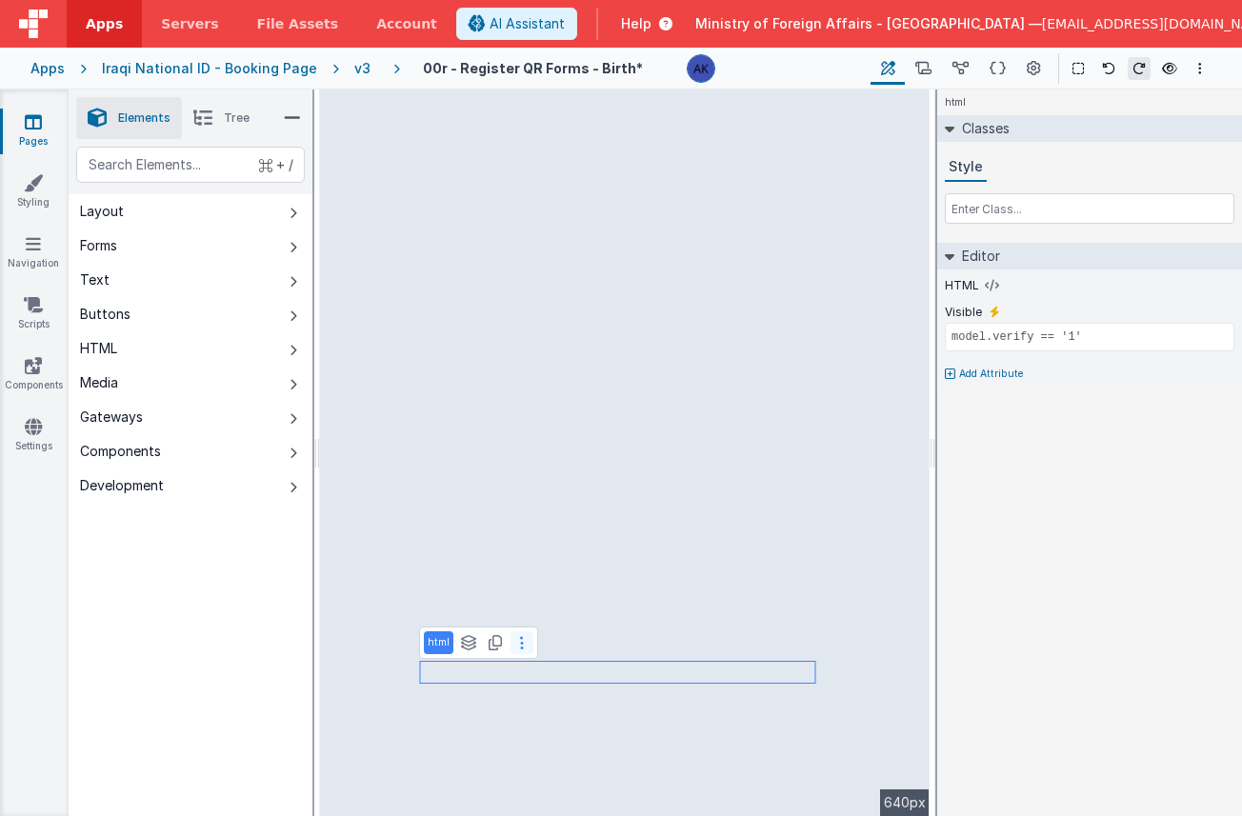
click at [526, 639] on button at bounding box center [522, 643] width 23 height 23
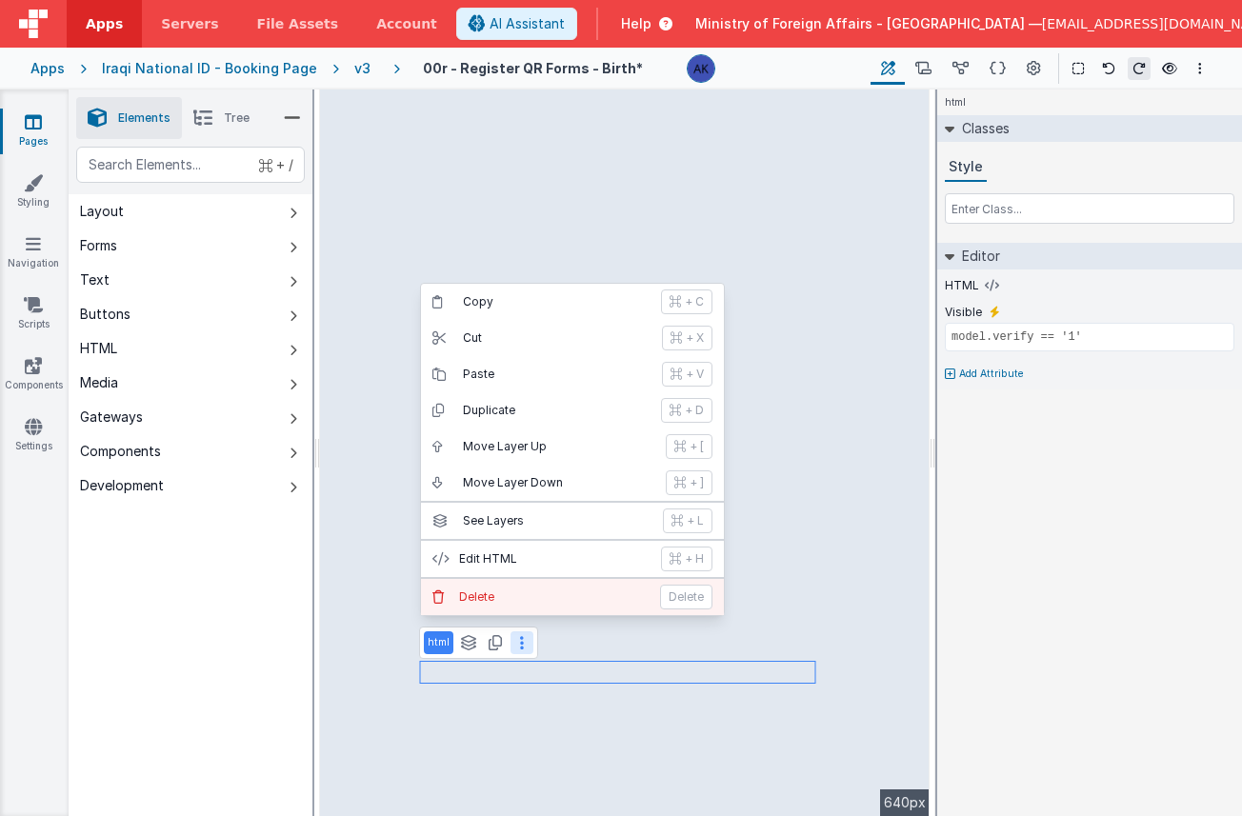
click at [514, 582] on button "Delete Delete" at bounding box center [572, 597] width 303 height 36
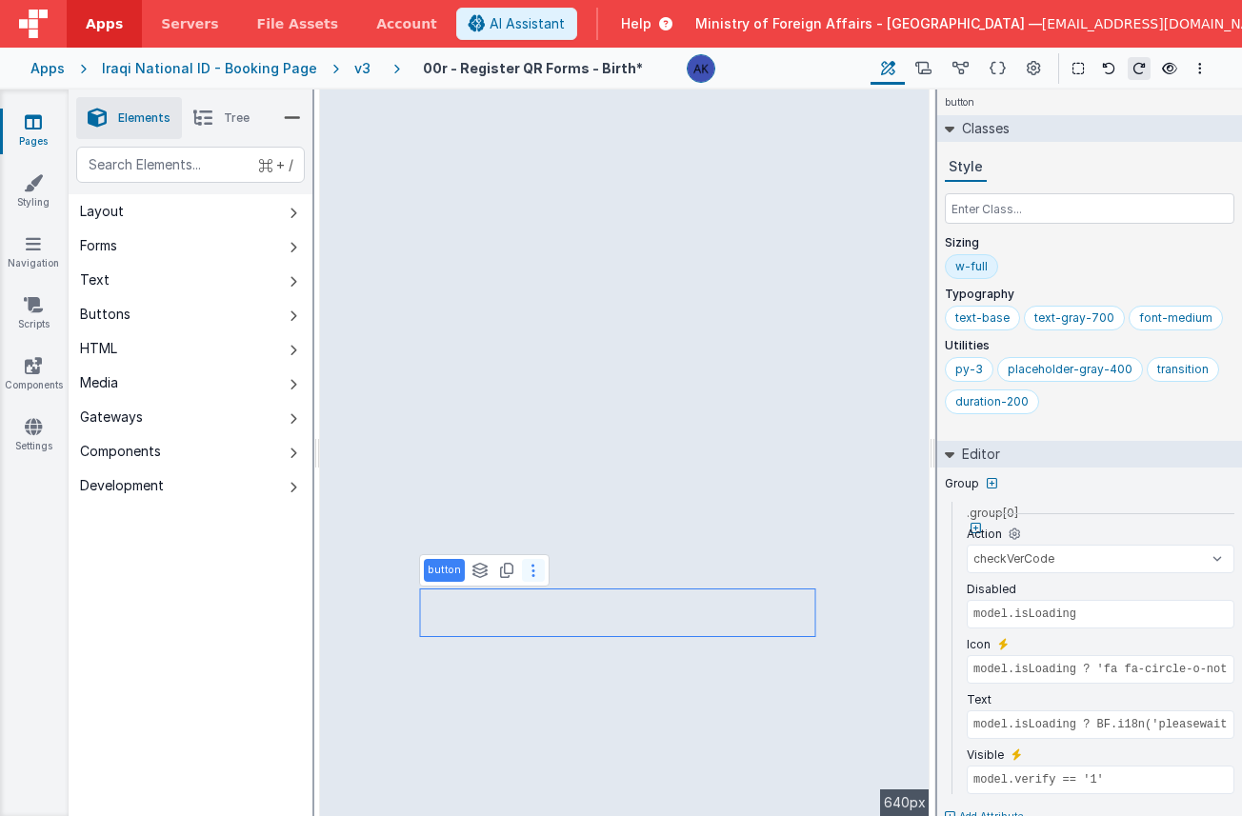
click at [538, 574] on button at bounding box center [533, 570] width 23 height 23
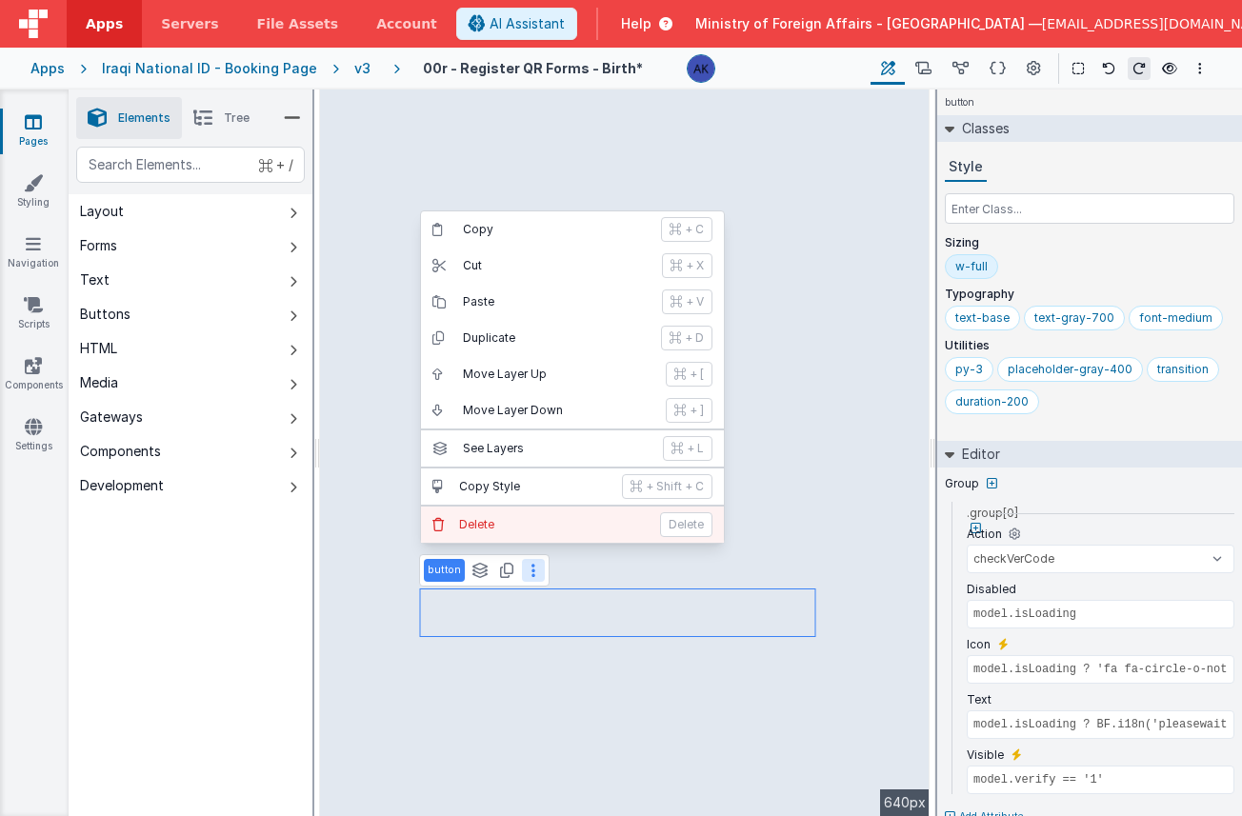
click at [542, 528] on p "Delete" at bounding box center [554, 524] width 190 height 15
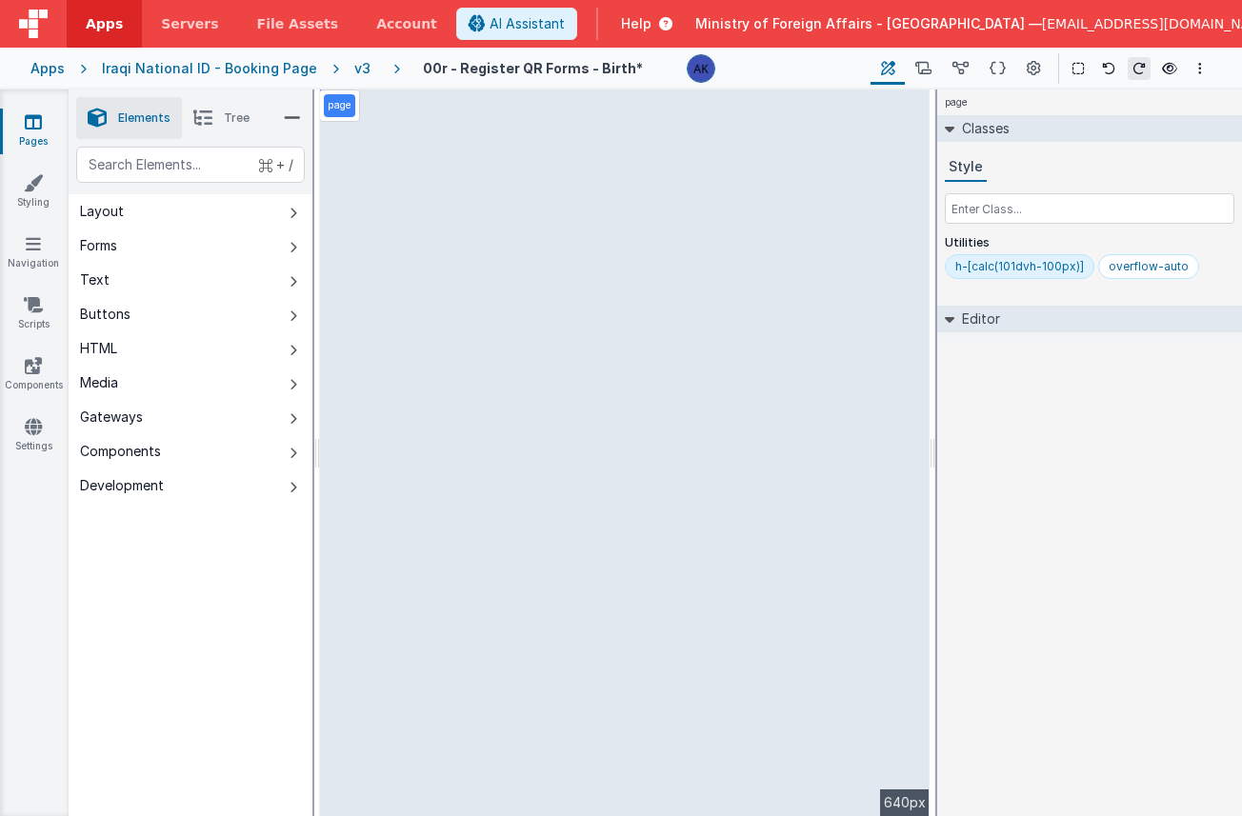
select select "calc"
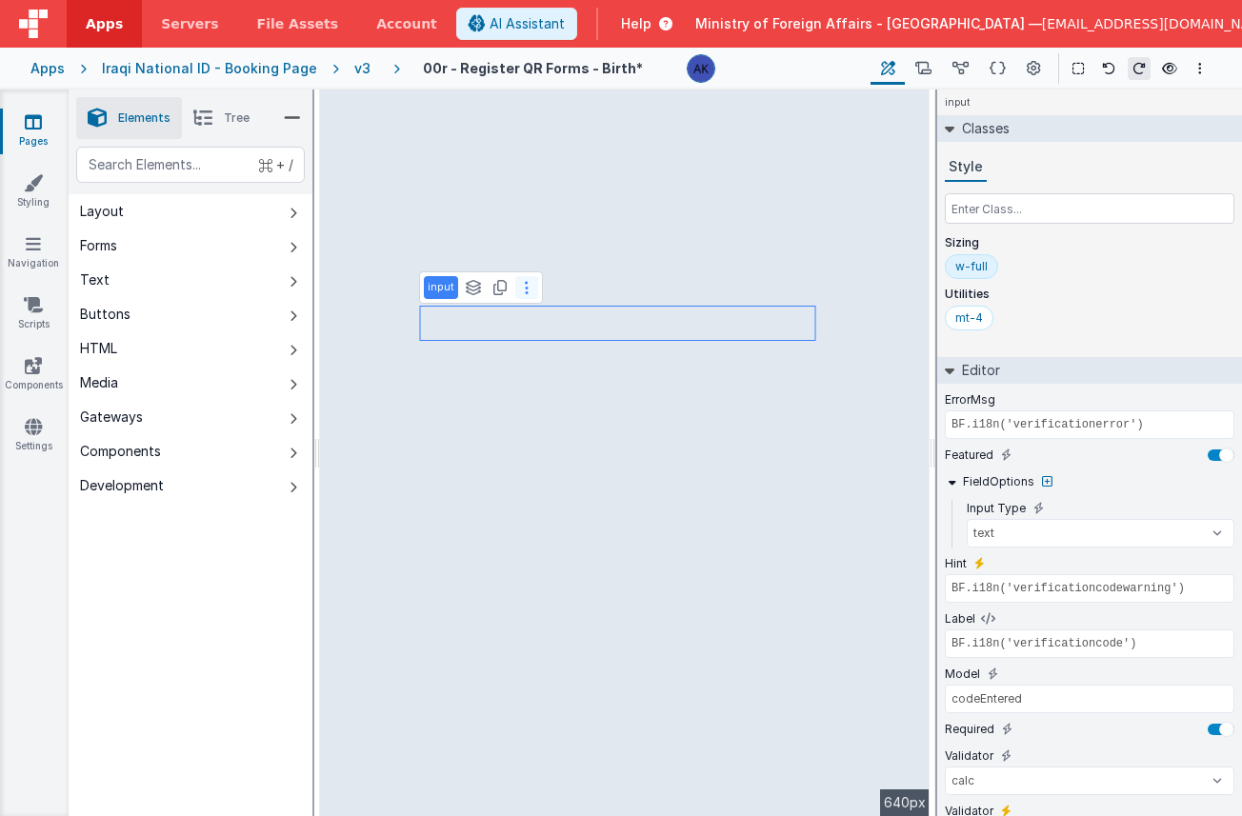
click at [525, 289] on icon at bounding box center [527, 287] width 4 height 15
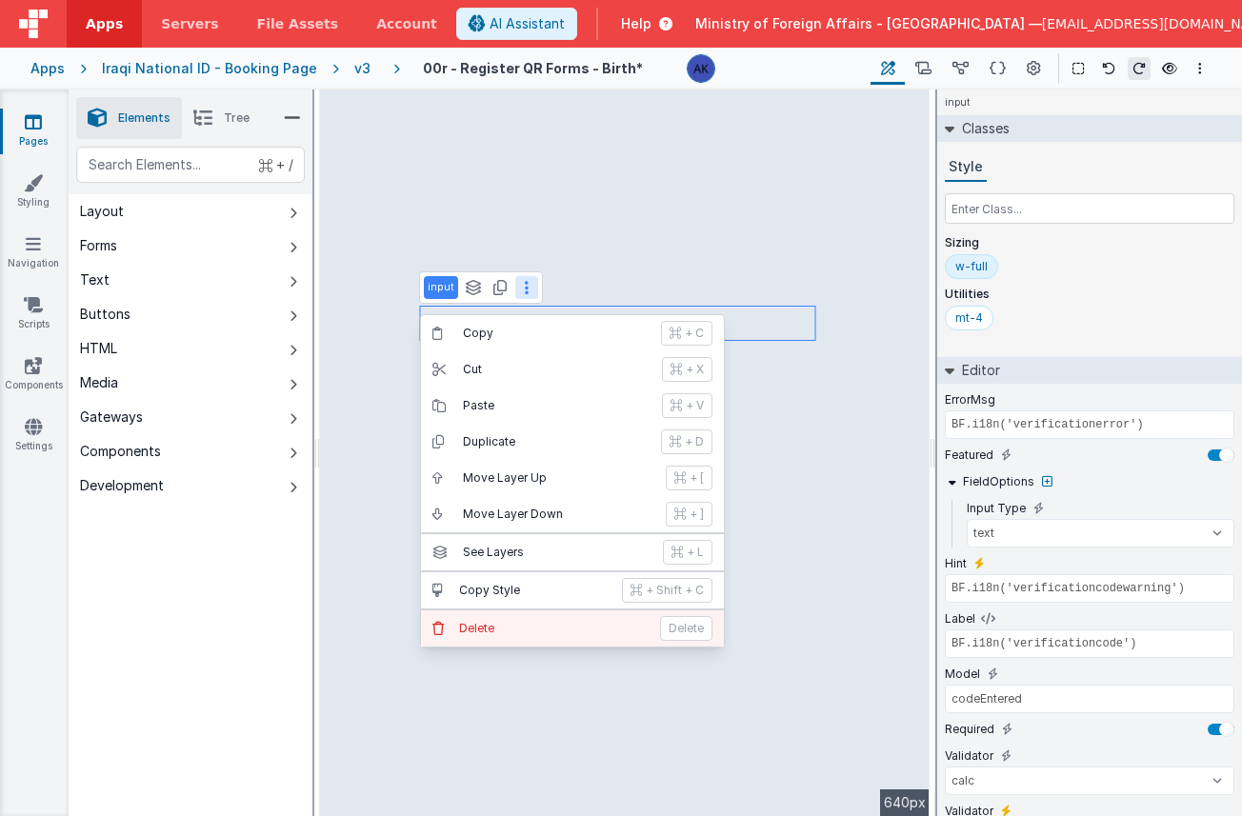
click at [514, 616] on button "Delete Delete" at bounding box center [572, 629] width 303 height 36
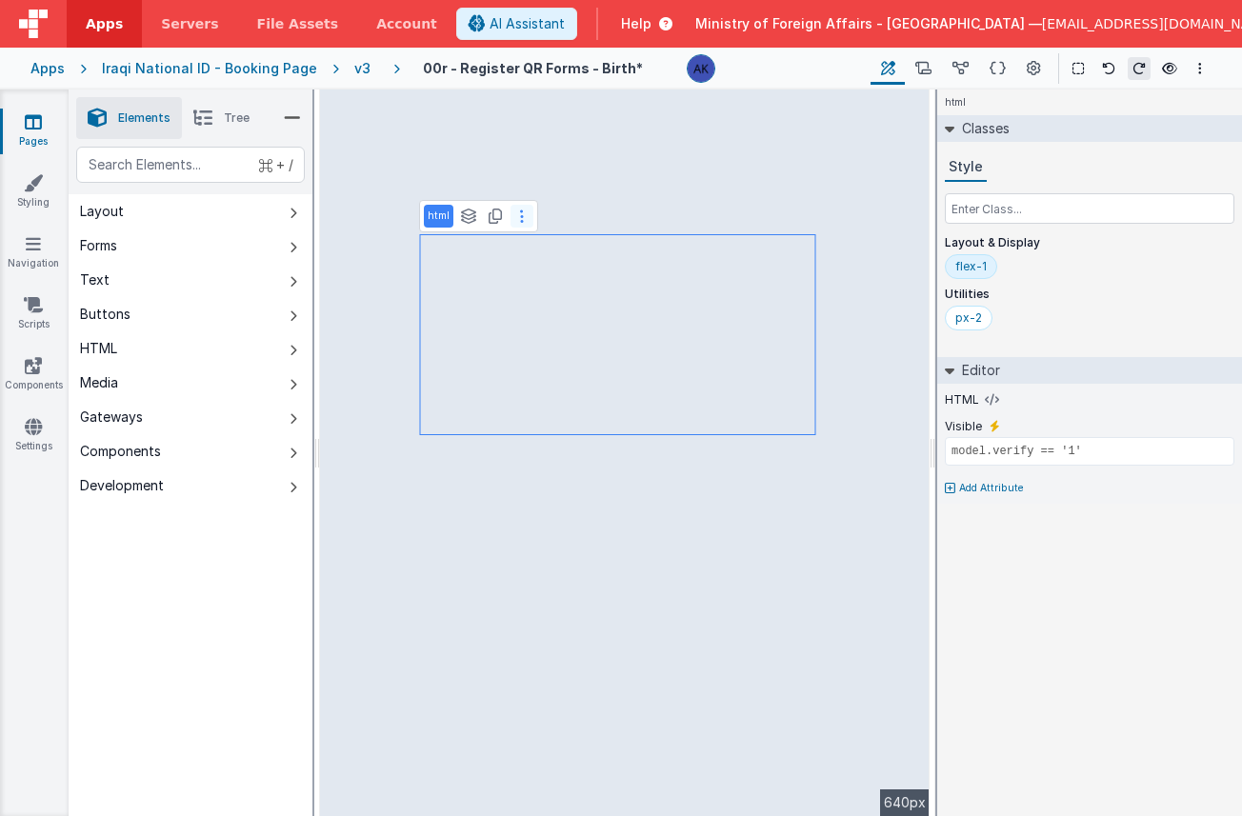
click at [516, 220] on button at bounding box center [522, 216] width 23 height 23
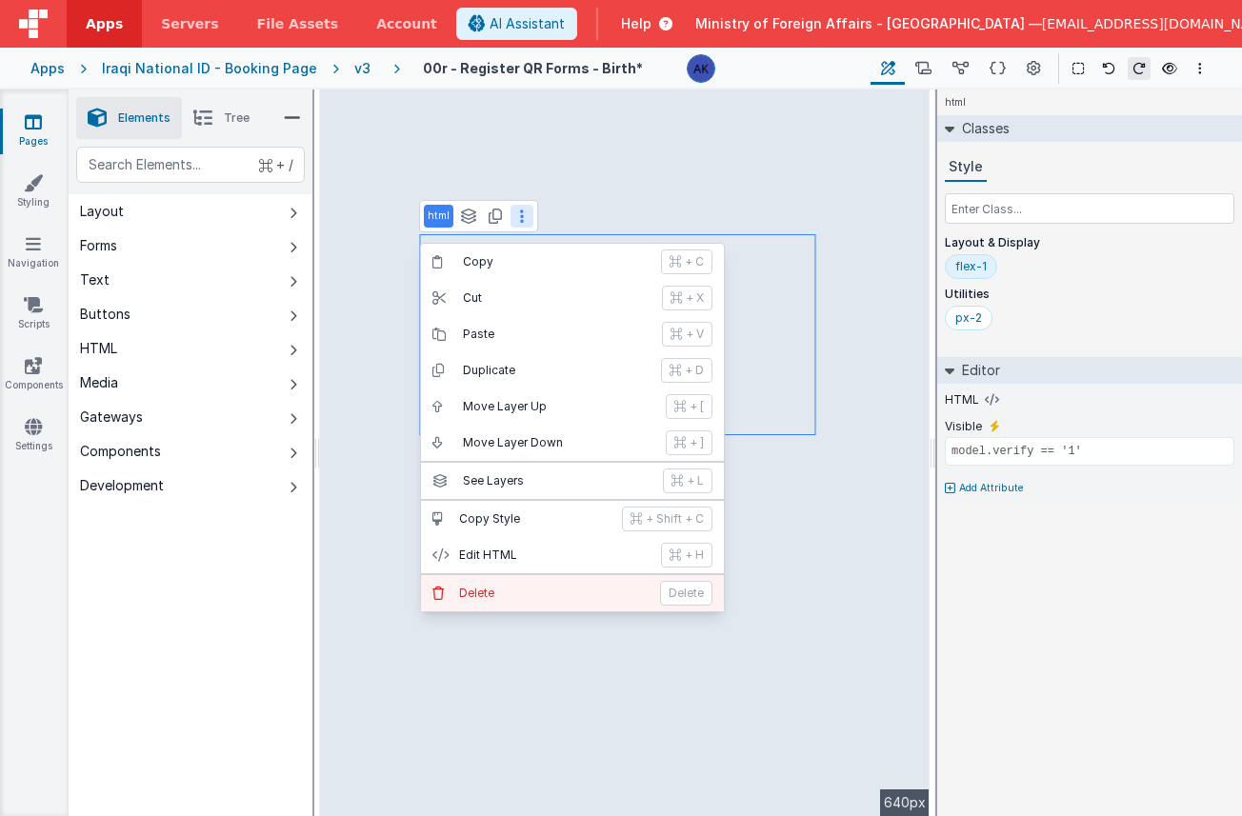
click at [542, 597] on p "Delete" at bounding box center [554, 593] width 190 height 15
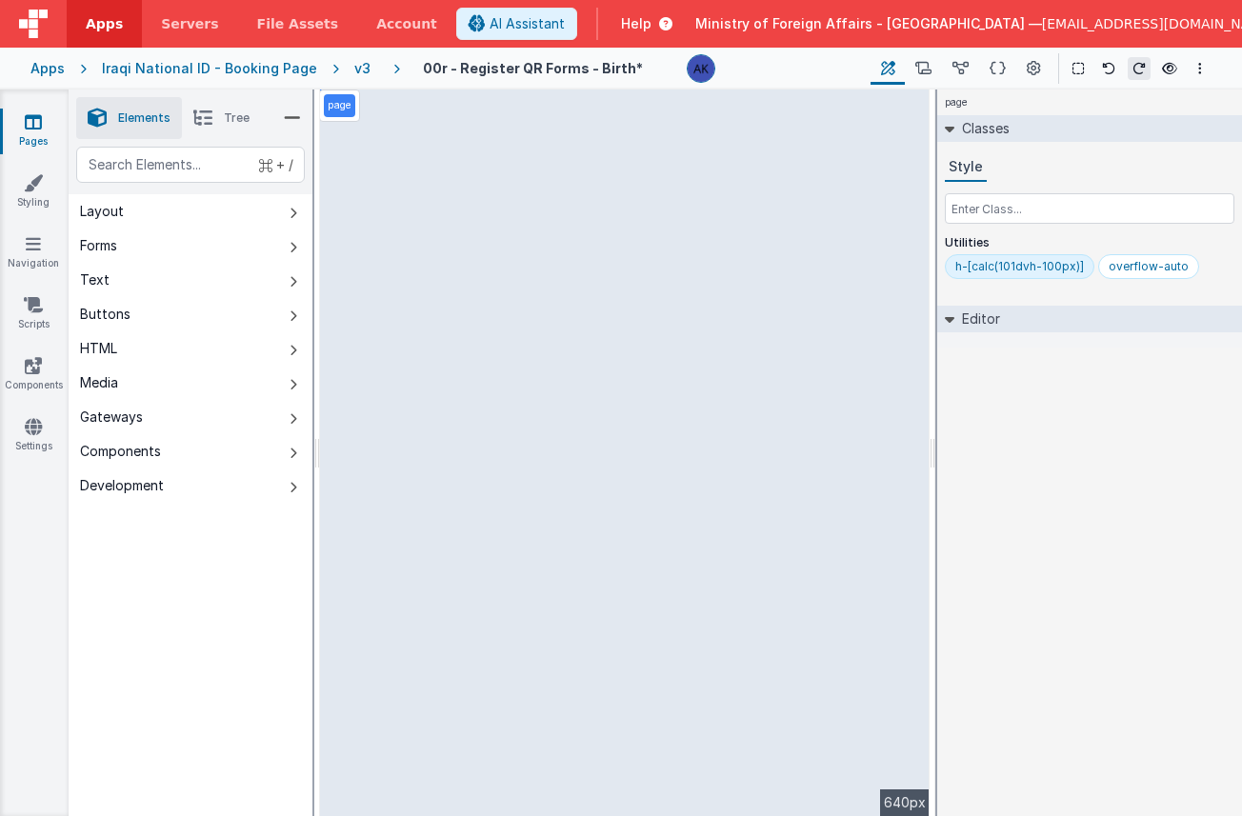
select select "email"
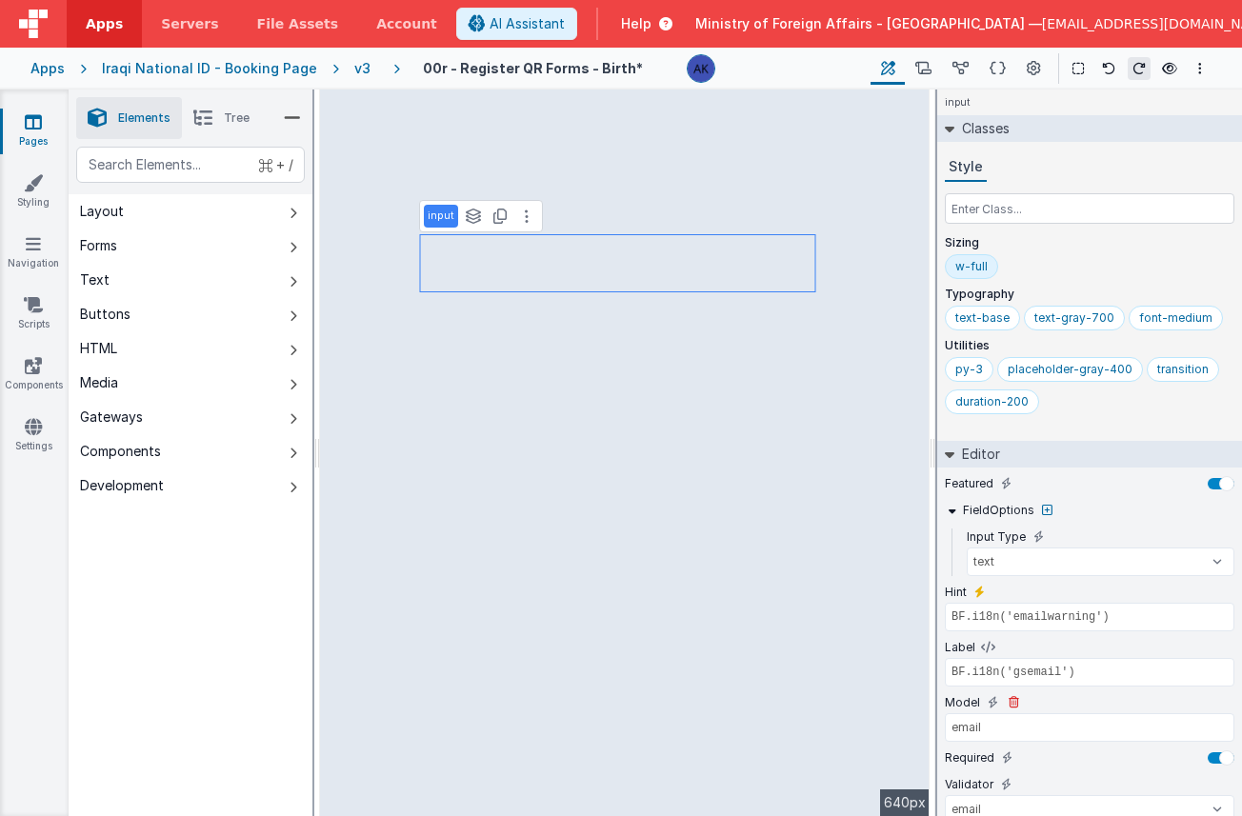
scroll to position [116, 0]
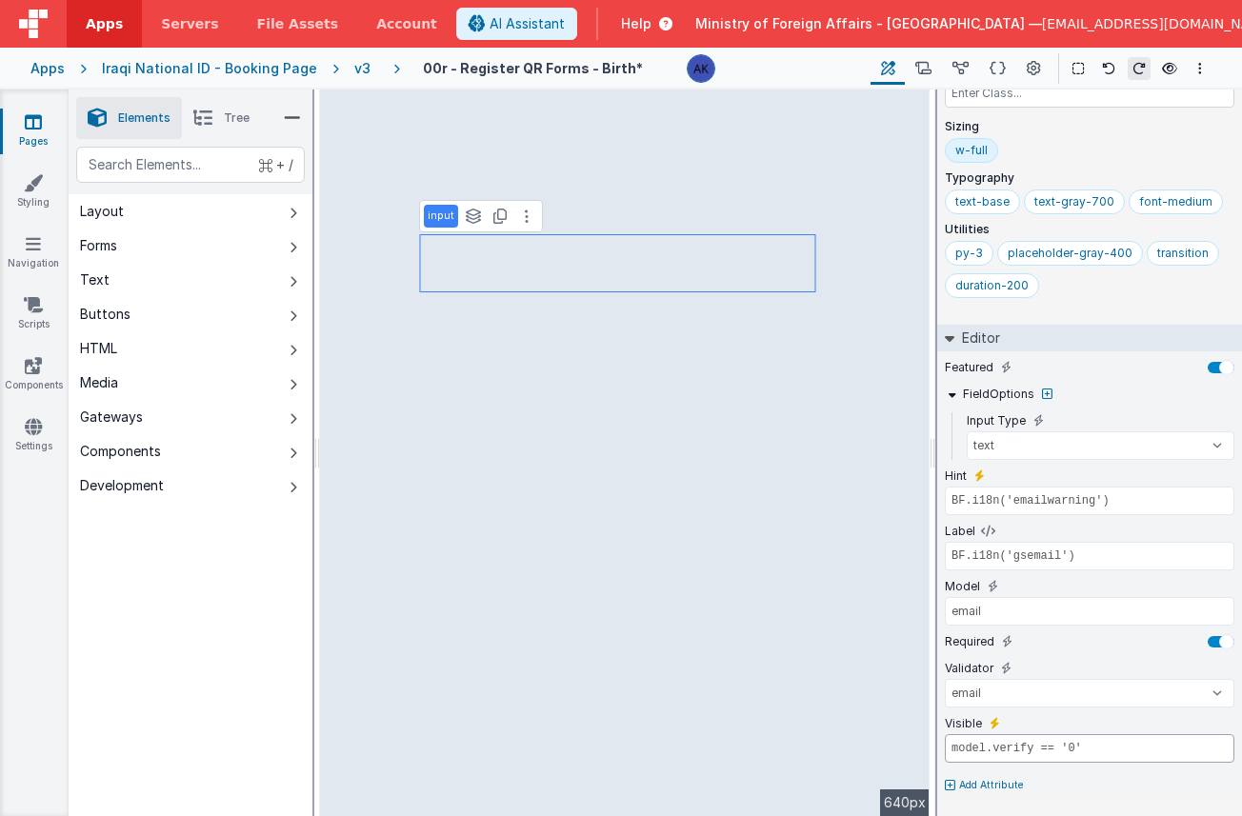
click at [1077, 743] on input "model.verify == '0'" at bounding box center [1090, 749] width 290 height 29
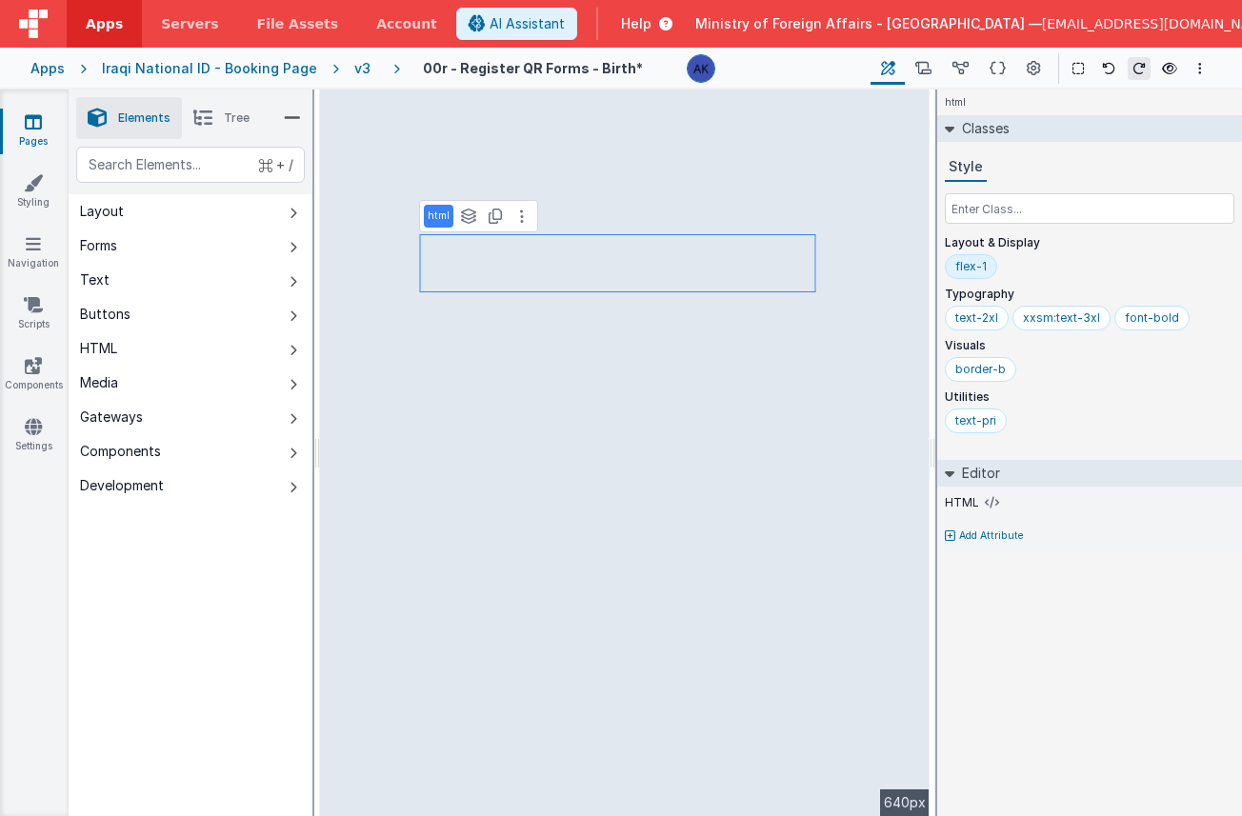
scroll to position [0, 0]
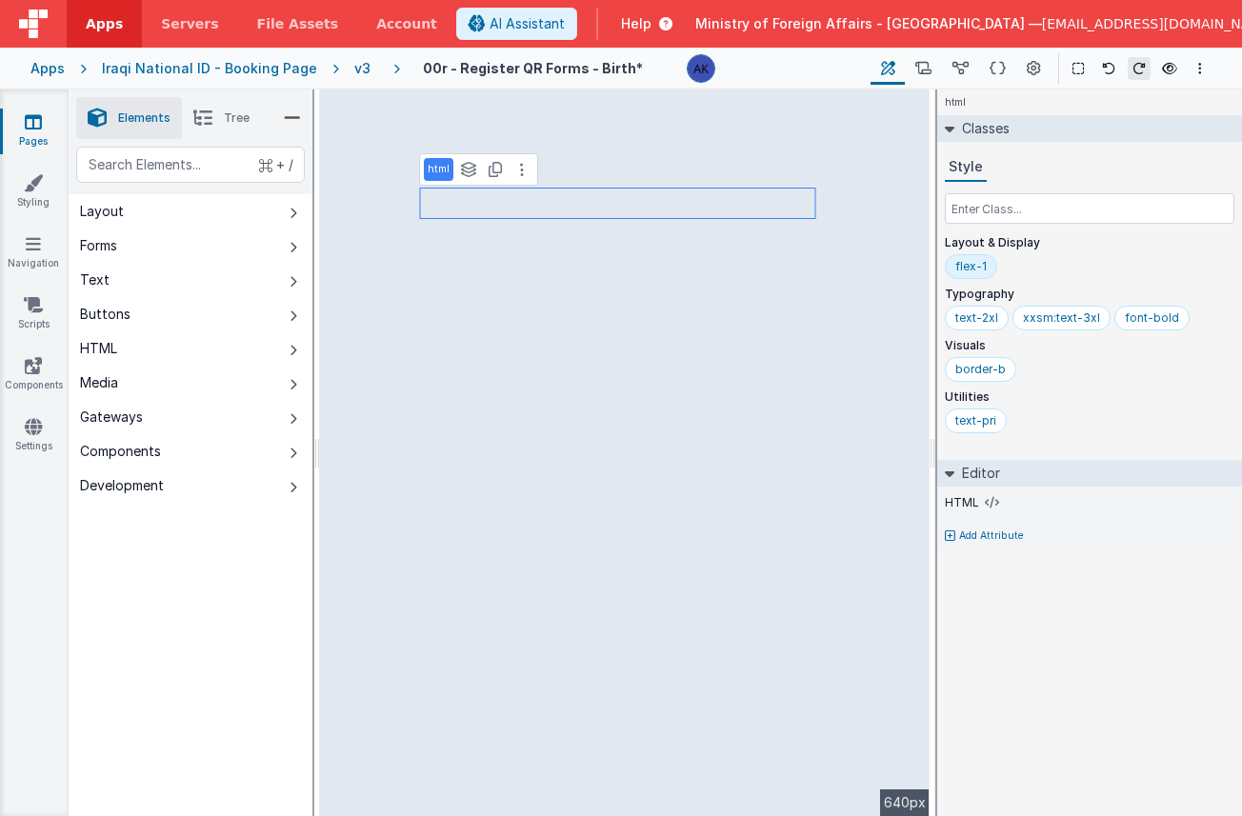
click at [971, 532] on p "Add Attribute" at bounding box center [991, 536] width 65 height 15
click at [995, 530] on icon at bounding box center [995, 529] width 10 height 15
paste input "model.verify == '0'"
click at [1020, 655] on div "html Classes Style Layout & Display flex-1 Typography text-2xl xxsm:text-3xl fo…" at bounding box center [1089, 453] width 305 height 727
type input "model.verify == '1'"
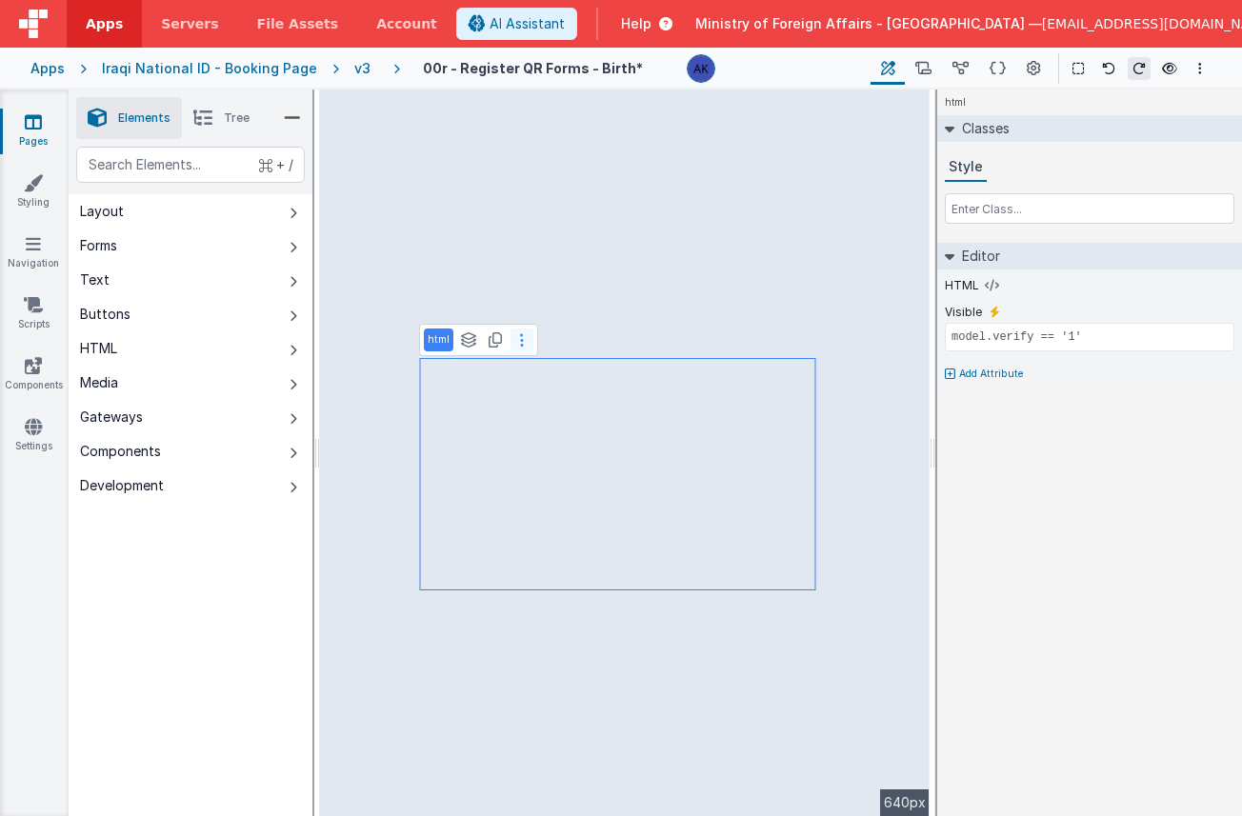
click at [523, 344] on button at bounding box center [522, 340] width 23 height 23
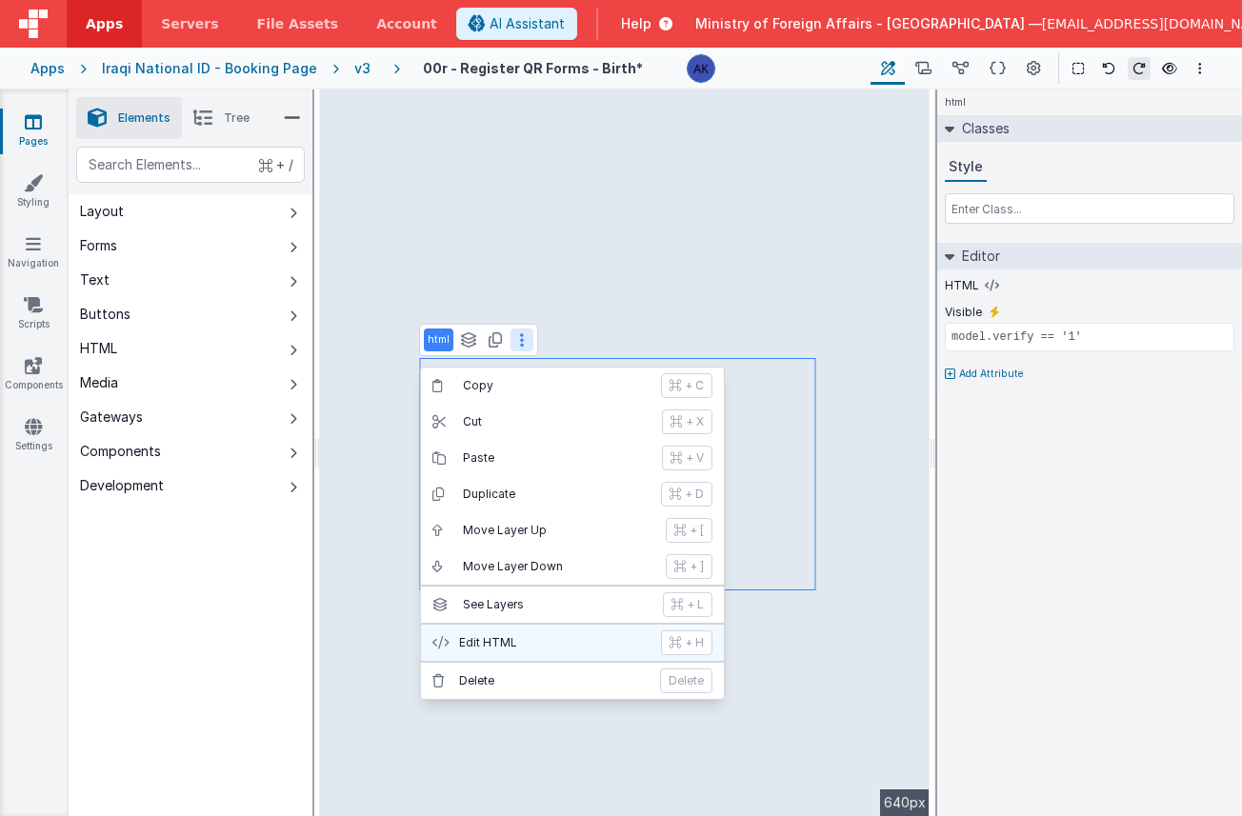
click at [543, 641] on p "Edit HTML" at bounding box center [554, 642] width 191 height 15
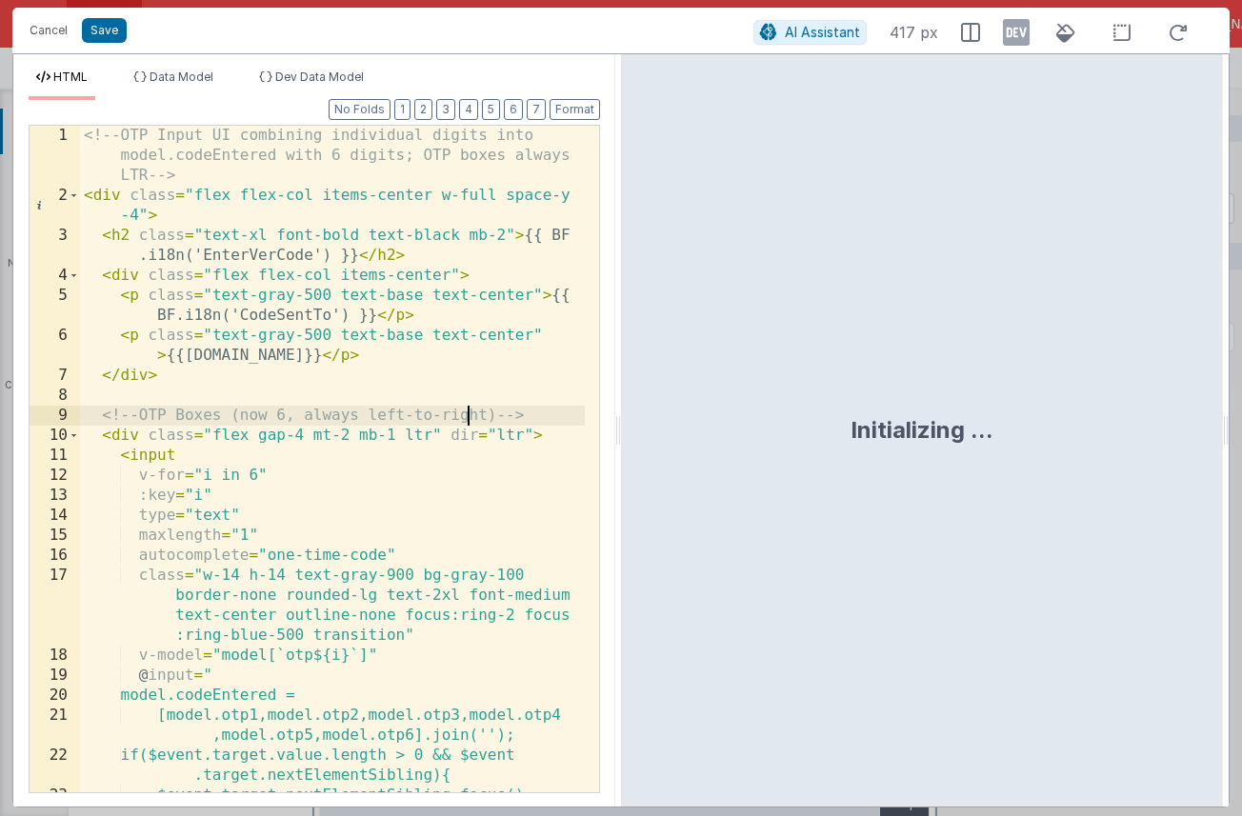
click at [466, 423] on div "<!-- OTP Input UI combining individual digits into model.codeEntered with 6 dig…" at bounding box center [332, 499] width 505 height 747
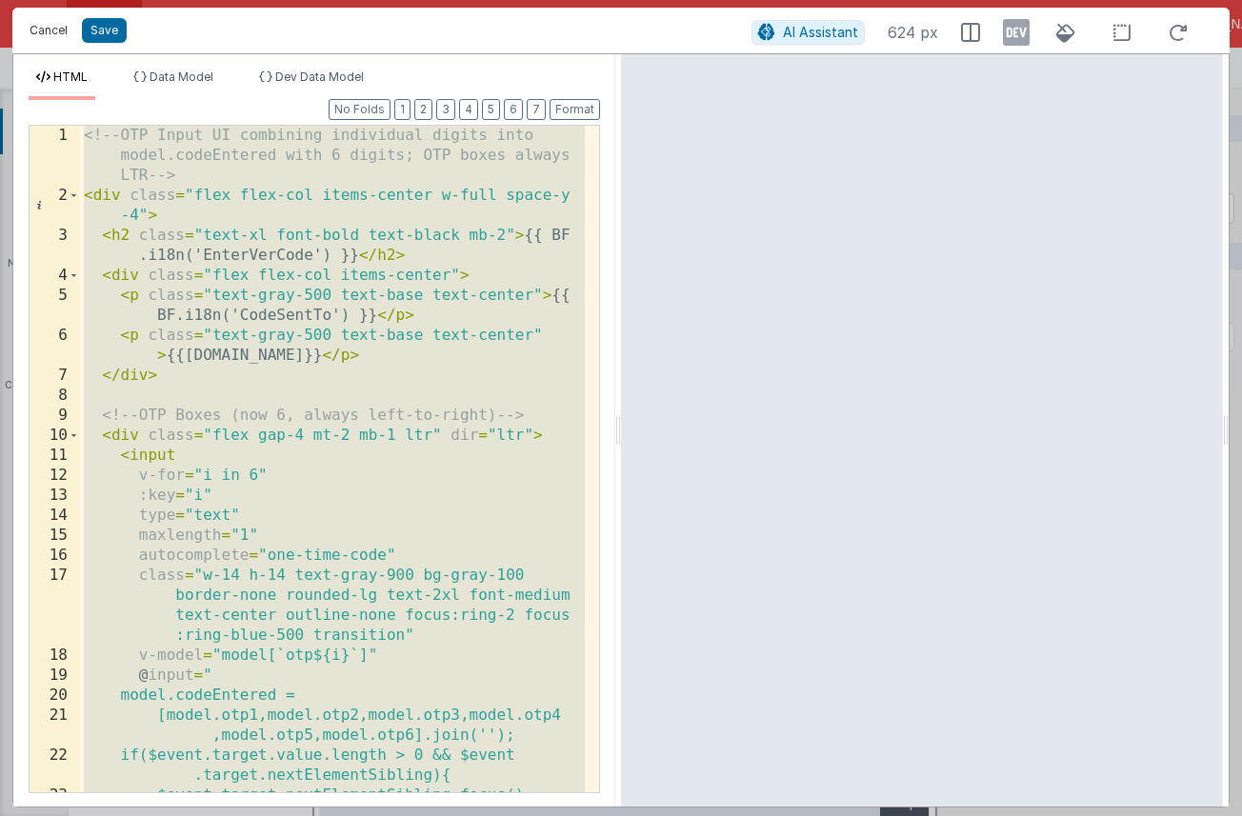
click at [54, 35] on button "Cancel" at bounding box center [48, 30] width 57 height 27
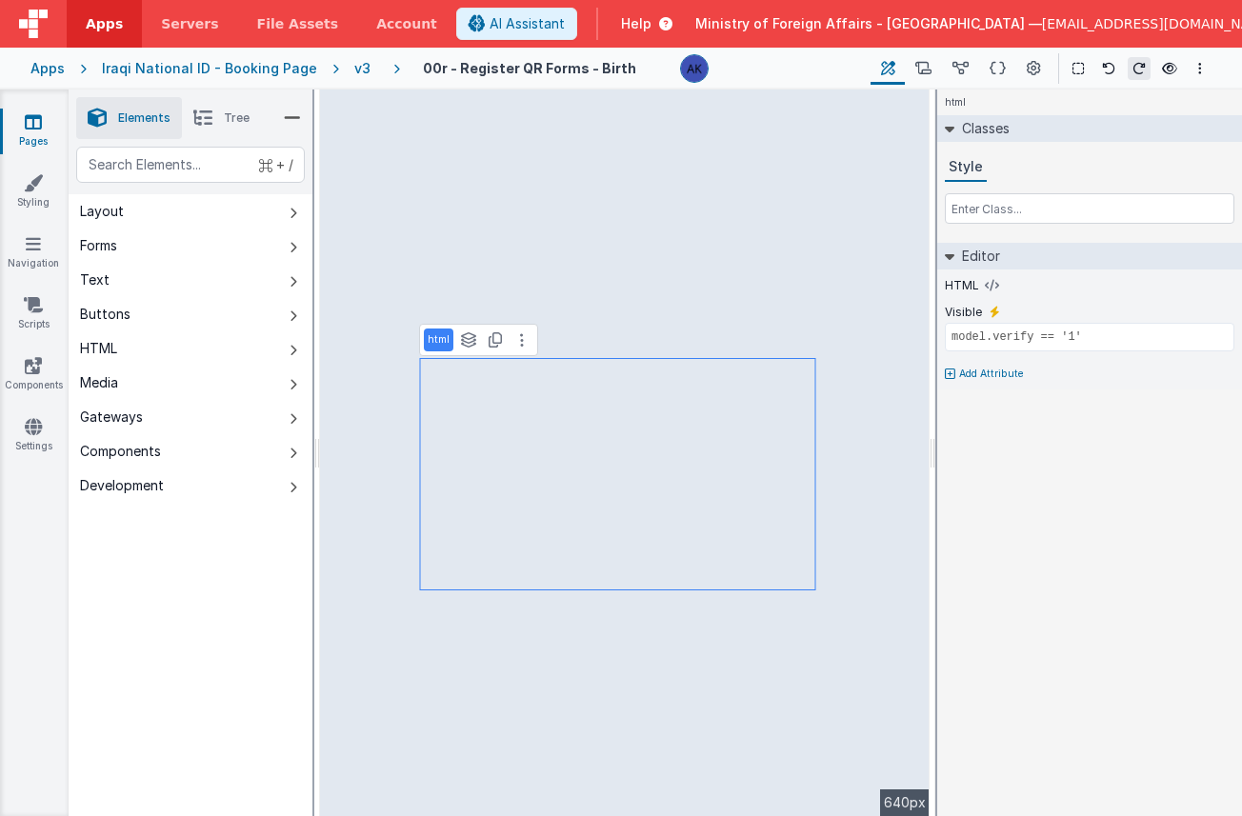
click at [355, 72] on div "v3" at bounding box center [366, 68] width 24 height 19
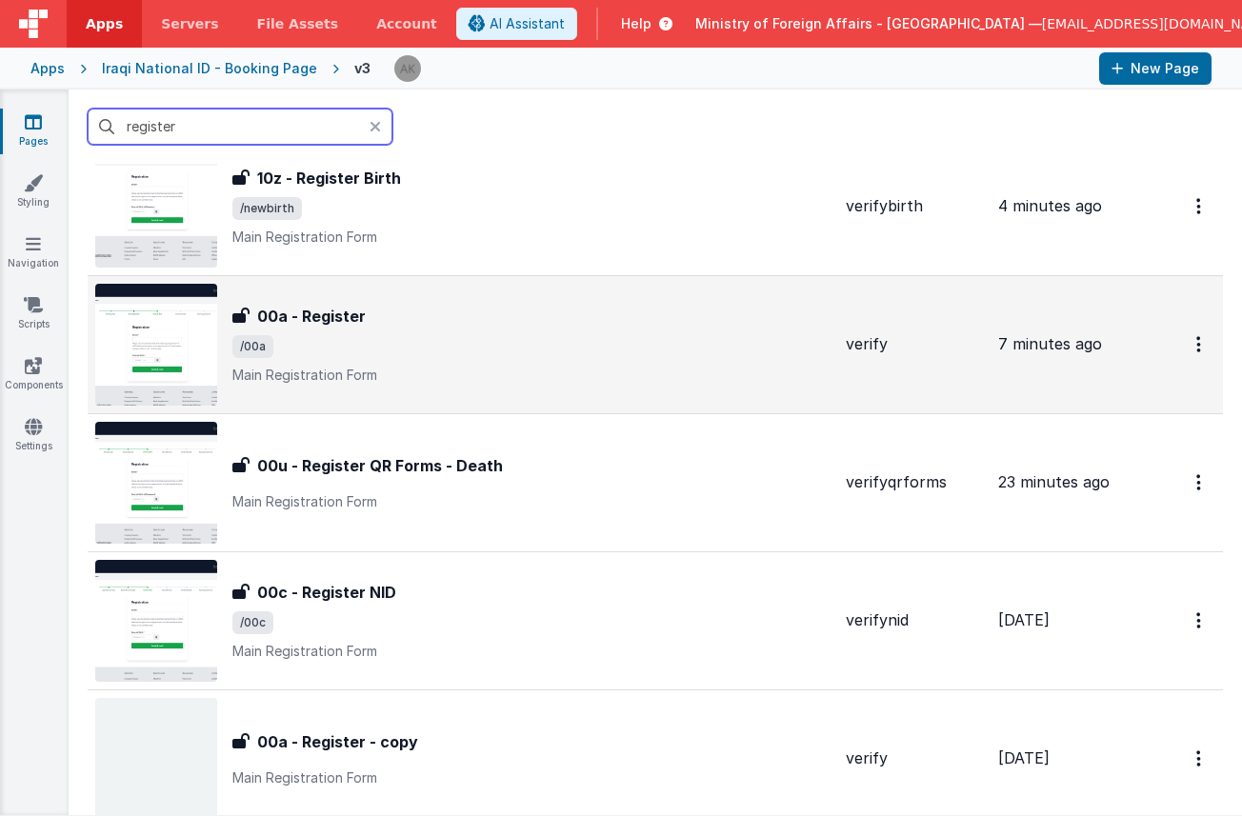
scroll to position [212, 0]
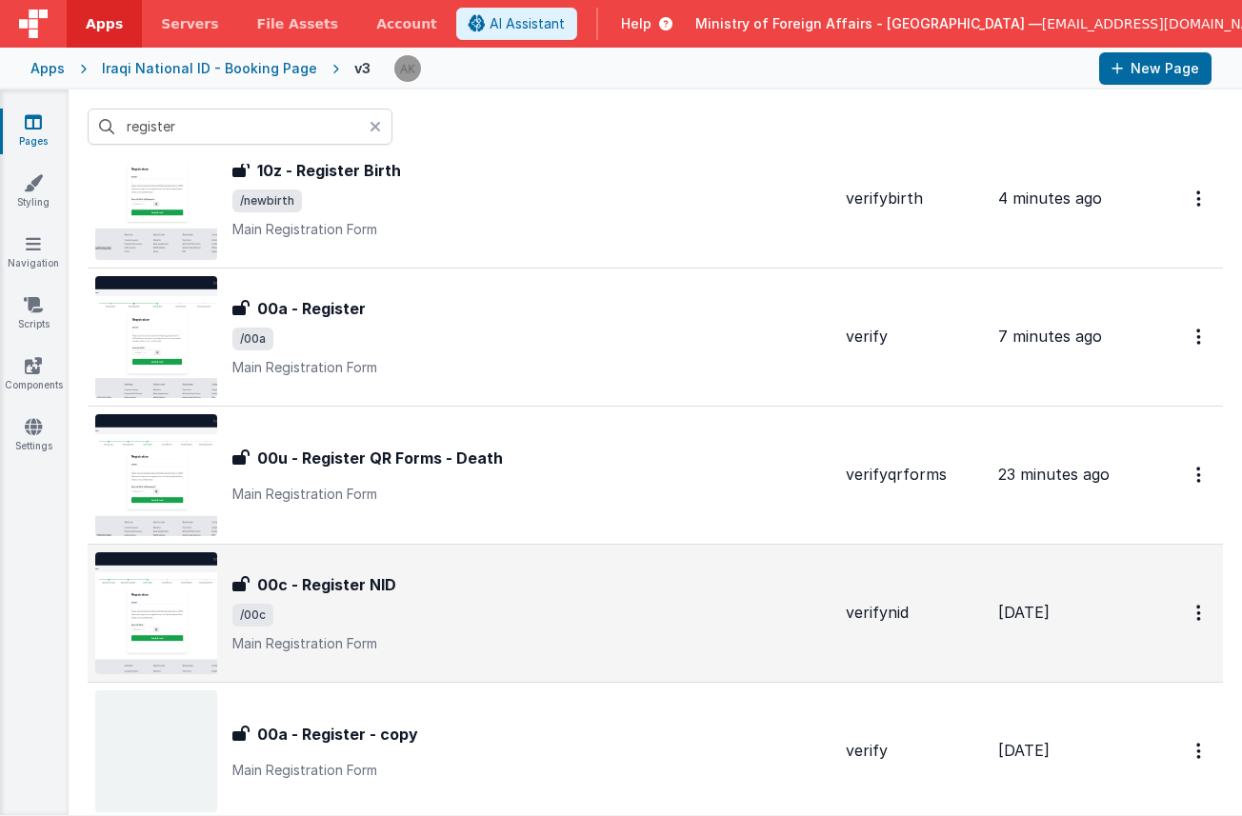
click at [206, 594] on img at bounding box center [156, 614] width 122 height 122
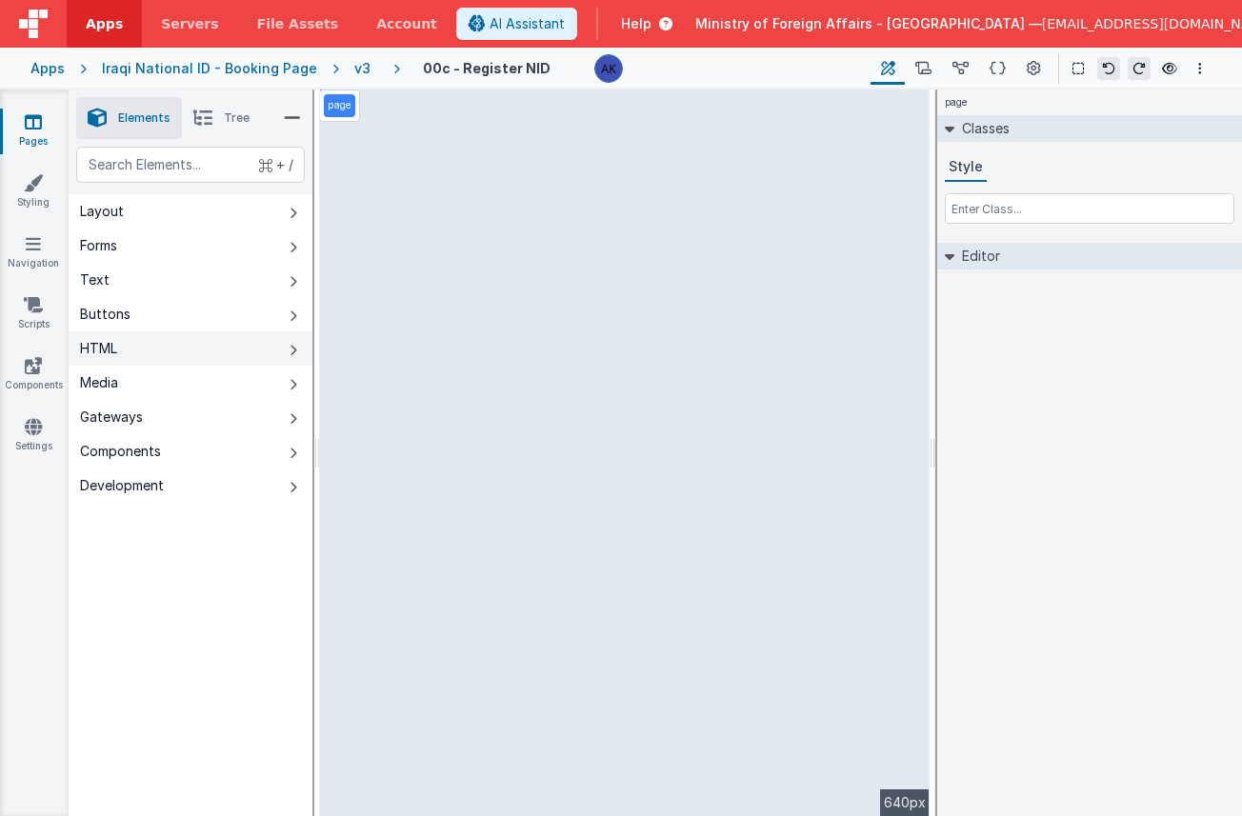
click at [195, 337] on button "HTML" at bounding box center [191, 349] width 244 height 34
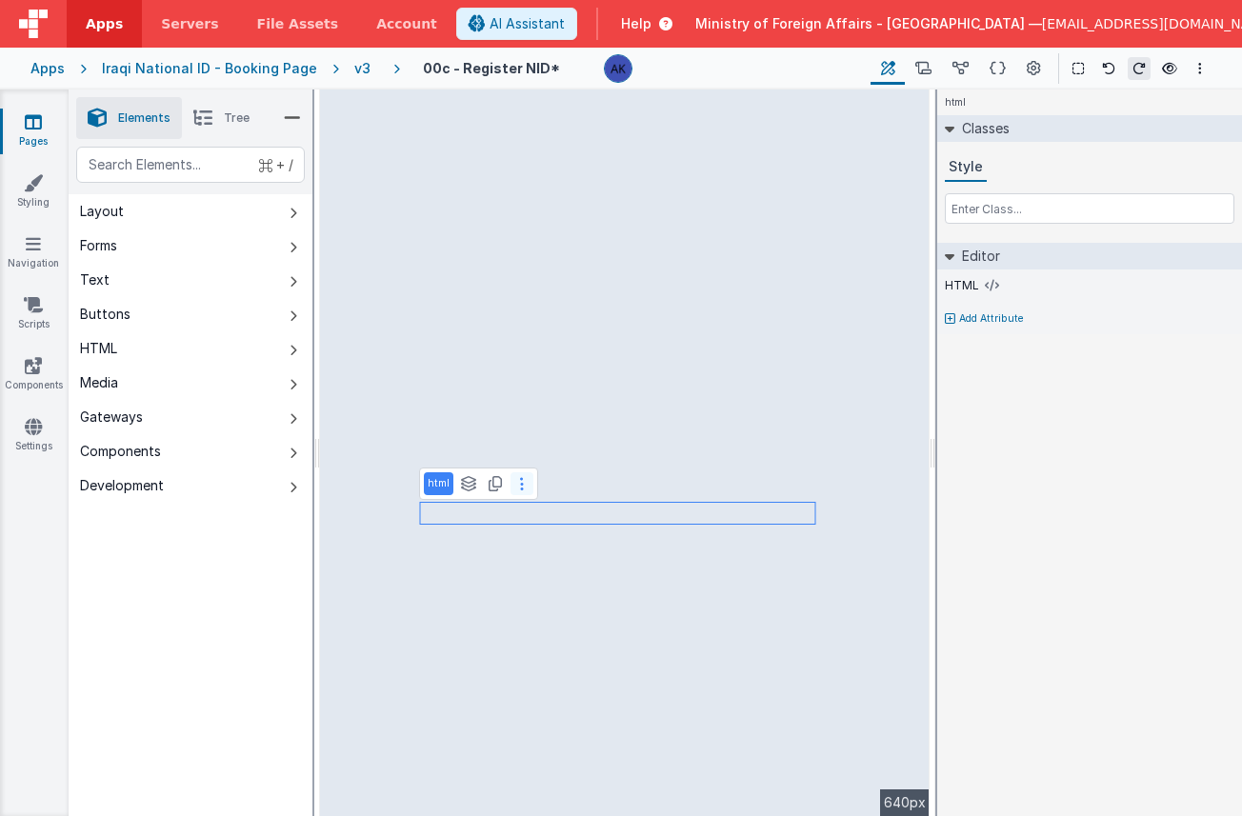
click at [526, 488] on button at bounding box center [522, 484] width 23 height 23
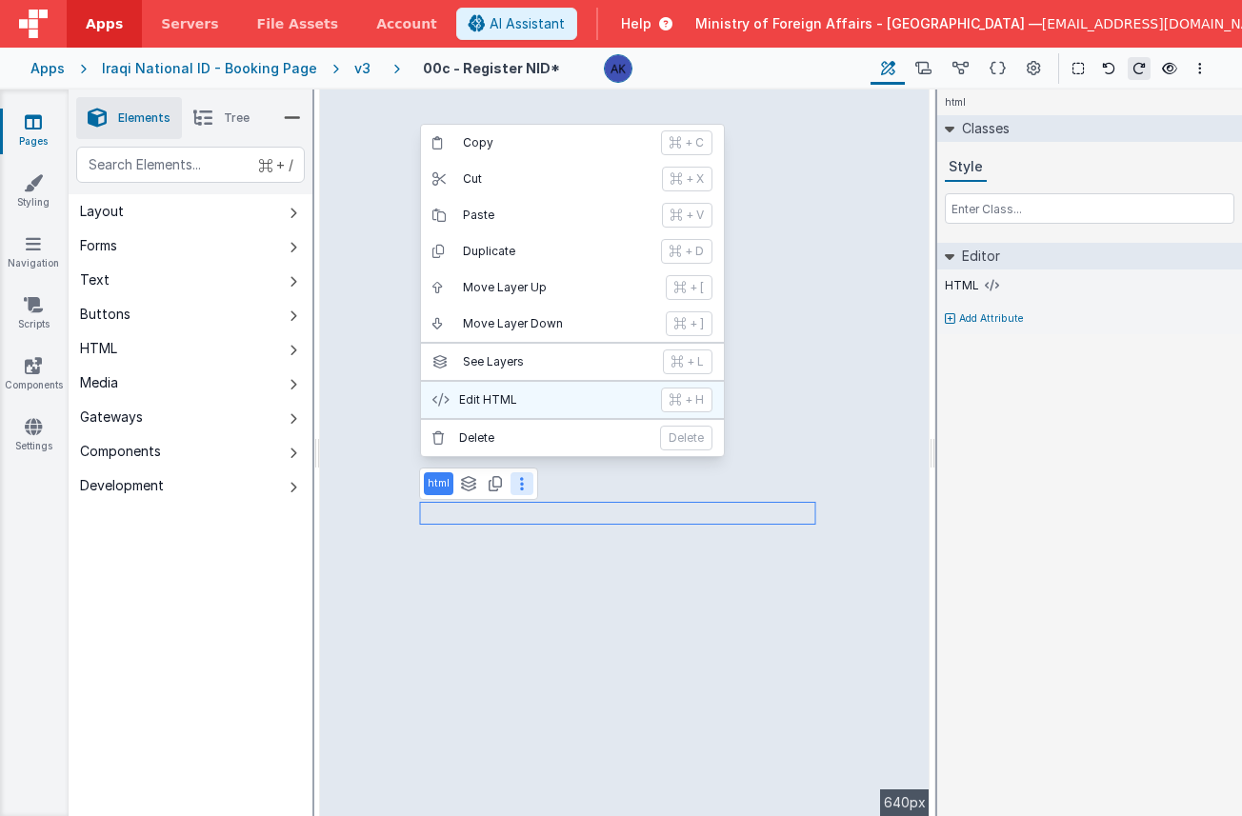
click at [524, 402] on p "Edit HTML" at bounding box center [554, 400] width 191 height 15
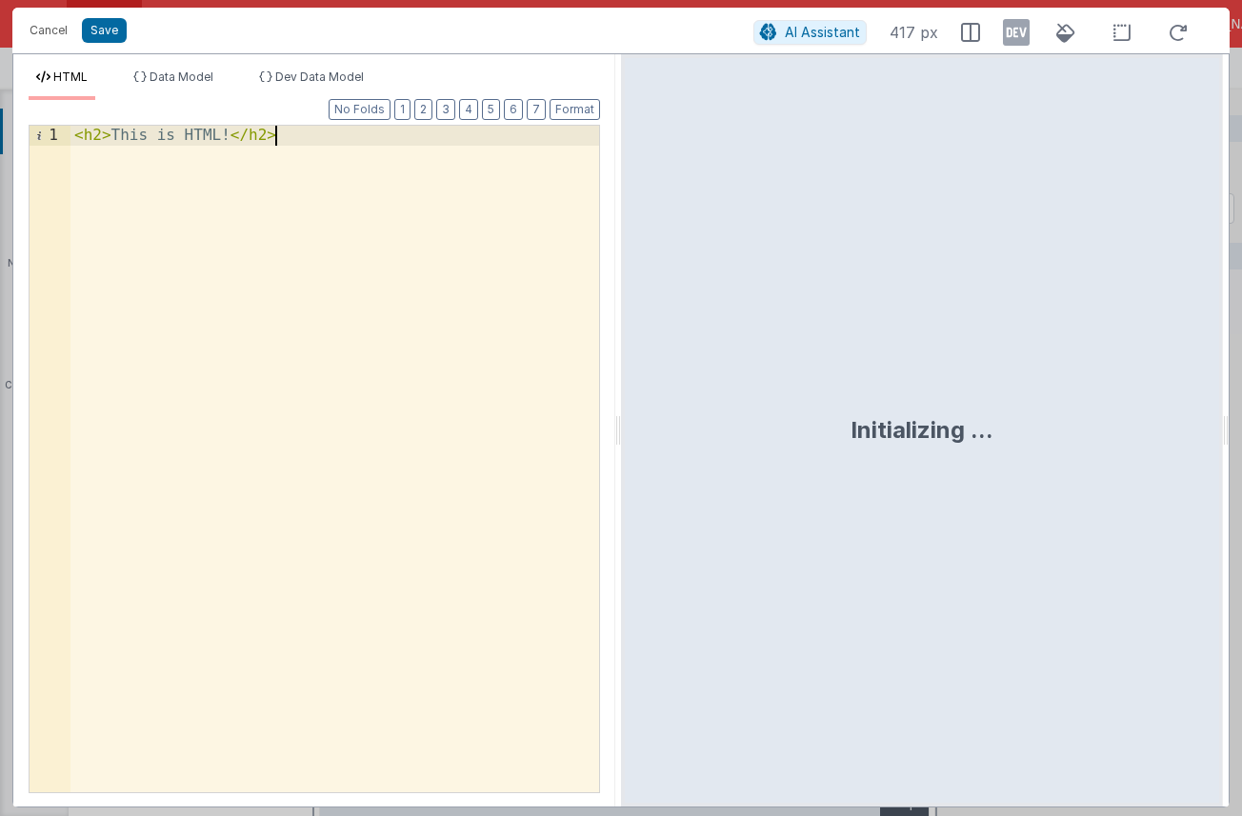
click at [452, 149] on div "< h2 > This is HTML! </ h2 >" at bounding box center [335, 479] width 529 height 707
click at [451, 149] on div "< h2 > This is HTML! </ h2 >" at bounding box center [335, 479] width 529 height 707
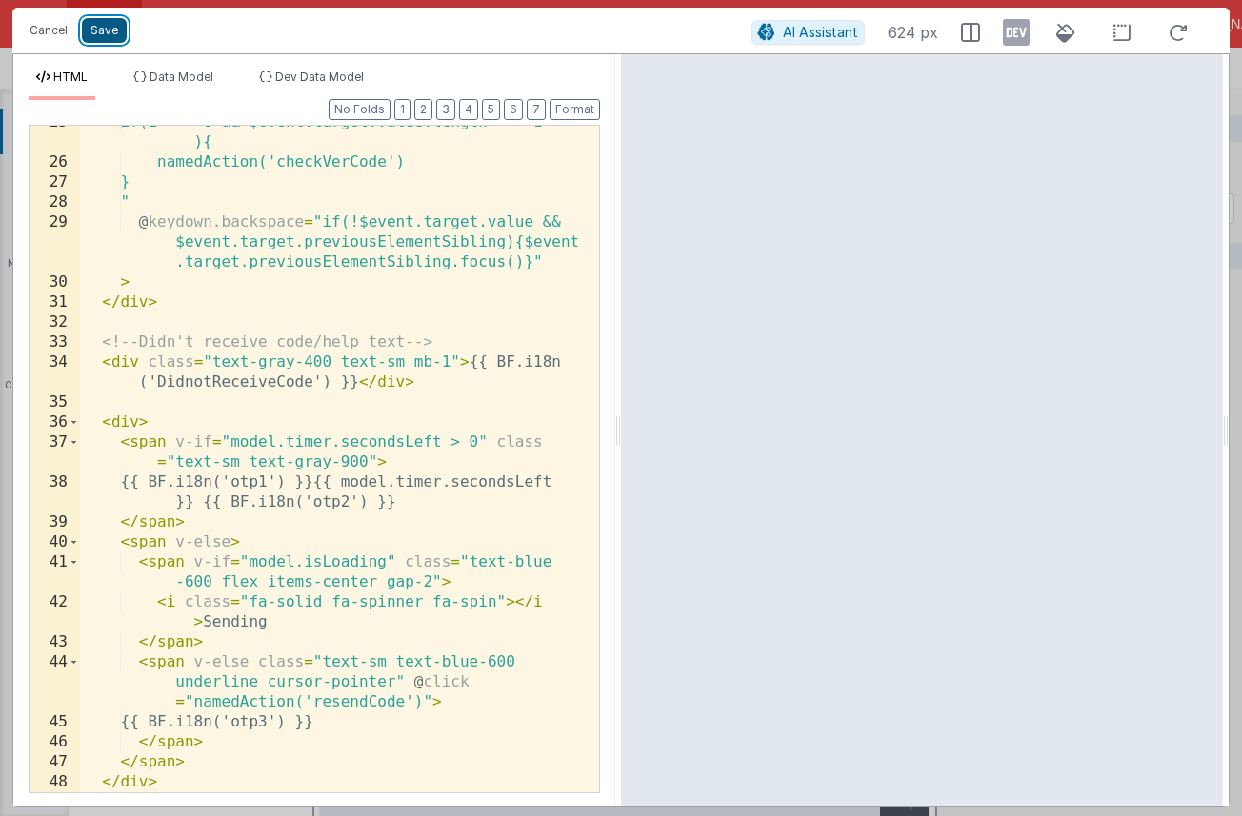
click at [94, 30] on button "Save" at bounding box center [104, 30] width 45 height 25
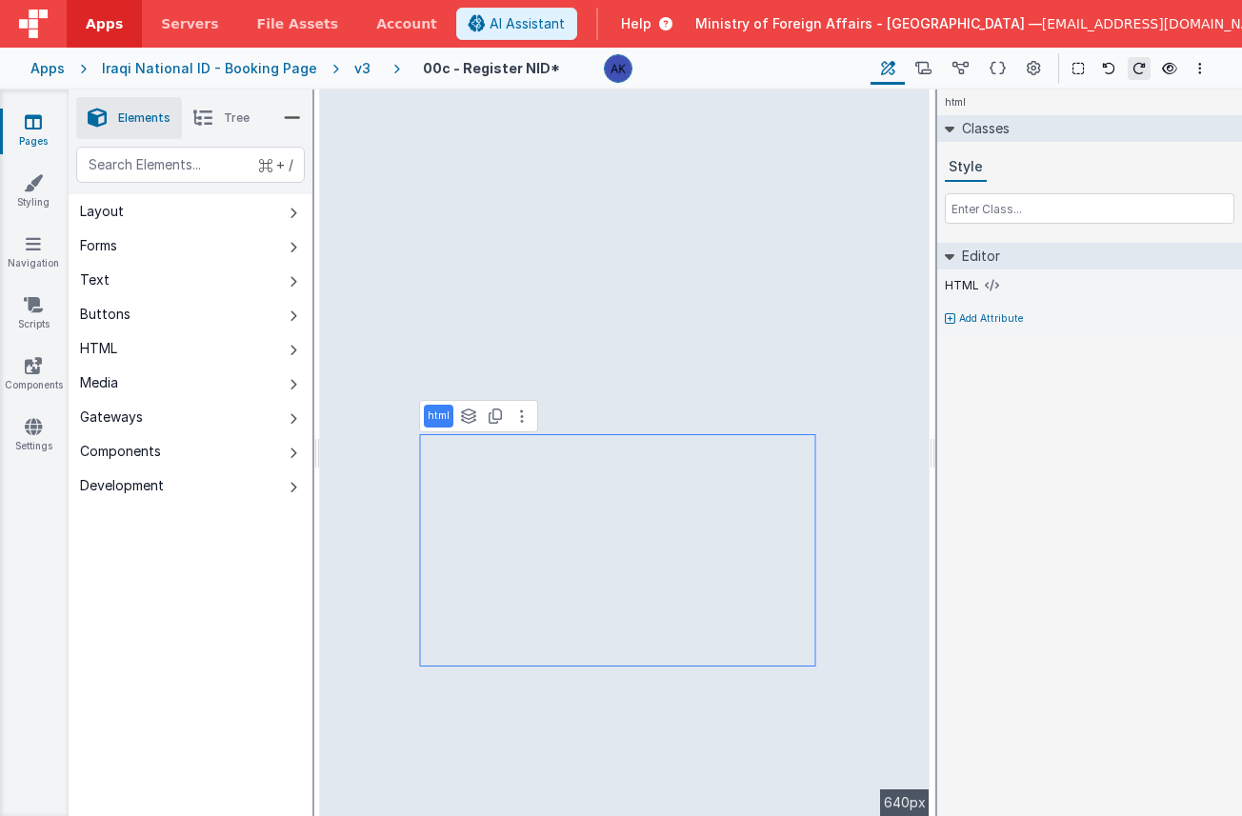
select select "calc"
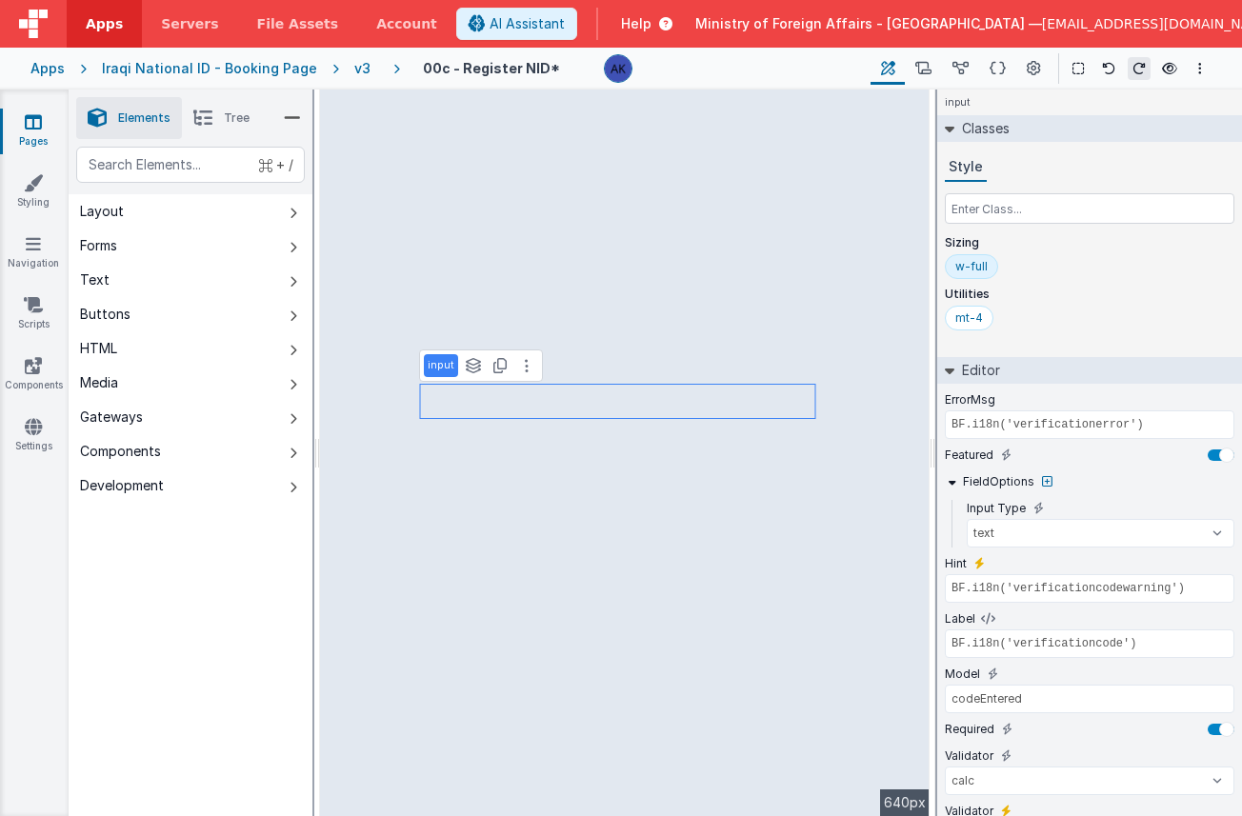
scroll to position [143, 0]
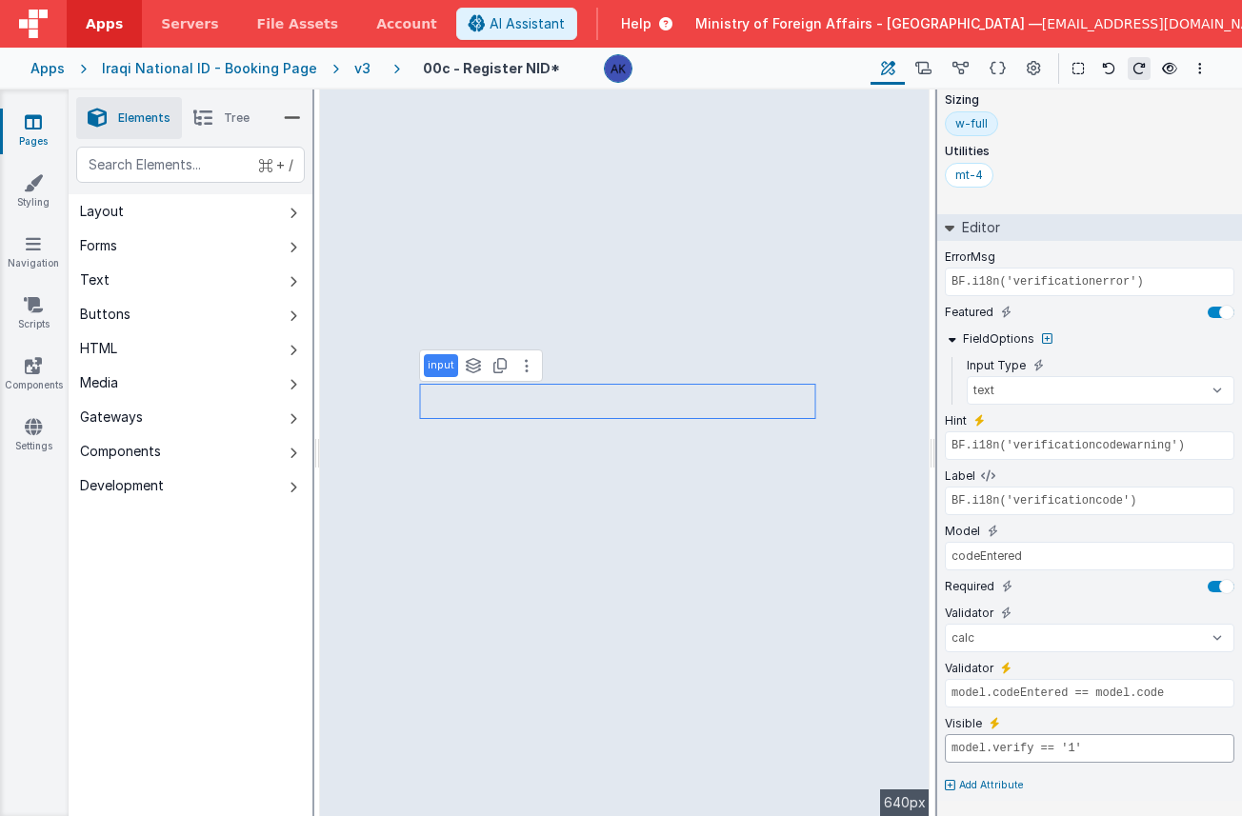
click at [1089, 753] on input "model.verify == '1'" at bounding box center [1090, 749] width 290 height 29
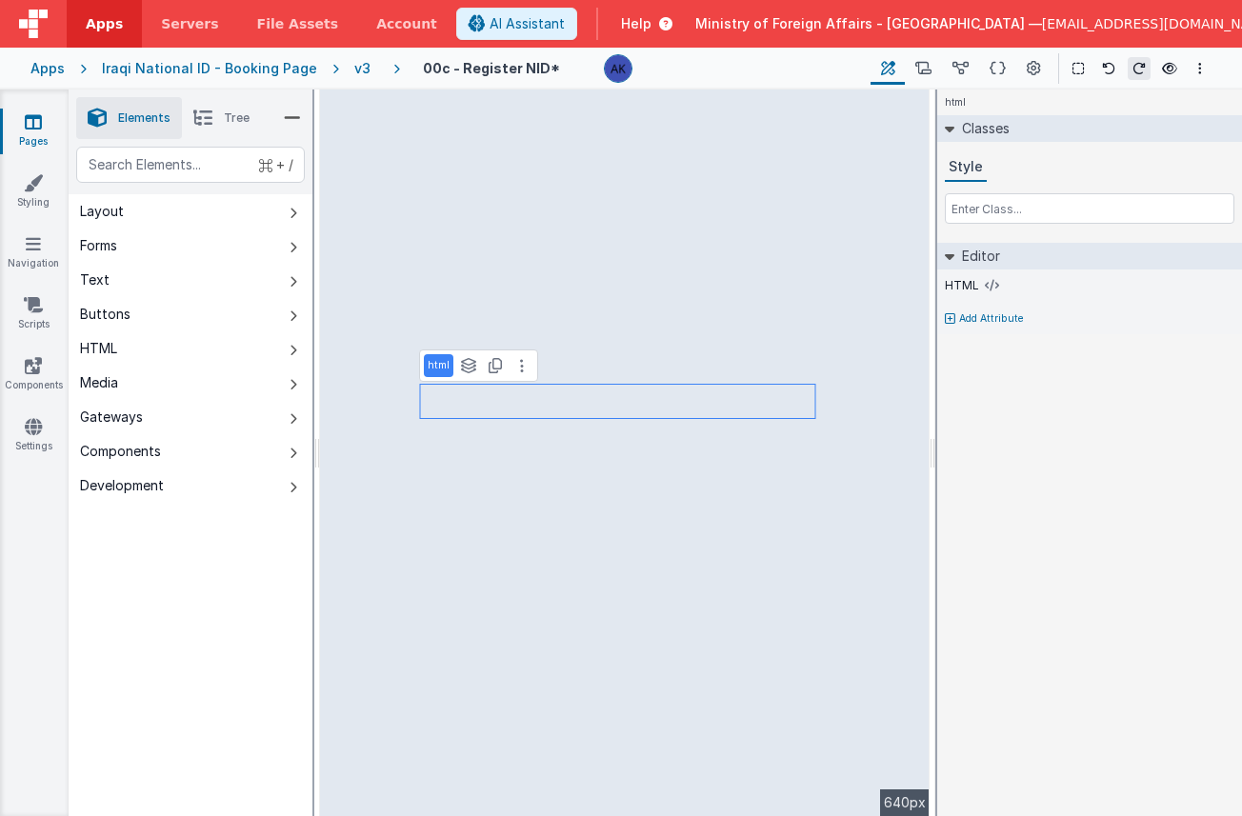
scroll to position [0, 0]
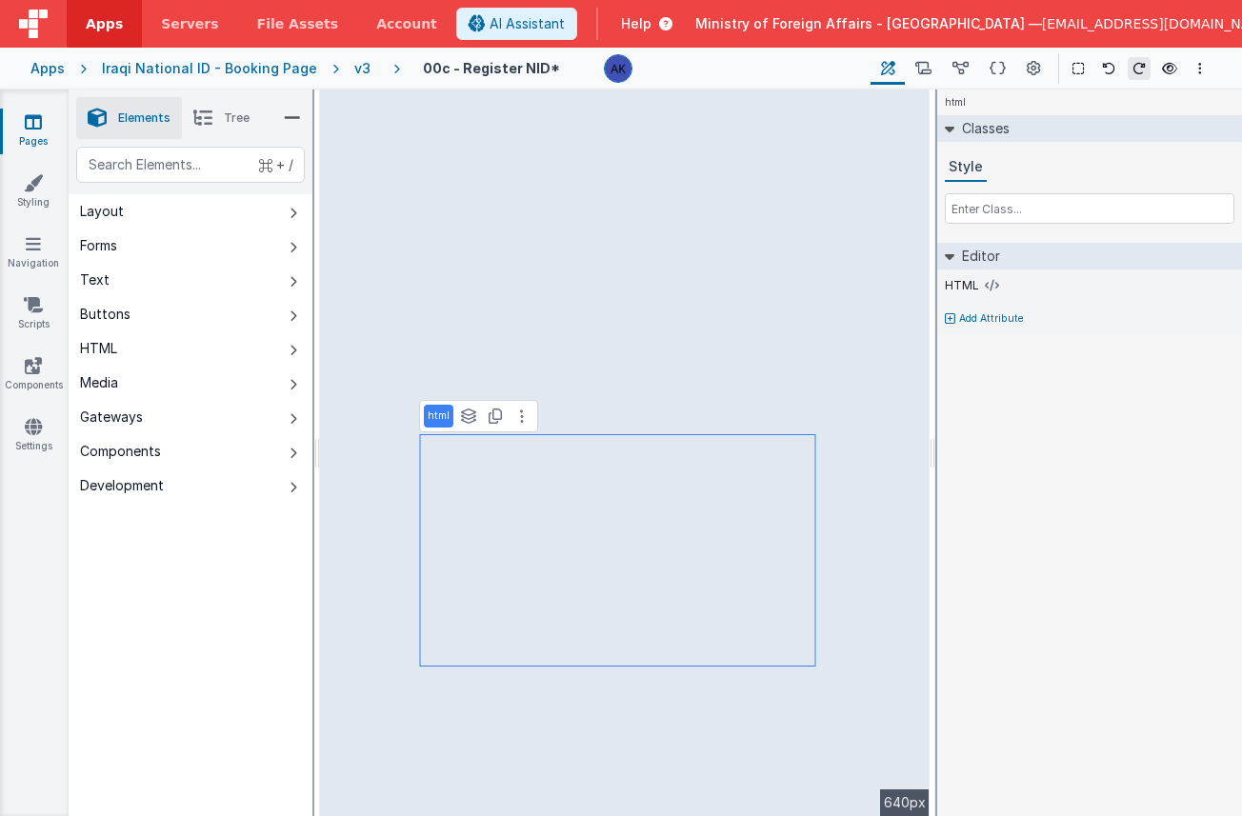
click at [994, 312] on p "Add Attribute" at bounding box center [991, 319] width 65 height 15
click at [998, 307] on icon at bounding box center [995, 312] width 10 height 15
paste input "model.verify == '1'"
type input "model.verify == '1'"
click at [1065, 464] on div "html Classes Style Editor HTML Visible model.verify == '1' Add Attribute DEV: F…" at bounding box center [1089, 453] width 305 height 727
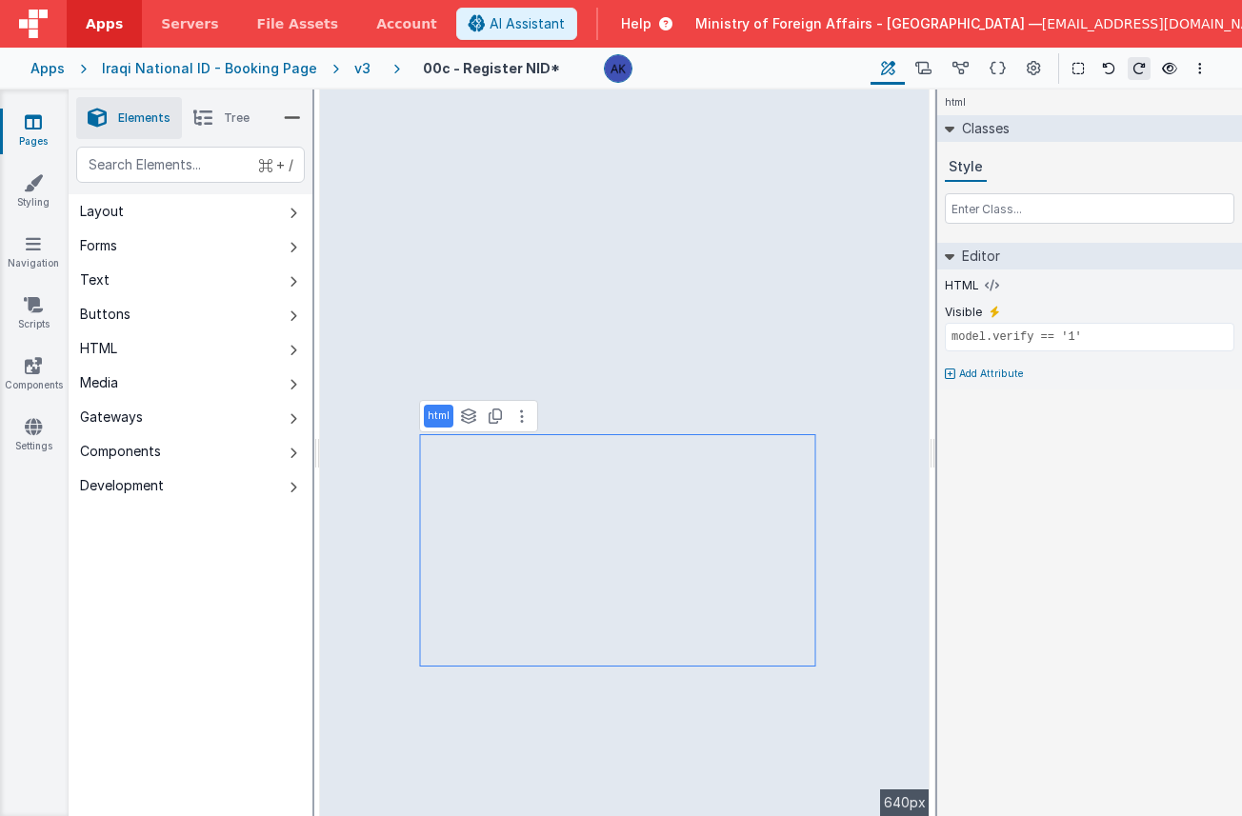
select select "calc"
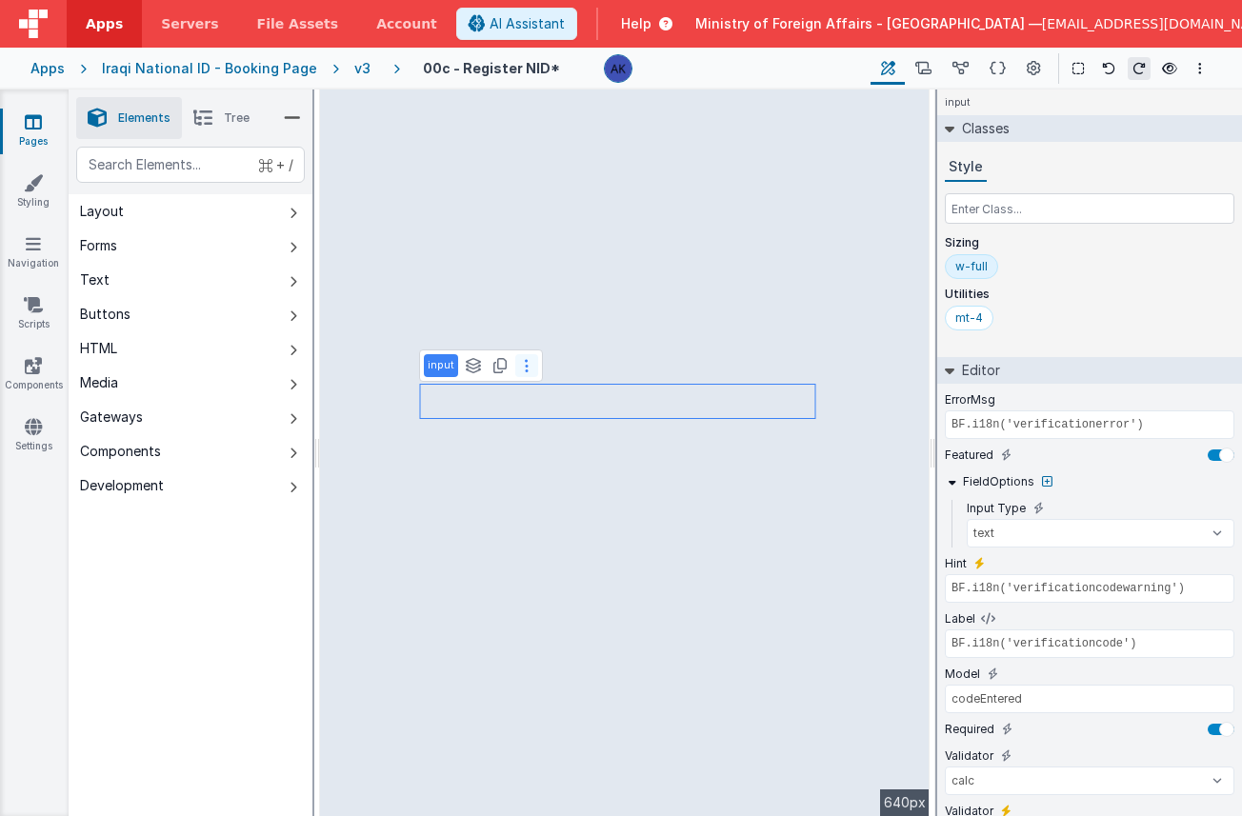
click at [525, 368] on icon at bounding box center [527, 365] width 4 height 15
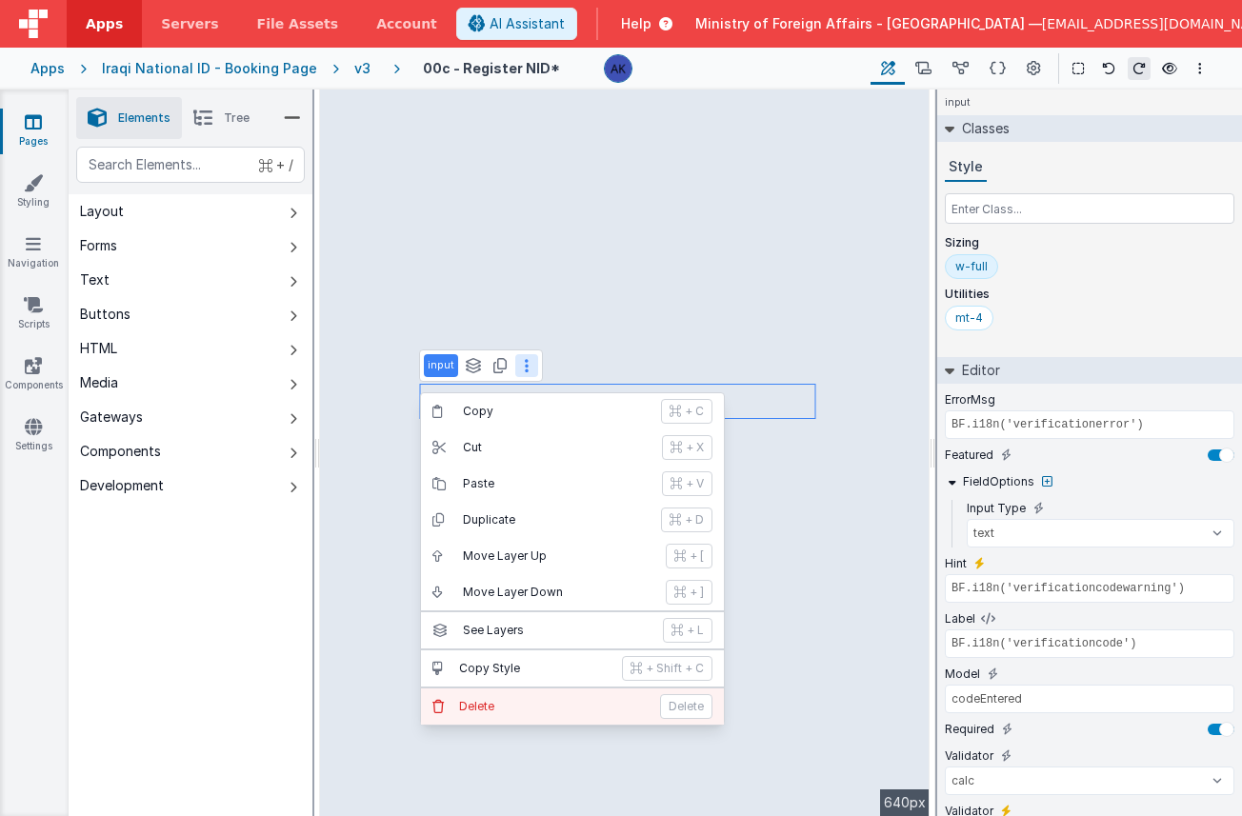
click at [525, 701] on p "Delete" at bounding box center [554, 706] width 190 height 15
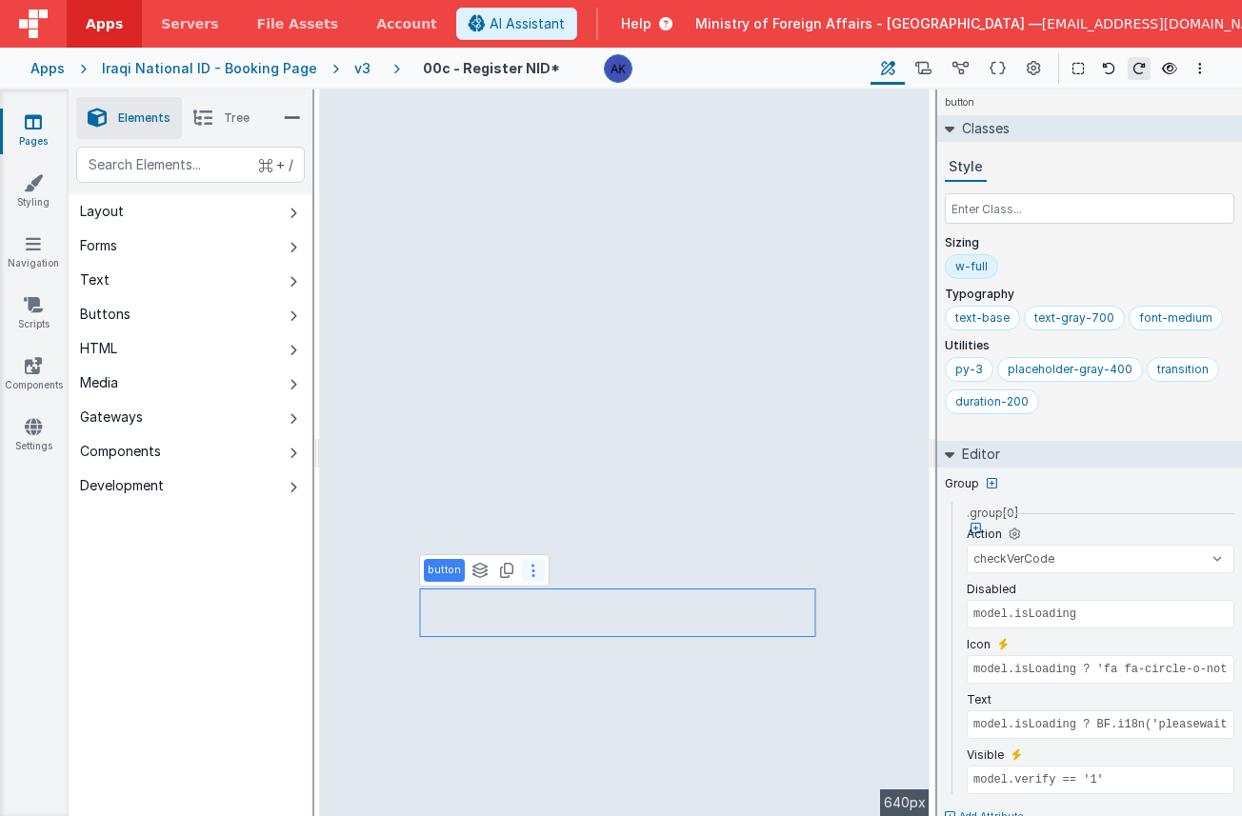
click at [533, 574] on button at bounding box center [533, 570] width 23 height 23
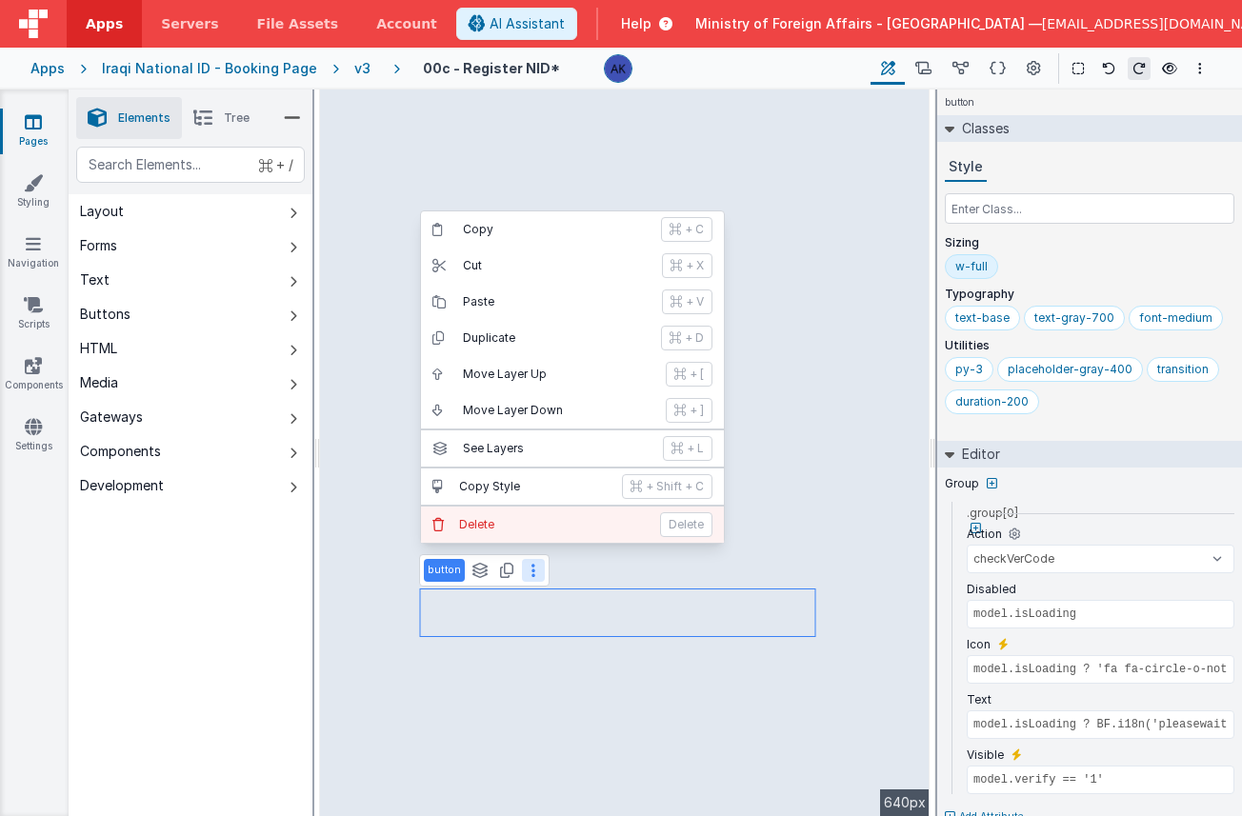
click at [522, 522] on p "Delete" at bounding box center [554, 524] width 190 height 15
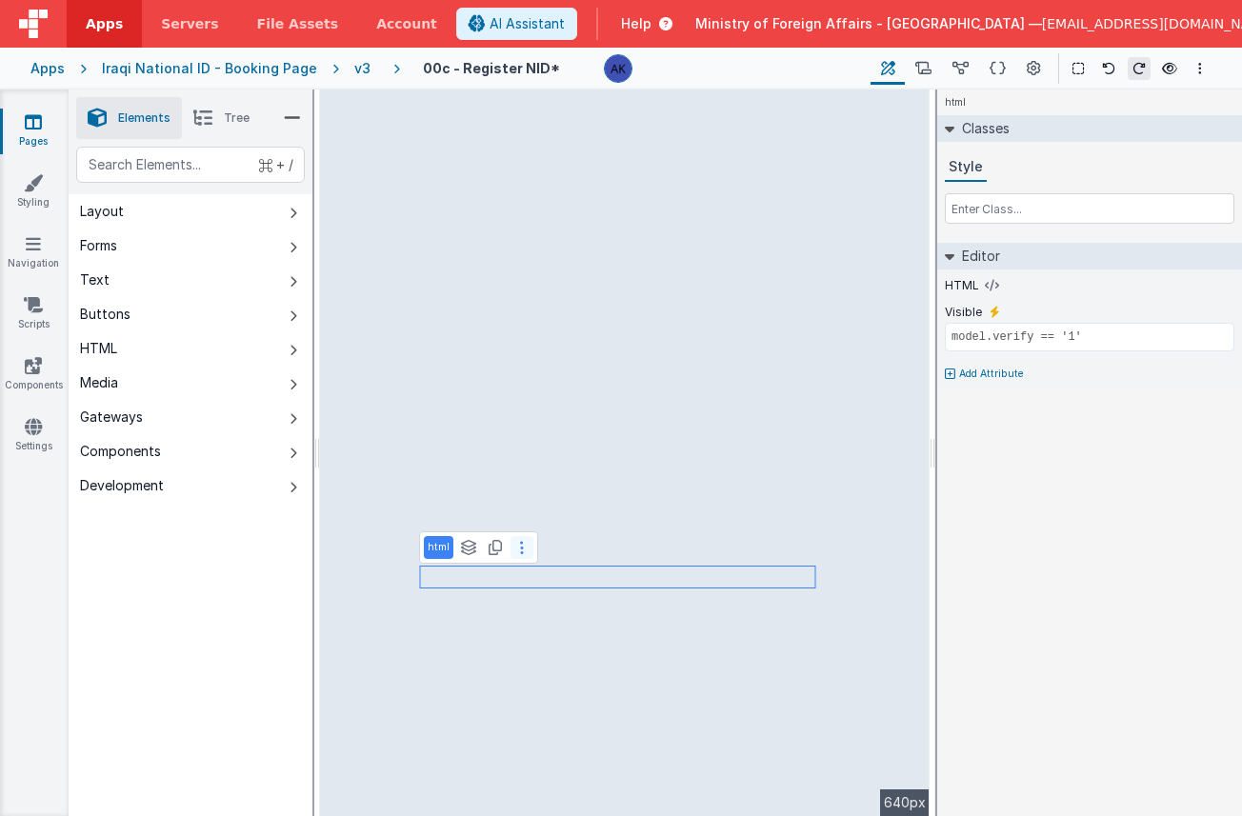
click at [521, 546] on button at bounding box center [522, 547] width 23 height 23
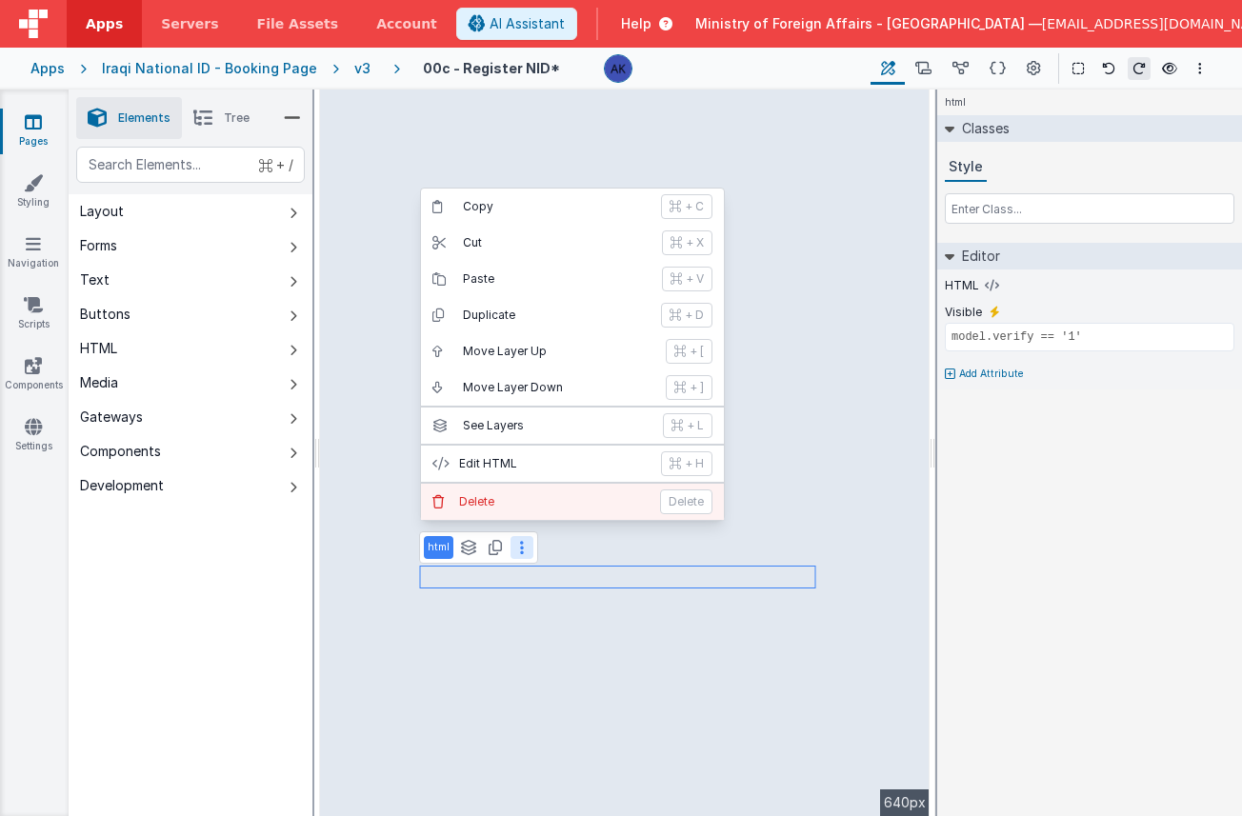
click at [533, 507] on p "Delete" at bounding box center [554, 501] width 190 height 15
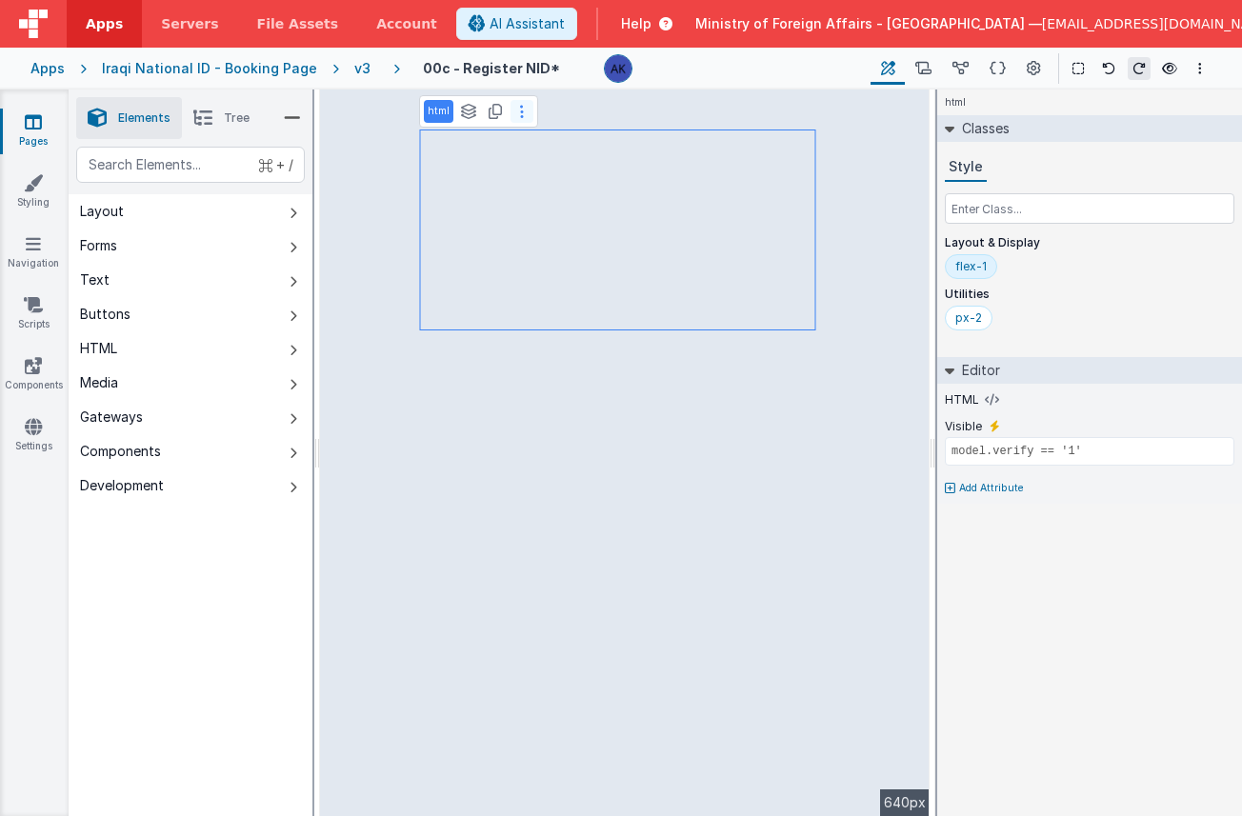
click at [520, 115] on icon at bounding box center [522, 111] width 4 height 15
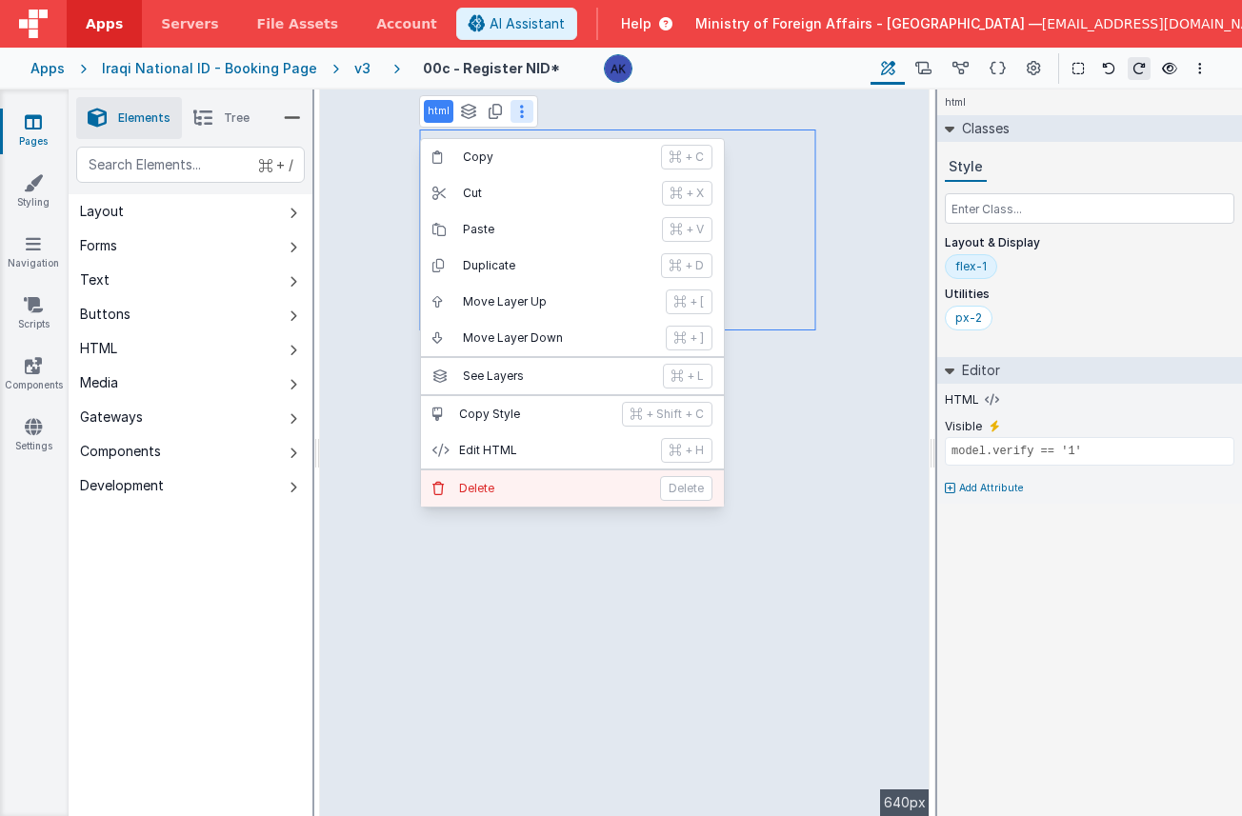
click at [557, 487] on p "Delete" at bounding box center [554, 488] width 190 height 15
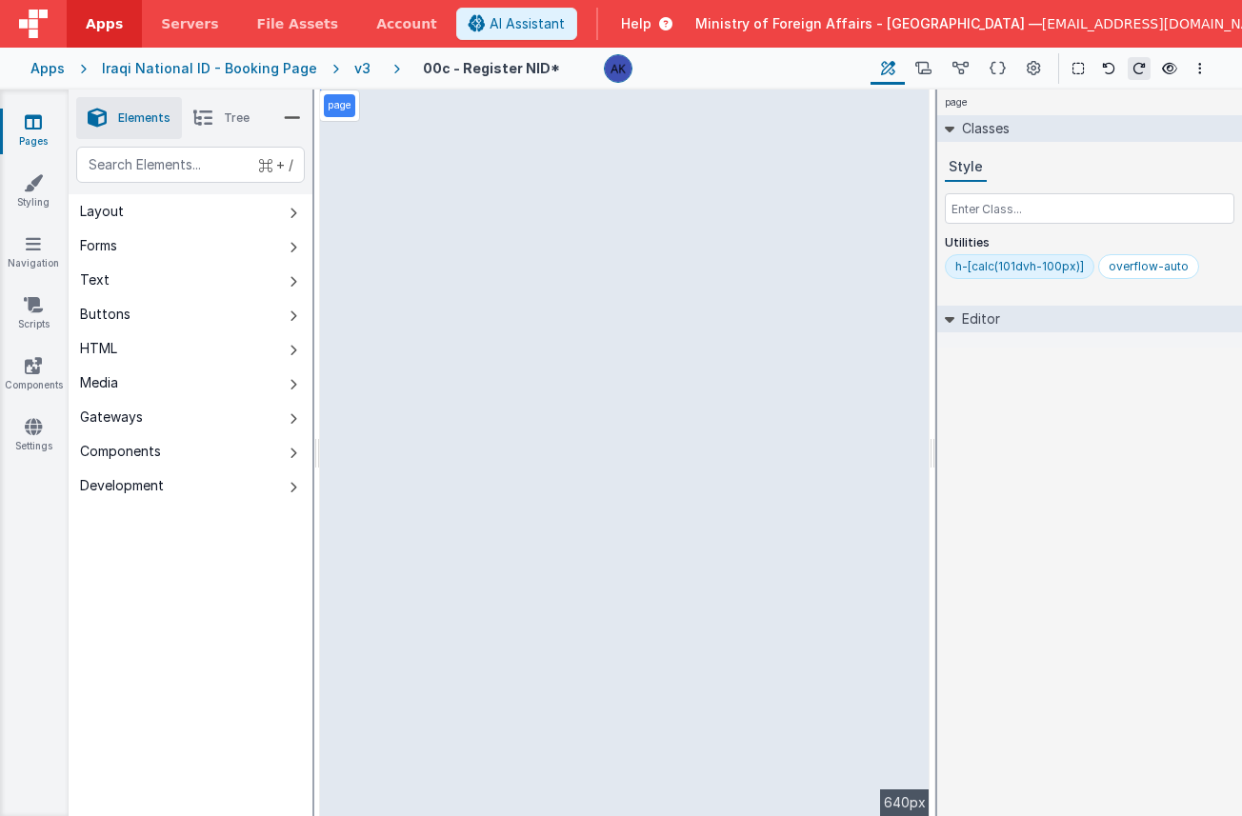
select select "email"
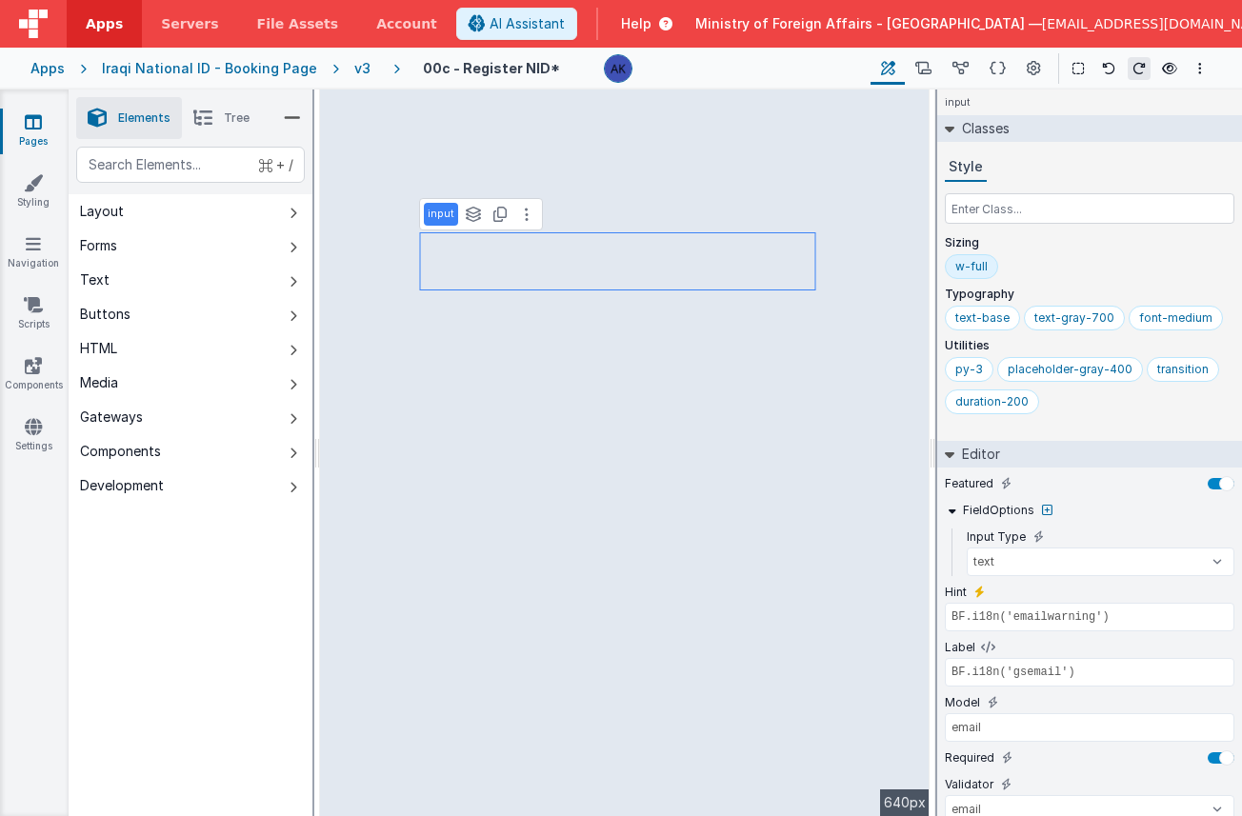
scroll to position [116, 0]
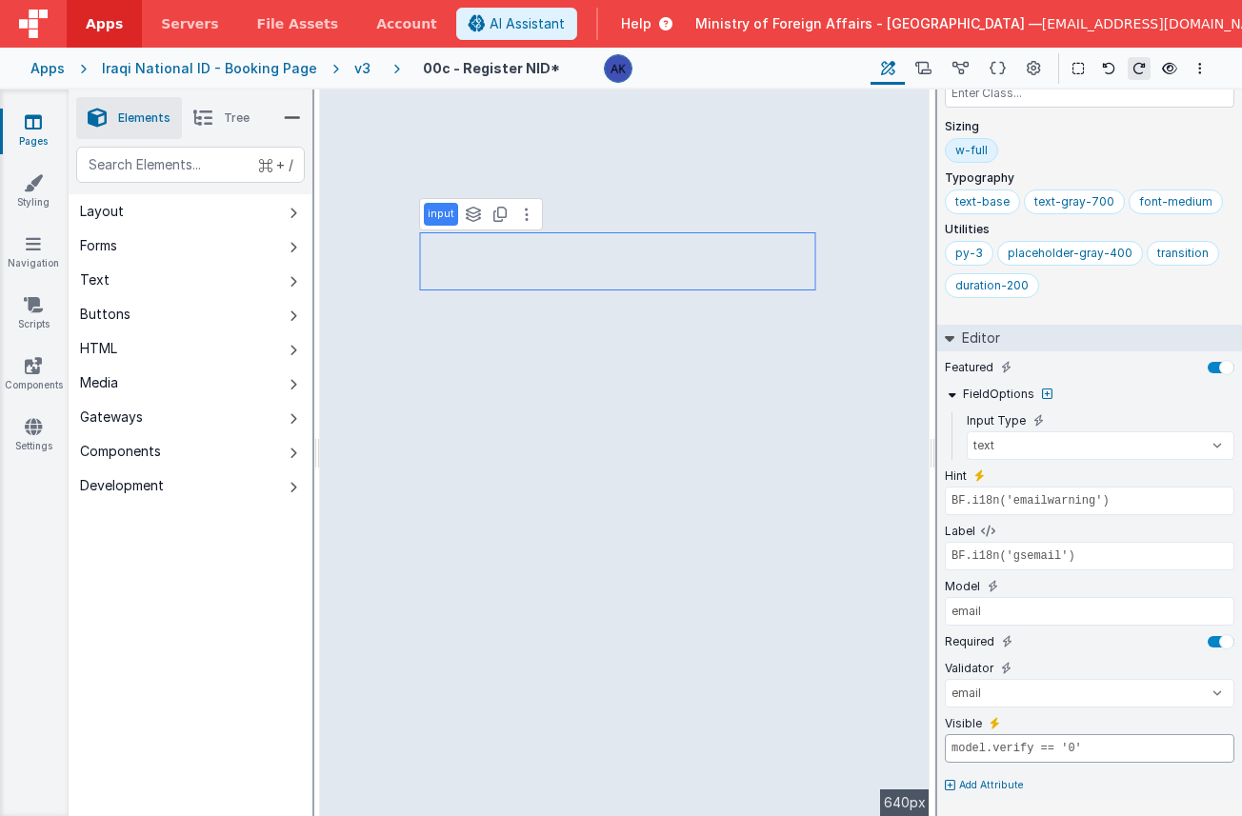
click at [1058, 752] on input "model.verify == '0'" at bounding box center [1090, 749] width 290 height 29
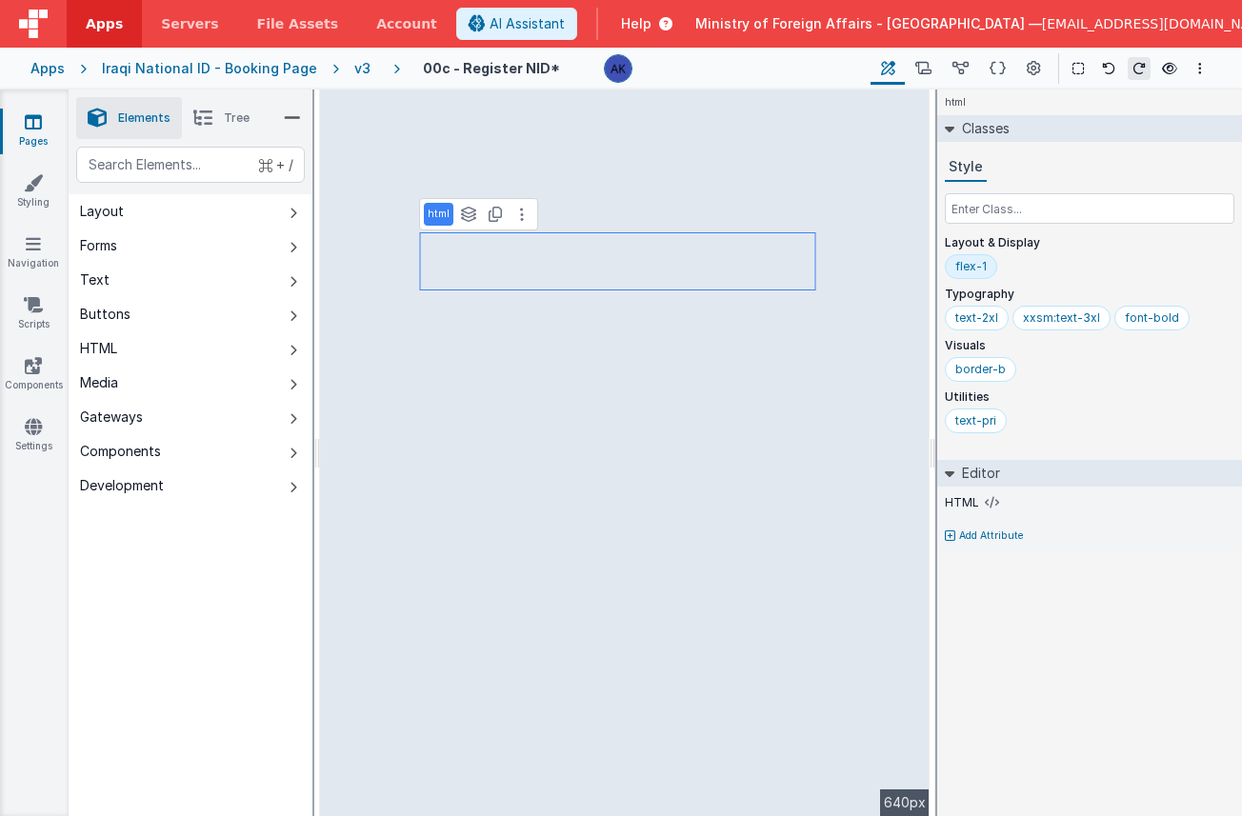
scroll to position [0, 0]
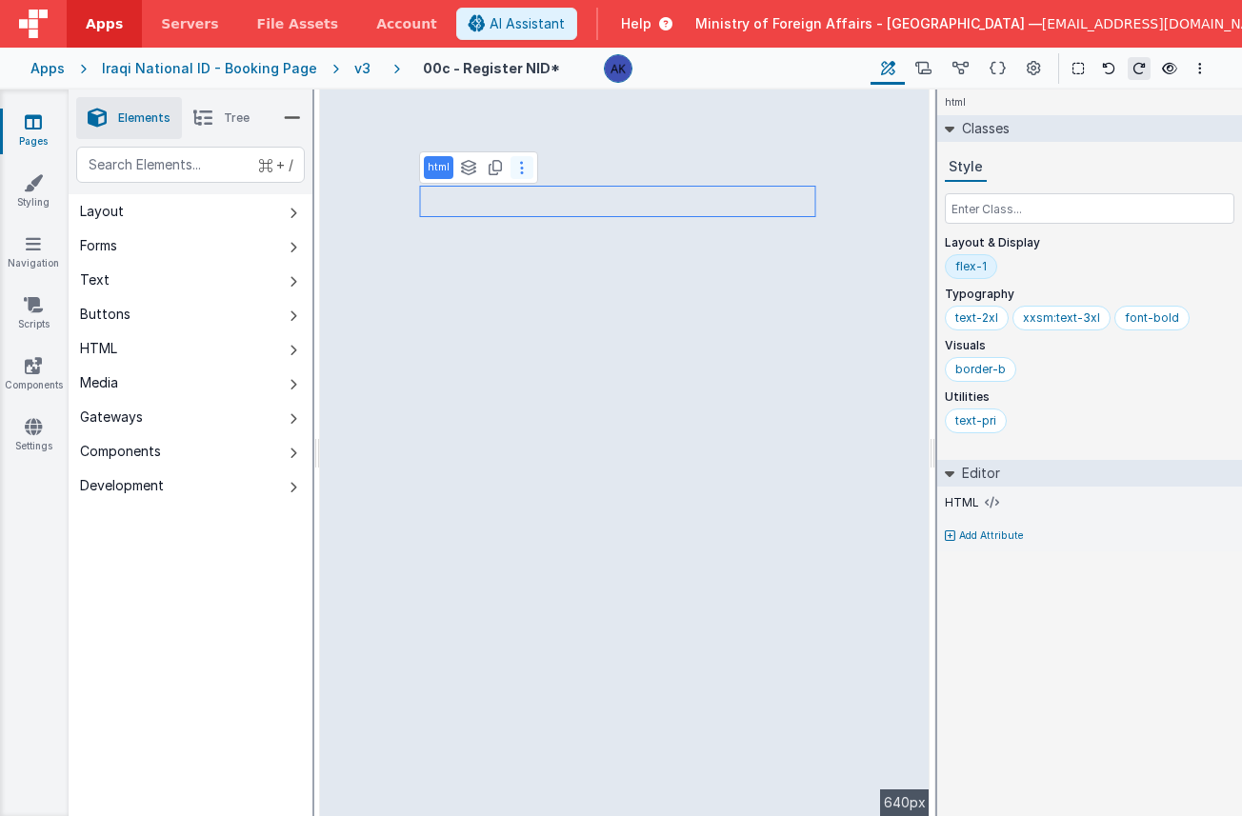
click at [525, 172] on button at bounding box center [522, 167] width 23 height 23
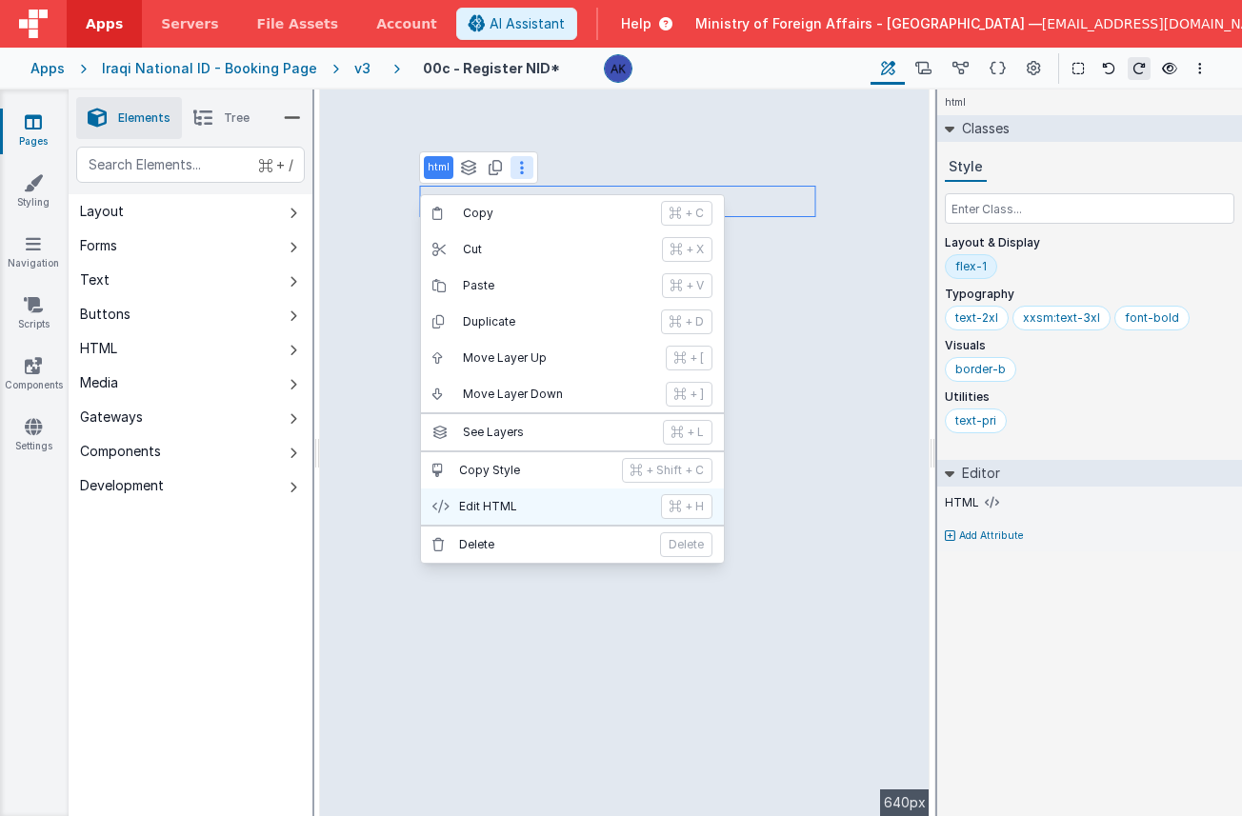
click at [553, 511] on p "Edit HTML" at bounding box center [554, 506] width 191 height 15
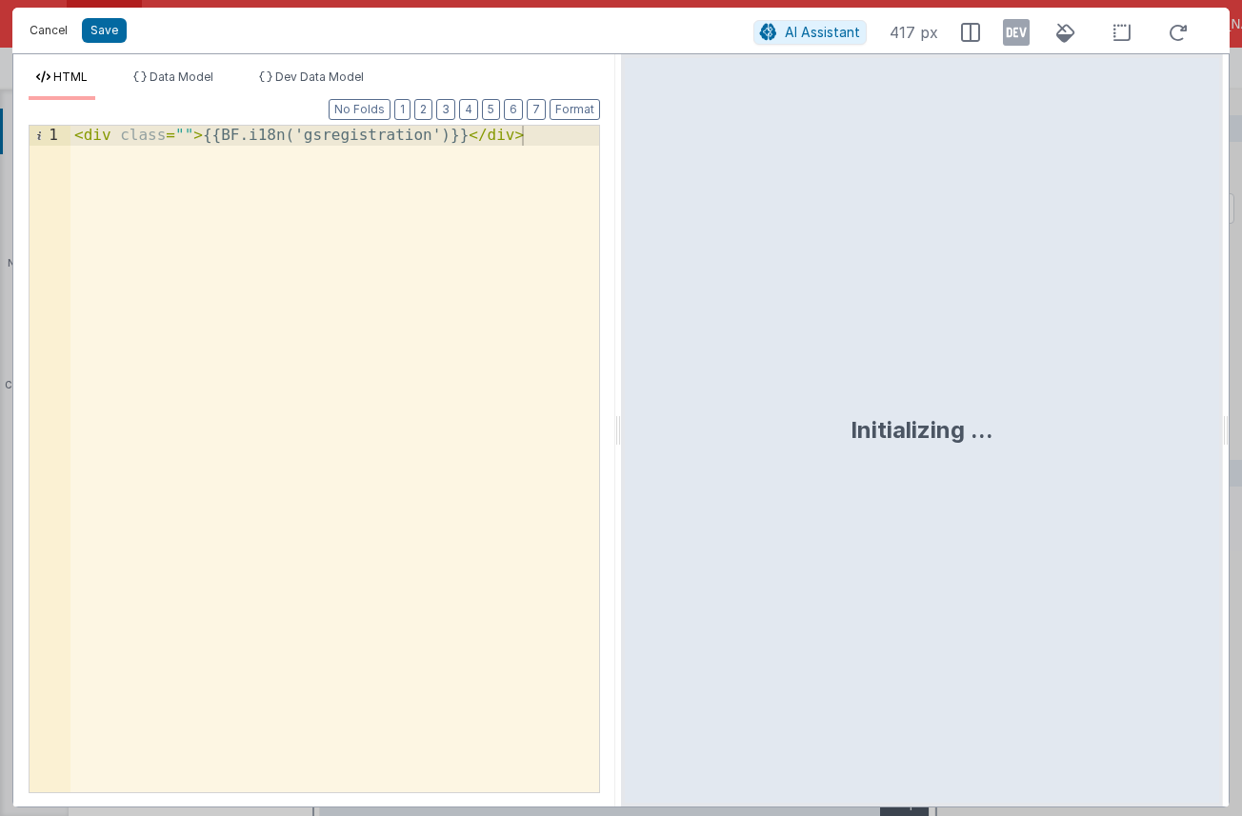
click at [35, 25] on button "Cancel" at bounding box center [48, 30] width 57 height 27
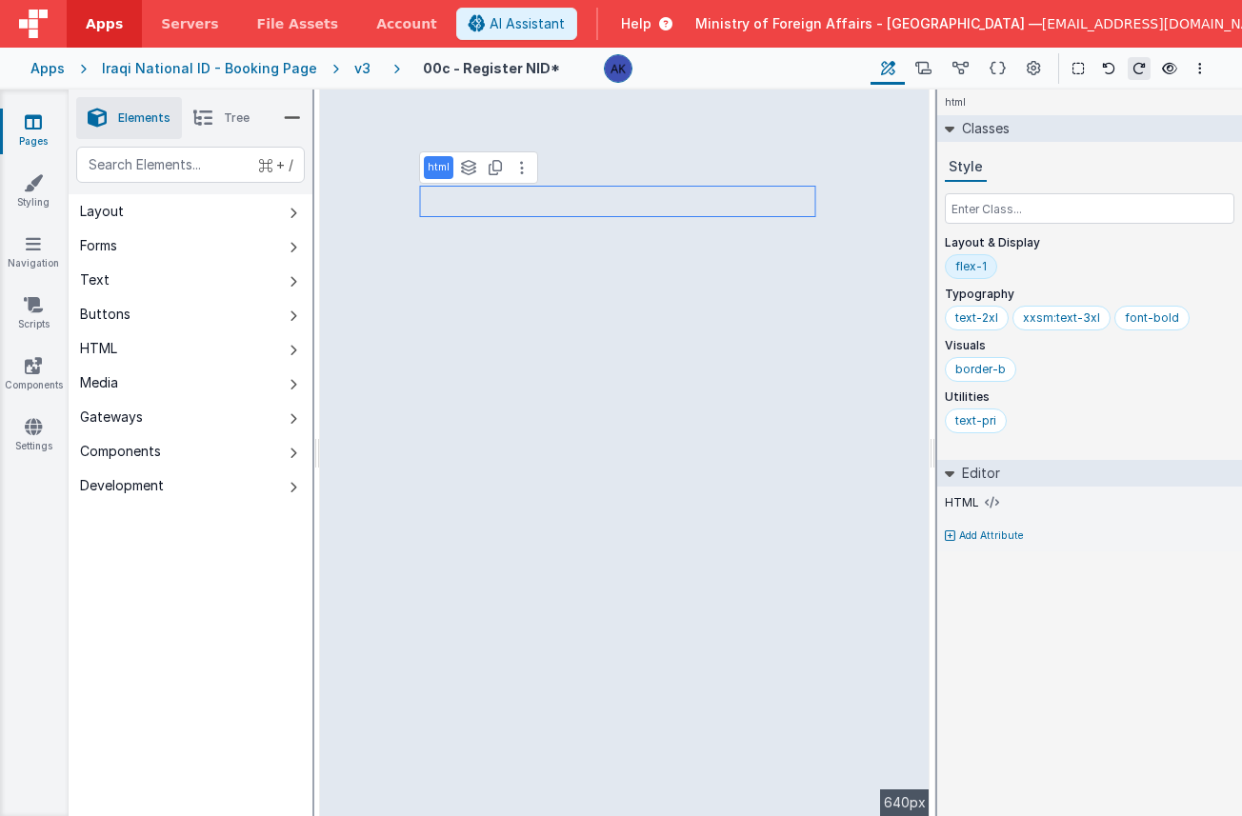
click at [974, 540] on p "Add Attribute" at bounding box center [991, 536] width 65 height 15
click at [999, 525] on button at bounding box center [994, 529] width 17 height 17
paste input "model.verify == '0'"
type input "model.verify == '0'"
click at [1115, 626] on div "html Classes Style Layout & Display flex-1 Typography text-2xl xxsm:text-3xl fo…" at bounding box center [1089, 453] width 305 height 727
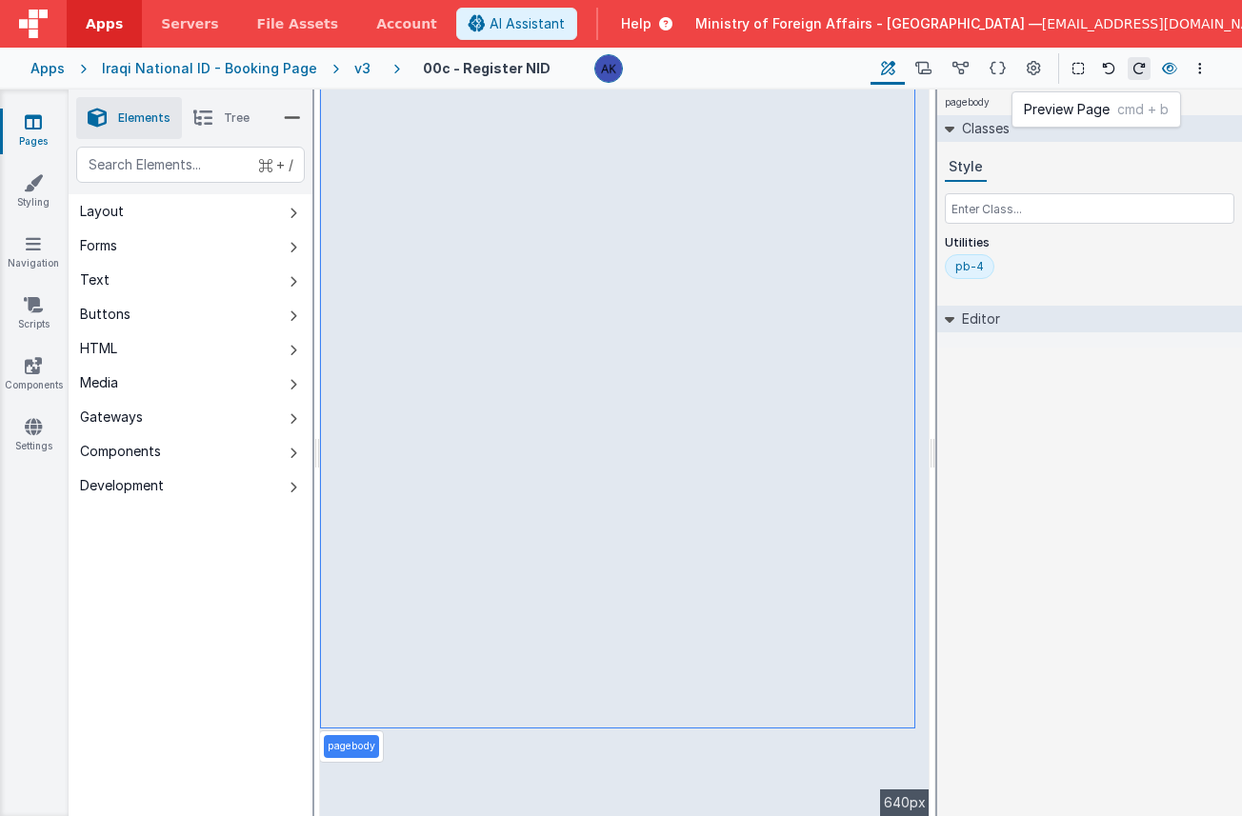
click at [1154, 68] on button at bounding box center [1170, 68] width 23 height 27
click at [354, 69] on div "v3" at bounding box center [366, 68] width 24 height 19
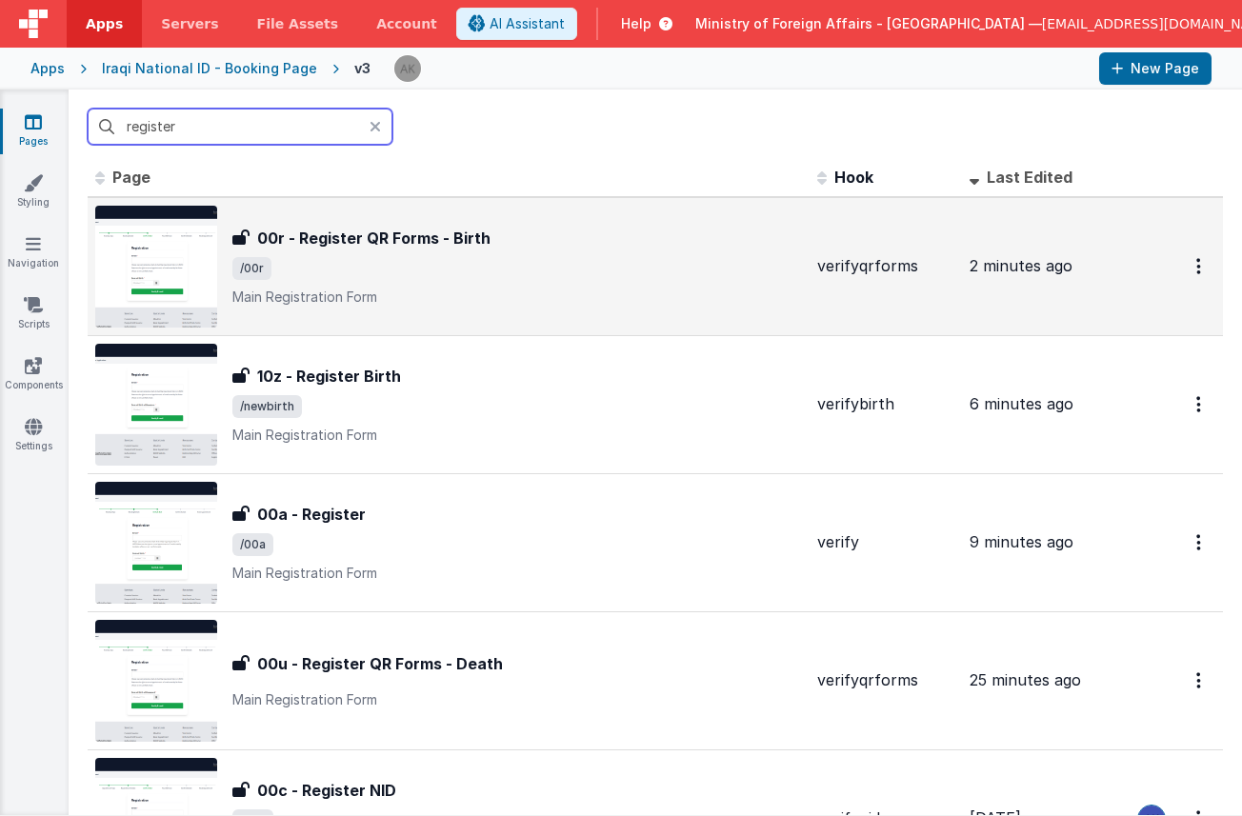
scroll to position [7, 0]
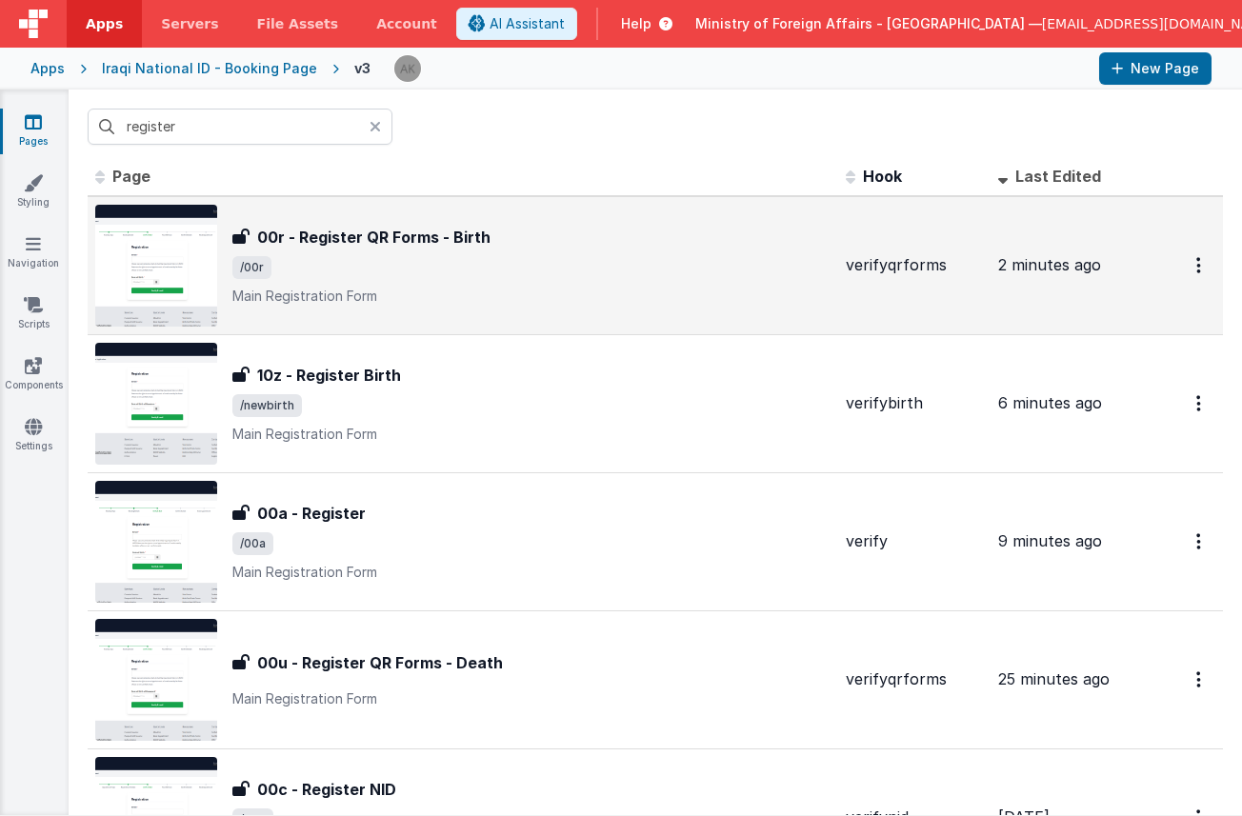
click at [202, 227] on img at bounding box center [156, 266] width 122 height 122
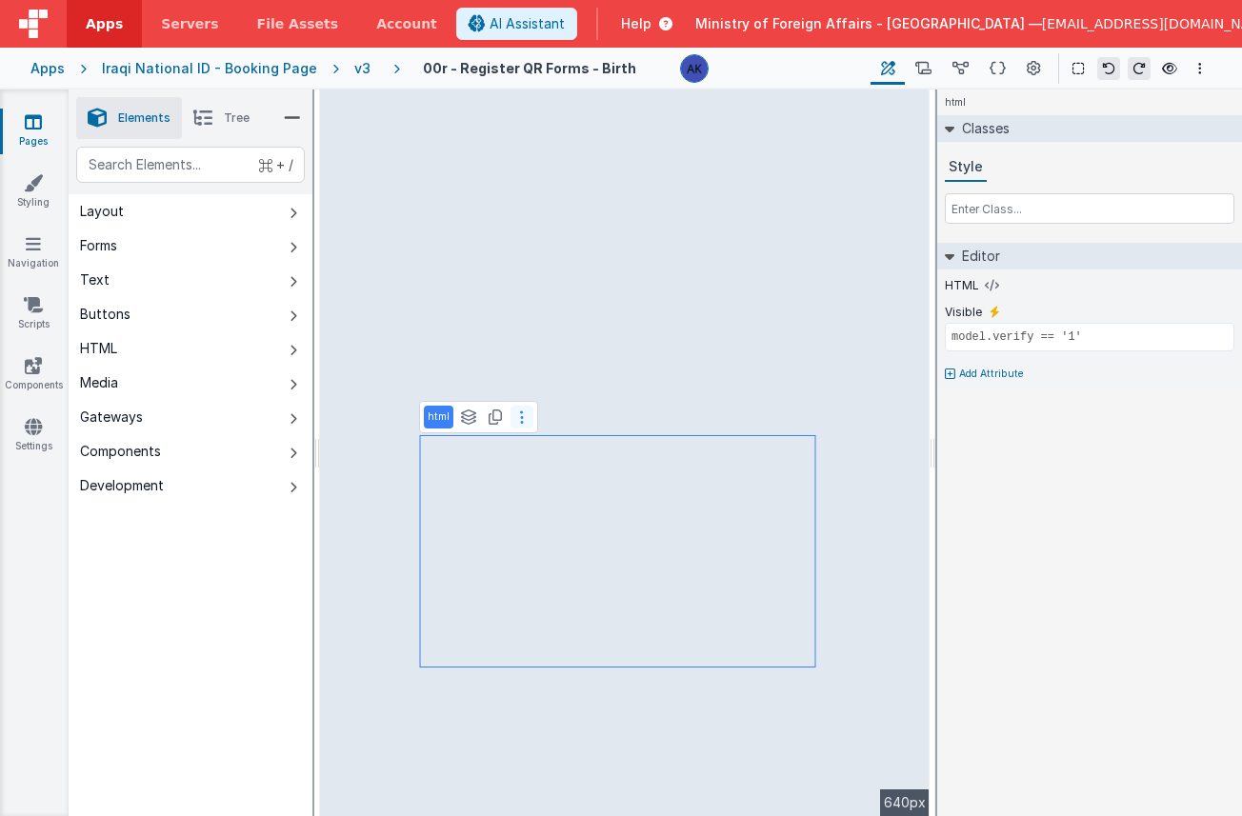
click at [513, 412] on button at bounding box center [522, 417] width 23 height 23
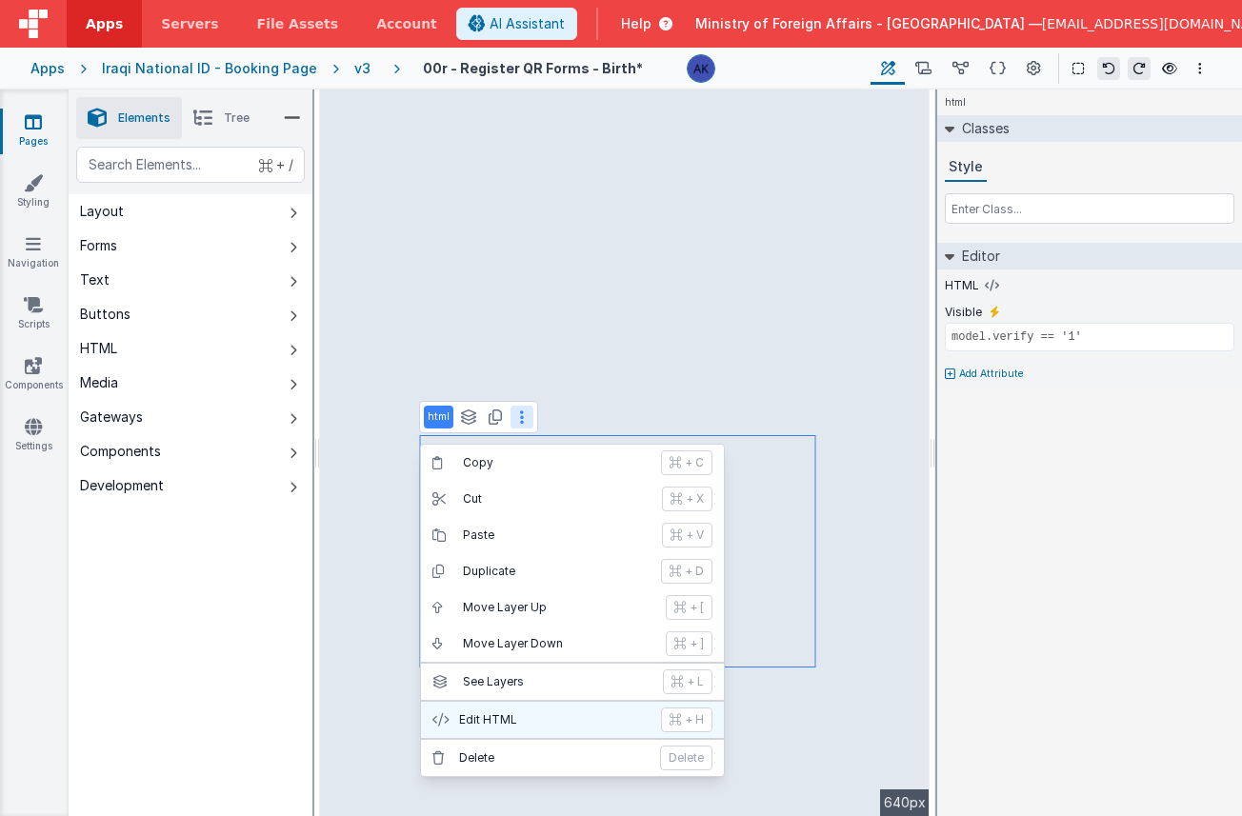
click at [516, 719] on p "Edit HTML" at bounding box center [554, 720] width 191 height 15
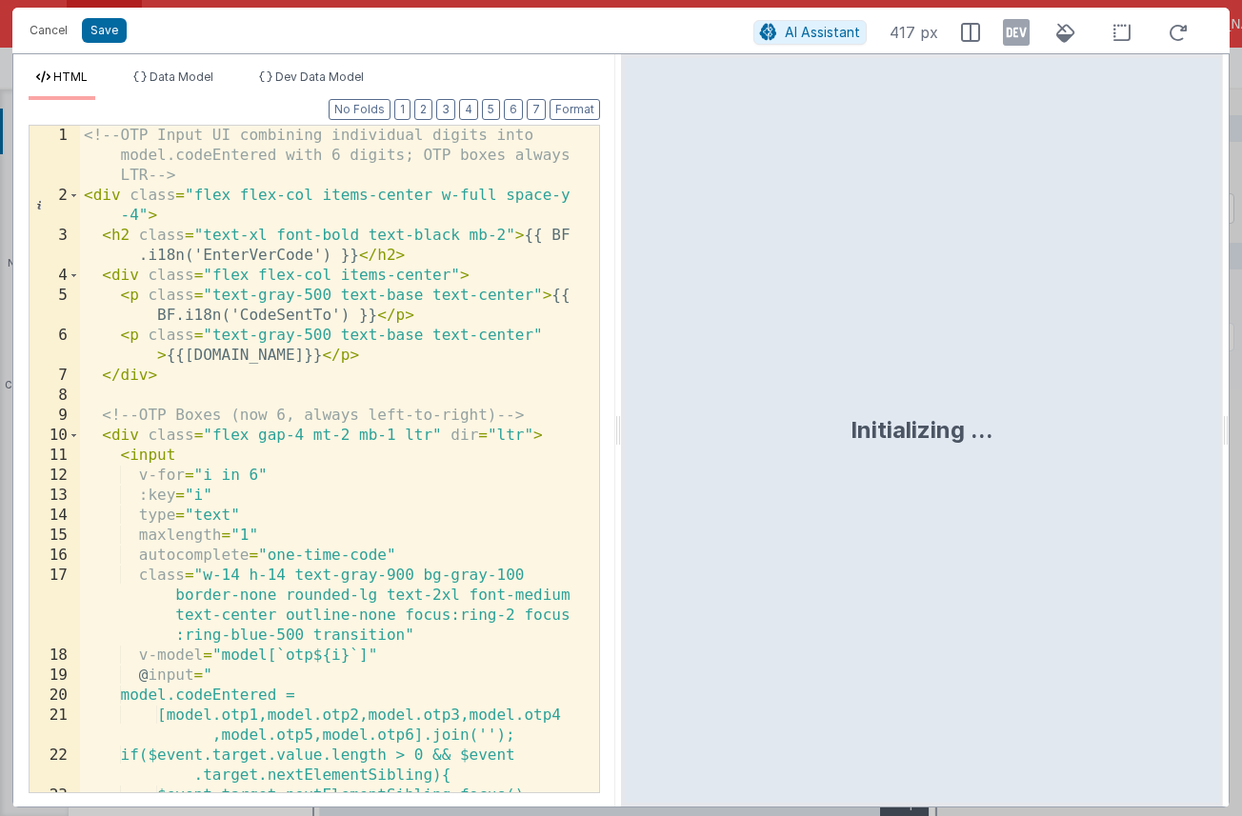
click at [466, 450] on div "<!-- OTP Input UI combining individual digits into model.codeEntered with 6 dig…" at bounding box center [332, 499] width 505 height 747
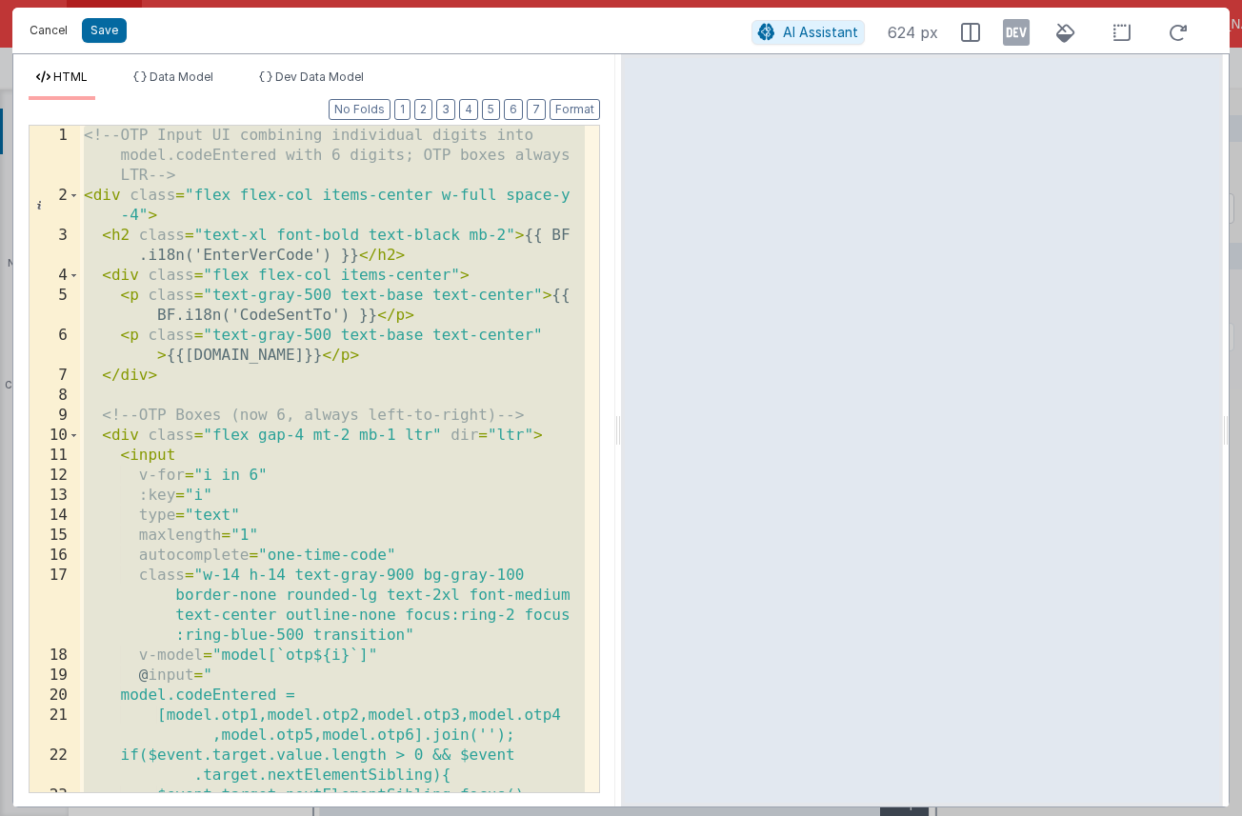
click at [54, 26] on button "Cancel" at bounding box center [48, 30] width 57 height 27
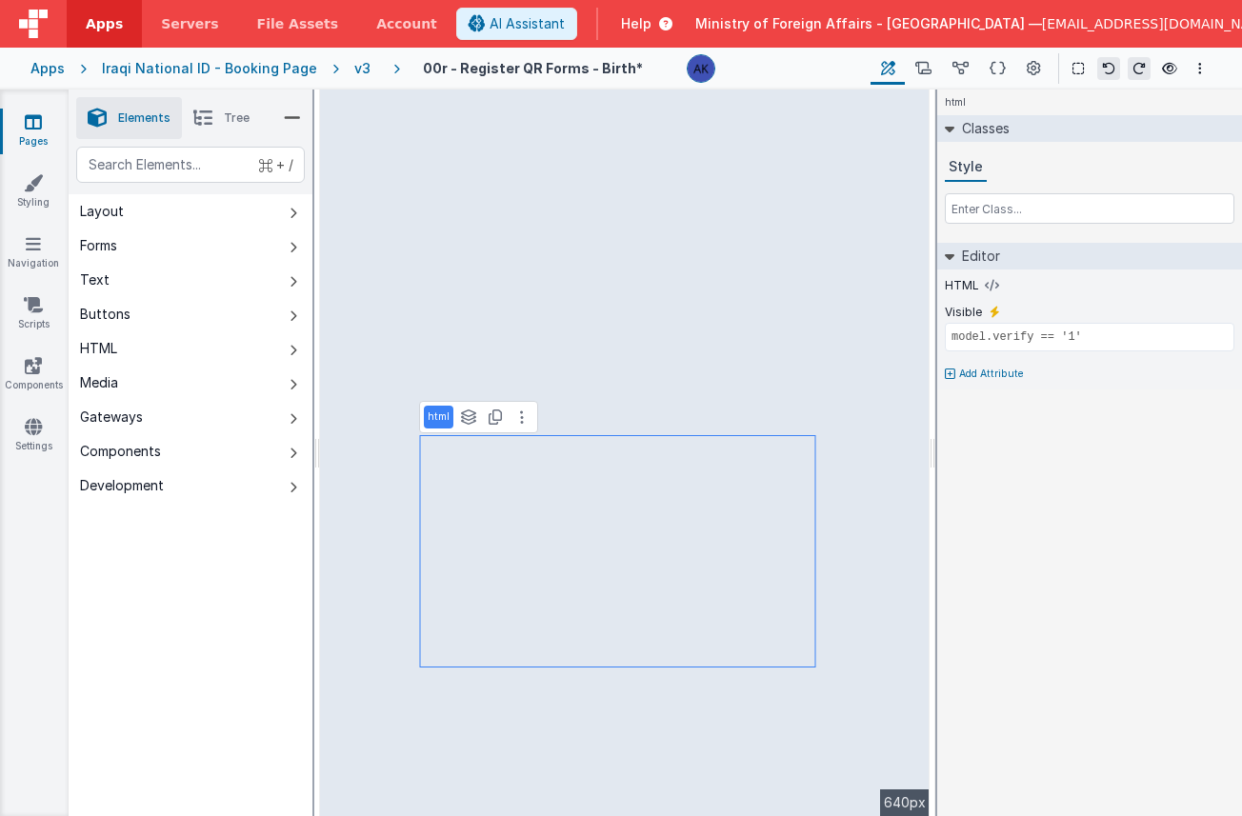
click at [360, 67] on div "v3" at bounding box center [366, 68] width 24 height 19
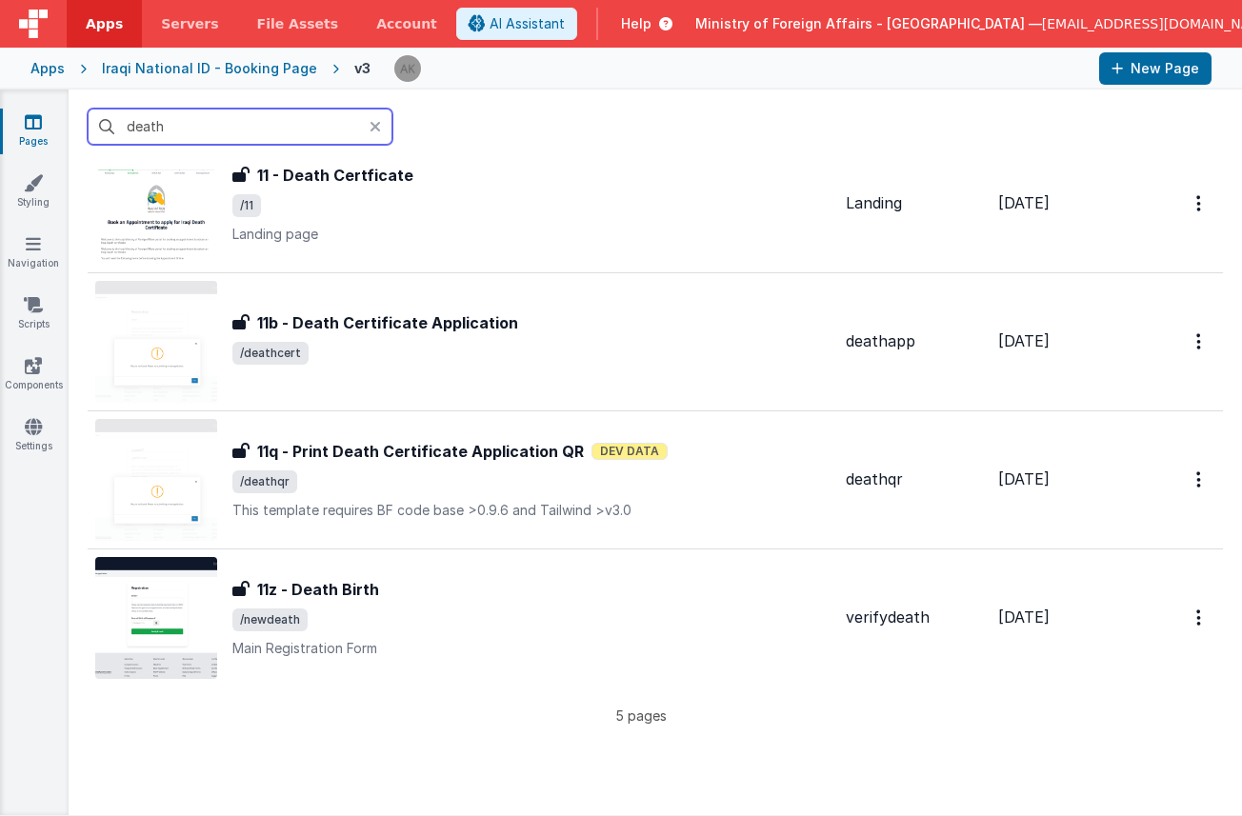
scroll to position [222, 0]
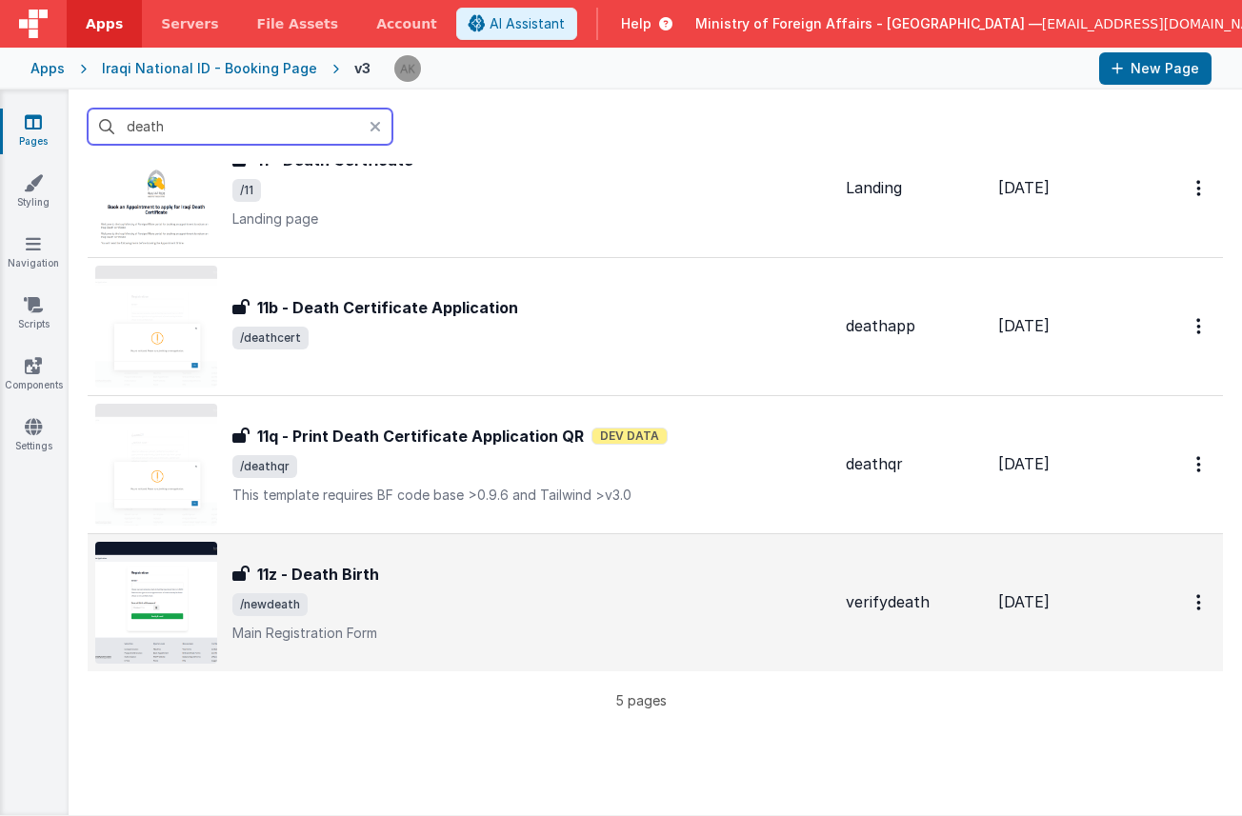
type input "death"
click at [151, 572] on img at bounding box center [156, 603] width 122 height 122
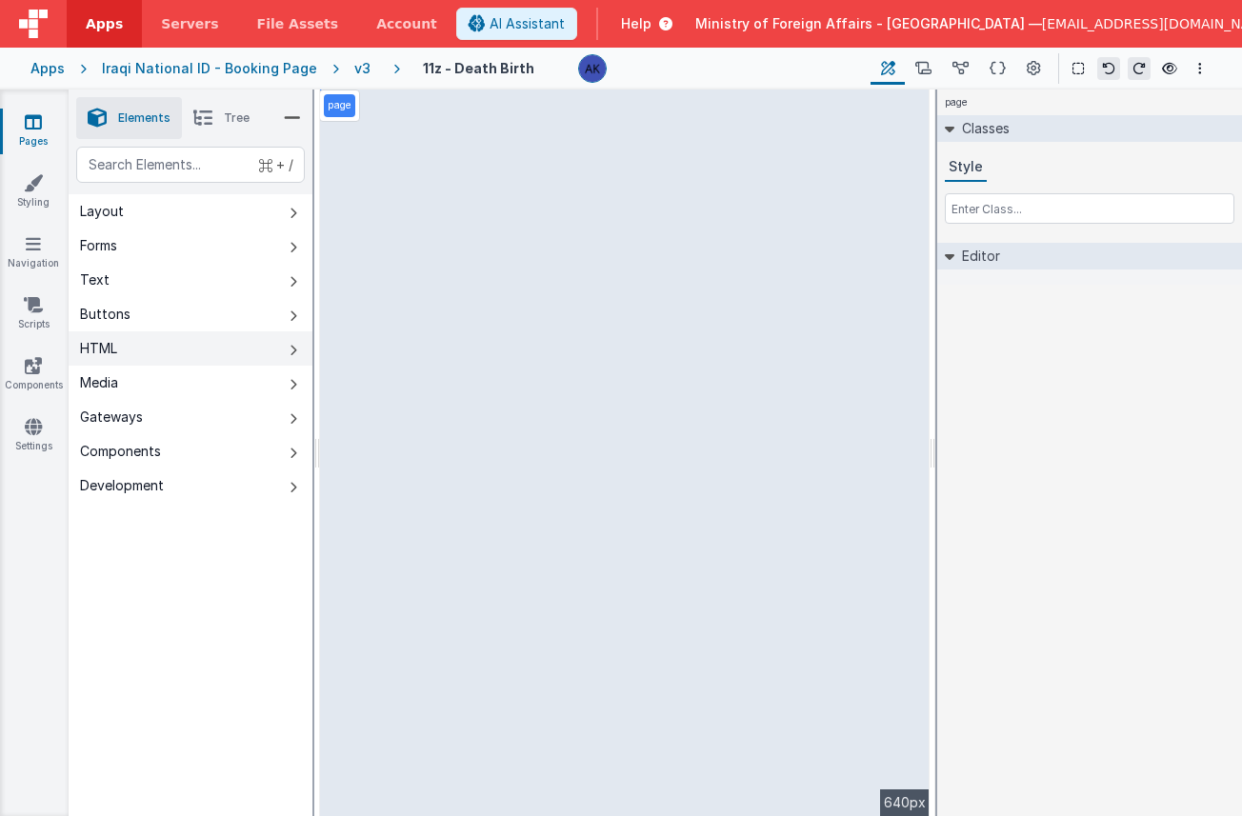
click at [207, 344] on button "HTML" at bounding box center [191, 349] width 244 height 34
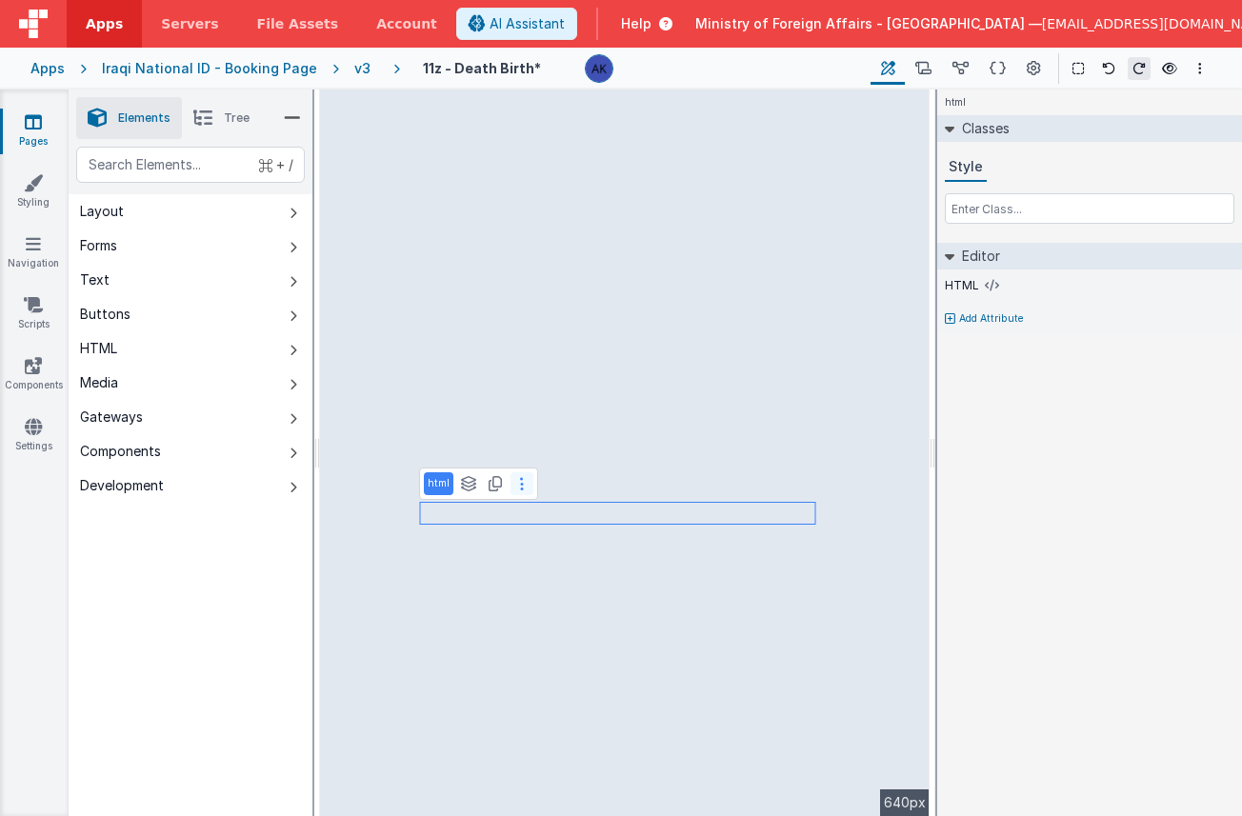
click at [522, 482] on button at bounding box center [522, 484] width 23 height 23
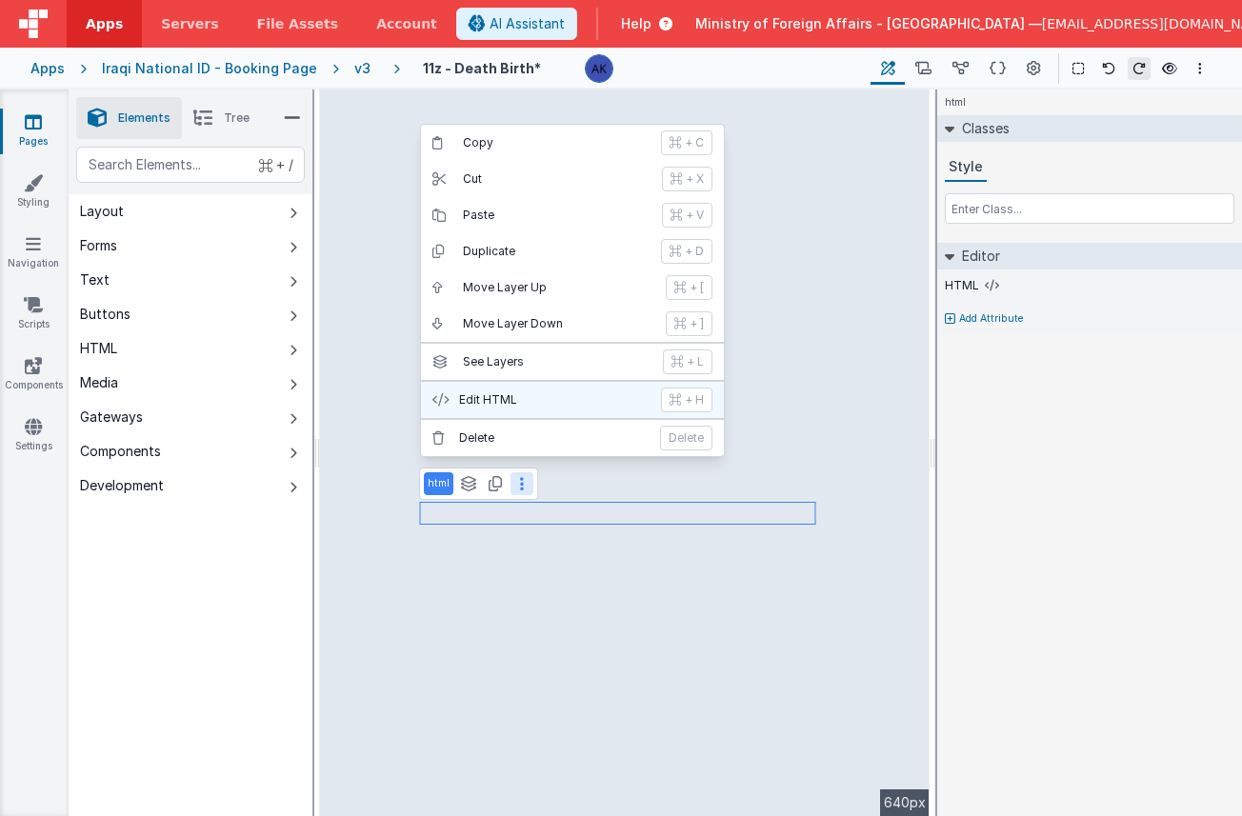
click at [514, 407] on p "Edit HTML" at bounding box center [554, 400] width 191 height 15
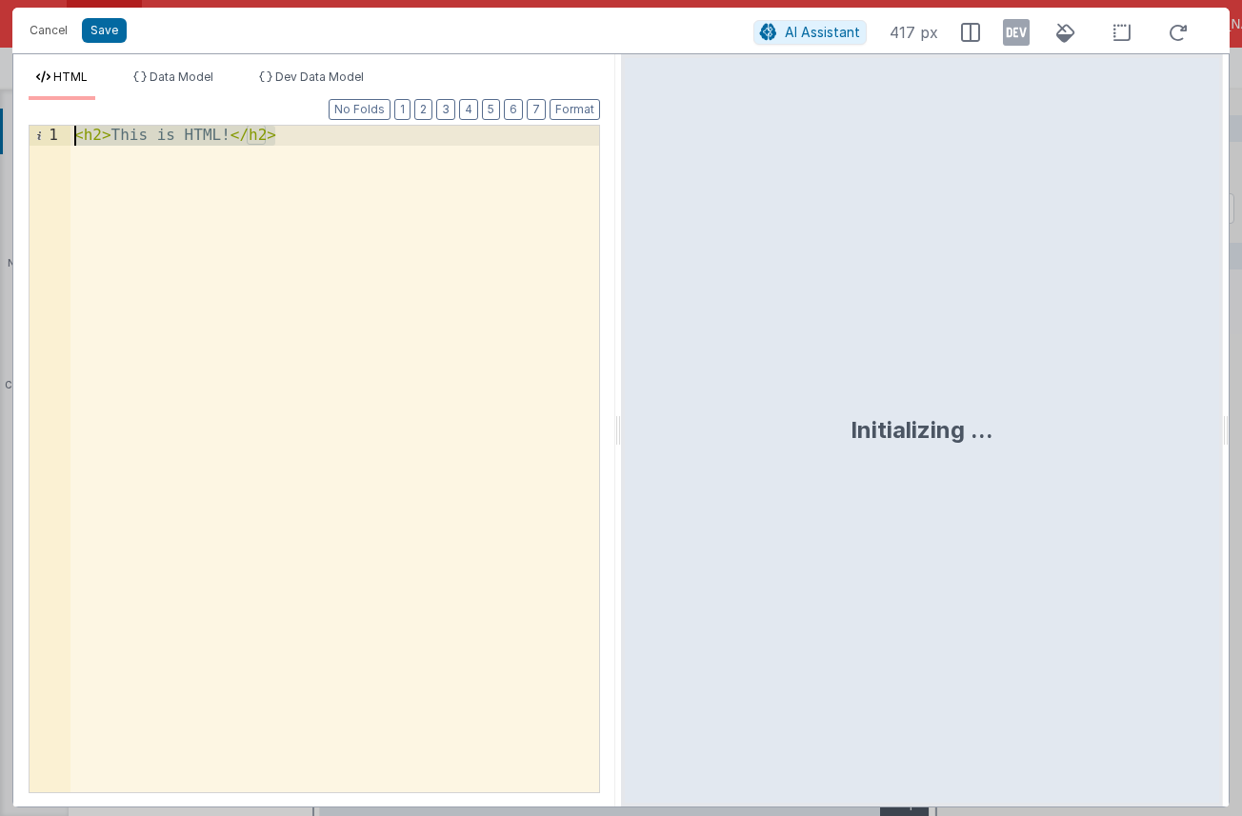
drag, startPoint x: 328, startPoint y: 145, endPoint x: -67, endPoint y: 104, distance: 396.5
click at [0, 104] on html "Cancel Save AI Assistant 417 px HTML Data Model Dev Data Model Format 7 6 5 4 3…" at bounding box center [621, 408] width 1242 height 816
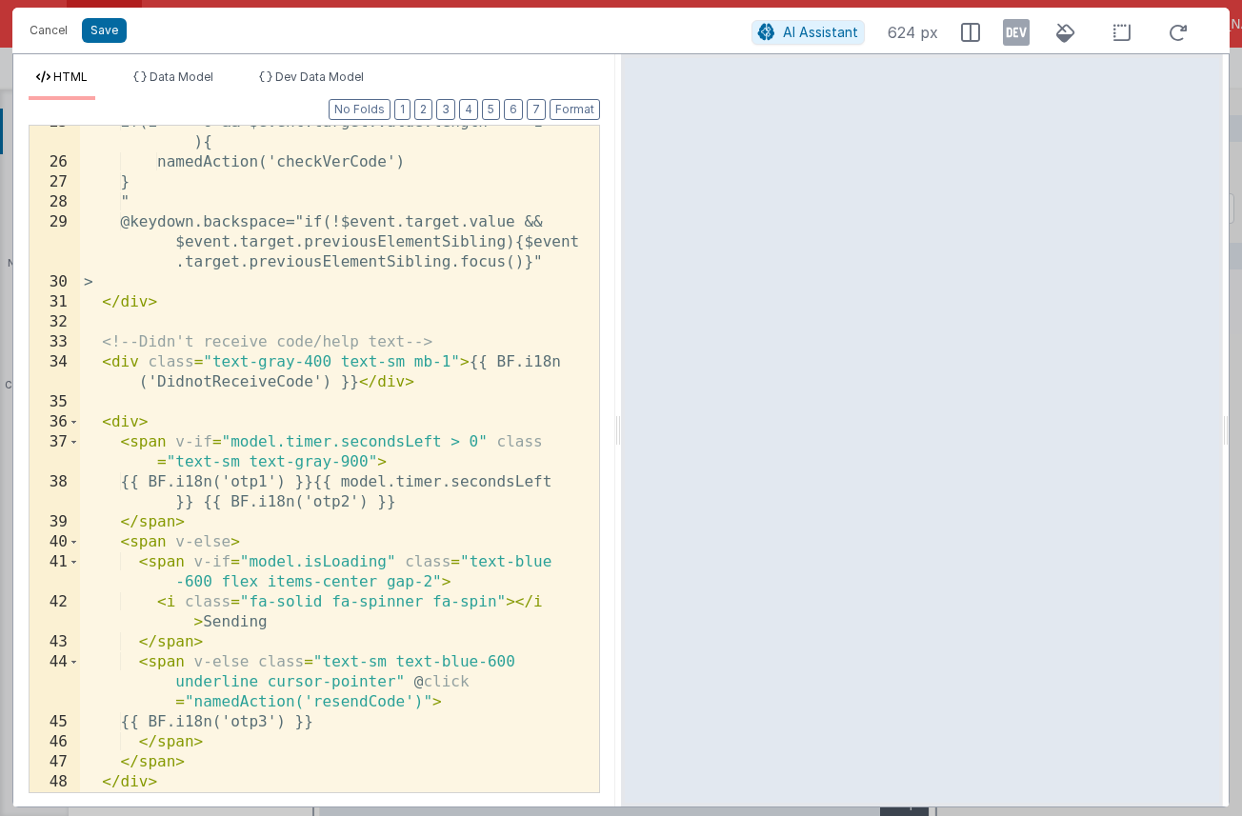
scroll to position [714, 0]
click at [106, 30] on button "Save" at bounding box center [104, 30] width 45 height 25
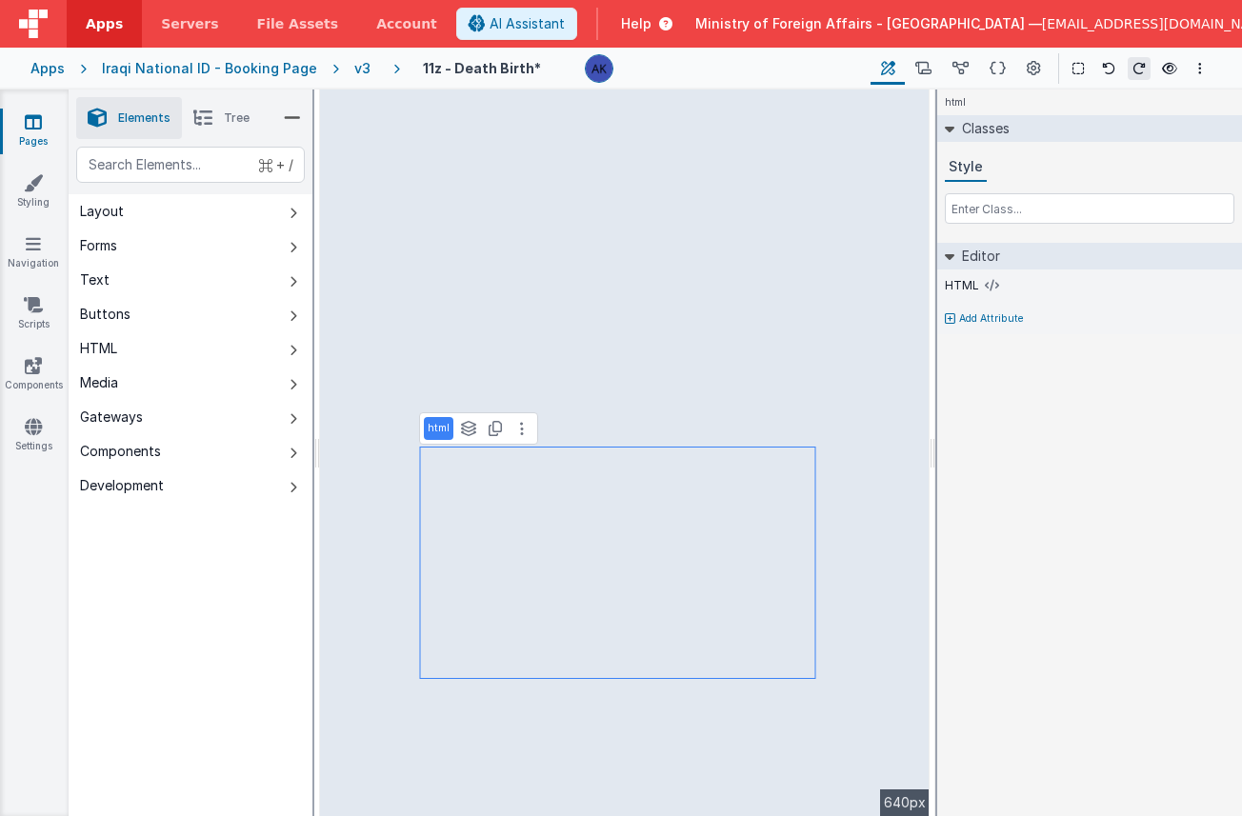
select select "calc"
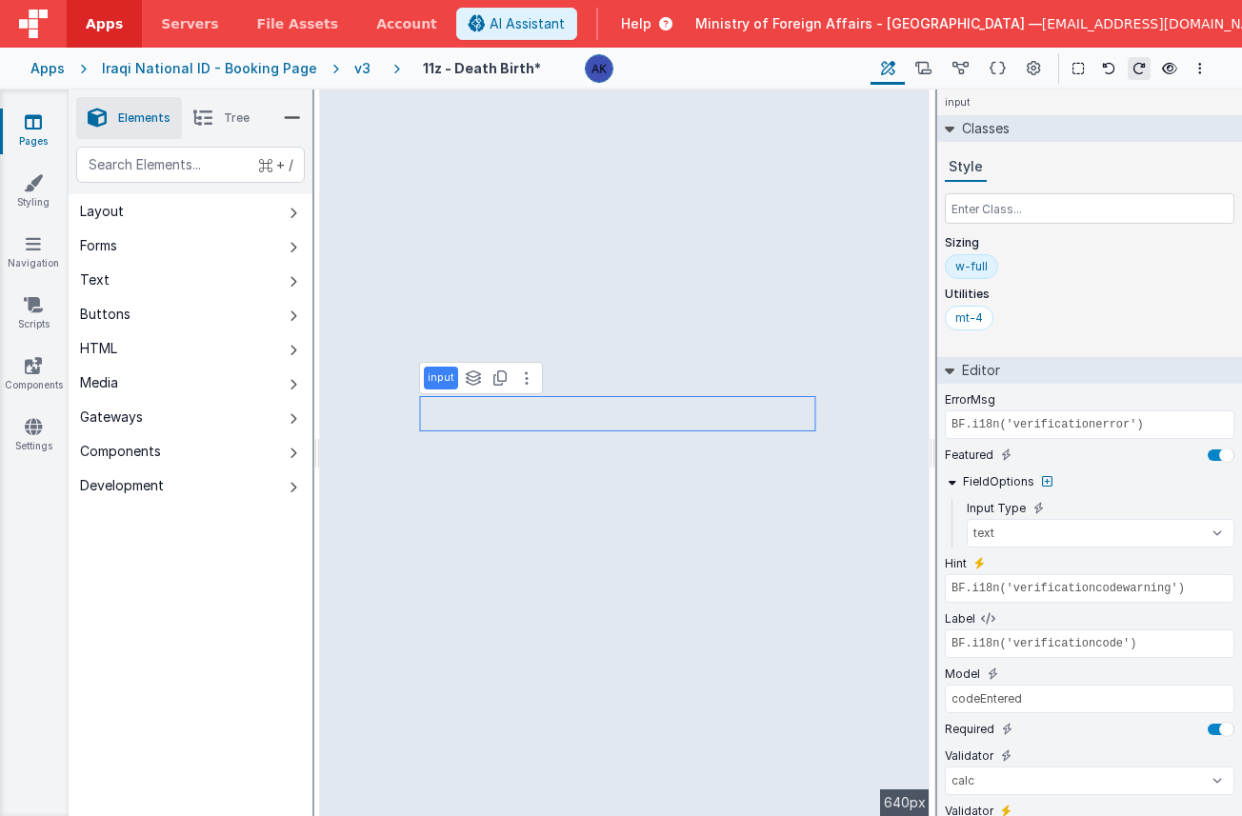
scroll to position [143, 0]
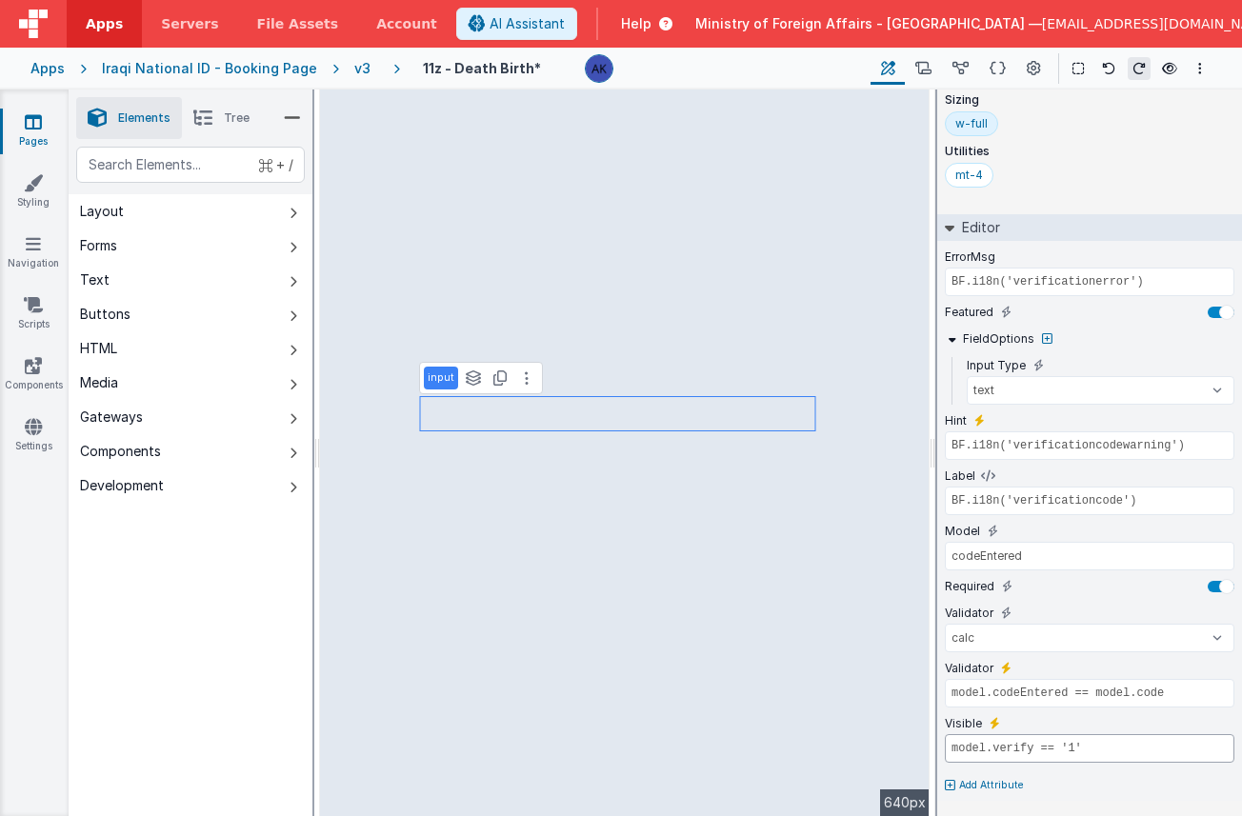
click at [1072, 748] on input "model.verify == '1'" at bounding box center [1090, 749] width 290 height 29
click at [1072, 747] on input "model.verify == '1'" at bounding box center [1090, 749] width 290 height 29
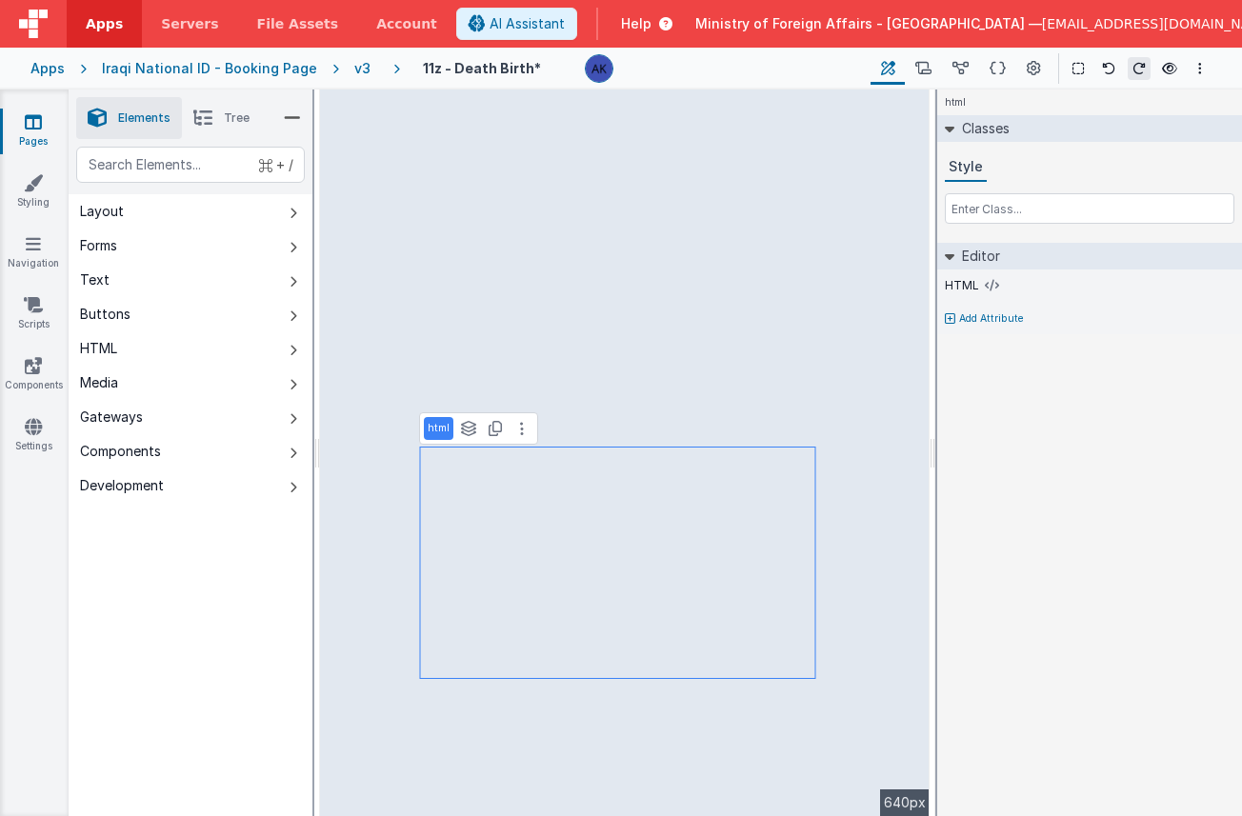
scroll to position [0, 0]
click at [973, 320] on p "Add Attribute" at bounding box center [991, 319] width 65 height 15
click at [998, 309] on icon at bounding box center [995, 312] width 10 height 15
paste input "model.verify == '1'"
type input "model.verify == '1'"
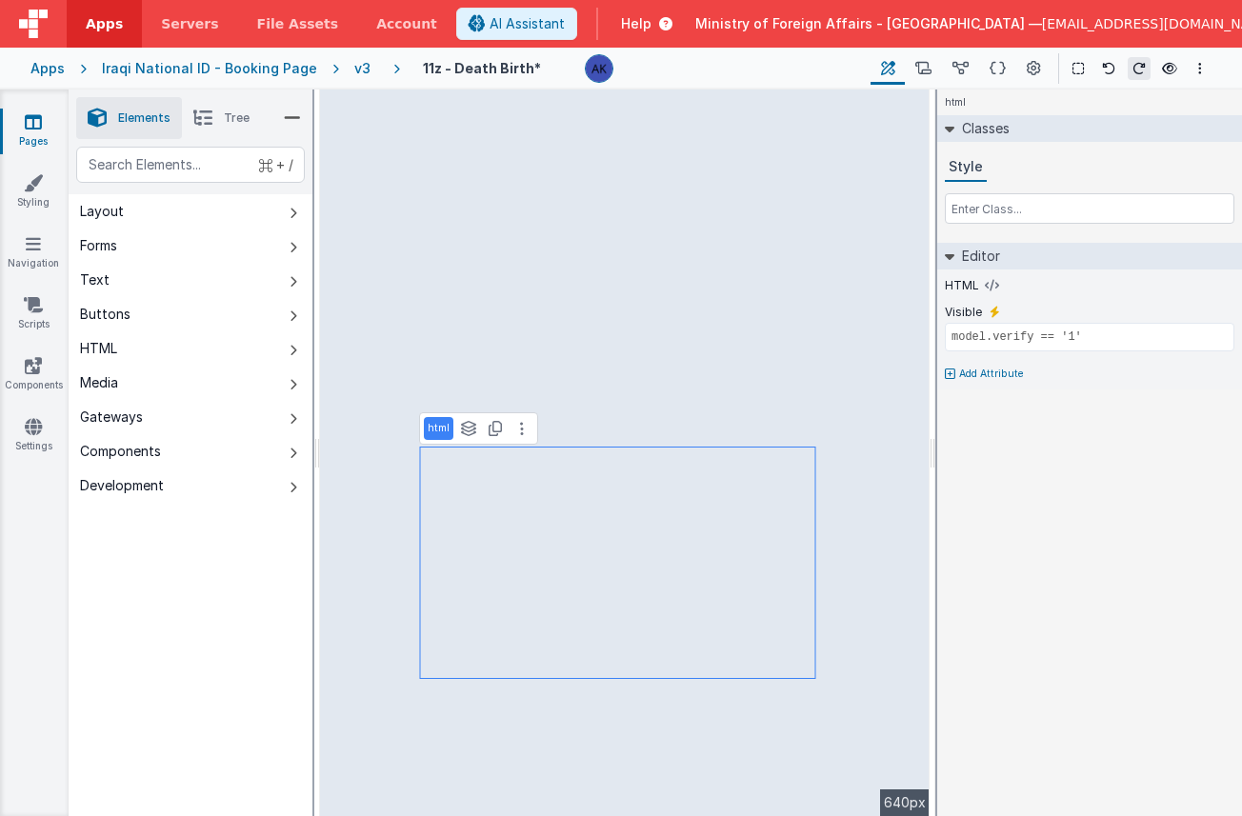
click at [1018, 406] on div "html Classes Style Editor HTML Visible model.verify == '1' Add Attribute DEV: F…" at bounding box center [1089, 453] width 305 height 727
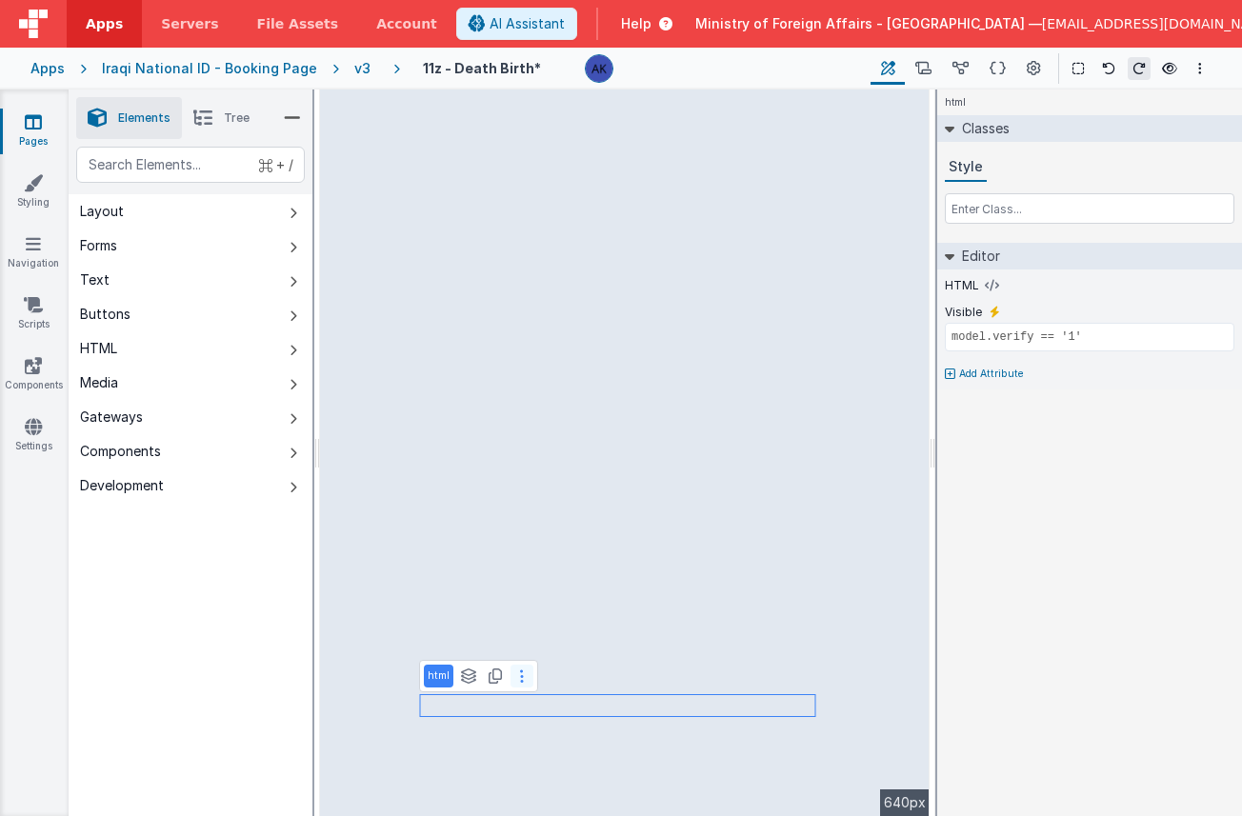
click at [521, 676] on button at bounding box center [522, 676] width 23 height 23
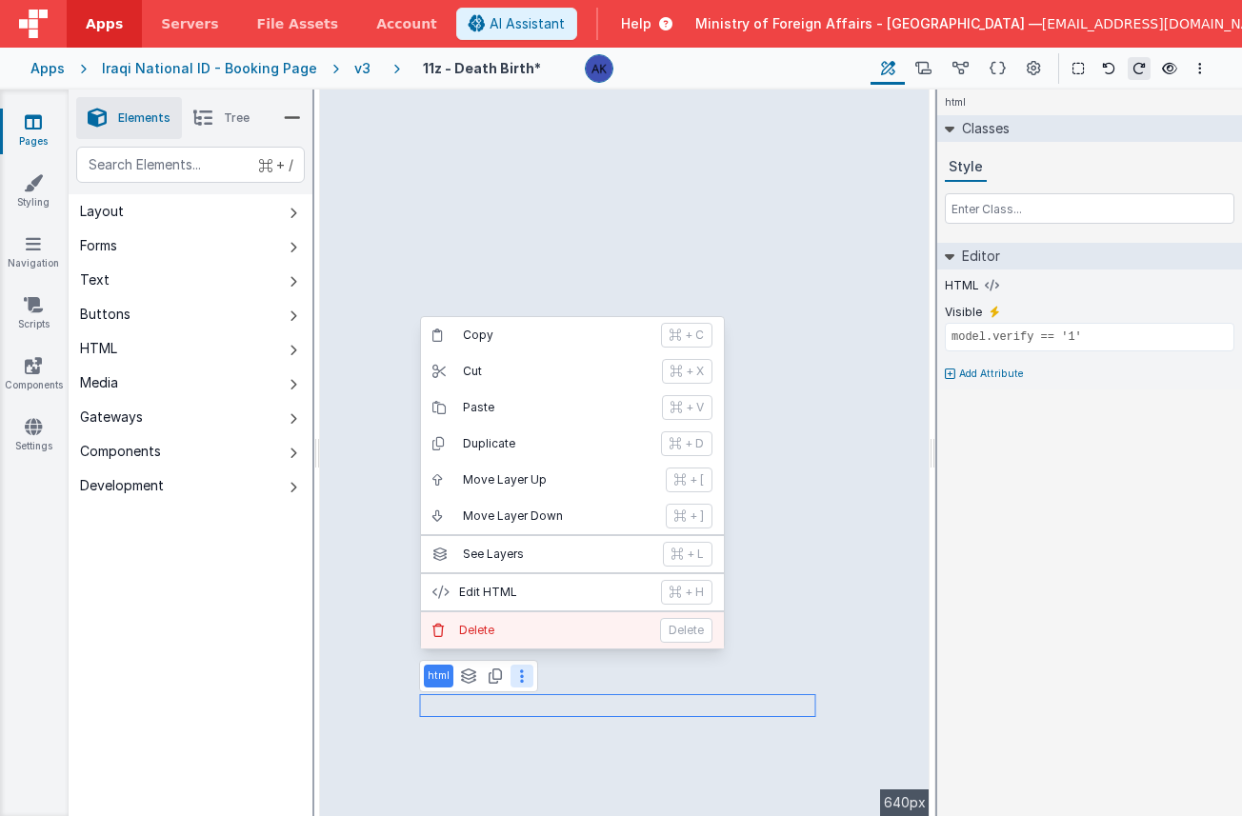
click at [524, 621] on button "Delete Delete" at bounding box center [572, 631] width 303 height 36
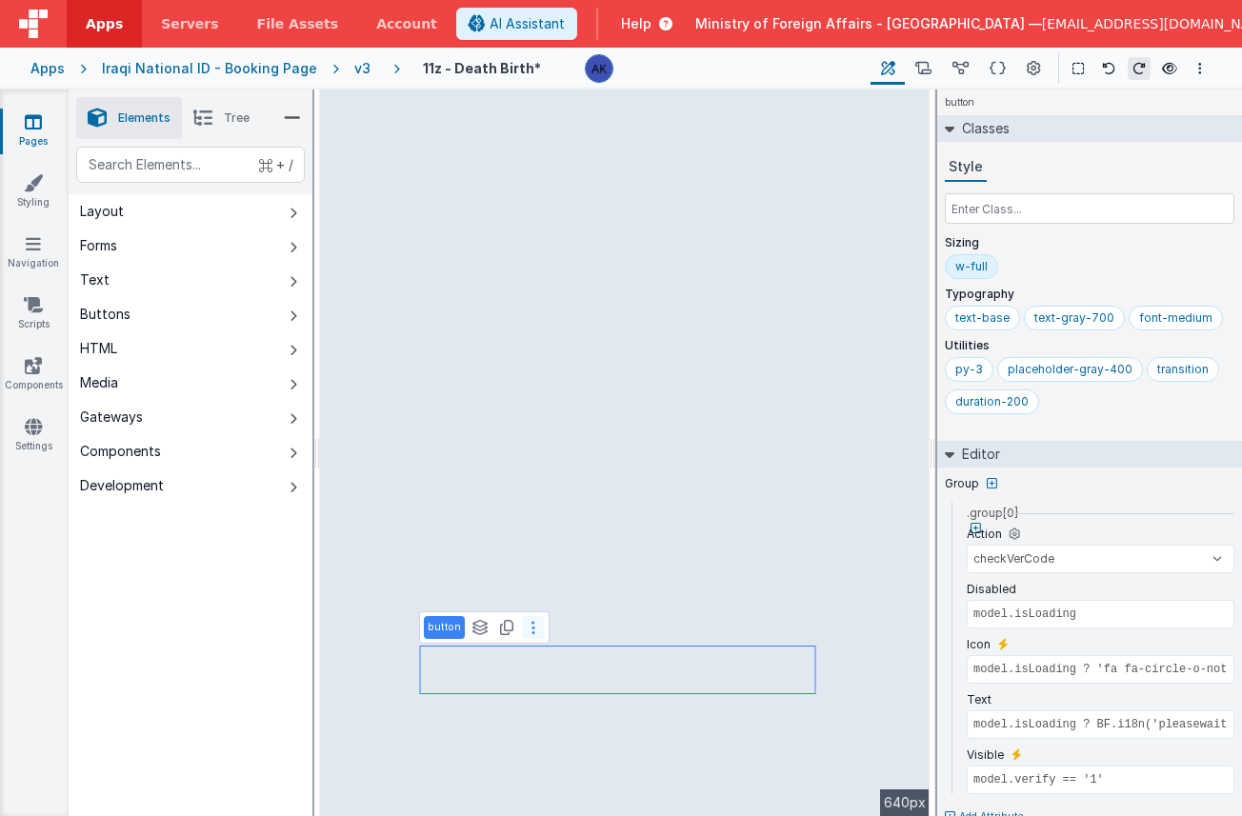
click at [532, 629] on icon at bounding box center [534, 627] width 4 height 15
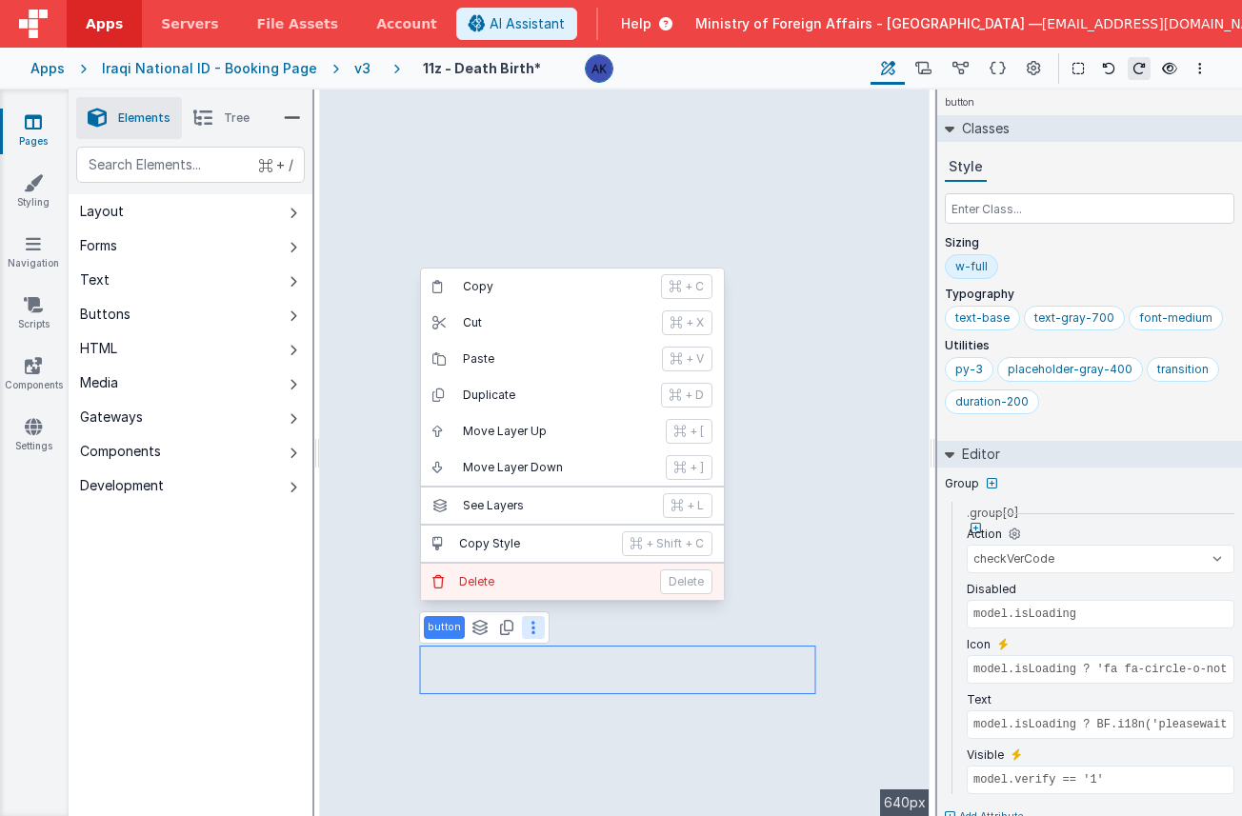
click at [536, 581] on p "Delete" at bounding box center [554, 581] width 190 height 15
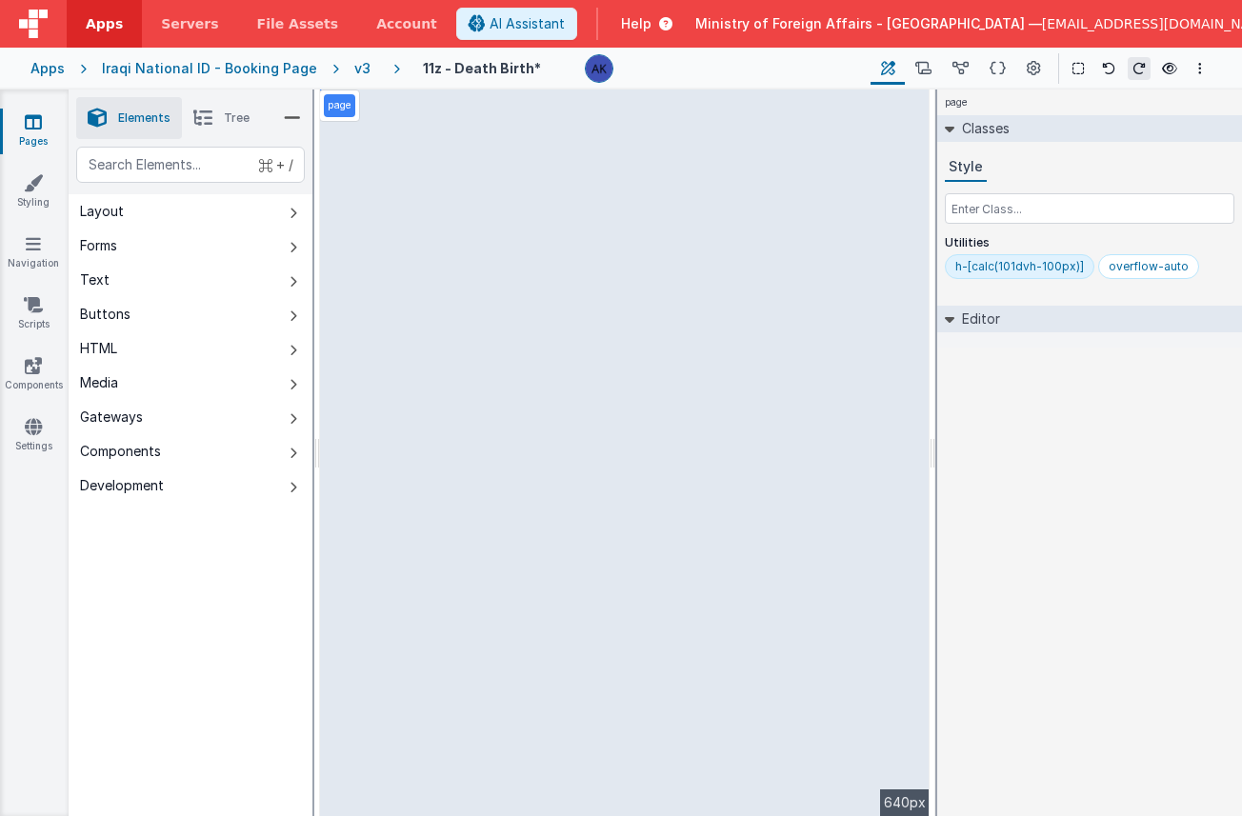
select select "calc"
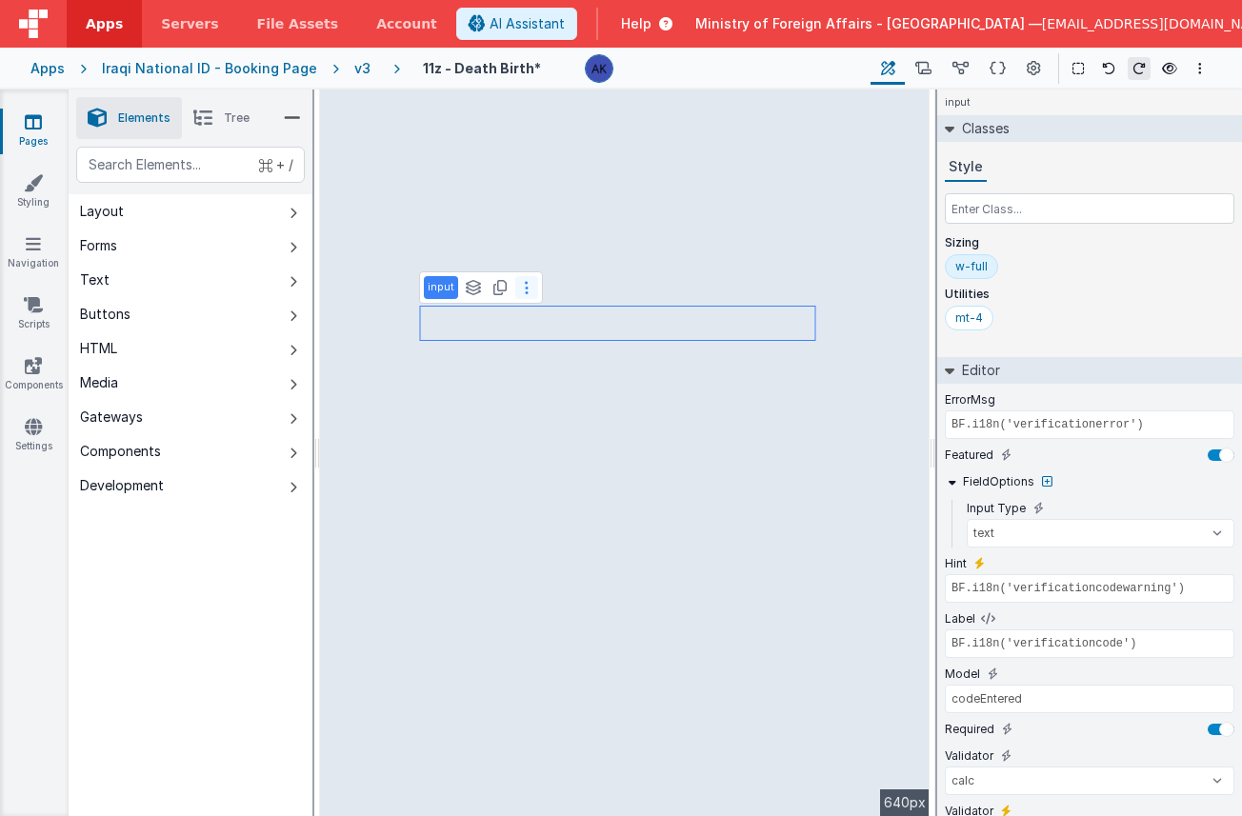
click at [518, 288] on button at bounding box center [526, 287] width 23 height 23
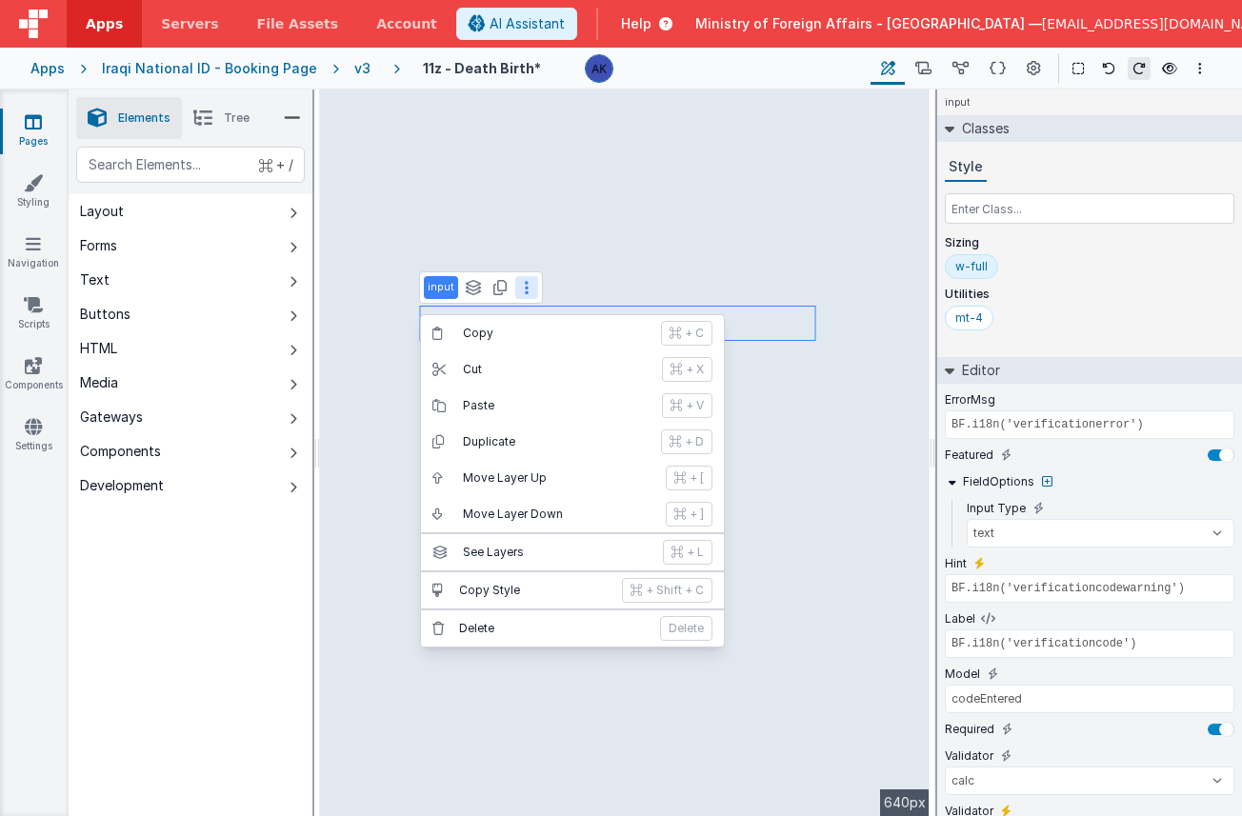
click at [532, 629] on p "Delete" at bounding box center [554, 628] width 190 height 15
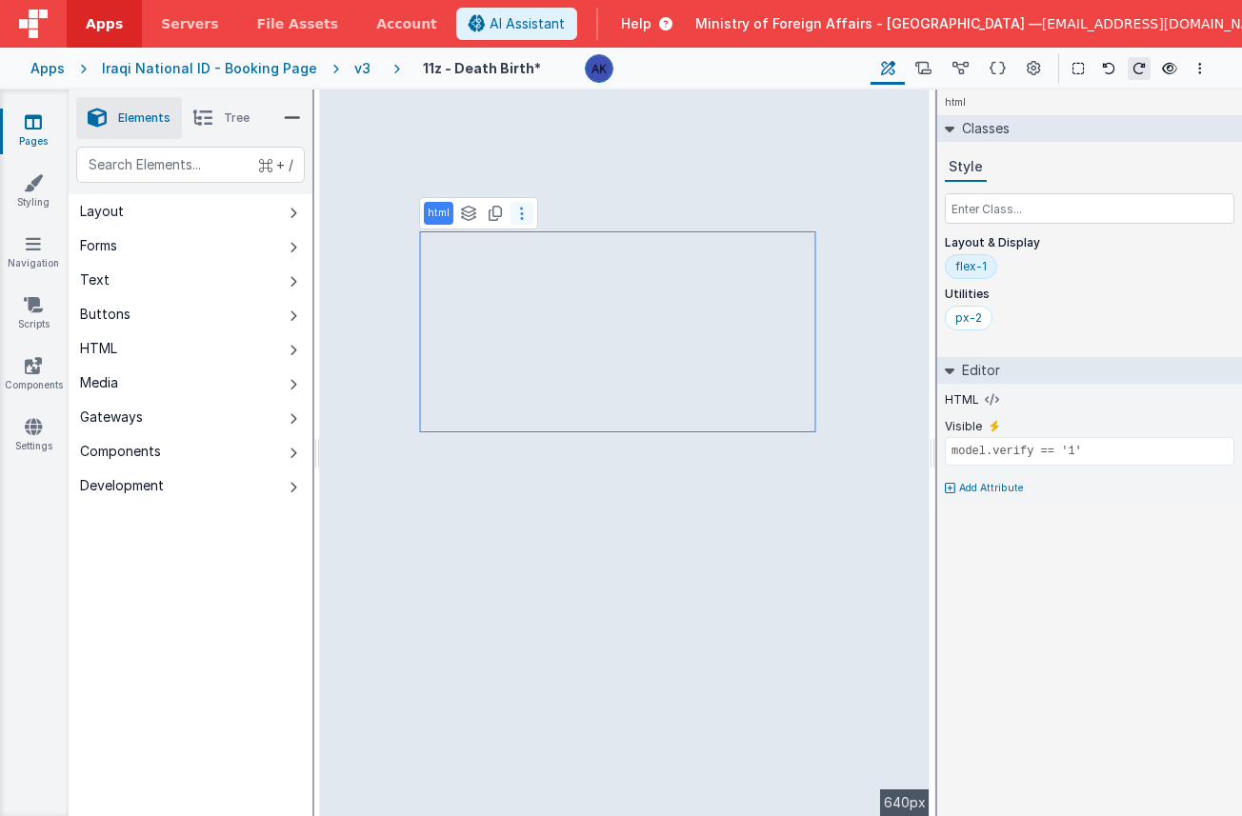
click at [526, 215] on button at bounding box center [522, 213] width 23 height 23
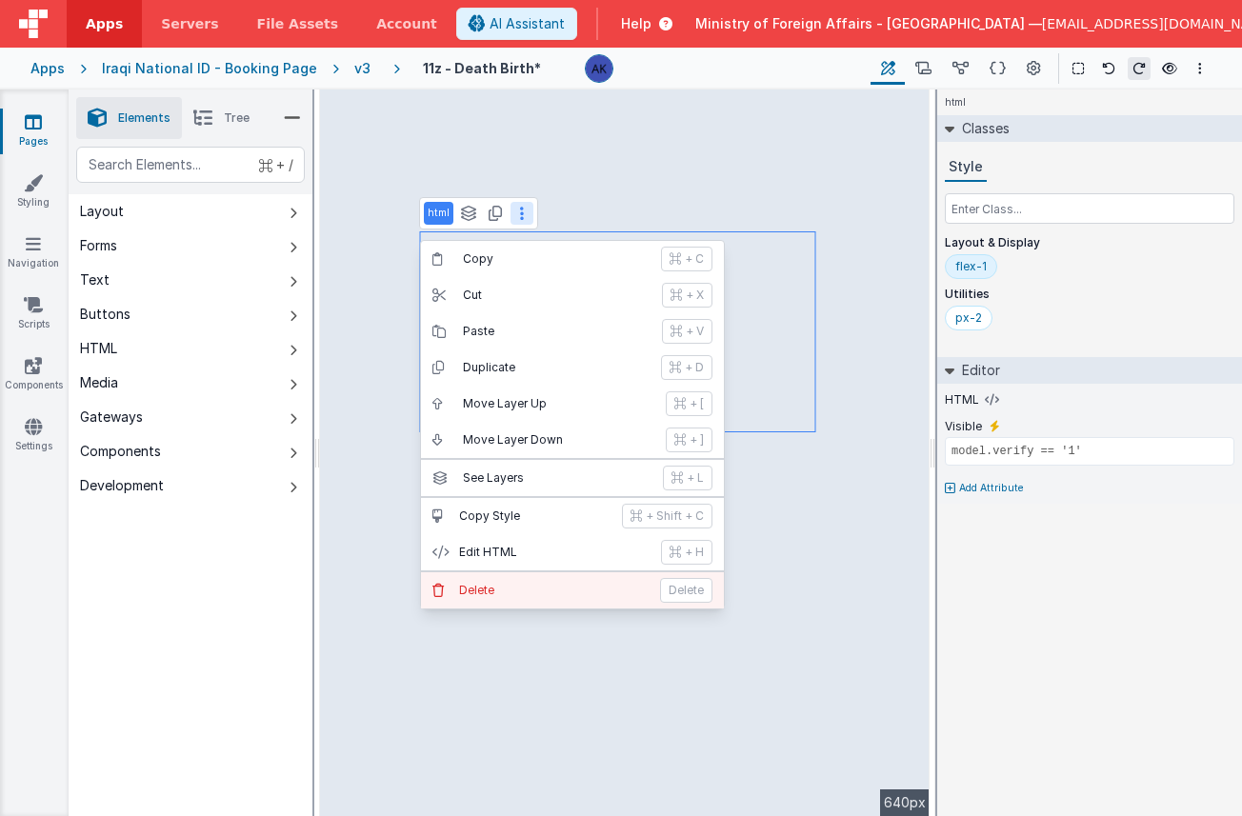
click at [548, 585] on p "Delete" at bounding box center [554, 590] width 190 height 15
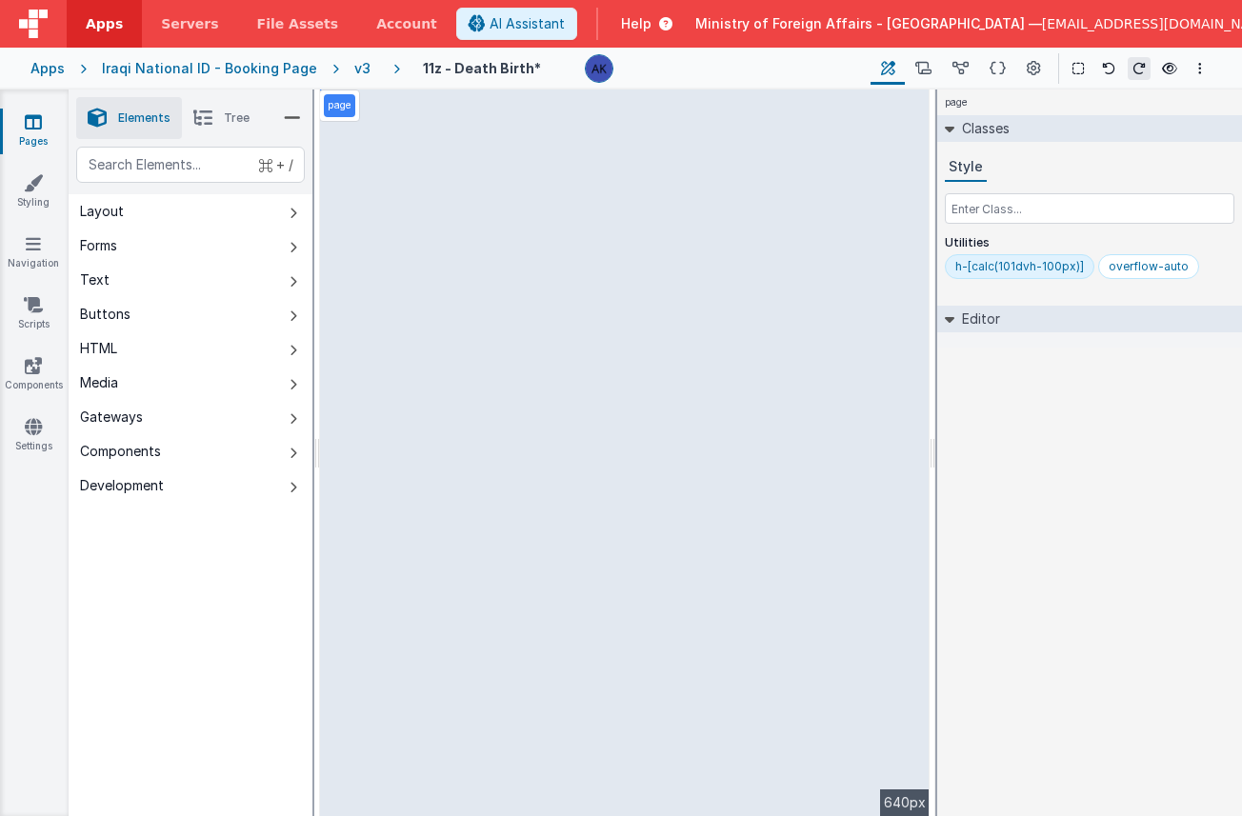
select select "email"
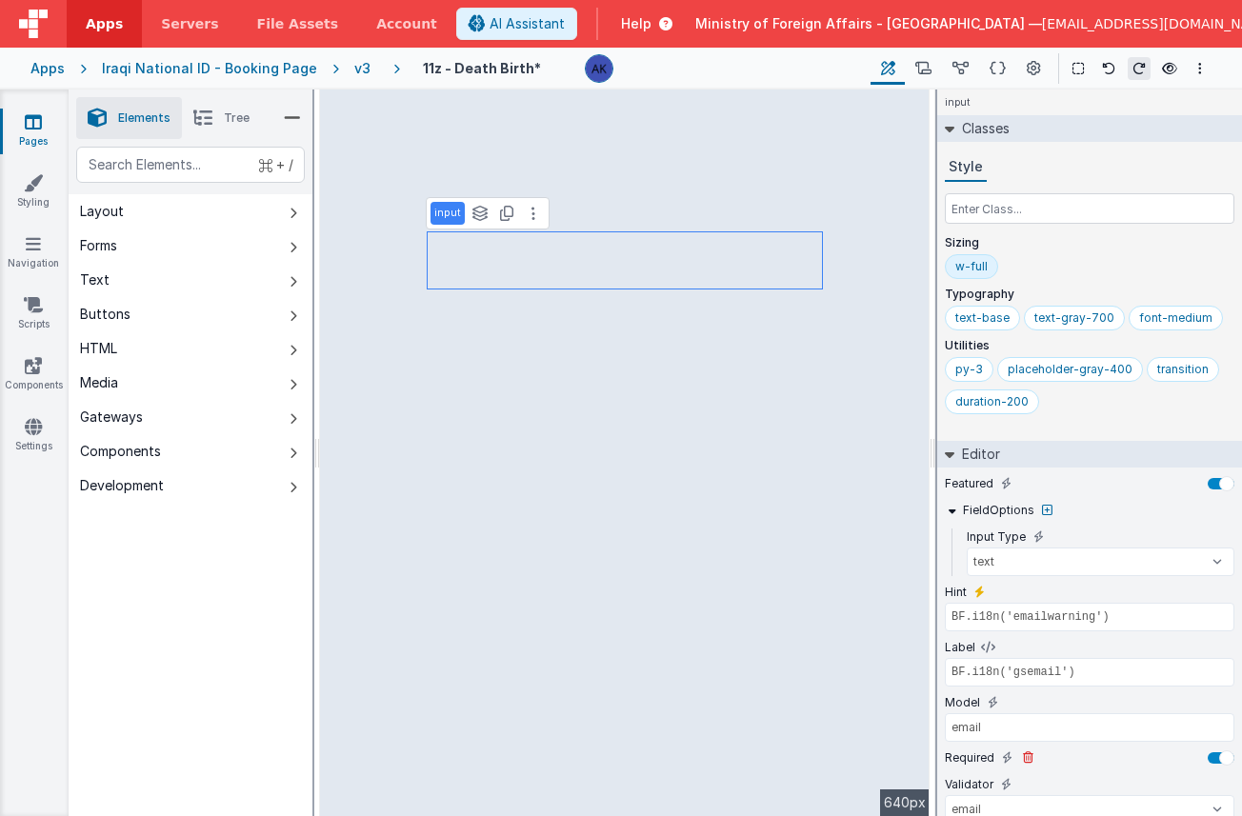
scroll to position [116, 0]
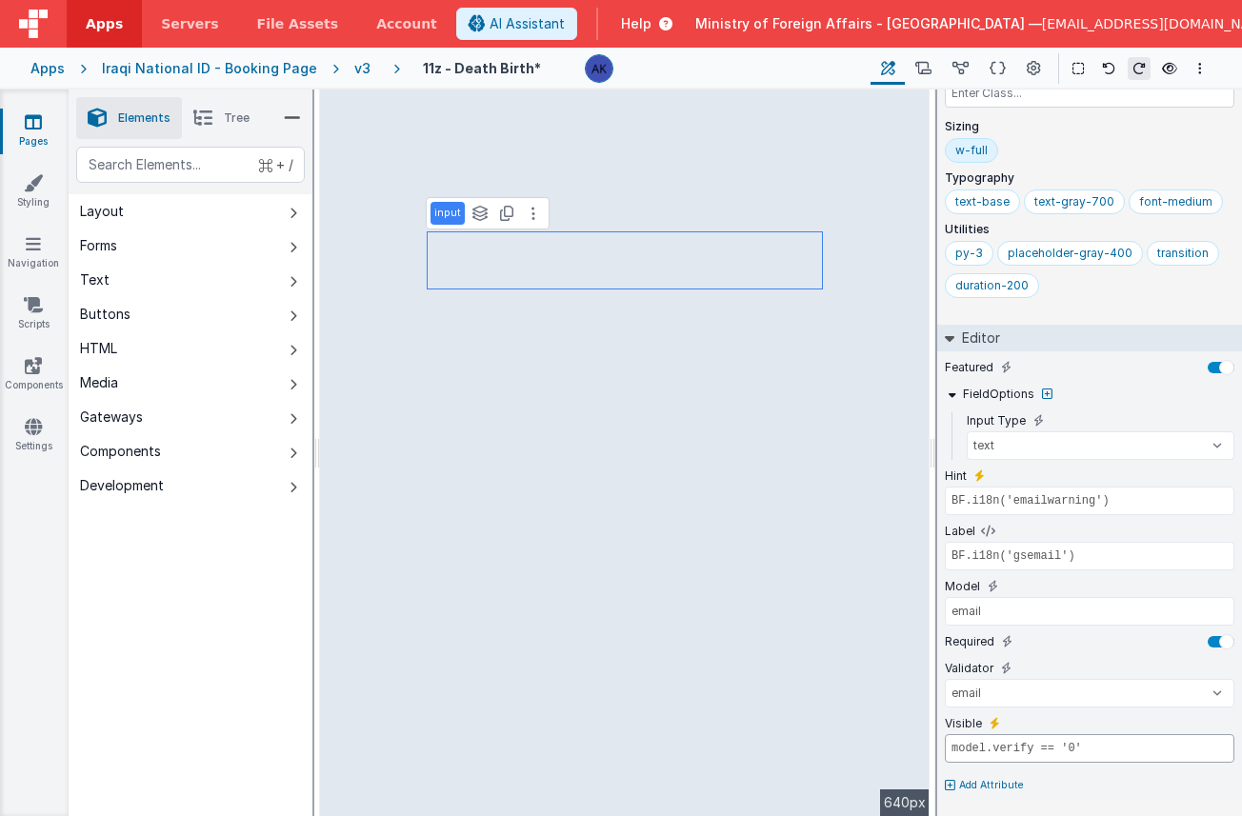
click at [1053, 753] on input "model.verify == '0'" at bounding box center [1090, 749] width 290 height 29
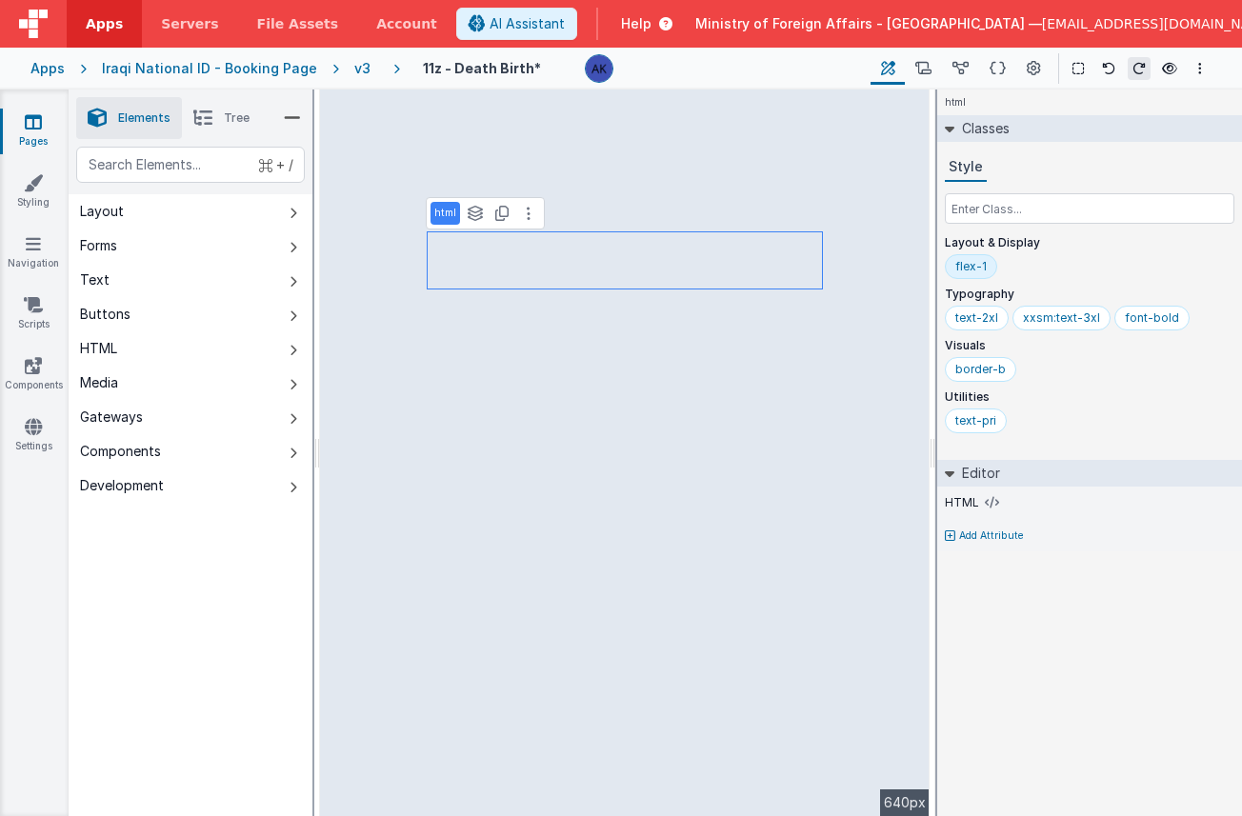
scroll to position [0, 0]
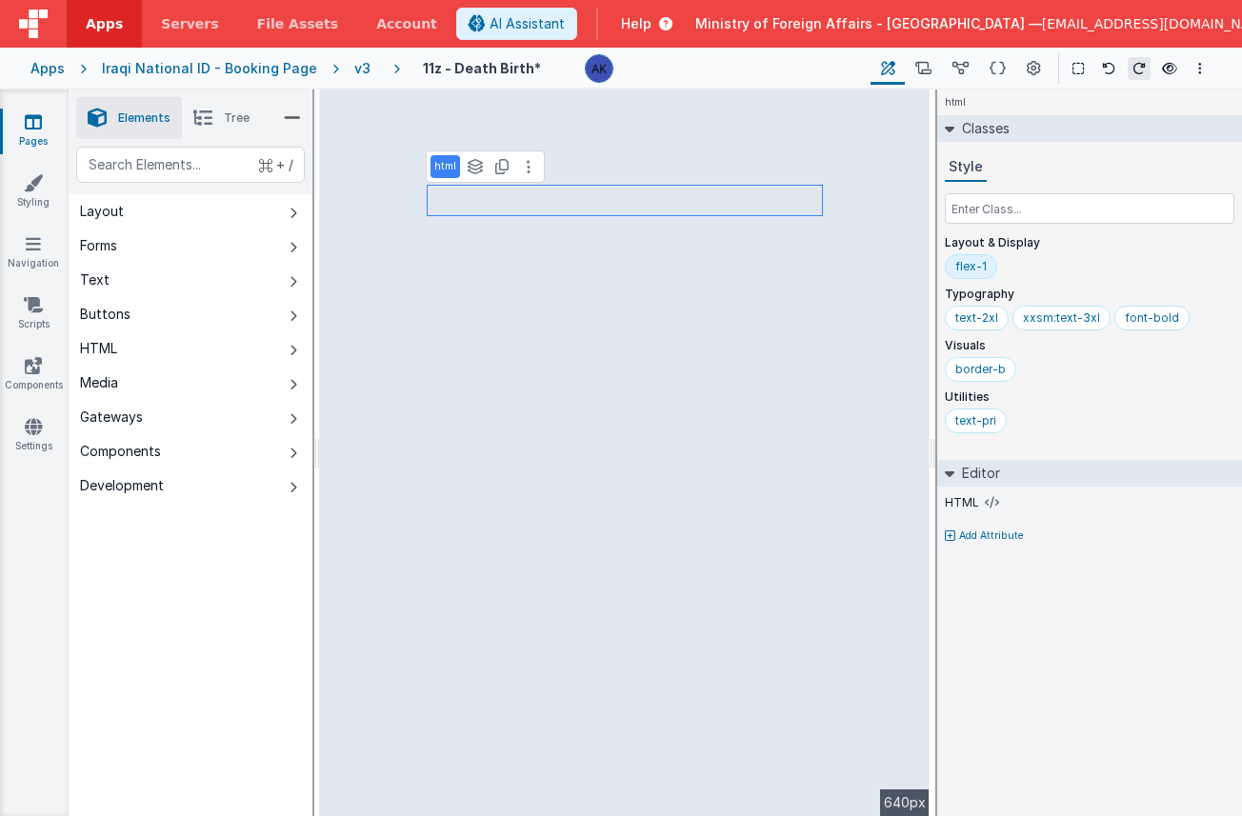
click at [993, 536] on p "Add Attribute" at bounding box center [991, 536] width 65 height 15
click at [996, 529] on icon at bounding box center [995, 529] width 10 height 15
paste input "model.verify == '0'"
type input "model.verify == '0'"
click at [1068, 635] on div "html Classes Style Layout & Display flex-1 Typography text-2xl xxsm:text-3xl fo…" at bounding box center [1089, 453] width 305 height 727
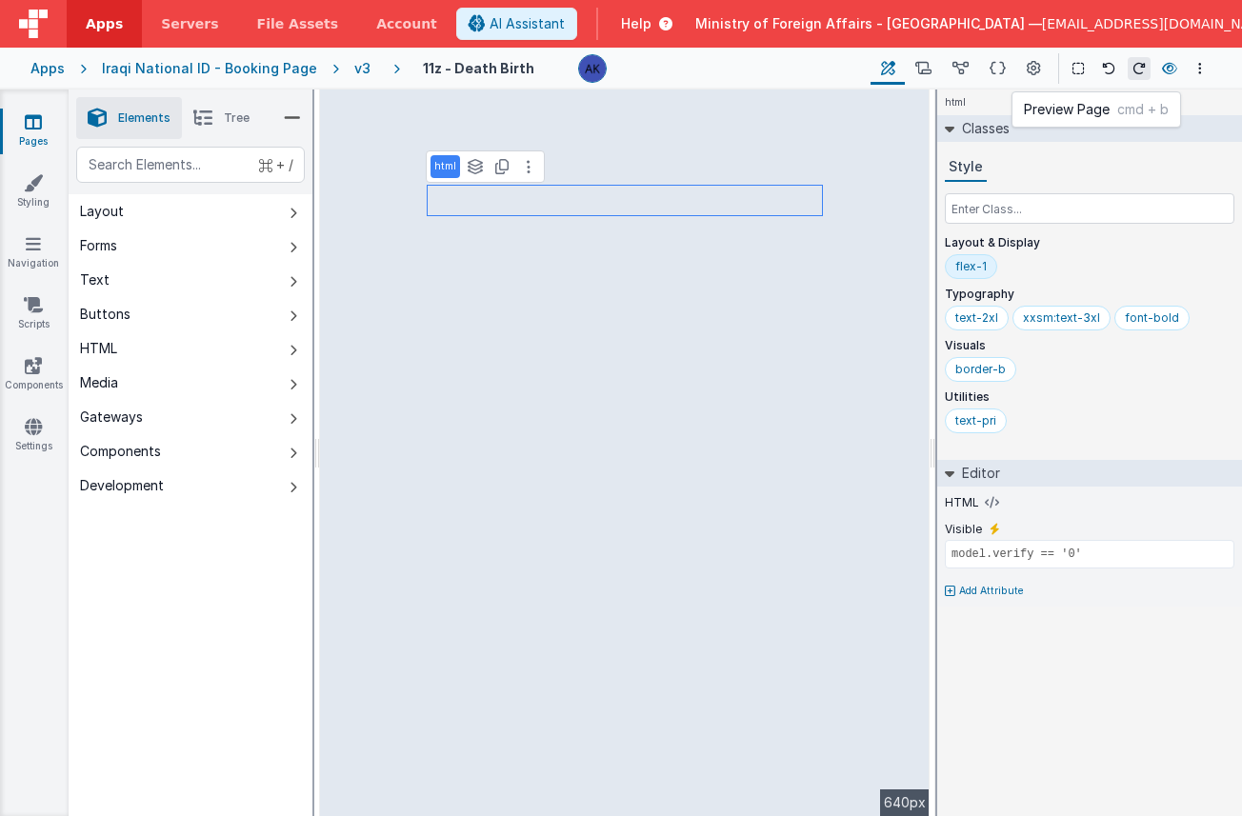
click at [1154, 67] on icon at bounding box center [1169, 68] width 15 height 13
click at [354, 71] on div "v3" at bounding box center [366, 68] width 24 height 19
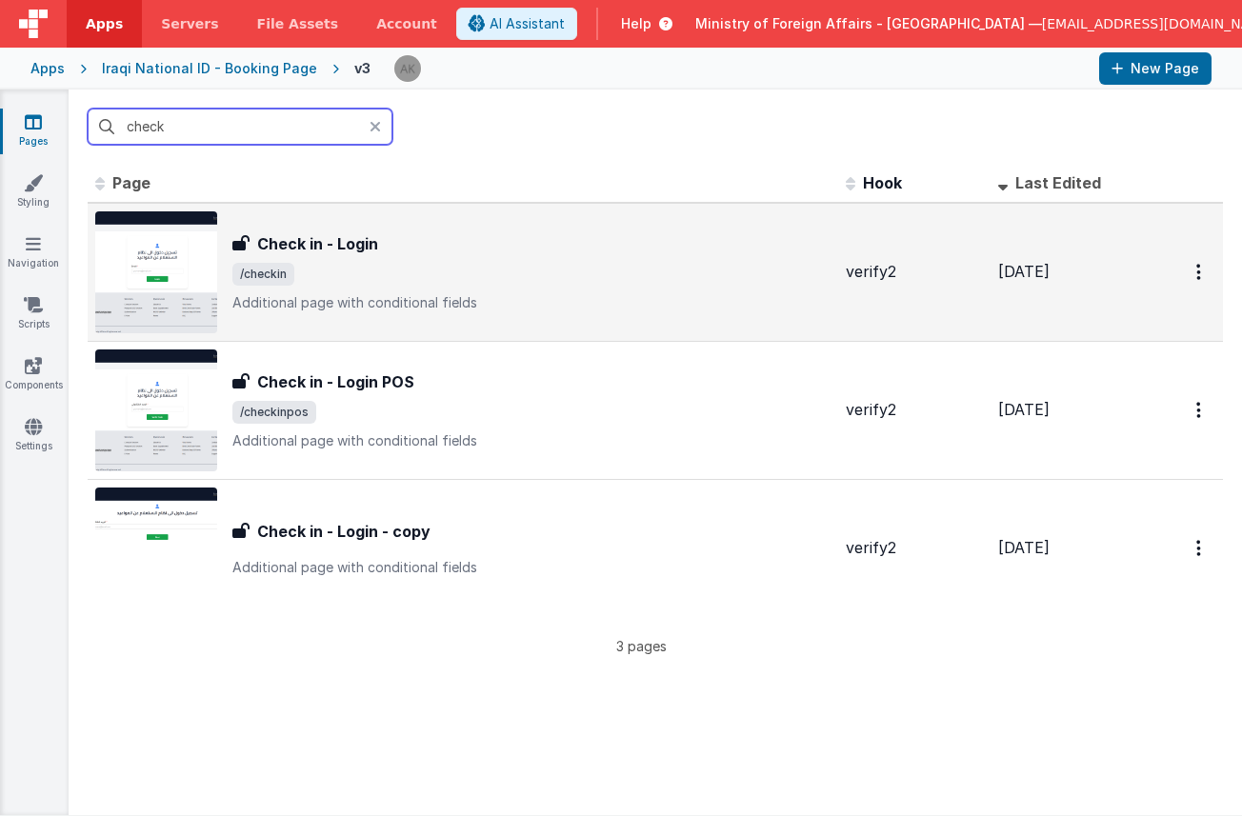
type input "check"
click at [205, 273] on img at bounding box center [156, 273] width 122 height 122
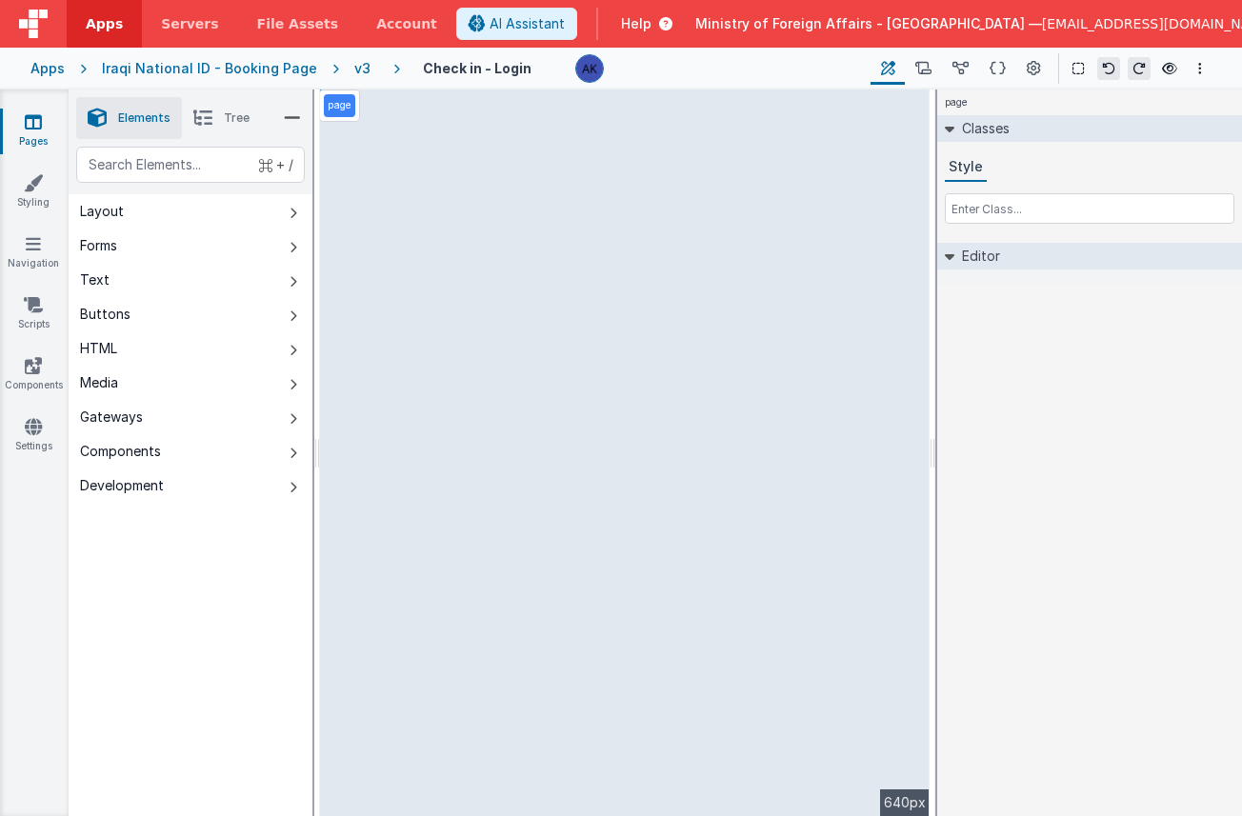
select select "verifyCode"
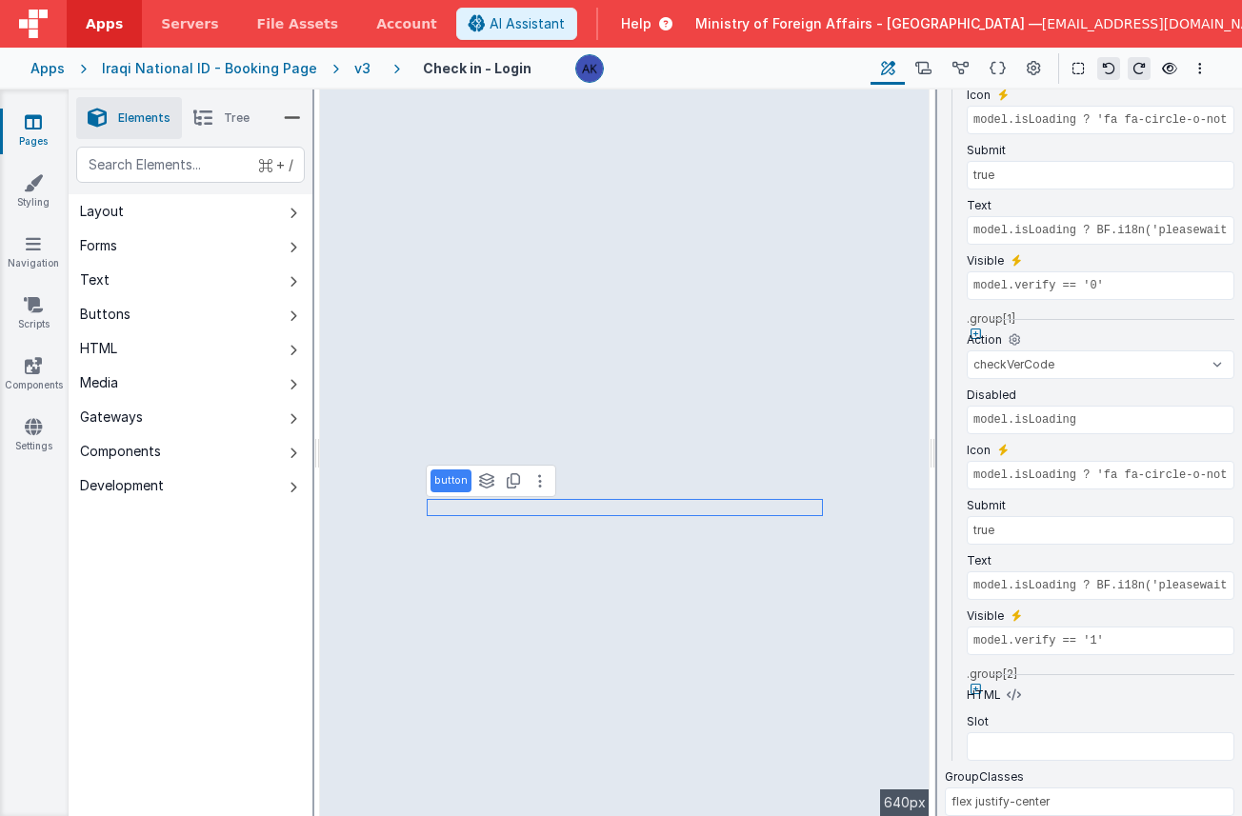
scroll to position [523, 0]
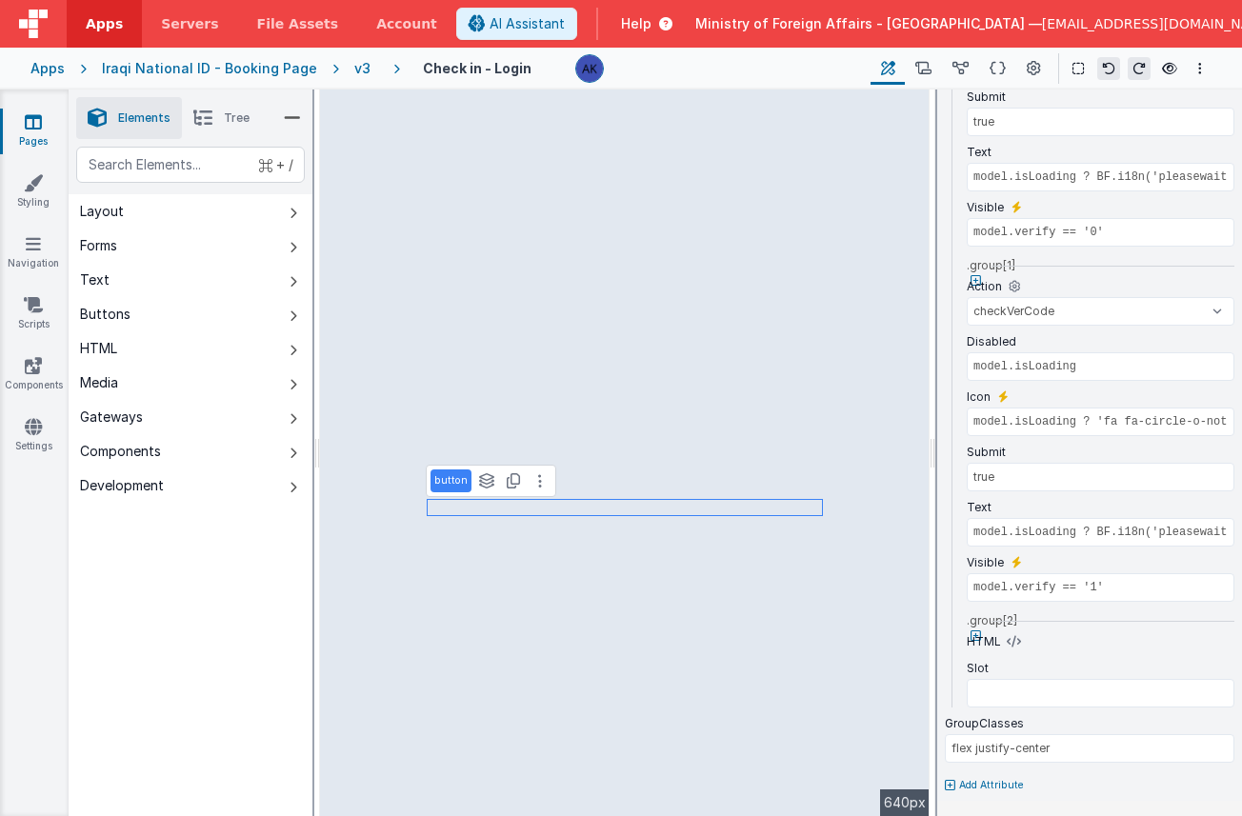
click at [354, 73] on div "v3" at bounding box center [366, 68] width 24 height 19
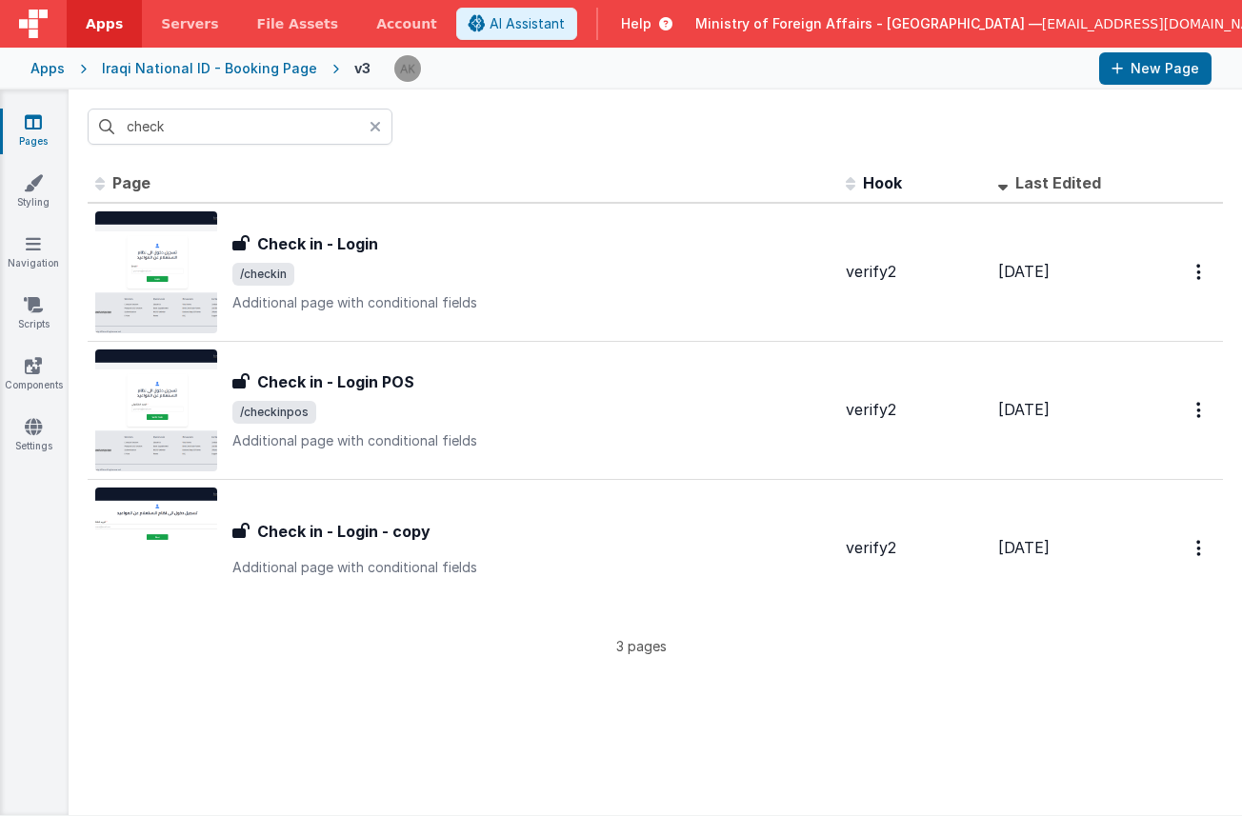
click at [373, 126] on icon at bounding box center [375, 126] width 11 height 15
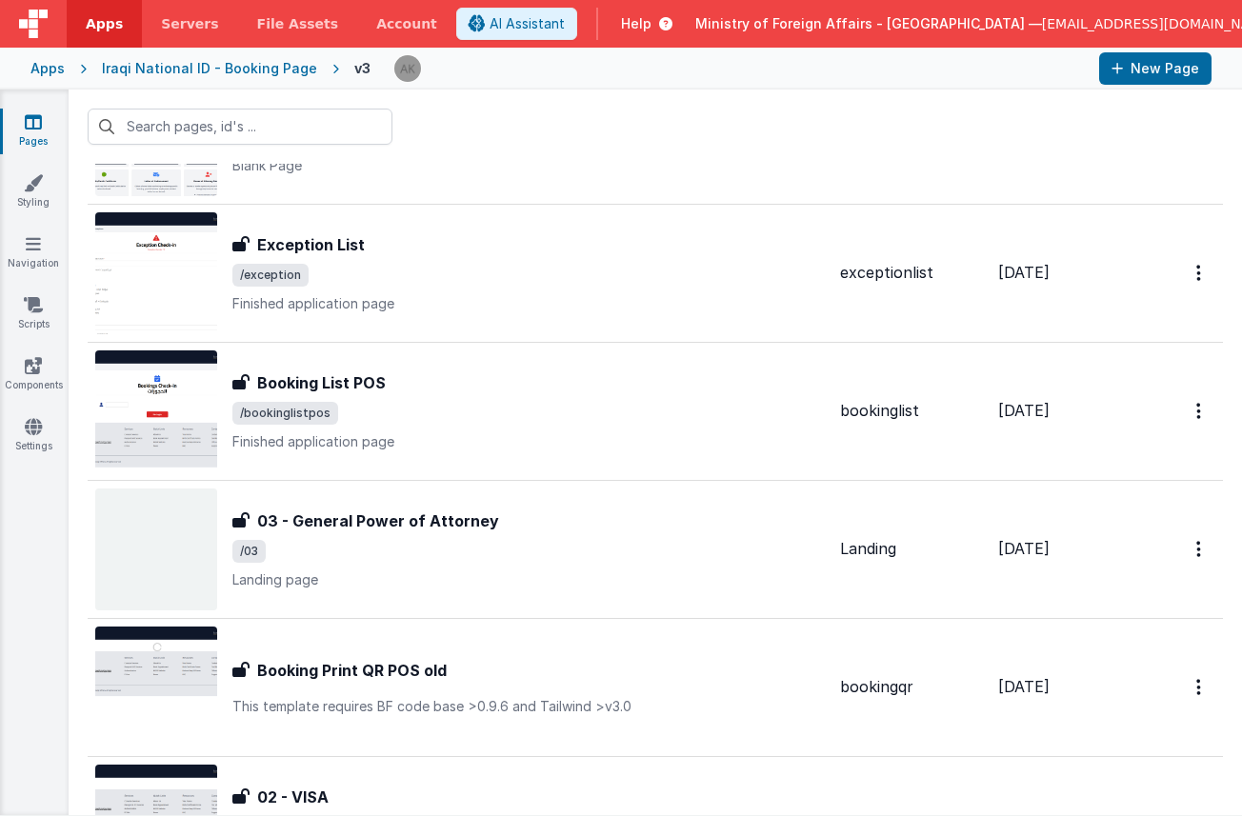
scroll to position [5823, 0]
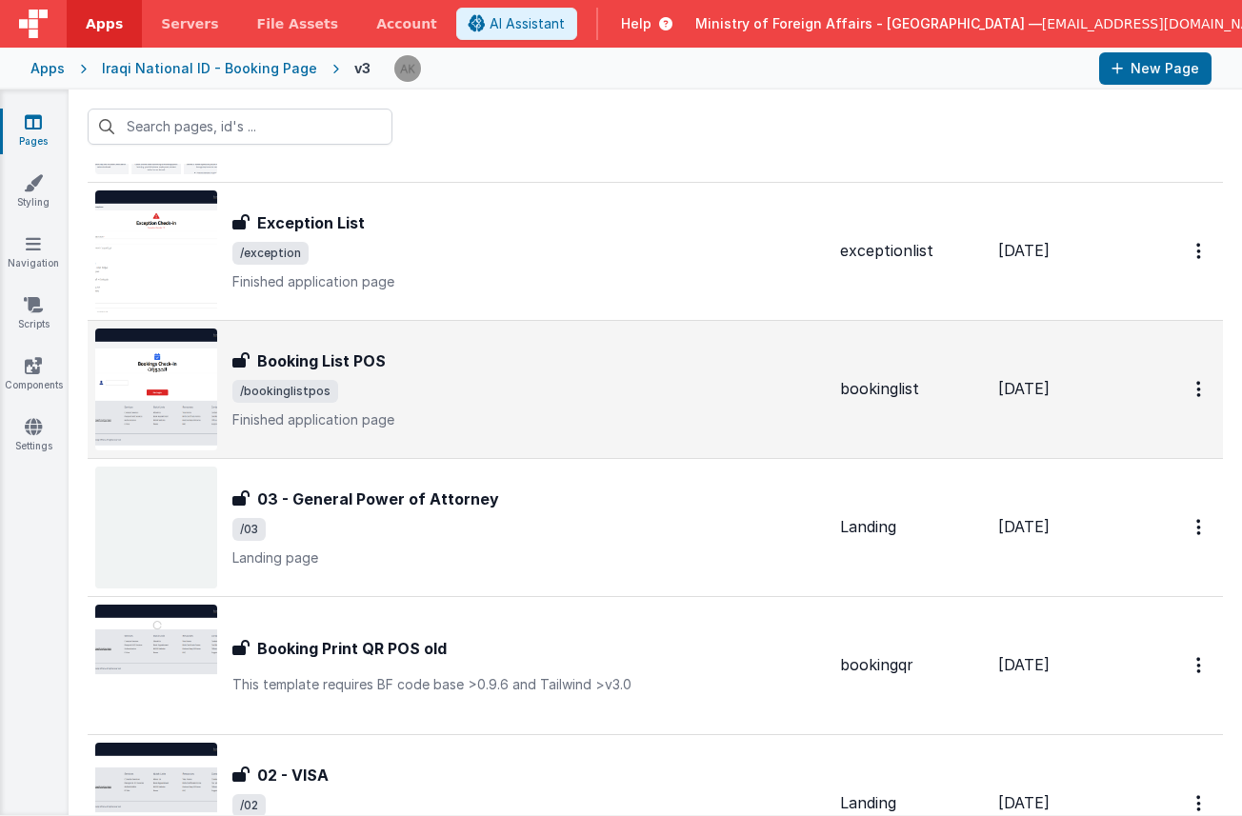
click at [193, 380] on img at bounding box center [156, 390] width 122 height 122
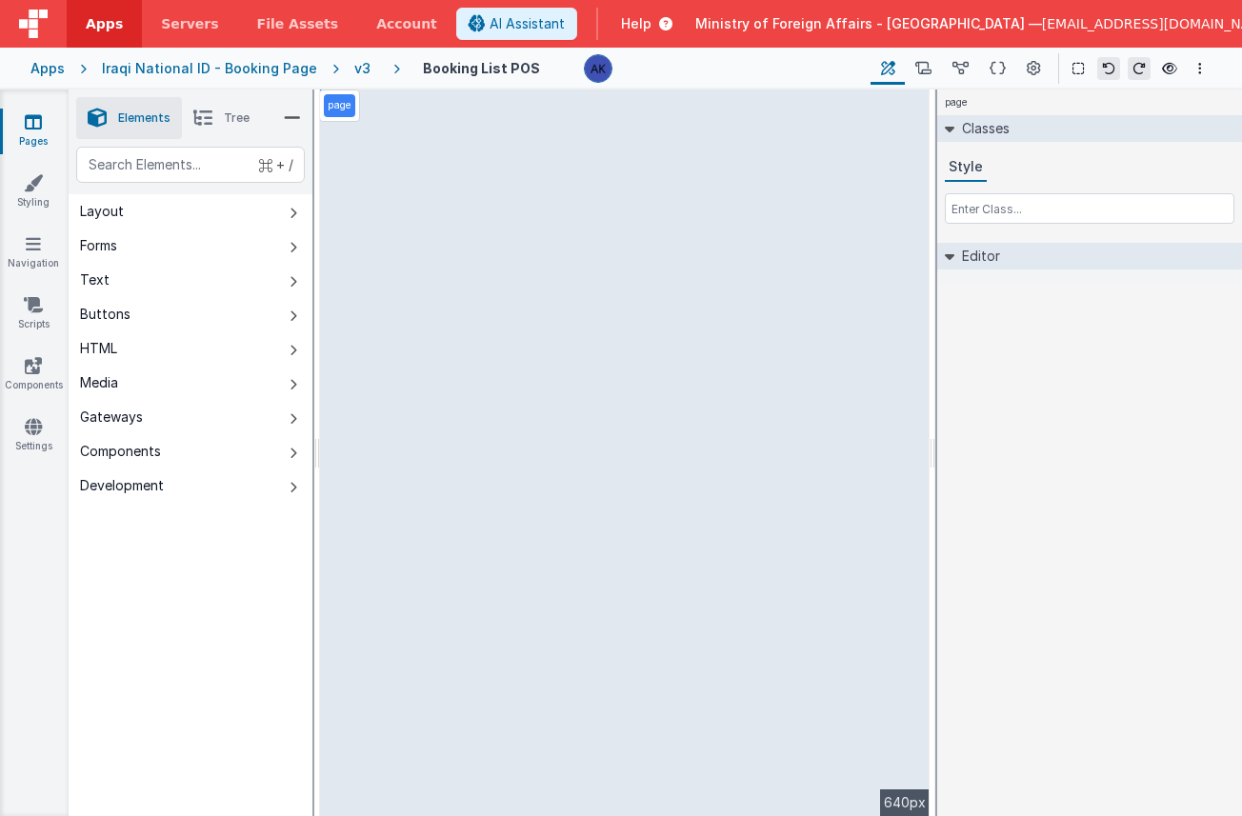
click at [356, 73] on div "v3" at bounding box center [366, 68] width 24 height 19
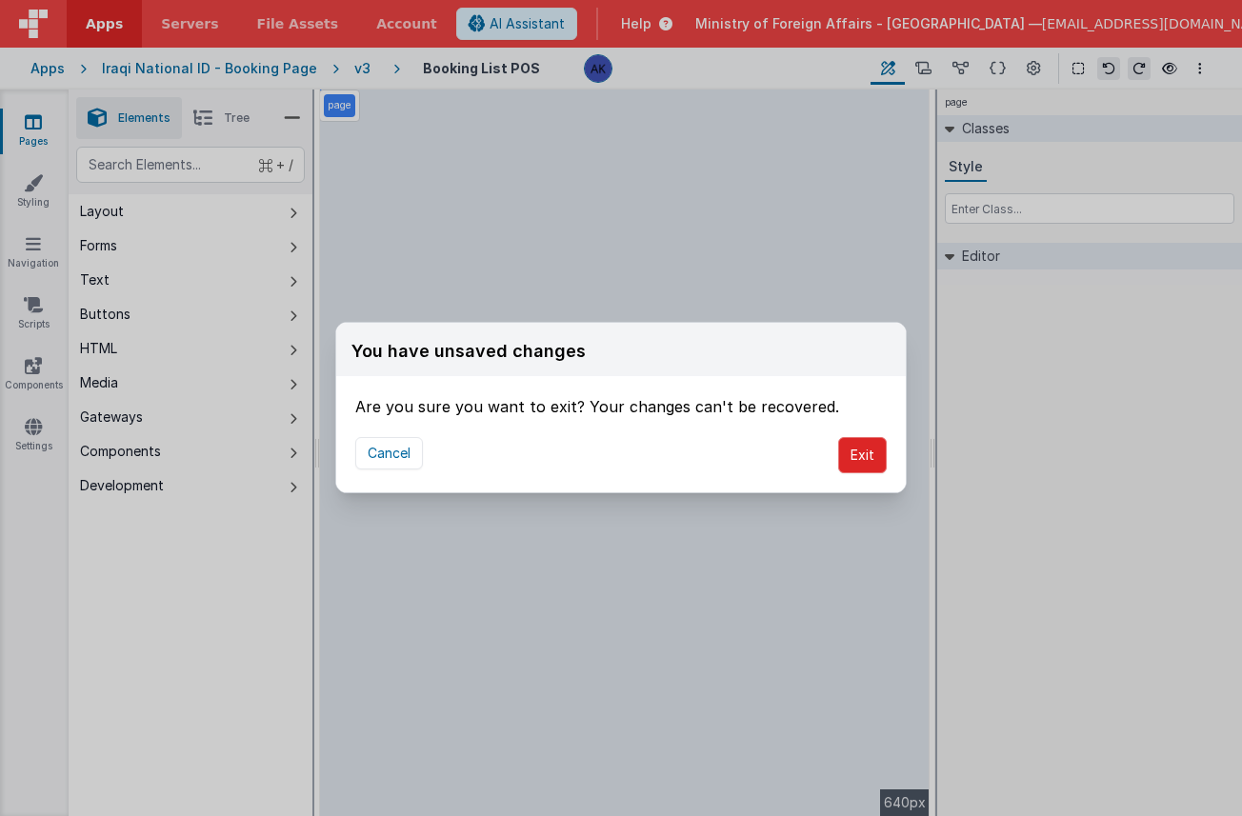
click at [854, 457] on button "Exit" at bounding box center [862, 455] width 49 height 36
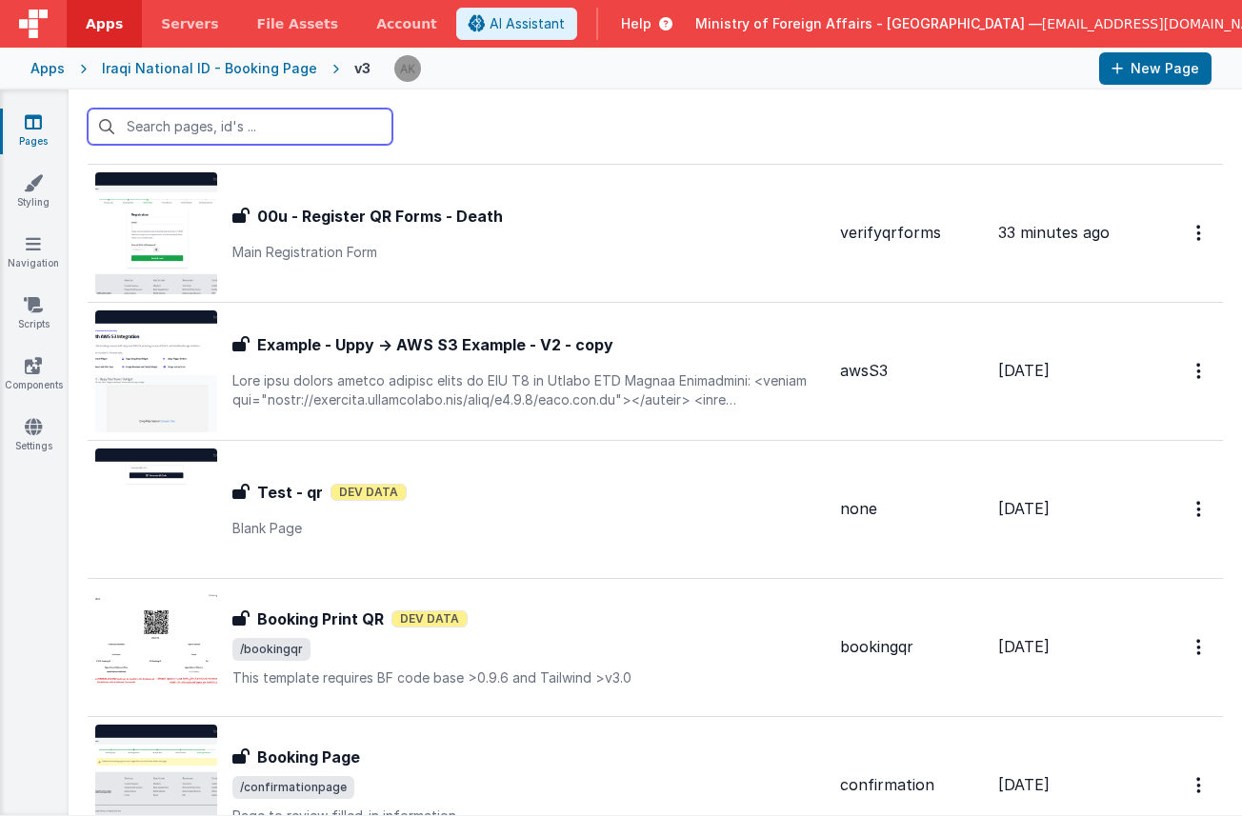
scroll to position [744, 0]
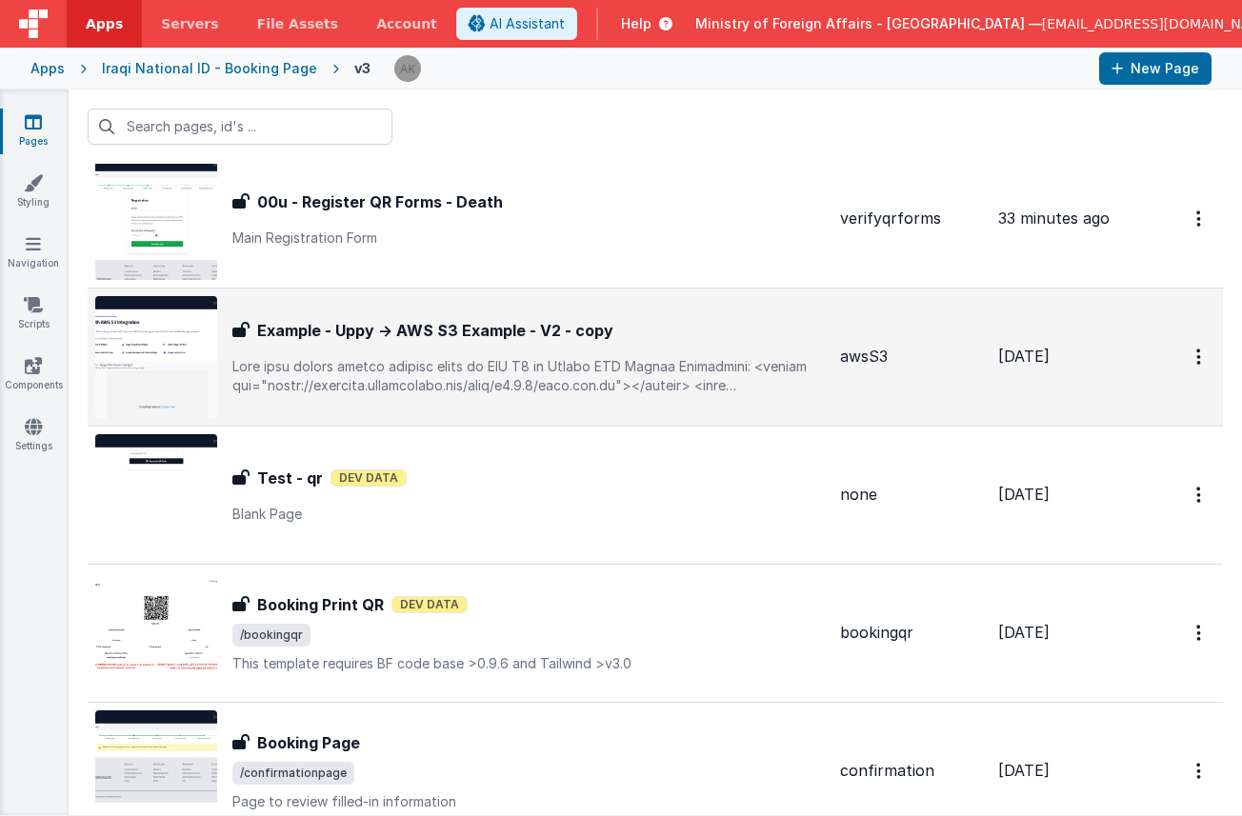
click at [471, 348] on div "Example - Uppy → AWS S3 Example - V2 - copy Example - Uppy → AWS S3 Example - V…" at bounding box center [528, 357] width 593 height 76
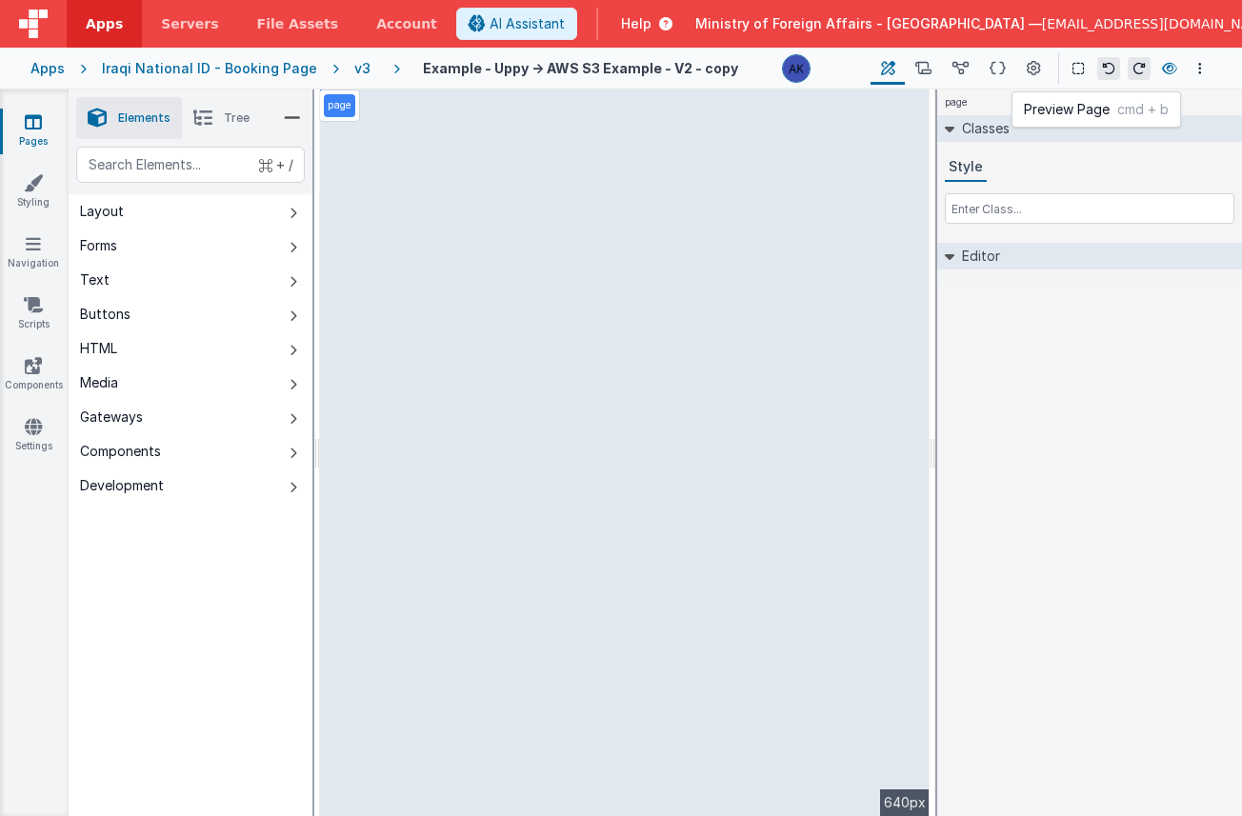
click at [1154, 68] on button at bounding box center [1170, 68] width 23 height 27
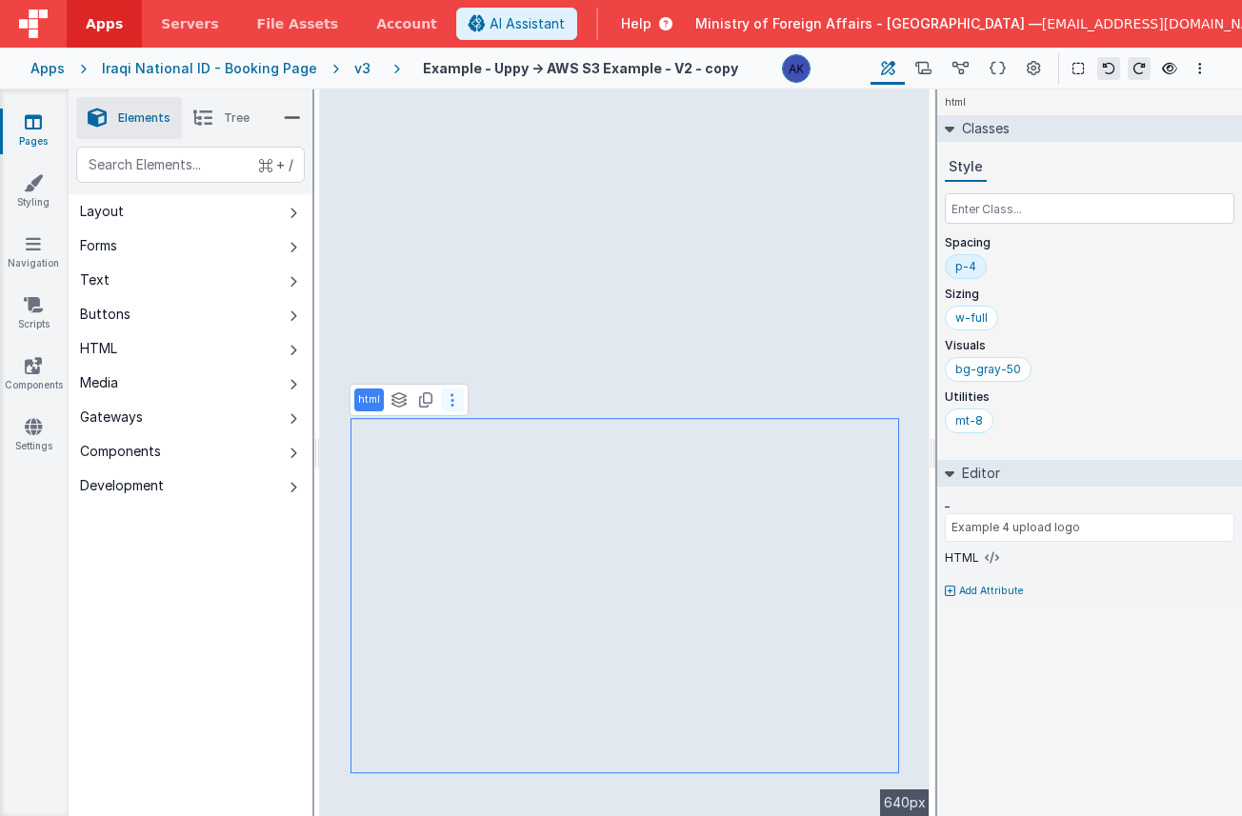
click at [448, 403] on button at bounding box center [452, 400] width 23 height 23
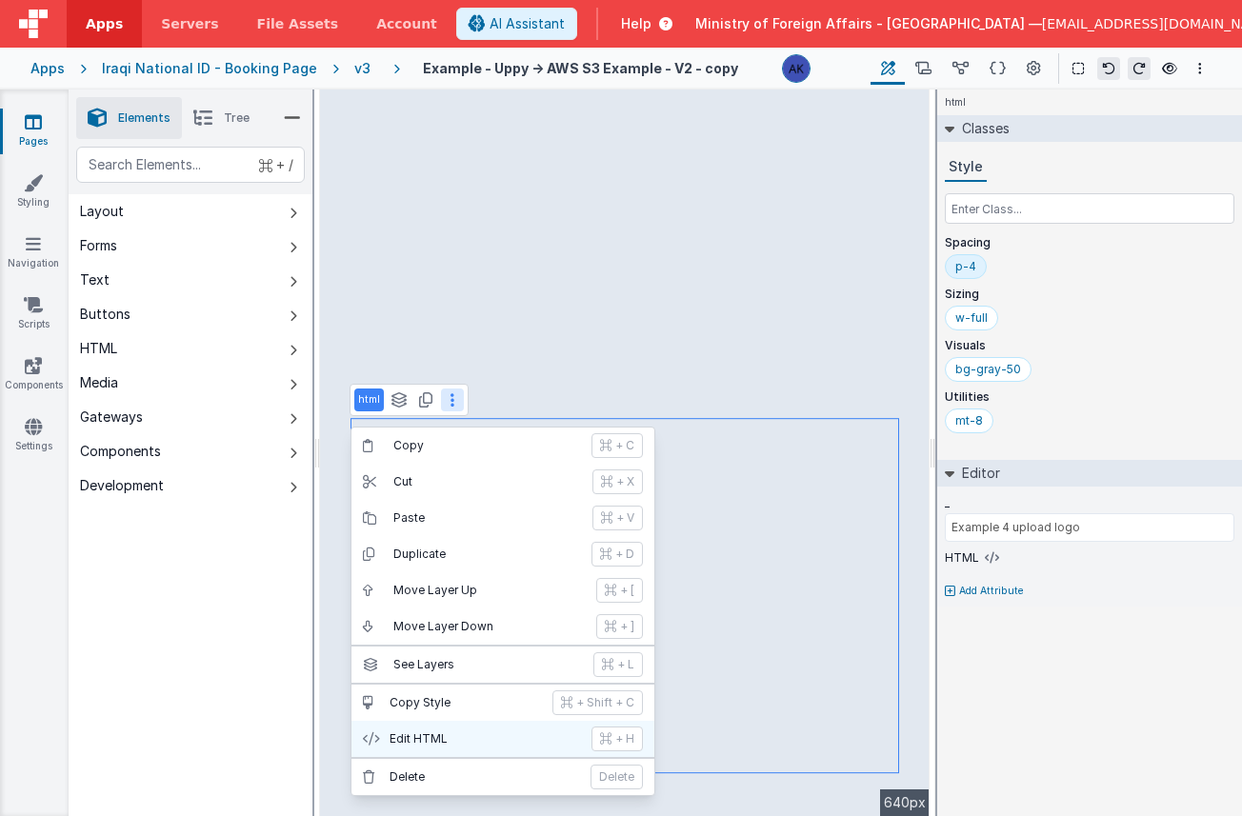
click at [486, 741] on p "Edit HTML" at bounding box center [485, 739] width 191 height 15
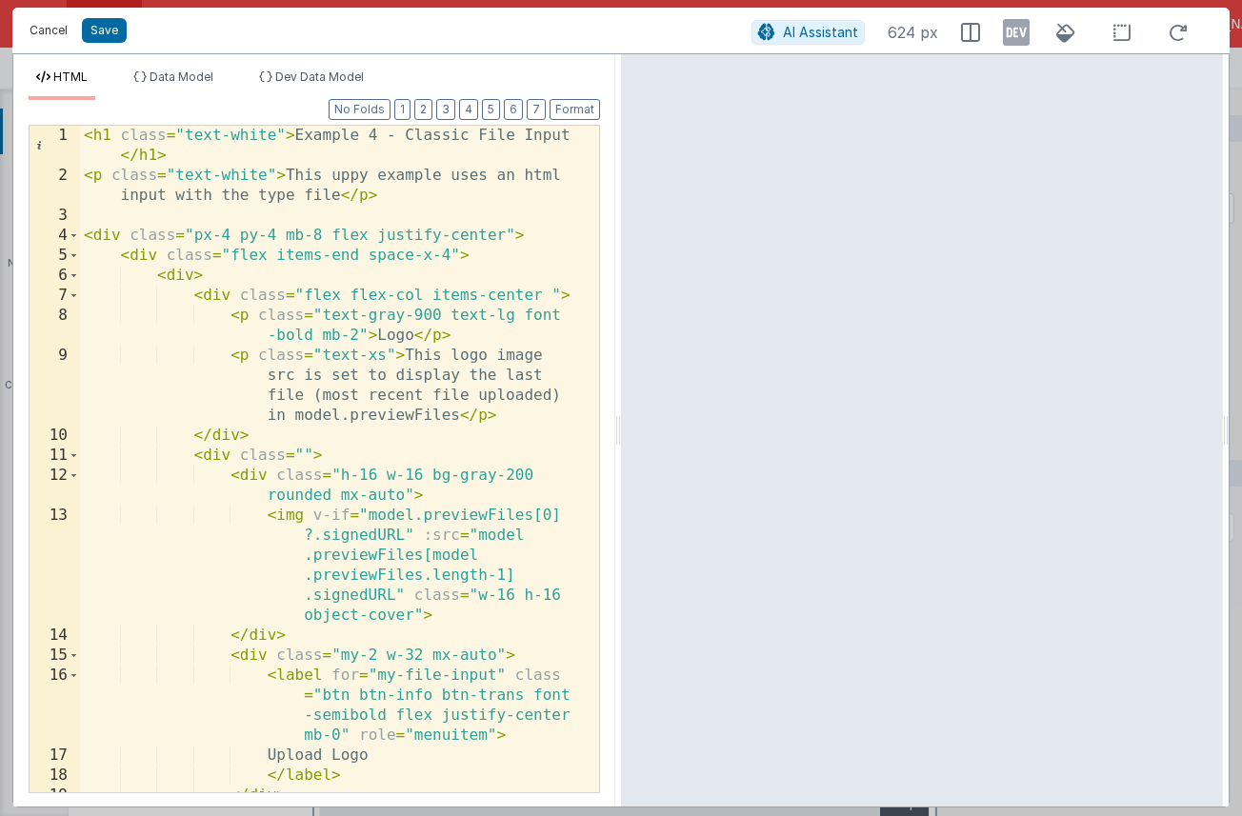
click at [49, 28] on button "Cancel" at bounding box center [48, 30] width 57 height 27
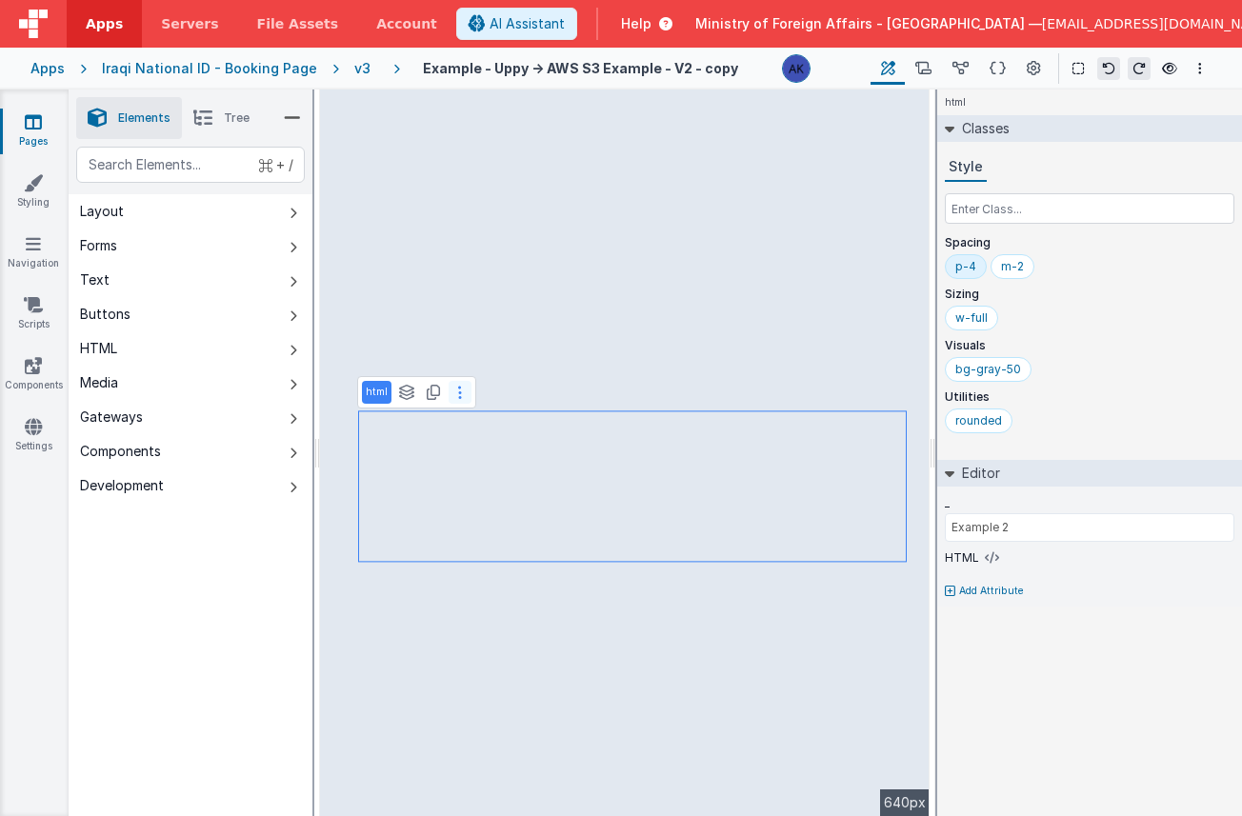
click at [464, 396] on button at bounding box center [460, 392] width 23 height 23
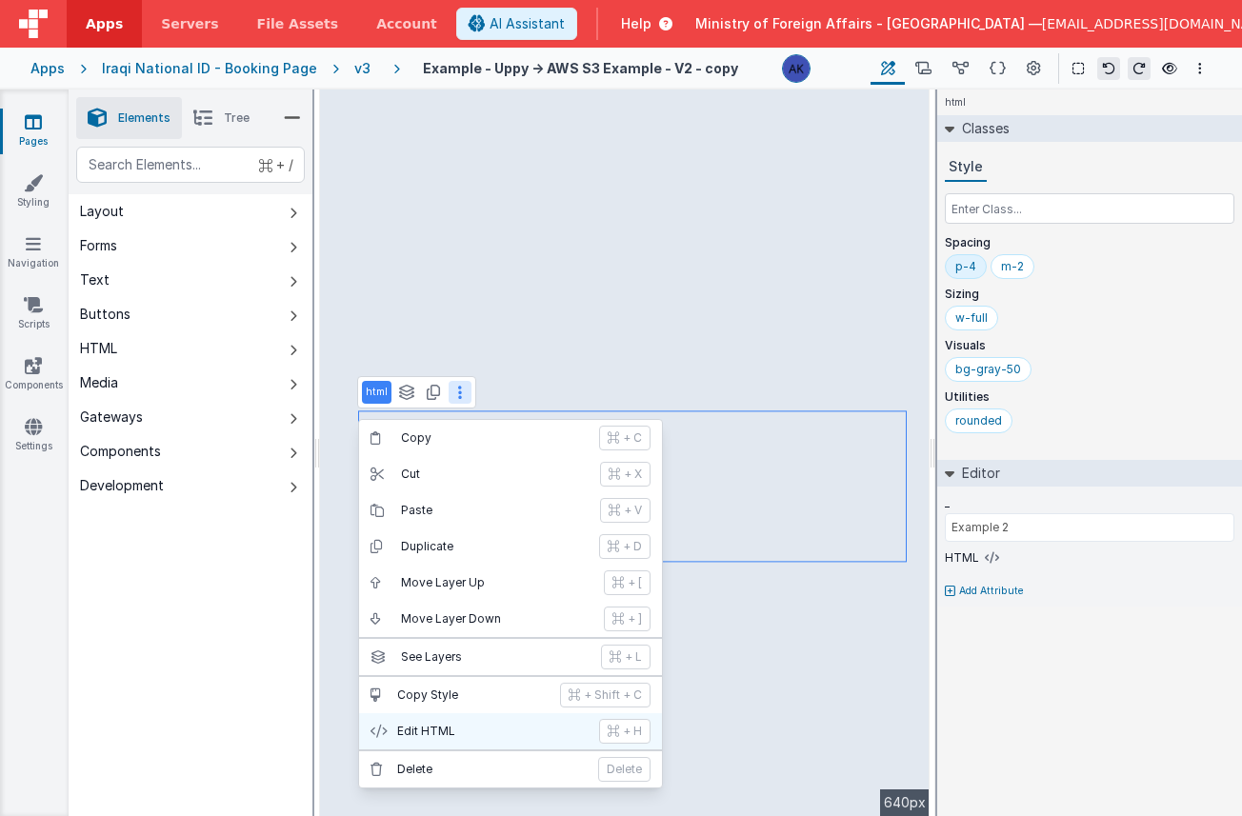
click at [474, 720] on button "Edit HTML + H" at bounding box center [510, 732] width 303 height 36
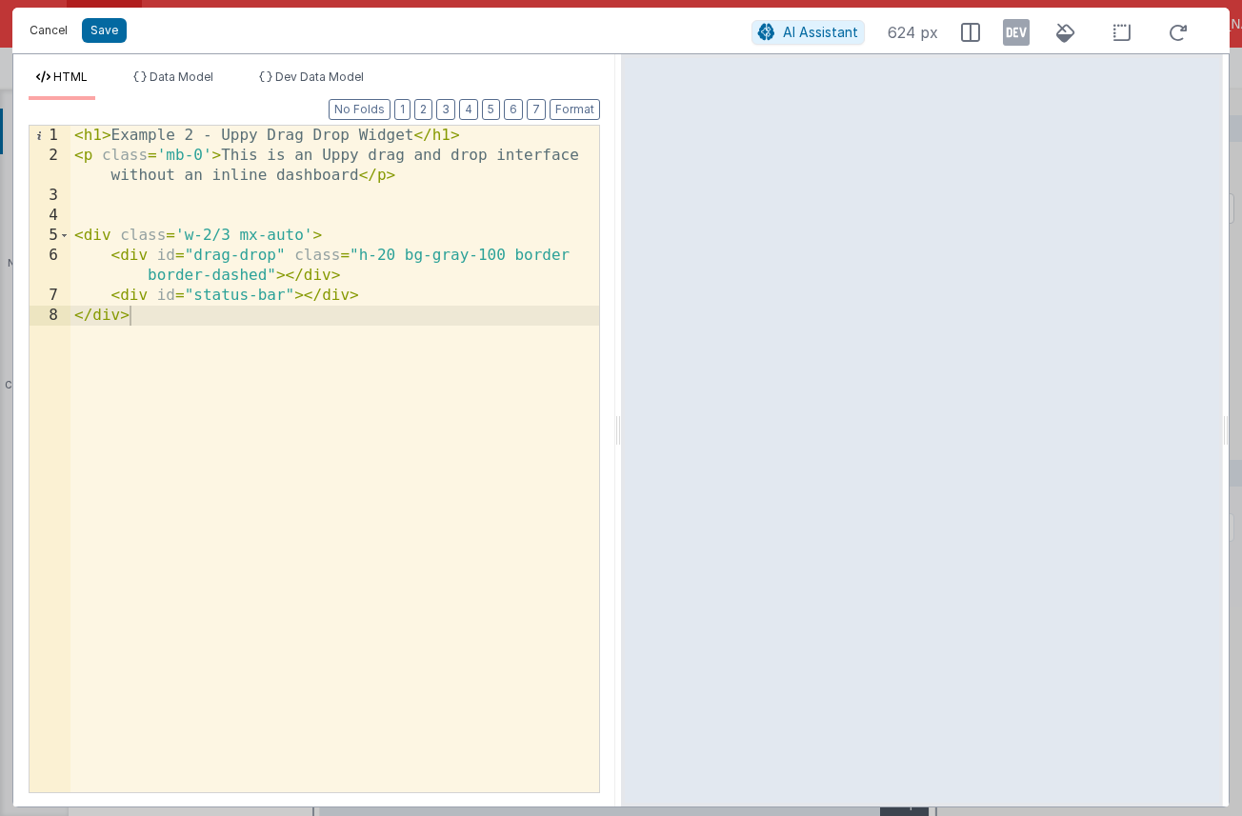
click at [44, 38] on button "Cancel" at bounding box center [48, 30] width 57 height 27
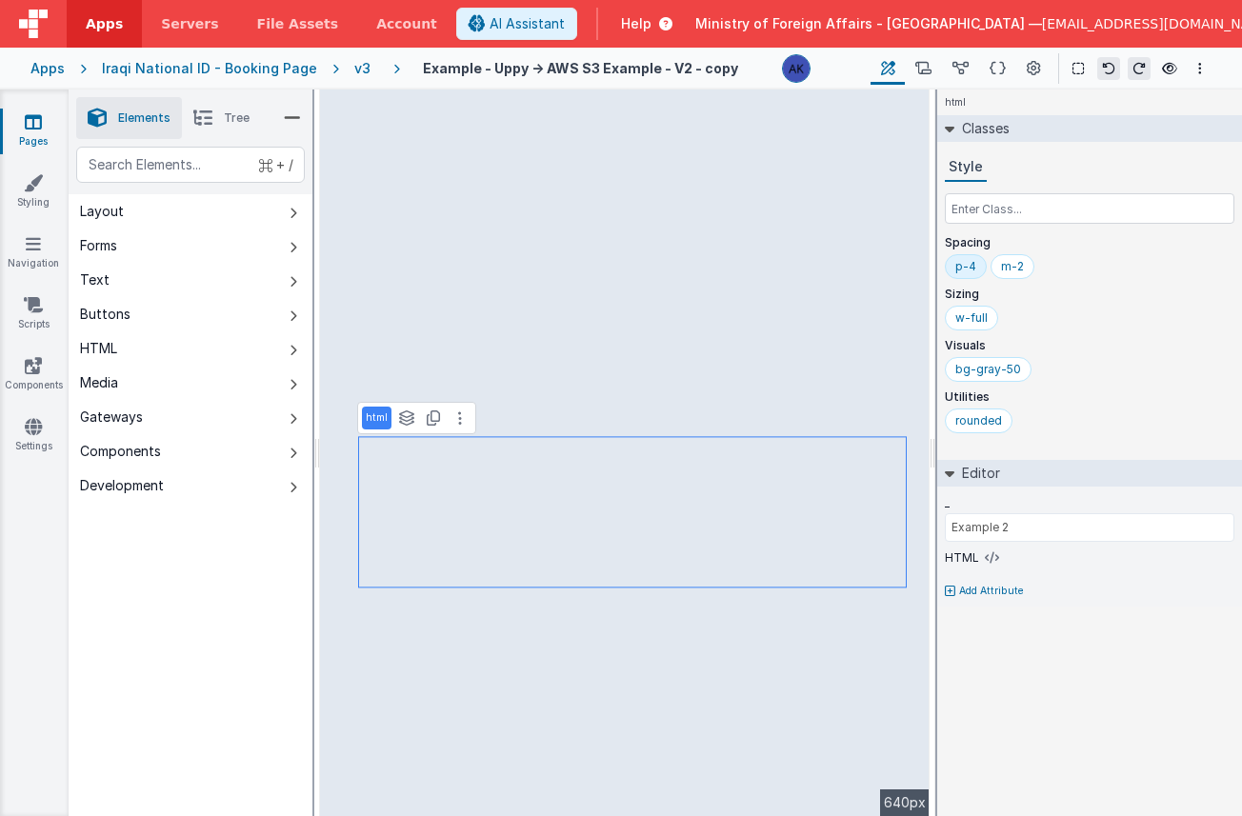
type input "Example 1"
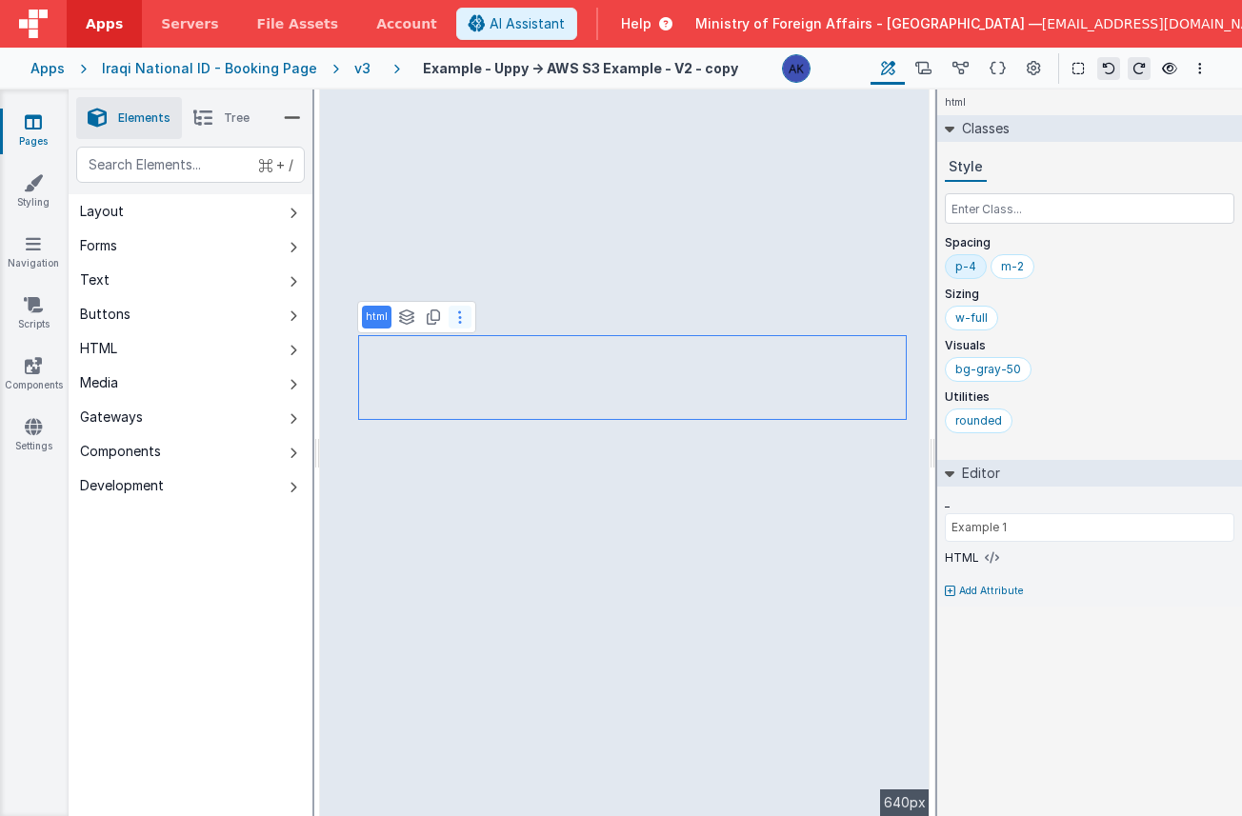
click at [462, 322] on button at bounding box center [460, 317] width 23 height 23
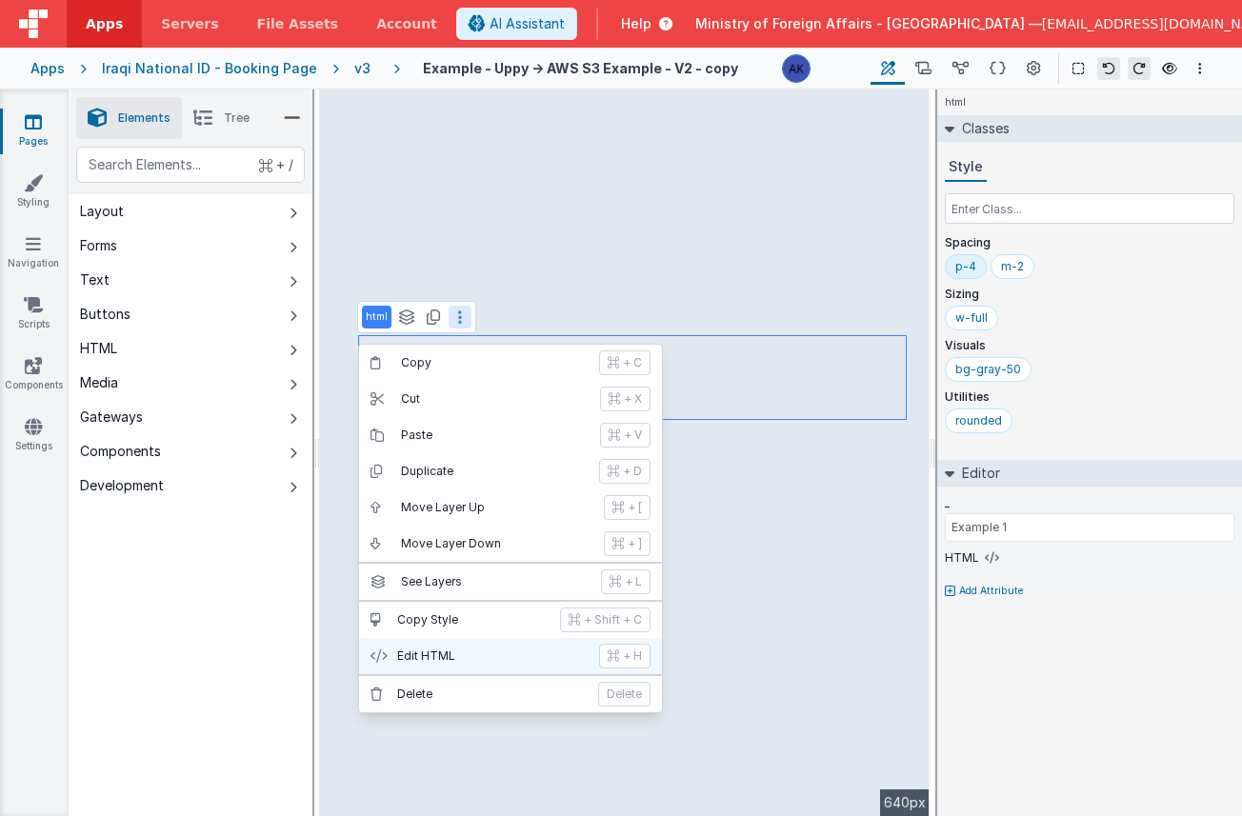
click at [484, 653] on p "Edit HTML" at bounding box center [492, 656] width 191 height 15
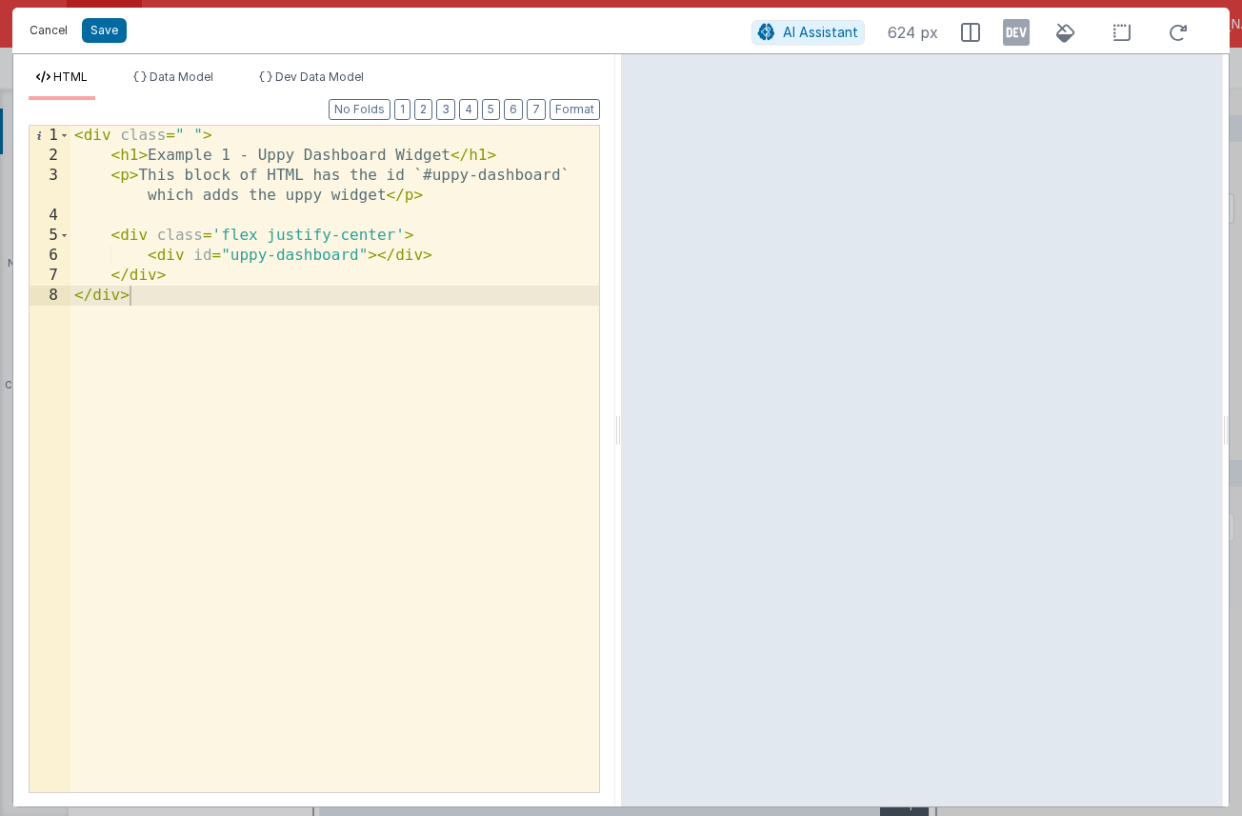
click at [57, 27] on button "Cancel" at bounding box center [48, 30] width 57 height 27
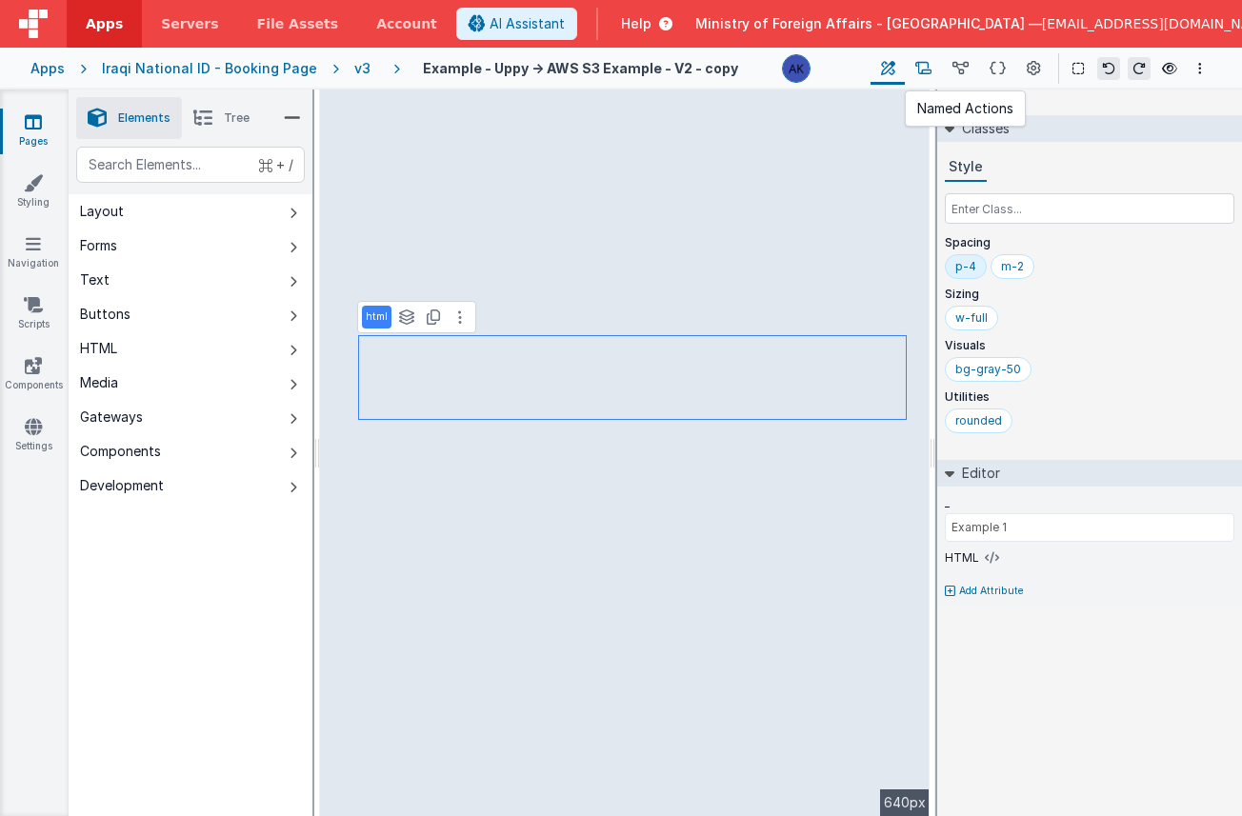
click at [934, 61] on button at bounding box center [923, 68] width 37 height 32
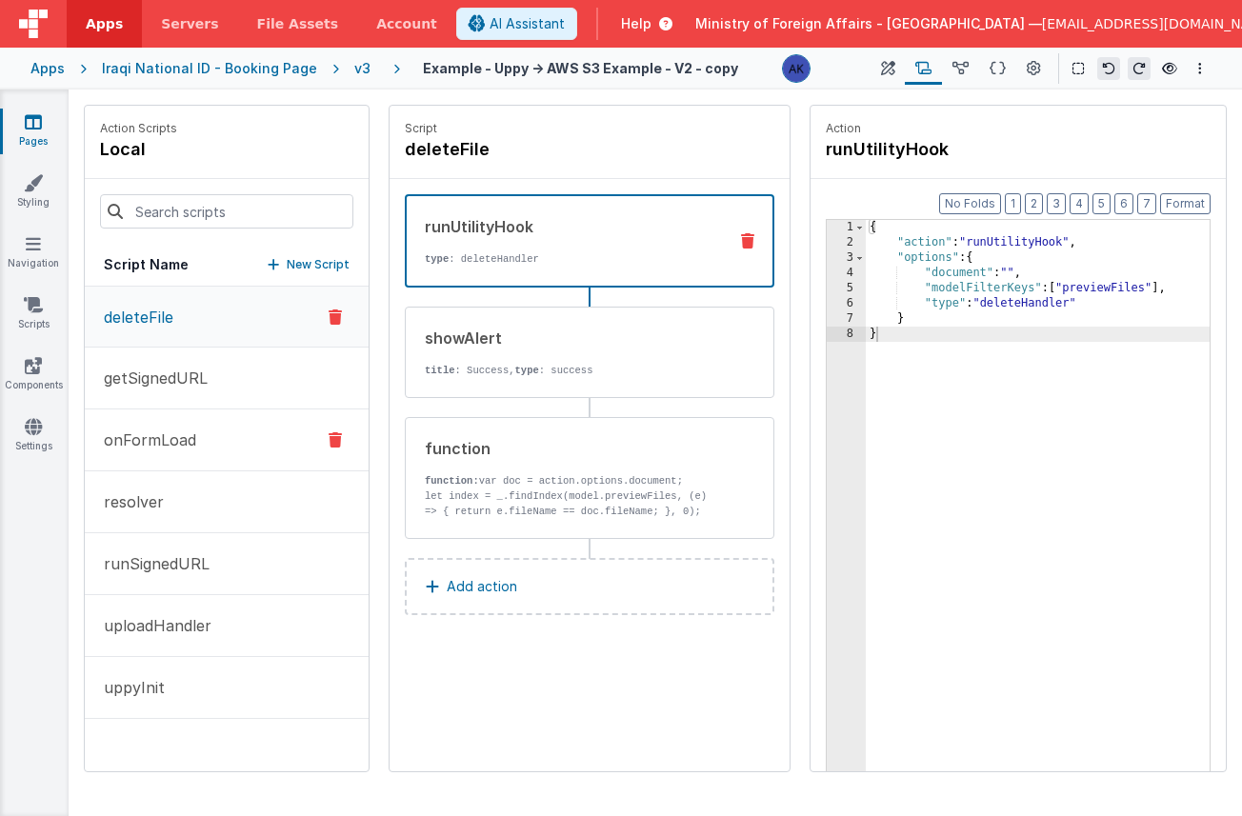
click at [246, 433] on button "onFormLoad" at bounding box center [227, 441] width 284 height 62
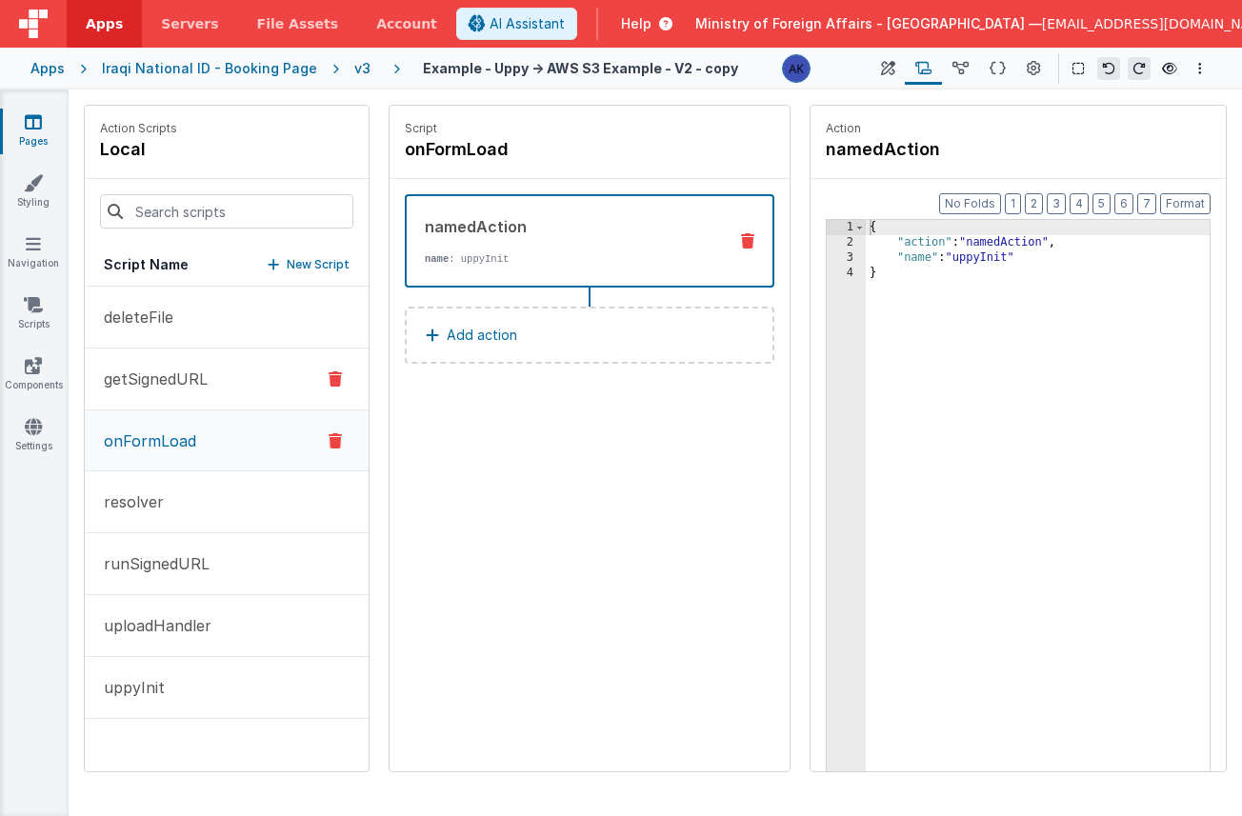
click at [203, 356] on button "getSignedURL" at bounding box center [227, 380] width 284 height 62
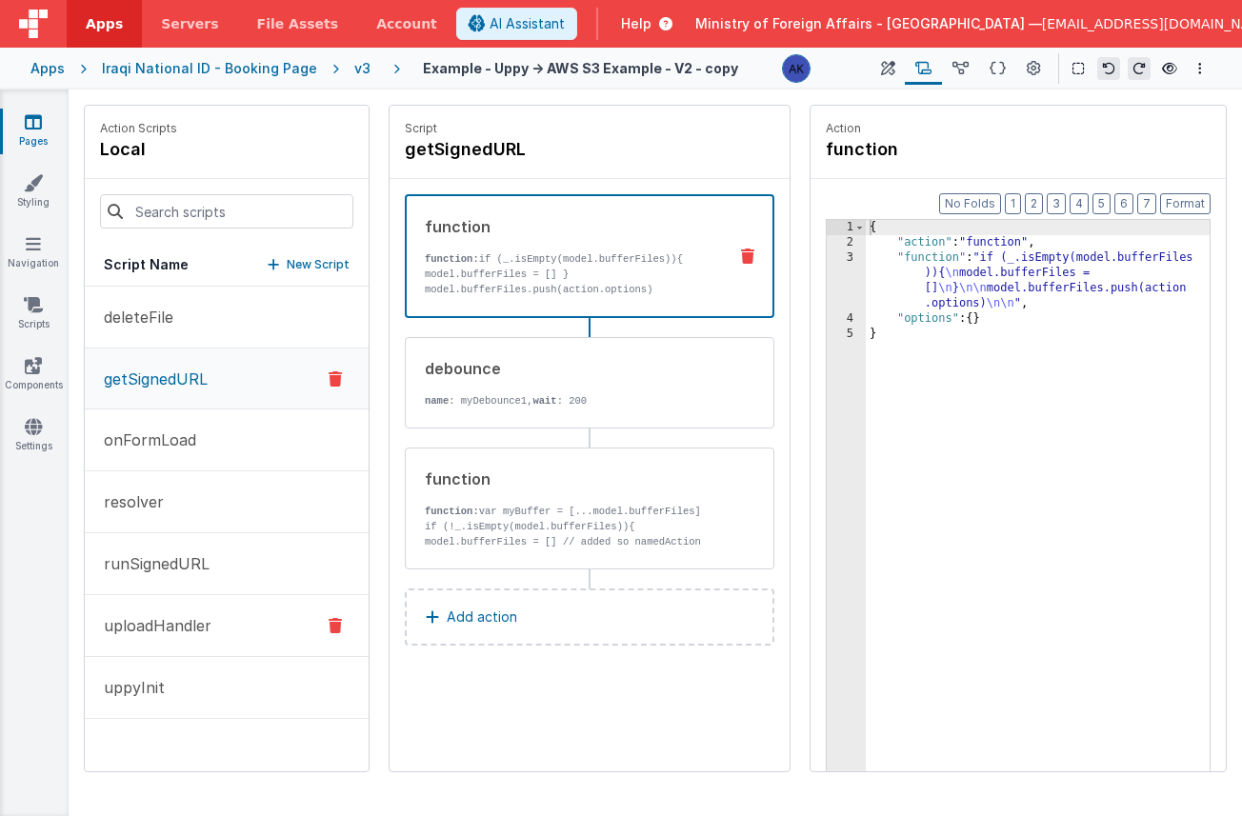
click at [162, 632] on p "uploadHandler" at bounding box center [151, 626] width 119 height 23
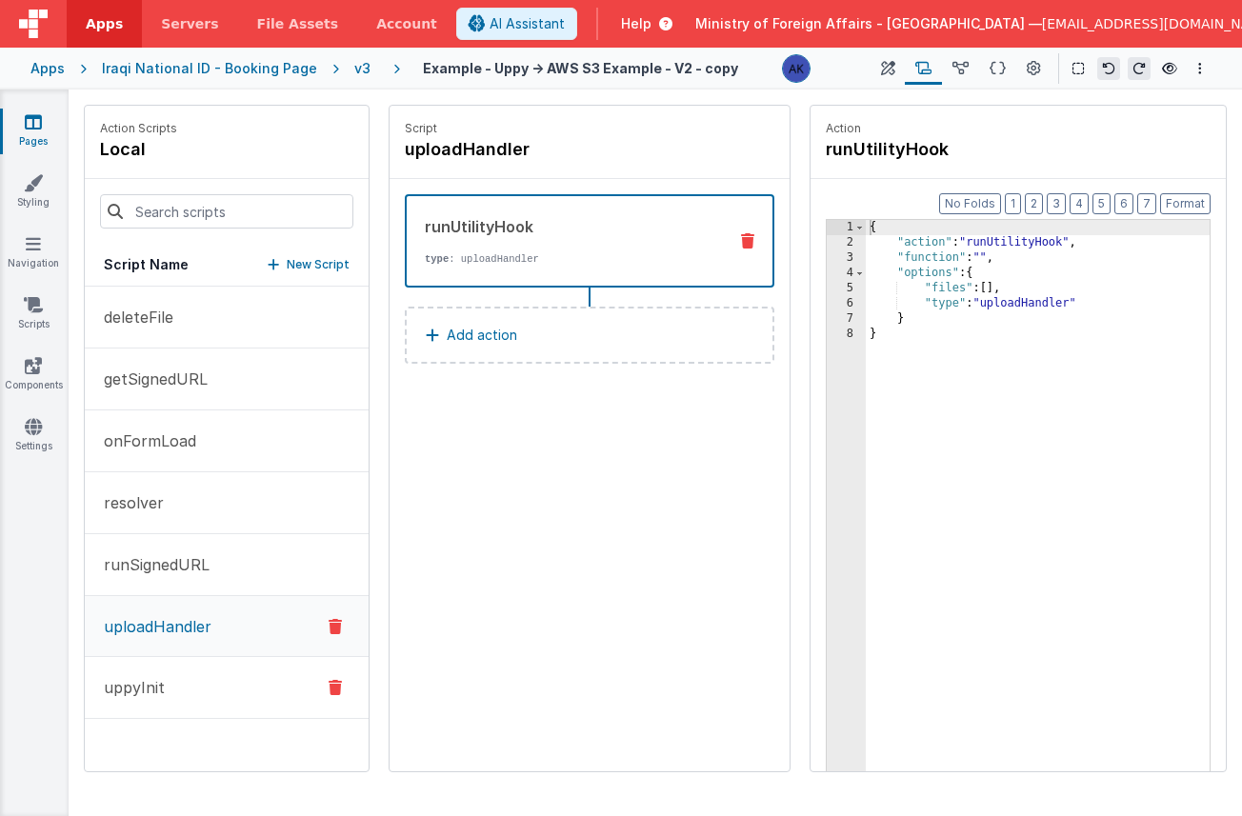
click at [165, 677] on button "uppyInit" at bounding box center [227, 688] width 284 height 62
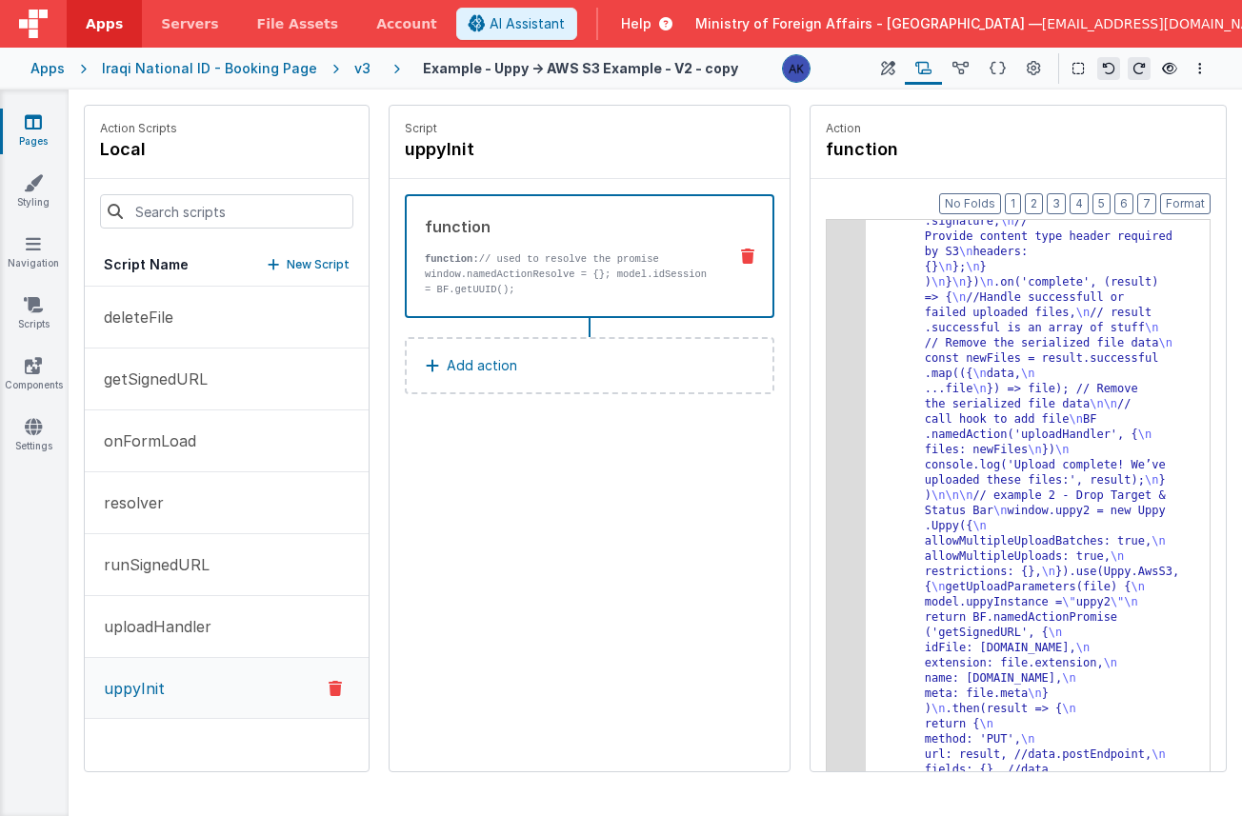
scroll to position [448, 0]
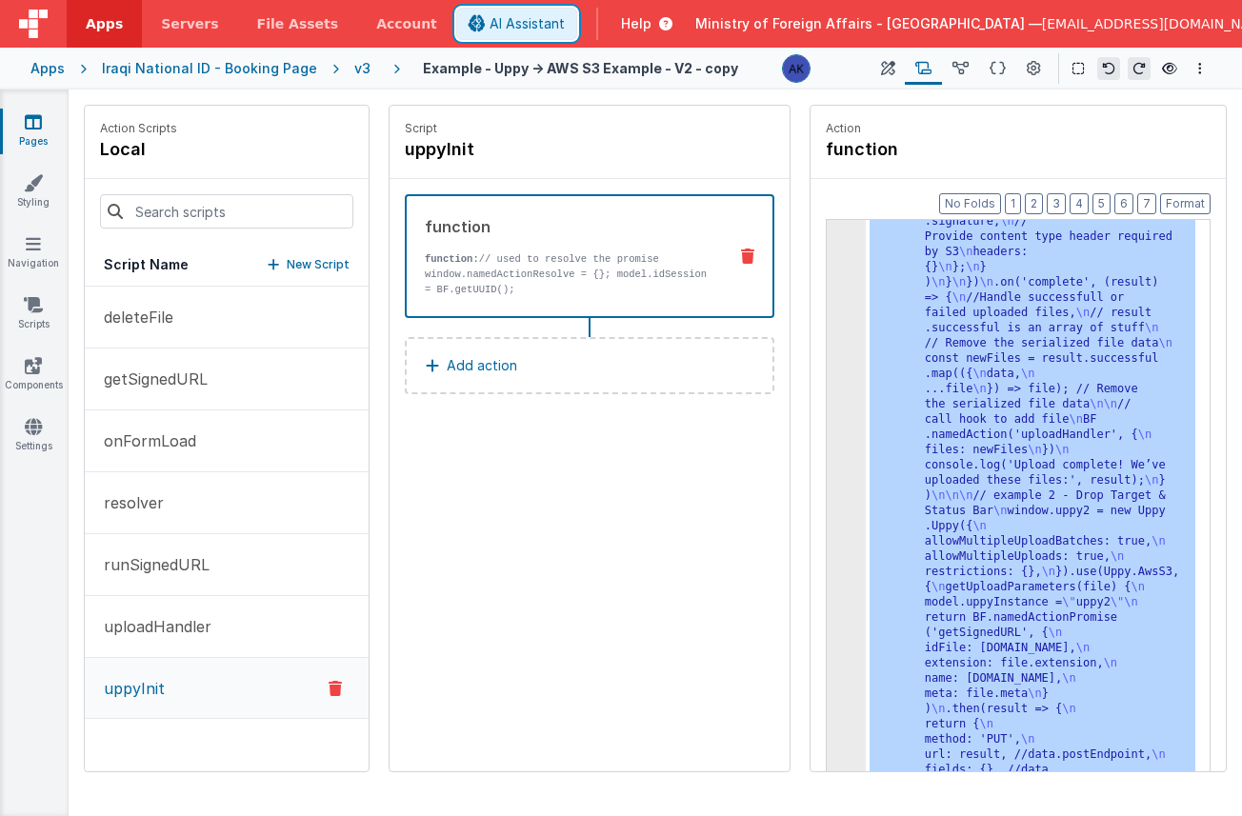
click at [565, 27] on span "AI Assistant" at bounding box center [527, 23] width 75 height 19
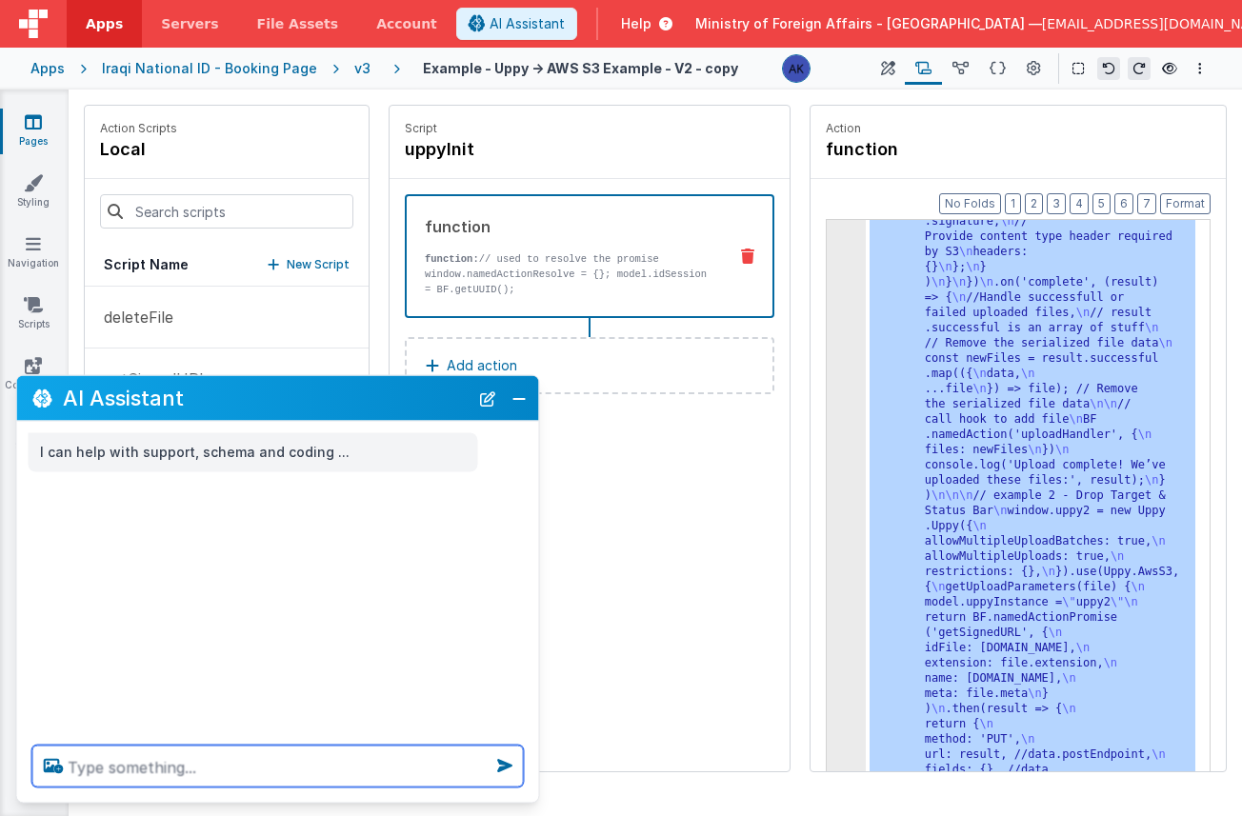
paste textarea "{ "action": "function", "function": "// used to resolve the promise\nwindow.nam…"
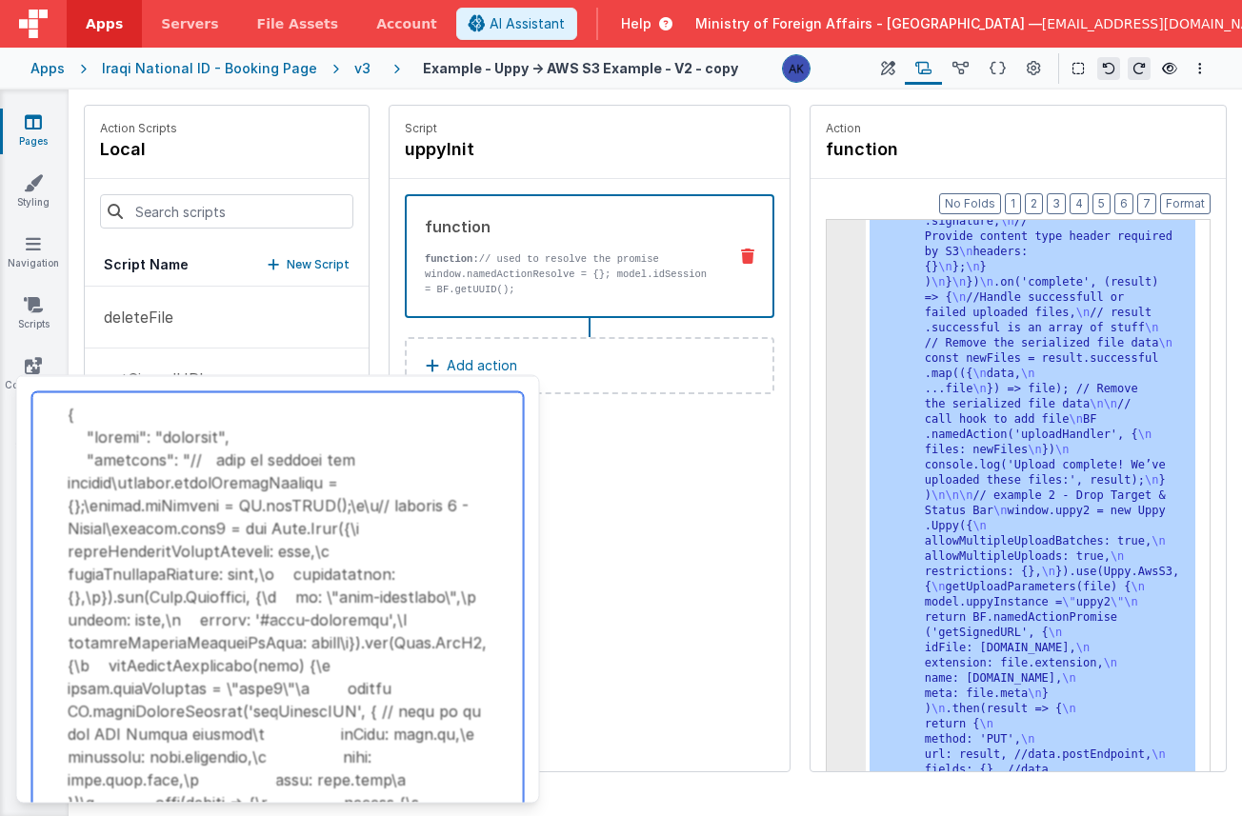
scroll to position [2228, 0]
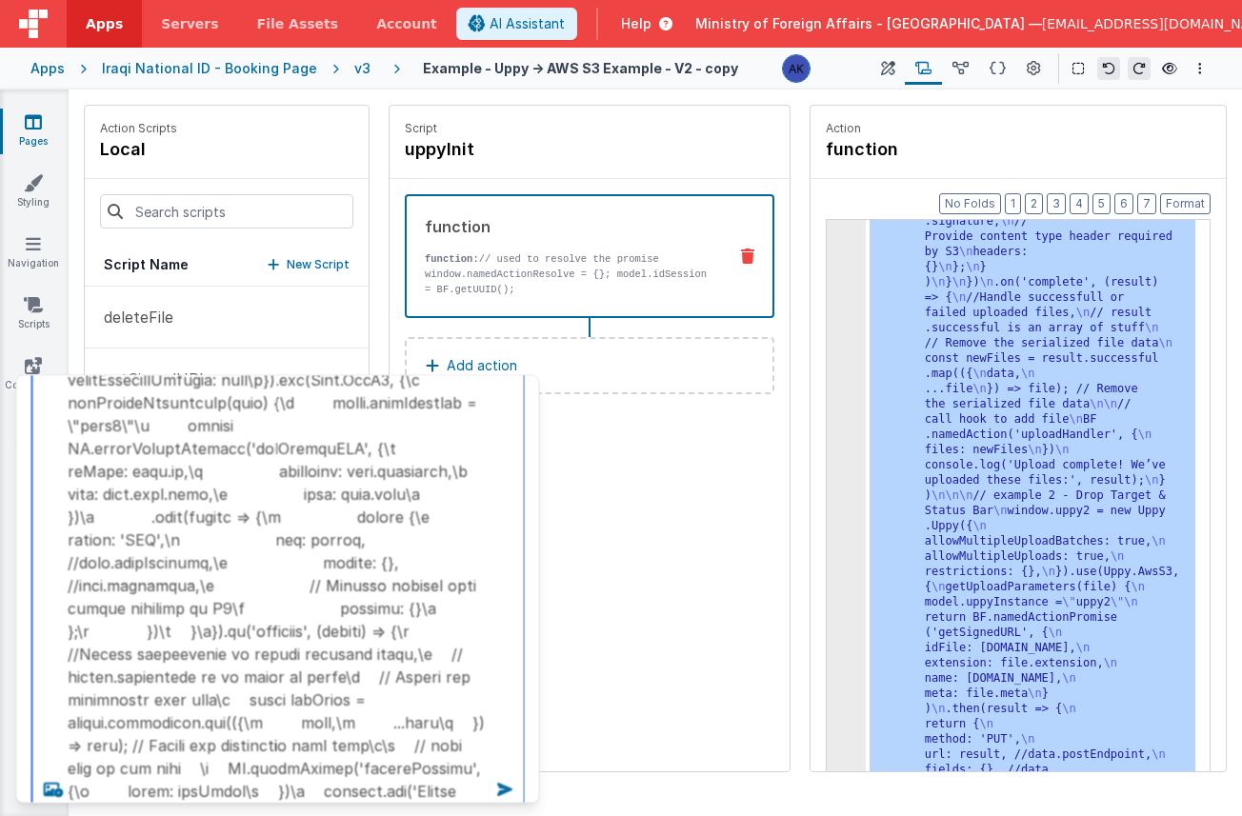
type textarea "{ "action": "function", "function": "// used to resolve the promise\nwindow.nam…"
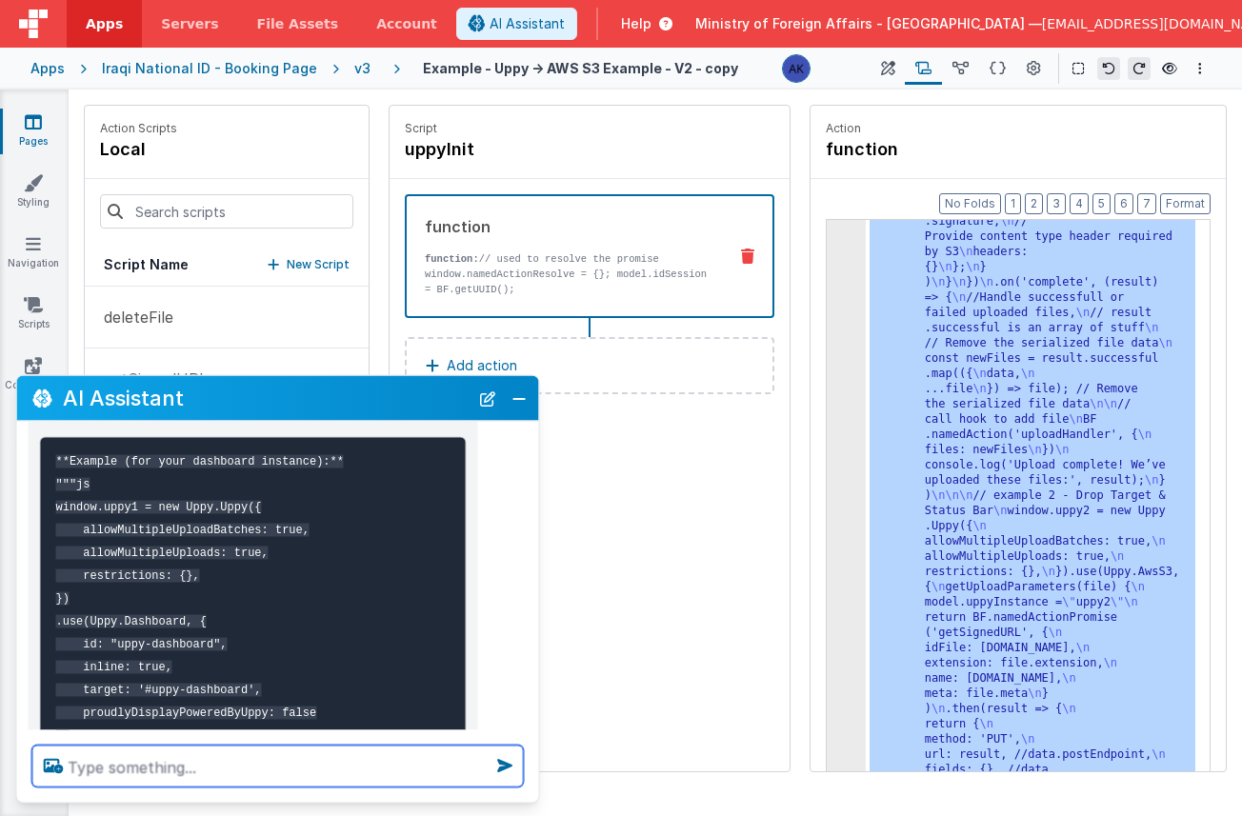
scroll to position [2552, 0]
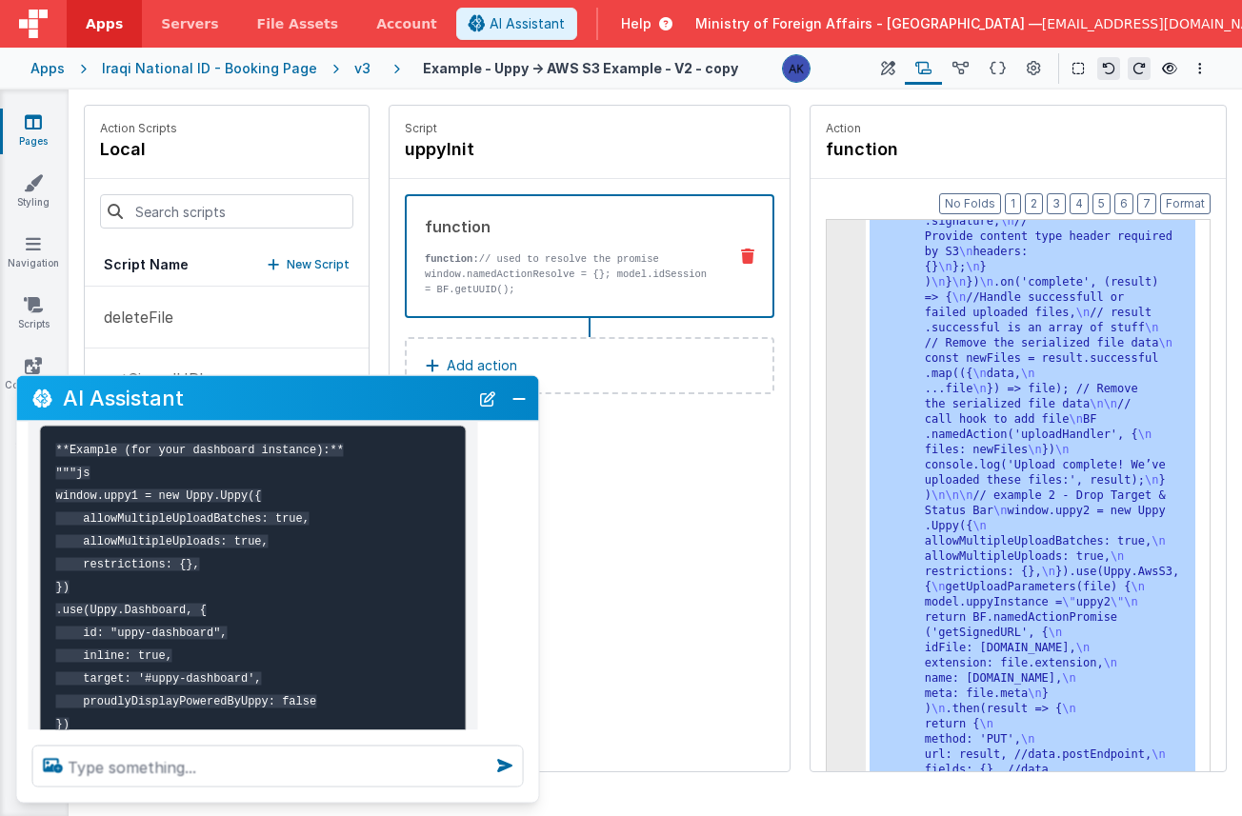
click at [243, 631] on code "**Example (for your dashboard instance):** """js window.uppy1 = new Uppy.Uppy({…" at bounding box center [241, 610] width 371 height 333
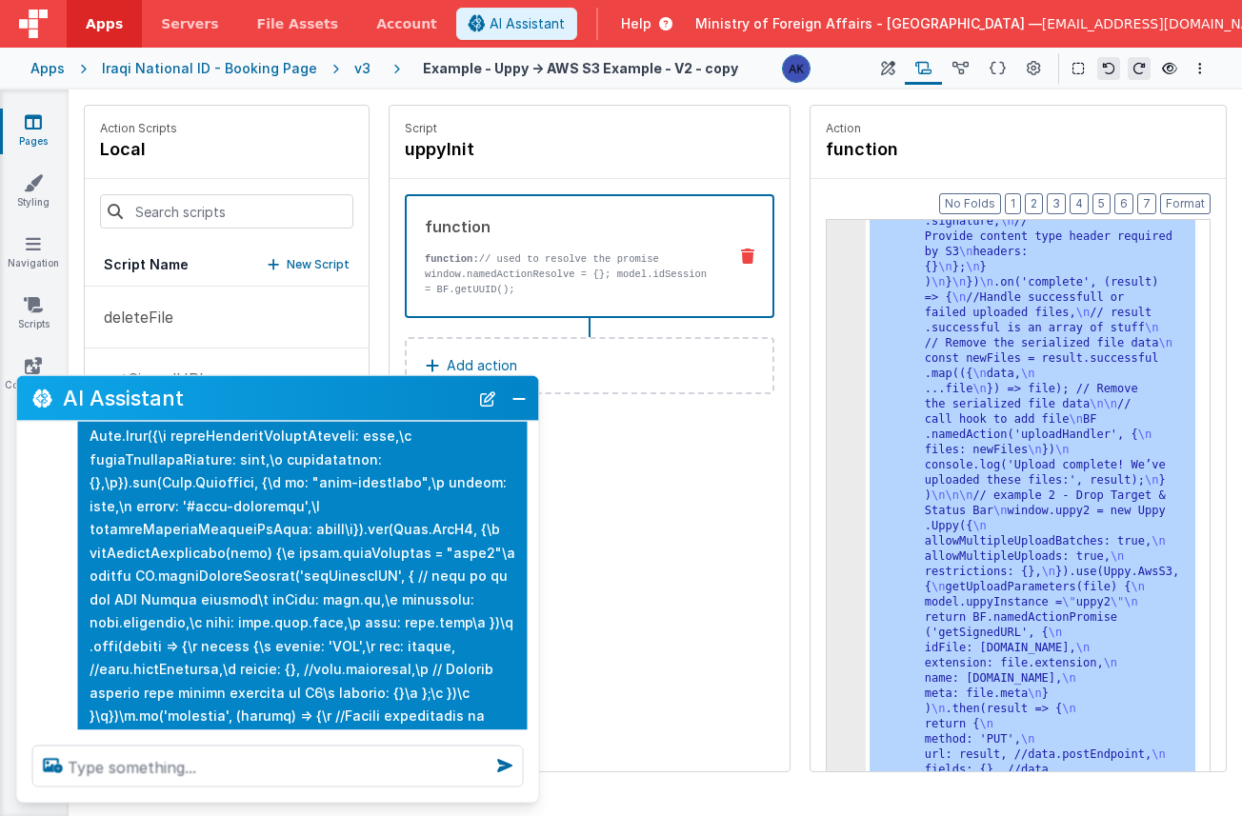
scroll to position [0, 0]
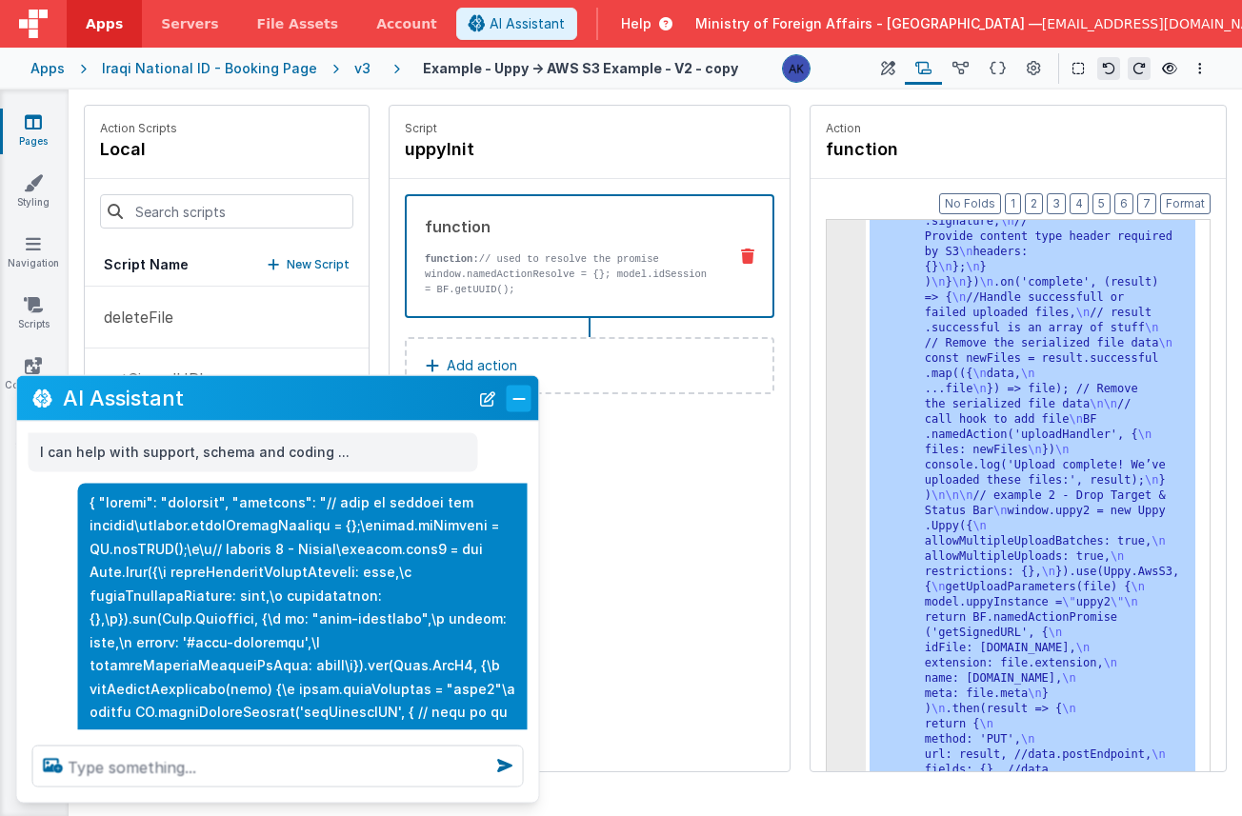
click at [517, 403] on button "Close" at bounding box center [519, 398] width 25 height 27
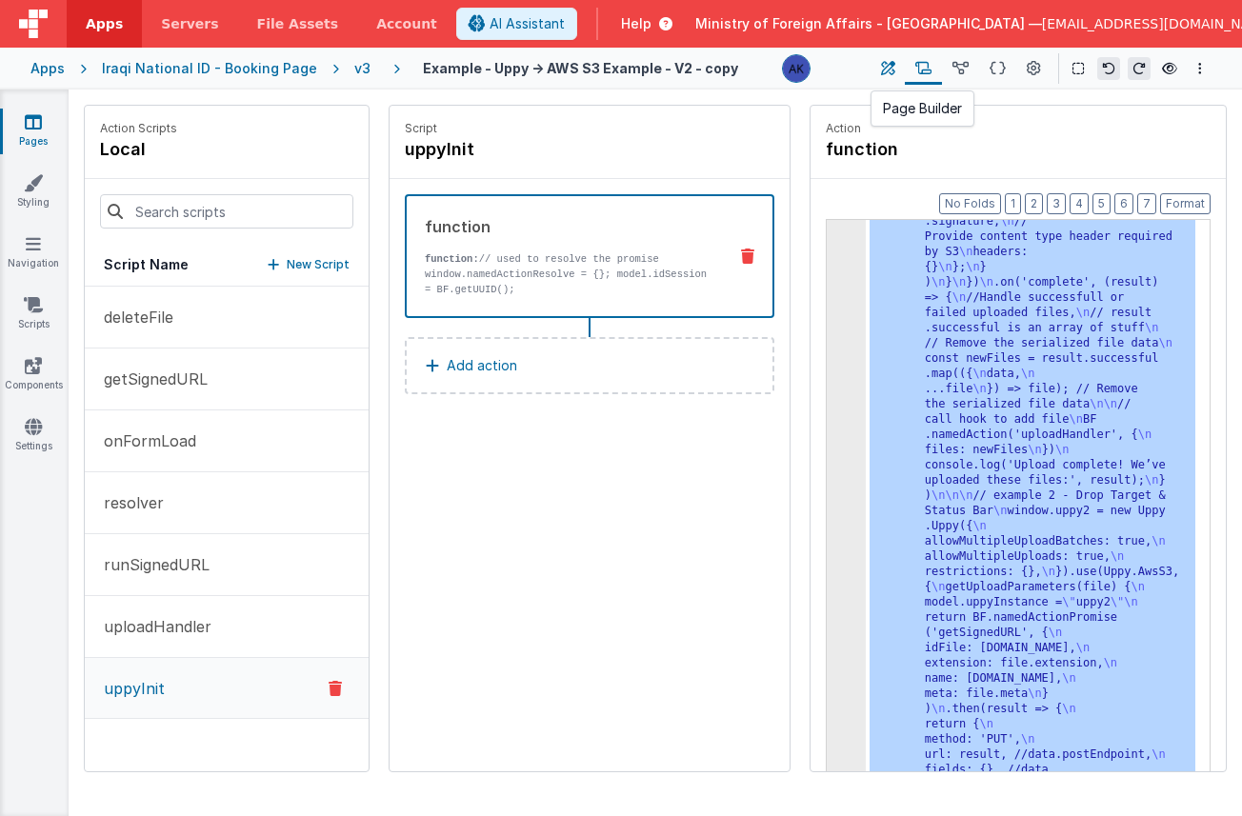
click at [879, 69] on button at bounding box center [888, 68] width 34 height 32
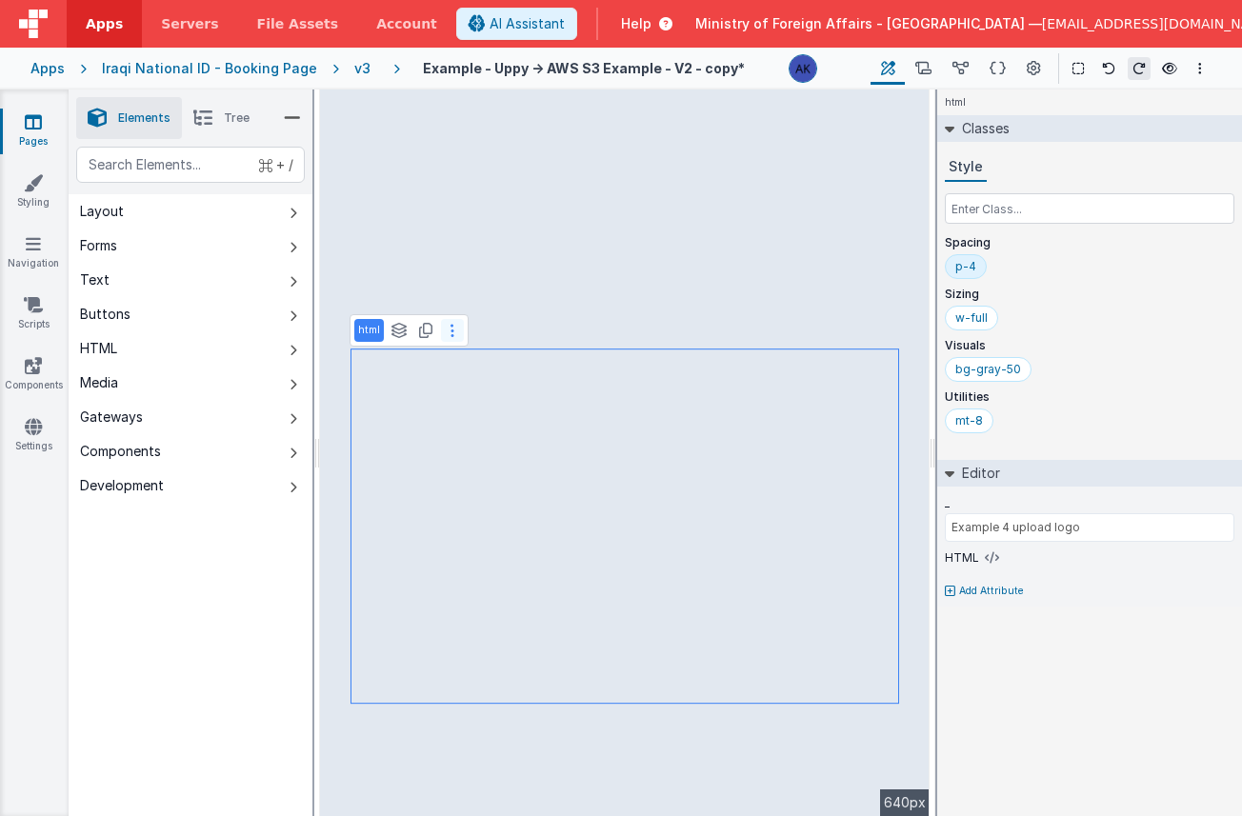
click at [453, 331] on button at bounding box center [452, 330] width 23 height 23
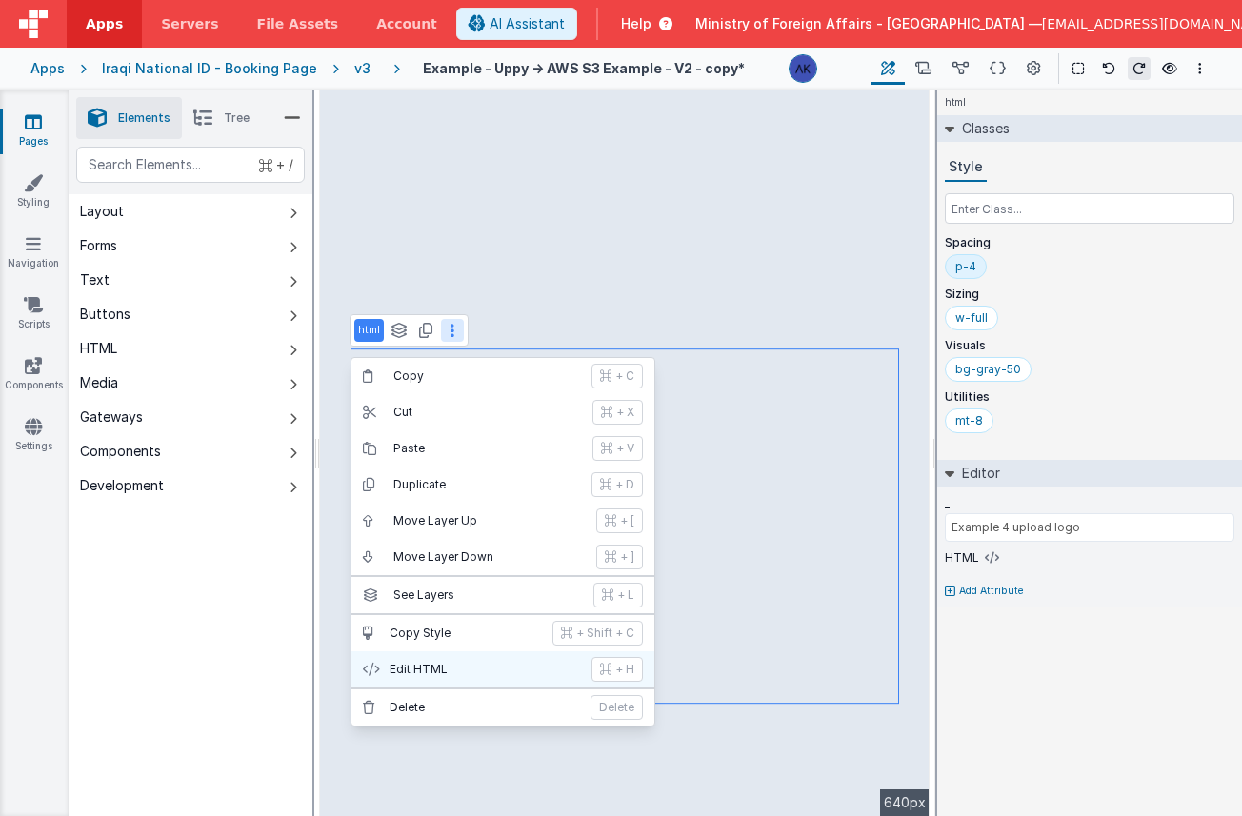
click at [474, 674] on p "Edit HTML" at bounding box center [485, 669] width 191 height 15
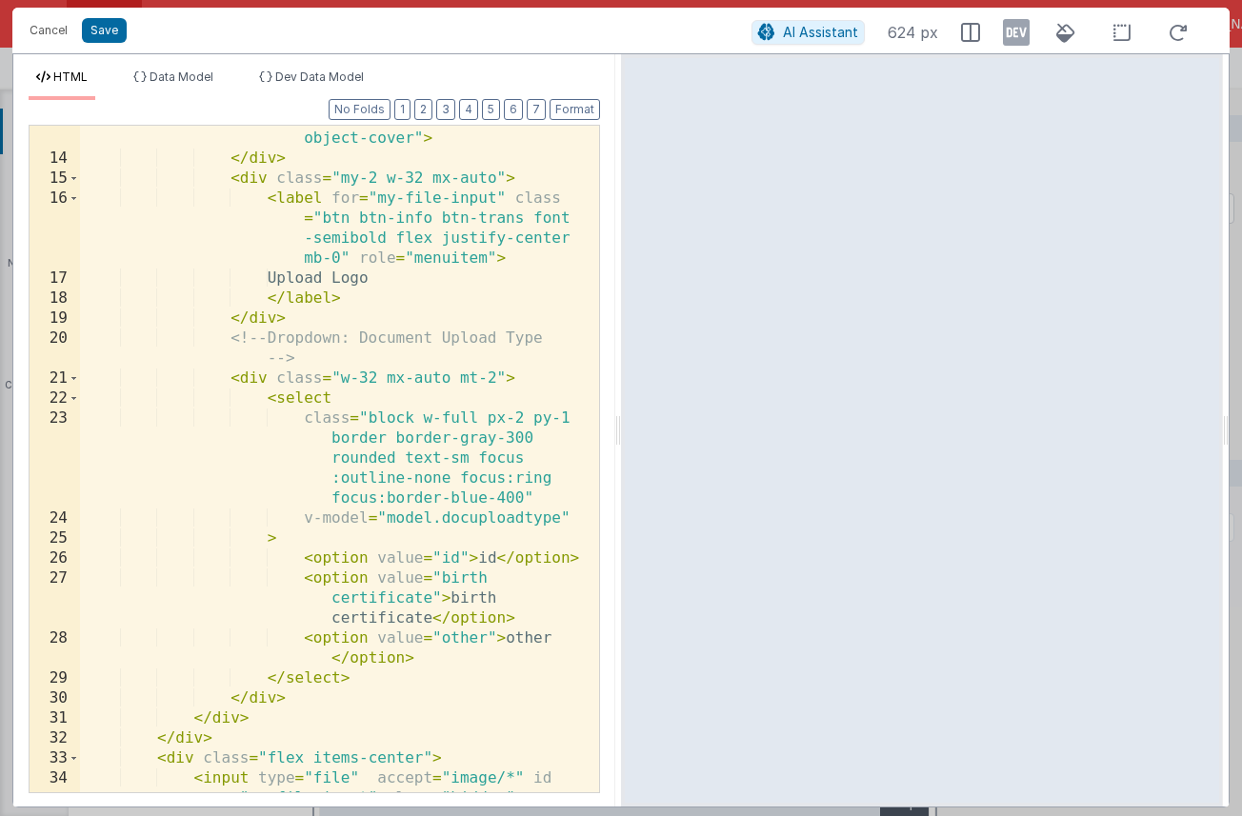
scroll to position [459, 0]
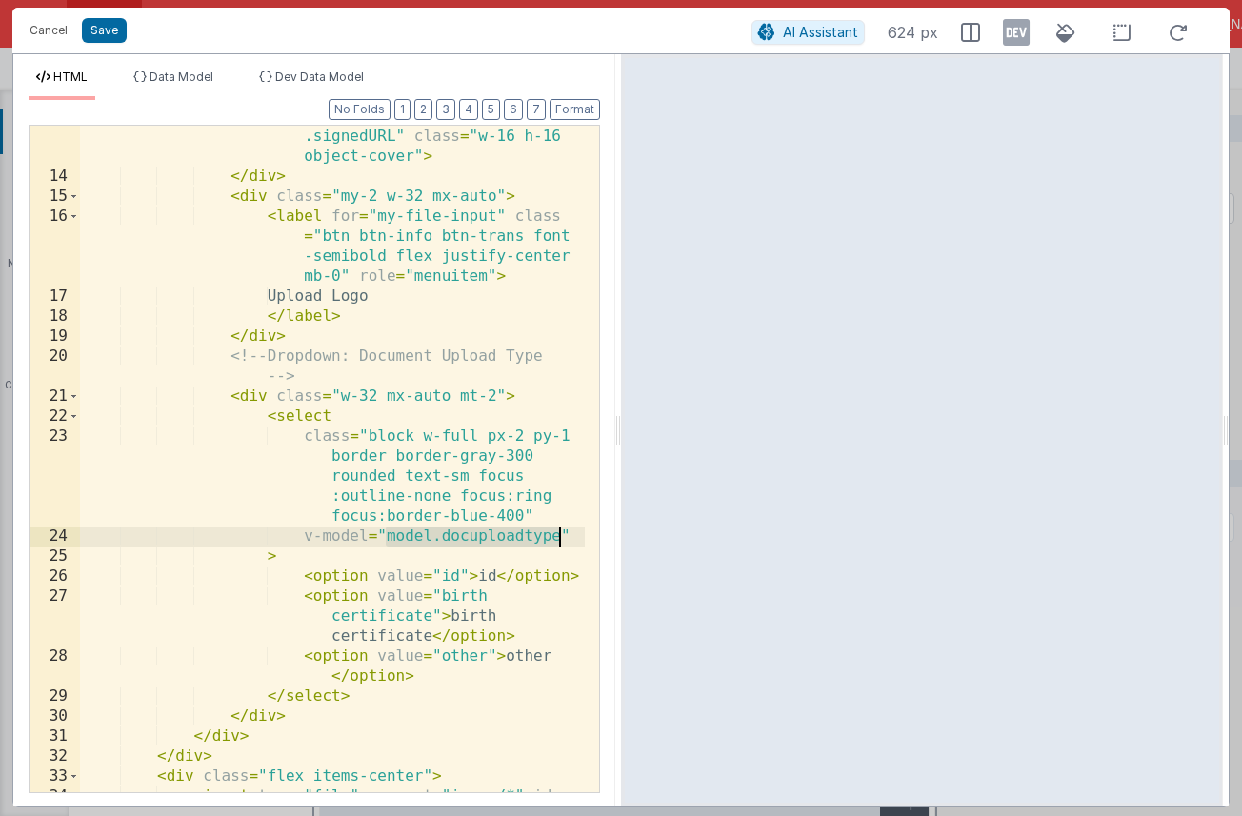
drag, startPoint x: 383, startPoint y: 535, endPoint x: 560, endPoint y: 535, distance: 177.2
click at [560, 535] on div "< img v-if = "model.previewFiles[0] ?.signedURL" :src = "model .previewFiles[mo…" at bounding box center [332, 460] width 505 height 827
click at [59, 32] on button "Cancel" at bounding box center [48, 30] width 57 height 27
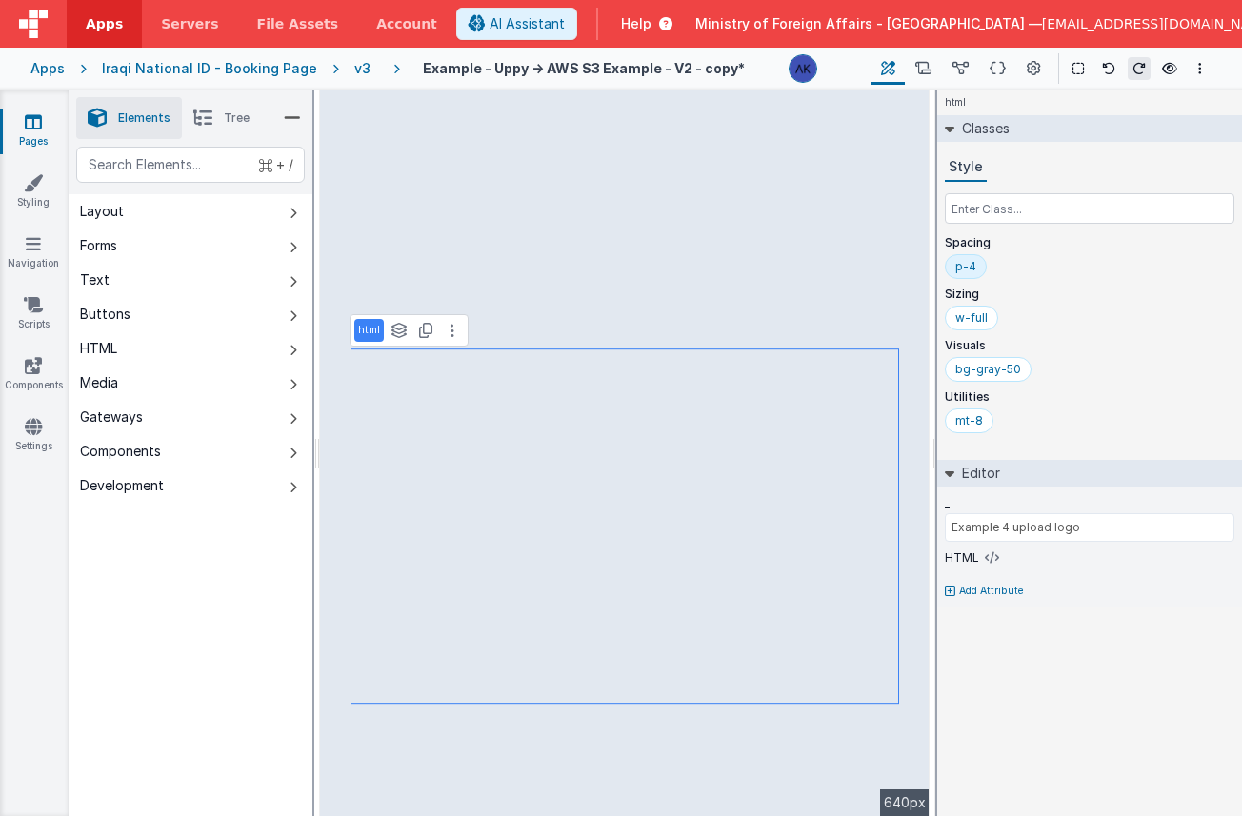
type input "Example 3"
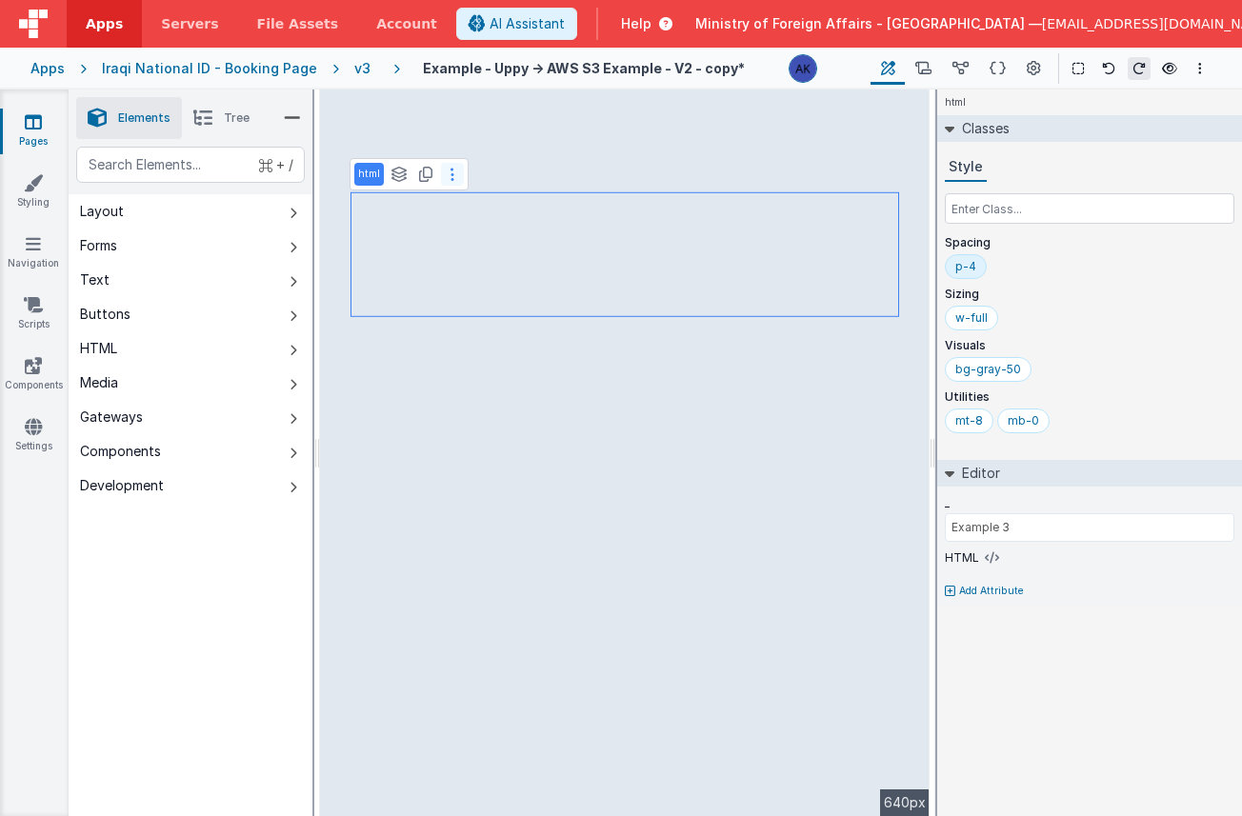
click at [447, 178] on button at bounding box center [452, 174] width 23 height 23
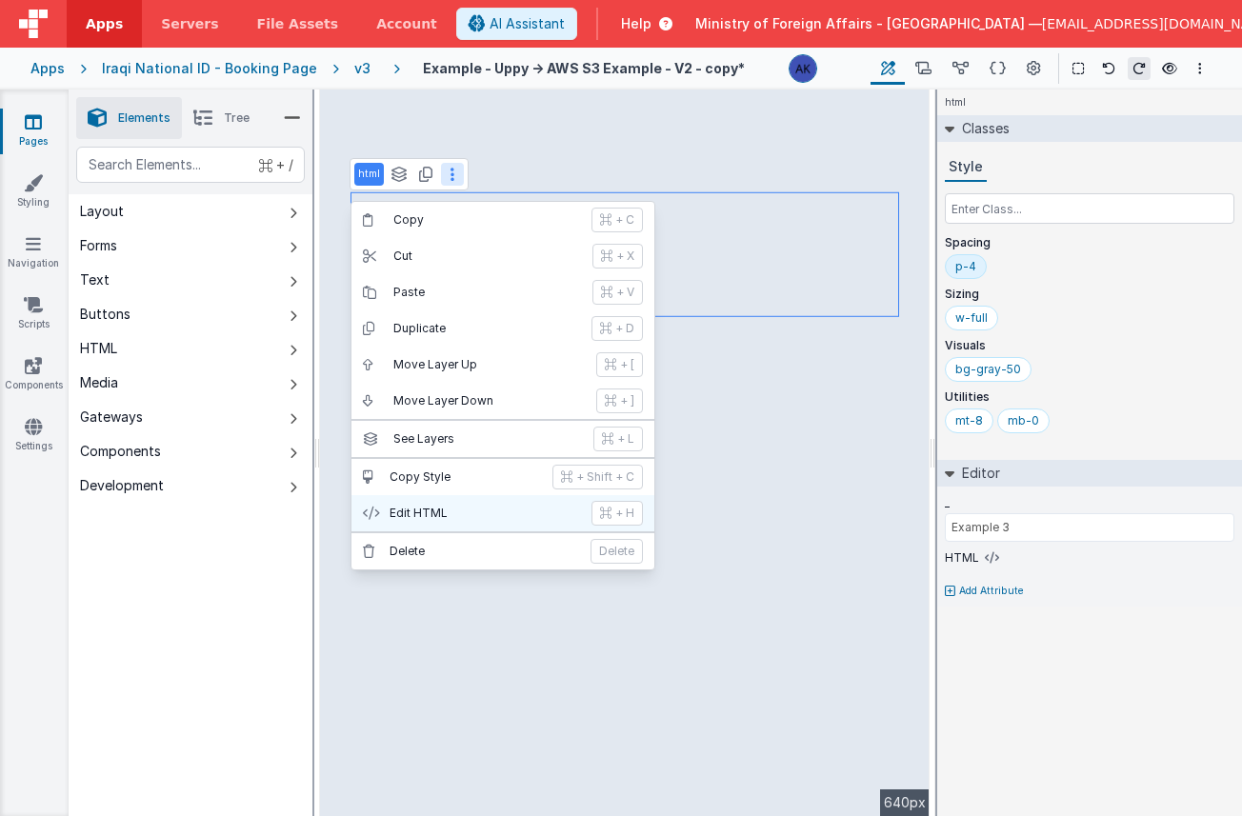
click at [473, 515] on p "Edit HTML" at bounding box center [485, 513] width 191 height 15
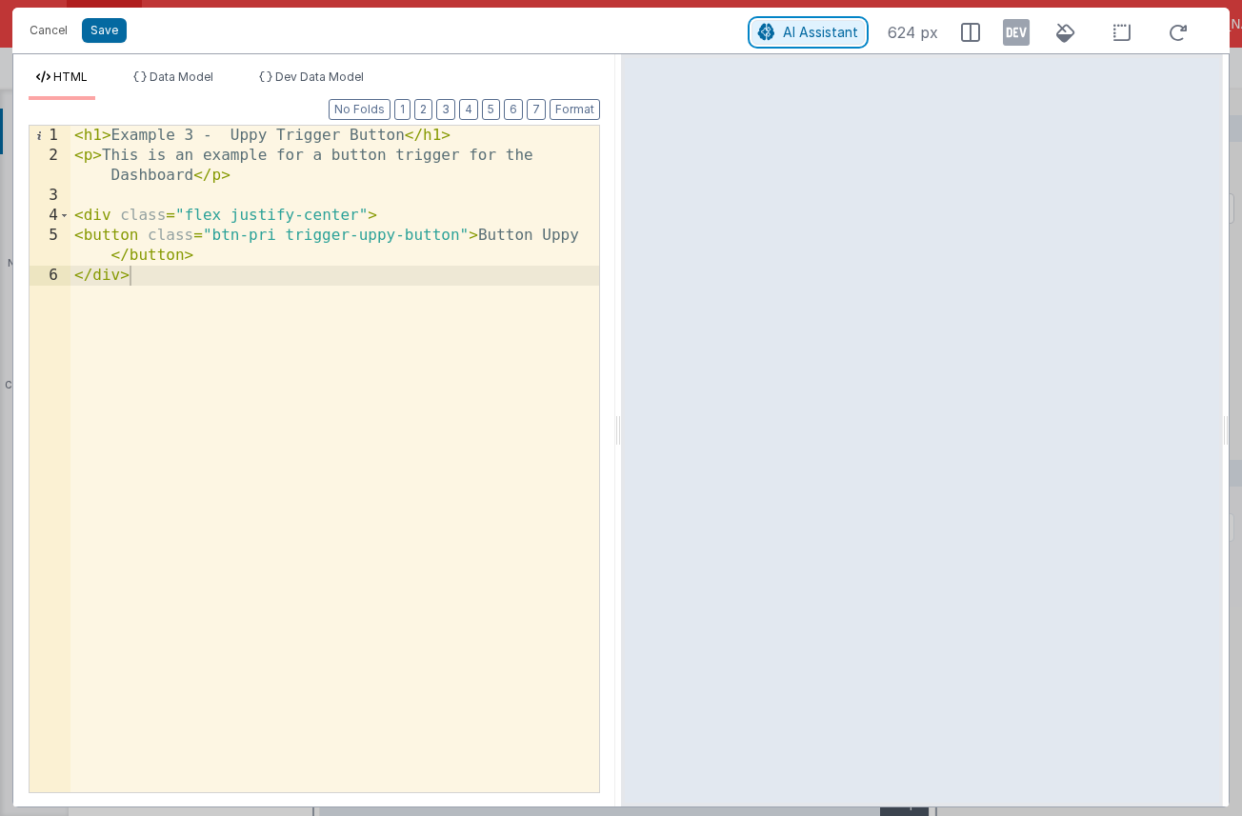
click at [821, 31] on span "AI Assistant" at bounding box center [820, 32] width 75 height 16
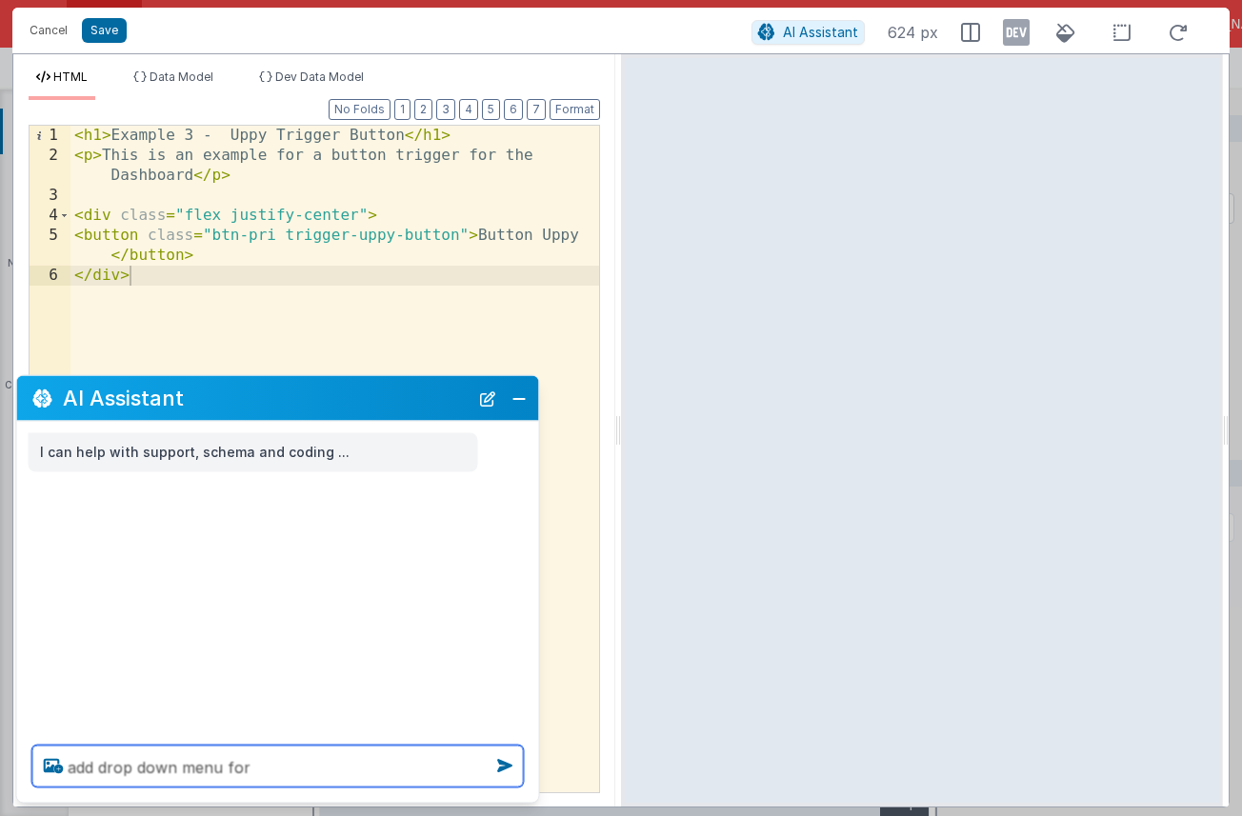
paste textarea "model.docuploadtype"
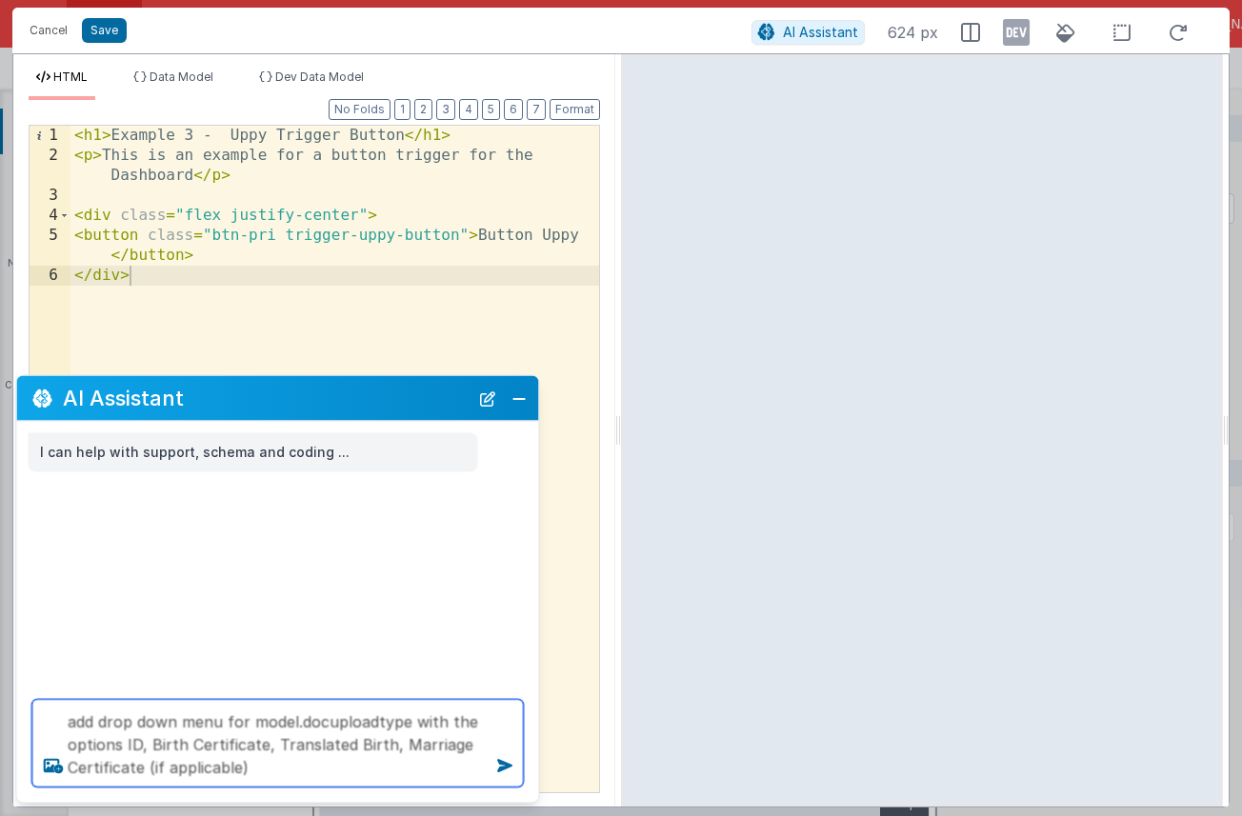
type textarea "add drop down menu for model.docuploadtype with the options ID, Birth Certifica…"
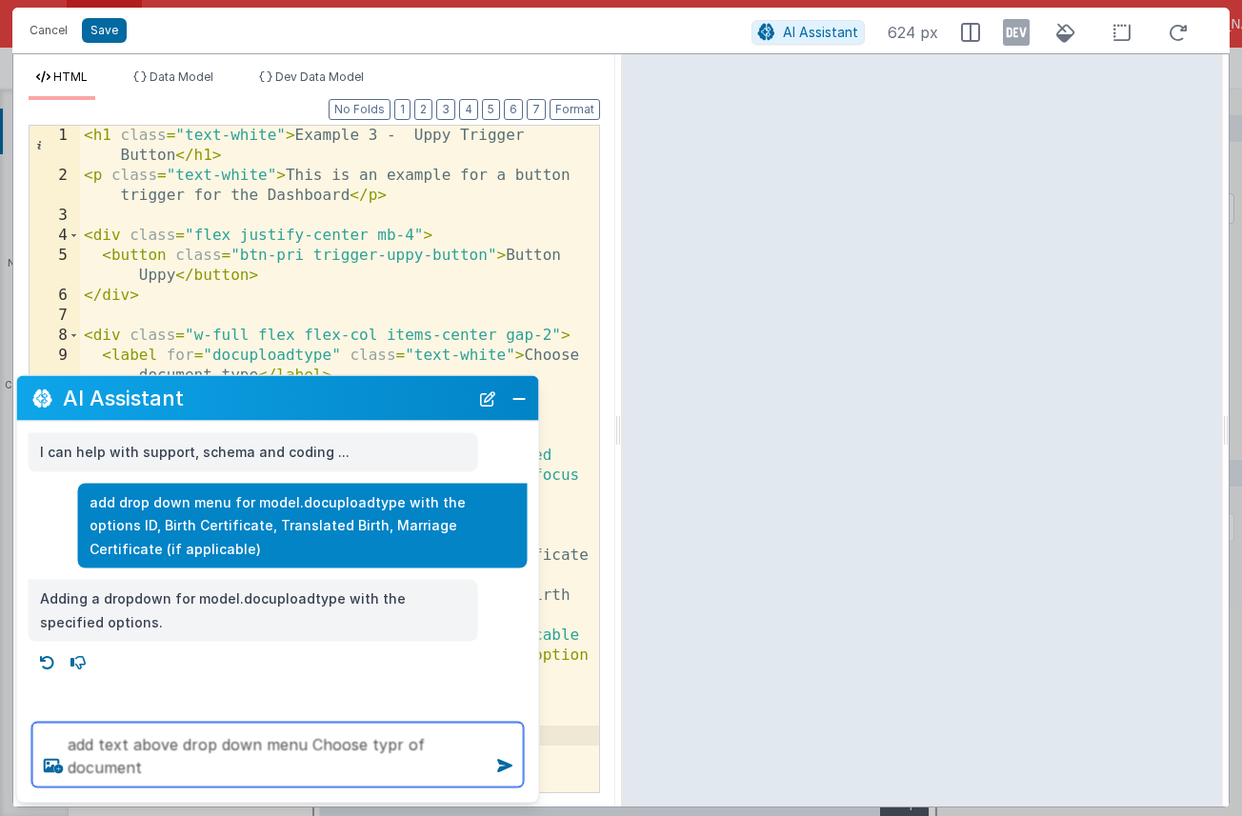
click at [392, 749] on textarea "add text above drop down menu Choose typr of document" at bounding box center [278, 755] width 492 height 65
type textarea "add text above drop down menu Choose type of document and Button Uppy below the…"
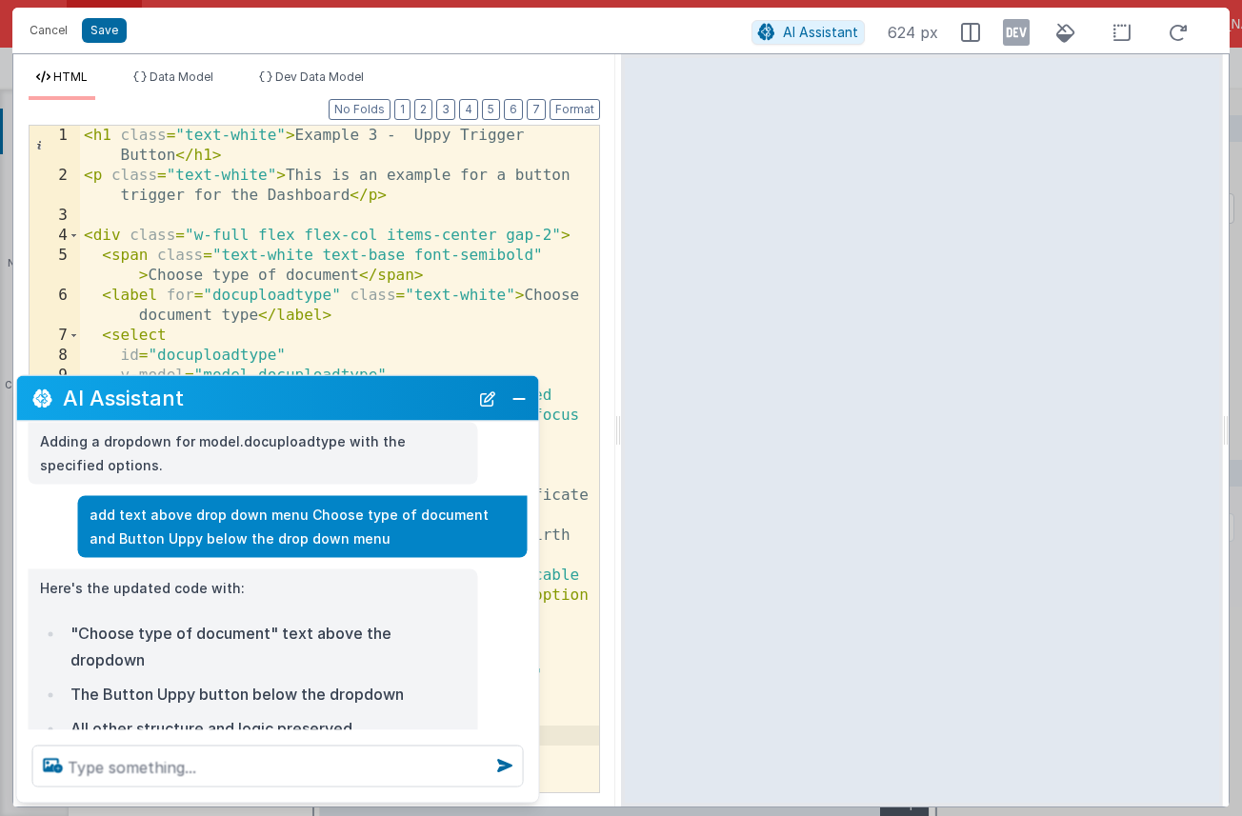
scroll to position [193, 0]
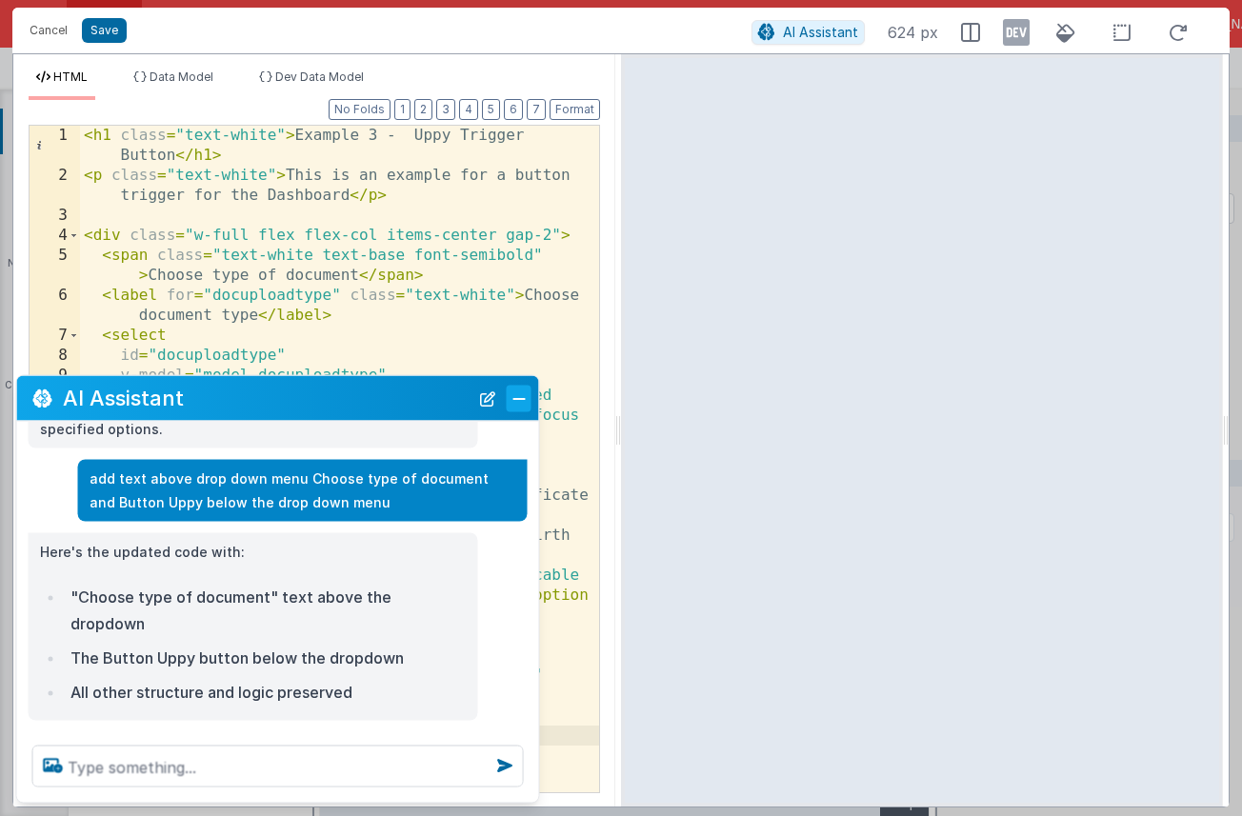
click at [519, 403] on button "Close" at bounding box center [519, 398] width 25 height 27
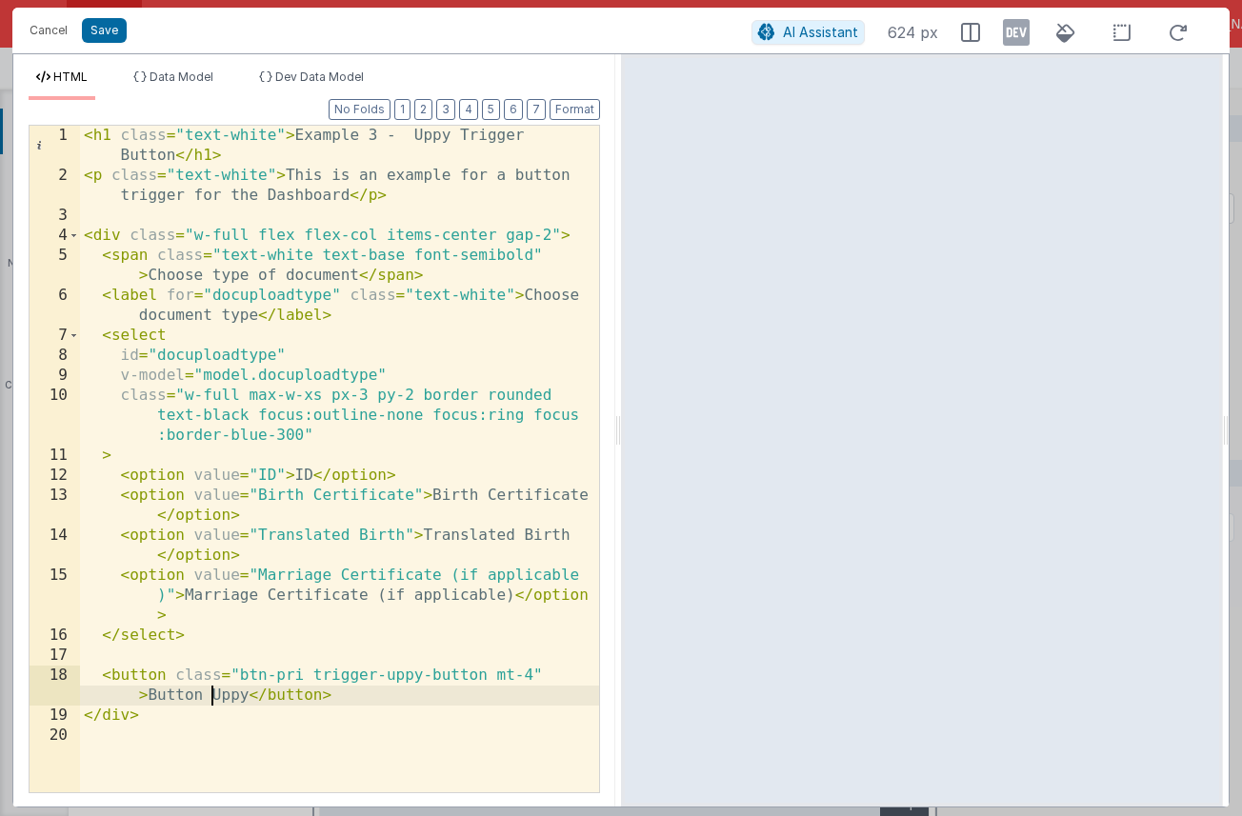
click at [212, 698] on div "< h1 class = "text-white" > Example 3 - Uppy Trigger Button </ h1 > < p class =…" at bounding box center [339, 489] width 519 height 727
drag, startPoint x: 245, startPoint y: 696, endPoint x: 151, endPoint y: 699, distance: 93.4
click at [151, 699] on div "< h1 class = "text-white" > Example 3 - Uppy Trigger Button </ h1 > < p class =…" at bounding box center [339, 489] width 519 height 727
click at [111, 22] on button "Save" at bounding box center [104, 30] width 45 height 25
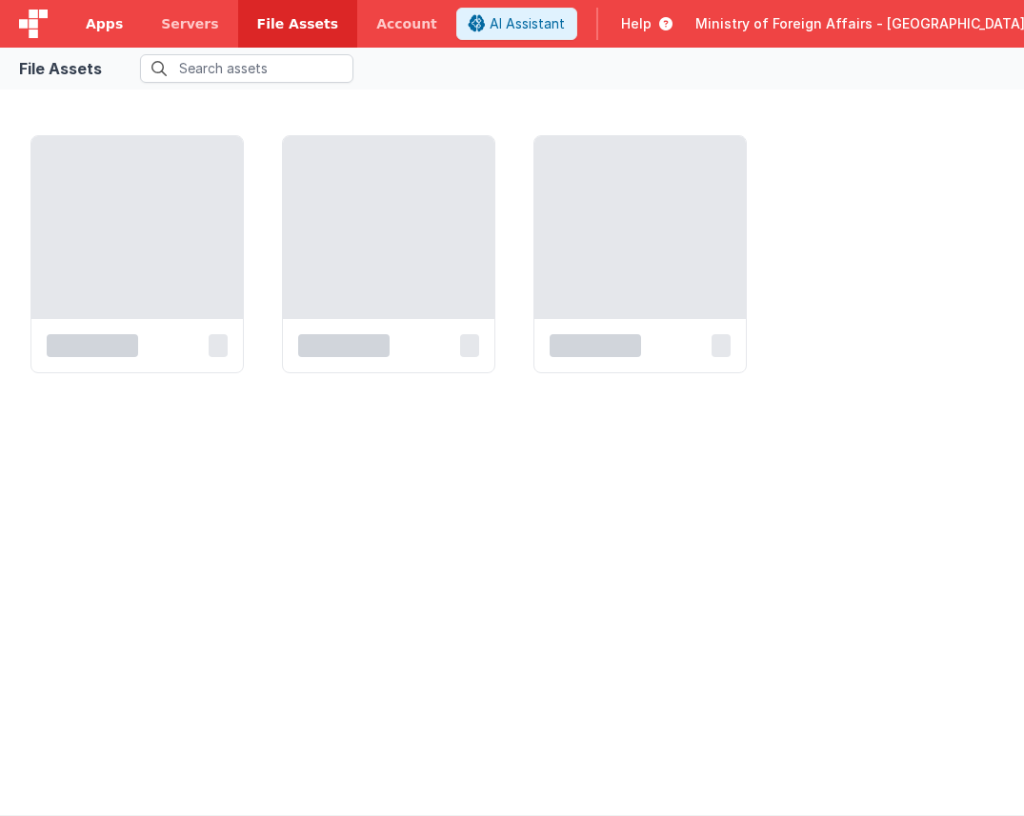
click at [105, 28] on span "Apps" at bounding box center [104, 23] width 37 height 19
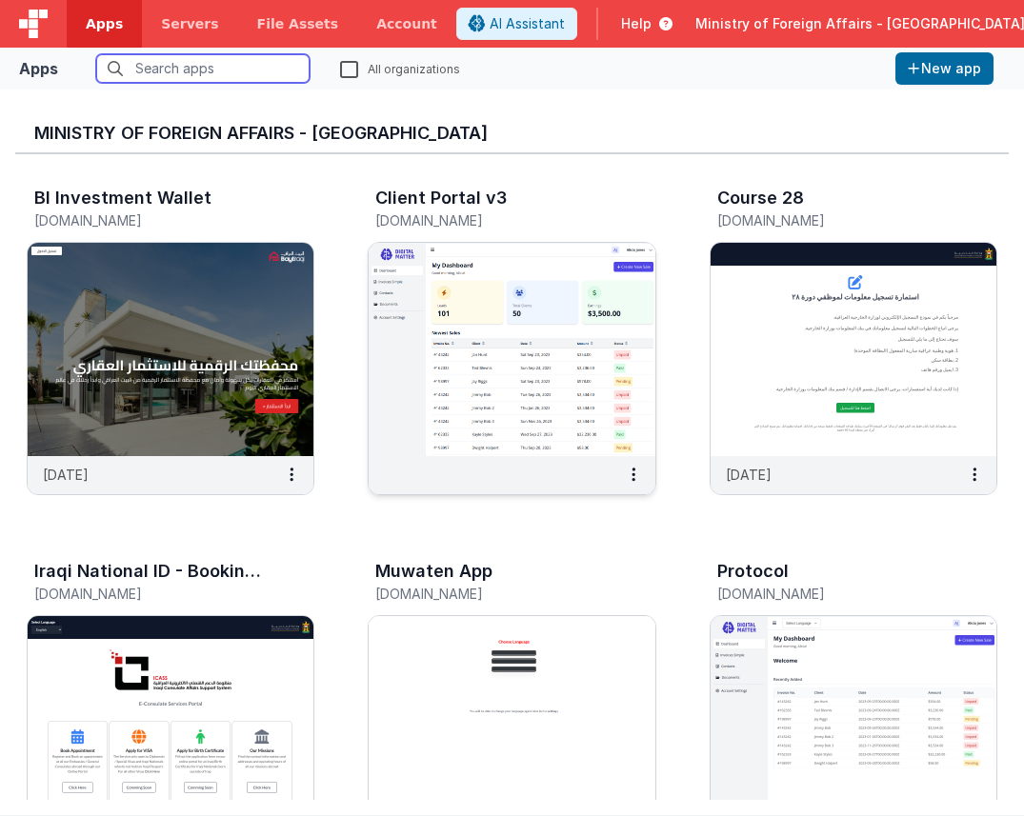
scroll to position [169, 0]
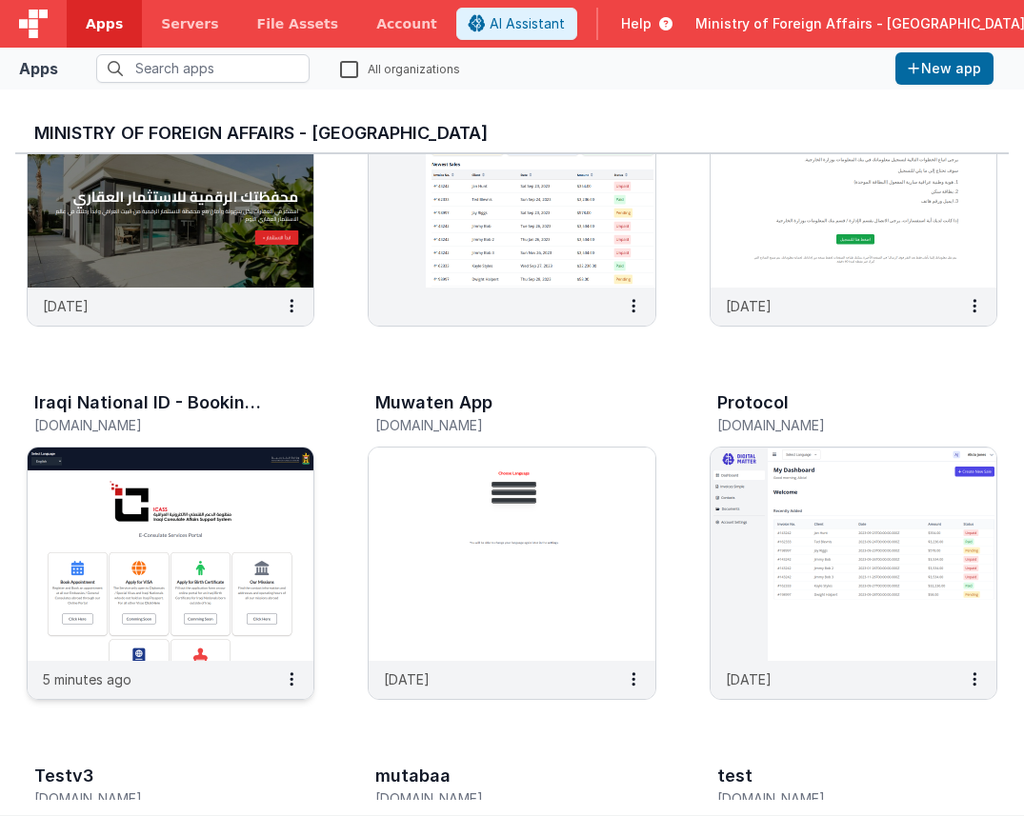
click at [259, 474] on img at bounding box center [171, 554] width 286 height 213
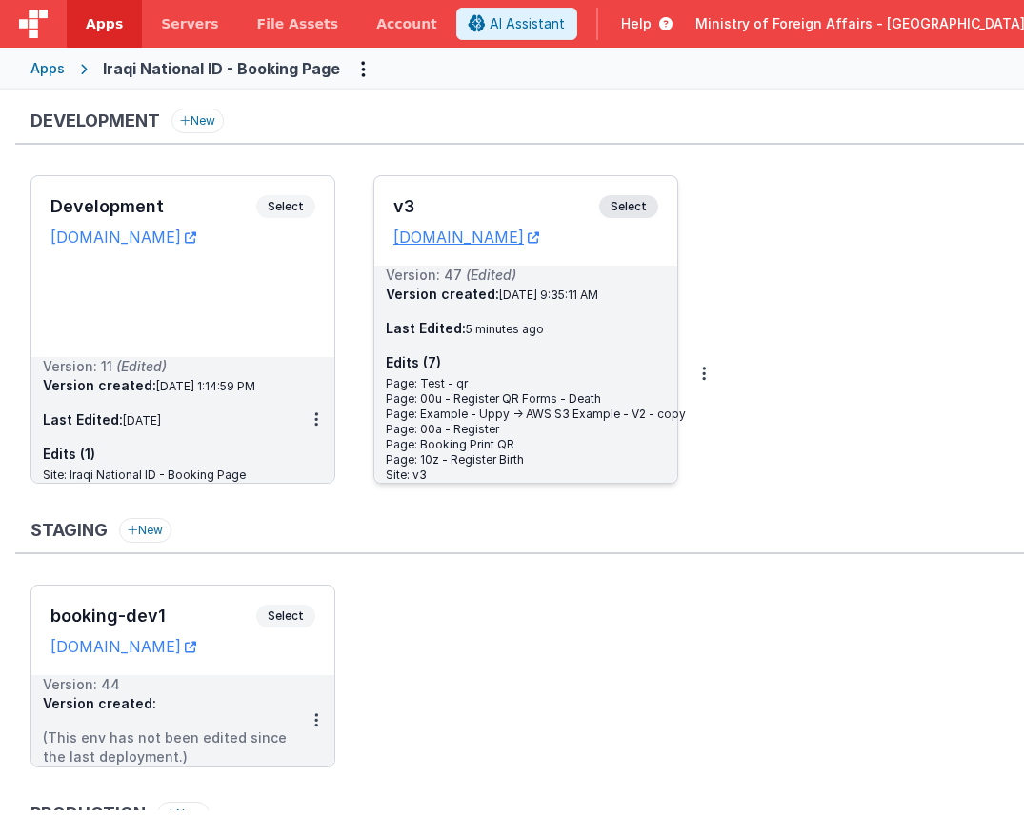
click at [638, 210] on span "Select" at bounding box center [628, 206] width 59 height 23
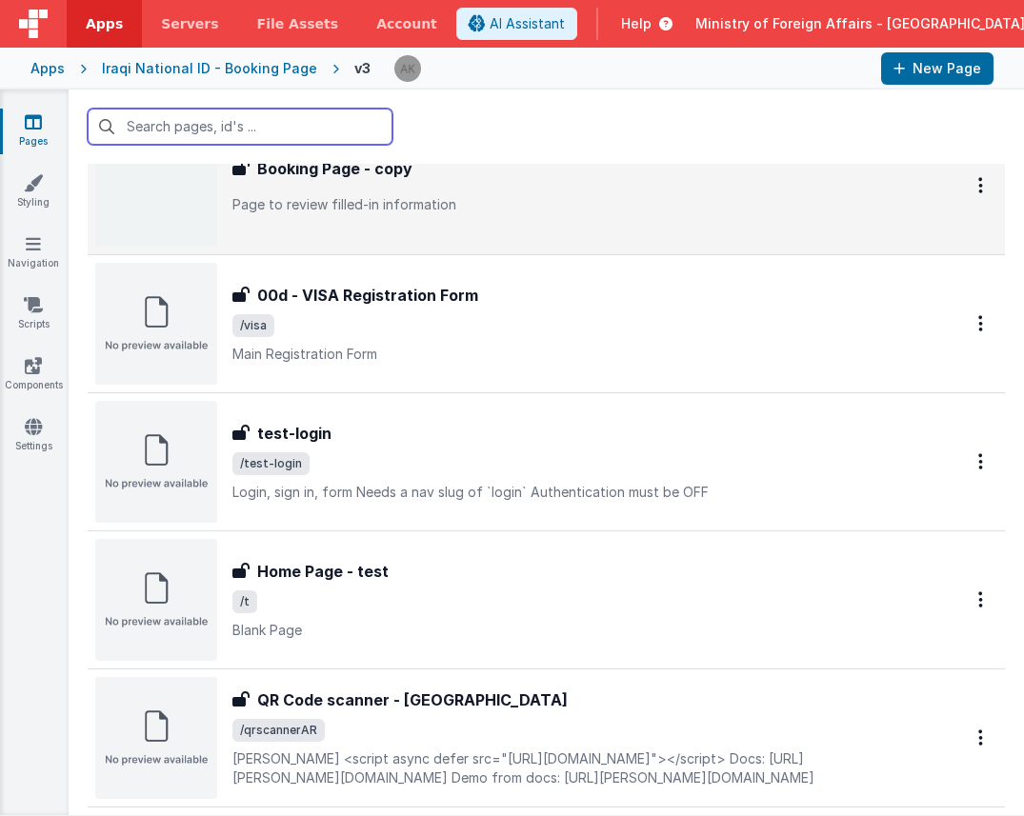
scroll to position [89, 0]
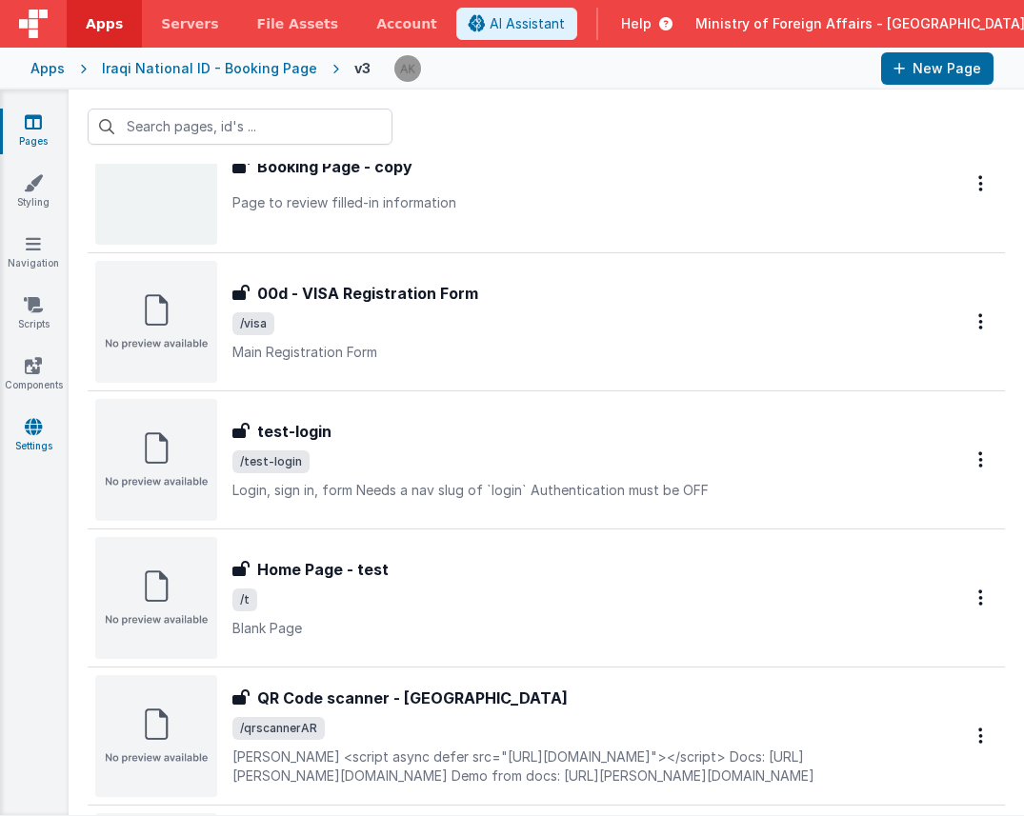
click at [25, 429] on icon at bounding box center [33, 426] width 17 height 19
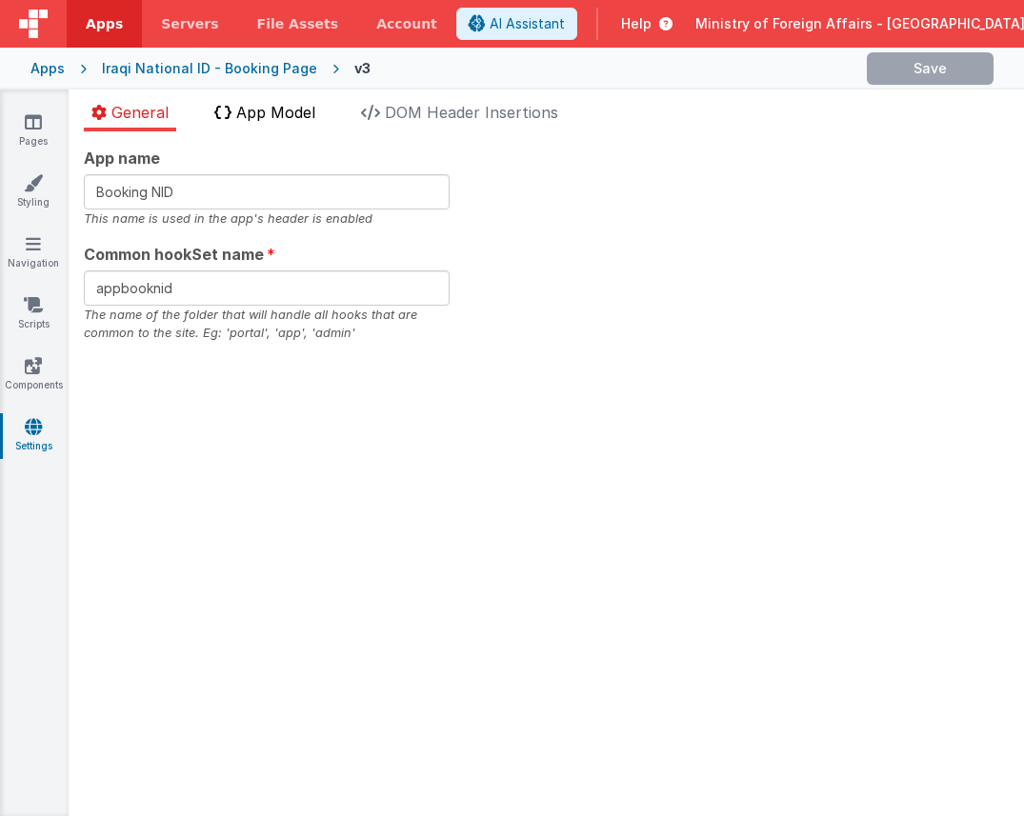
click at [262, 107] on span "App Model" at bounding box center [275, 112] width 79 height 19
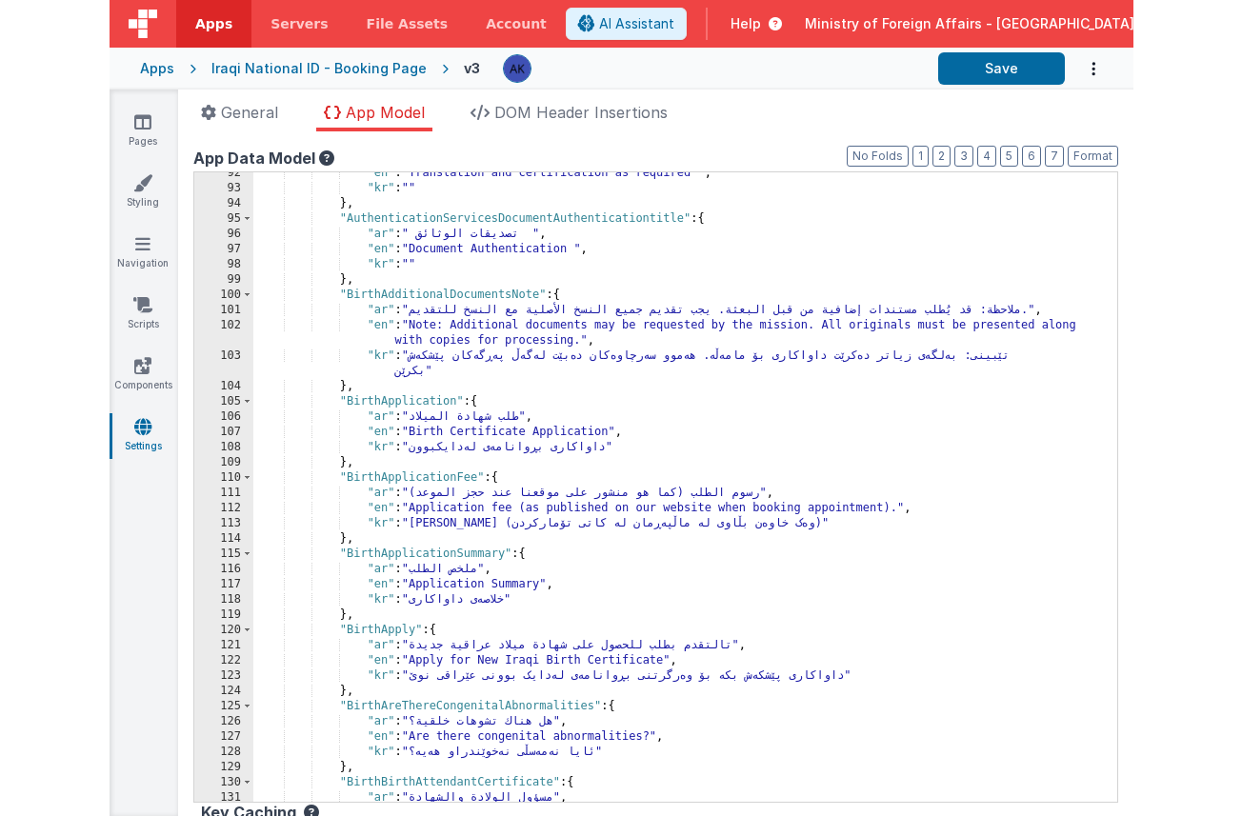
scroll to position [953, 0]
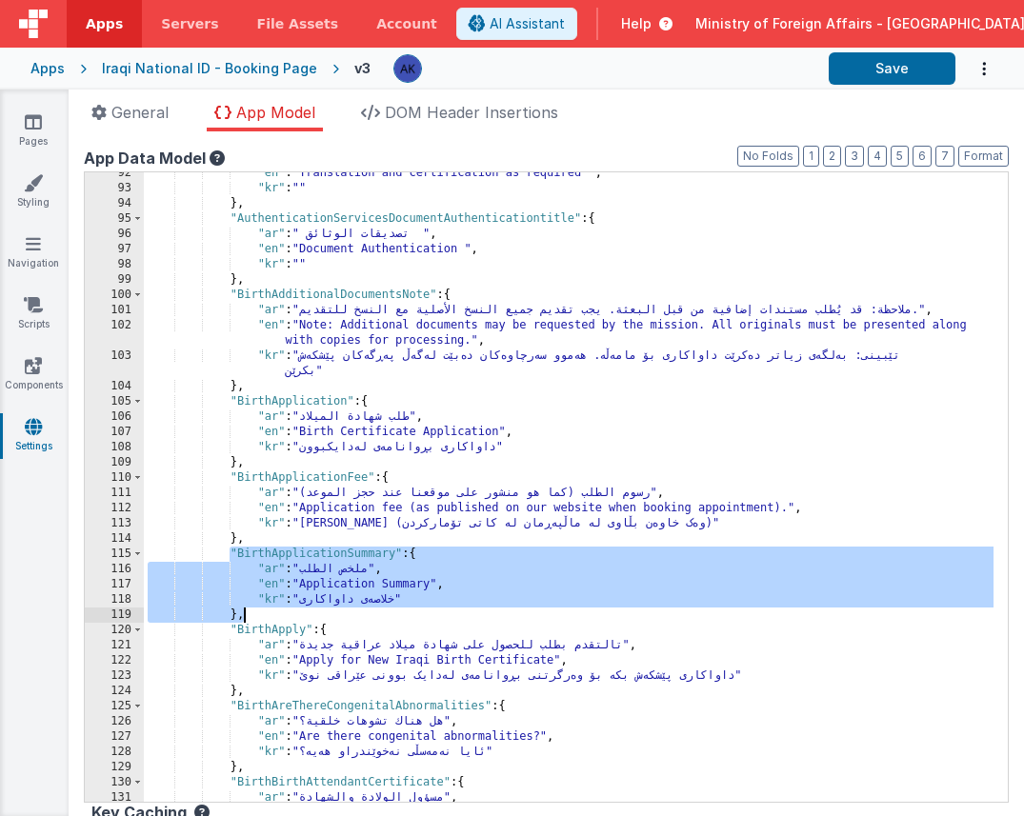
drag, startPoint x: 227, startPoint y: 555, endPoint x: 292, endPoint y: 617, distance: 90.3
click at [292, 617] on div ""en" : "Translation and certification as required " , "kr" : "" } , "Authentica…" at bounding box center [569, 496] width 850 height 660
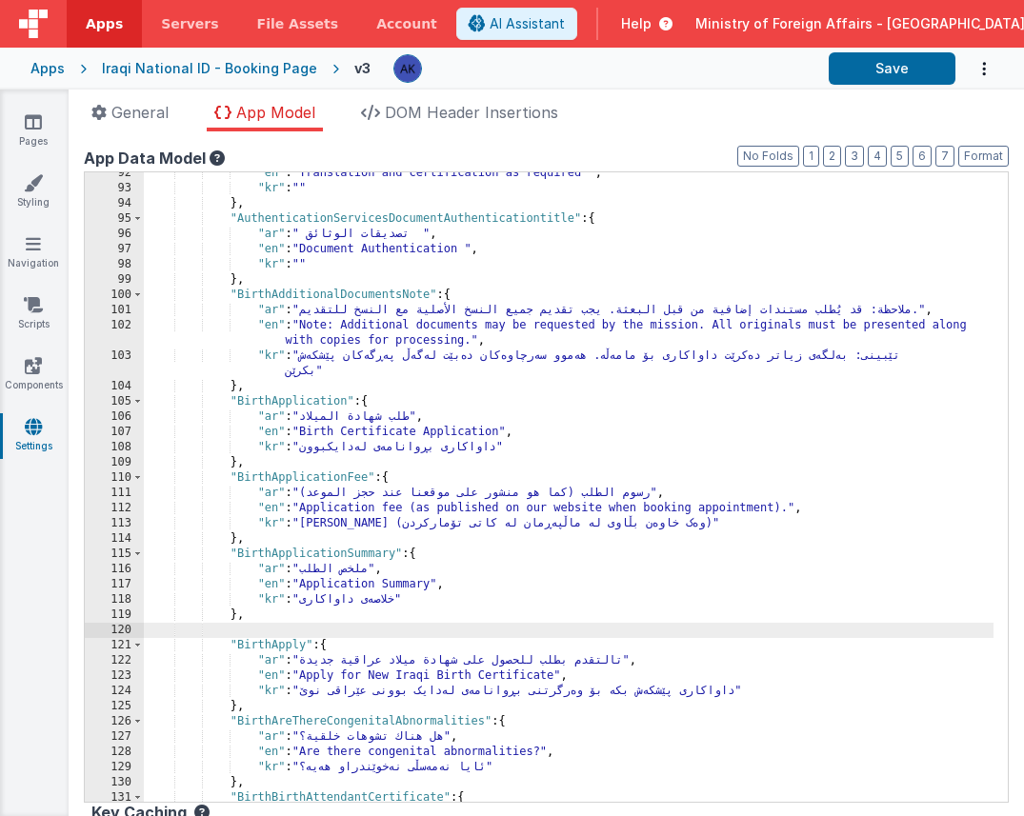
paste textarea
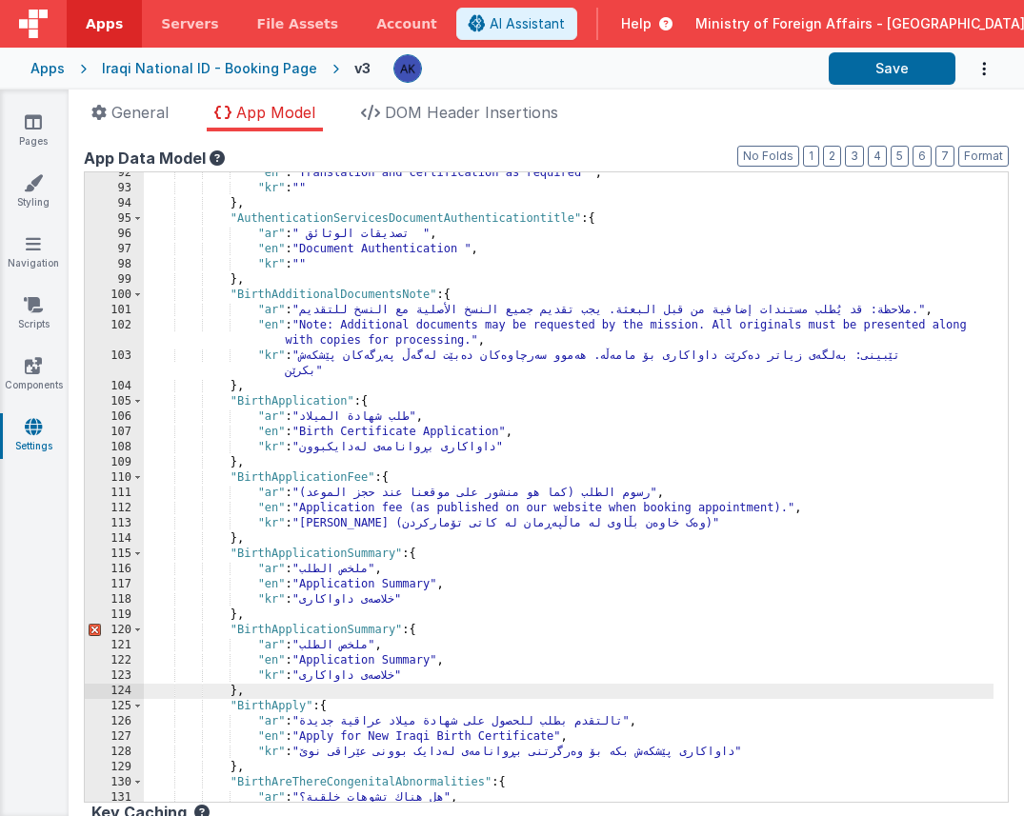
click at [346, 634] on div ""en" : "Translation and certification as required " , "kr" : "" } , "Authentica…" at bounding box center [569, 496] width 850 height 660
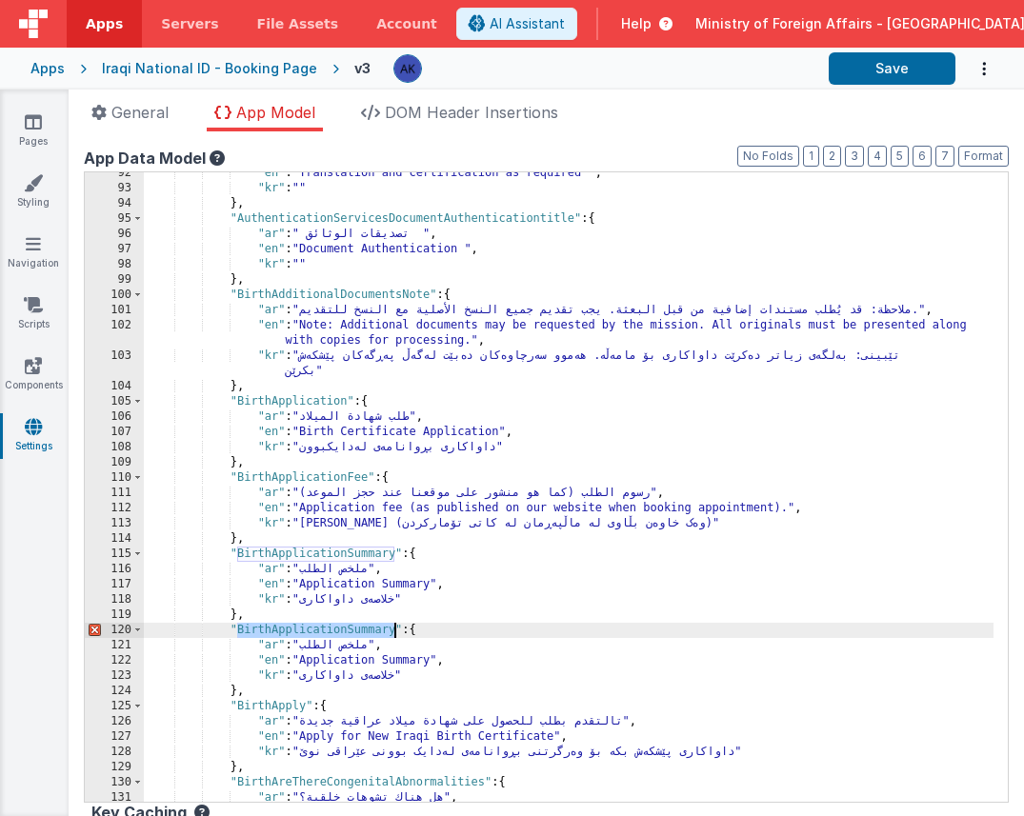
click at [346, 634] on div ""en" : "Translation and certification as required " , "kr" : "" } , "Authentica…" at bounding box center [569, 496] width 850 height 660
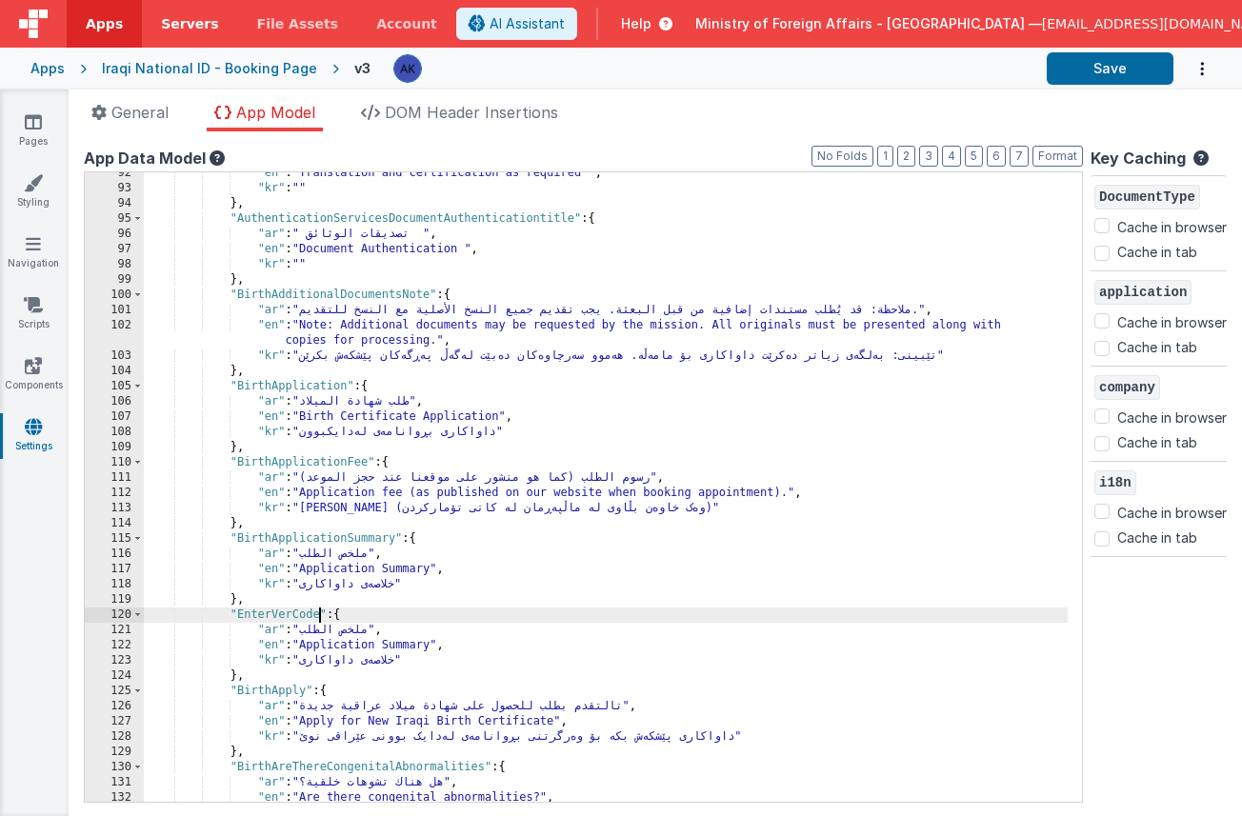
scroll to position [935, 0]
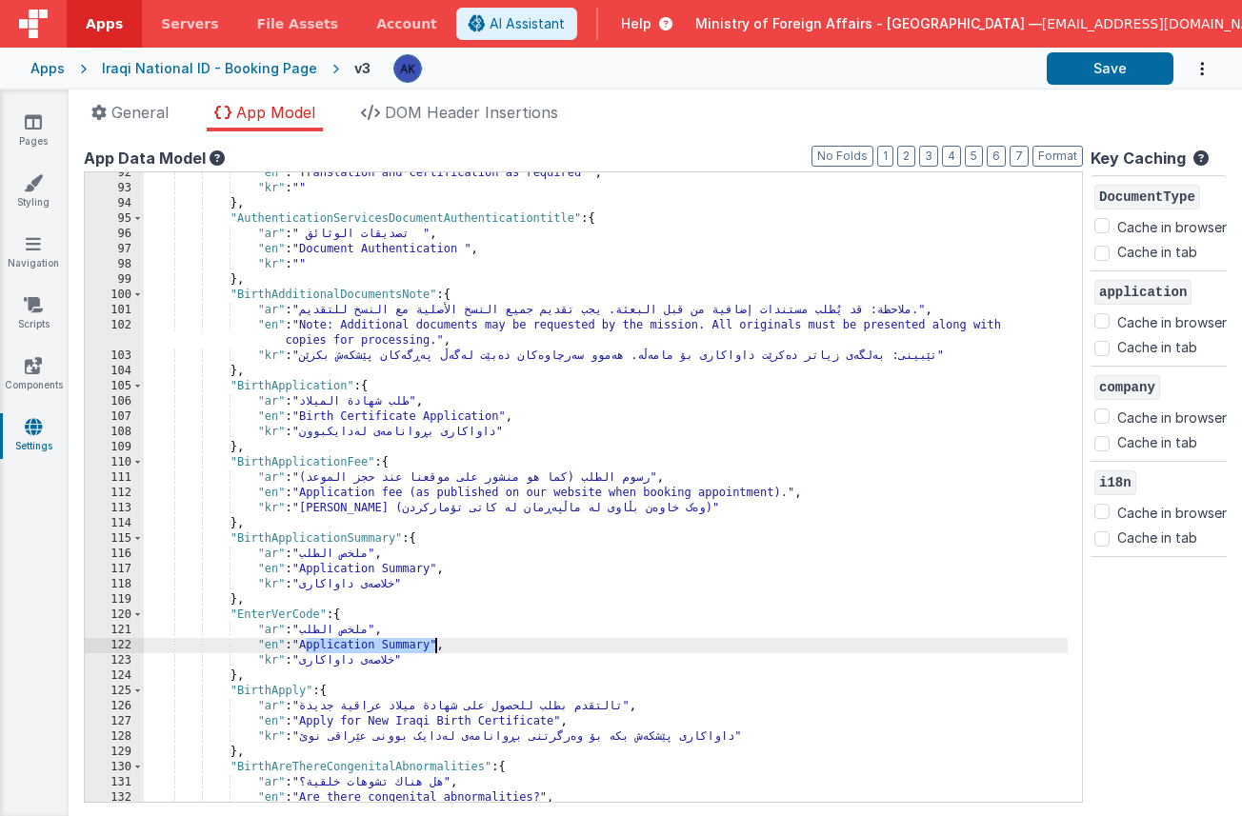
drag, startPoint x: 308, startPoint y: 644, endPoint x: 436, endPoint y: 639, distance: 128.7
click at [436, 639] on div ""en" : "Translation and certification as required " , "kr" : "" } , "Authentica…" at bounding box center [606, 496] width 924 height 660
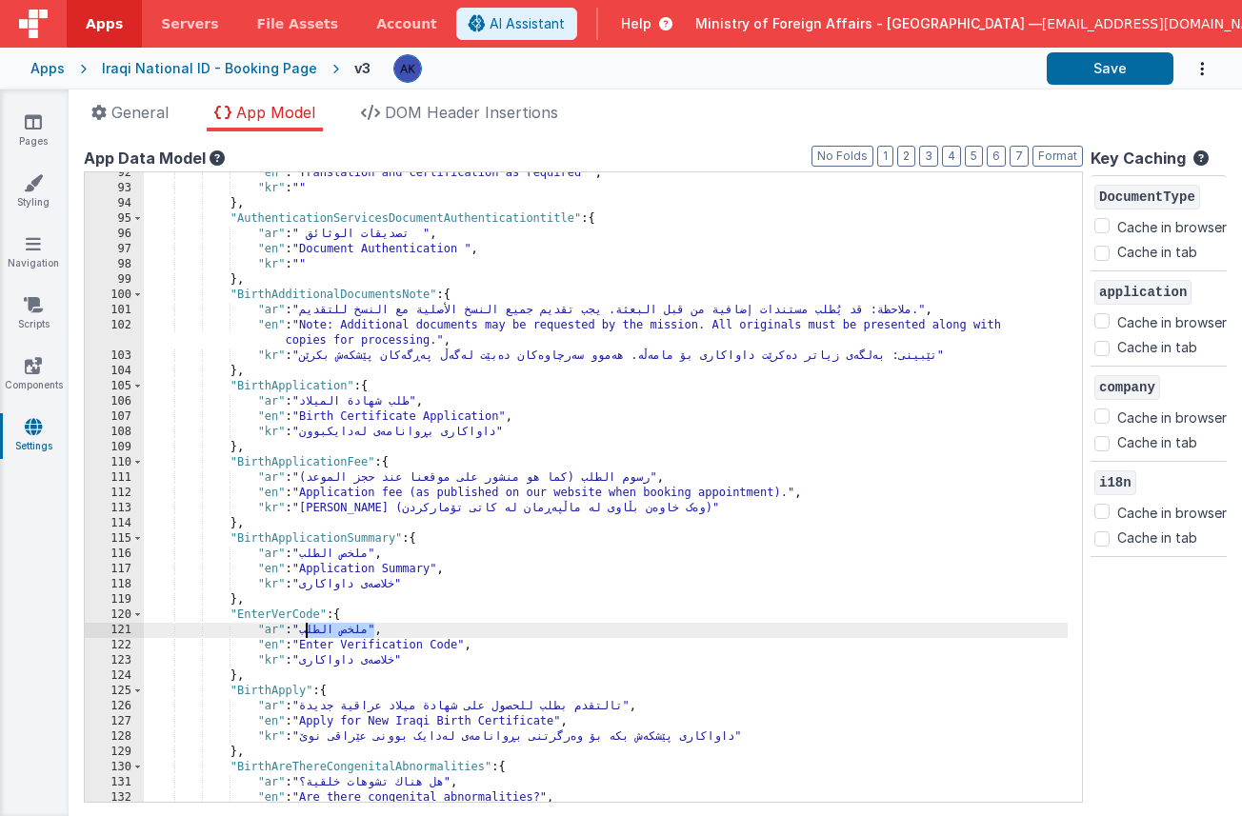
click at [308, 635] on div ""en" : "Translation and certification as required " , "kr" : "" } , "Authentica…" at bounding box center [606, 496] width 924 height 660
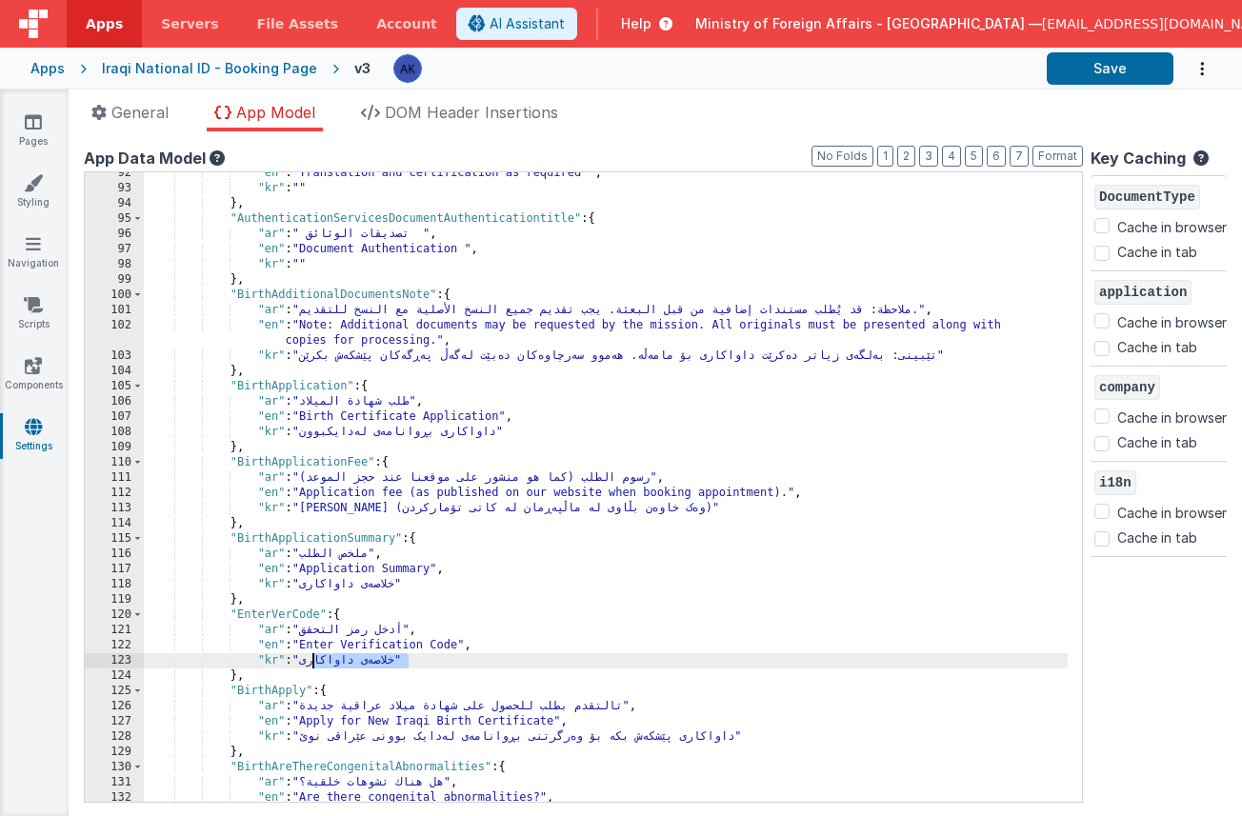
click at [313, 664] on div ""en" : "Translation and certification as required " , "kr" : "" } , "Authentica…" at bounding box center [606, 496] width 924 height 660
click at [333, 656] on div ""en" : "Translation and certification as required " , "kr" : "" } , "Authentica…" at bounding box center [606, 496] width 924 height 660
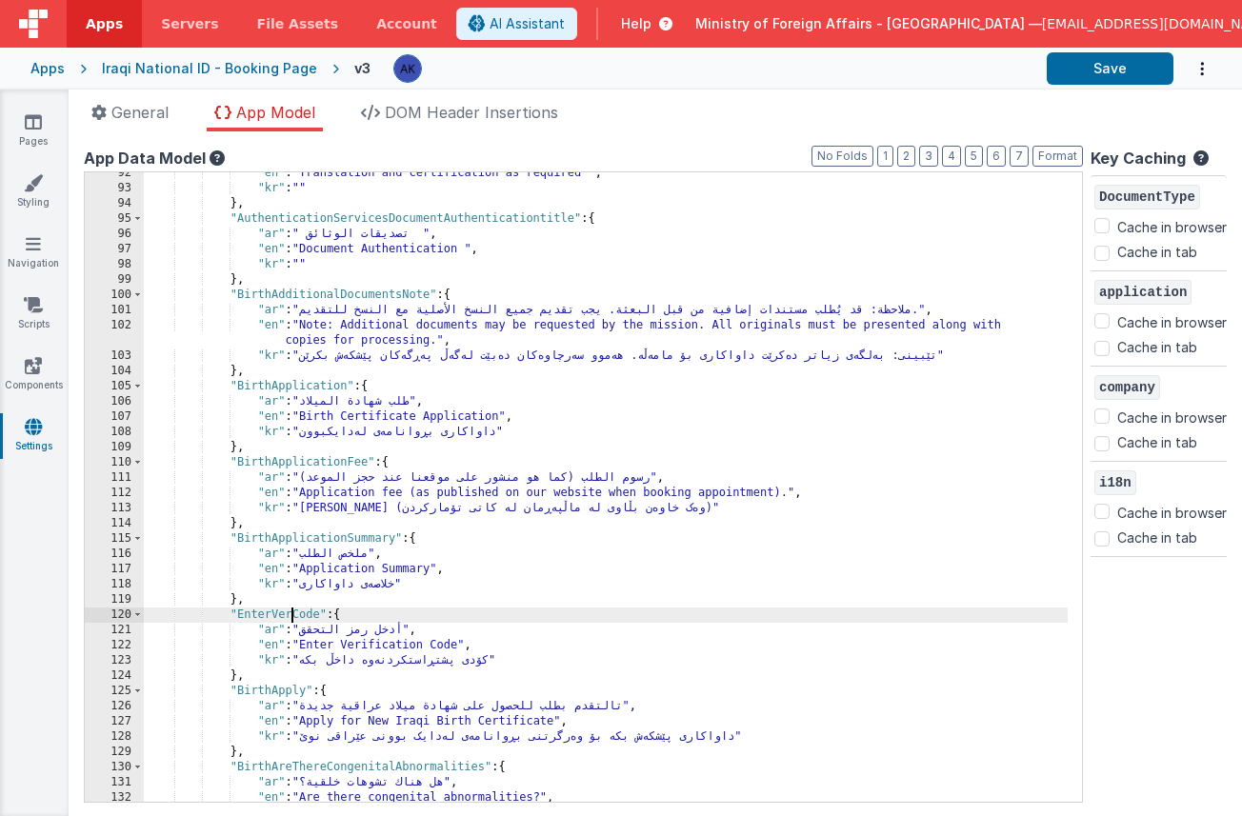
click at [290, 611] on div ""en" : "Translation and certification as required " , "kr" : "" } , "Authentica…" at bounding box center [606, 496] width 924 height 660
click at [305, 602] on div ""en" : "Translation and certification as required " , "kr" : "" } , "Authentica…" at bounding box center [606, 496] width 924 height 660
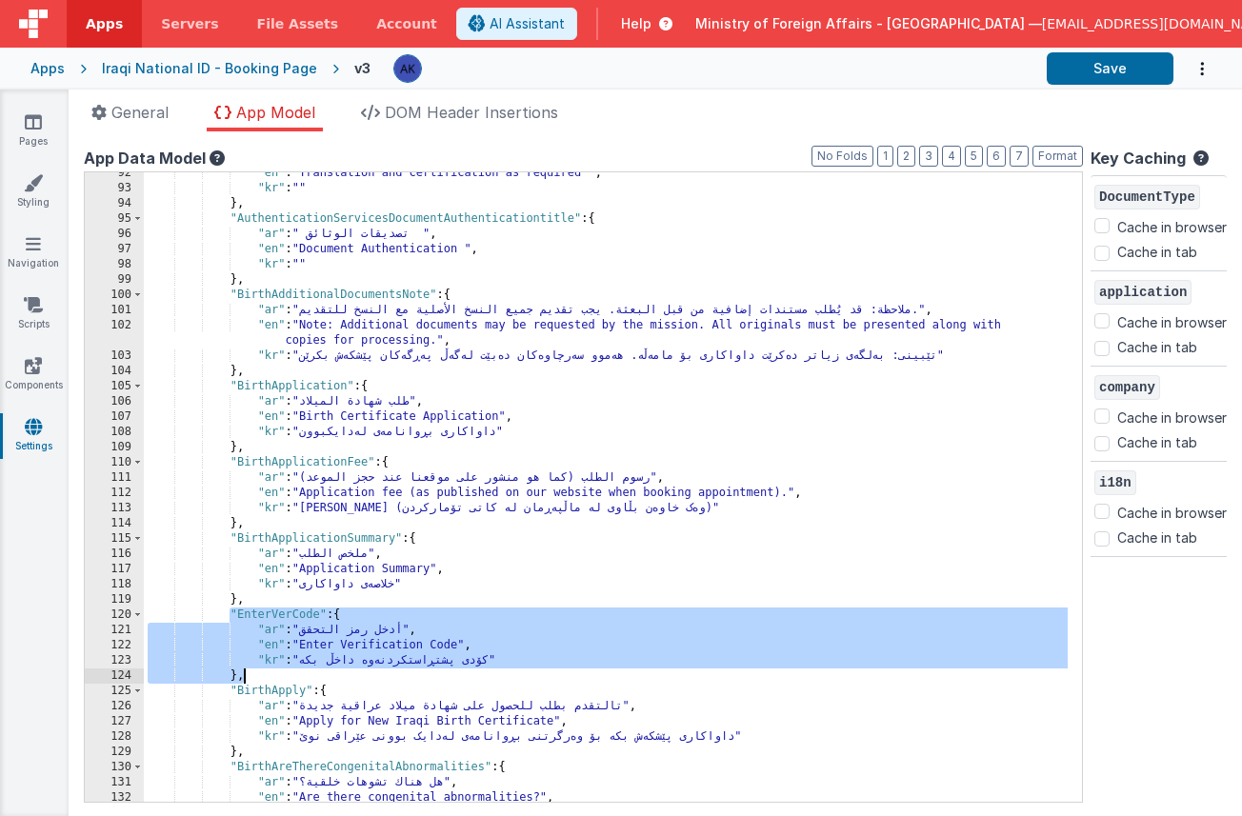
drag, startPoint x: 229, startPoint y: 614, endPoint x: 270, endPoint y: 675, distance: 74.3
click at [270, 675] on div ""en" : "Translation and certification as required " , "kr" : "" } , "Authentica…" at bounding box center [606, 496] width 924 height 660
click at [276, 673] on div ""en" : "Translation and certification as required " , "kr" : "" } , "Authentica…" at bounding box center [606, 496] width 924 height 660
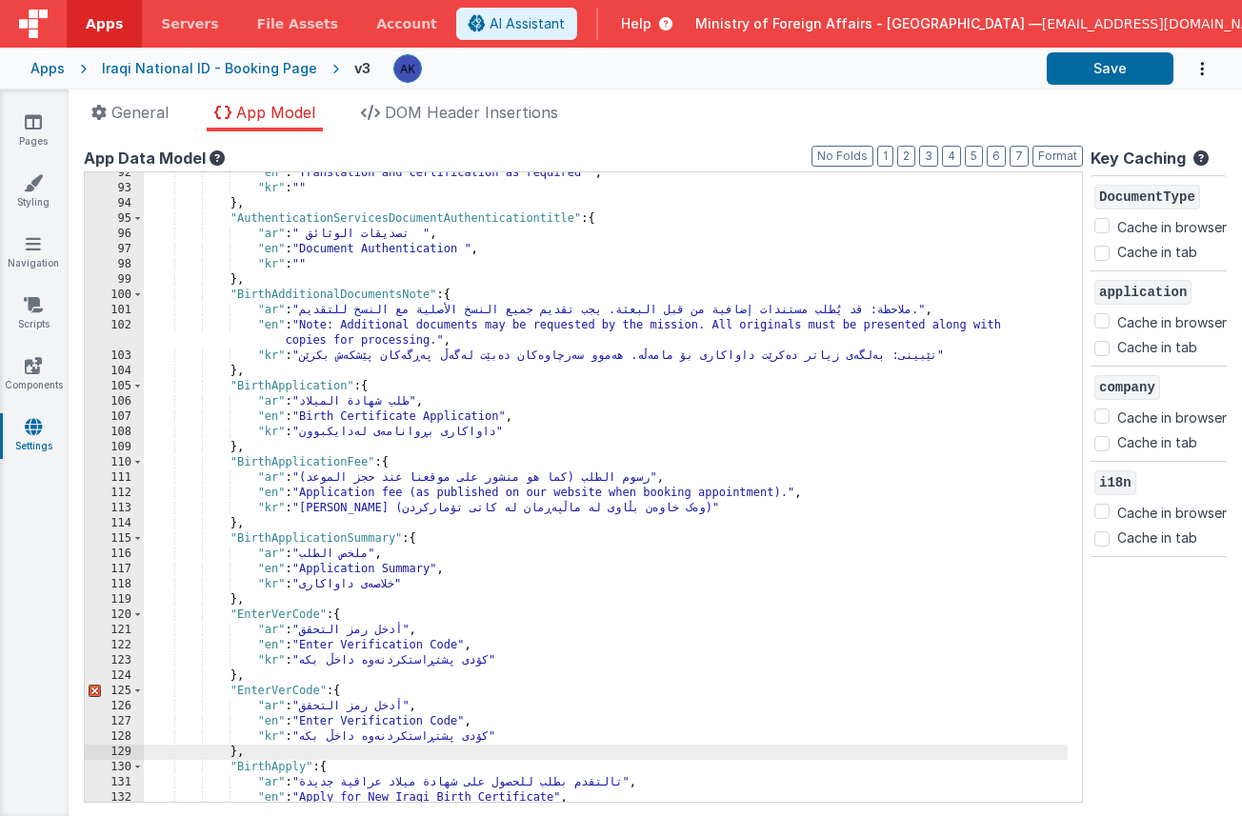
click at [277, 687] on div ""en" : "Translation and certification as required " , "kr" : "" } , "Authentica…" at bounding box center [606, 496] width 924 height 660
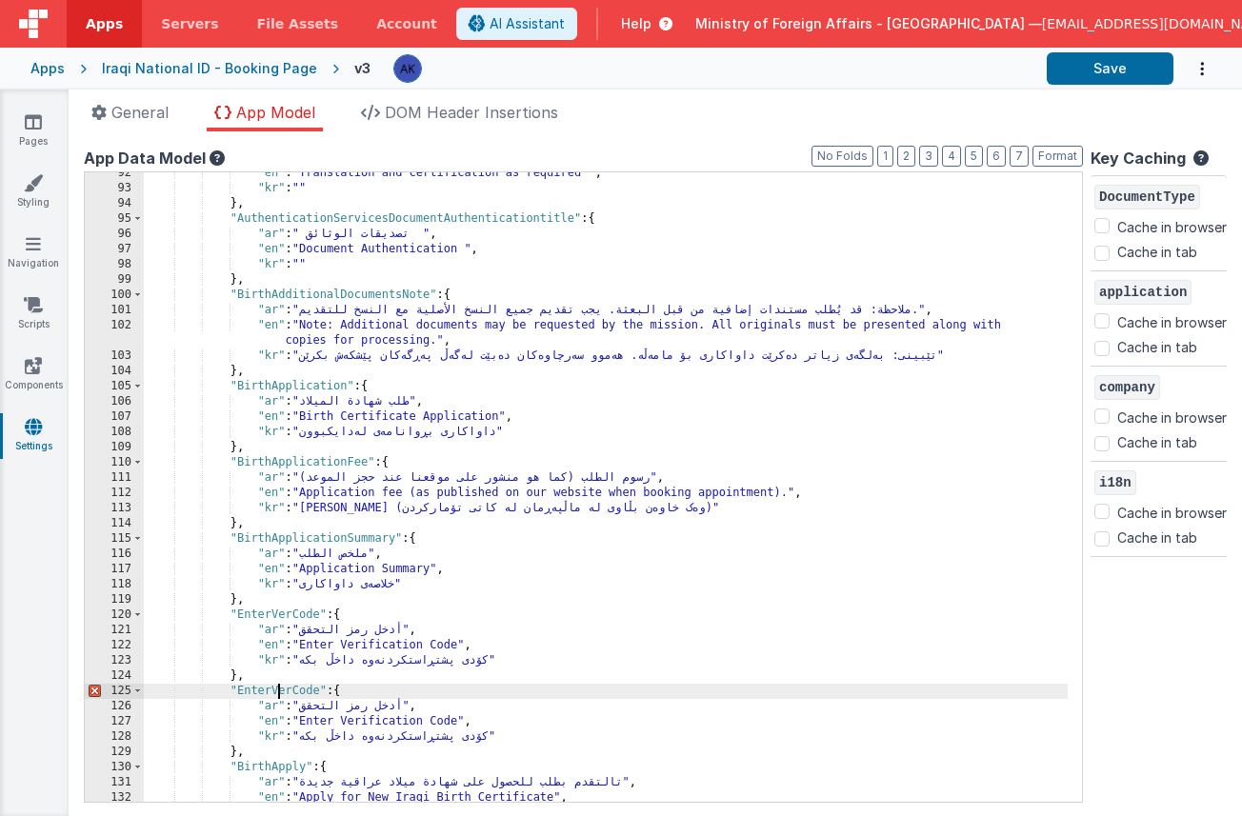
click at [277, 687] on div ""en" : "Translation and certification as required " , "kr" : "" } , "Authentica…" at bounding box center [606, 496] width 924 height 660
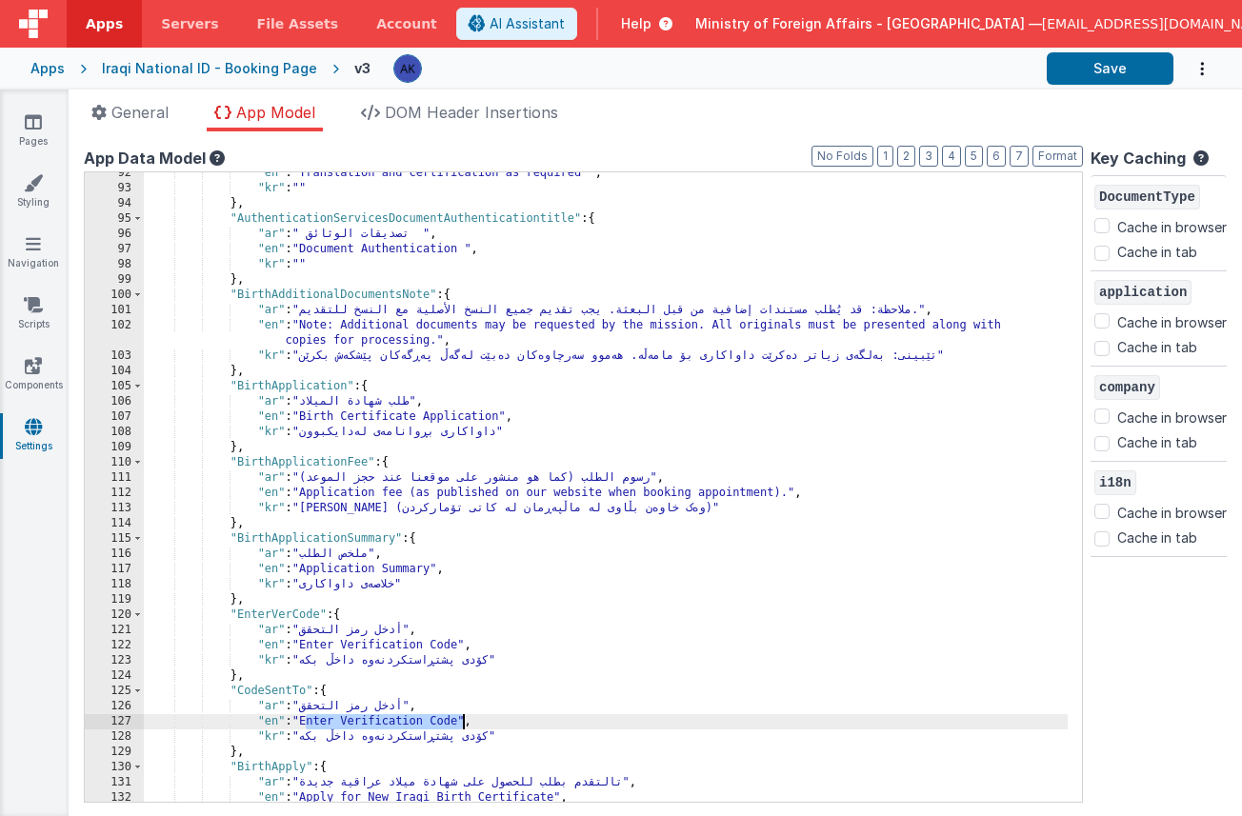
drag, startPoint x: 306, startPoint y: 722, endPoint x: 462, endPoint y: 722, distance: 156.2
click at [462, 722] on div ""en" : "Translation and certification as required " , "kr" : "" } , "Authentica…" at bounding box center [606, 496] width 924 height 660
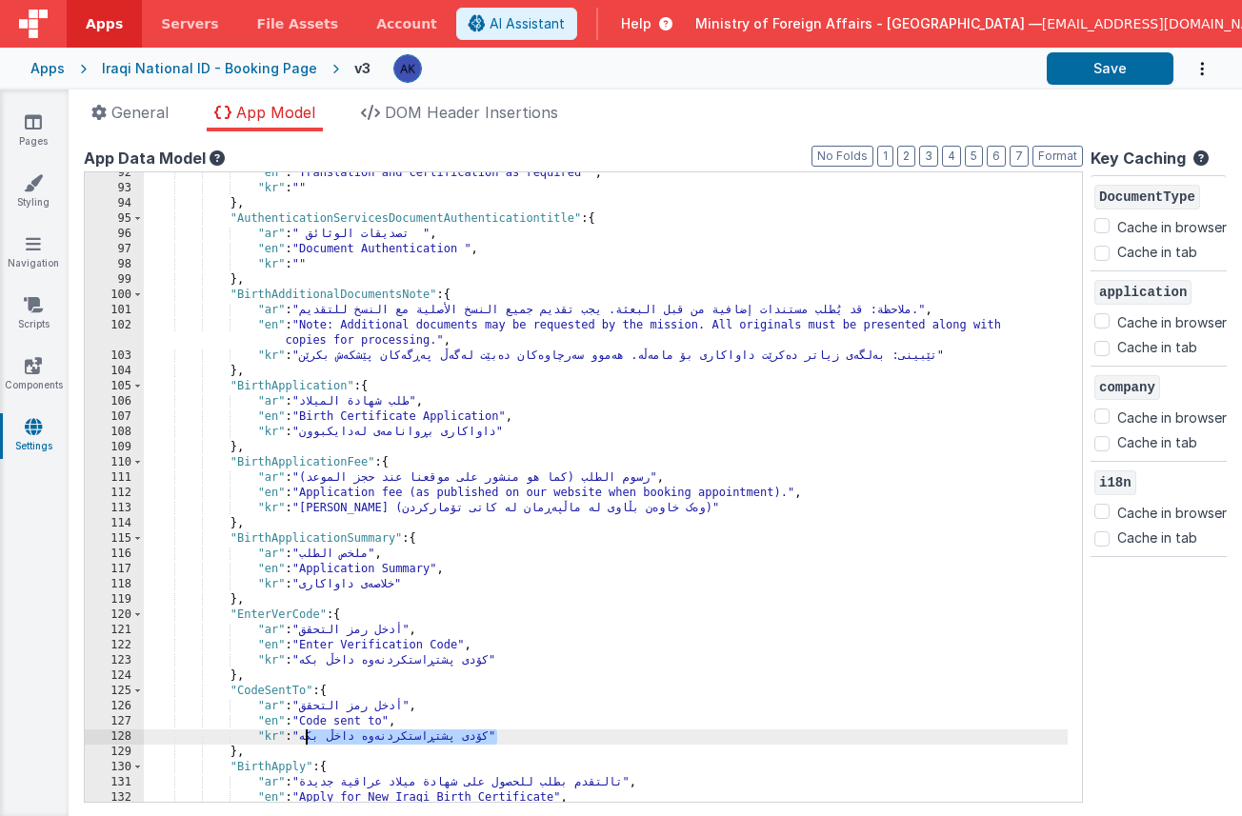
drag, startPoint x: 309, startPoint y: 739, endPoint x: 494, endPoint y: 737, distance: 185.8
click at [494, 737] on div ""en" : "Translation and certification as required " , "kr" : "" } , "Authentica…" at bounding box center [606, 496] width 924 height 660
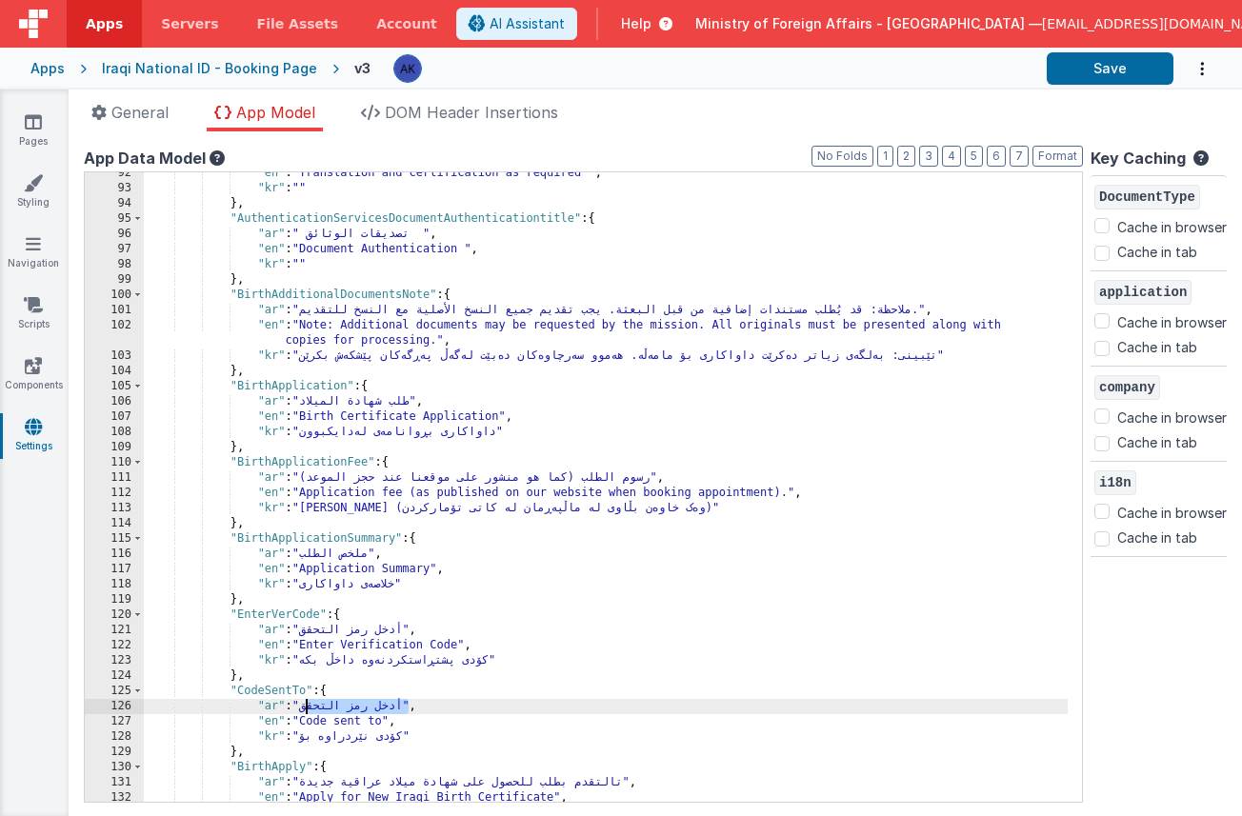
click at [307, 708] on div ""en" : "Translation and certification as required " , "kr" : "" } , "Authentica…" at bounding box center [606, 496] width 924 height 660
click at [273, 721] on div ""en" : "Translation and certification as required " , "kr" : "" } , "Authentica…" at bounding box center [606, 496] width 924 height 660
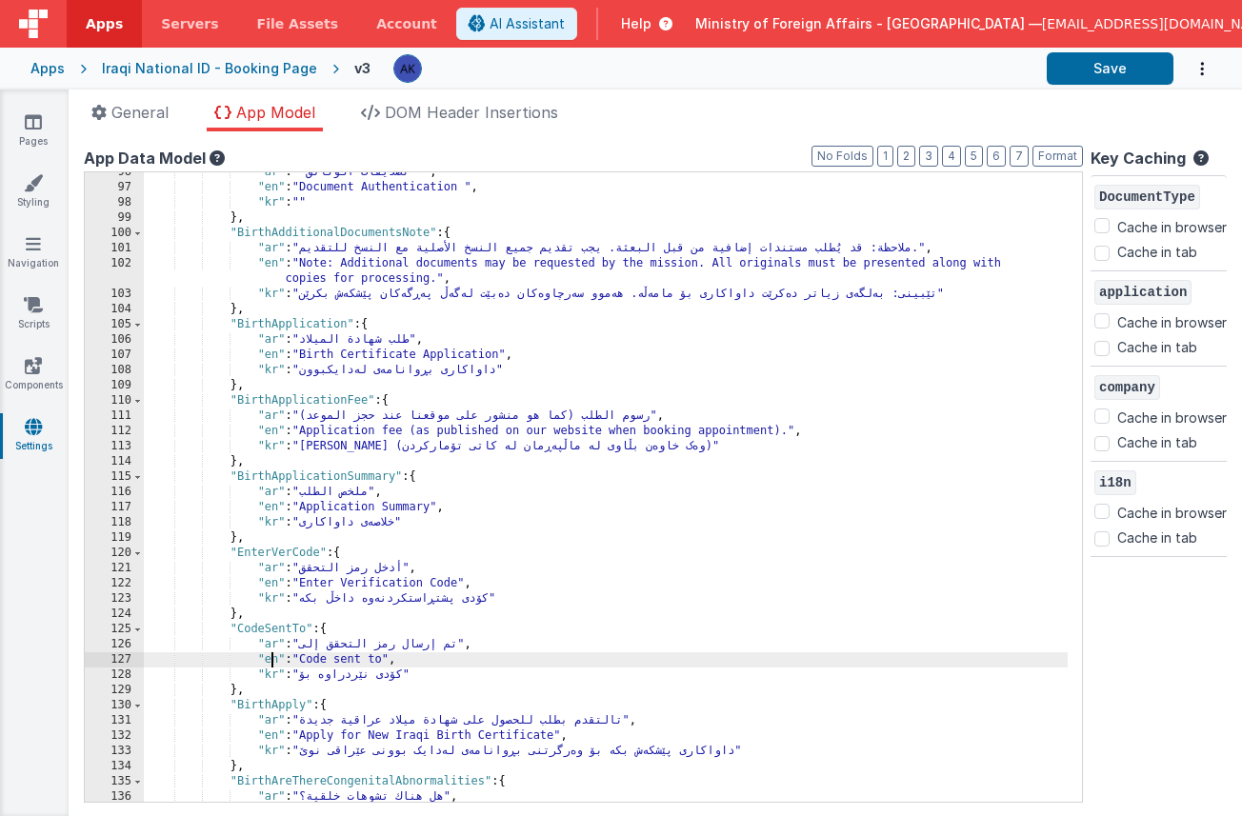
scroll to position [970, 0]
click at [288, 630] on div ""ar" : " تصديقات الوثائق " , "en" : "Document Authentication " , "kr" : "" } , …" at bounding box center [606, 495] width 924 height 660
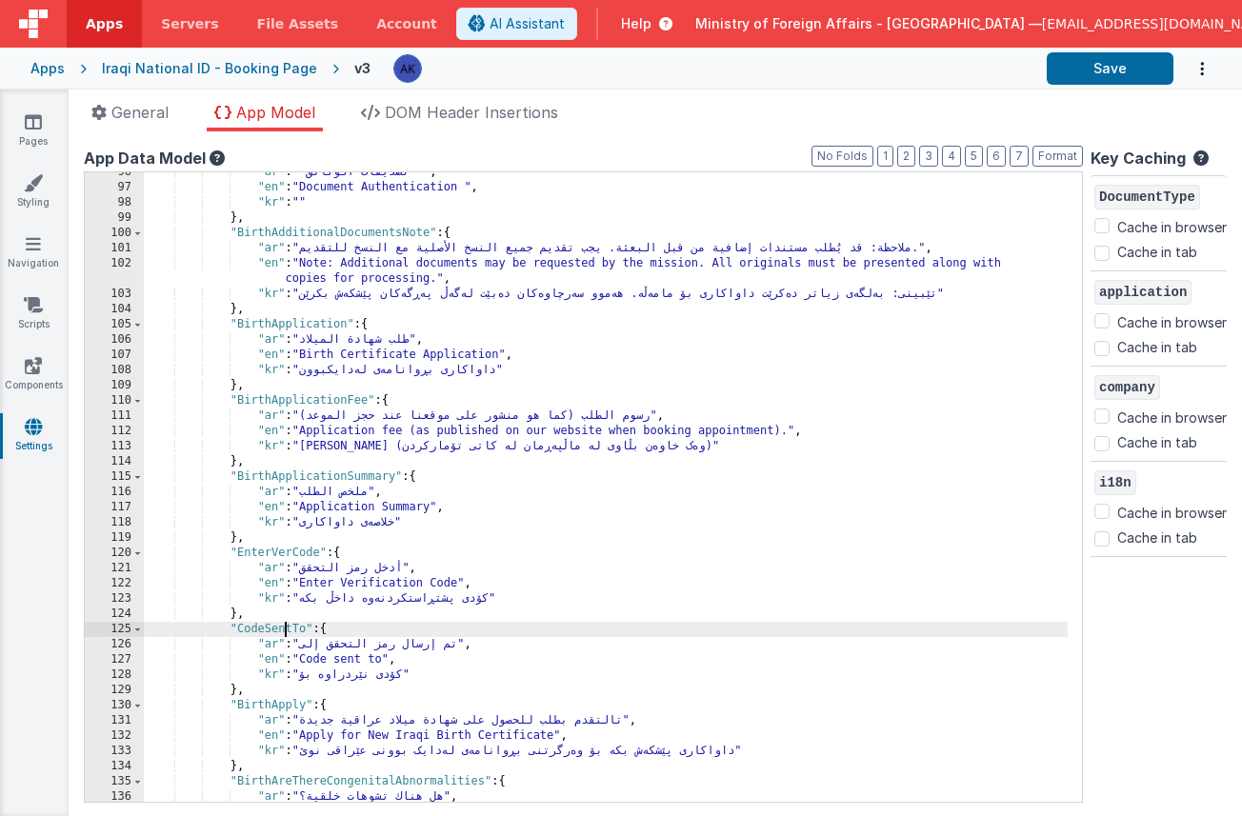
click at [288, 630] on div ""ar" : " تصديقات الوثائق " , "en" : "Document Authentication " , "kr" : "" } , …" at bounding box center [606, 495] width 924 height 660
click at [231, 630] on div ""ar" : " تصديقات الوثائق " , "en" : "Document Authentication " , "kr" : "" } , …" at bounding box center [606, 495] width 924 height 660
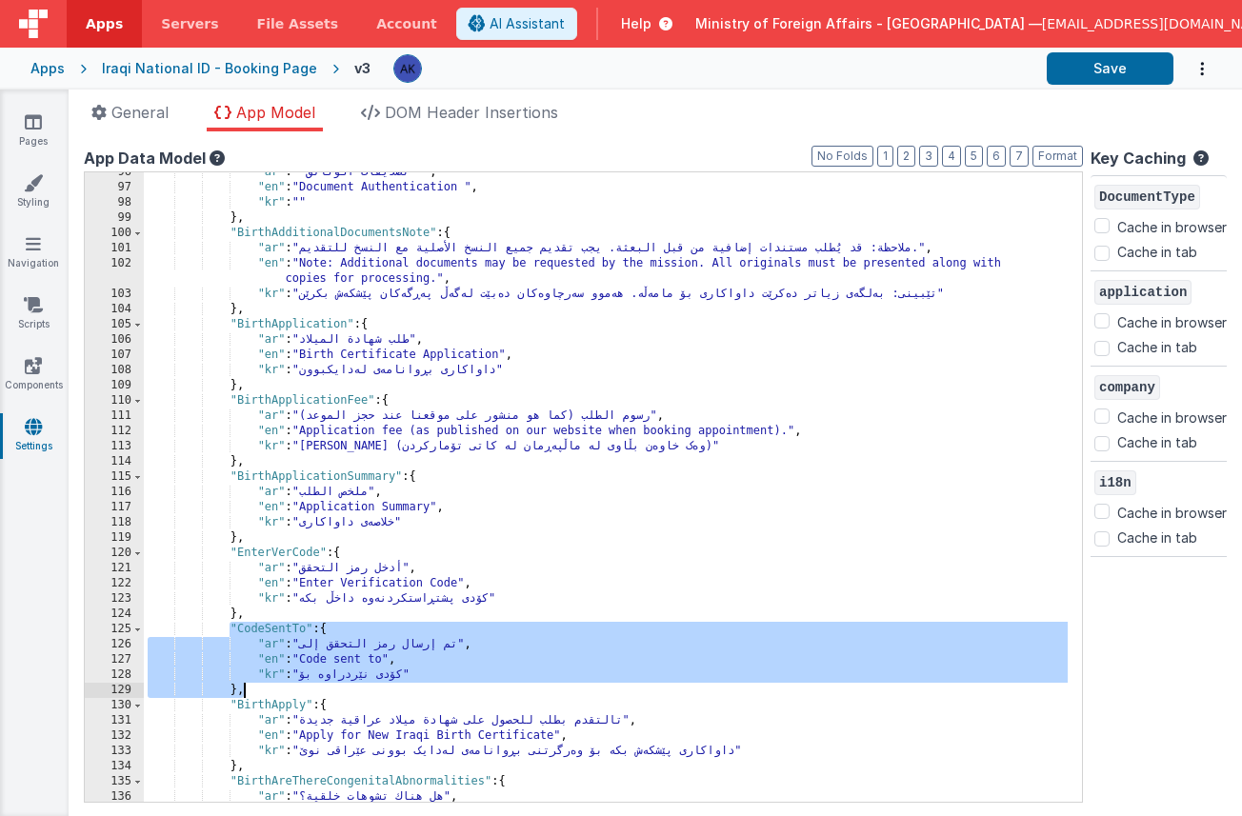
drag, startPoint x: 231, startPoint y: 630, endPoint x: 249, endPoint y: 685, distance: 58.1
click at [249, 685] on div ""ar" : " تصديقات الوثائق " , "en" : "Document Authentication " , "kr" : "" } , …" at bounding box center [606, 495] width 924 height 660
click at [255, 690] on div ""ar" : " تصديقات الوثائق " , "en" : "Document Authentication " , "kr" : "" } , …" at bounding box center [606, 495] width 924 height 660
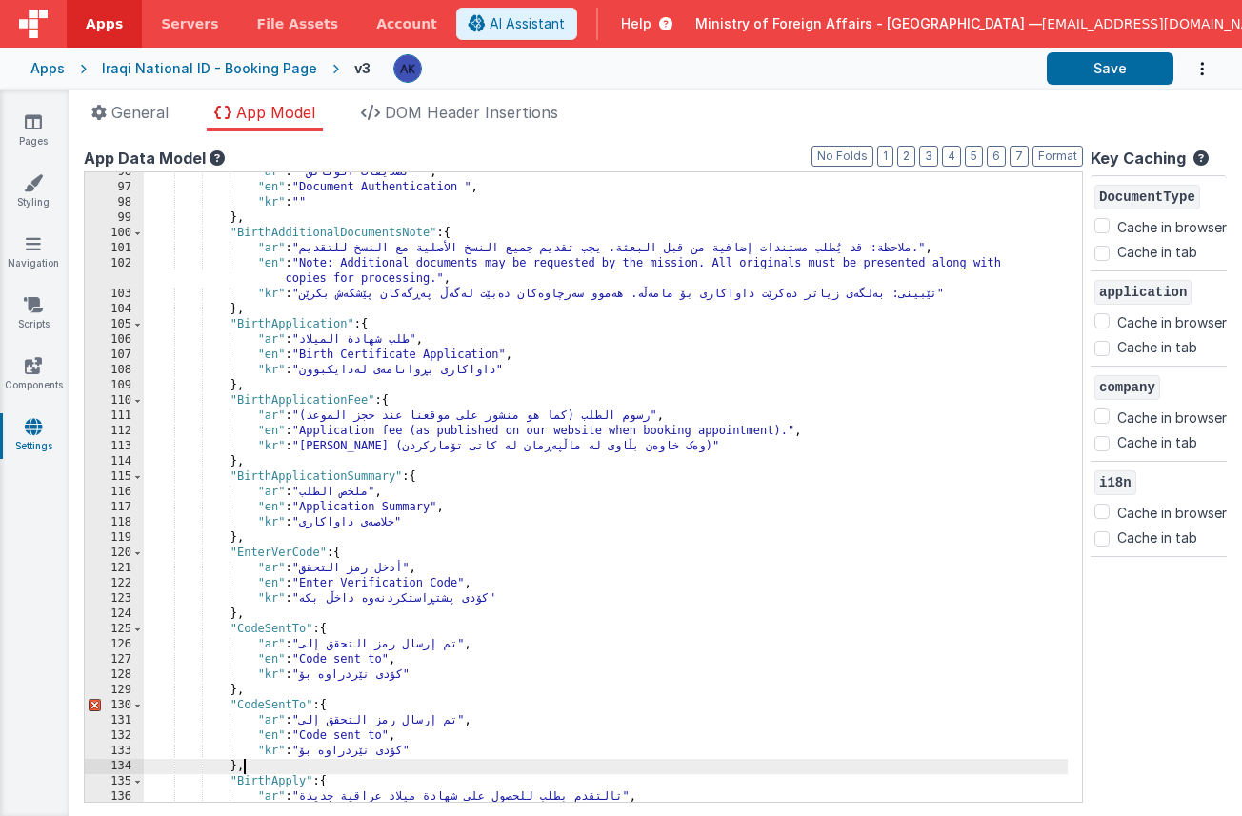
click at [289, 707] on div ""ar" : " تصديقات الوثائق " , "en" : "Document Authentication " , "kr" : "" } , …" at bounding box center [606, 495] width 924 height 660
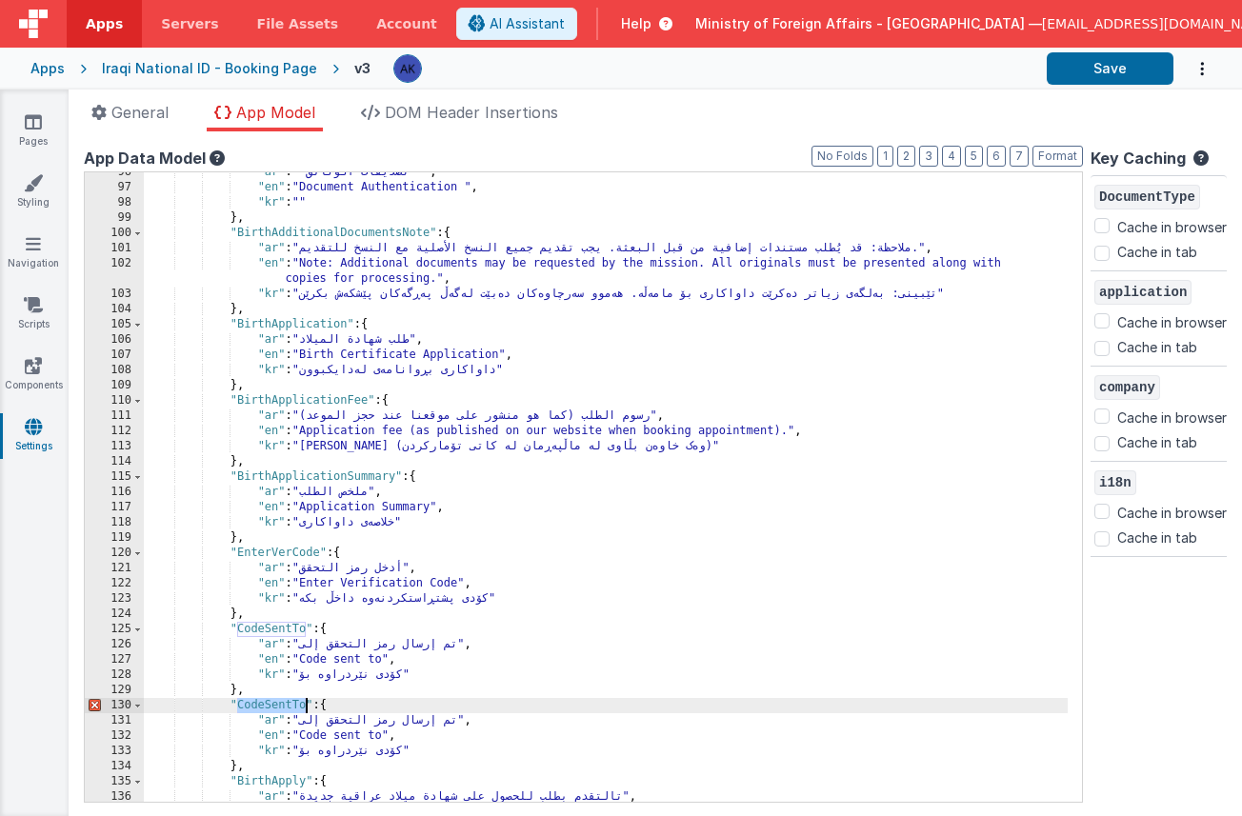
click at [289, 707] on div ""ar" : " تصديقات الوثائق " , "en" : "Document Authentication " , "kr" : "" } , …" at bounding box center [606, 495] width 924 height 660
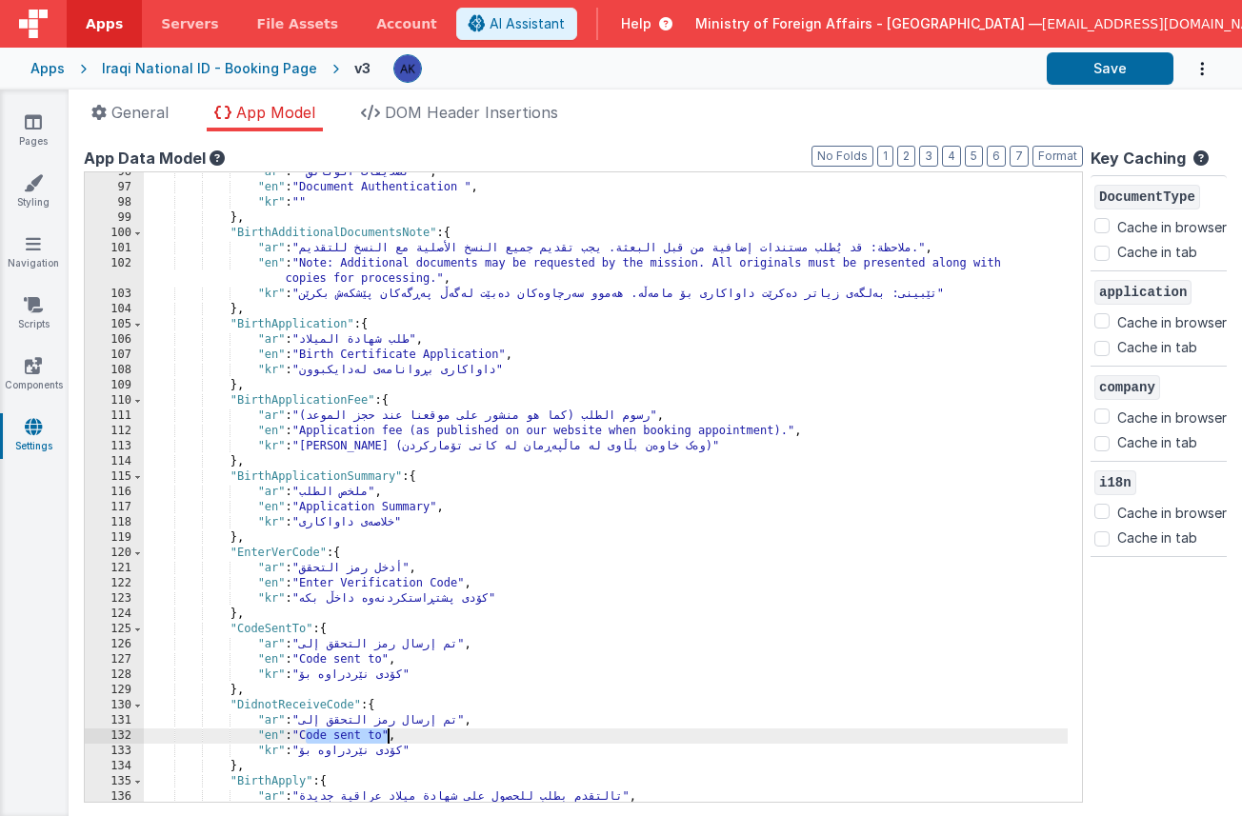
drag, startPoint x: 307, startPoint y: 739, endPoint x: 387, endPoint y: 739, distance: 80.0
click at [387, 739] on div ""ar" : " تصديقات الوثائق " , "en" : "Document Authentication " , "kr" : "" } , …" at bounding box center [606, 495] width 924 height 660
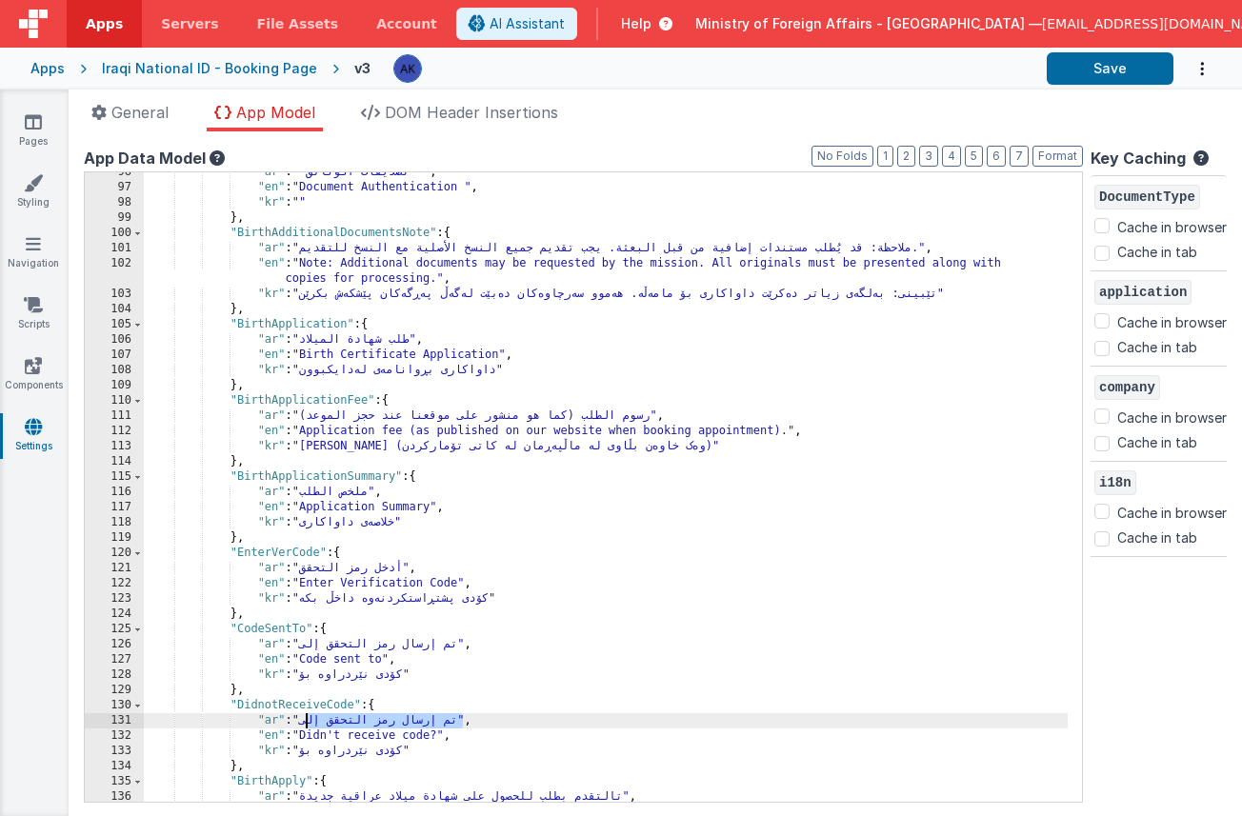
click at [306, 725] on div ""ar" : " تصديقات الوثائق " , "en" : "Document Authentication " , "kr" : "" } , …" at bounding box center [606, 495] width 924 height 660
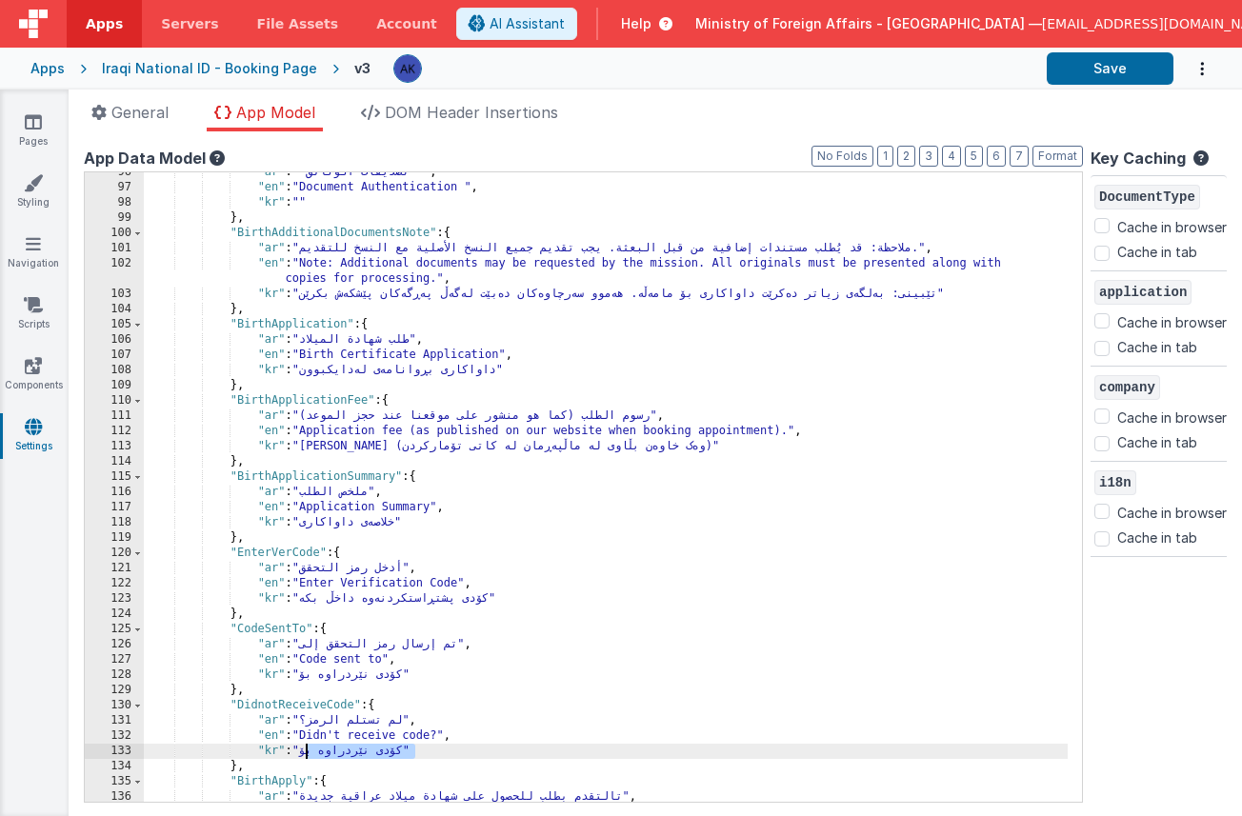
click at [307, 756] on div ""ar" : " تصديقات الوثائق " , "en" : "Document Authentication " , "kr" : "" } , …" at bounding box center [606, 495] width 924 height 660
click at [319, 700] on div ""ar" : " تصديقات الوثائق " , "en" : "Document Authentication " , "kr" : "" } , …" at bounding box center [606, 495] width 924 height 660
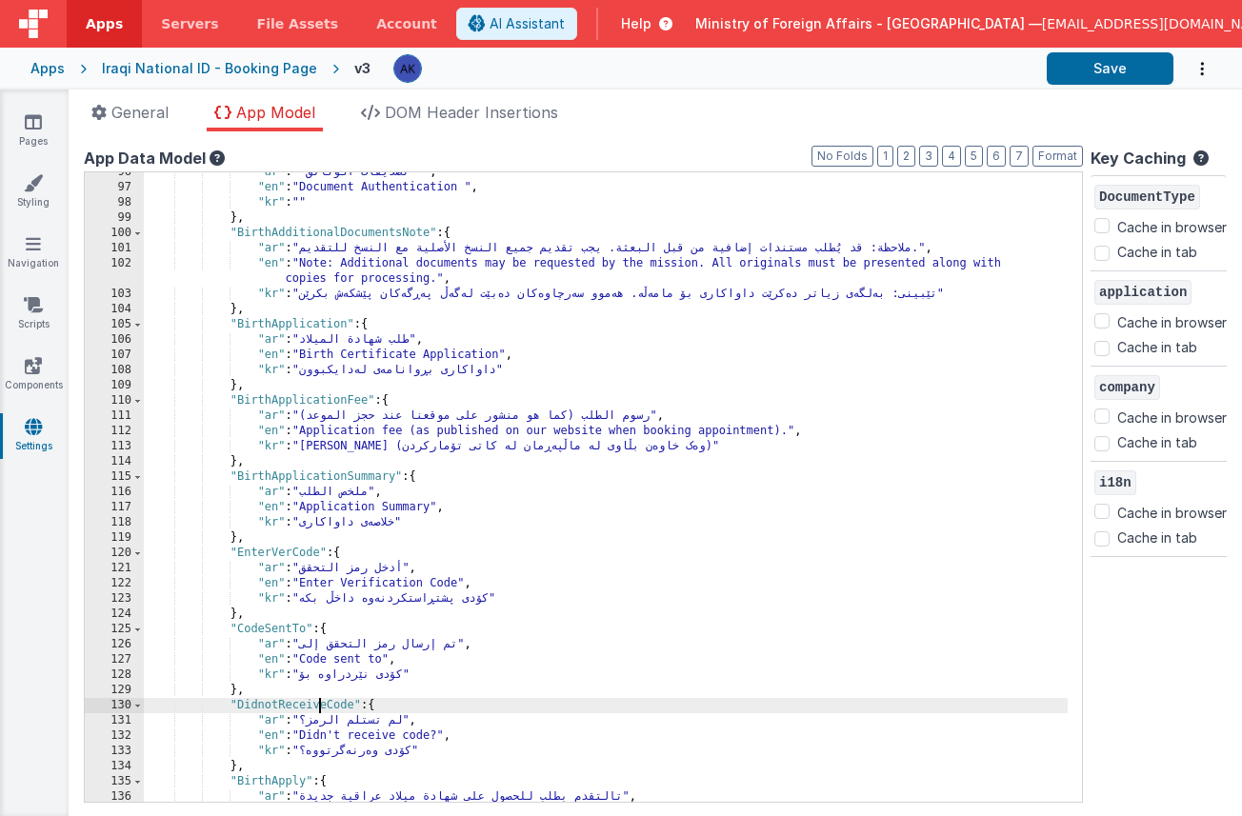
click at [319, 700] on div ""ar" : " تصديقات الوثائق " , "en" : "Document Authentication " , "kr" : "" } , …" at bounding box center [606, 495] width 924 height 660
click at [644, 378] on div ""ar" : " تصديقات الوثائق " , "en" : "Document Authentication " , "kr" : "" } , …" at bounding box center [606, 495] width 924 height 660
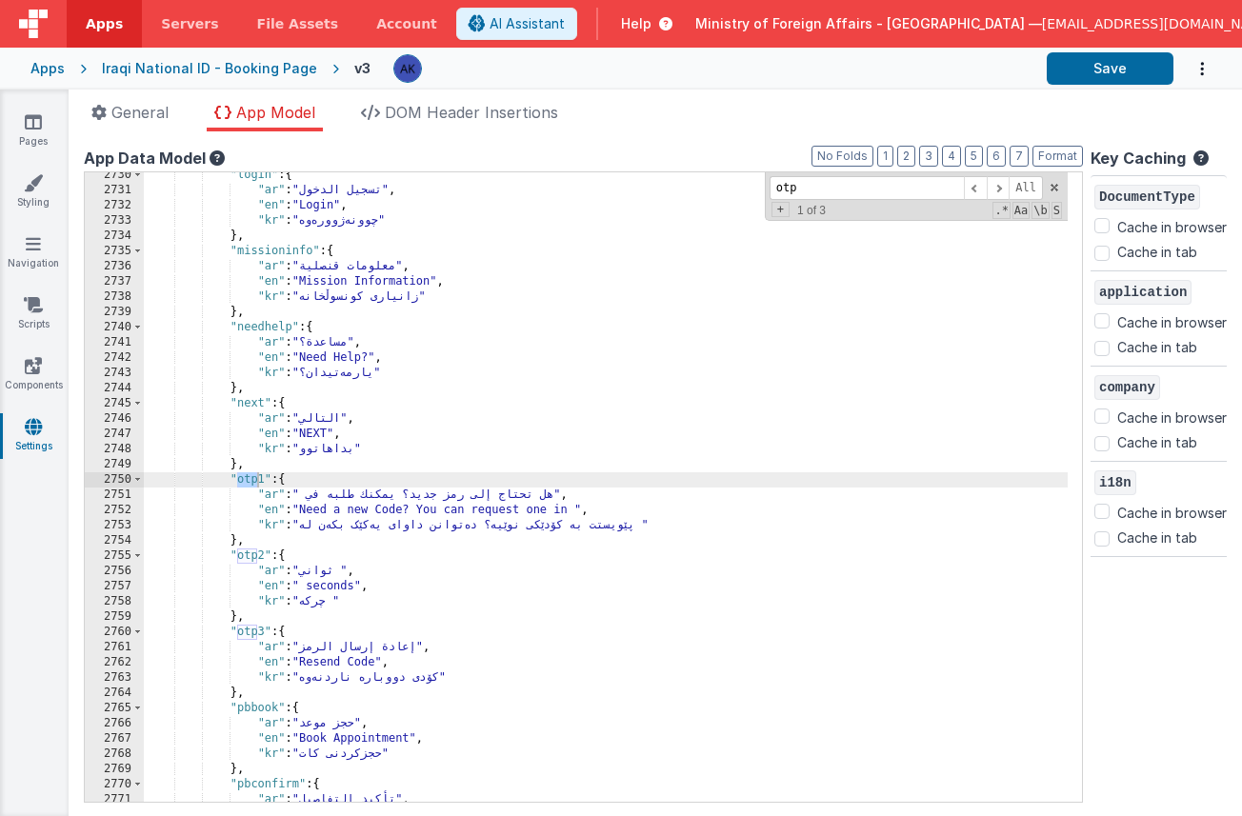
type input "otp"
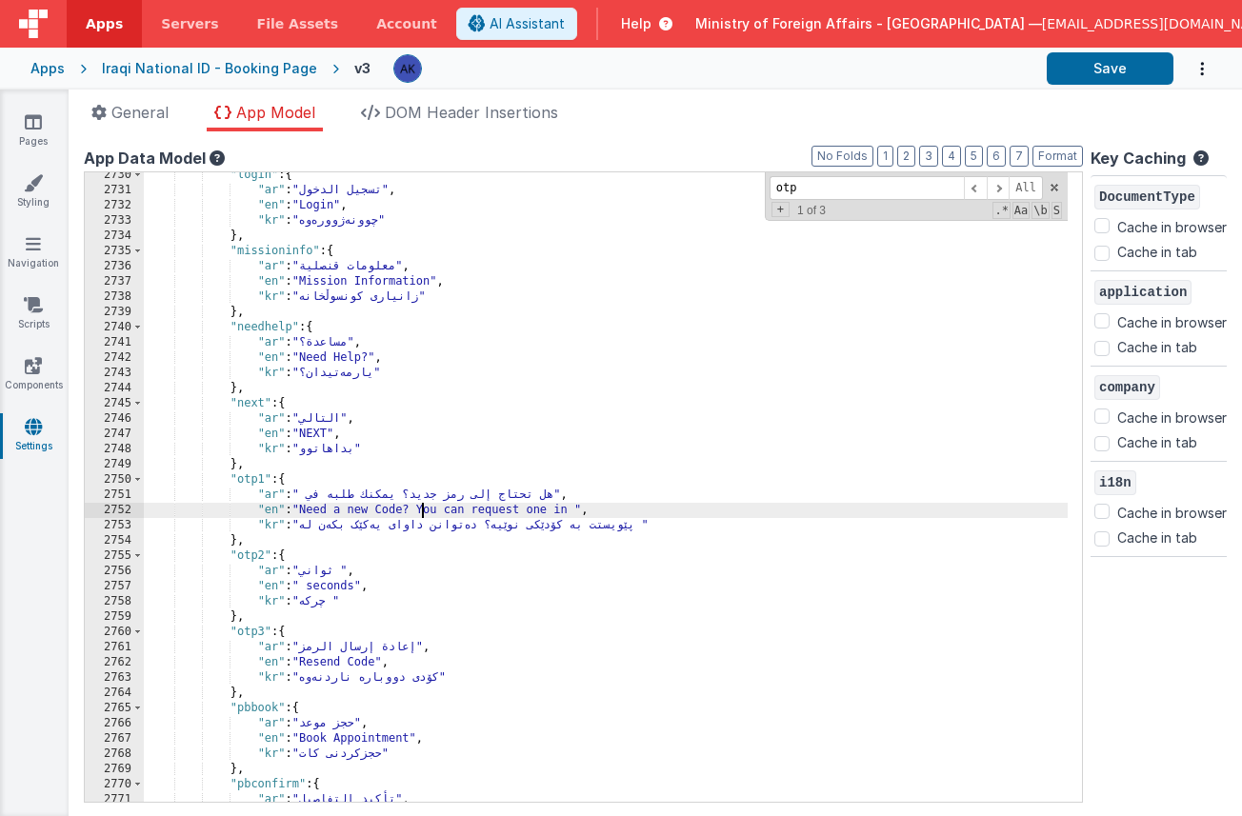
click at [421, 510] on div ""login" : { "ar" : "تسجيل الدخول" , "en" : "Login" , "kr" : "چوونەژوورەوە" } , …" at bounding box center [606, 498] width 924 height 660
drag, startPoint x: 422, startPoint y: 513, endPoint x: 305, endPoint y: 511, distance: 117.2
click at [305, 511] on div ""login" : { "ar" : "تسجيل الدخول" , "en" : "Login" , "kr" : "چوونەژوورەوە" } , …" at bounding box center [606, 498] width 924 height 660
drag, startPoint x: 305, startPoint y: 509, endPoint x: 514, endPoint y: 513, distance: 208.7
click at [514, 513] on div ""login" : { "ar" : "تسجيل الدخول" , "en" : "Login" , "kr" : "چوونەژوورەوە" } , …" at bounding box center [606, 498] width 924 height 660
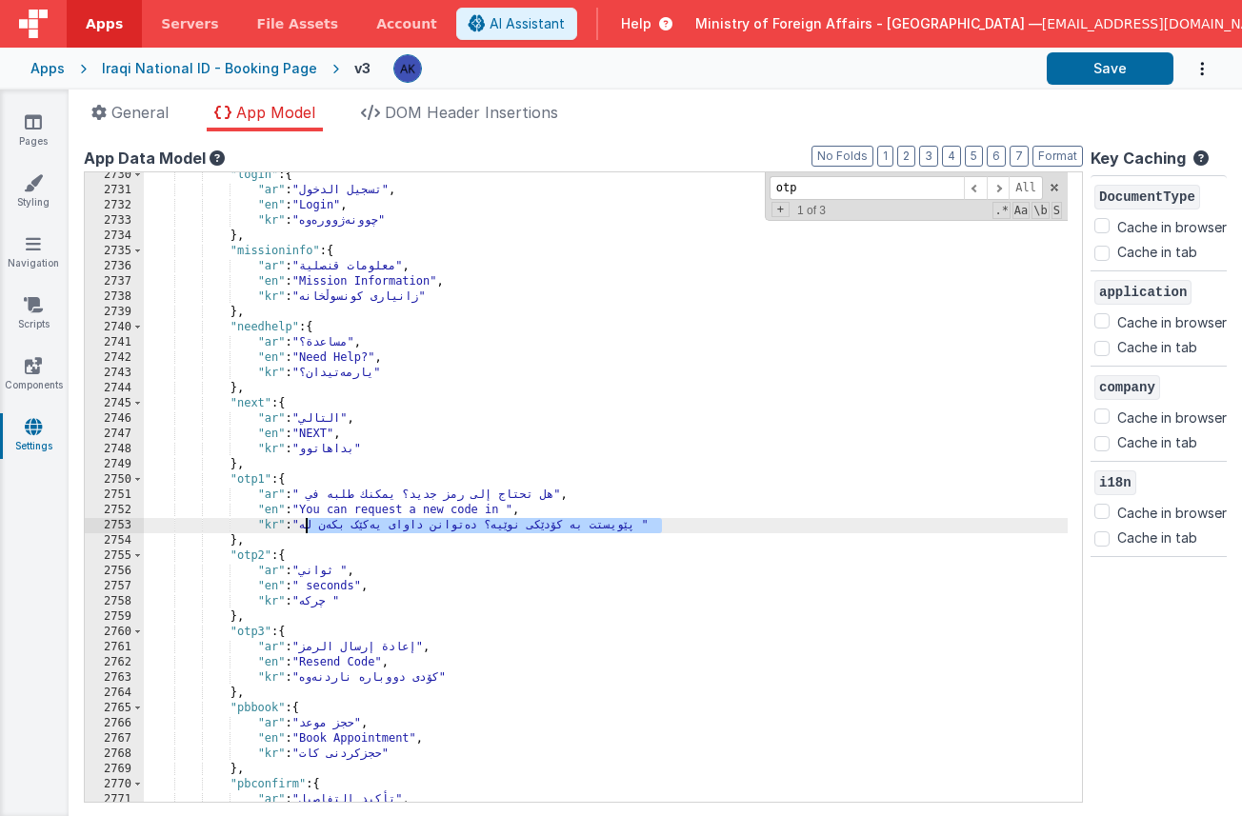
drag, startPoint x: 309, startPoint y: 527, endPoint x: 660, endPoint y: 526, distance: 351.6
click at [660, 526] on div ""login" : { "ar" : "تسجيل الدخول" , "en" : "Login" , "kr" : "چوونەژوورەوە" } , …" at bounding box center [606, 498] width 924 height 660
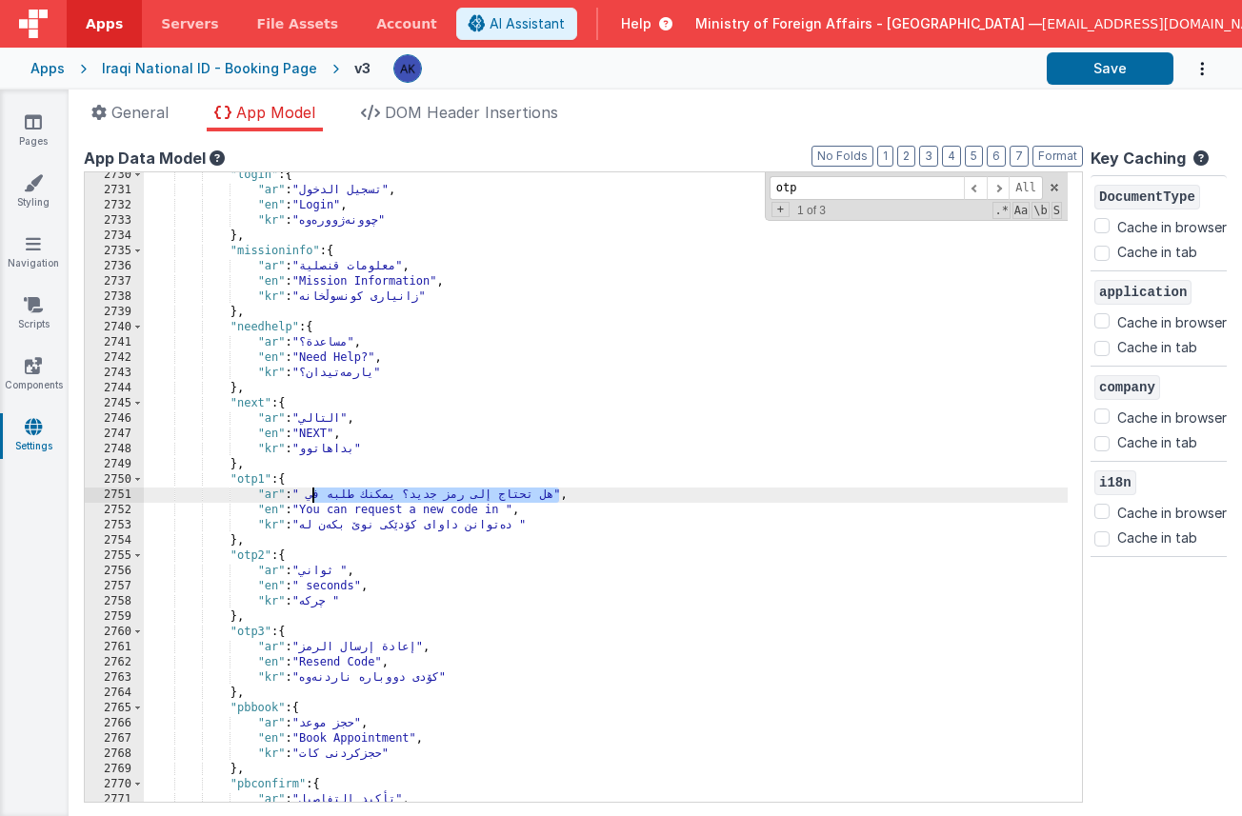
drag, startPoint x: 314, startPoint y: 497, endPoint x: 556, endPoint y: 494, distance: 242.0
click at [556, 494] on div ""login" : { "ar" : "تسجيل الدخول" , "en" : "Login" , "kr" : "چوونەژوورەوە" } , …" at bounding box center [606, 498] width 924 height 660
click at [308, 527] on div ""login" : { "ar" : "تسجيل الدخول" , "en" : "Login" , "kr" : "چوونەژوورەوە" } , …" at bounding box center [606, 498] width 924 height 660
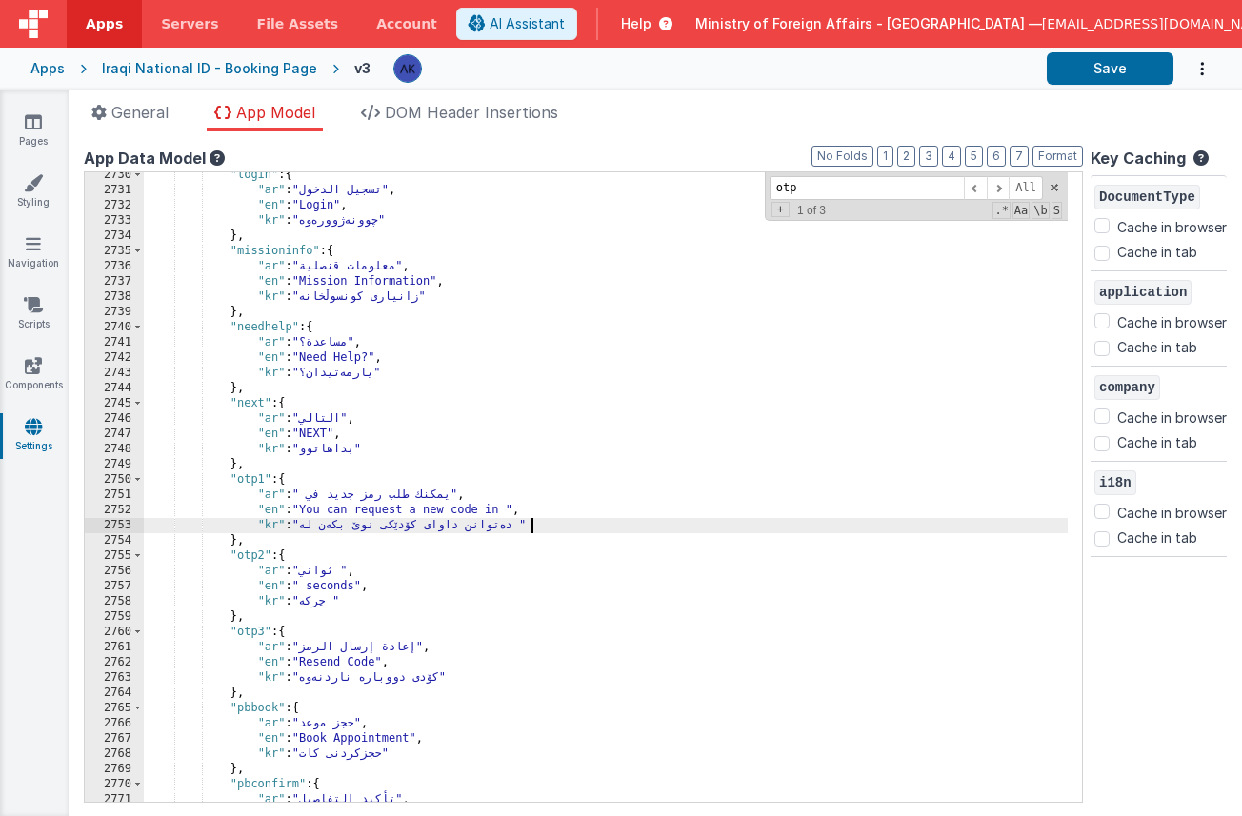
click at [448, 413] on div ""login" : { "ar" : "تسجيل الدخول" , "en" : "Login" , "kr" : "چوونەژوورەوە" } , …" at bounding box center [606, 498] width 924 height 660
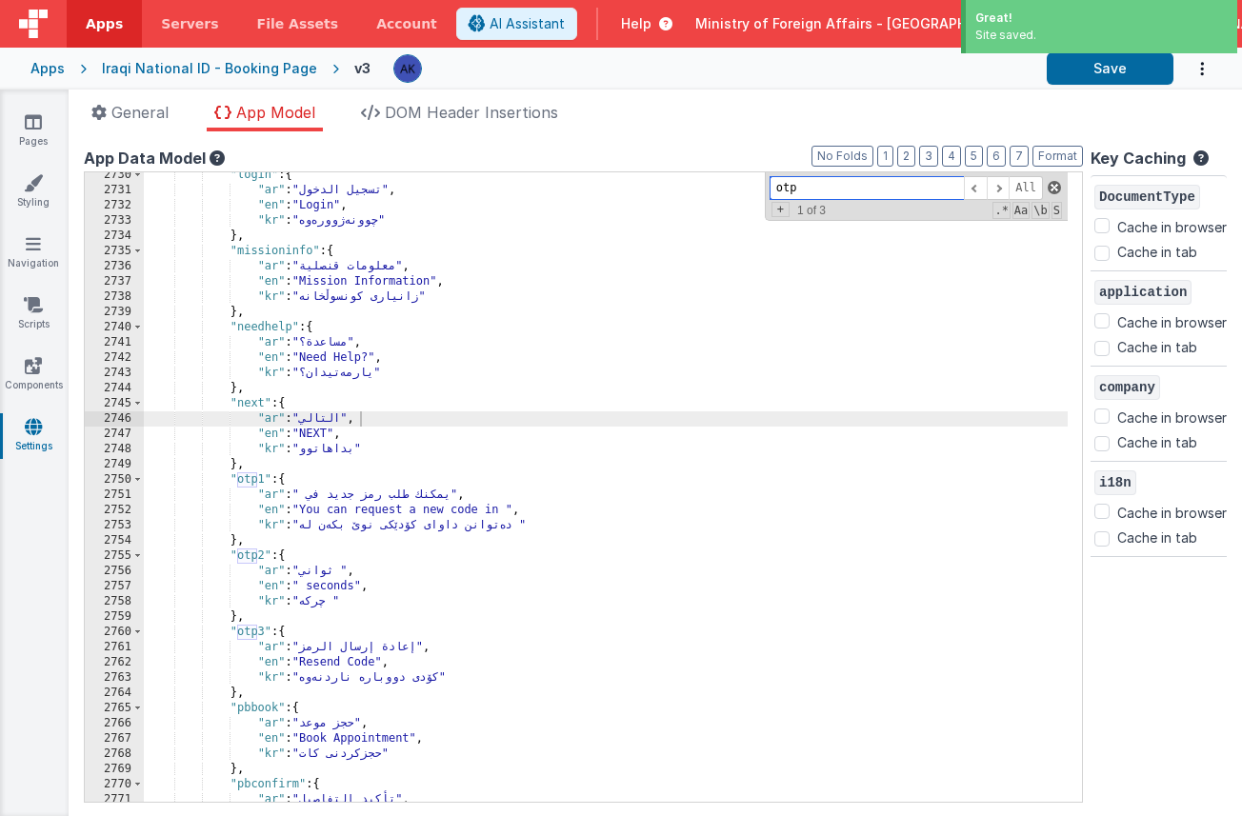
click at [1023, 188] on span at bounding box center [1054, 187] width 13 height 13
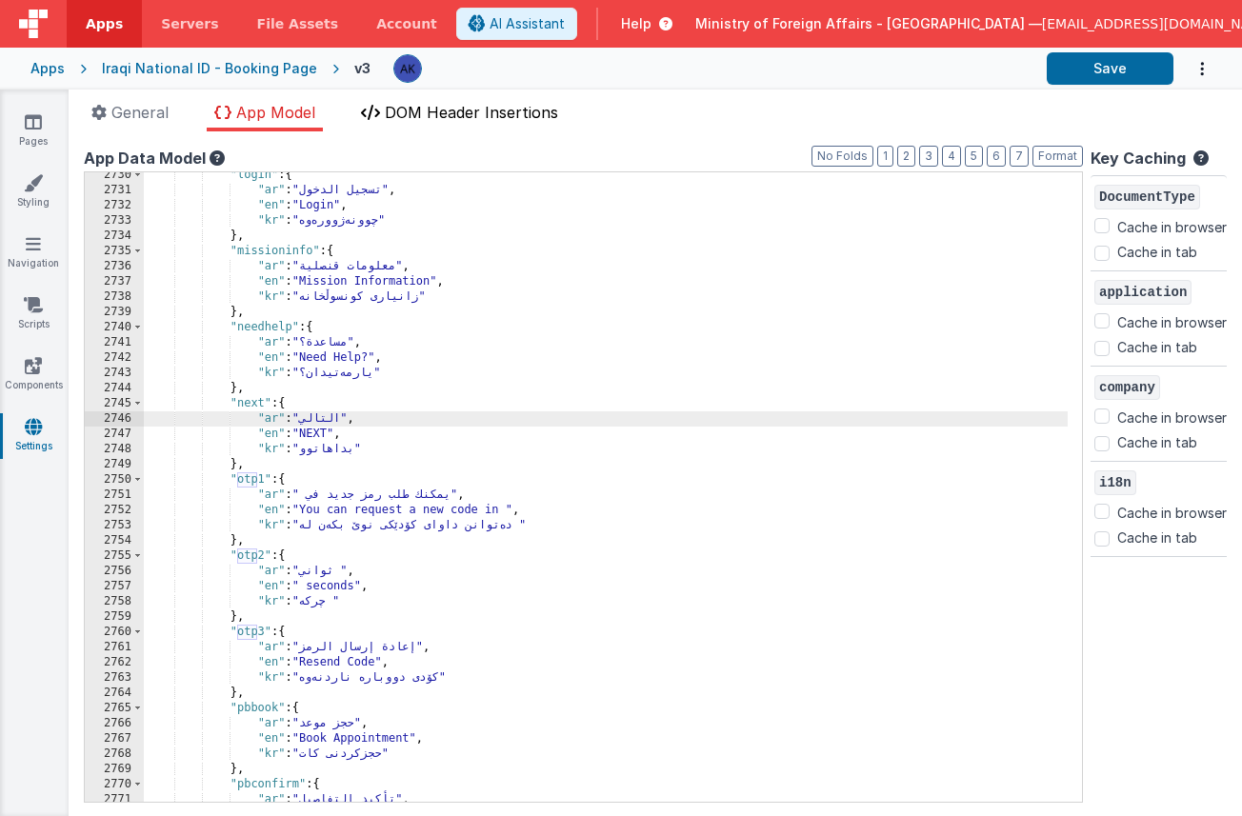
click at [431, 118] on span "DOM Header Insertions" at bounding box center [471, 112] width 173 height 19
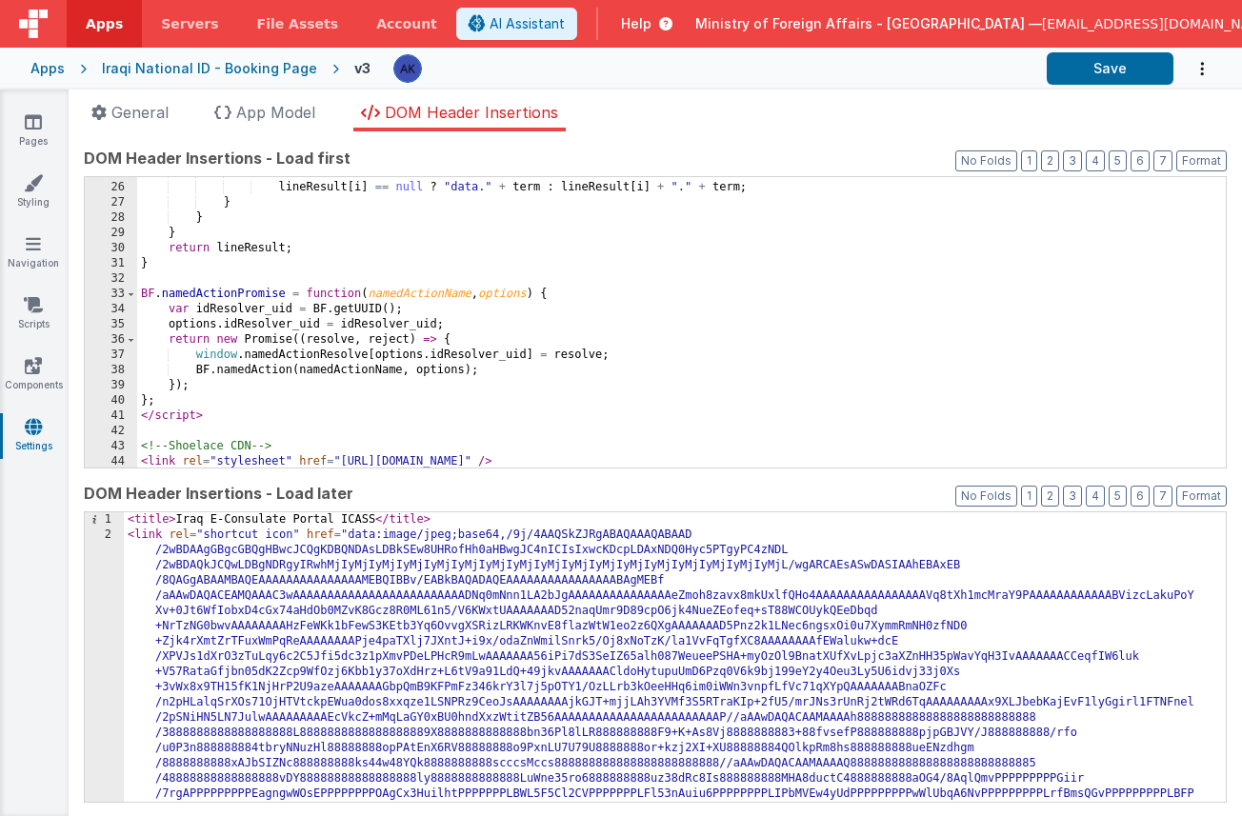
scroll to position [378, 0]
